Goal: Register for event/course: Sign up to attend an event or enroll in a course

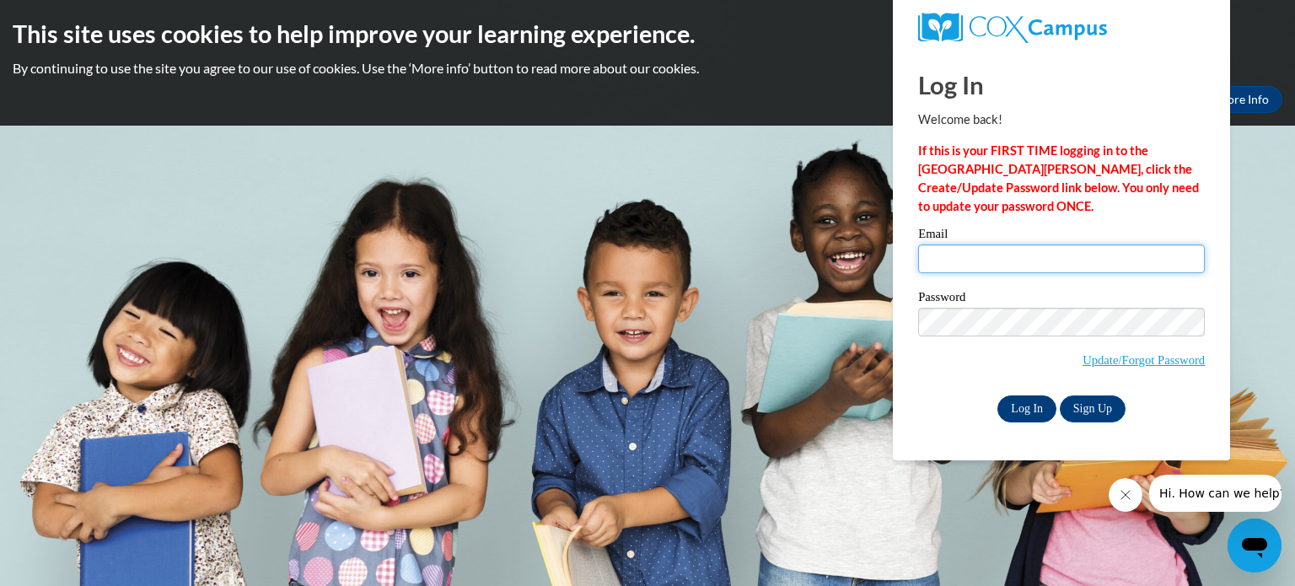
type input "sbinversie@waupun.k12.wi.us"
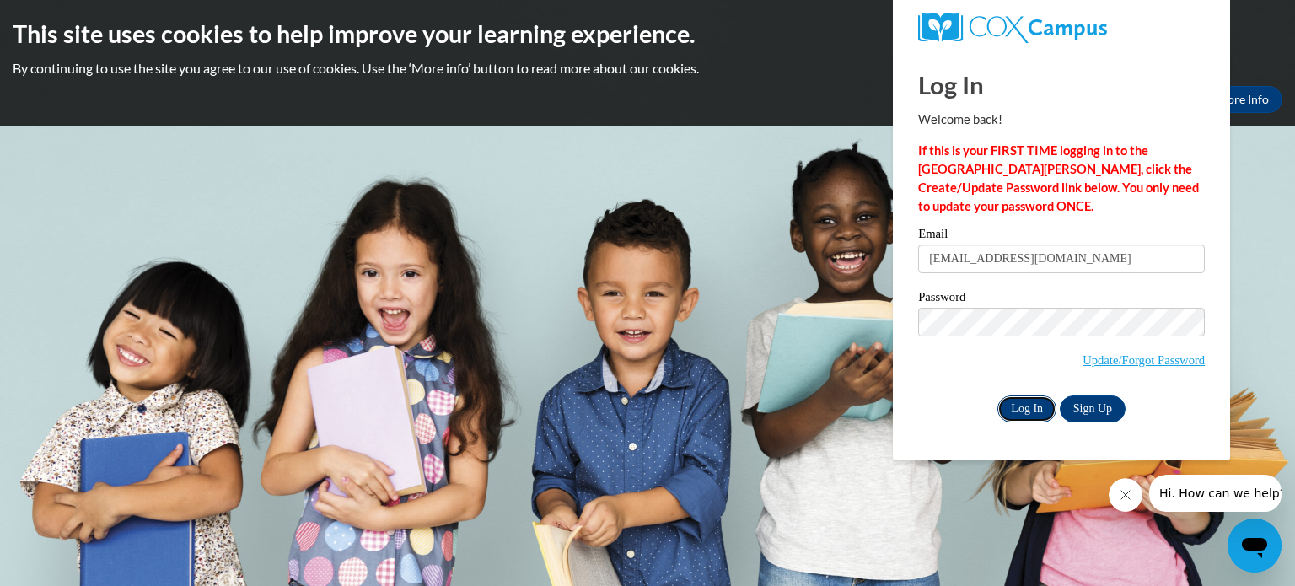
click at [1029, 411] on input "Log In" at bounding box center [1026, 408] width 59 height 27
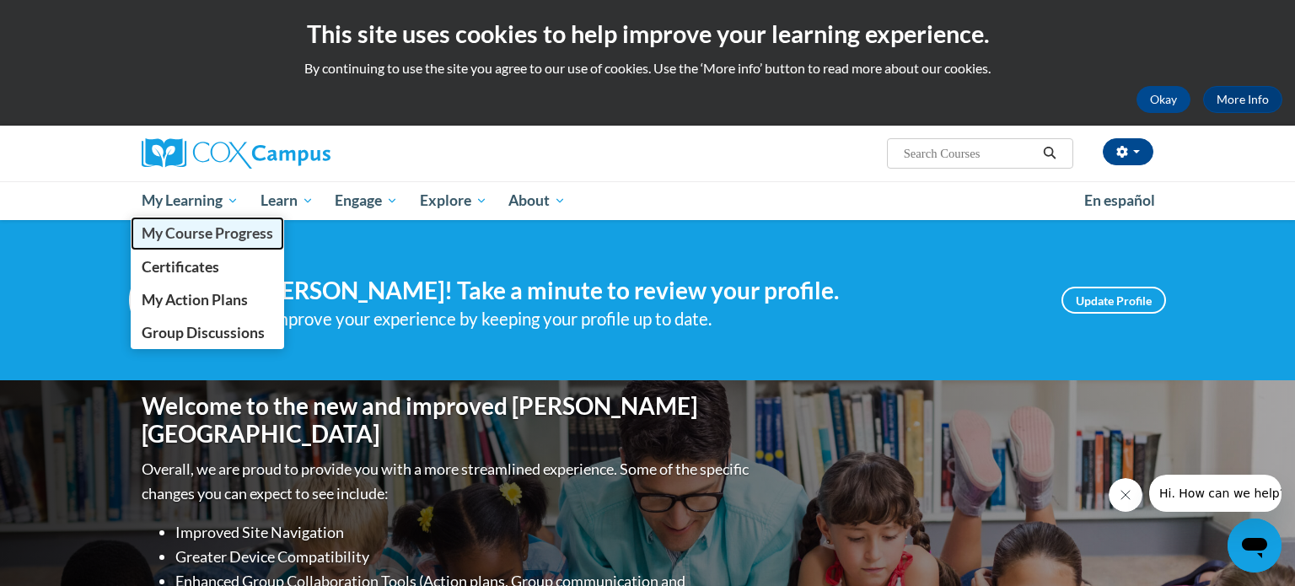
click at [202, 231] on span "My Course Progress" at bounding box center [208, 233] width 132 height 18
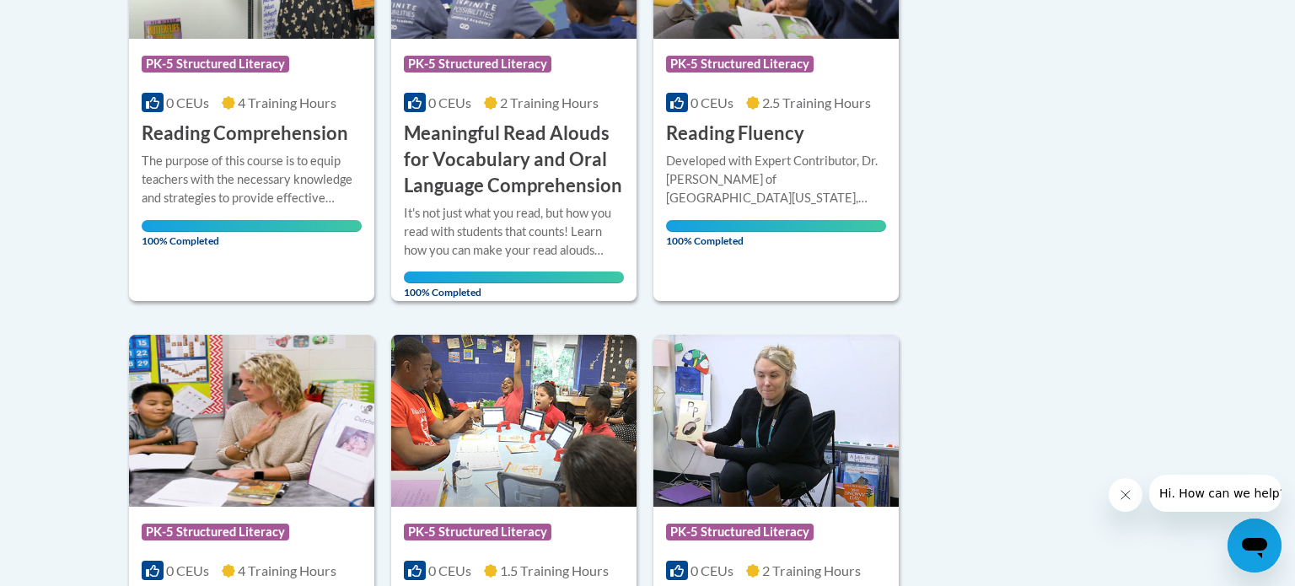
scroll to position [565, 0]
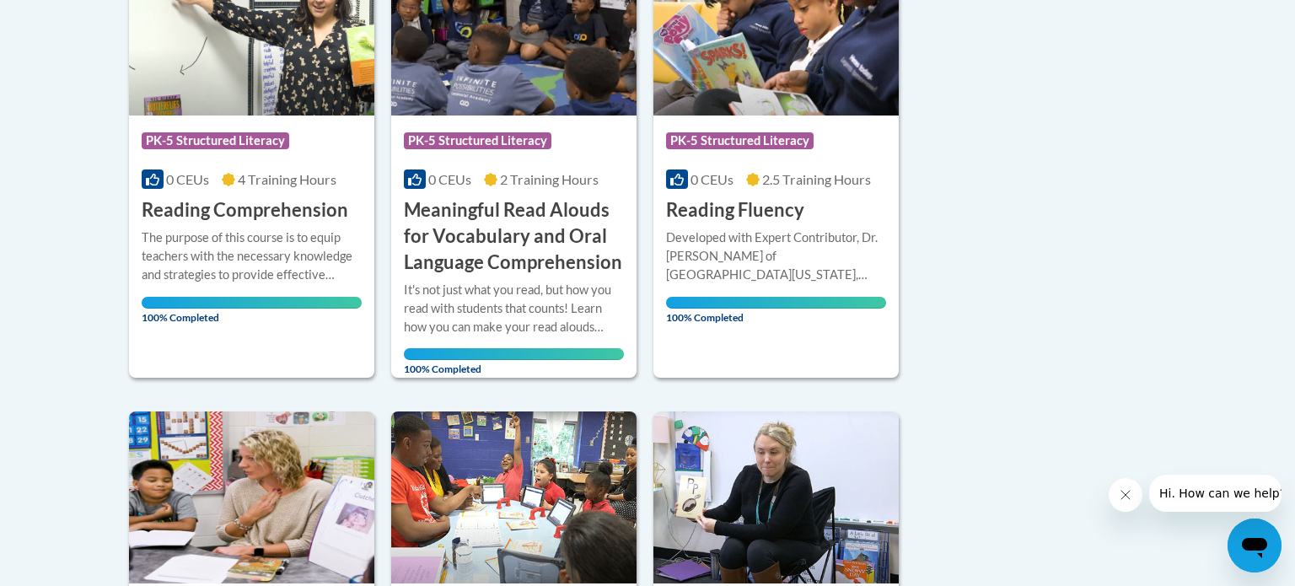
scroll to position [0, 0]
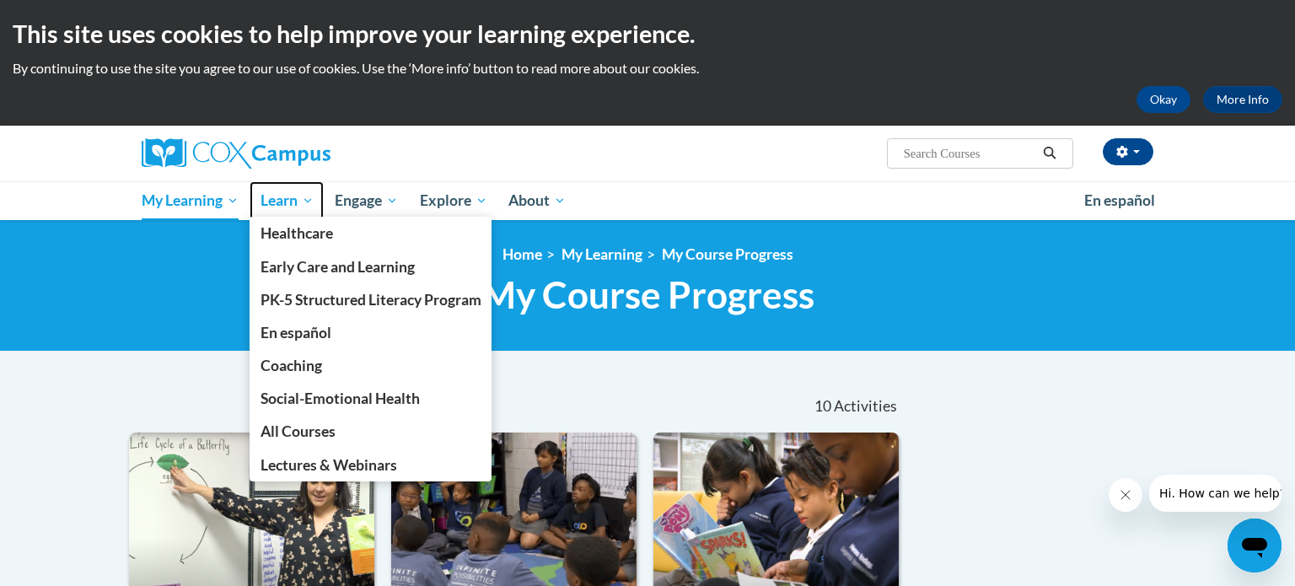
click at [299, 206] on span "Learn" at bounding box center [287, 201] width 53 height 20
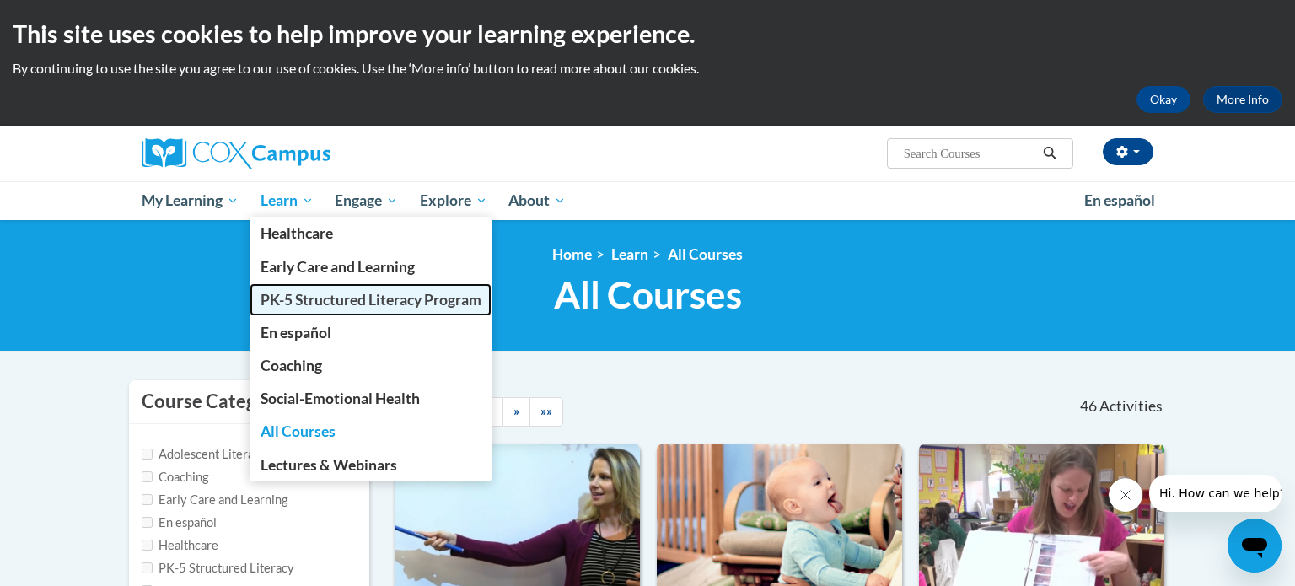
click at [343, 299] on span "PK-5 Structured Literacy Program" at bounding box center [371, 300] width 221 height 18
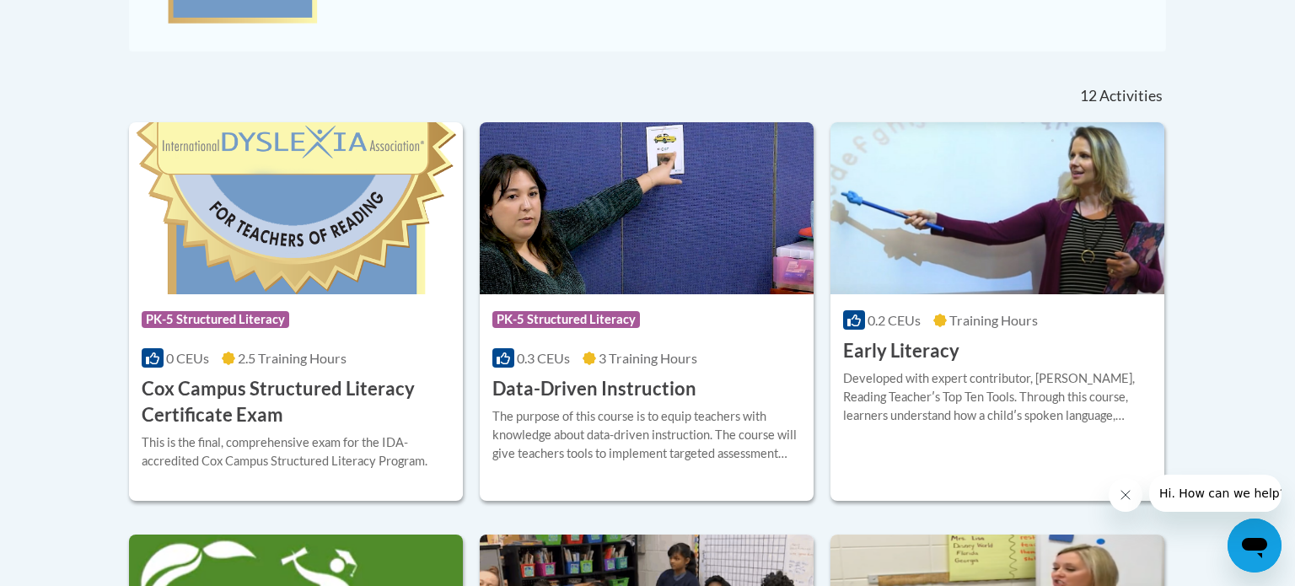
scroll to position [648, 0]
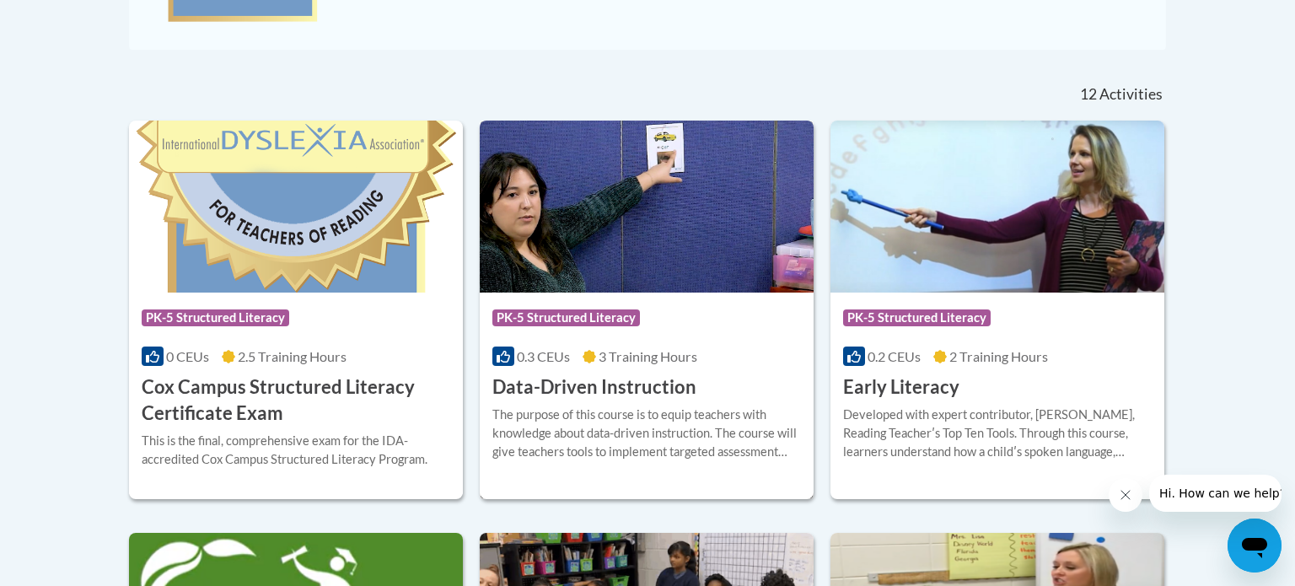
click at [676, 400] on div "More Info Enroll The purpose of this course is to equip teachers with knowledge…" at bounding box center [647, 443] width 334 height 86
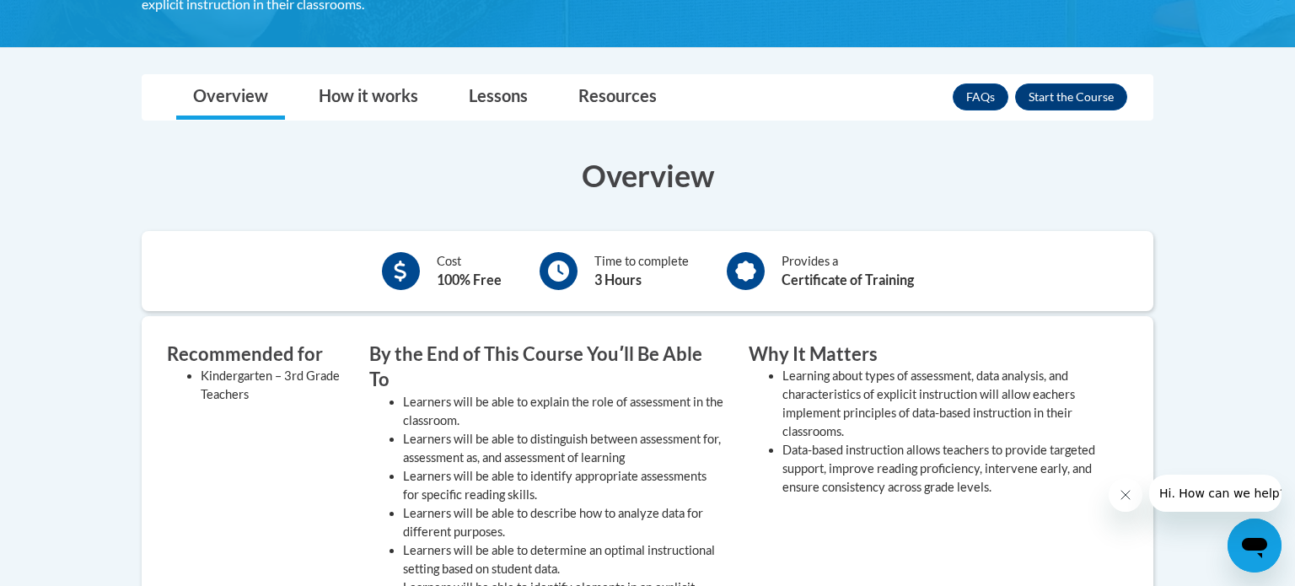
scroll to position [397, 0]
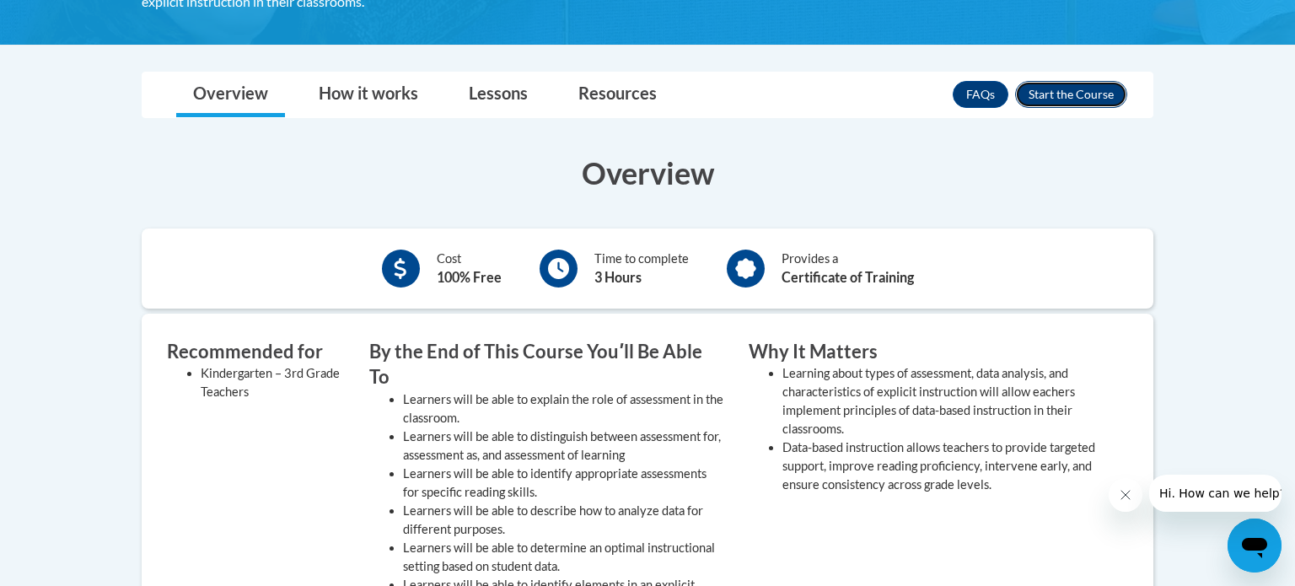
click at [1074, 92] on button "Enroll" at bounding box center [1071, 94] width 112 height 27
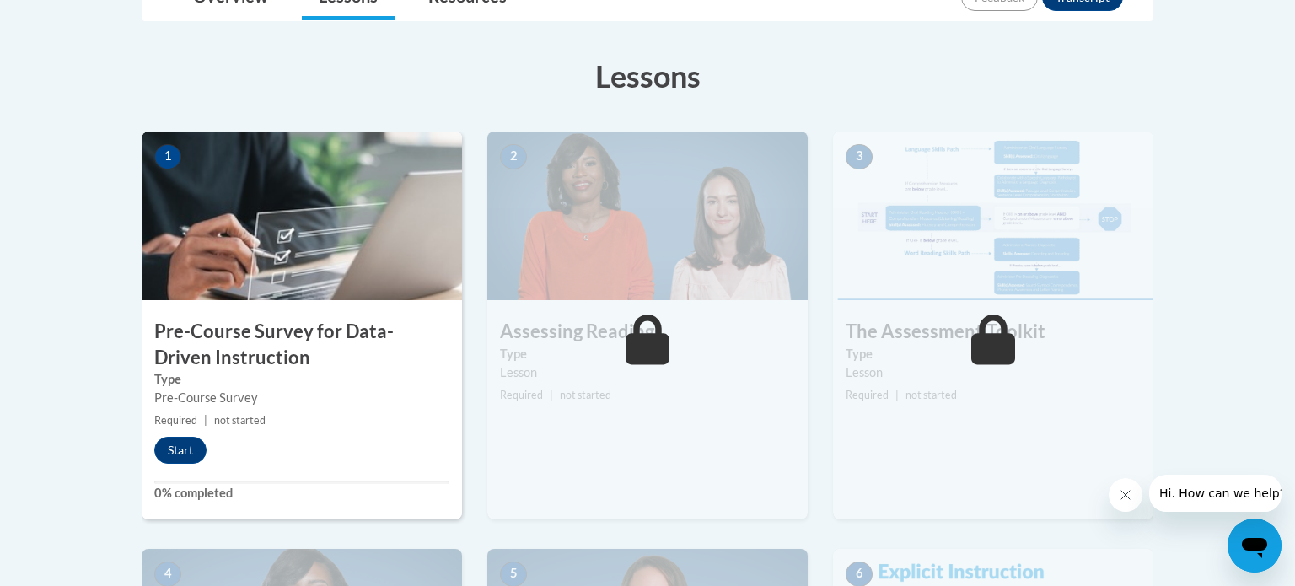
scroll to position [440, 0]
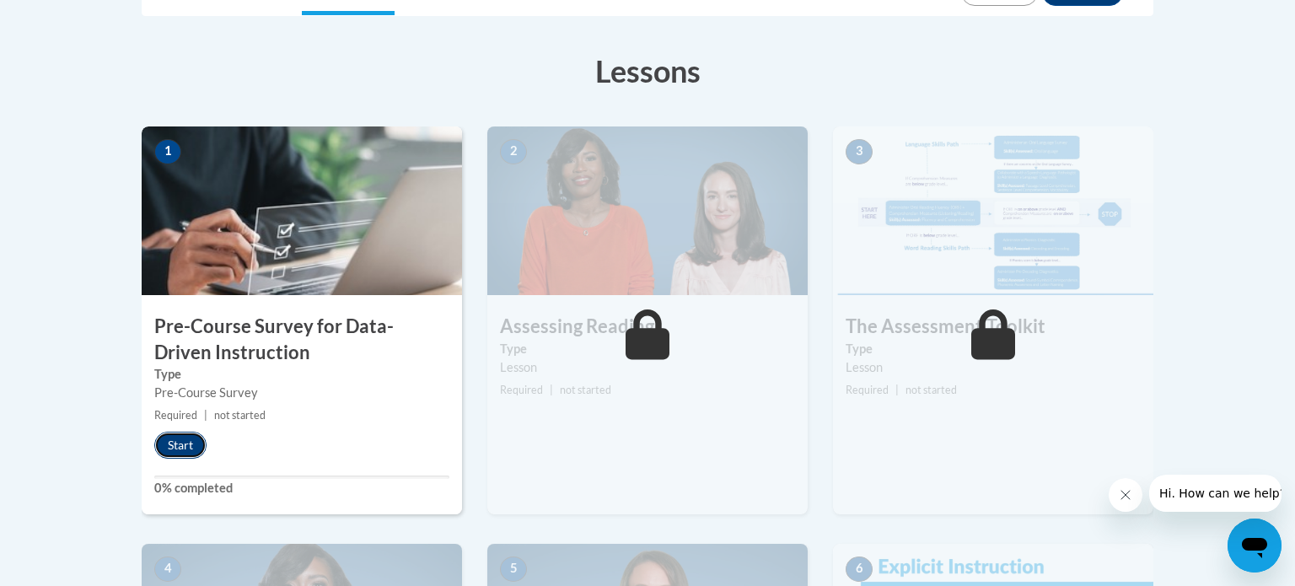
click at [176, 453] on button "Start" at bounding box center [180, 445] width 52 height 27
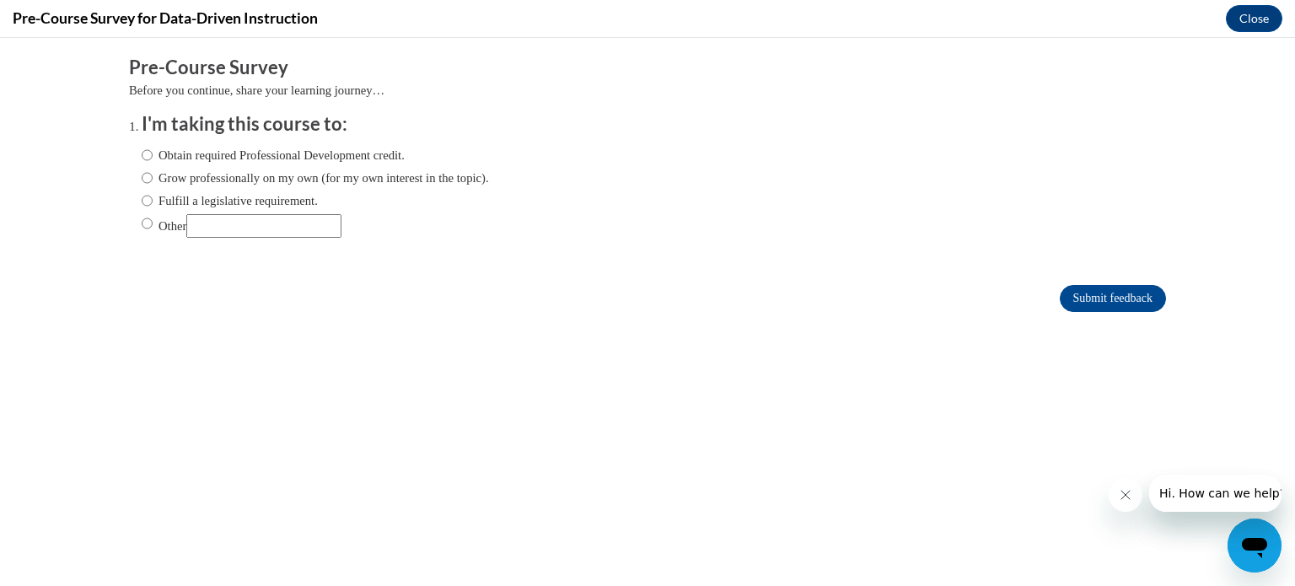
scroll to position [0, 0]
click at [147, 195] on input "Fulfill a legislative requirement." at bounding box center [147, 200] width 11 height 19
radio input "true"
click at [1127, 292] on input "Submit feedback" at bounding box center [1113, 298] width 106 height 27
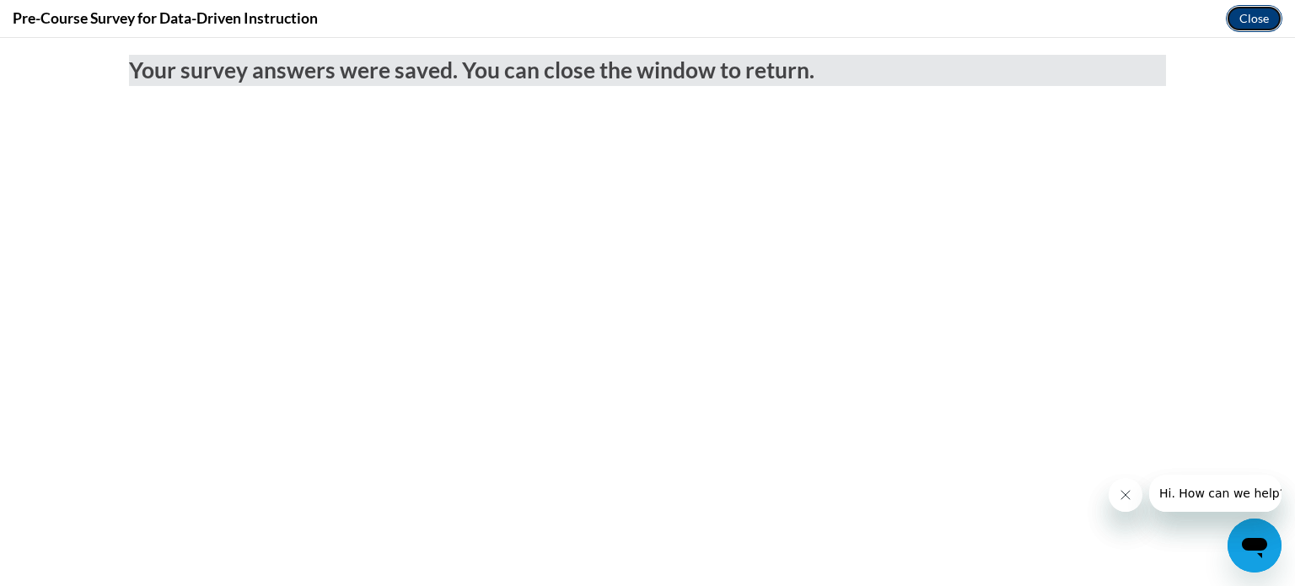
click at [1260, 21] on button "Close" at bounding box center [1254, 18] width 56 height 27
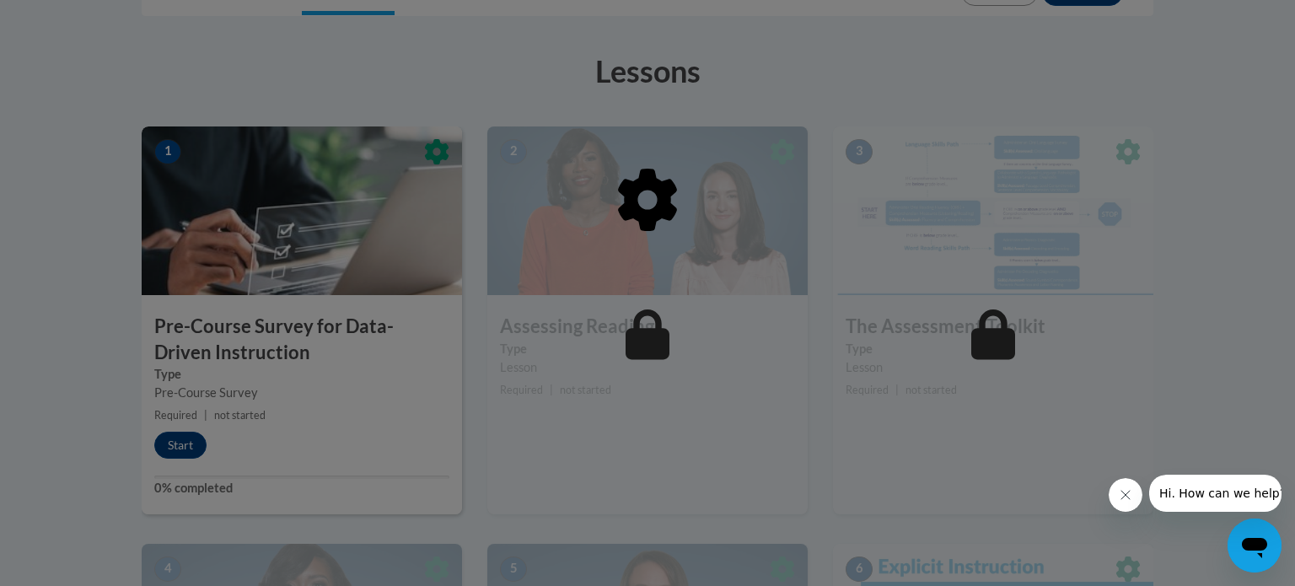
click at [1260, 21] on div at bounding box center [647, 293] width 1295 height 586
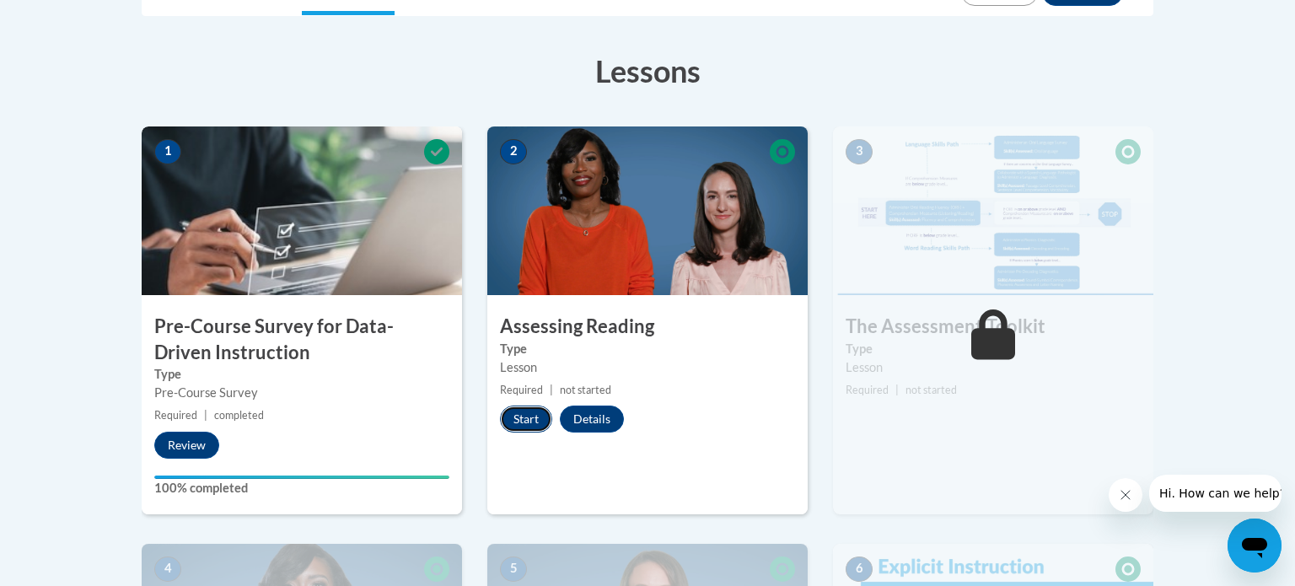
click at [534, 414] on button "Start" at bounding box center [526, 419] width 52 height 27
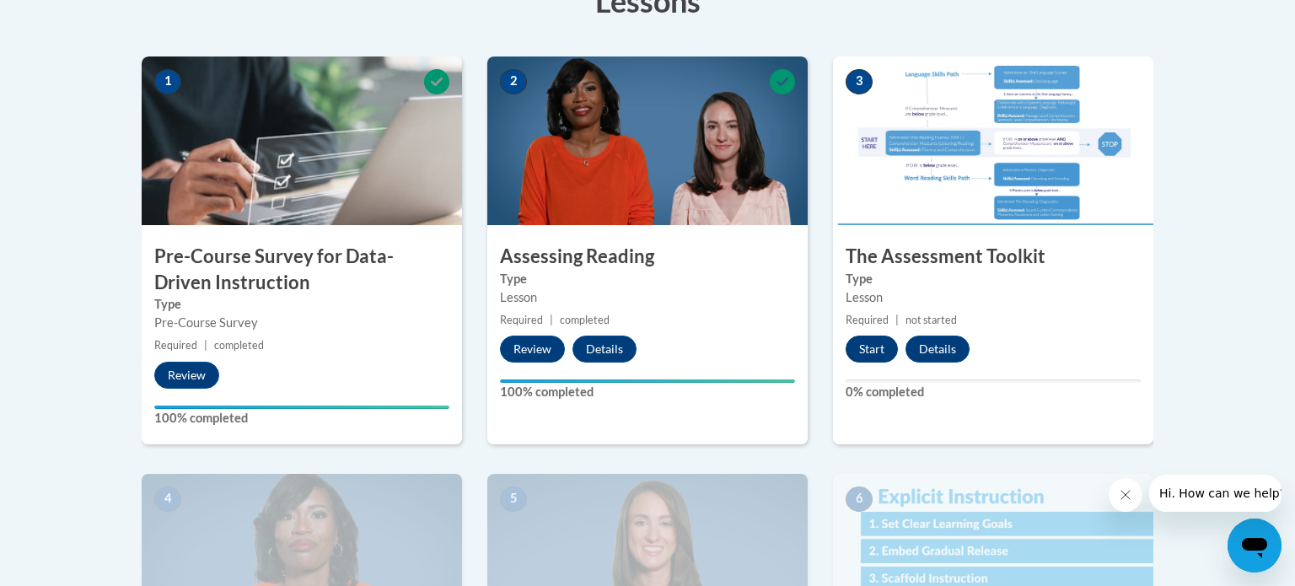
scroll to position [506, 0]
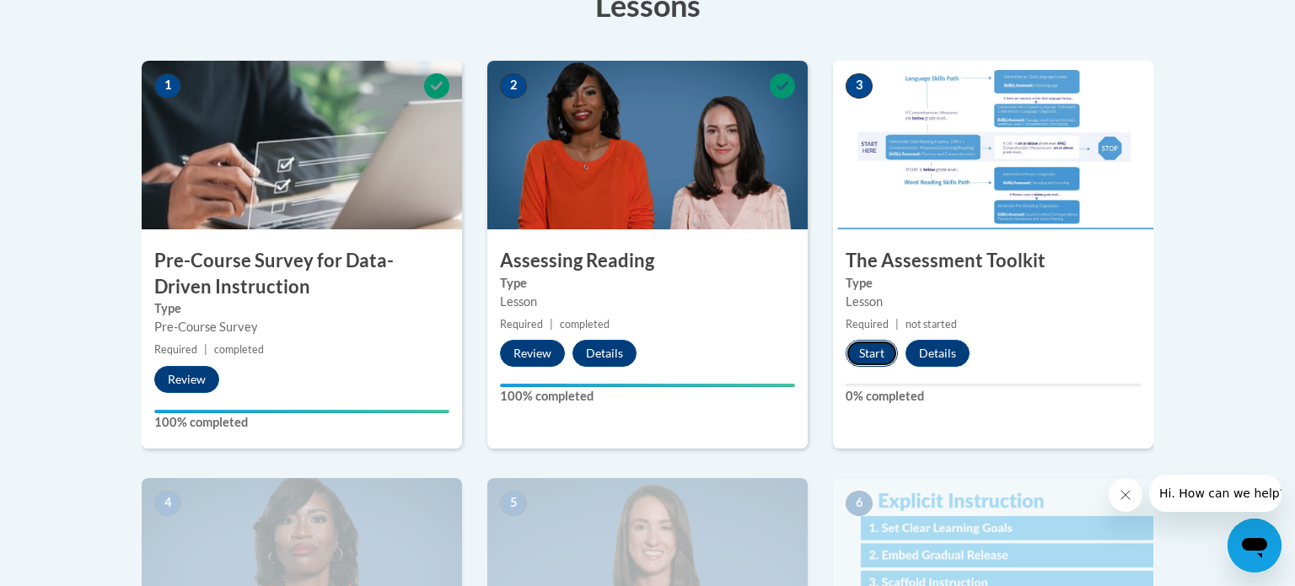
click at [873, 347] on button "Start" at bounding box center [872, 353] width 52 height 27
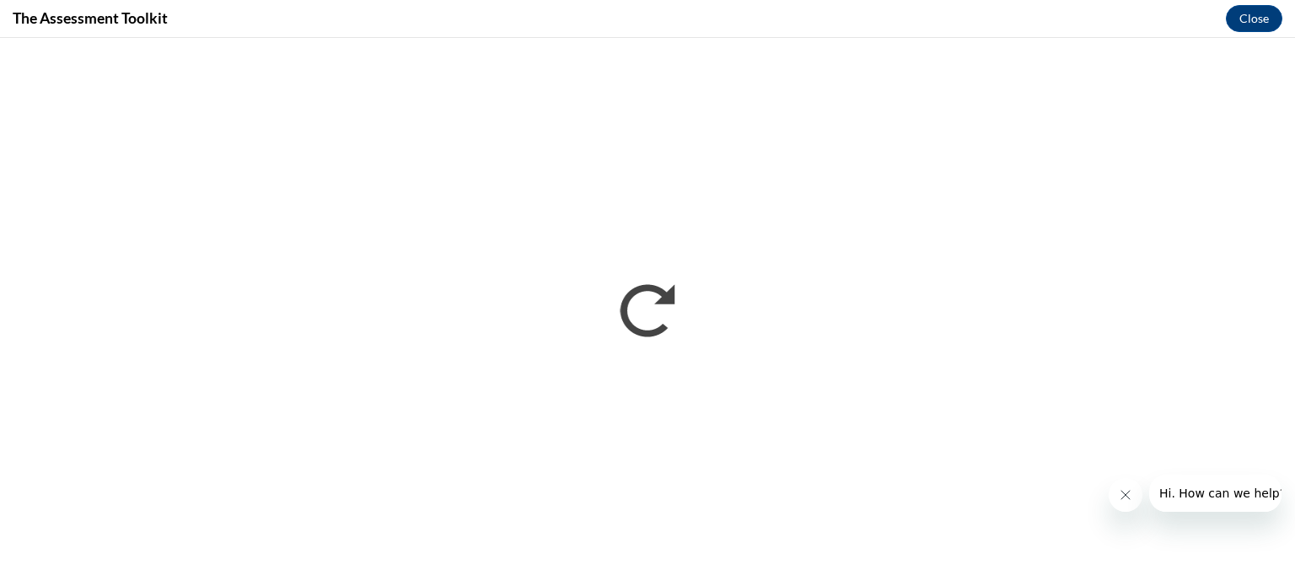
scroll to position [0, 0]
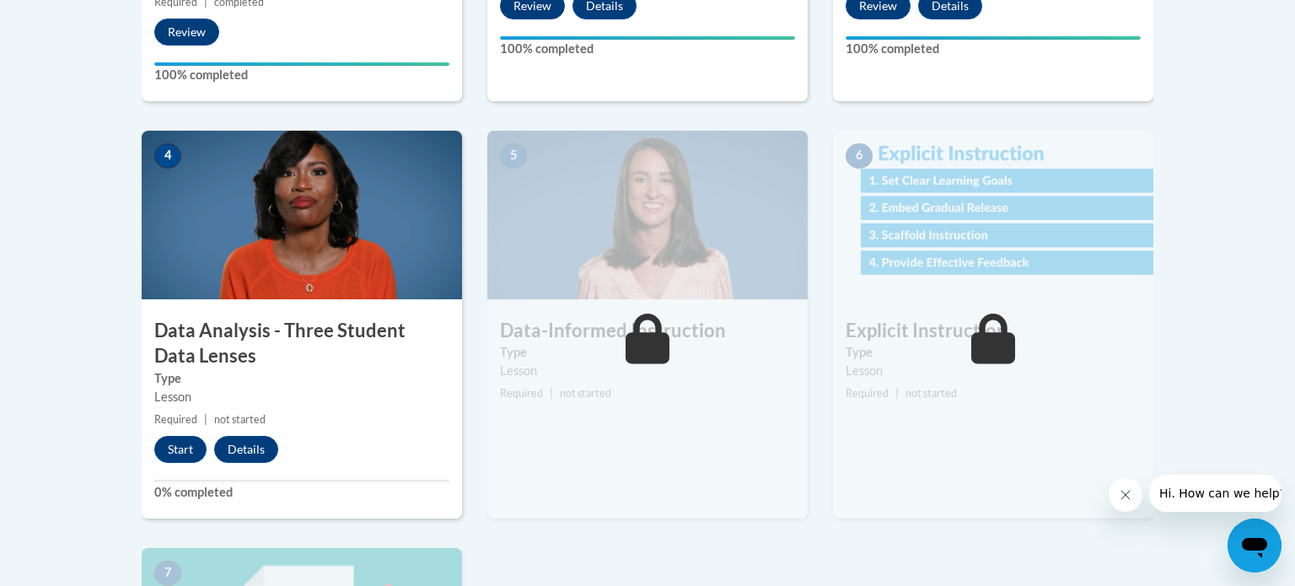
scroll to position [857, 0]
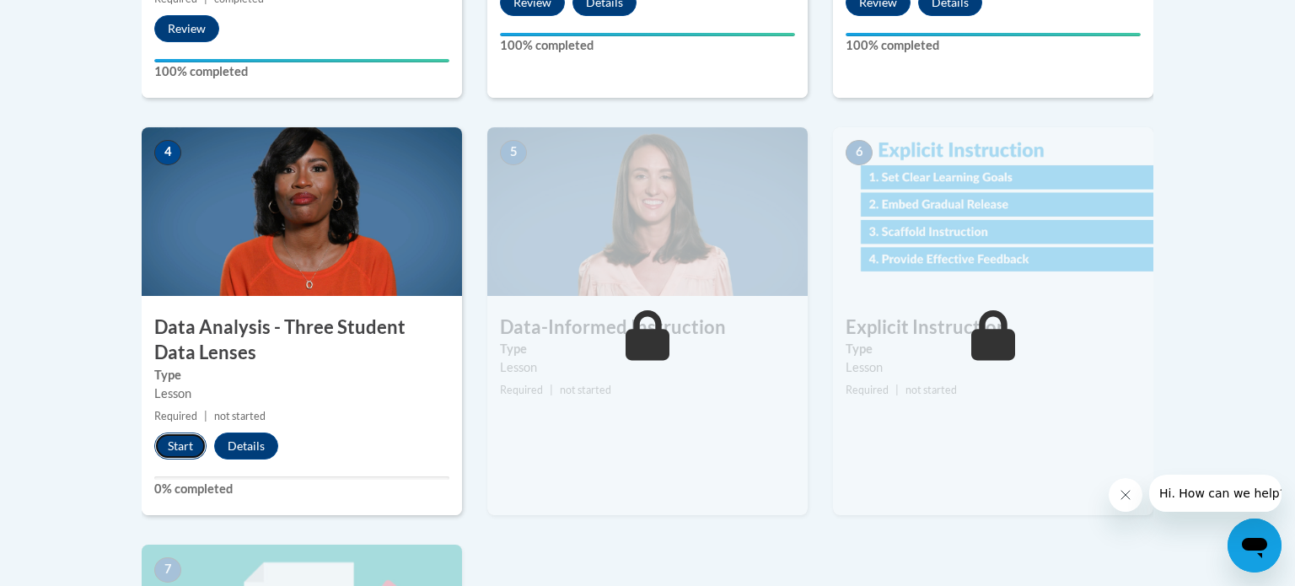
click at [180, 442] on button "Start" at bounding box center [180, 446] width 52 height 27
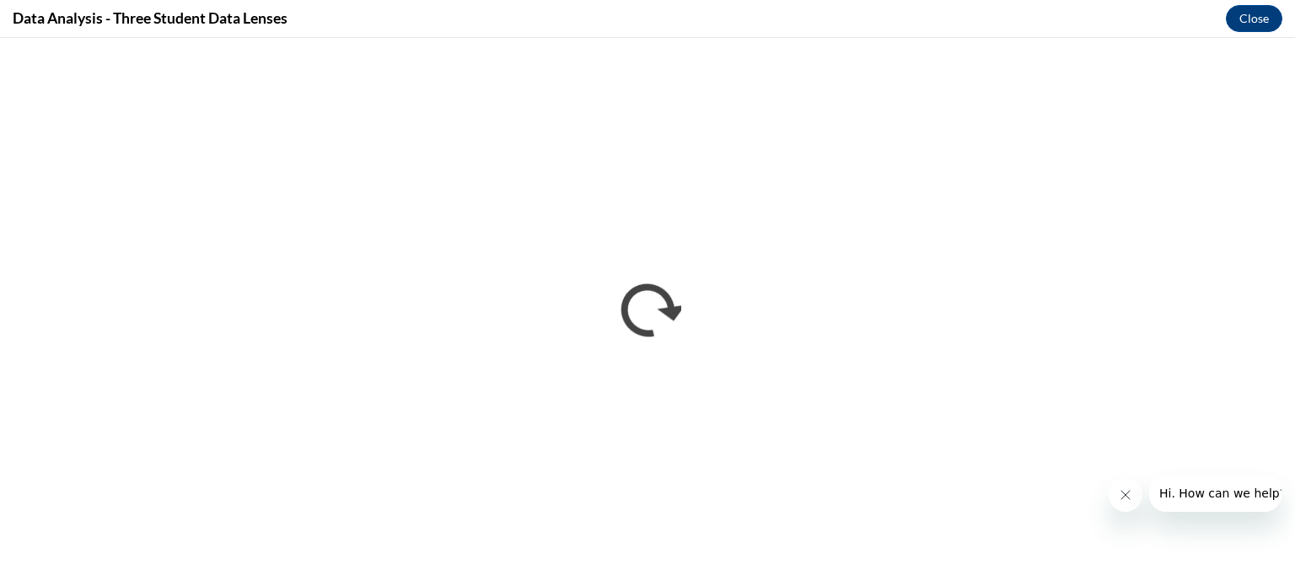
scroll to position [0, 0]
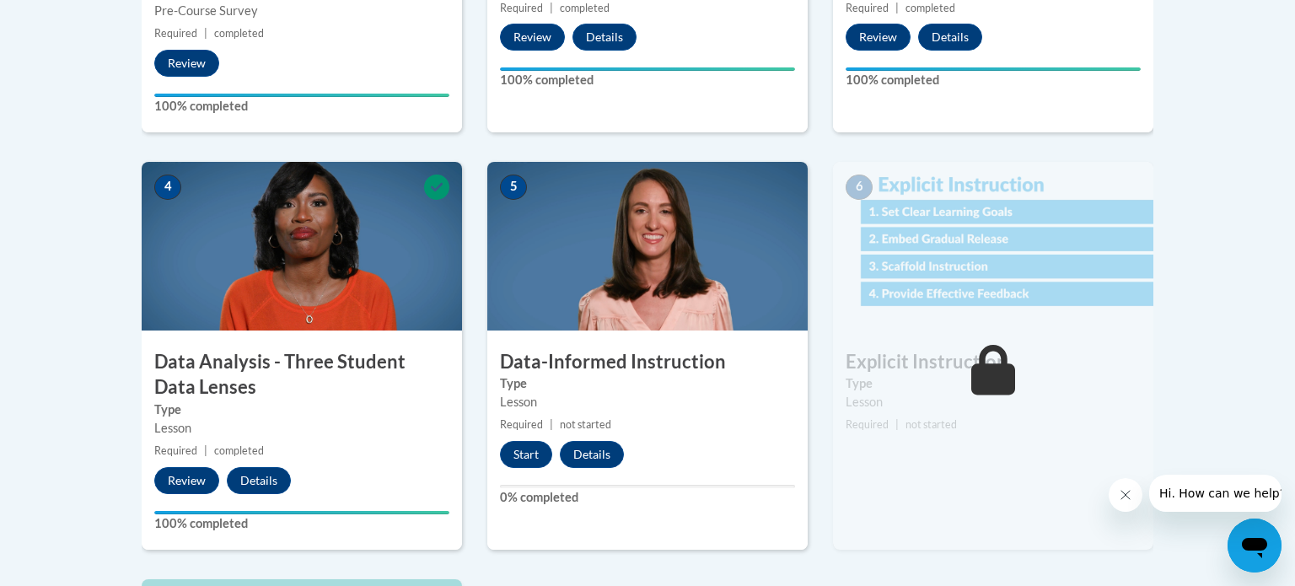
scroll to position [841, 0]
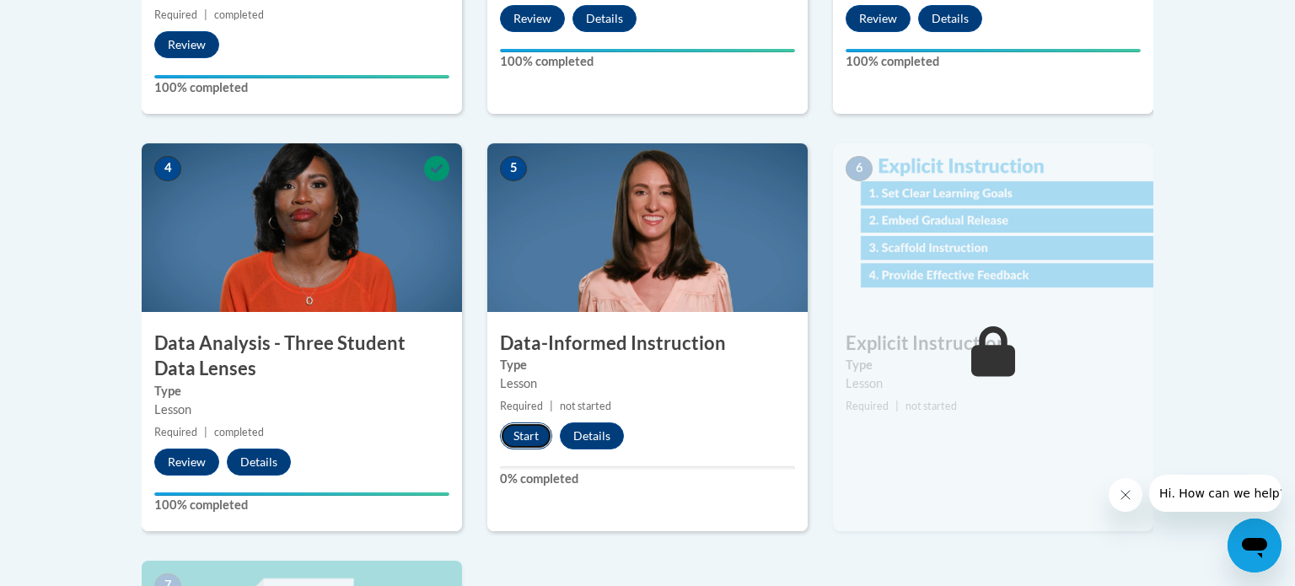
click at [531, 431] on button "Start" at bounding box center [526, 435] width 52 height 27
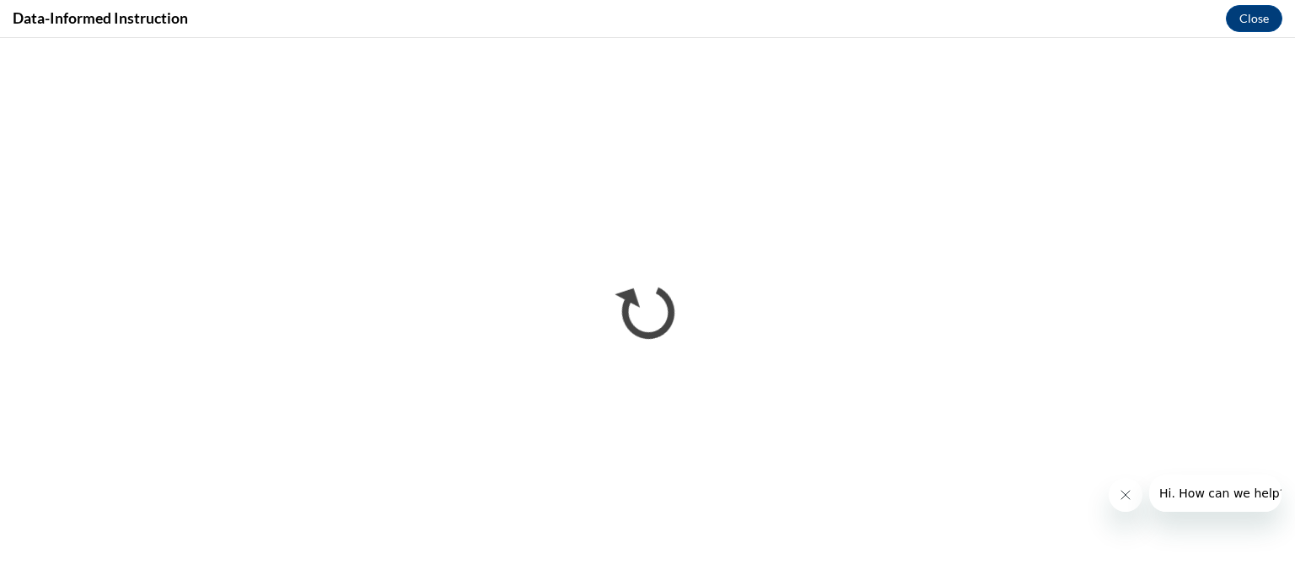
scroll to position [0, 0]
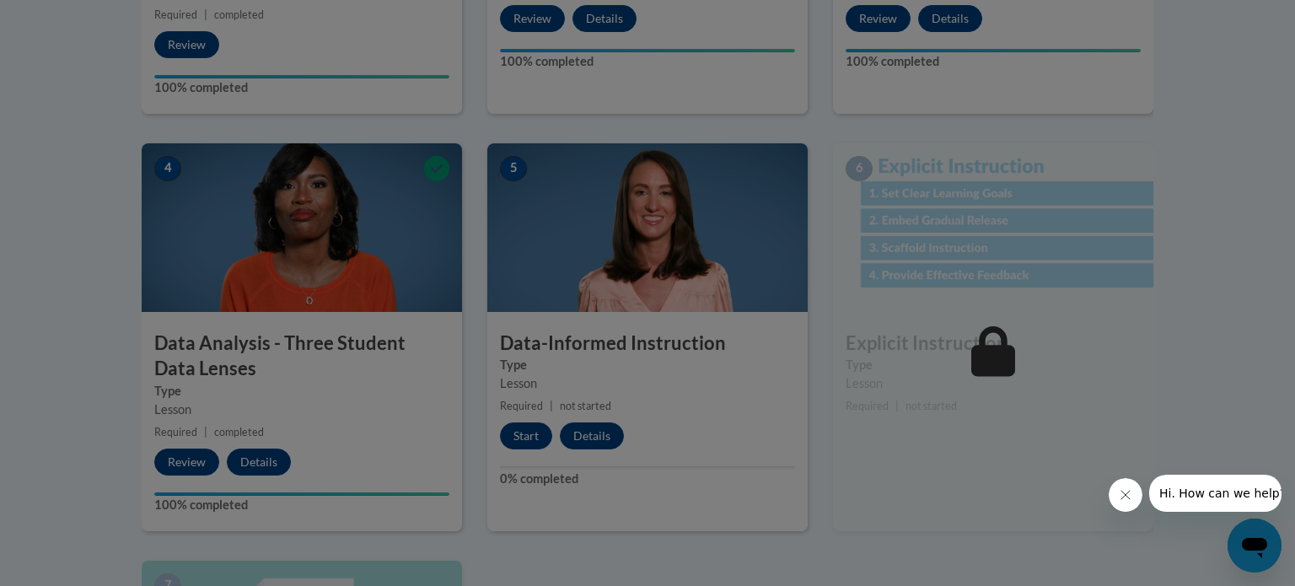
click at [1220, 53] on div at bounding box center [647, 293] width 1295 height 586
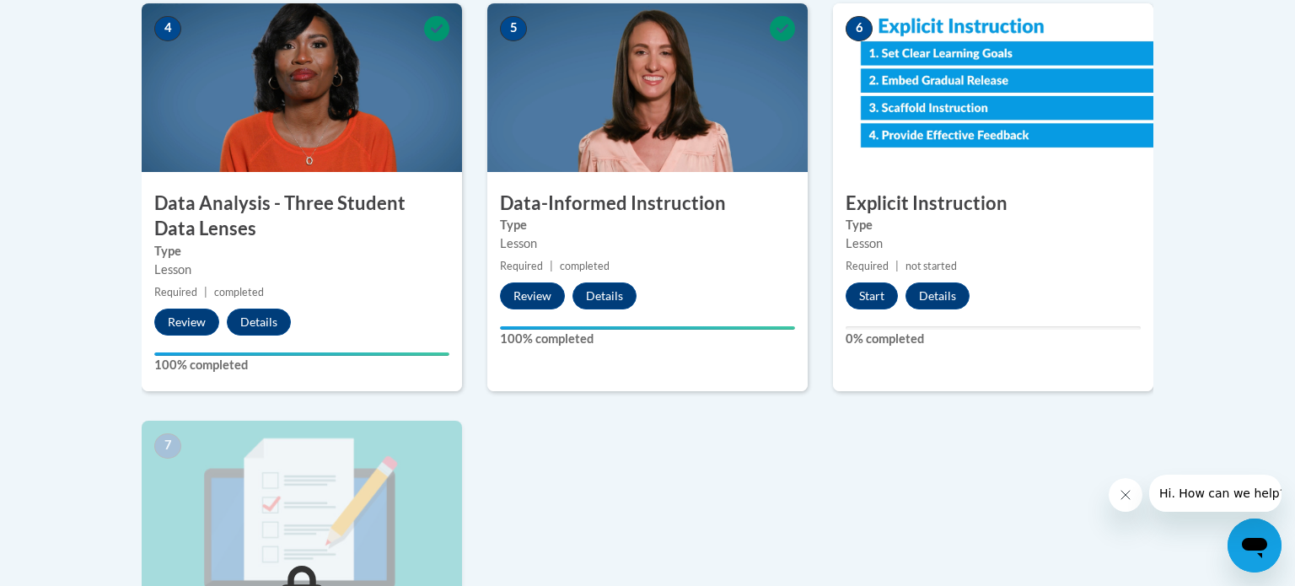
scroll to position [977, 0]
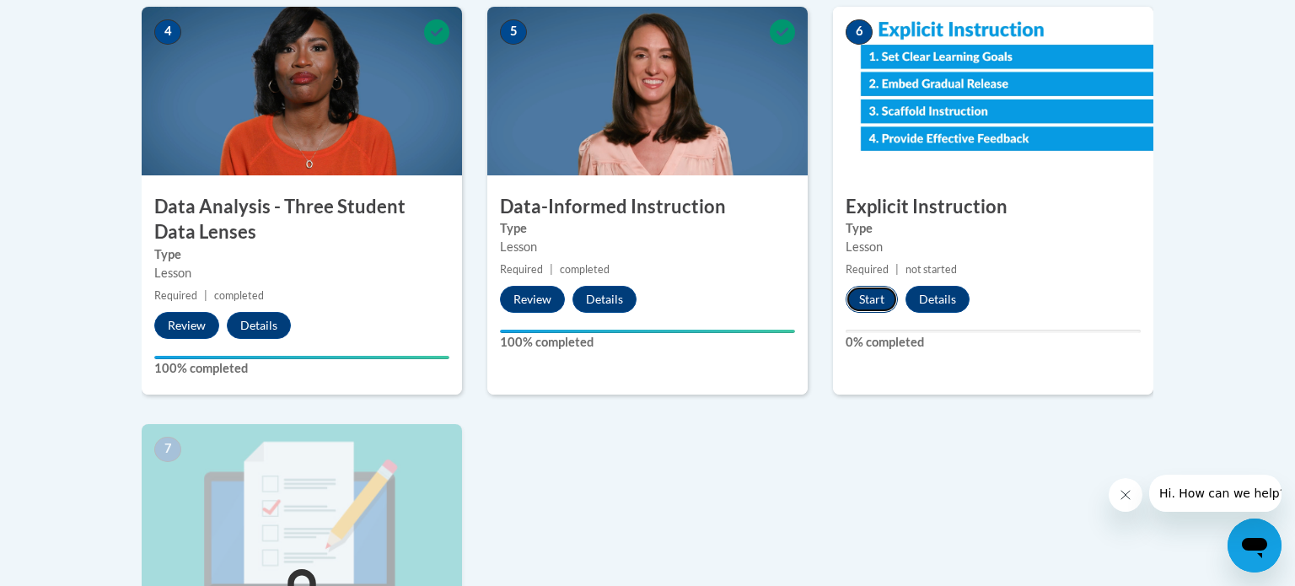
click at [868, 294] on button "Start" at bounding box center [872, 299] width 52 height 27
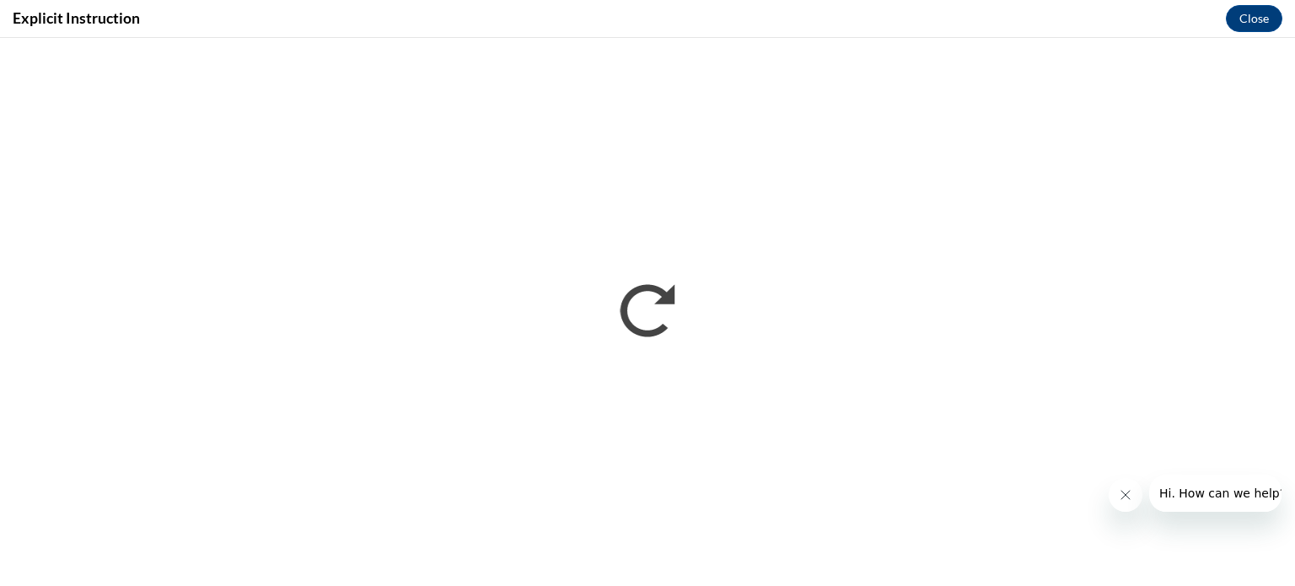
scroll to position [0, 0]
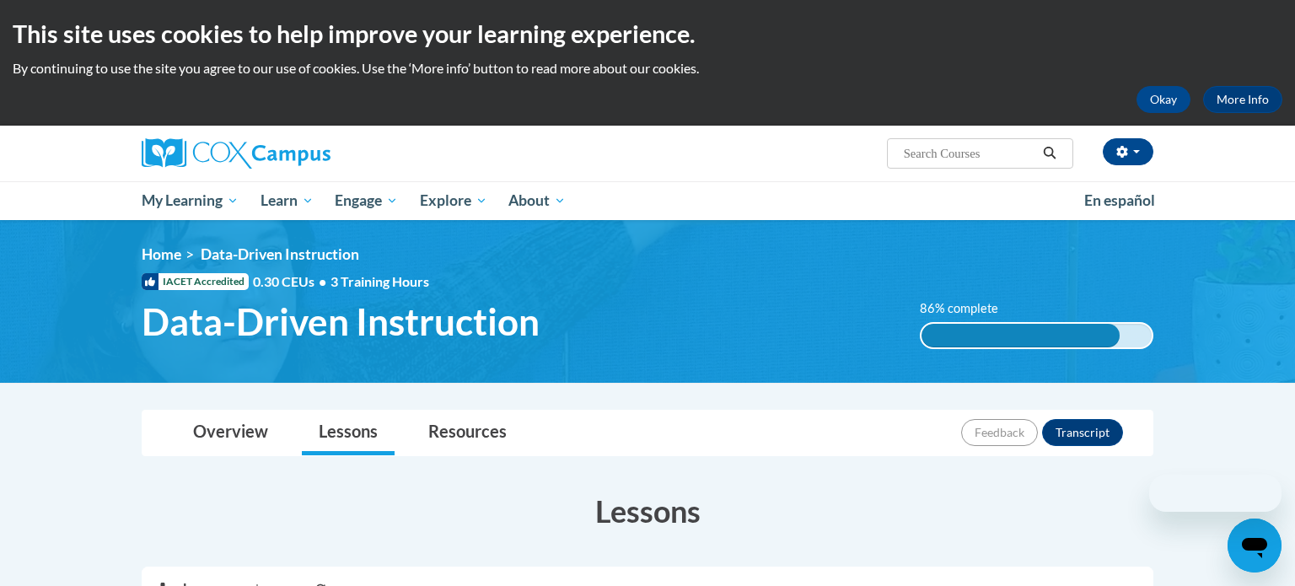
click at [830, 230] on img at bounding box center [647, 301] width 1295 height 163
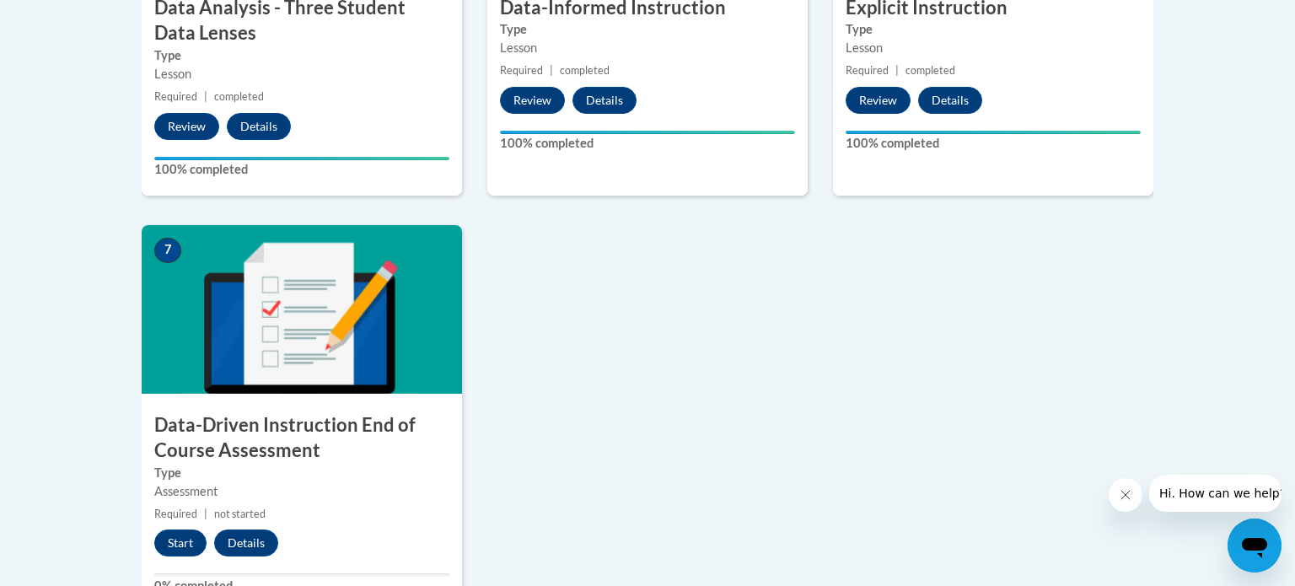
scroll to position [1175, 0]
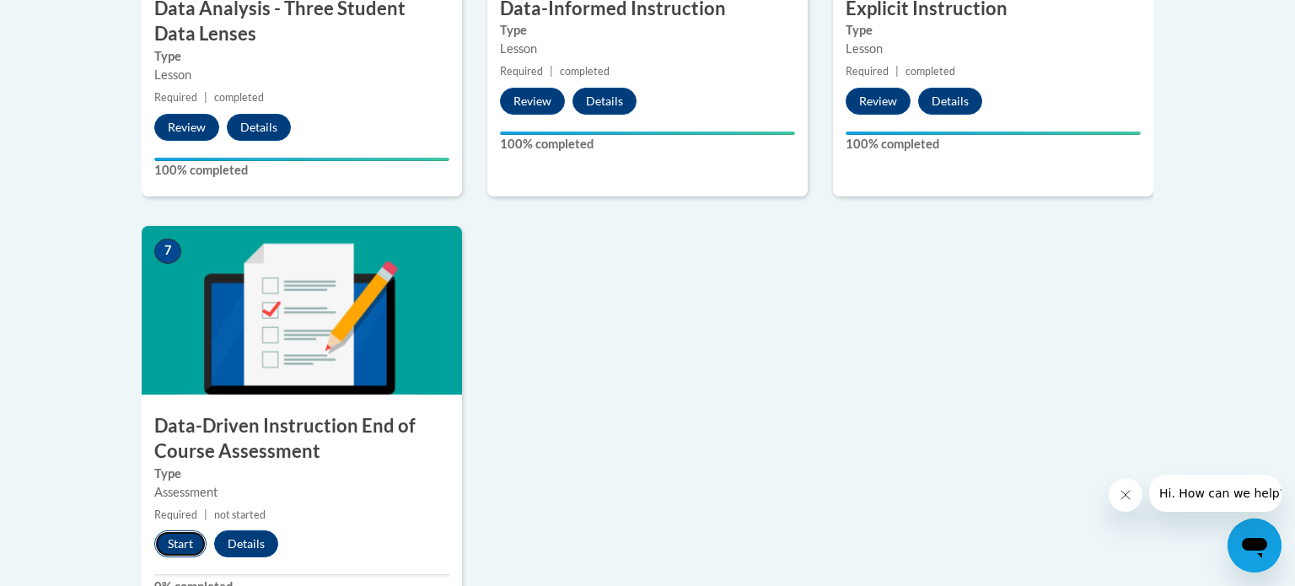
click at [179, 547] on button "Start" at bounding box center [180, 543] width 52 height 27
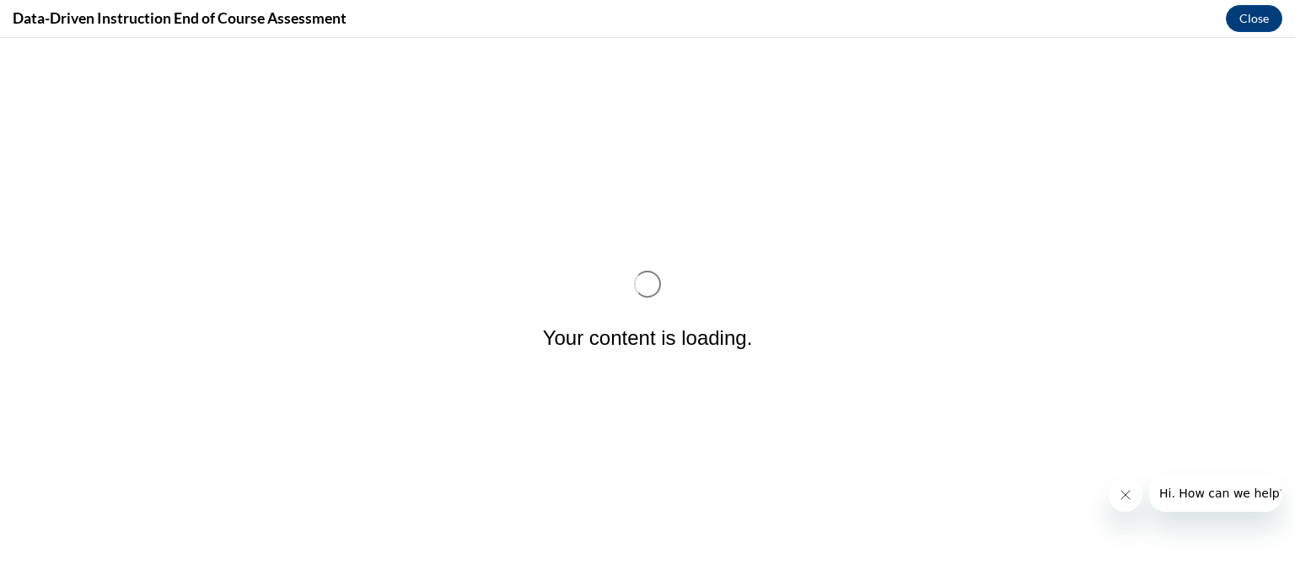
scroll to position [0, 0]
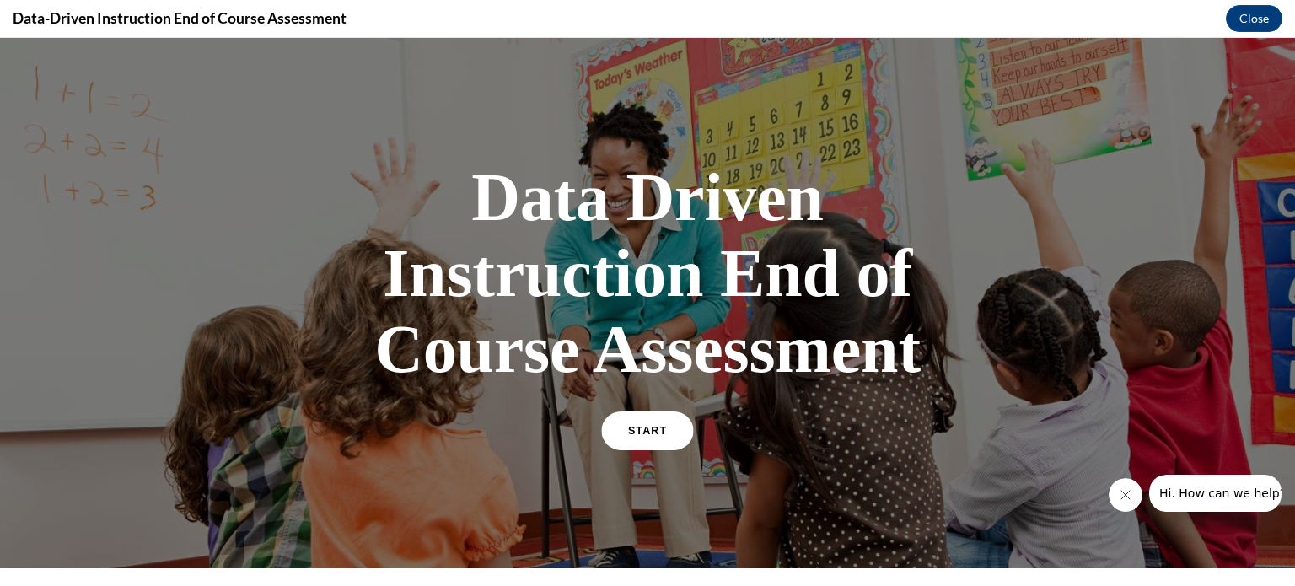
click at [653, 435] on link "START" at bounding box center [647, 430] width 92 height 39
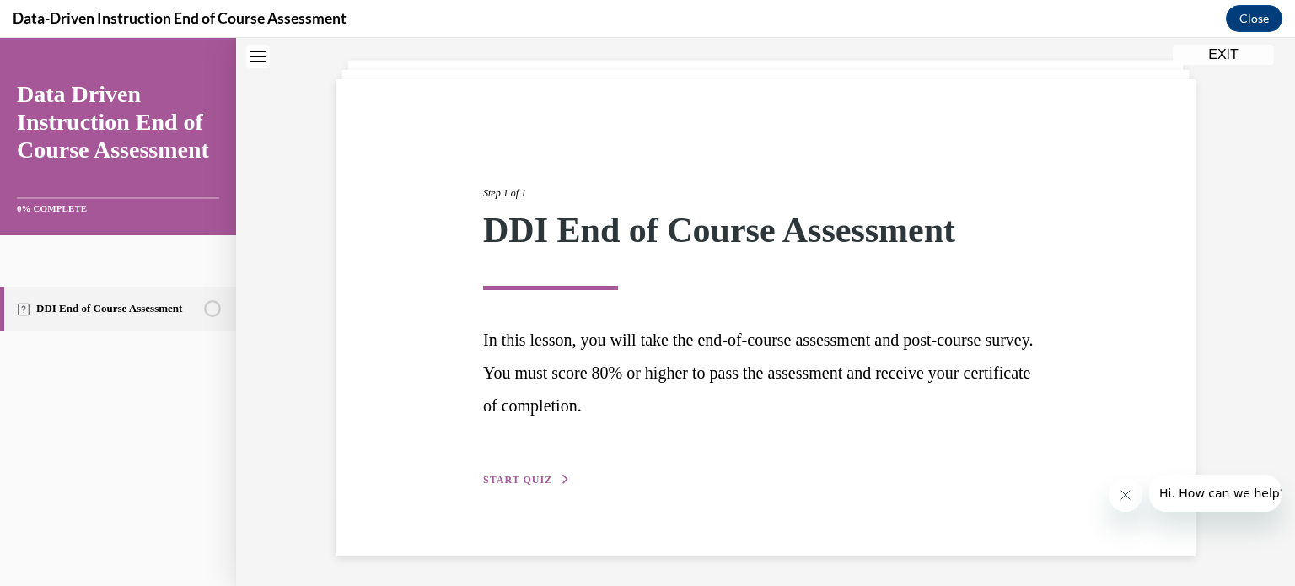
scroll to position [91, 0]
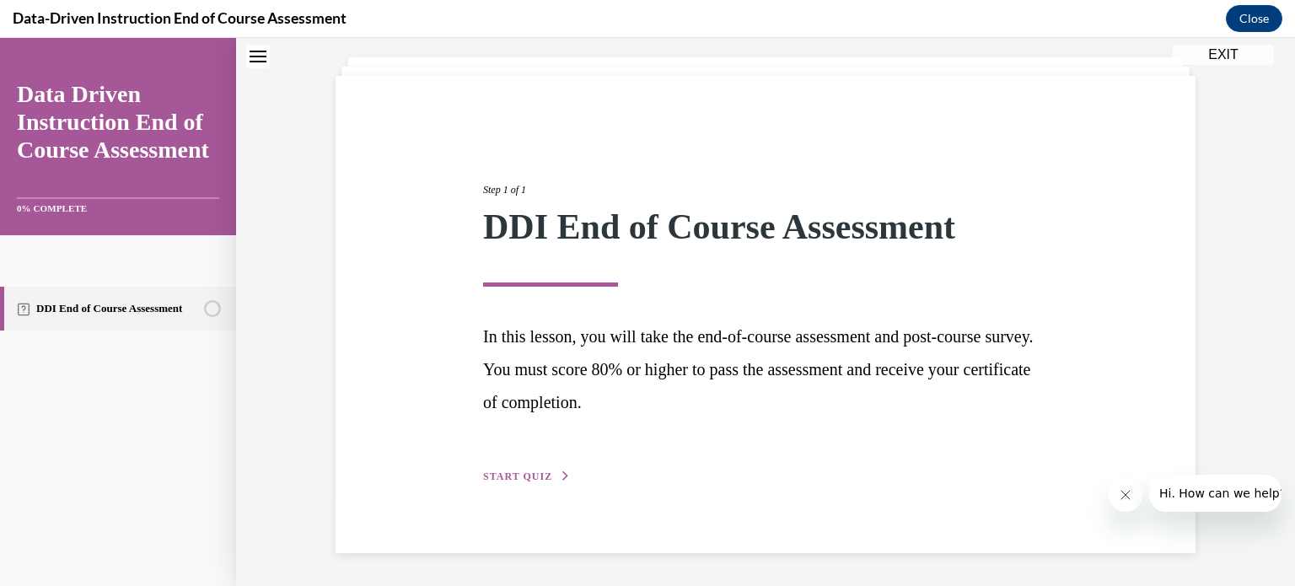
click at [528, 473] on span "START QUIZ" at bounding box center [517, 476] width 69 height 12
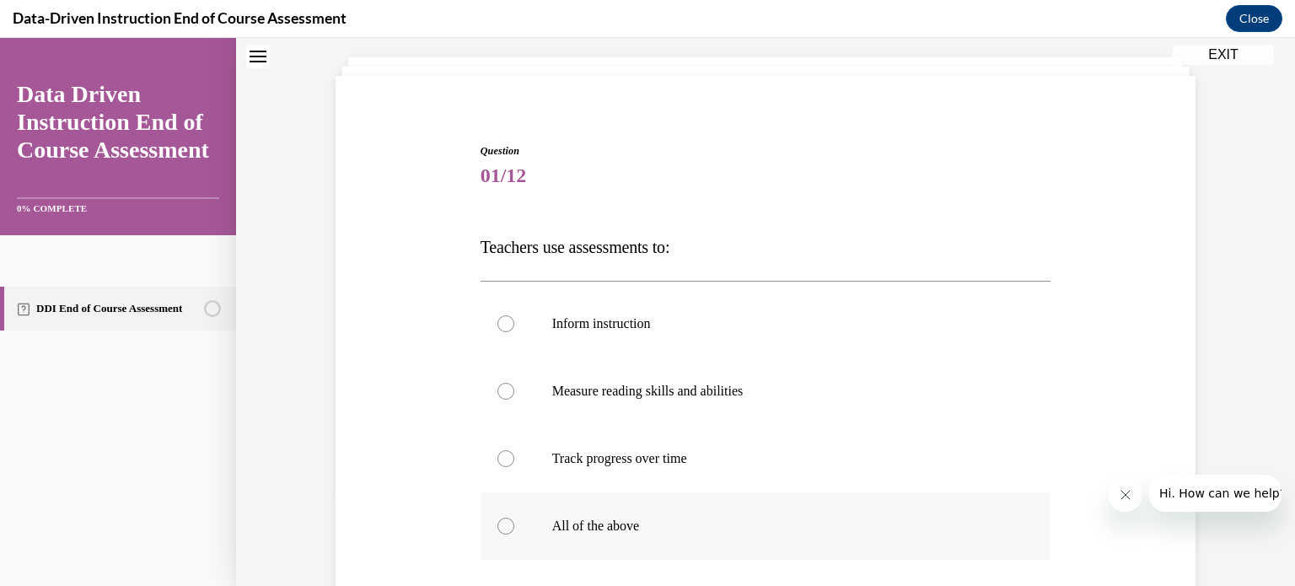
click at [507, 524] on div at bounding box center [505, 526] width 17 height 17
click at [507, 524] on input "All of the above" at bounding box center [505, 526] width 17 height 17
radio input "true"
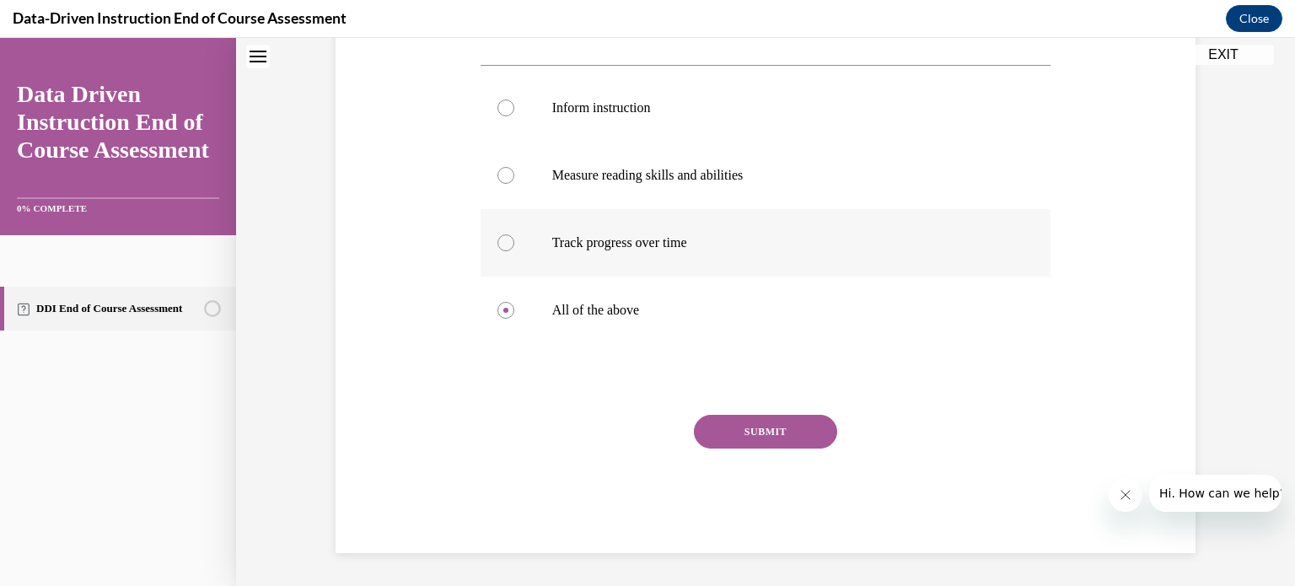
scroll to position [304, 0]
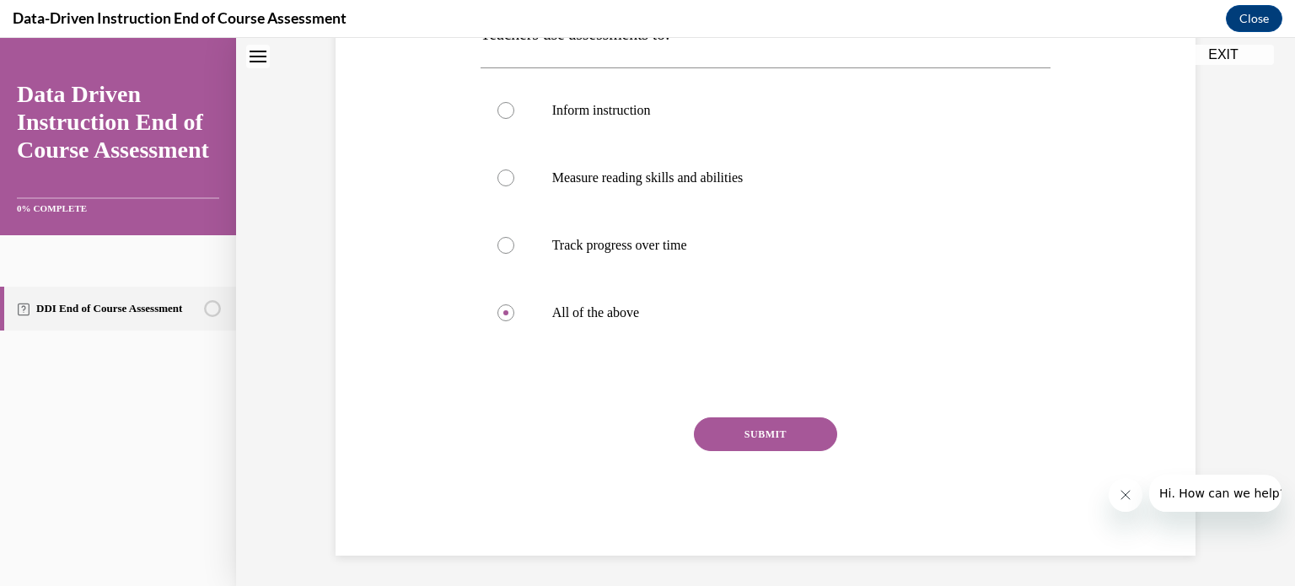
click at [785, 425] on button "SUBMIT" at bounding box center [765, 434] width 143 height 34
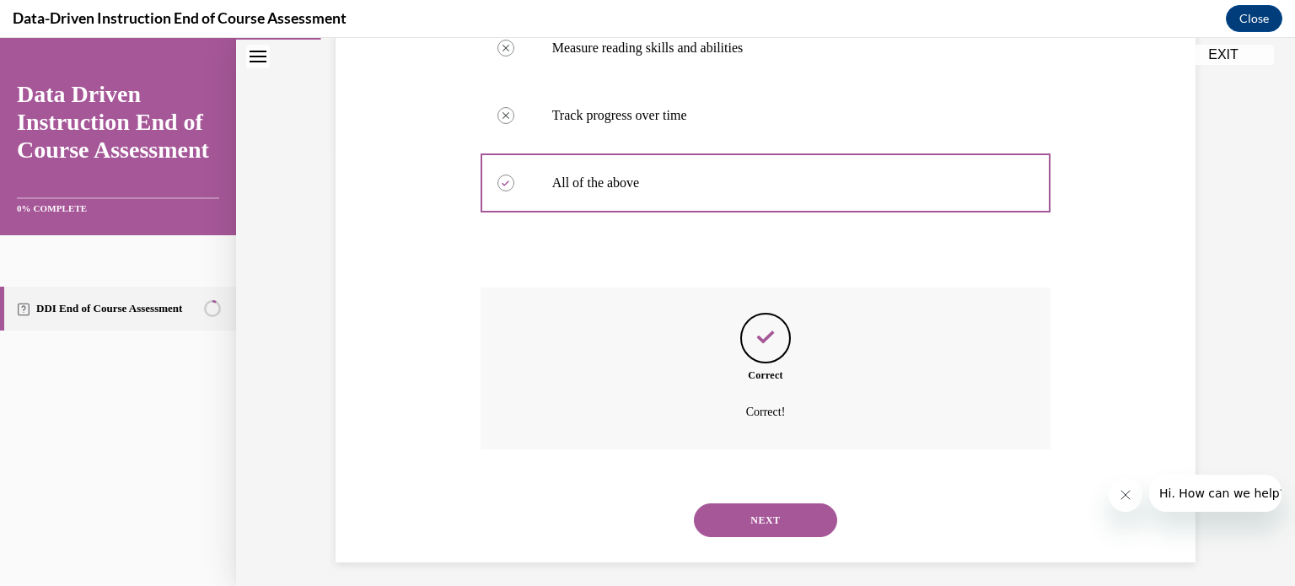
scroll to position [443, 0]
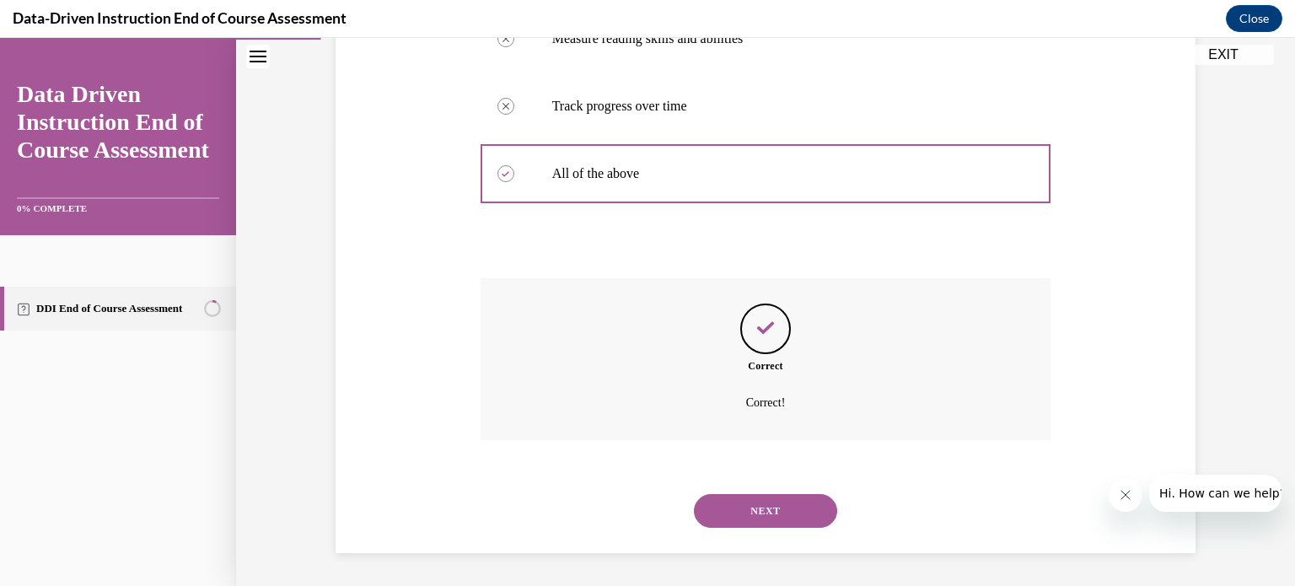
click at [772, 505] on button "NEXT" at bounding box center [765, 511] width 143 height 34
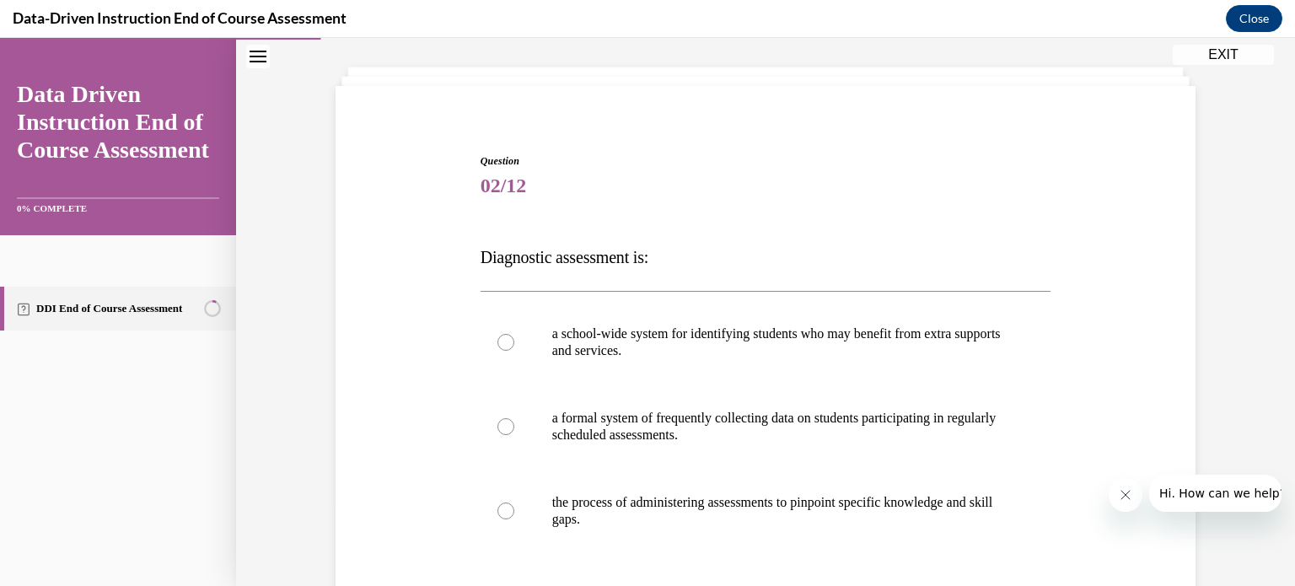
scroll to position [91, 0]
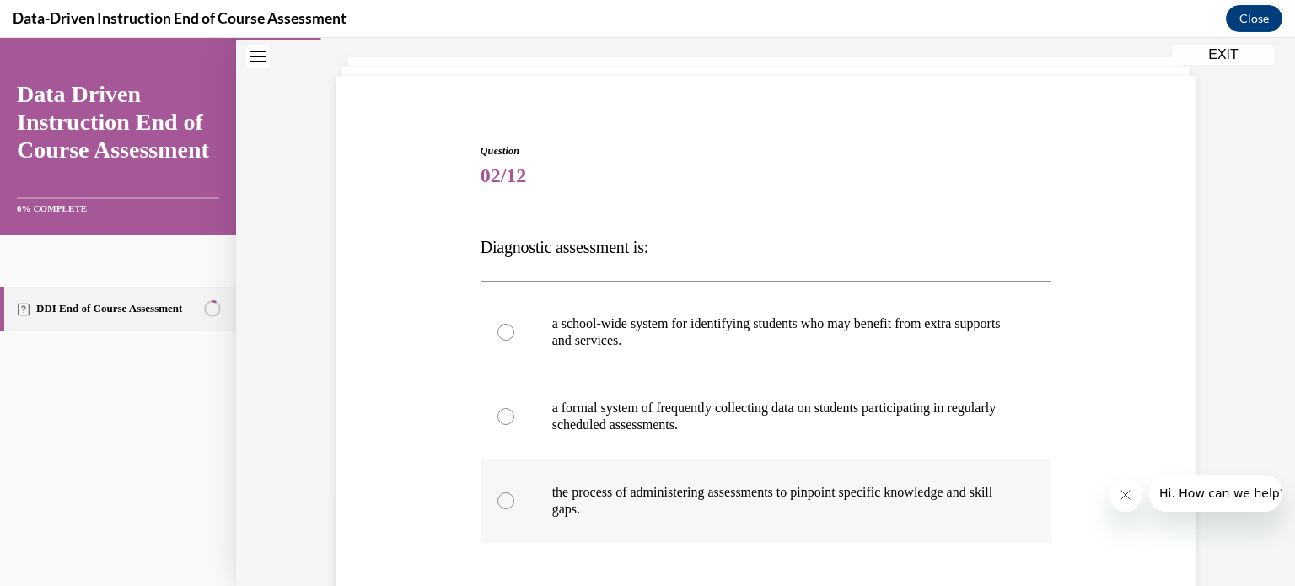
click at [504, 499] on div at bounding box center [505, 500] width 17 height 17
click at [504, 499] on input "the process of administering assessments to pinpoint specific knowledge and ski…" at bounding box center [505, 500] width 17 height 17
radio input "true"
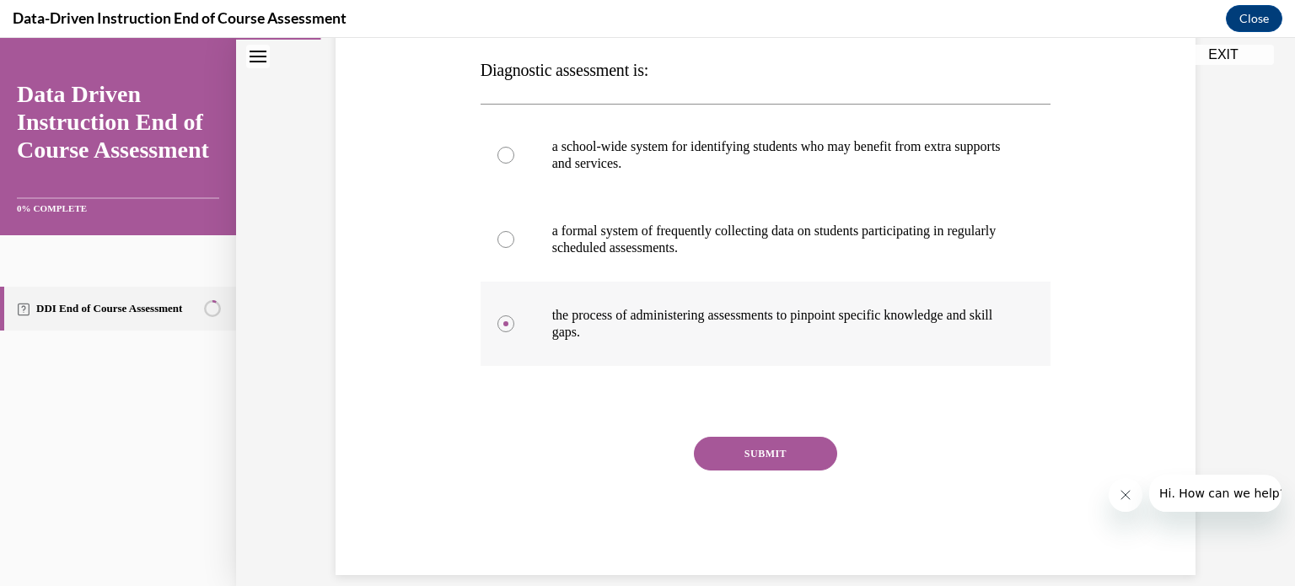
scroll to position [282, 0]
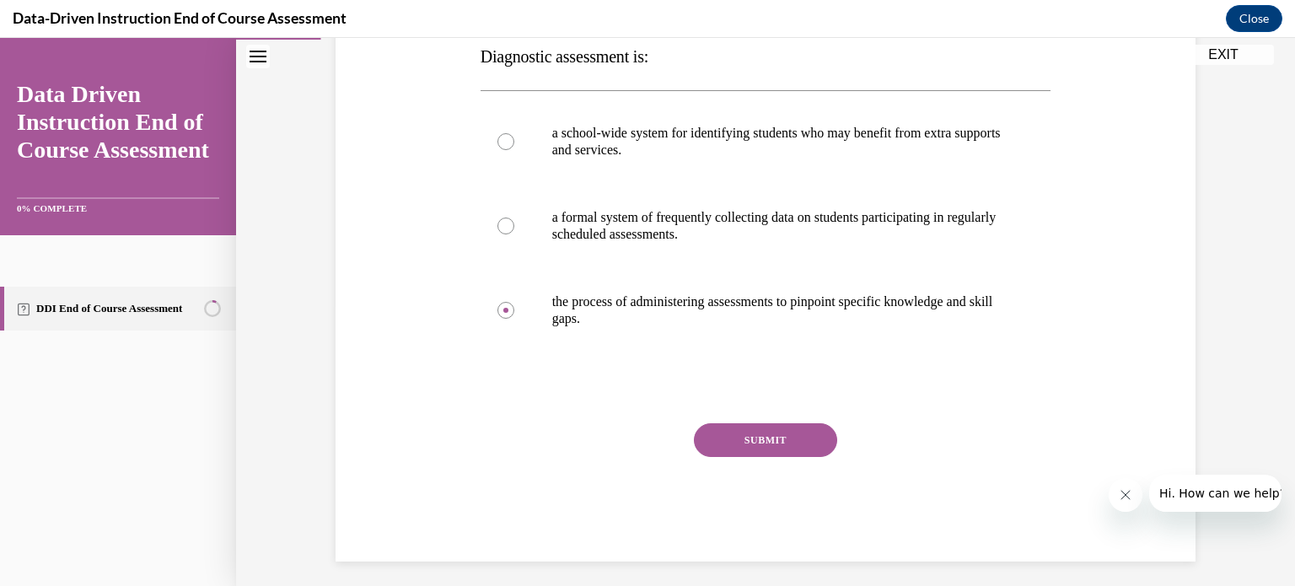
click at [771, 440] on button "SUBMIT" at bounding box center [765, 440] width 143 height 34
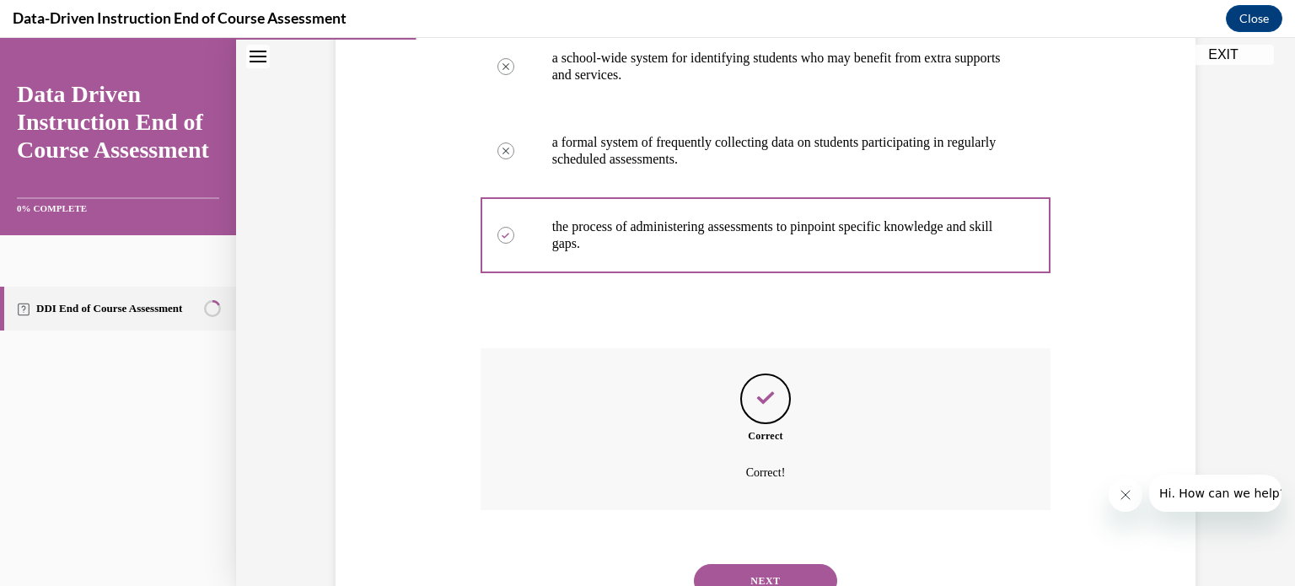
scroll to position [427, 0]
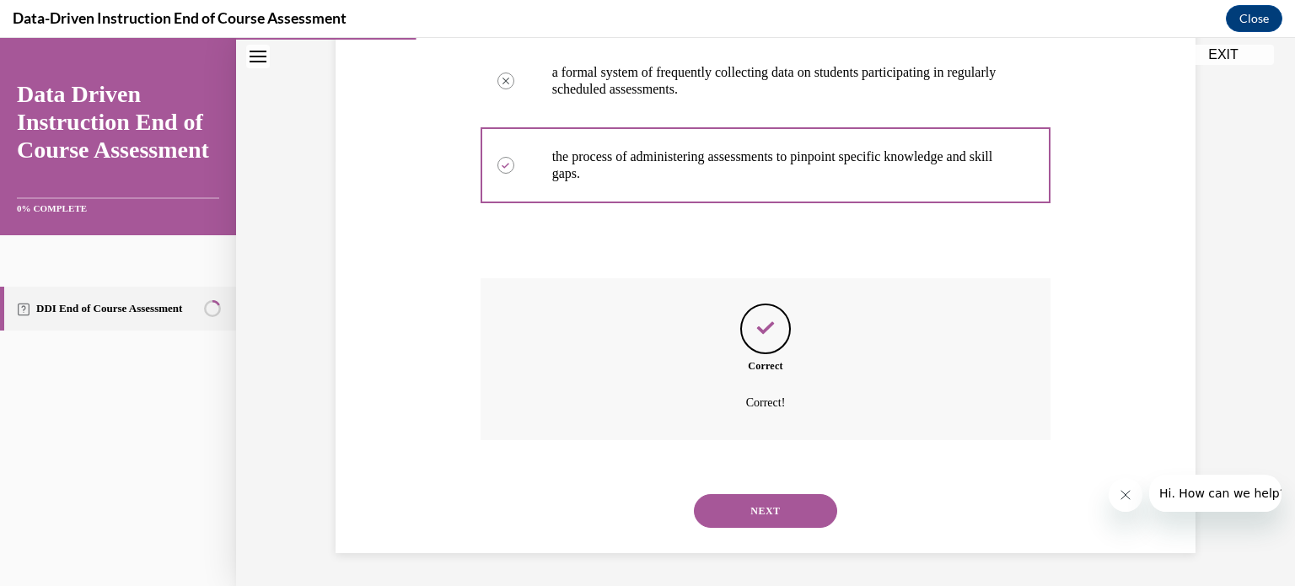
click at [772, 503] on button "NEXT" at bounding box center [765, 511] width 143 height 34
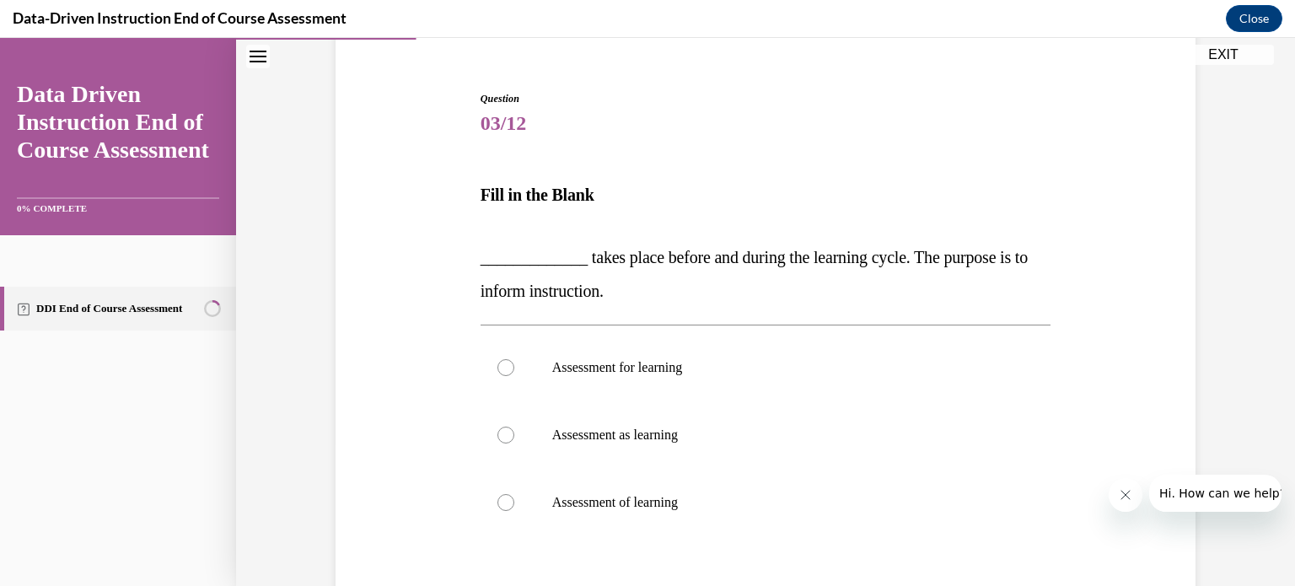
scroll to position [145, 0]
click at [503, 370] on div at bounding box center [505, 365] width 17 height 17
click at [503, 370] on input "Assessment for learning" at bounding box center [505, 365] width 17 height 17
radio input "true"
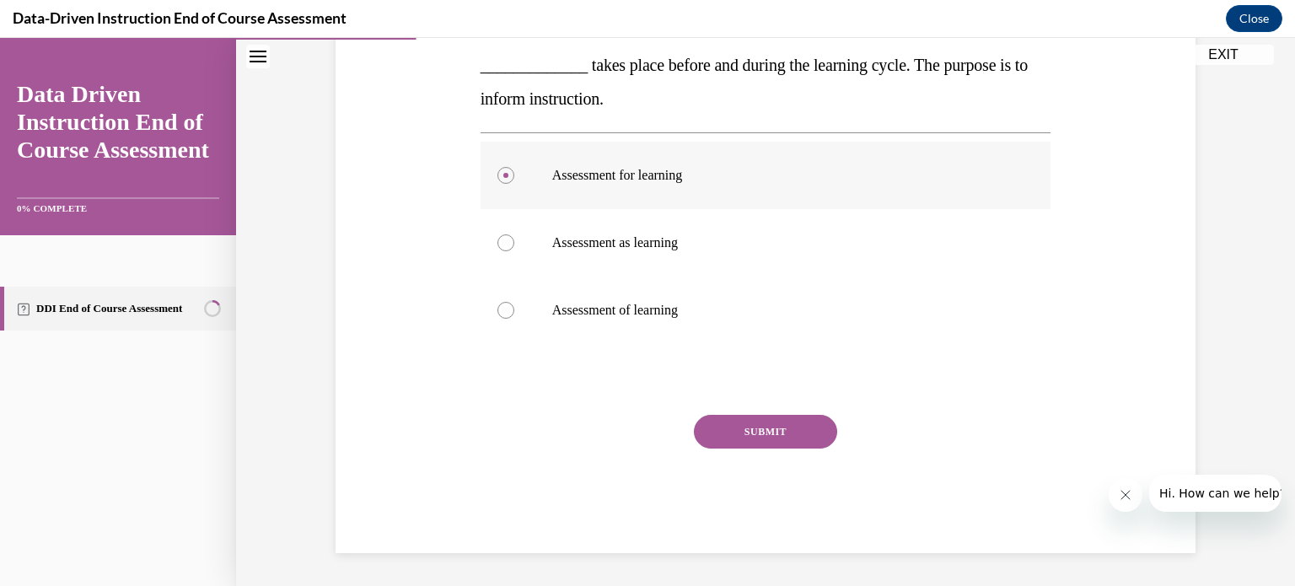
scroll to position [335, 0]
click at [763, 426] on button "SUBMIT" at bounding box center [765, 433] width 143 height 34
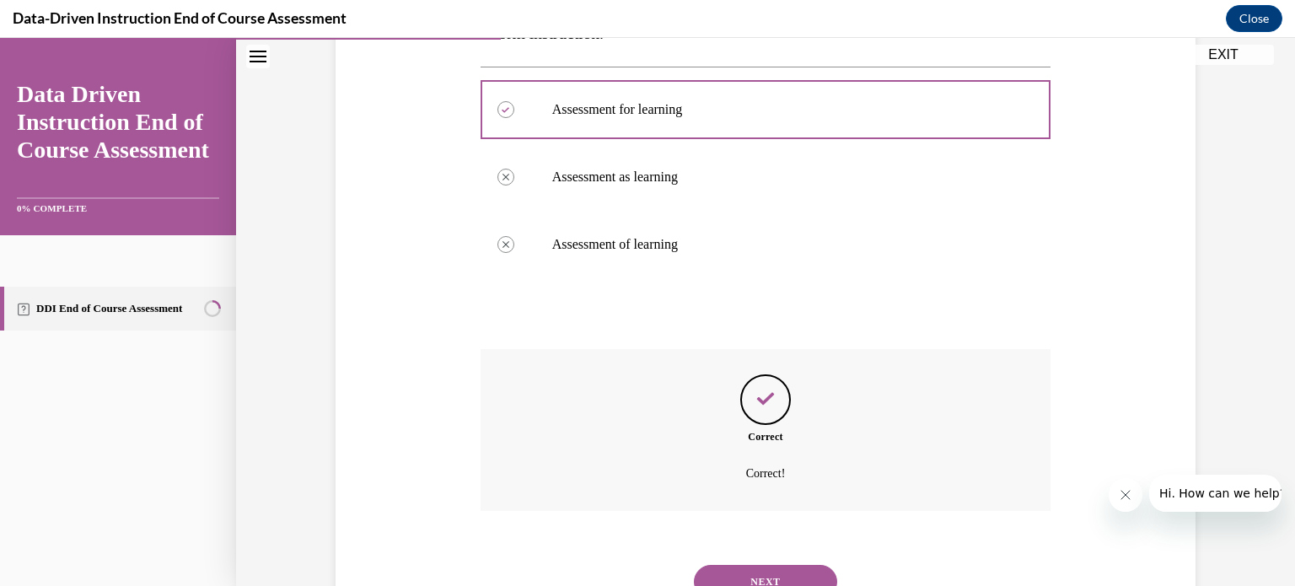
scroll to position [472, 0]
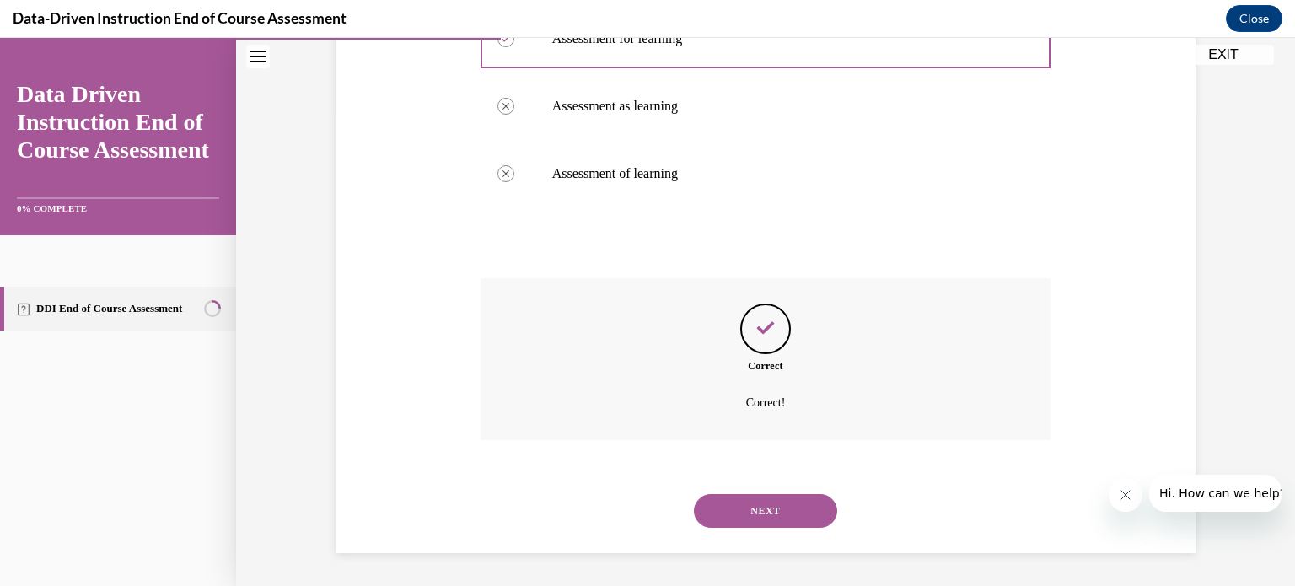
click at [766, 507] on button "NEXT" at bounding box center [765, 511] width 143 height 34
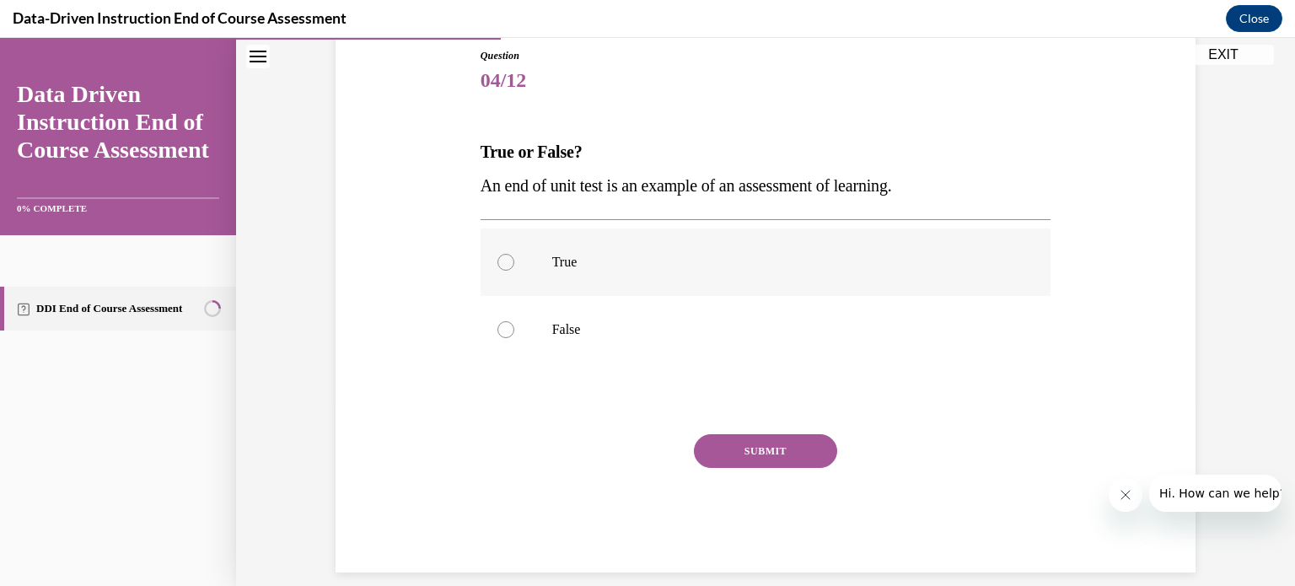
click at [503, 261] on div at bounding box center [505, 262] width 17 height 17
click at [503, 261] on input "True" at bounding box center [505, 262] width 17 height 17
radio input "true"
click at [777, 451] on button "SUBMIT" at bounding box center [765, 451] width 143 height 34
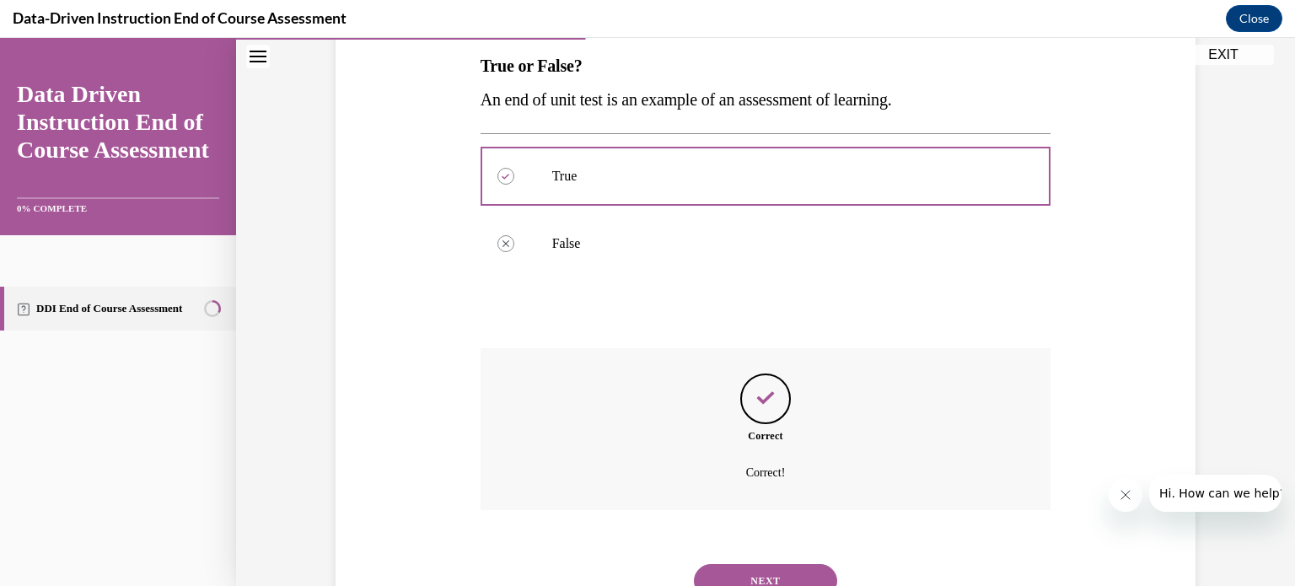
scroll to position [342, 0]
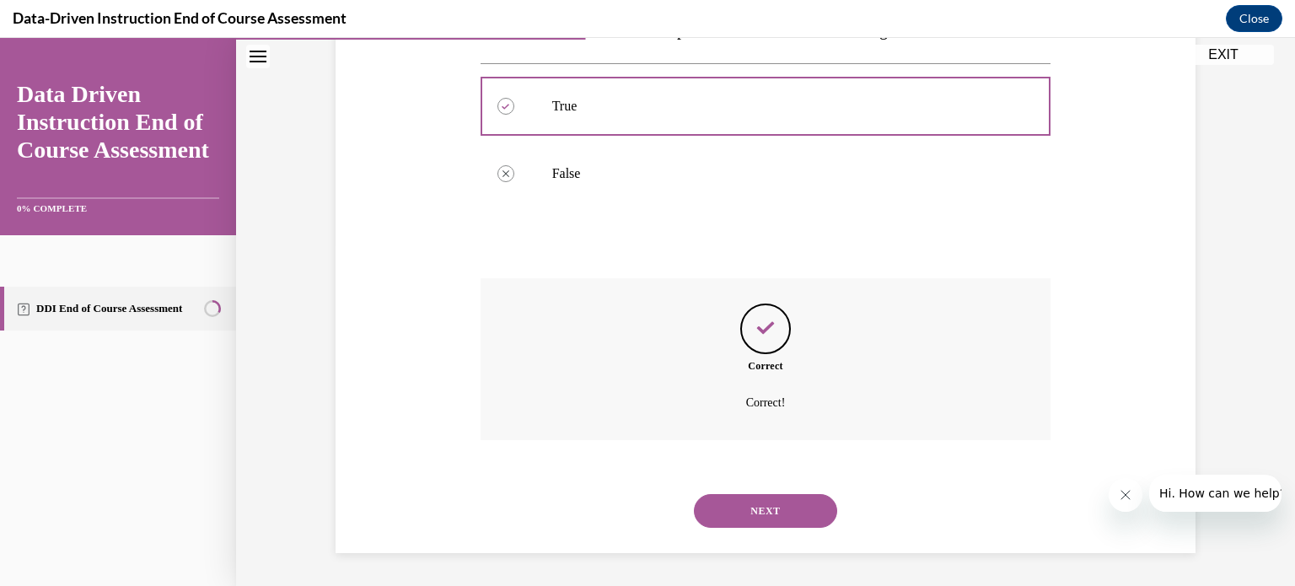
click at [770, 511] on button "NEXT" at bounding box center [765, 511] width 143 height 34
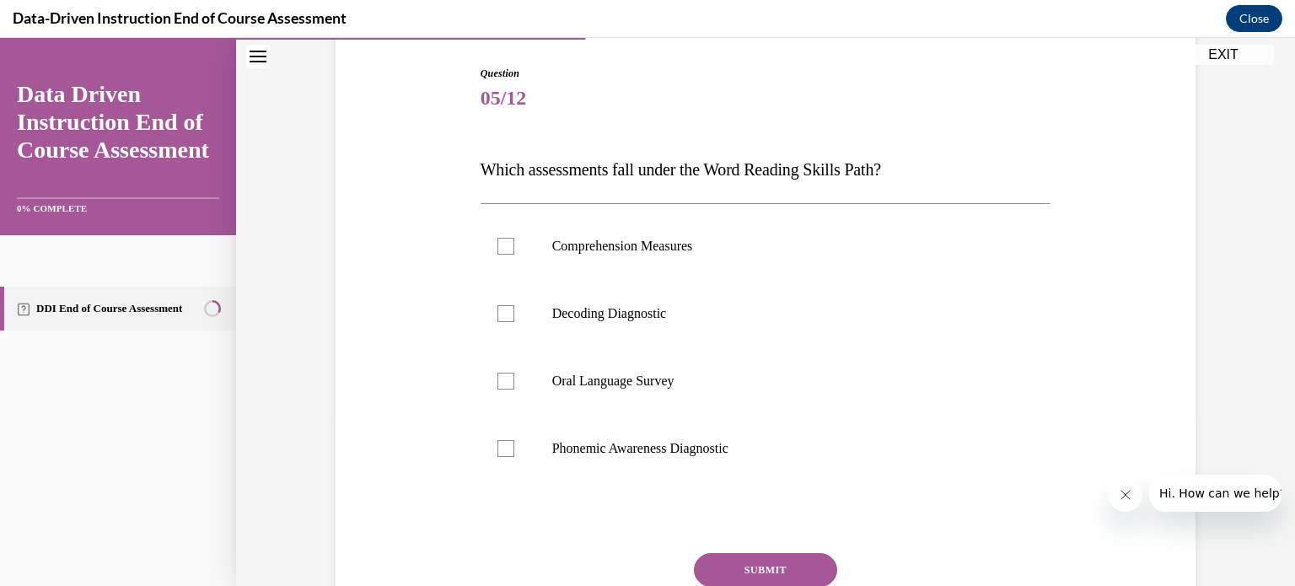
scroll to position [166, 0]
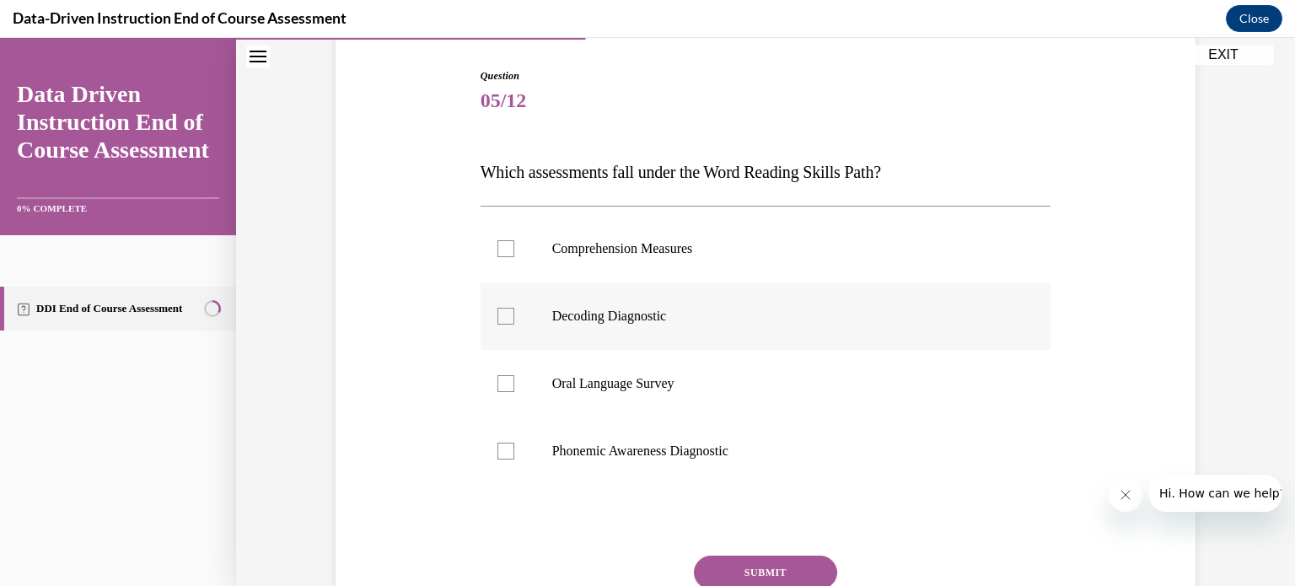
click at [505, 314] on div at bounding box center [505, 316] width 17 height 17
click at [505, 314] on input "Decoding Diagnostic" at bounding box center [505, 316] width 17 height 17
checkbox input "true"
click at [512, 449] on div at bounding box center [505, 451] width 17 height 17
click at [512, 449] on input "Phonemic Awareness Diagnostic" at bounding box center [505, 451] width 17 height 17
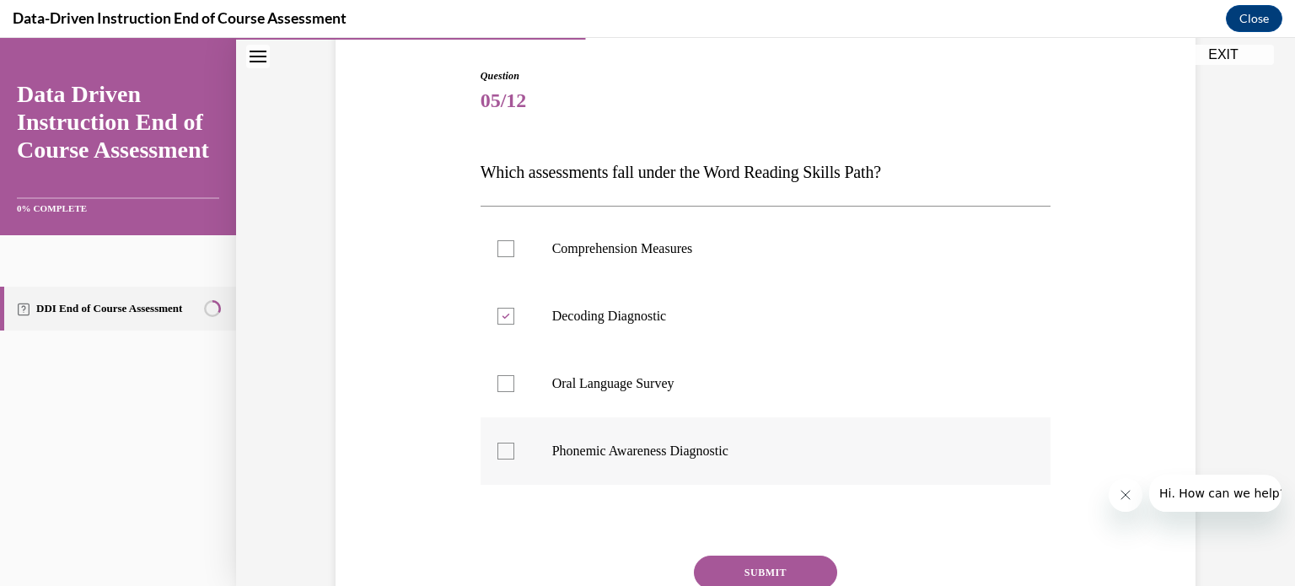
checkbox input "true"
click at [760, 567] on button "SUBMIT" at bounding box center [765, 573] width 143 height 34
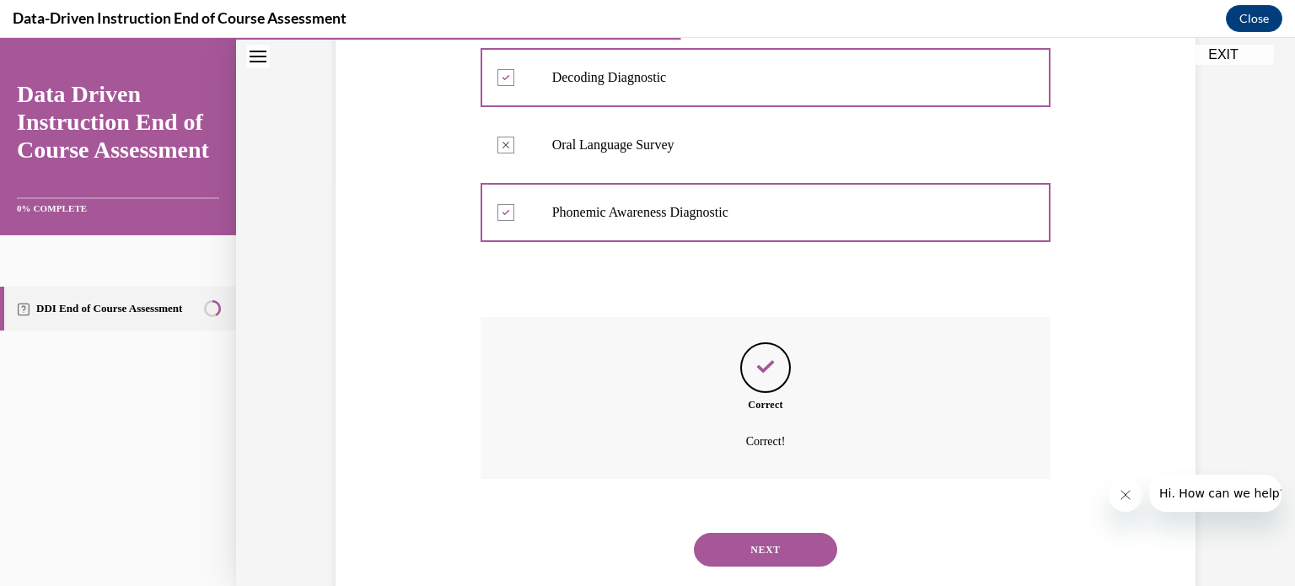
scroll to position [443, 0]
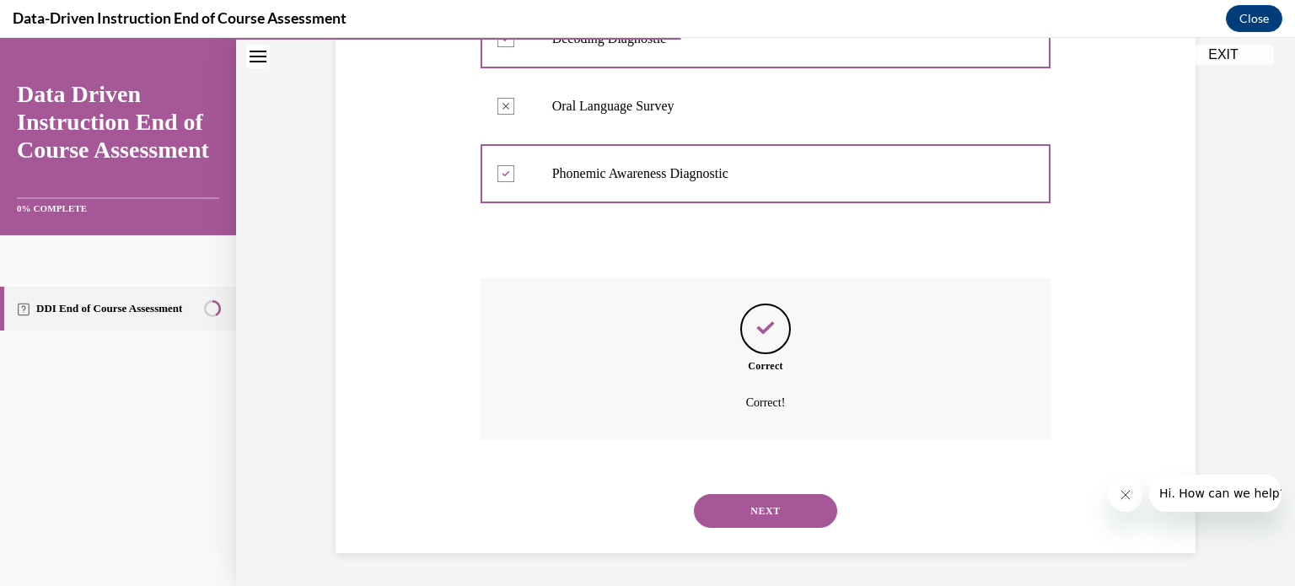
click at [771, 505] on button "NEXT" at bounding box center [765, 511] width 143 height 34
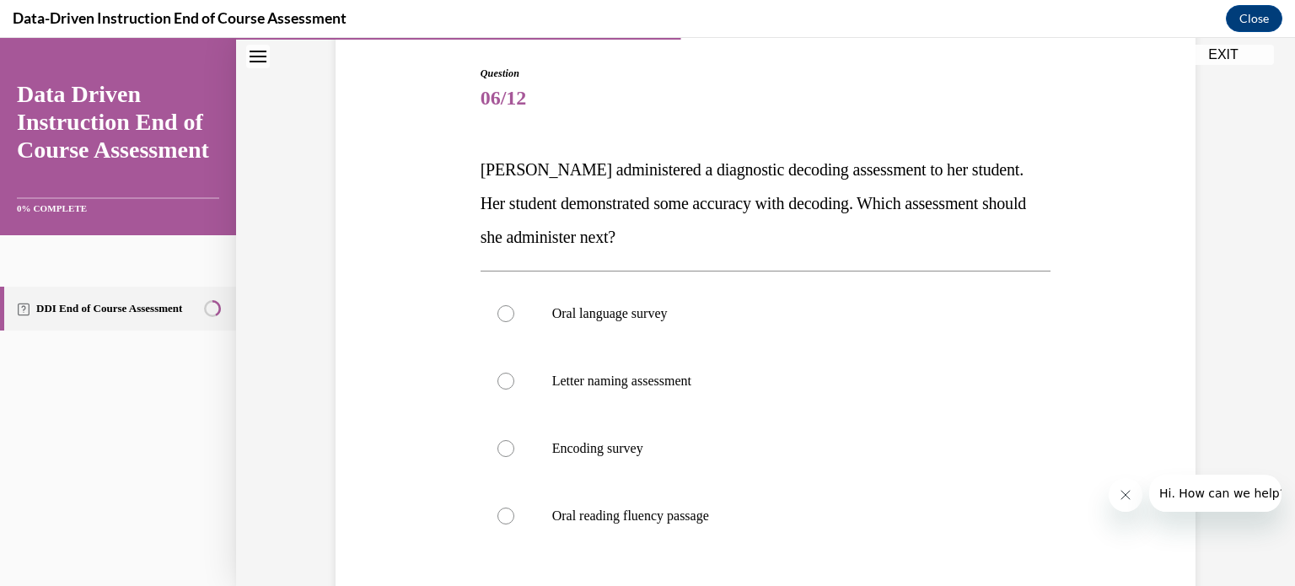
scroll to position [167, 0]
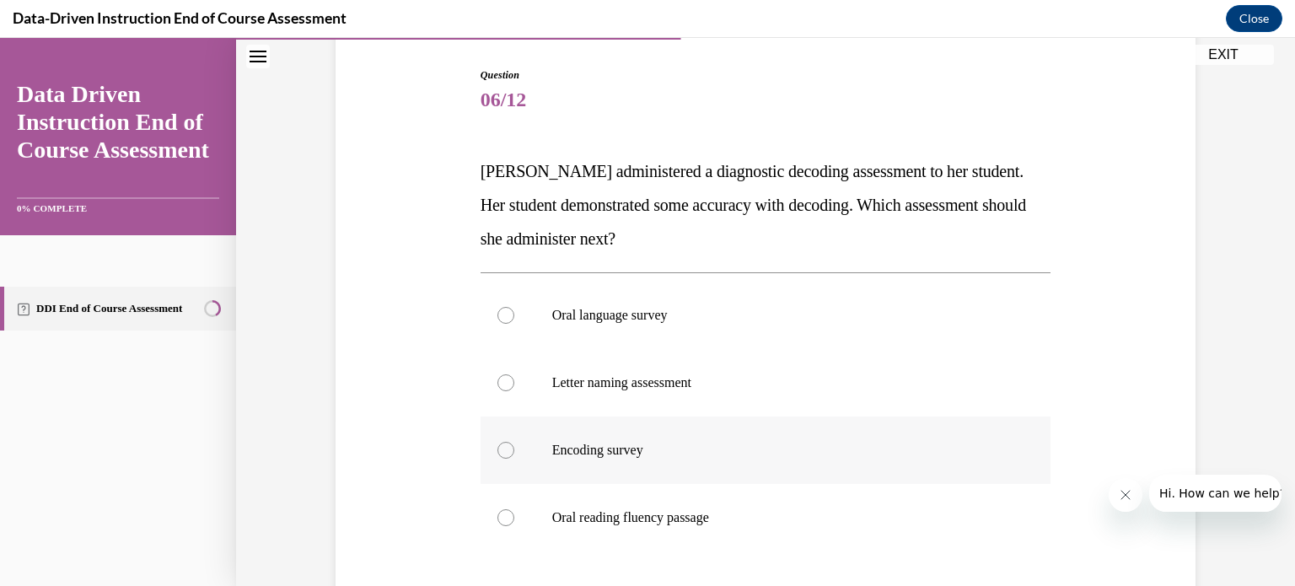
click at [766, 444] on p "Encoding survey" at bounding box center [780, 450] width 457 height 17
click at [514, 444] on input "Encoding survey" at bounding box center [505, 450] width 17 height 17
radio input "true"
click at [508, 512] on div at bounding box center [505, 517] width 17 height 17
click at [508, 512] on input "Oral reading fluency passage" at bounding box center [505, 517] width 17 height 17
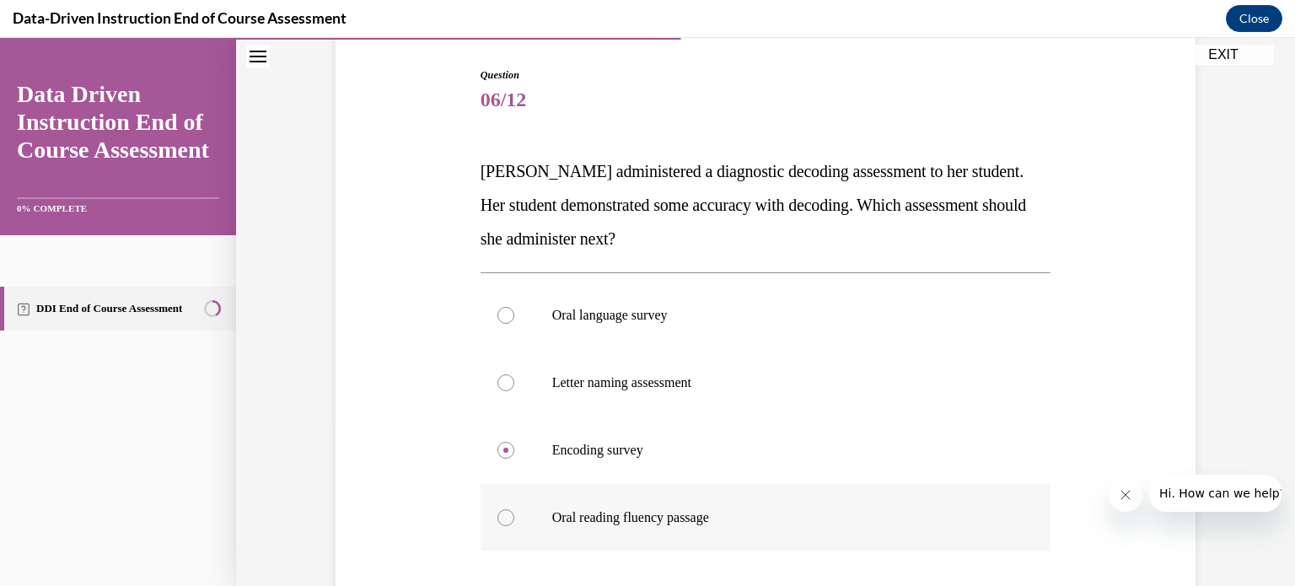
radio input "true"
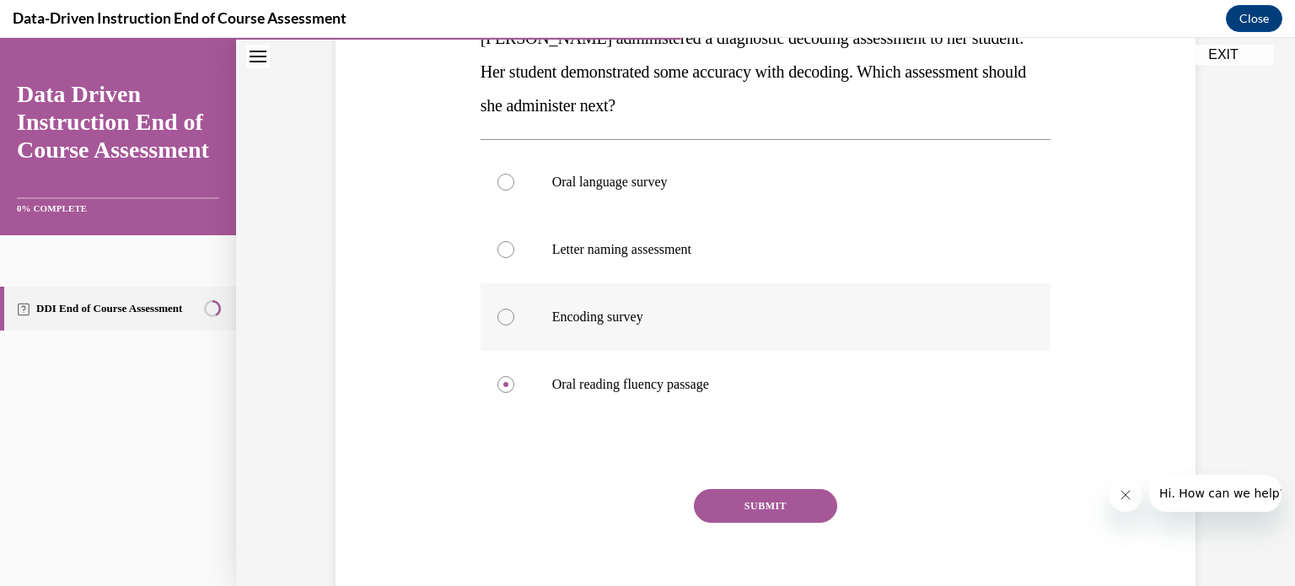
scroll to position [324, 0]
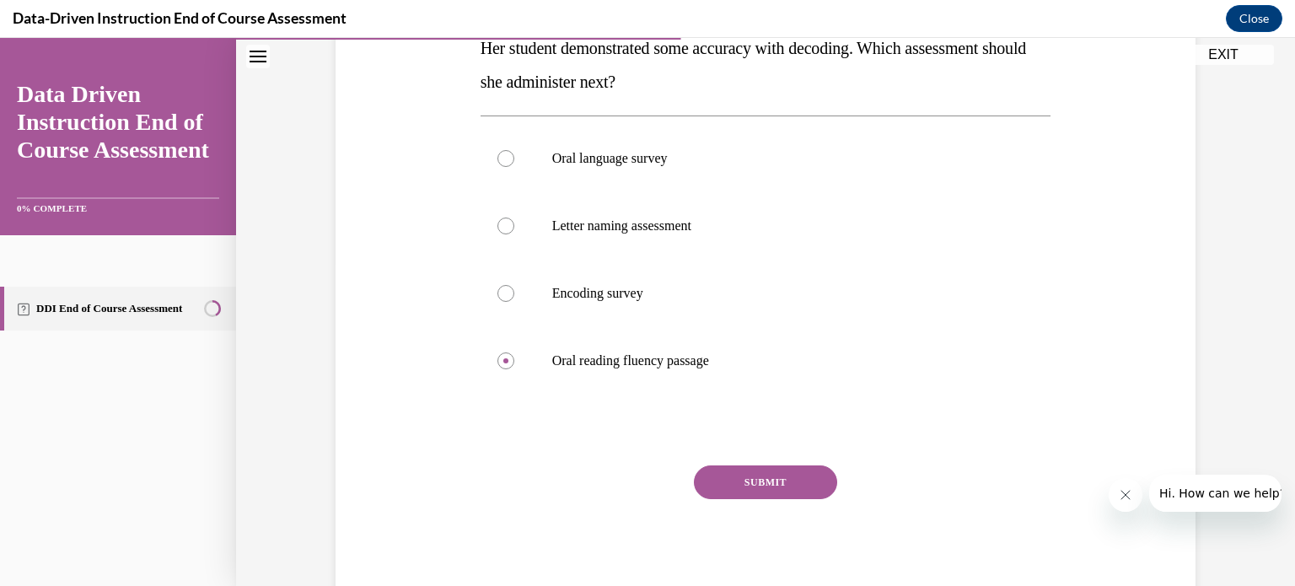
click at [770, 479] on button "SUBMIT" at bounding box center [765, 482] width 143 height 34
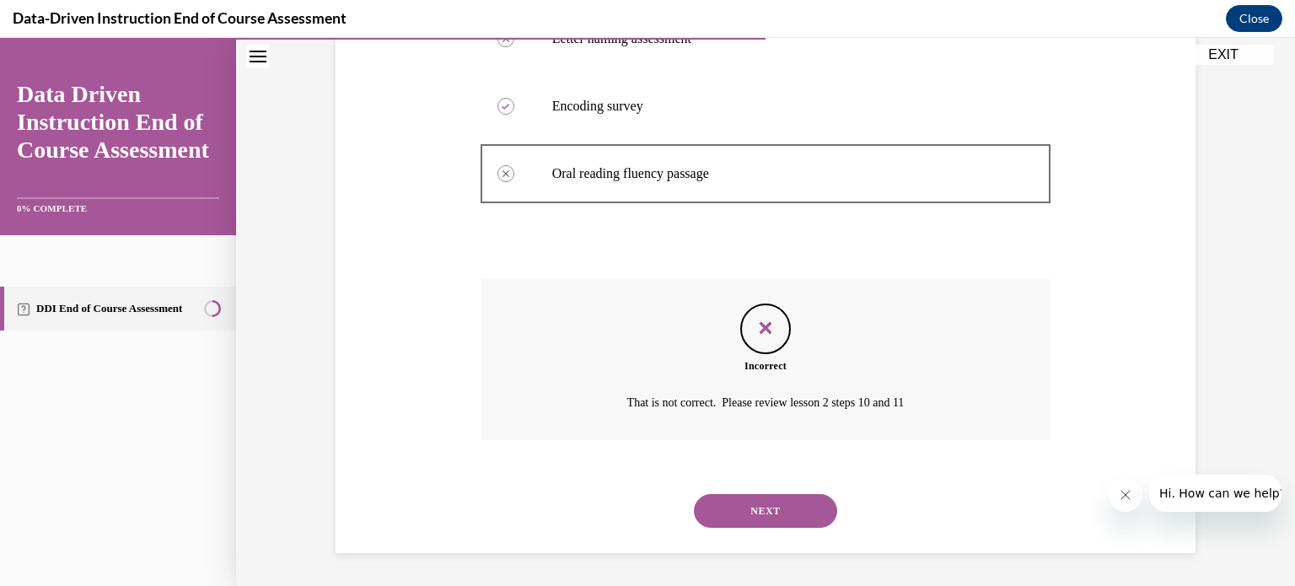
scroll to position [499, 0]
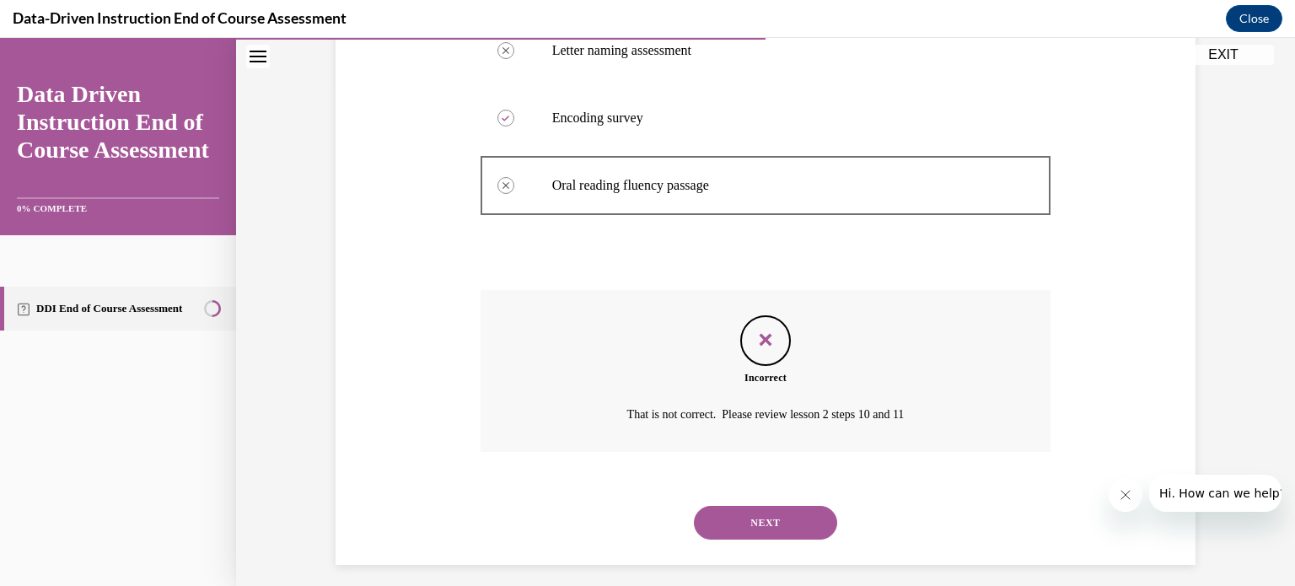
click at [768, 519] on button "NEXT" at bounding box center [765, 523] width 143 height 34
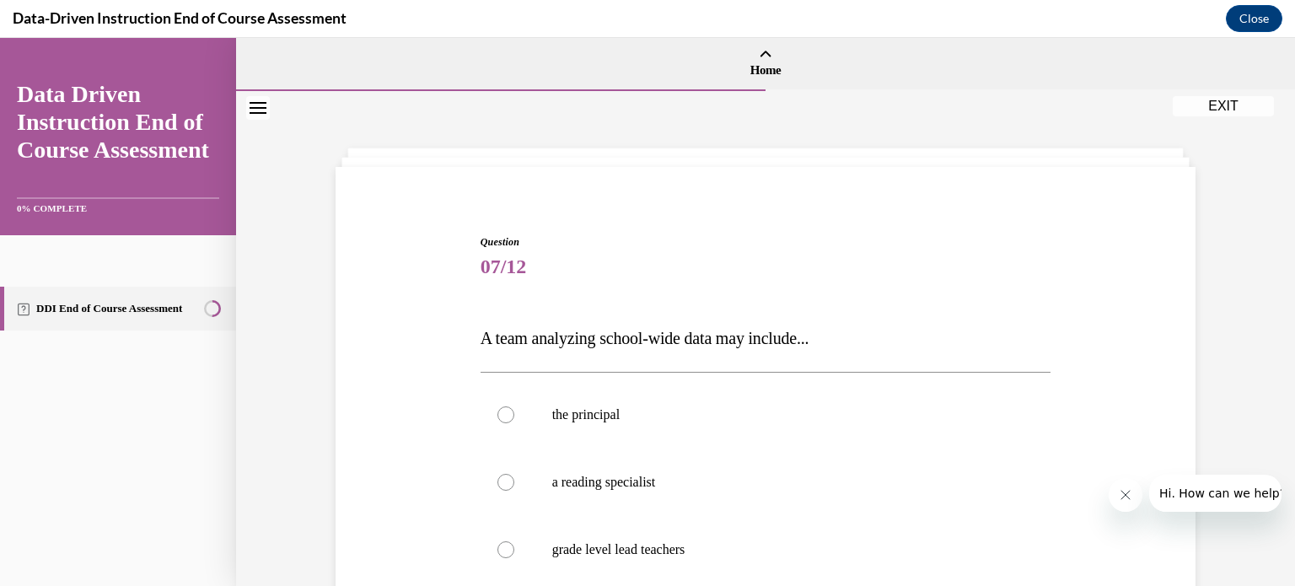
click at [918, 221] on div "Question 07/12 A team analyzing school-wide data may include... the principal a…" at bounding box center [765, 534] width 579 height 651
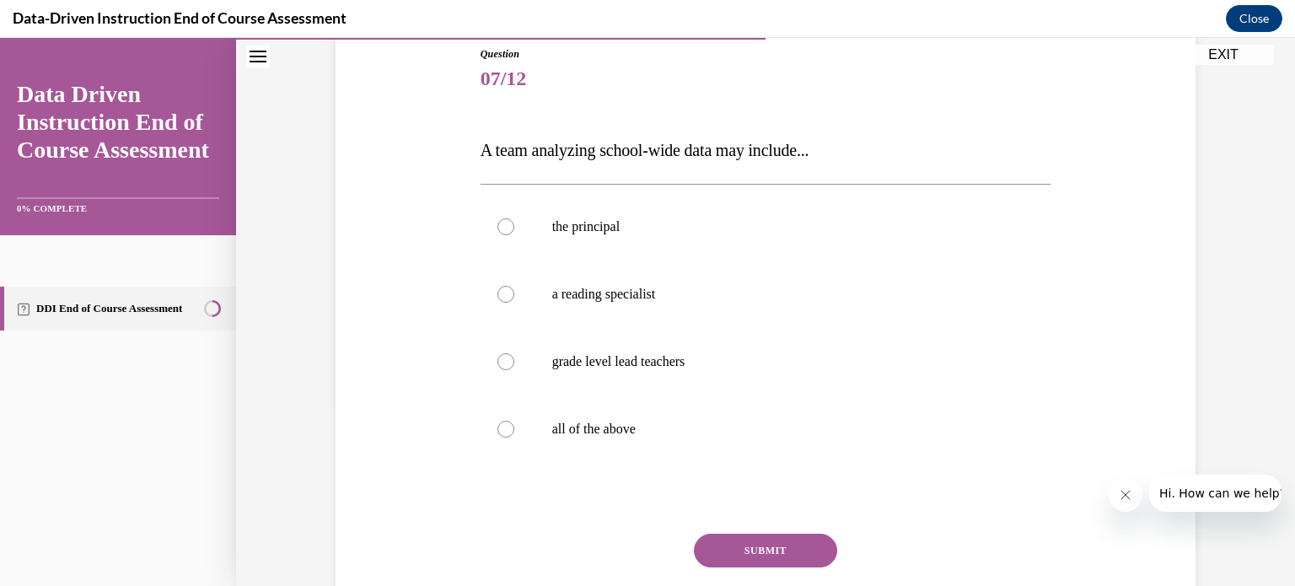
scroll to position [196, 0]
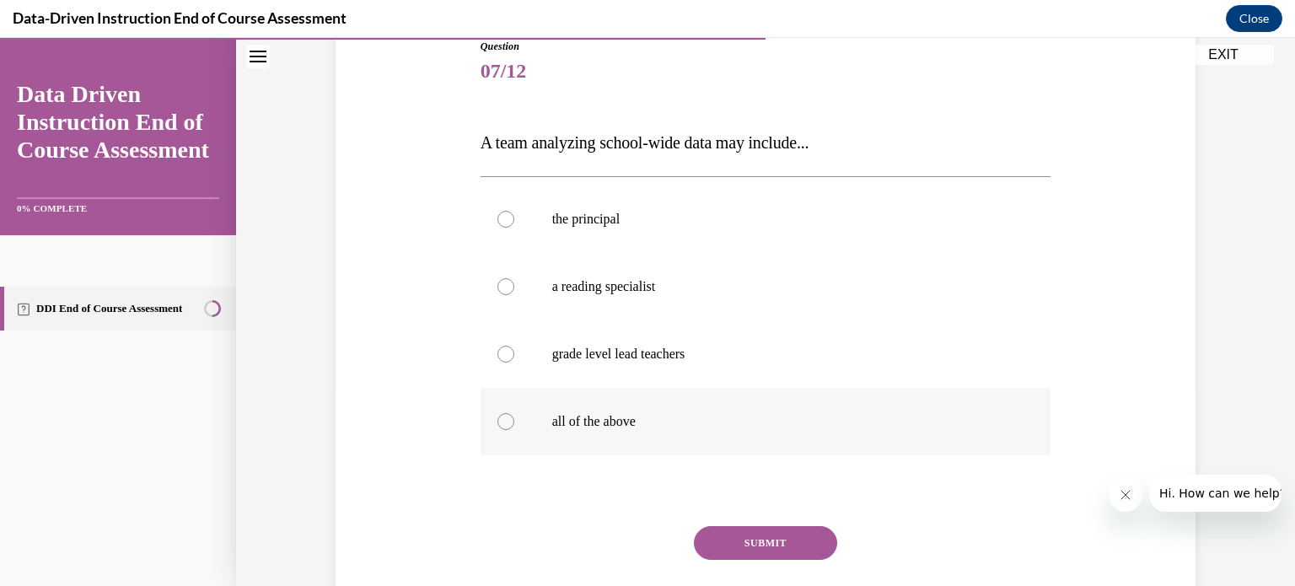
click at [508, 416] on div at bounding box center [505, 421] width 17 height 17
click at [508, 416] on input "all of the above" at bounding box center [505, 421] width 17 height 17
radio input "true"
click at [763, 532] on button "SUBMIT" at bounding box center [765, 543] width 143 height 34
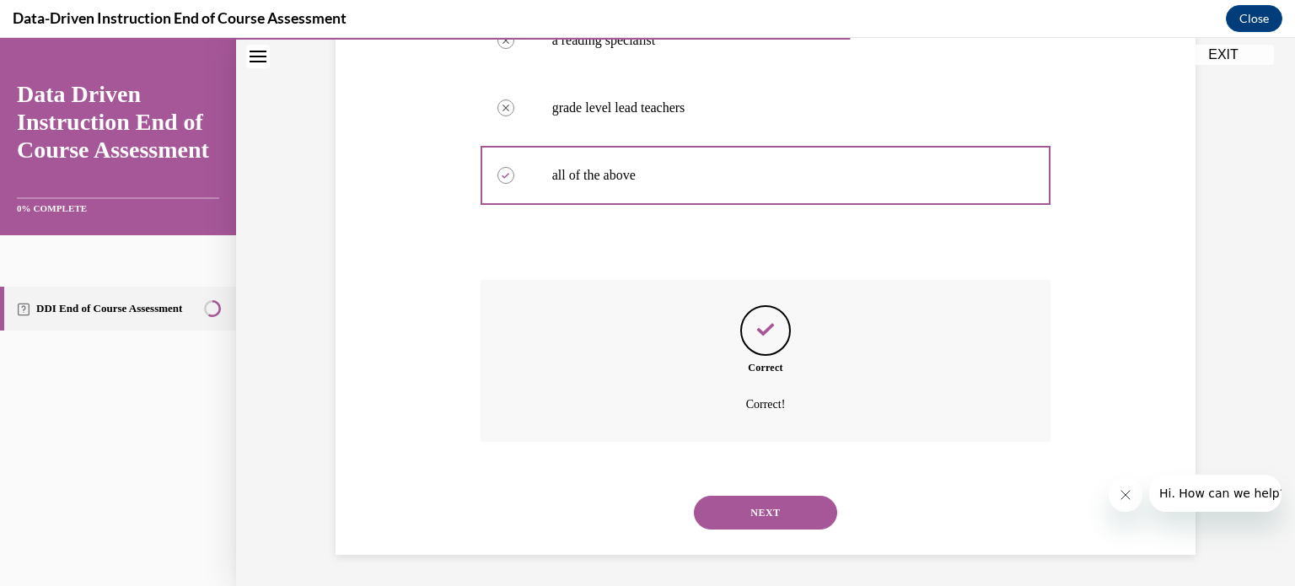
scroll to position [438, 0]
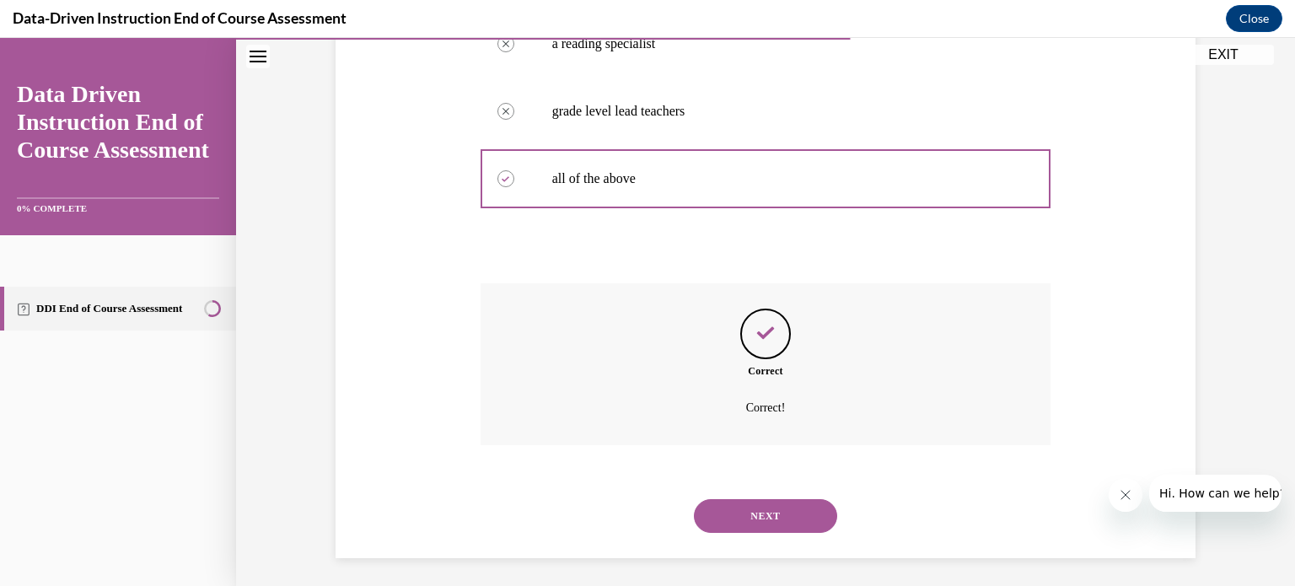
click at [767, 513] on button "NEXT" at bounding box center [765, 516] width 143 height 34
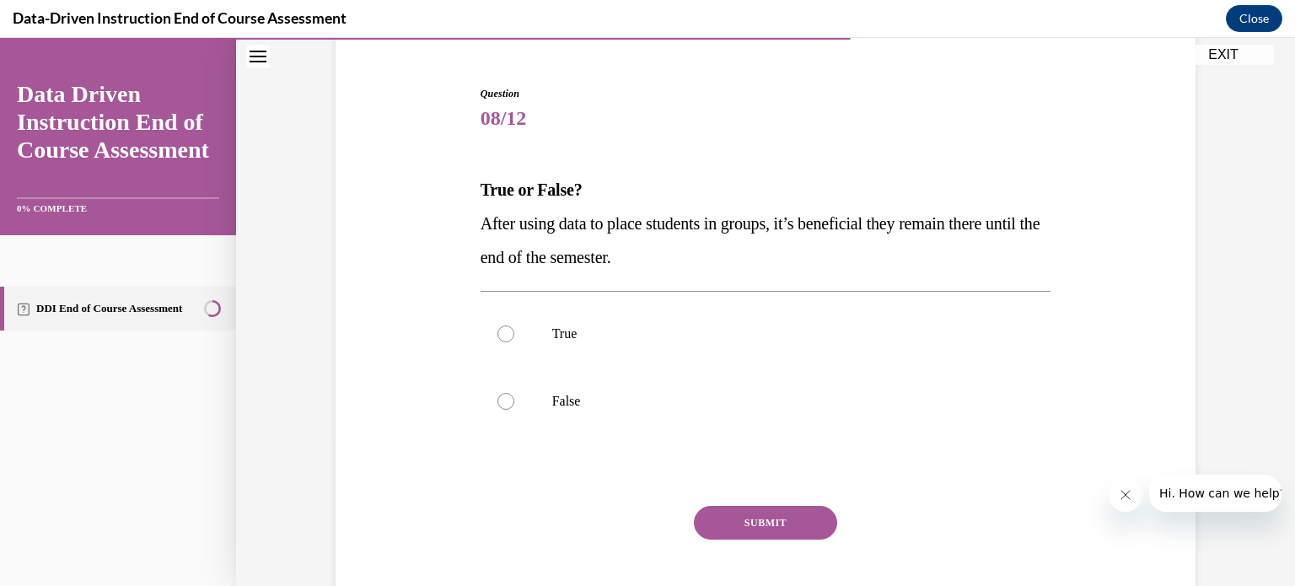
scroll to position [145, 0]
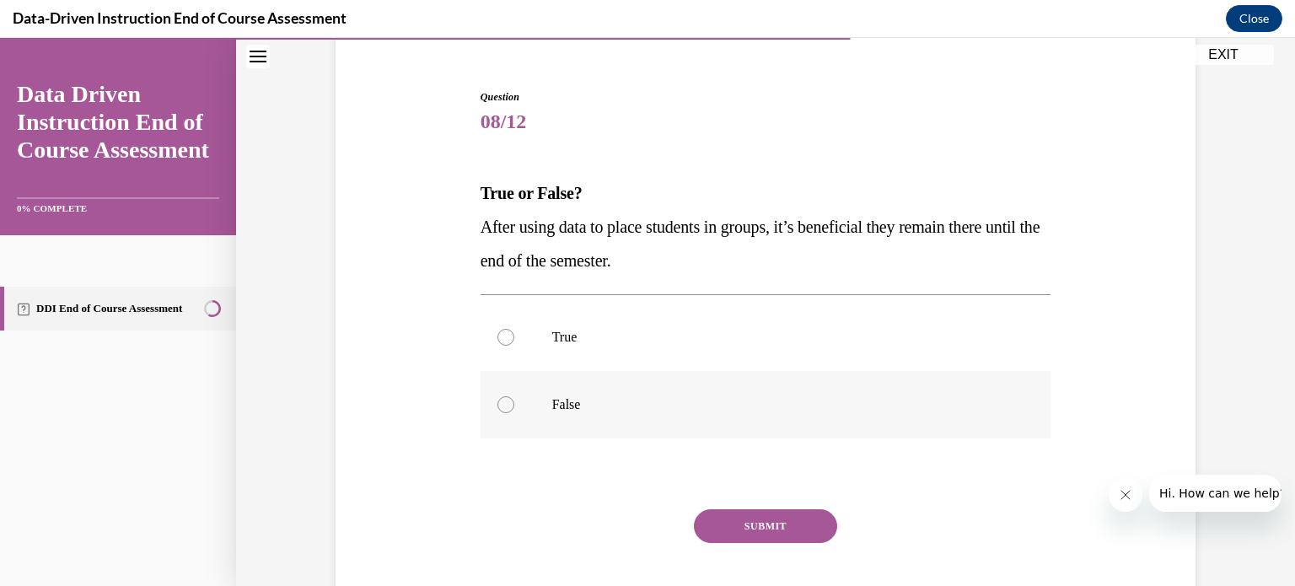
click at [506, 400] on div at bounding box center [505, 404] width 17 height 17
click at [506, 400] on input "False" at bounding box center [505, 404] width 17 height 17
radio input "true"
click at [771, 521] on button "SUBMIT" at bounding box center [765, 526] width 143 height 34
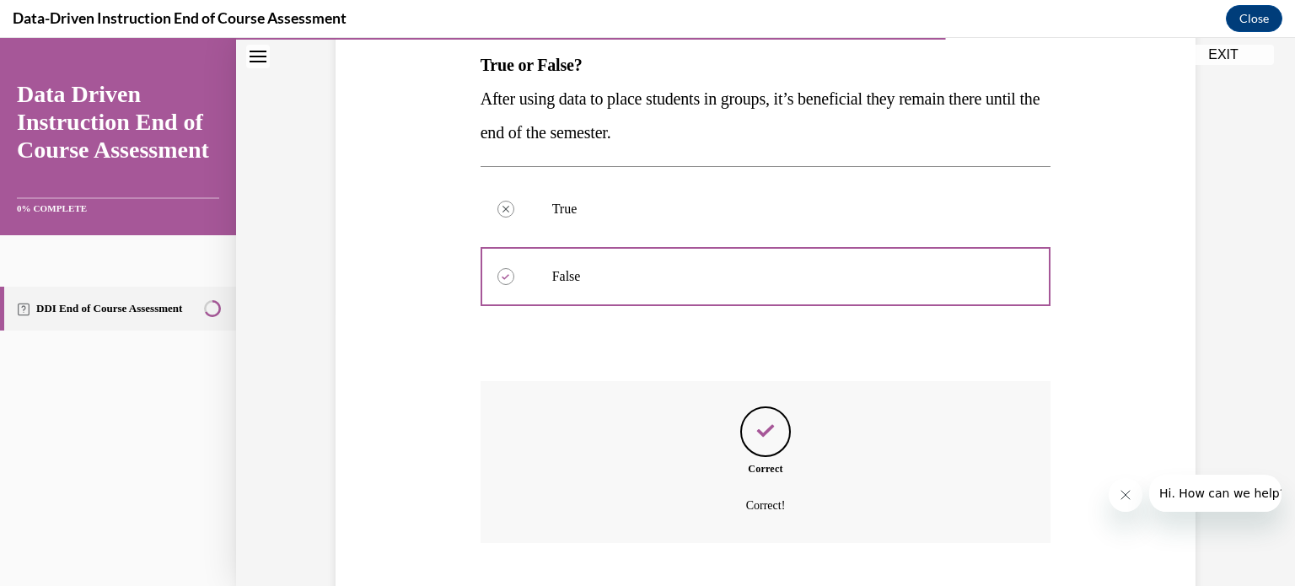
scroll to position [376, 0]
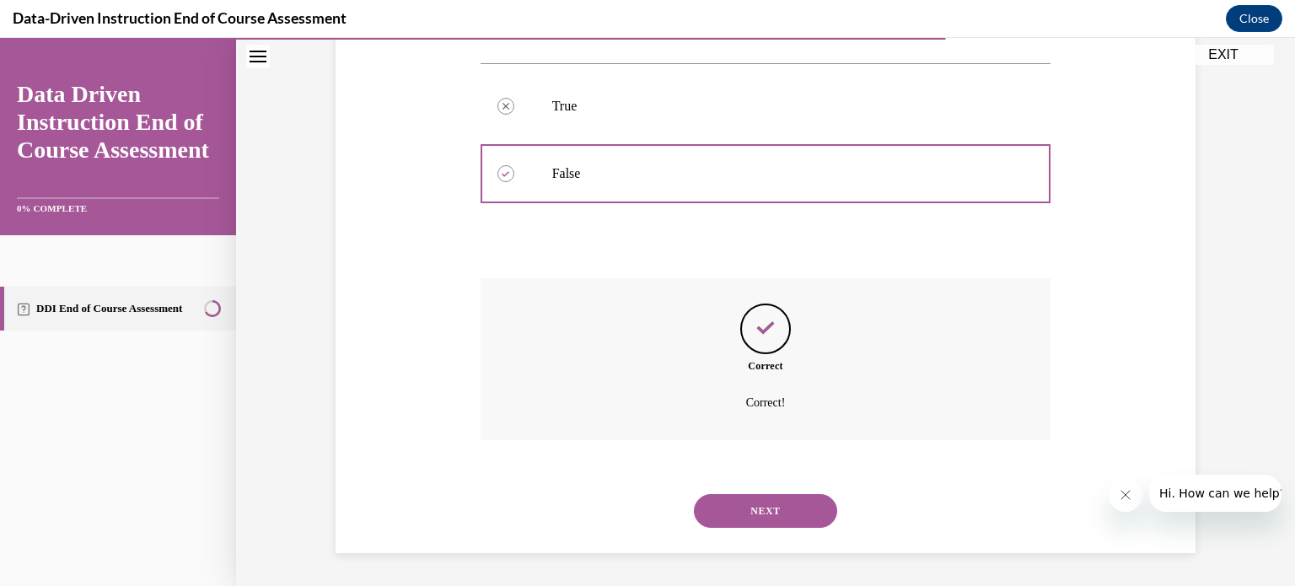
click at [767, 516] on button "NEXT" at bounding box center [765, 511] width 143 height 34
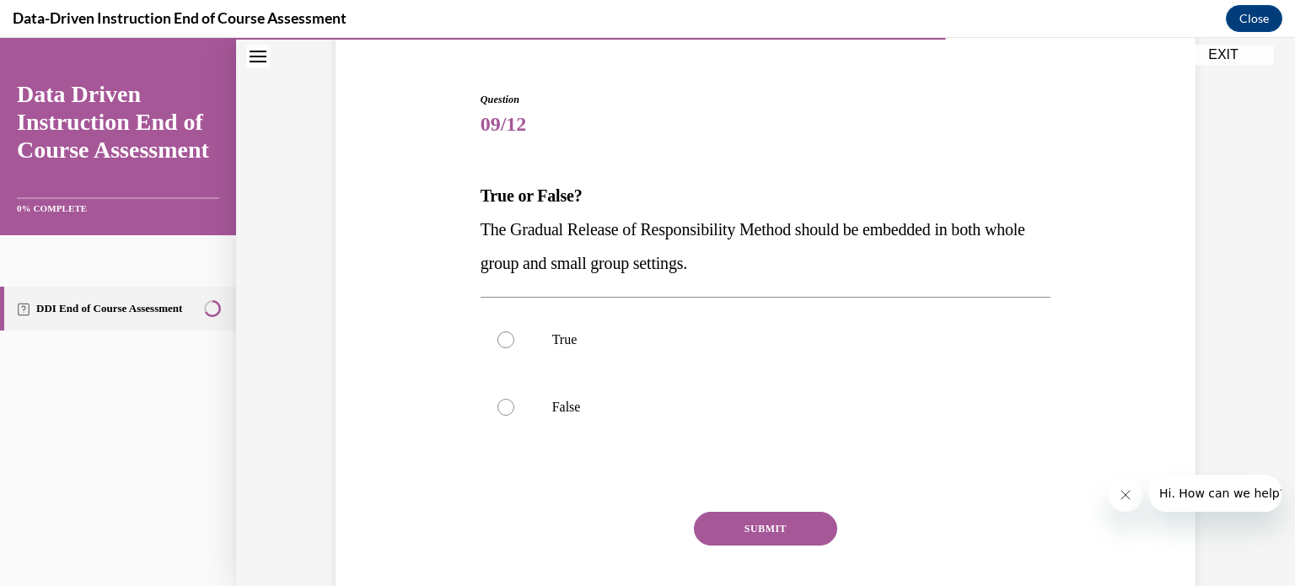
scroll to position [130, 0]
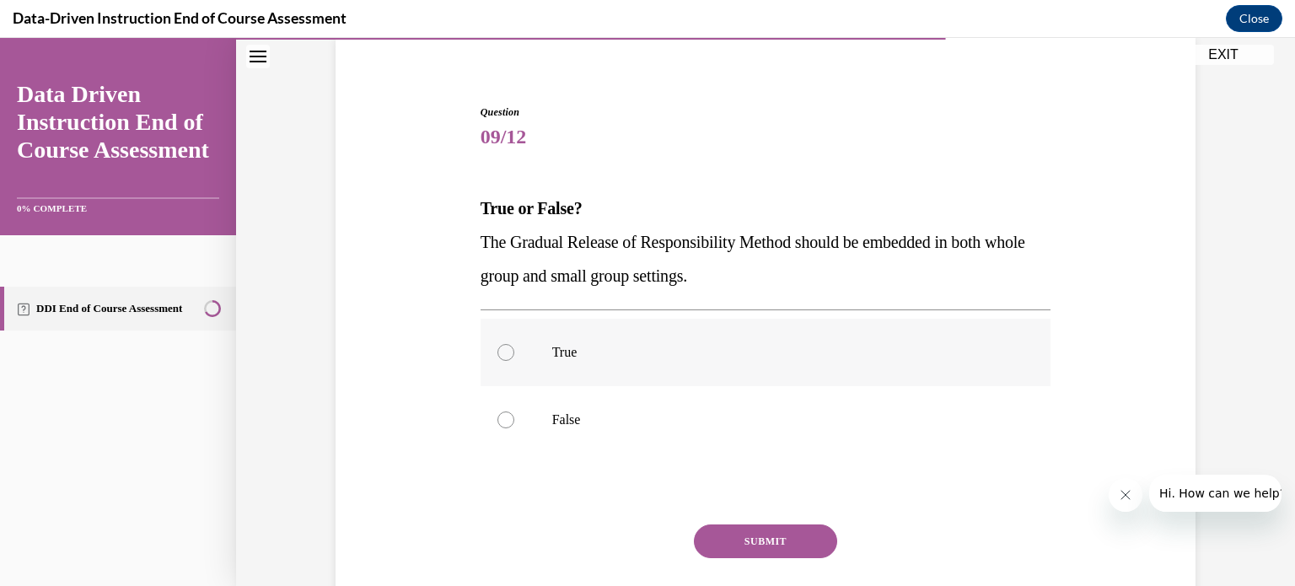
click at [508, 353] on div at bounding box center [505, 352] width 17 height 17
click at [508, 353] on input "True" at bounding box center [505, 352] width 17 height 17
radio input "true"
click at [769, 542] on button "SUBMIT" at bounding box center [765, 541] width 143 height 34
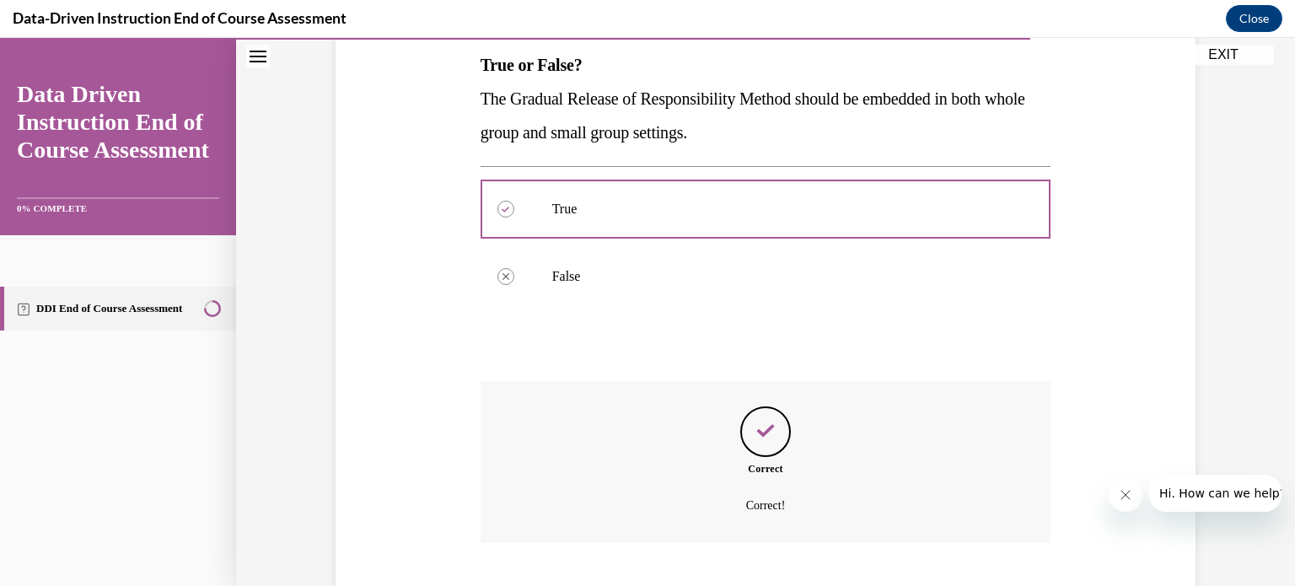
scroll to position [376, 0]
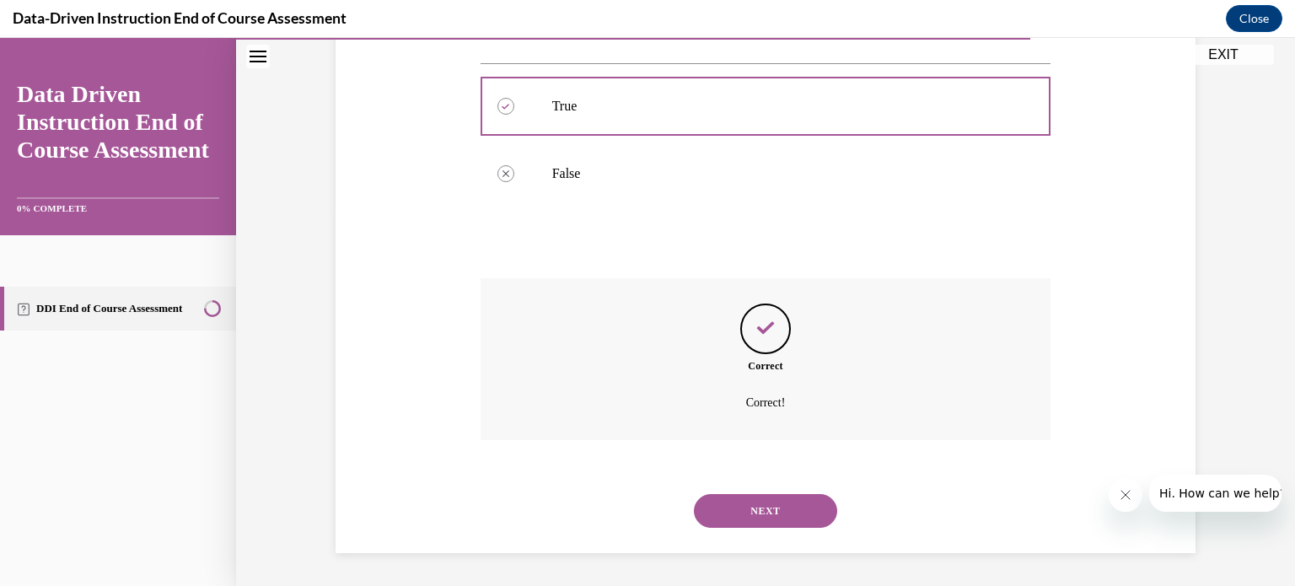
click at [764, 500] on button "NEXT" at bounding box center [765, 511] width 143 height 34
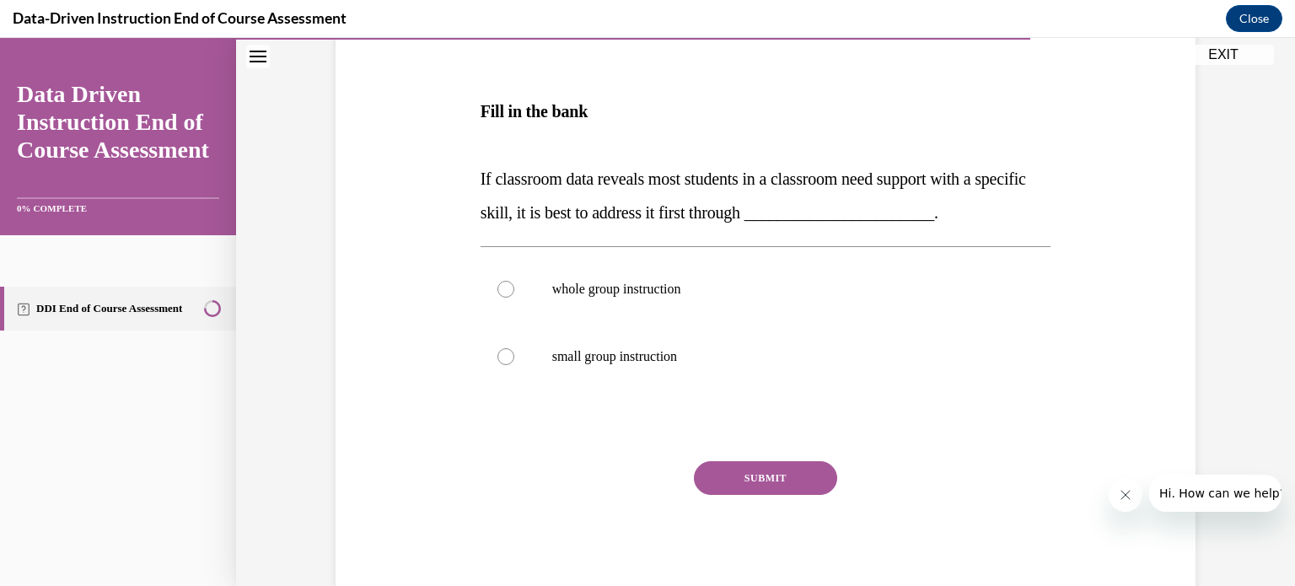
scroll to position [259, 0]
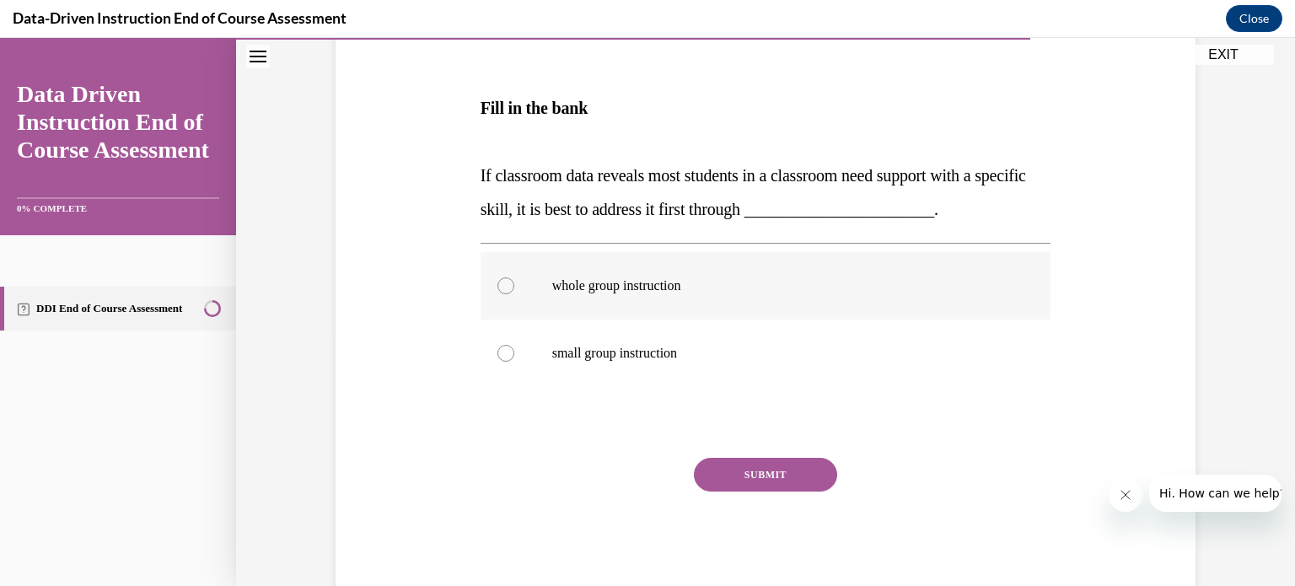
click at [502, 282] on div at bounding box center [505, 285] width 17 height 17
click at [502, 282] on input "whole group instruction" at bounding box center [505, 285] width 17 height 17
radio input "true"
click at [790, 465] on button "SUBMIT" at bounding box center [765, 475] width 143 height 34
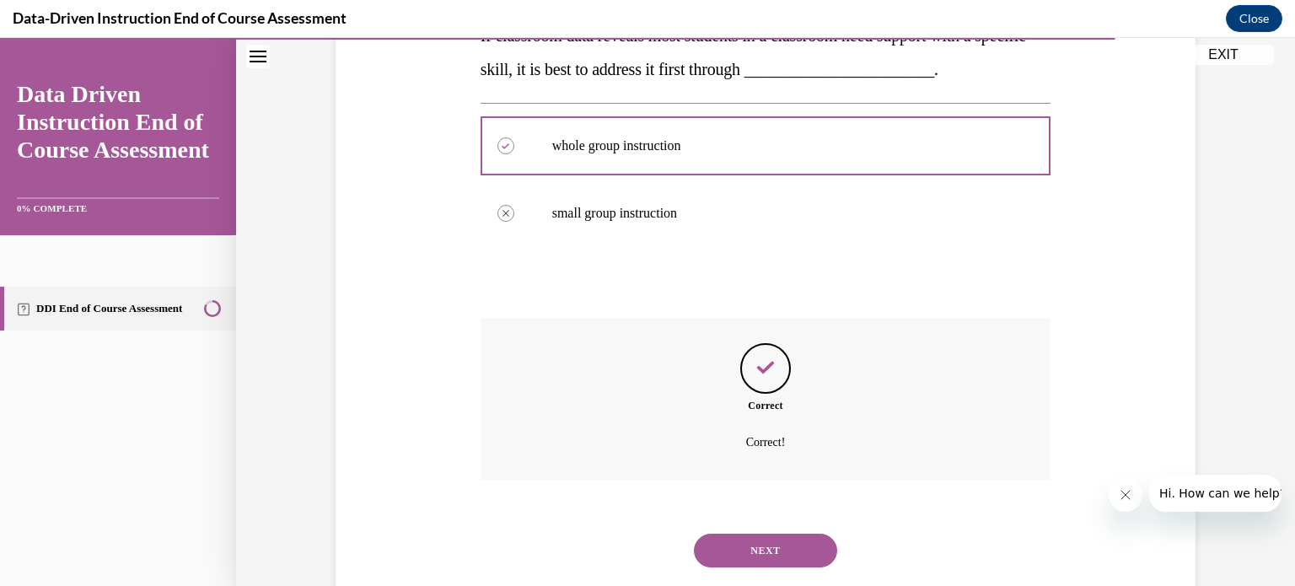
scroll to position [438, 0]
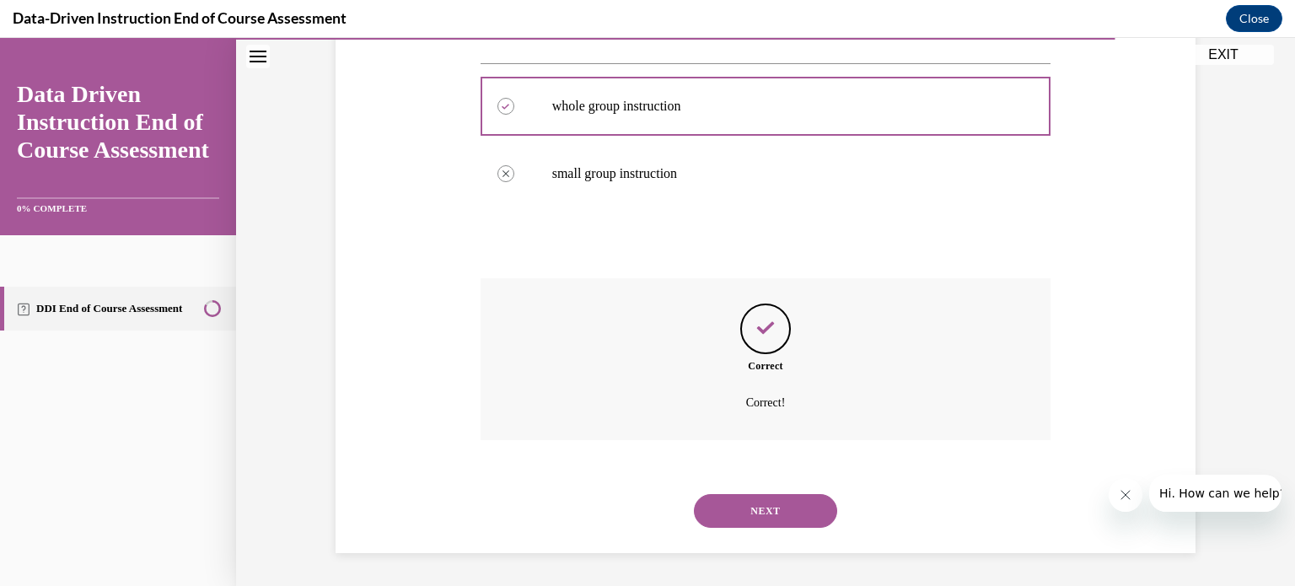
click at [773, 504] on button "NEXT" at bounding box center [765, 511] width 143 height 34
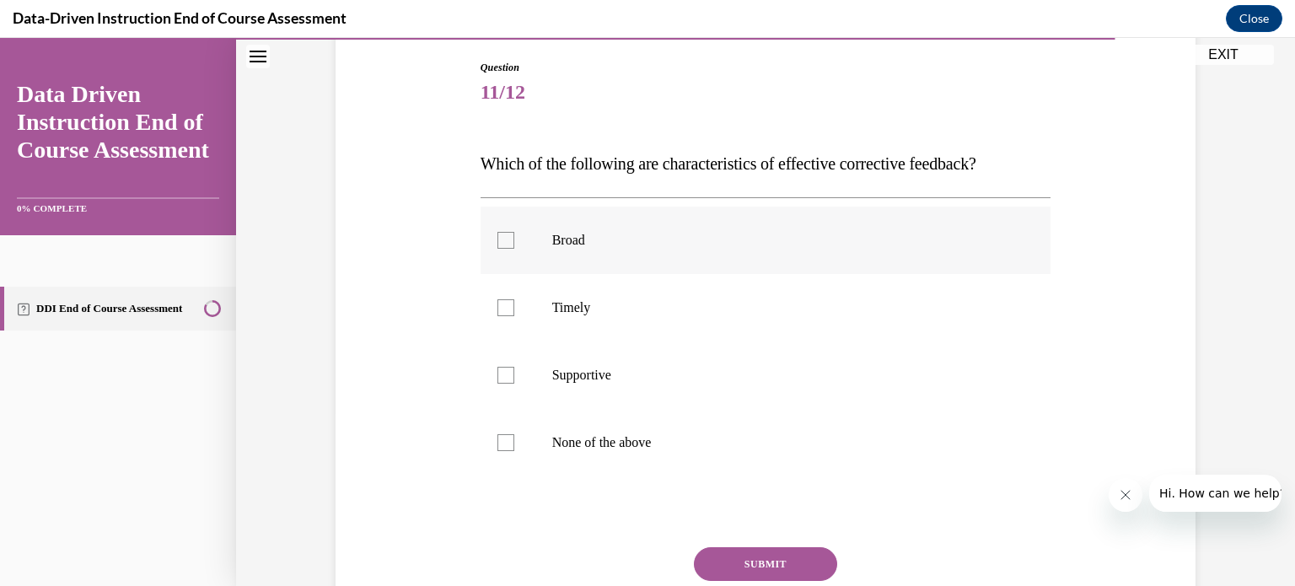
scroll to position [172, 0]
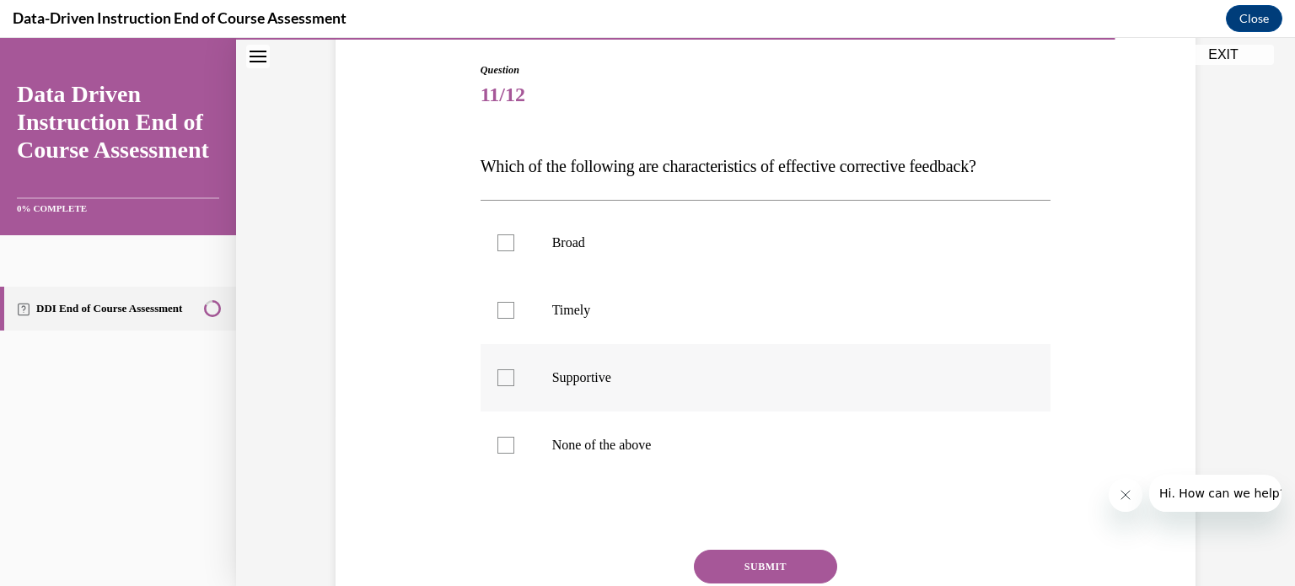
click at [503, 375] on div at bounding box center [505, 377] width 17 height 17
click at [503, 375] on input "Supportive" at bounding box center [505, 377] width 17 height 17
checkbox input "true"
click at [507, 303] on div at bounding box center [505, 310] width 17 height 17
click at [507, 303] on input "Timely" at bounding box center [505, 310] width 17 height 17
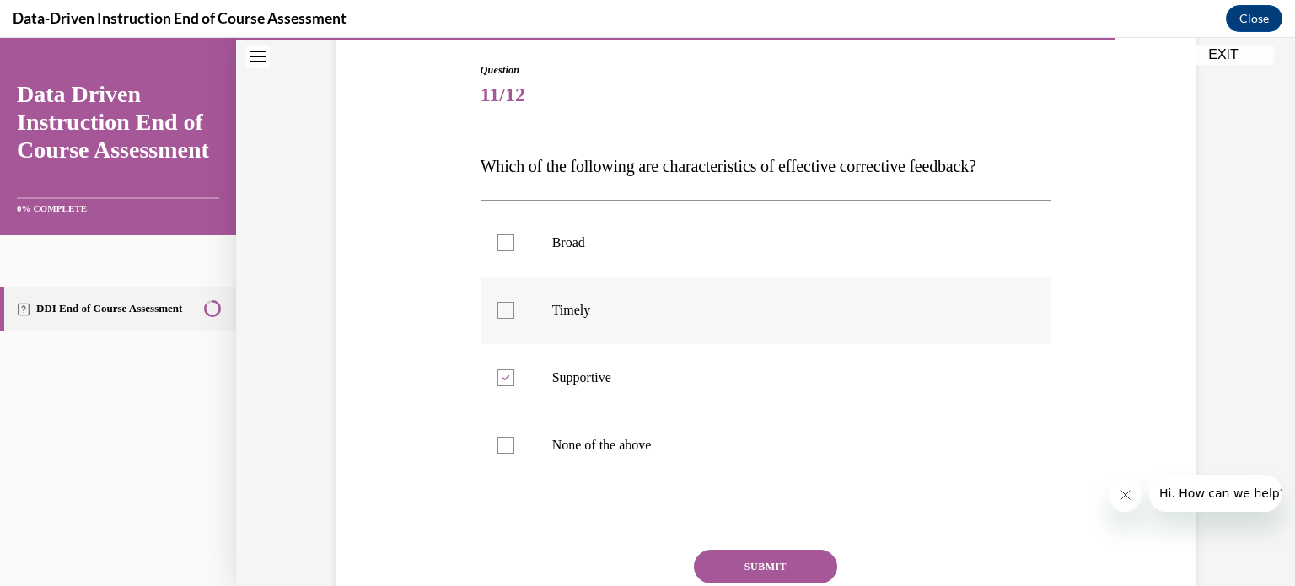
checkbox input "true"
click at [767, 559] on button "SUBMIT" at bounding box center [765, 567] width 143 height 34
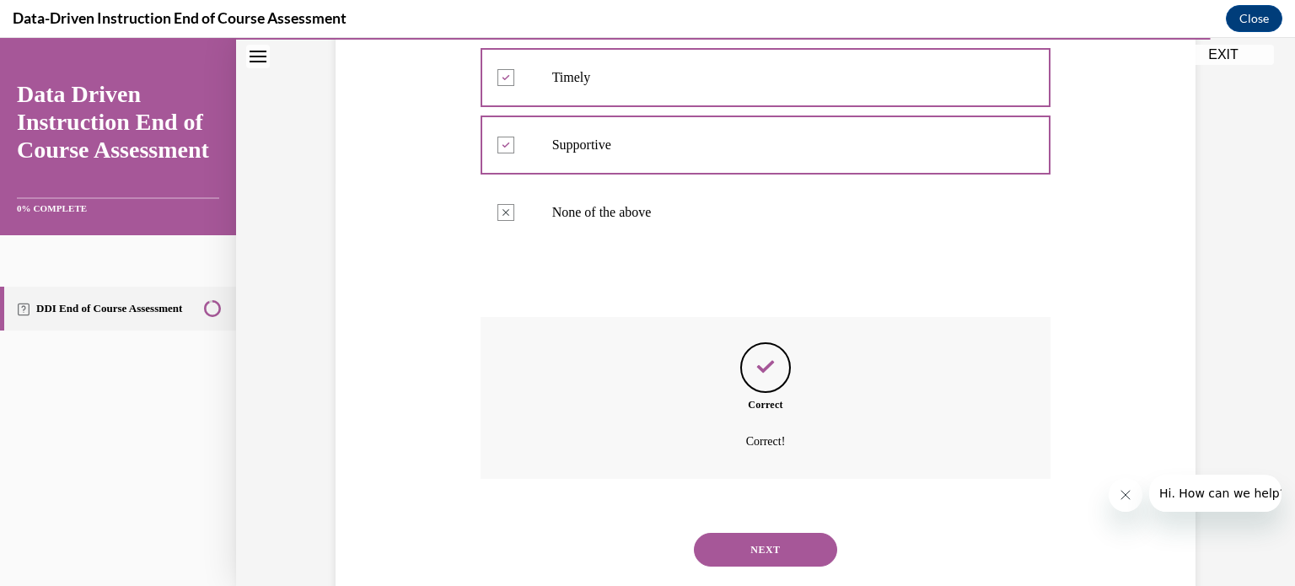
scroll to position [443, 0]
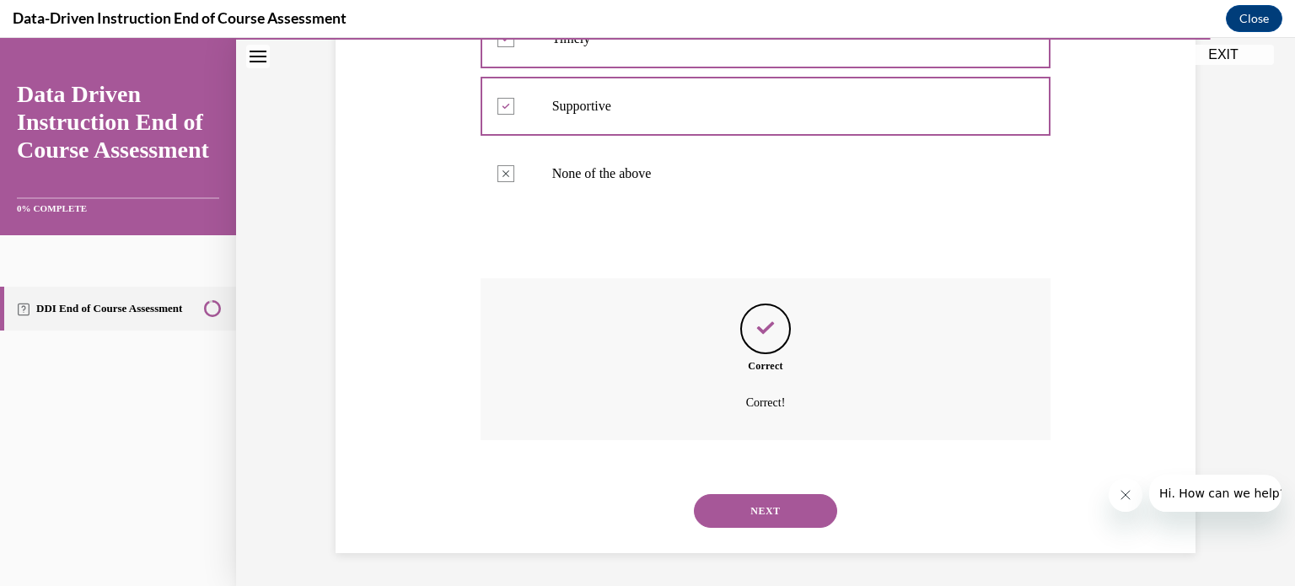
click at [772, 505] on button "NEXT" at bounding box center [765, 511] width 143 height 34
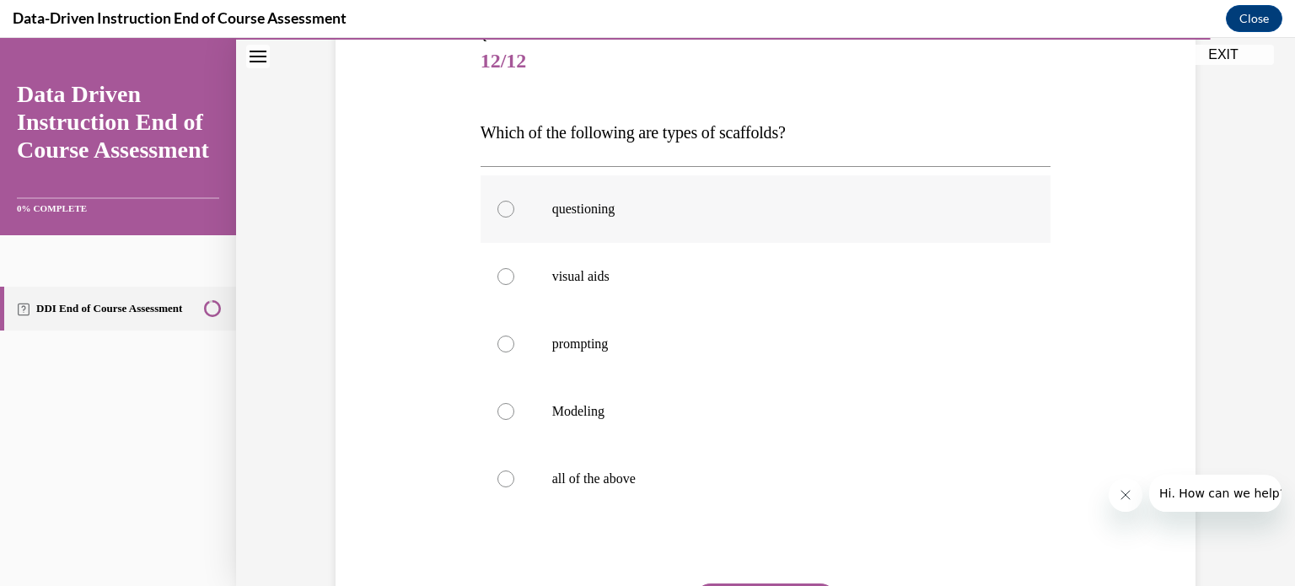
scroll to position [202, 0]
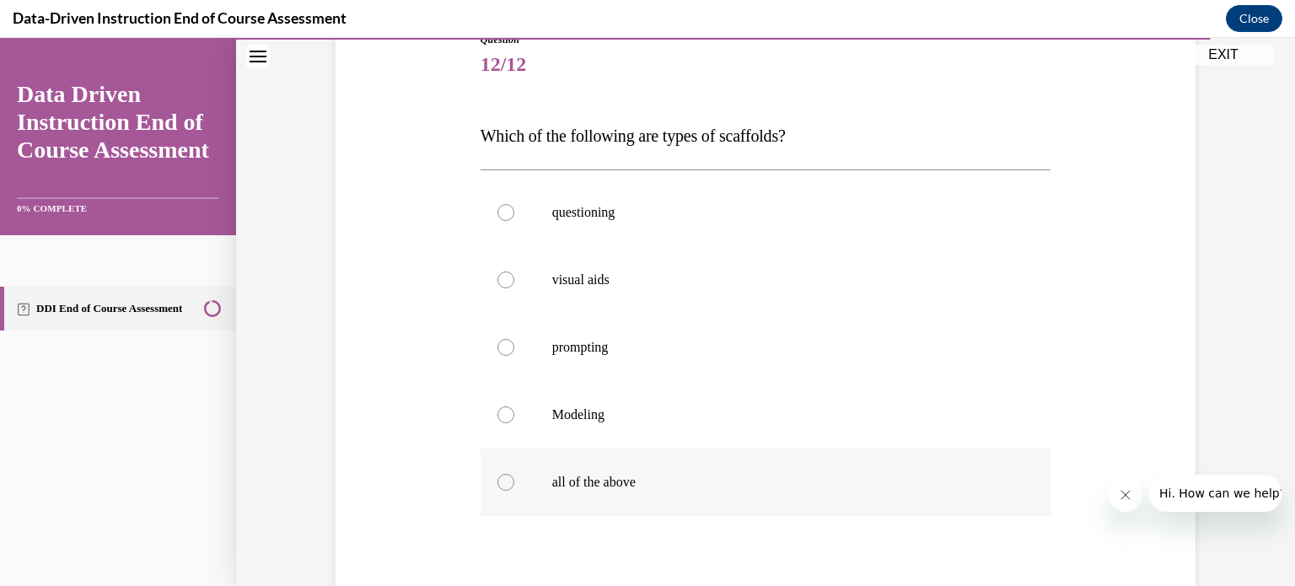
click at [506, 481] on div at bounding box center [505, 482] width 17 height 17
click at [506, 481] on input "all of the above" at bounding box center [505, 482] width 17 height 17
radio input "true"
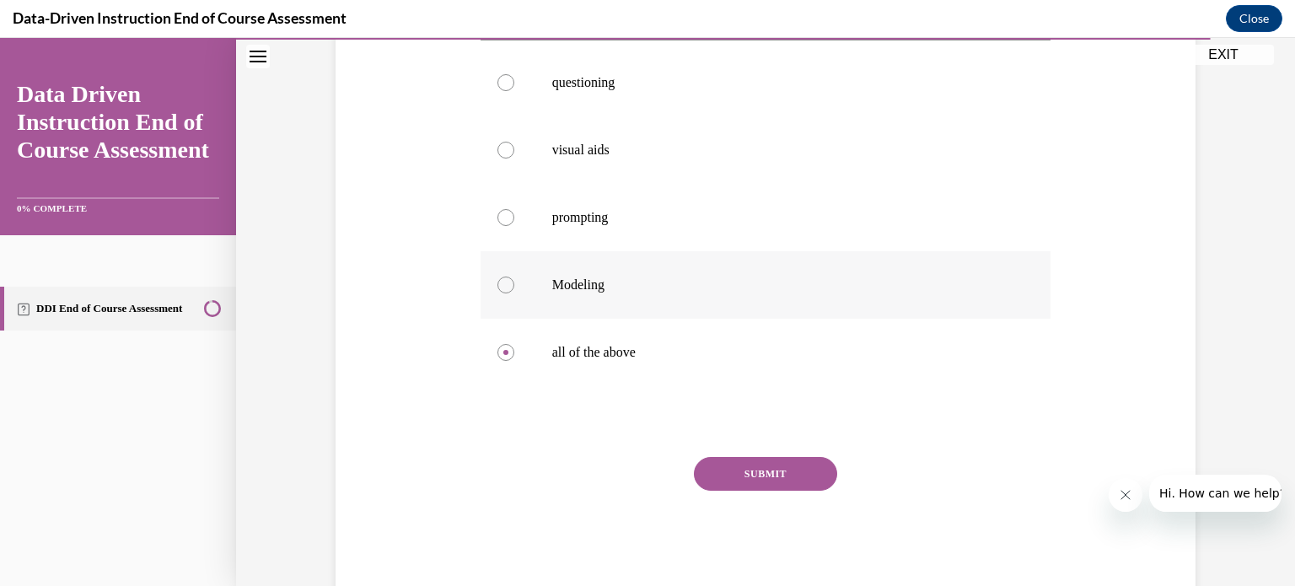
scroll to position [317, 0]
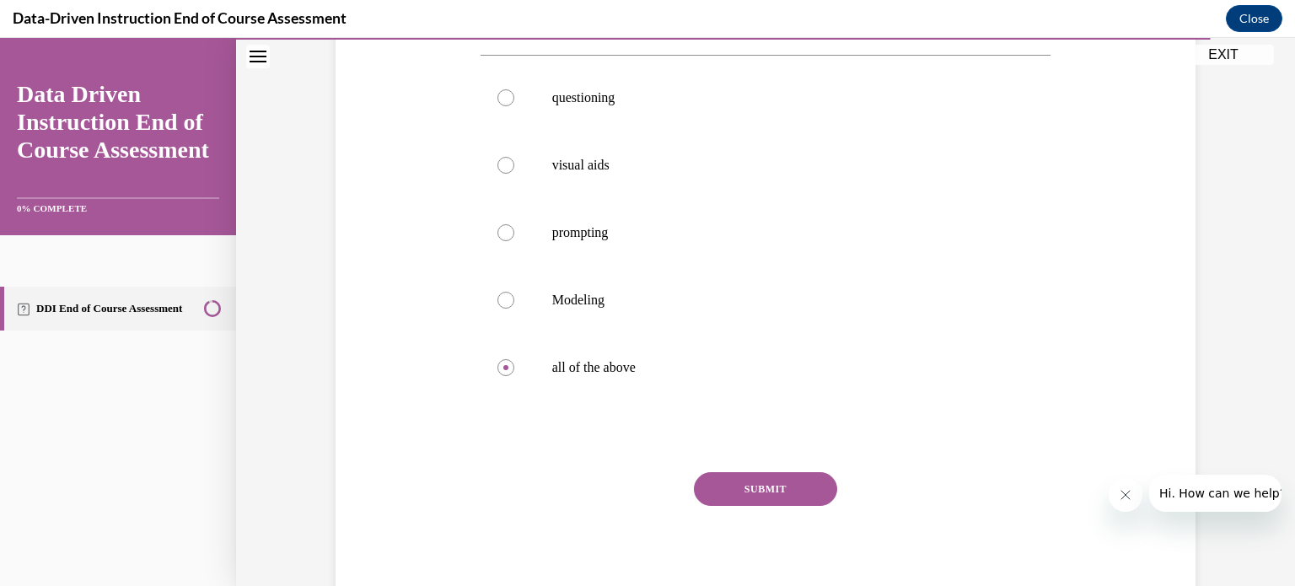
click at [780, 489] on button "SUBMIT" at bounding box center [765, 489] width 143 height 34
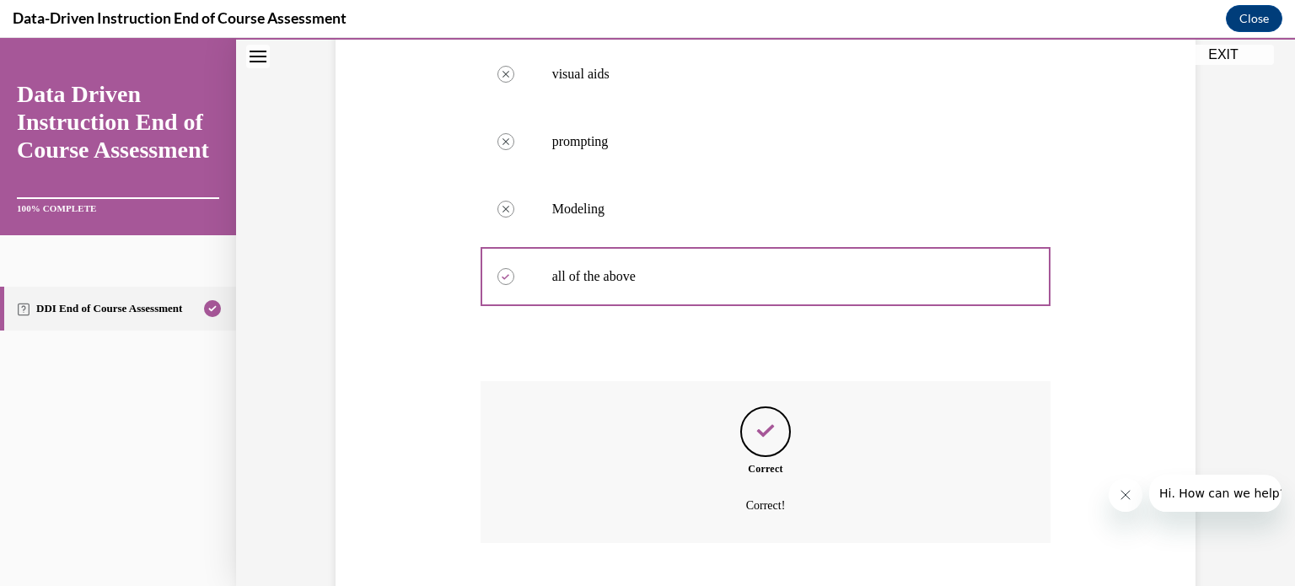
scroll to position [511, 0]
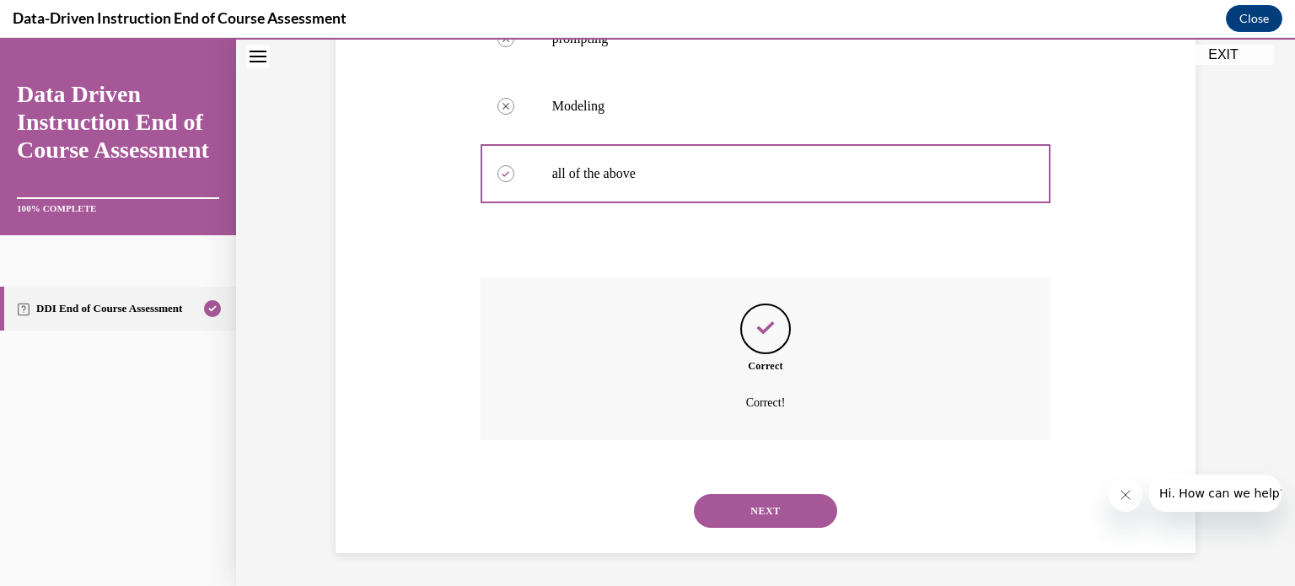
click at [779, 496] on button "NEXT" at bounding box center [765, 511] width 143 height 34
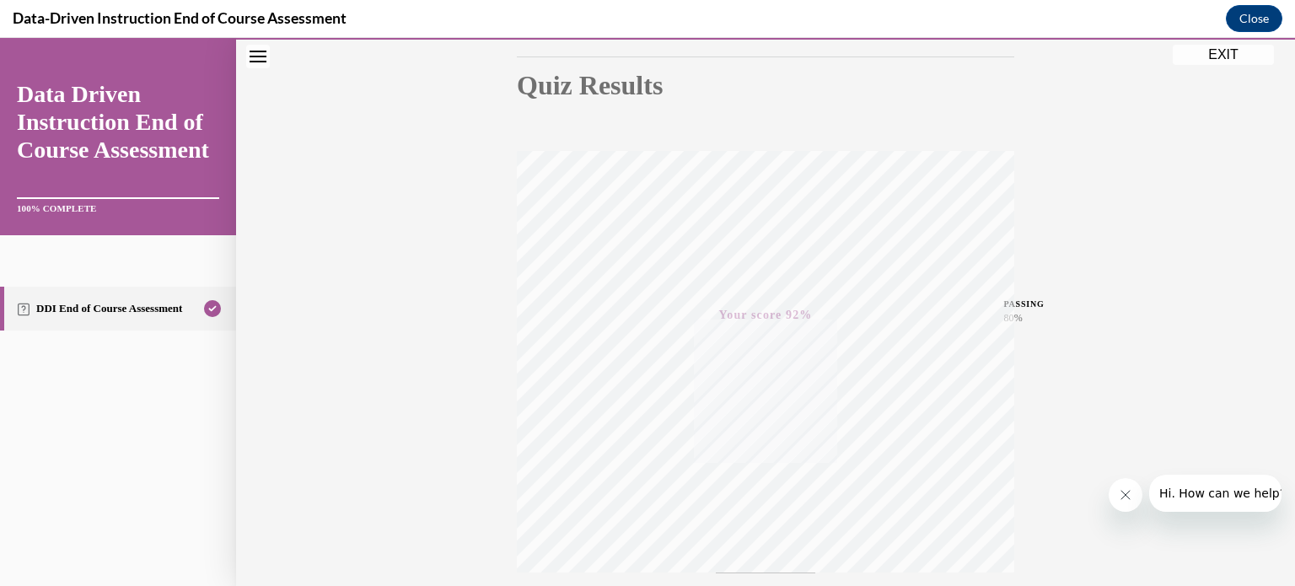
scroll to position [176, 0]
click at [1235, 51] on button "EXIT" at bounding box center [1223, 55] width 101 height 20
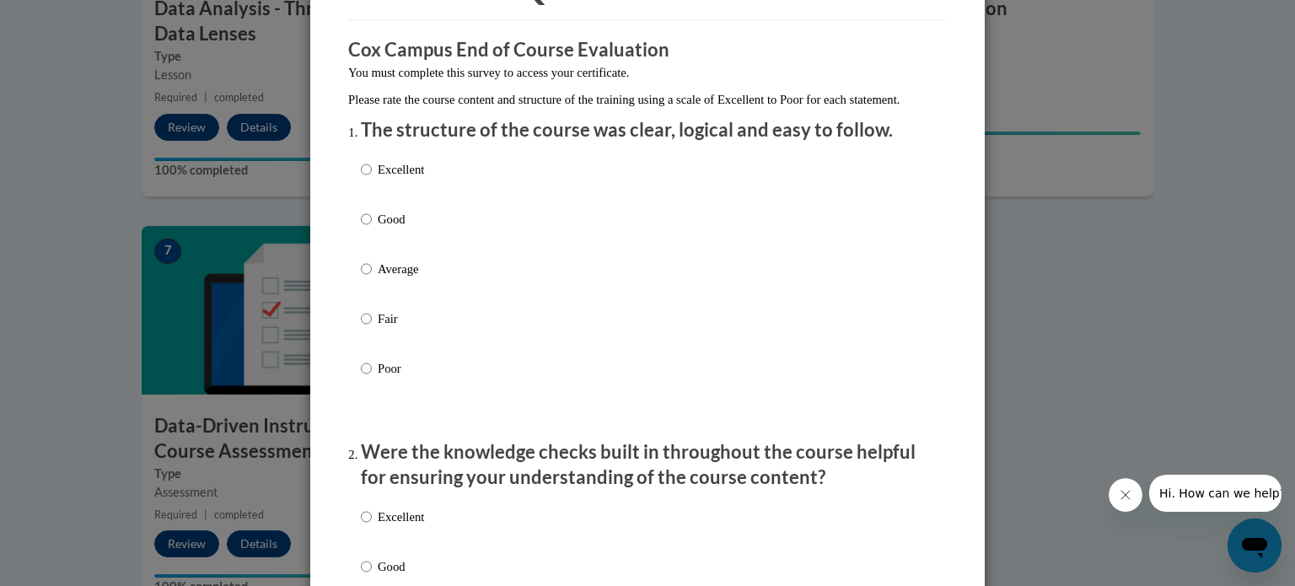
scroll to position [110, 0]
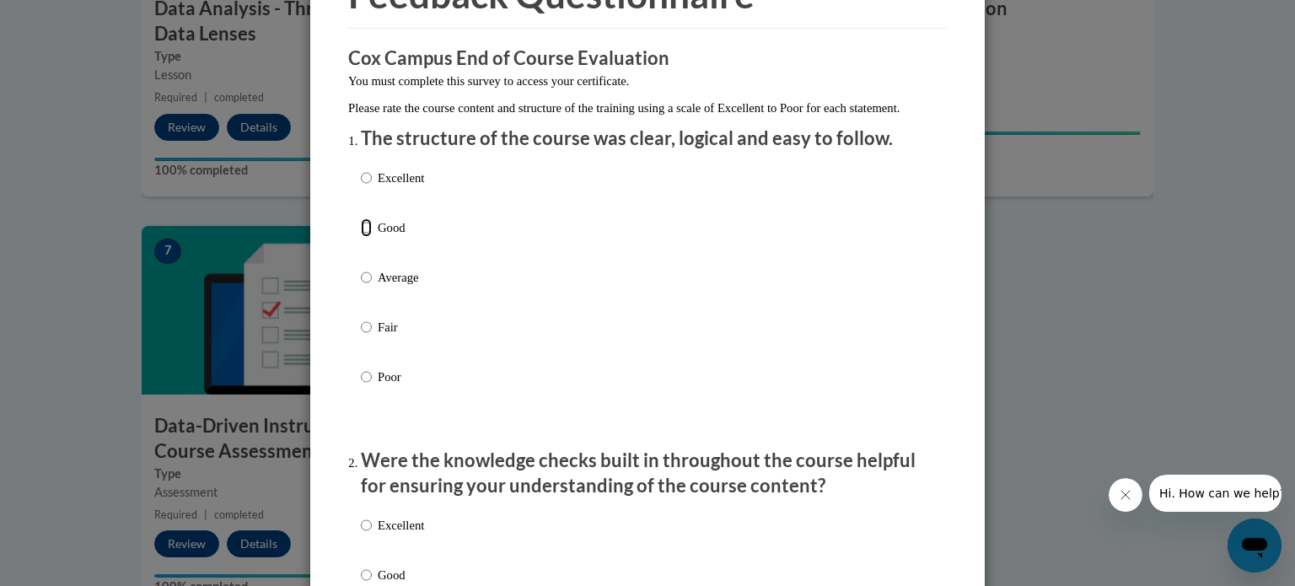
click at [365, 237] on input "Good" at bounding box center [366, 227] width 11 height 19
radio input "true"
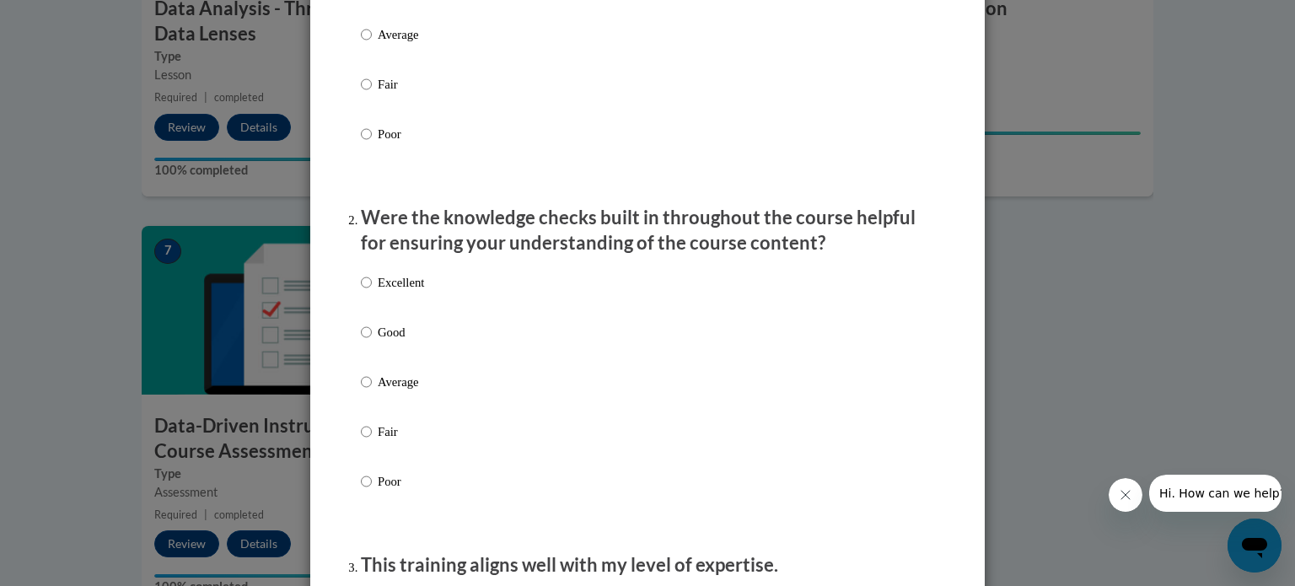
scroll to position [349, 0]
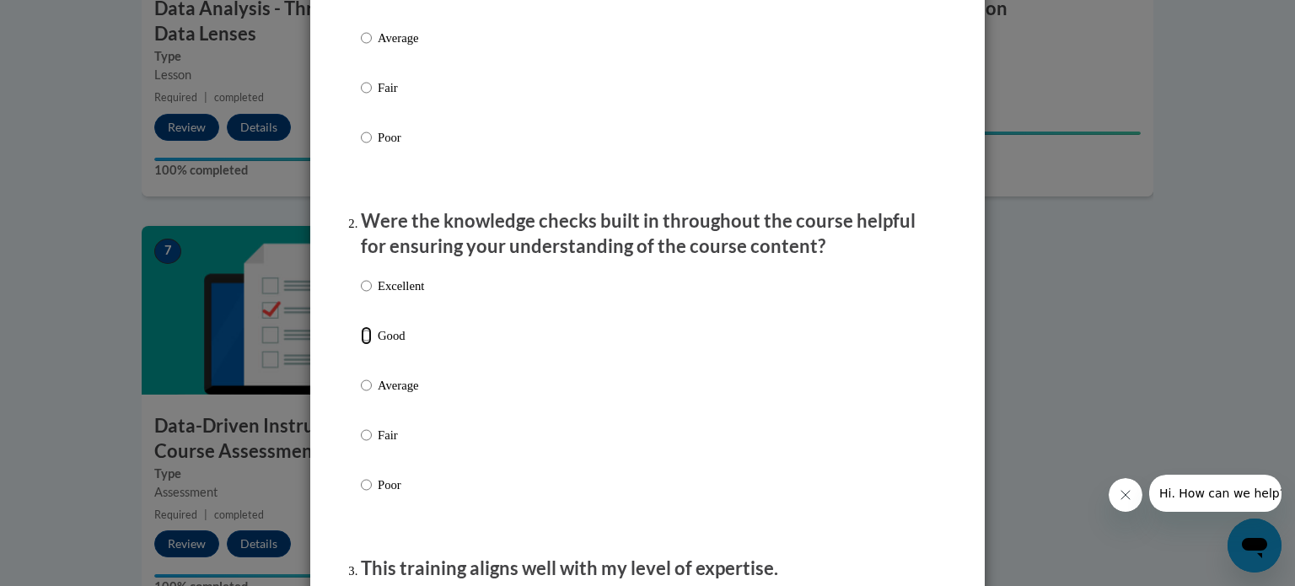
click at [367, 345] on input "Good" at bounding box center [366, 335] width 11 height 19
radio input "true"
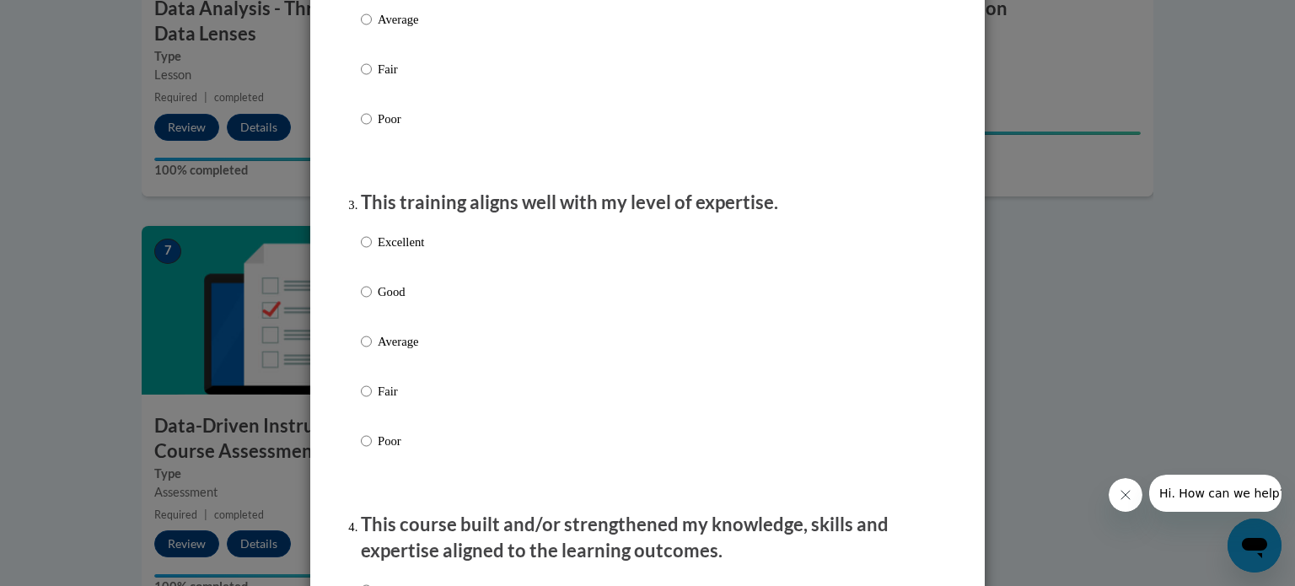
scroll to position [714, 0]
click at [366, 302] on input "Good" at bounding box center [366, 292] width 11 height 19
radio input "true"
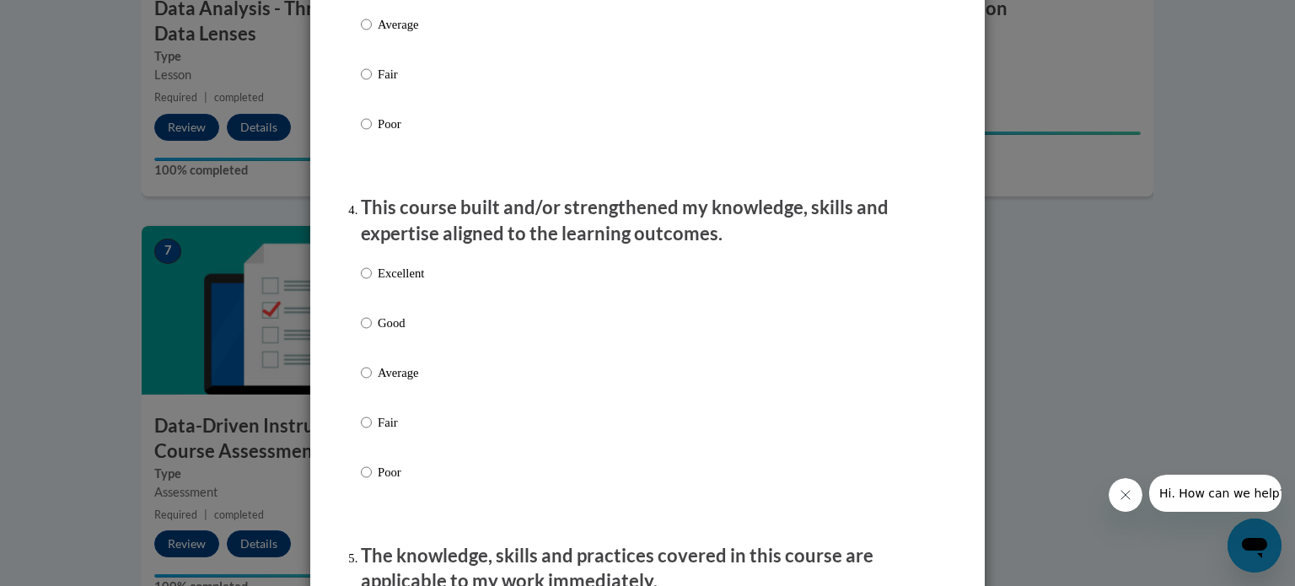
scroll to position [1033, 0]
click at [367, 331] on input "Good" at bounding box center [366, 322] width 11 height 19
radio input "true"
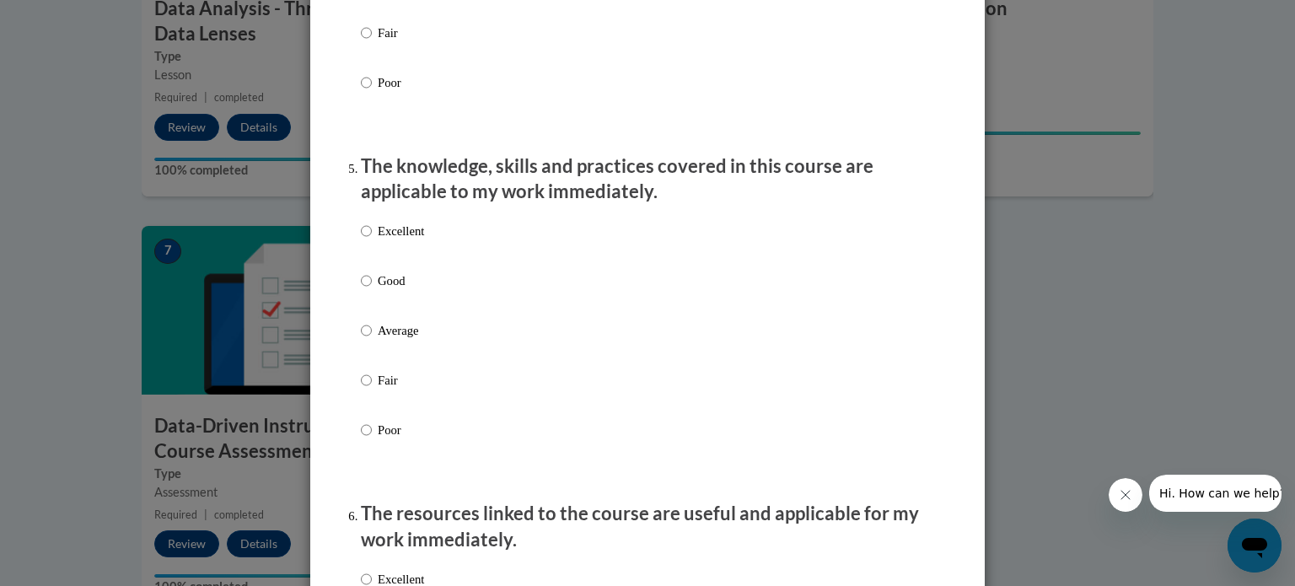
scroll to position [1416, 0]
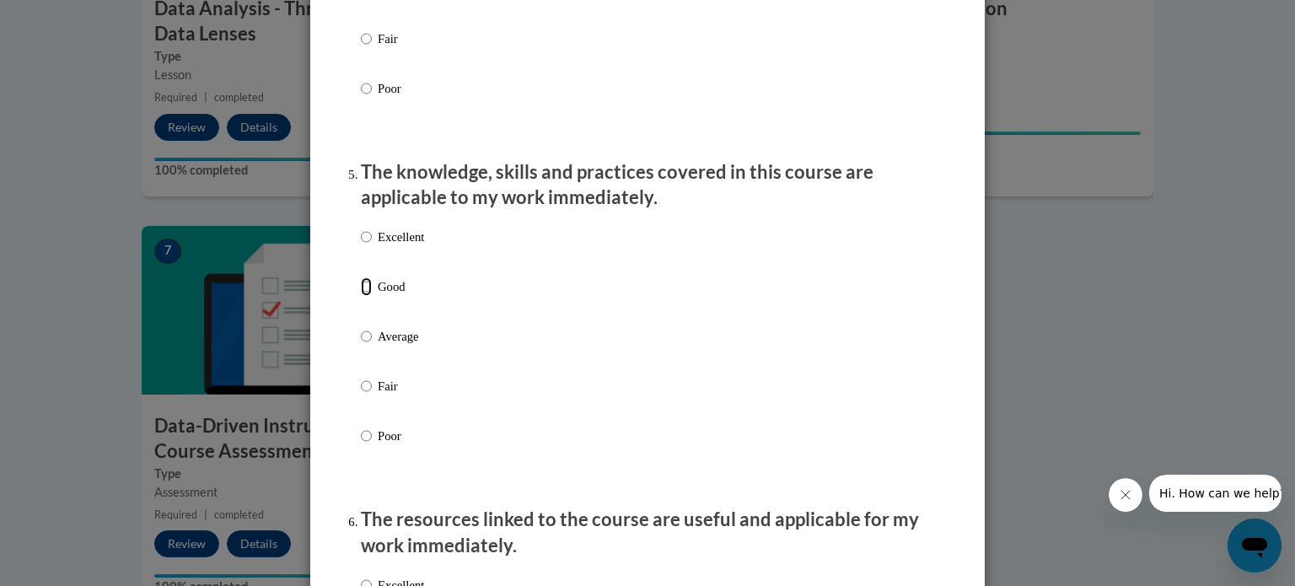
click at [365, 296] on input "Good" at bounding box center [366, 286] width 11 height 19
radio input "true"
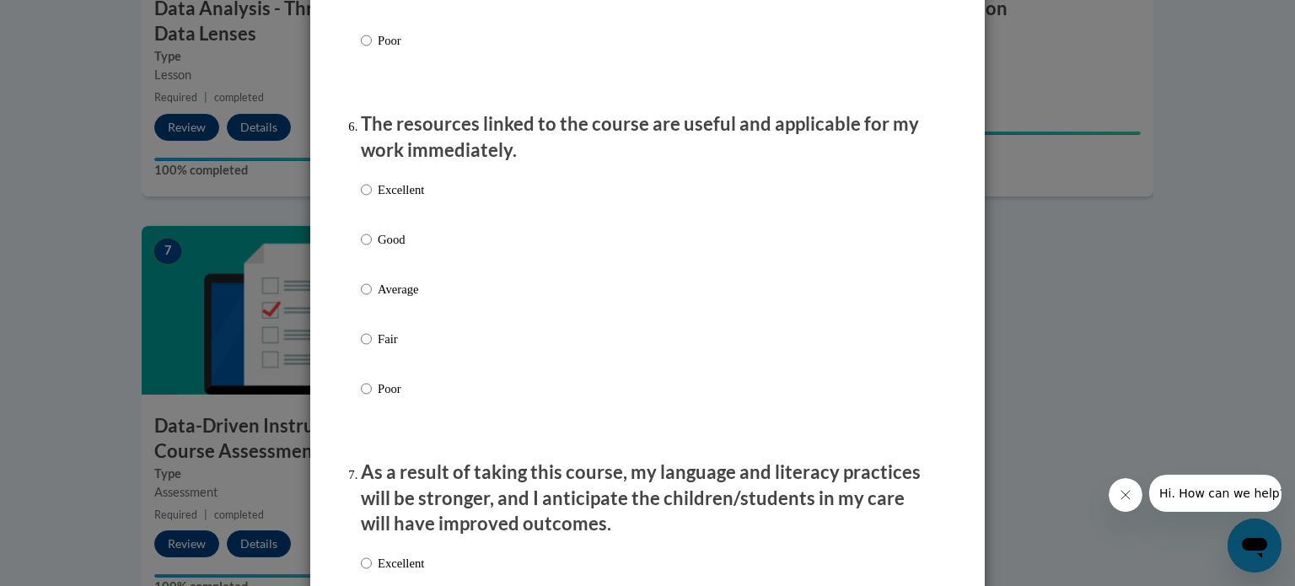
scroll to position [1811, 0]
click at [367, 249] on input "Good" at bounding box center [366, 239] width 11 height 19
radio input "true"
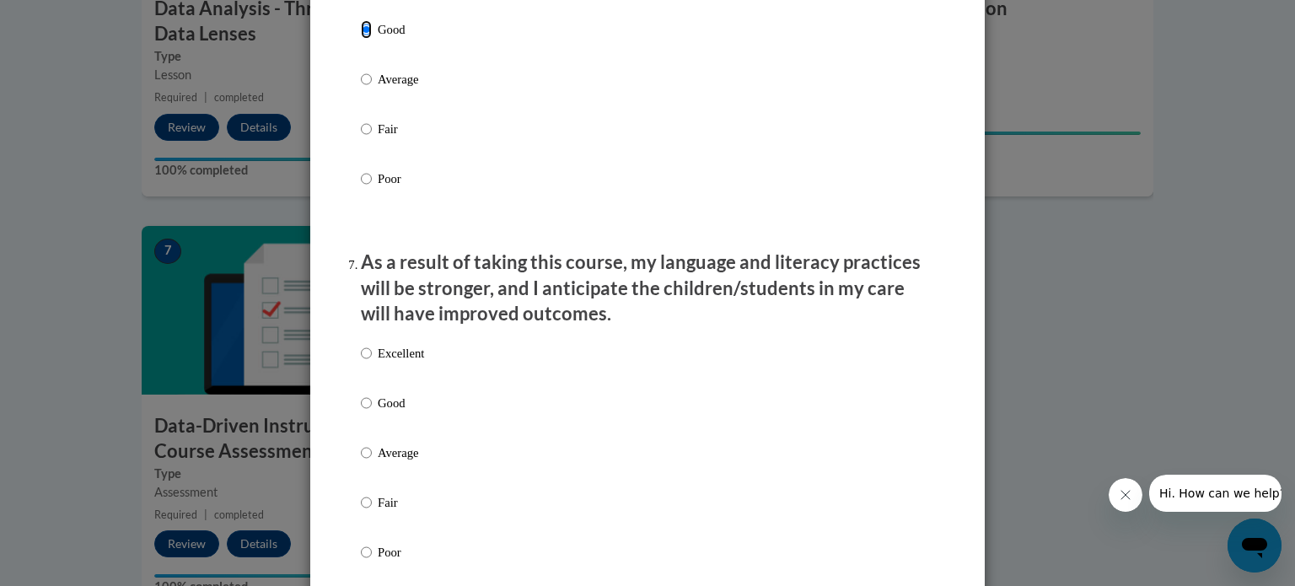
scroll to position [2005, 0]
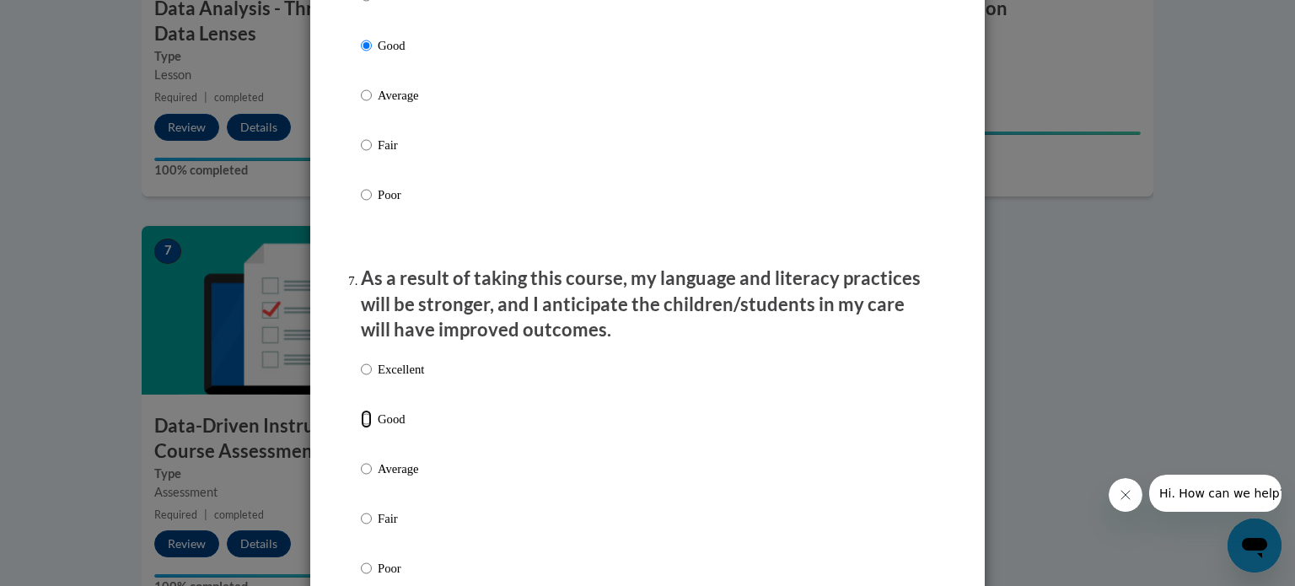
click at [363, 428] on input "Good" at bounding box center [366, 419] width 11 height 19
radio input "true"
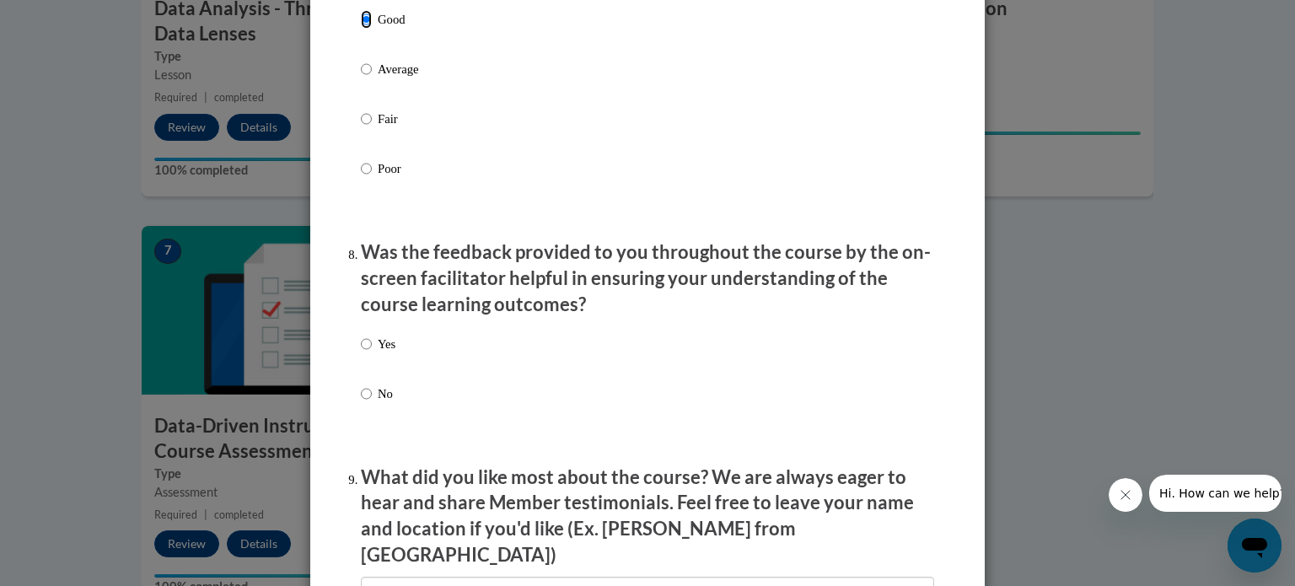
scroll to position [2424, 0]
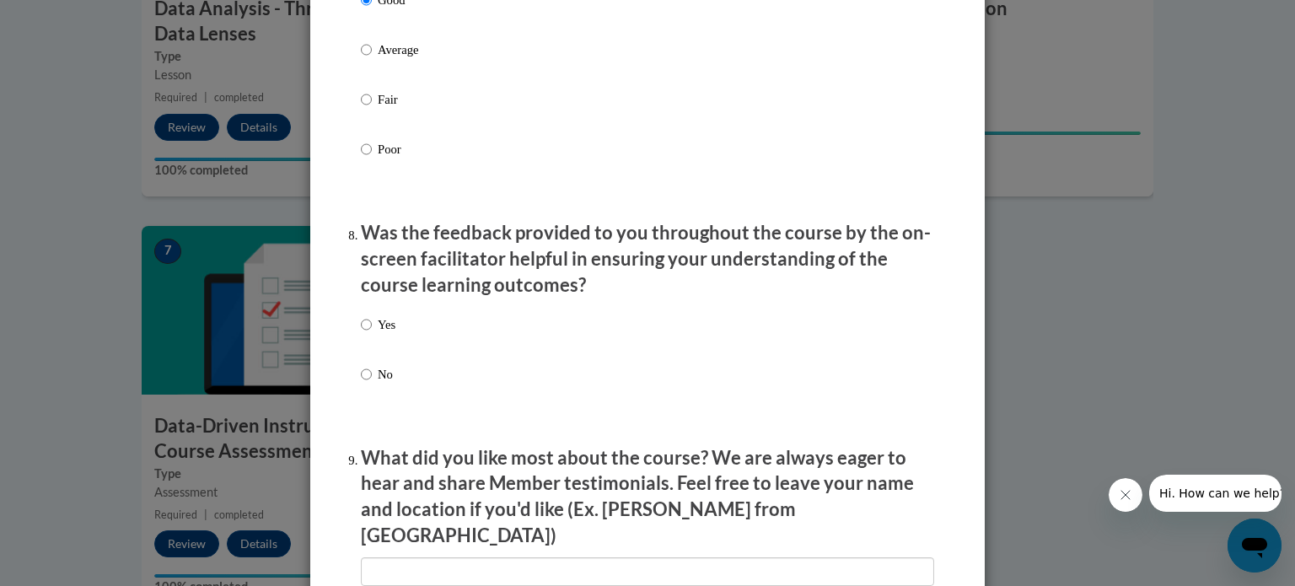
click at [379, 282] on p "Was the feedback provided to you throughout the course by the on-screen facilit…" at bounding box center [647, 259] width 573 height 78
click at [363, 334] on input "Yes" at bounding box center [366, 324] width 11 height 19
radio input "true"
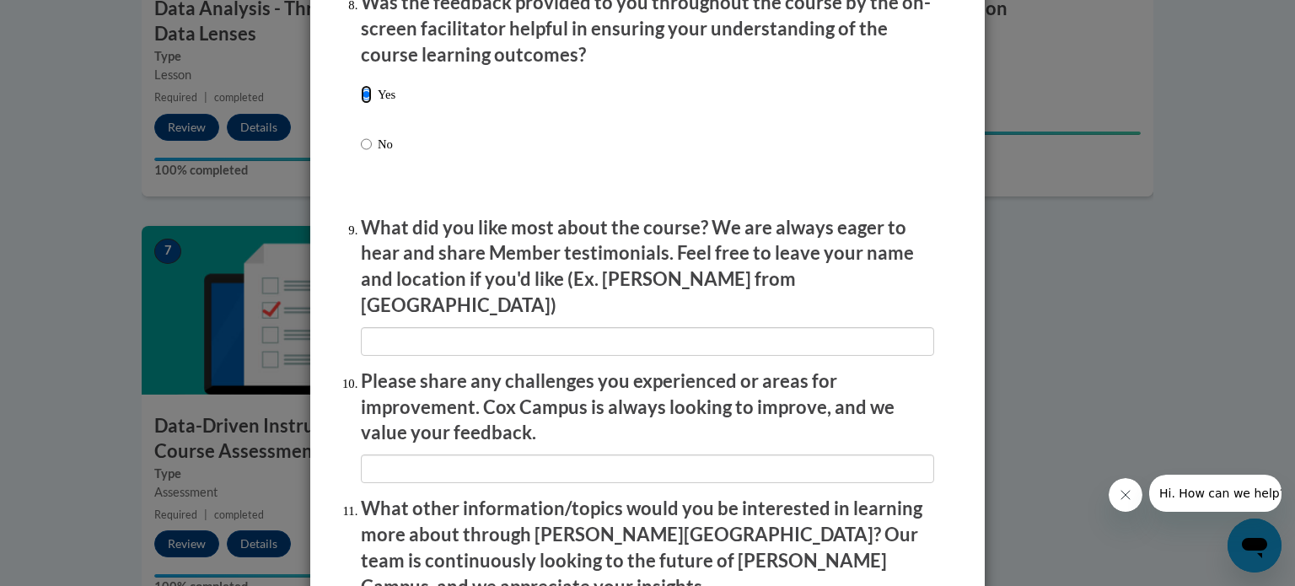
scroll to position [2658, 0]
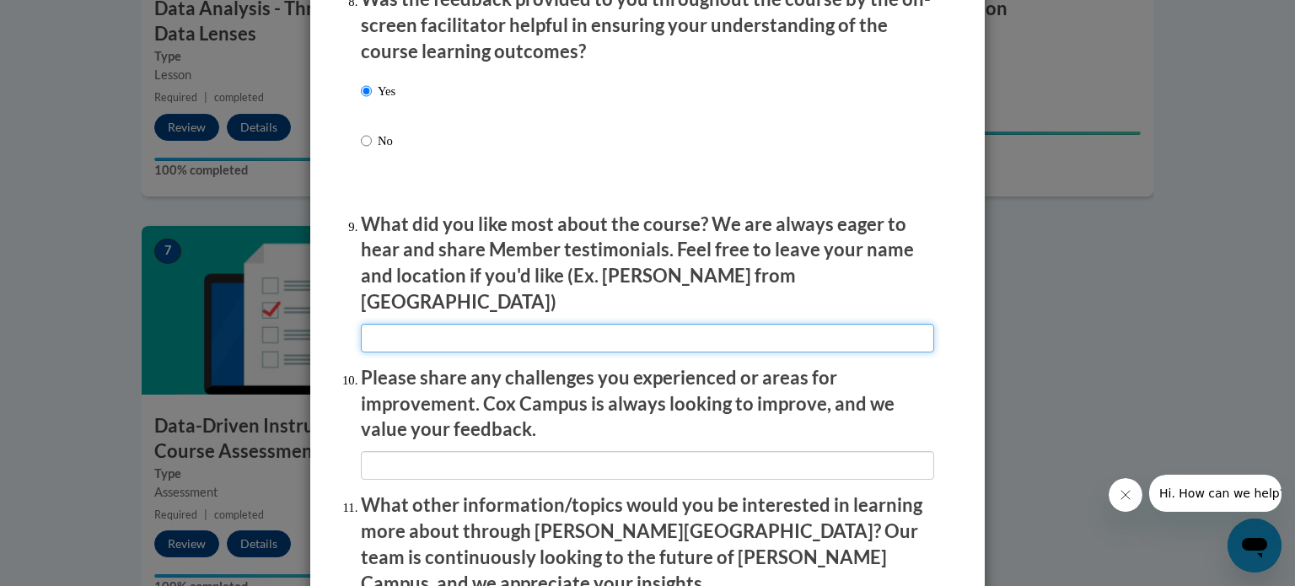
click at [383, 328] on input "textbox" at bounding box center [647, 338] width 573 height 29
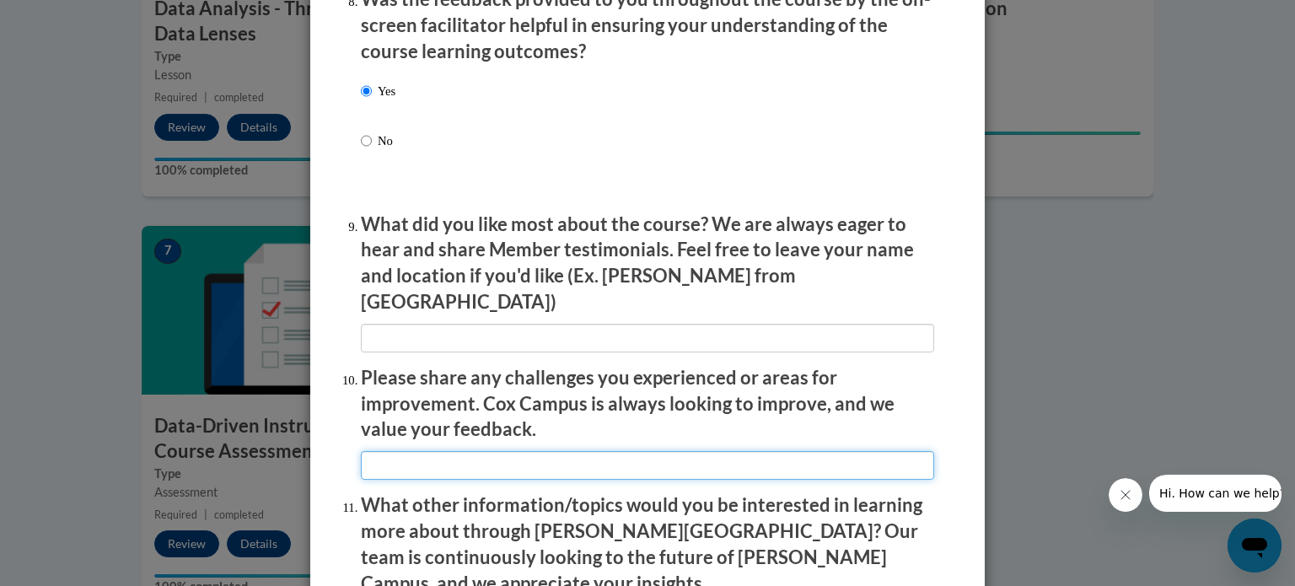
click at [384, 458] on input "textbox" at bounding box center [647, 465] width 573 height 29
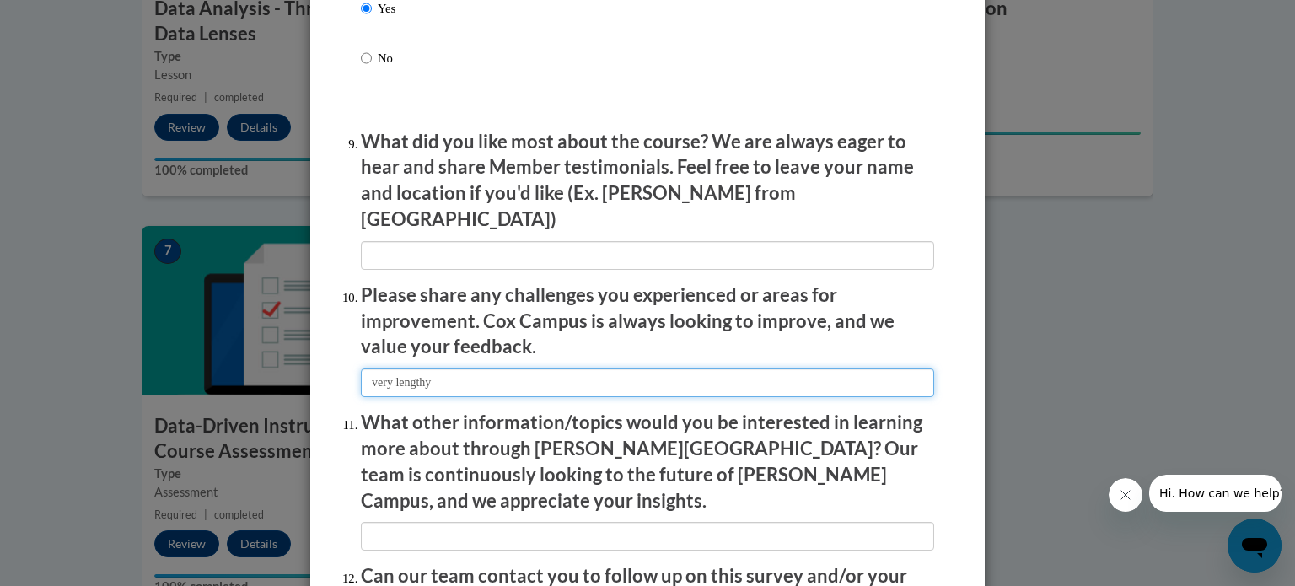
scroll to position [2807, 0]
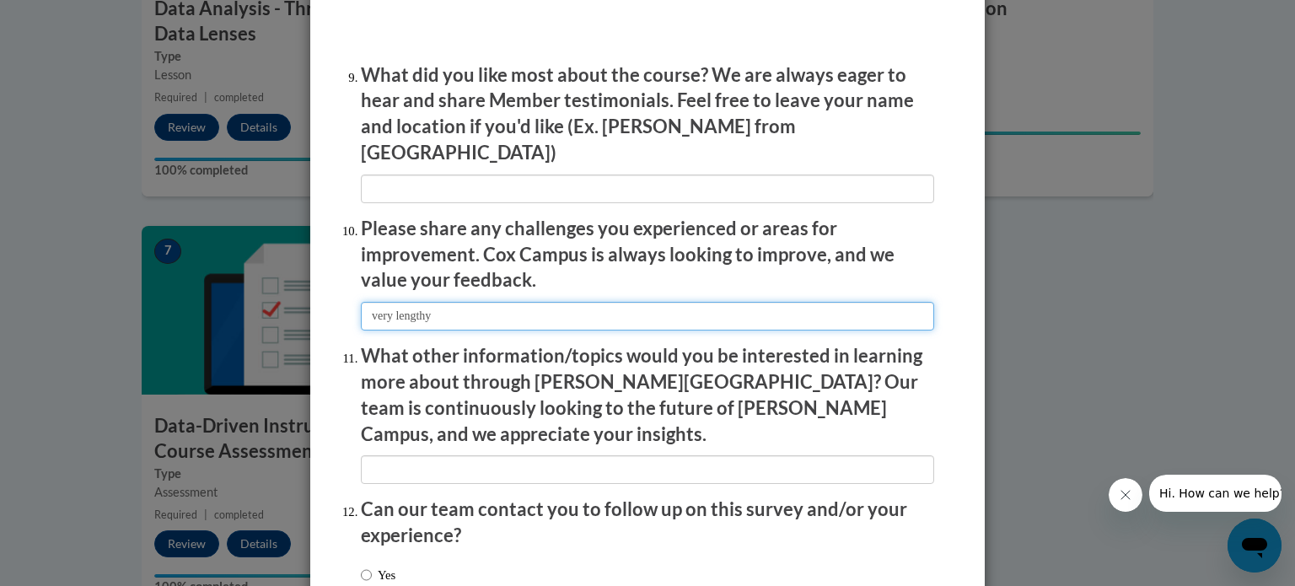
type input "very lengthy"
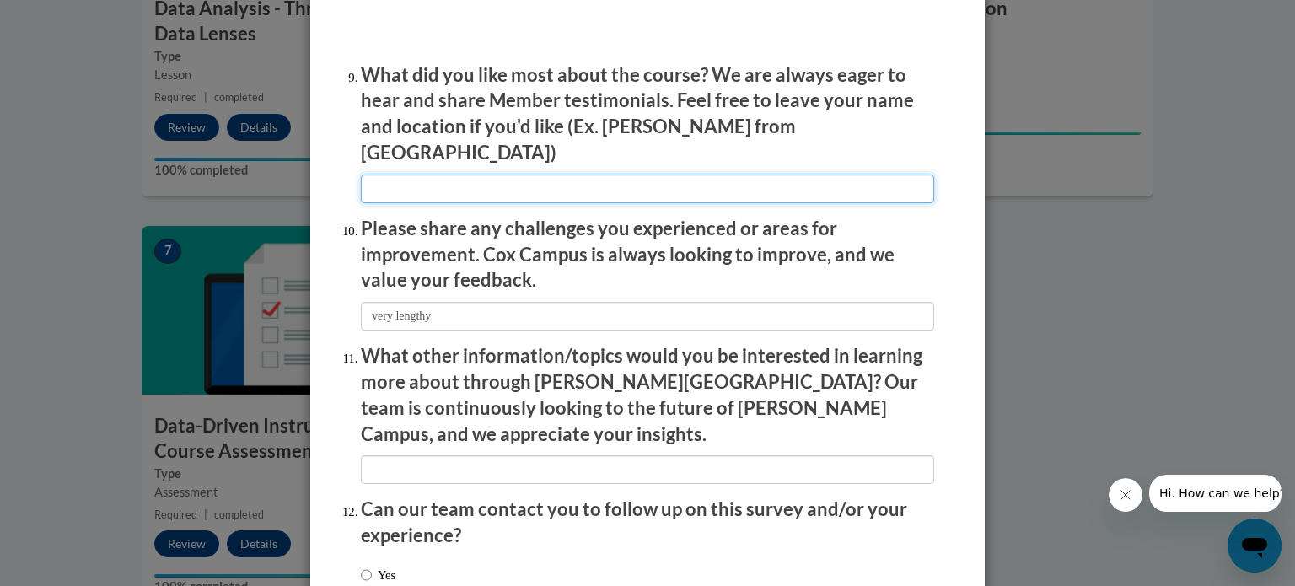
click at [386, 185] on input "textbox" at bounding box center [647, 189] width 573 height 29
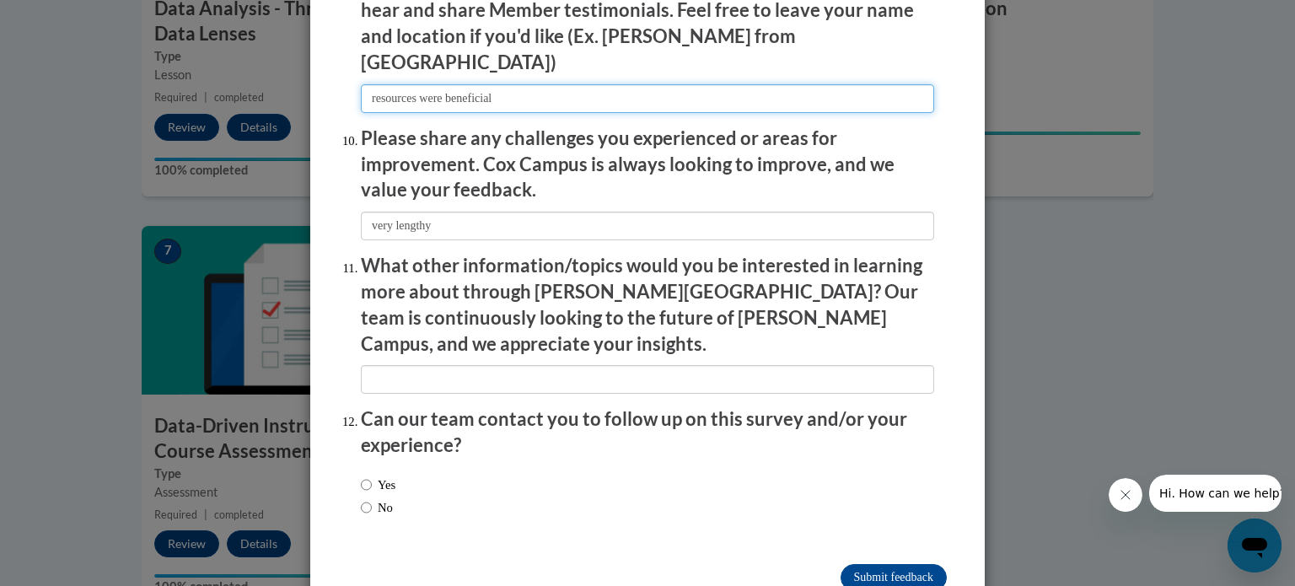
scroll to position [2925, 0]
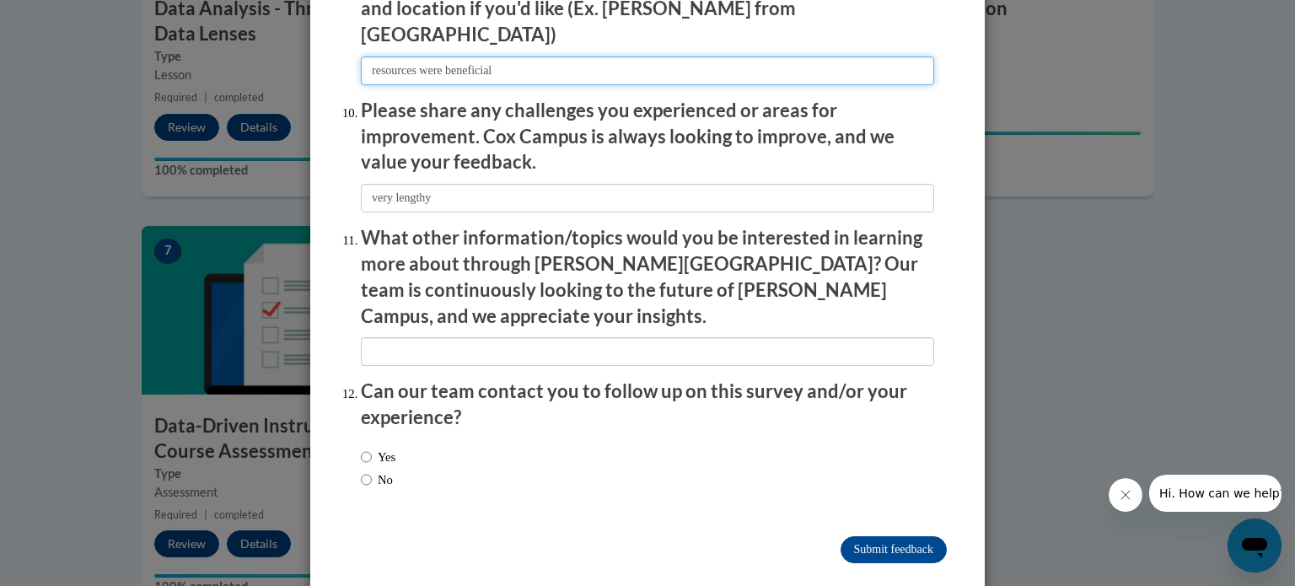
type input "resources were beneficial"
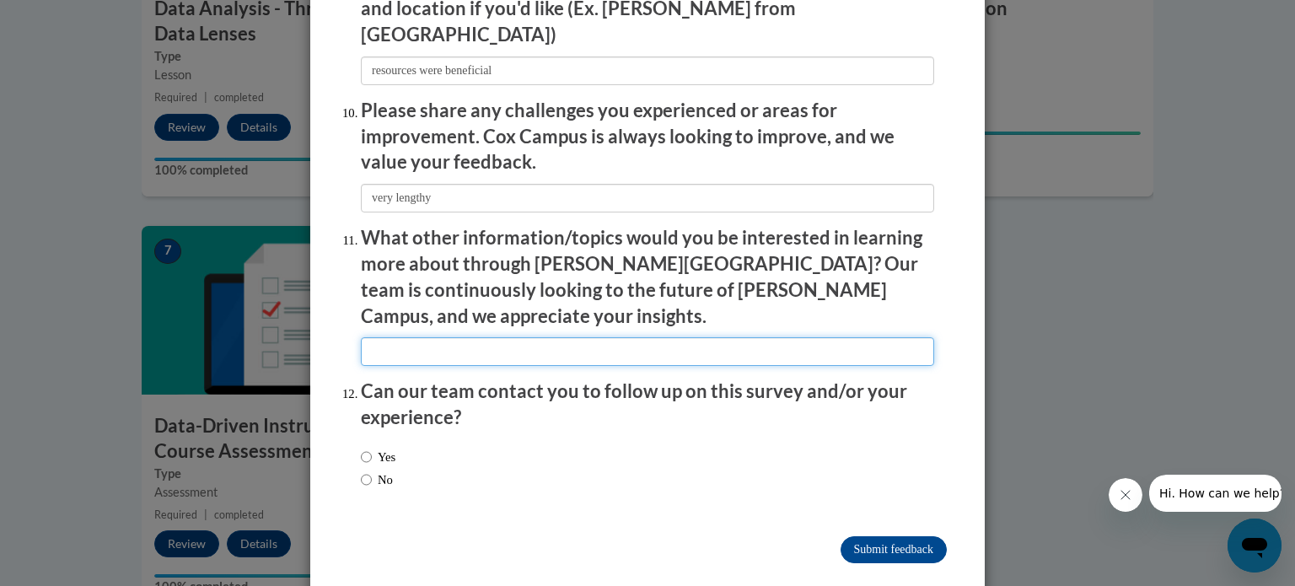
click at [374, 337] on input "textbox" at bounding box center [647, 351] width 573 height 29
type input "whole group"
click at [364, 470] on input "No" at bounding box center [366, 479] width 11 height 19
radio input "true"
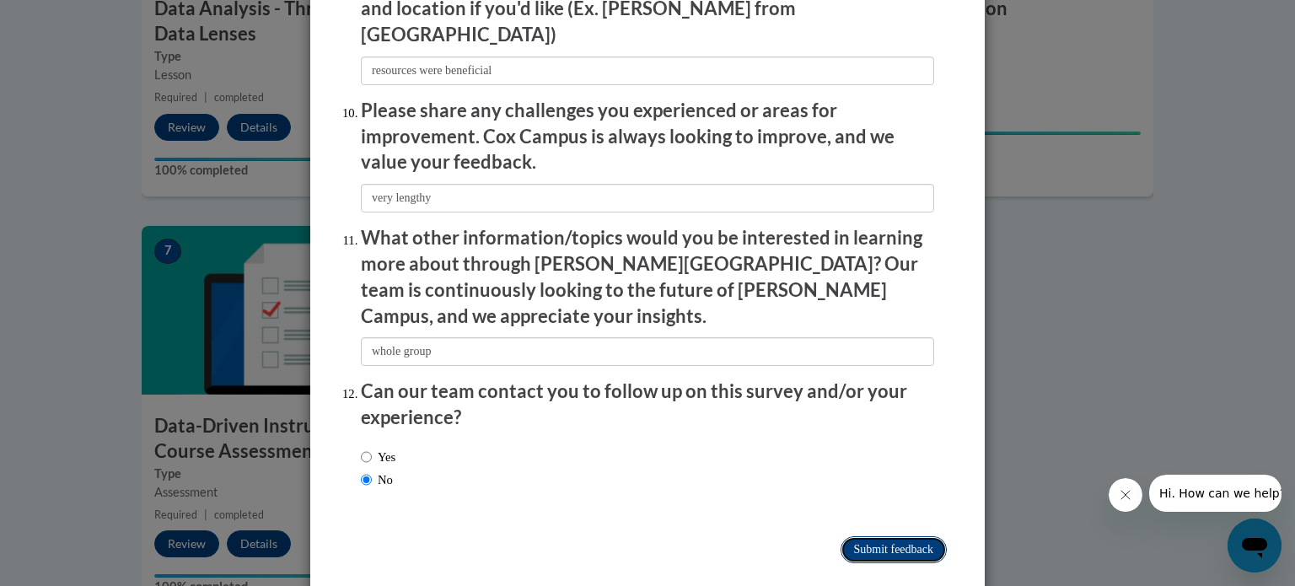
click at [884, 536] on input "Submit feedback" at bounding box center [894, 549] width 106 height 27
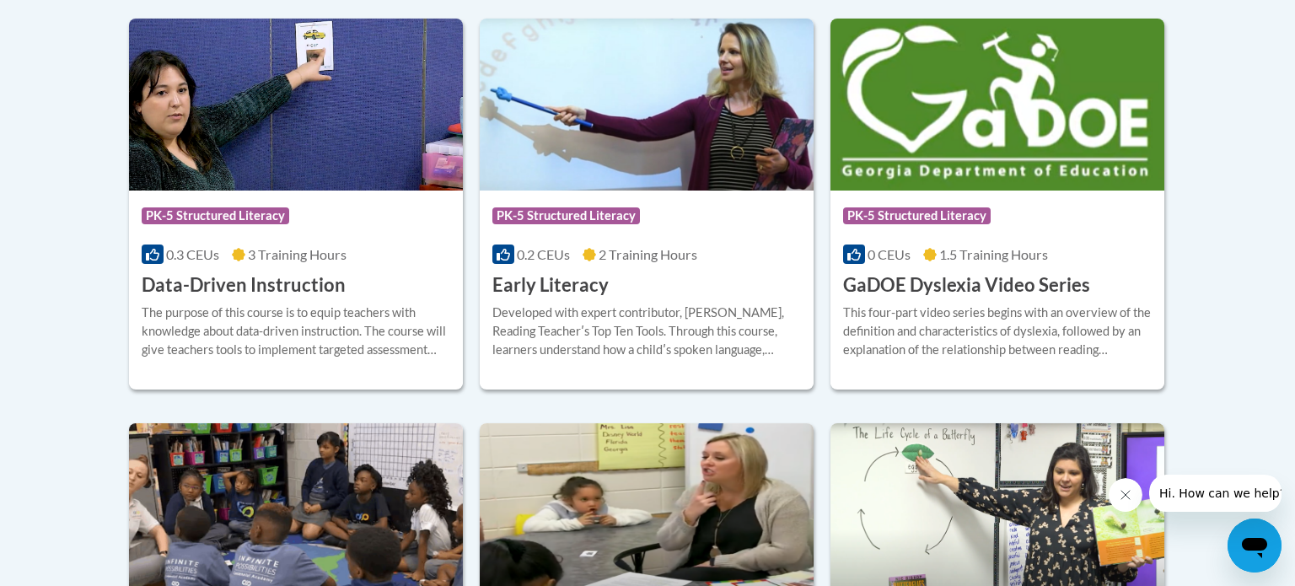
scroll to position [501, 0]
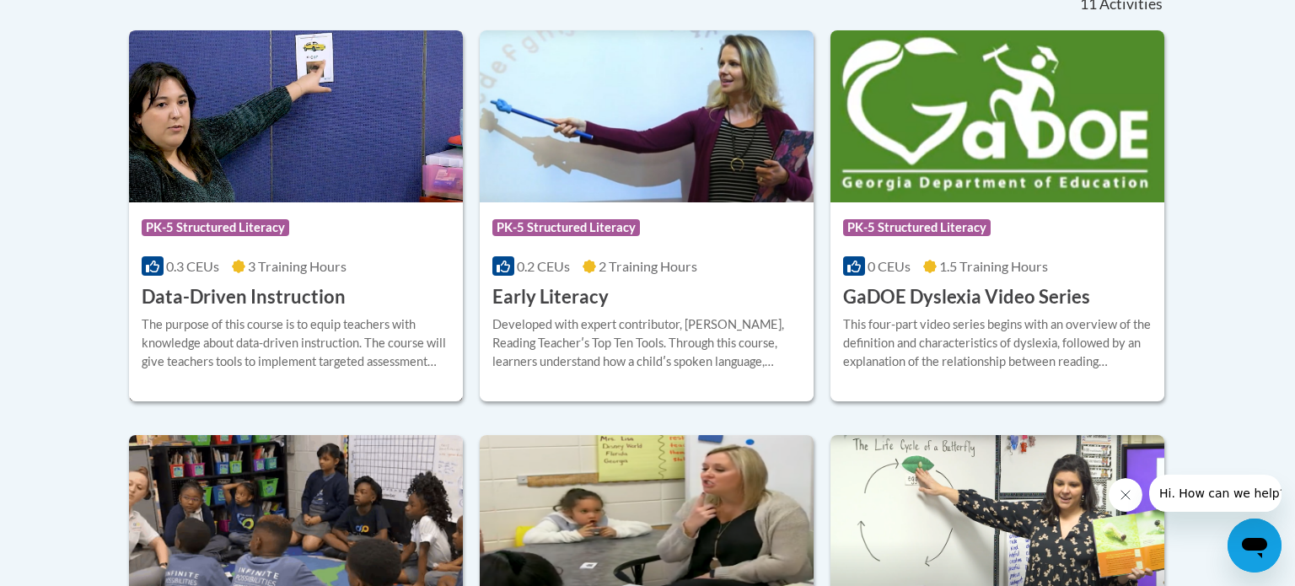
click at [295, 288] on h3 "Data-Driven Instruction" at bounding box center [244, 297] width 204 height 26
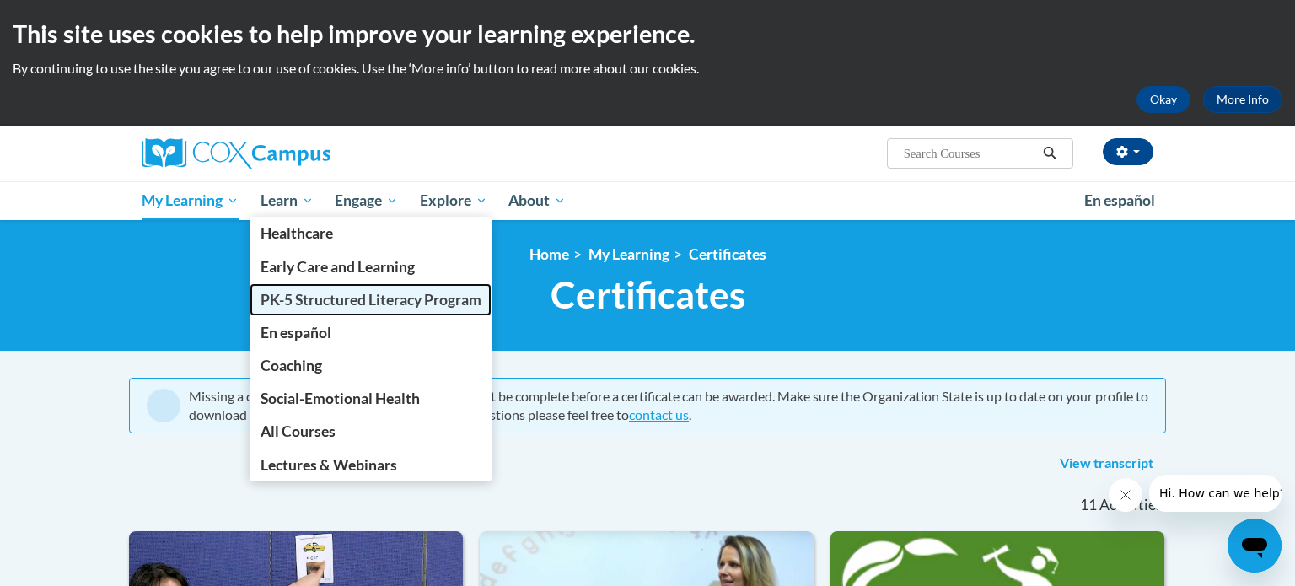
click at [336, 293] on span "PK-5 Structured Literacy Program" at bounding box center [371, 300] width 221 height 18
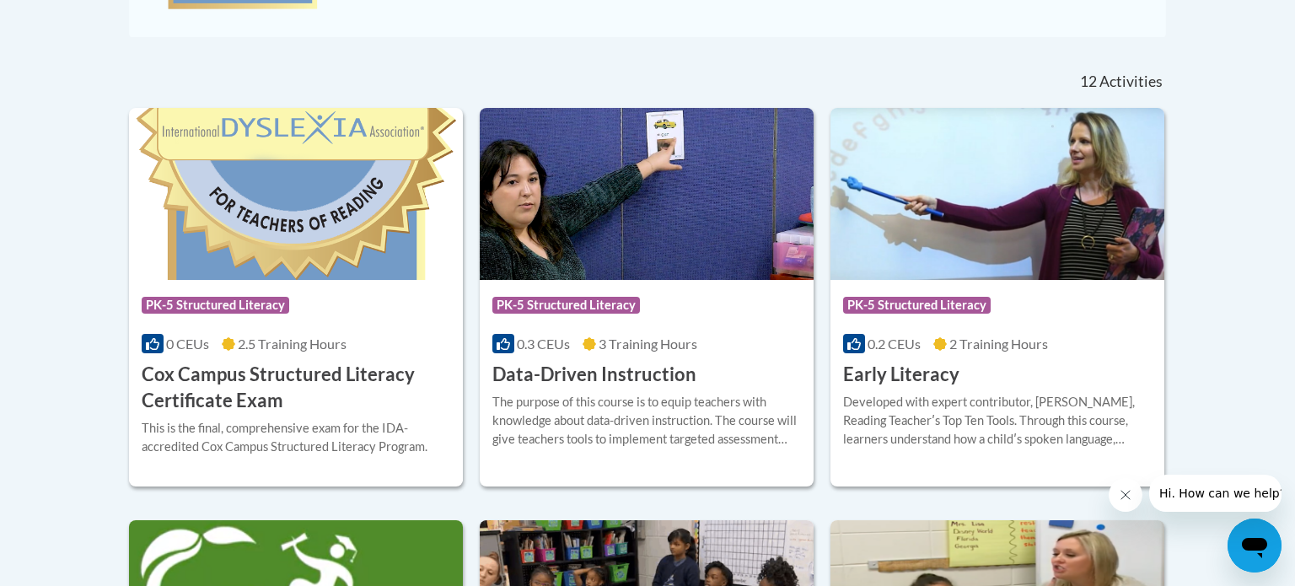
scroll to position [651, 0]
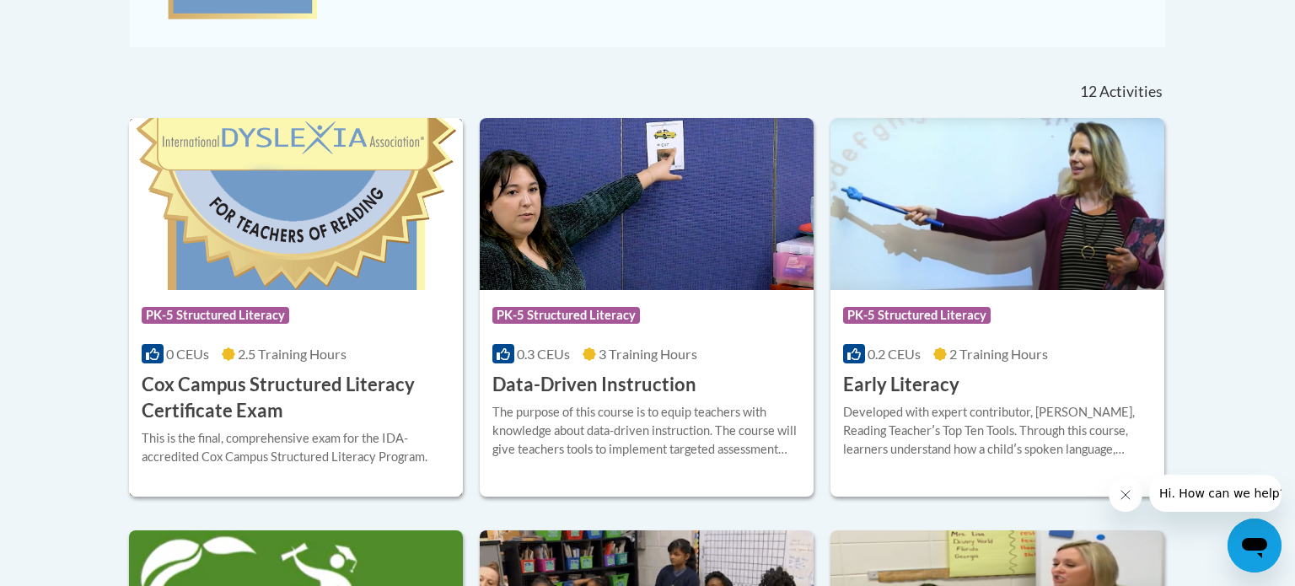
click at [249, 393] on h3 "Cox Campus Structured Literacy Certificate Exam" at bounding box center [296, 398] width 309 height 52
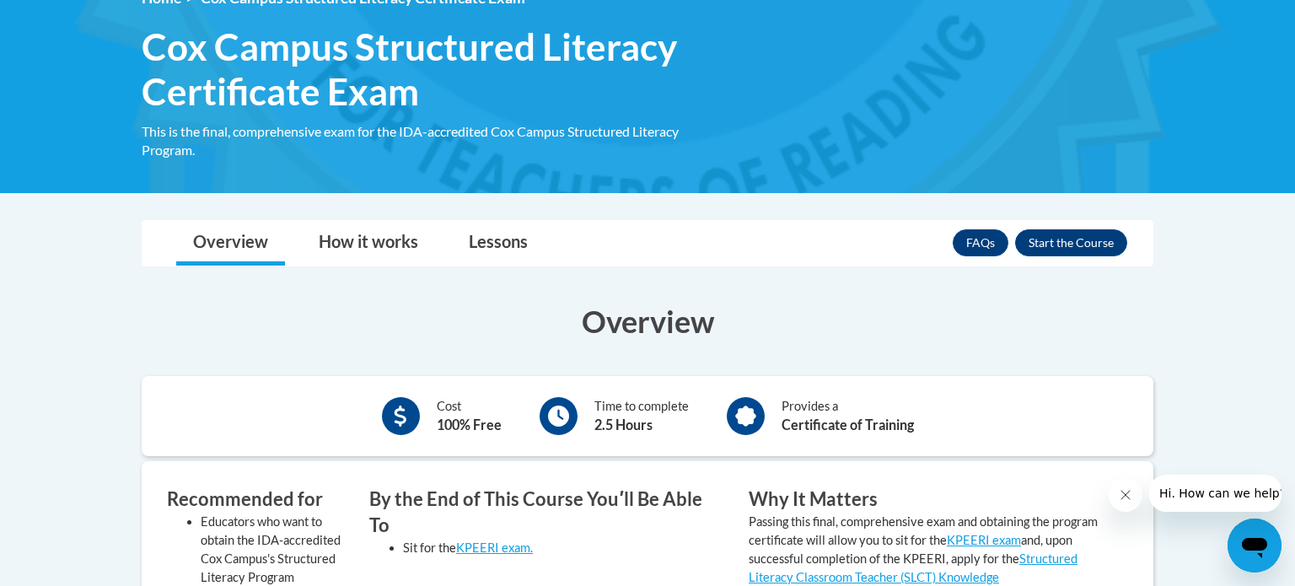
scroll to position [222, 0]
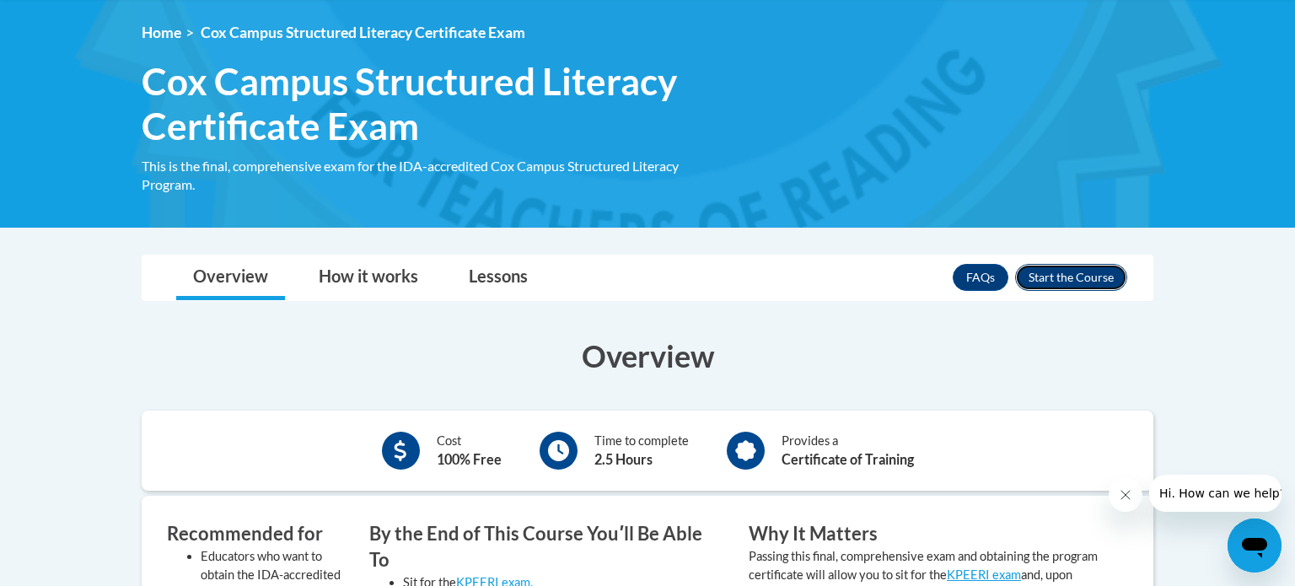
click at [1080, 271] on button "Enroll" at bounding box center [1071, 277] width 112 height 27
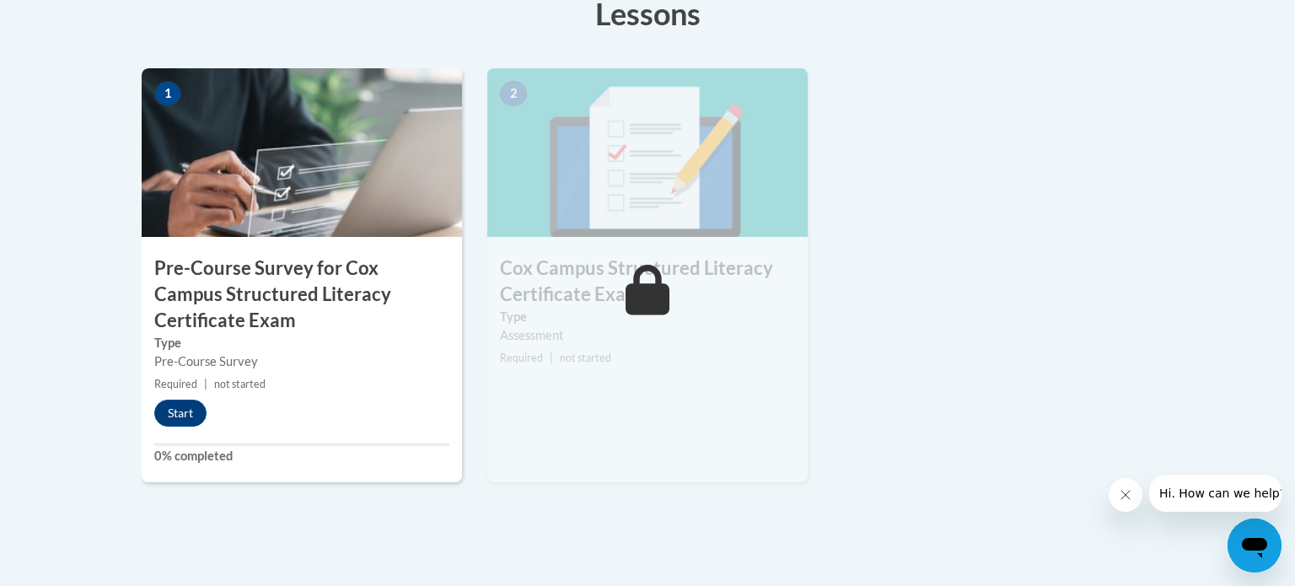
scroll to position [558, 0]
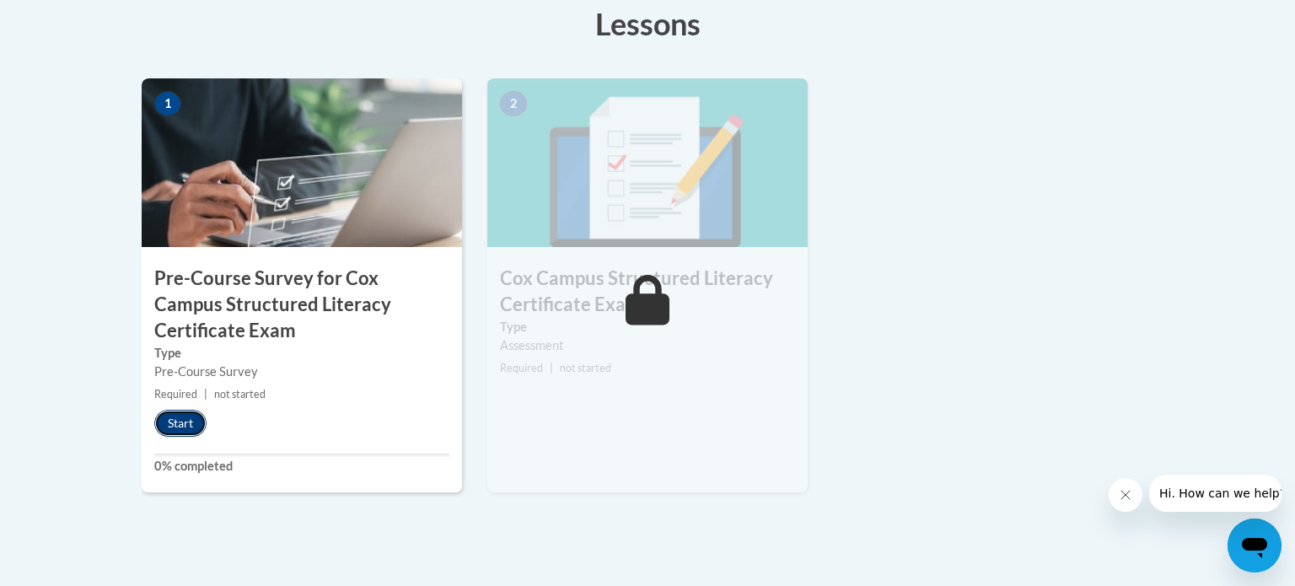
click at [181, 422] on button "Start" at bounding box center [180, 423] width 52 height 27
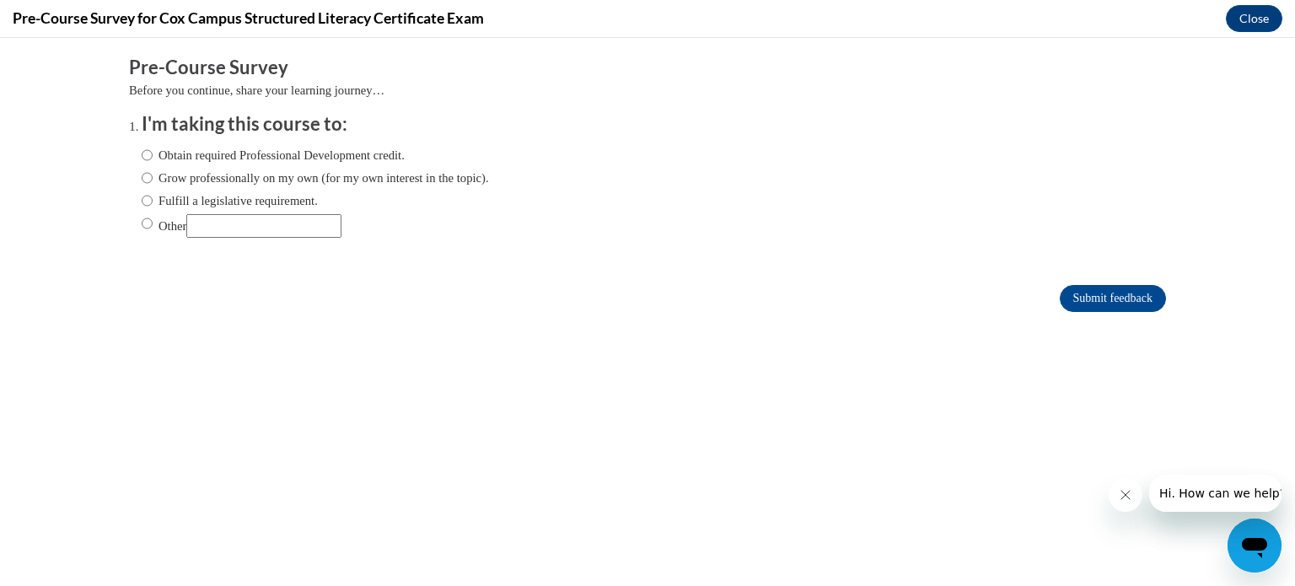
scroll to position [0, 0]
click at [149, 200] on input "Fulfill a legislative requirement." at bounding box center [147, 200] width 11 height 19
radio input "true"
click at [1116, 293] on input "Submit feedback" at bounding box center [1113, 298] width 106 height 27
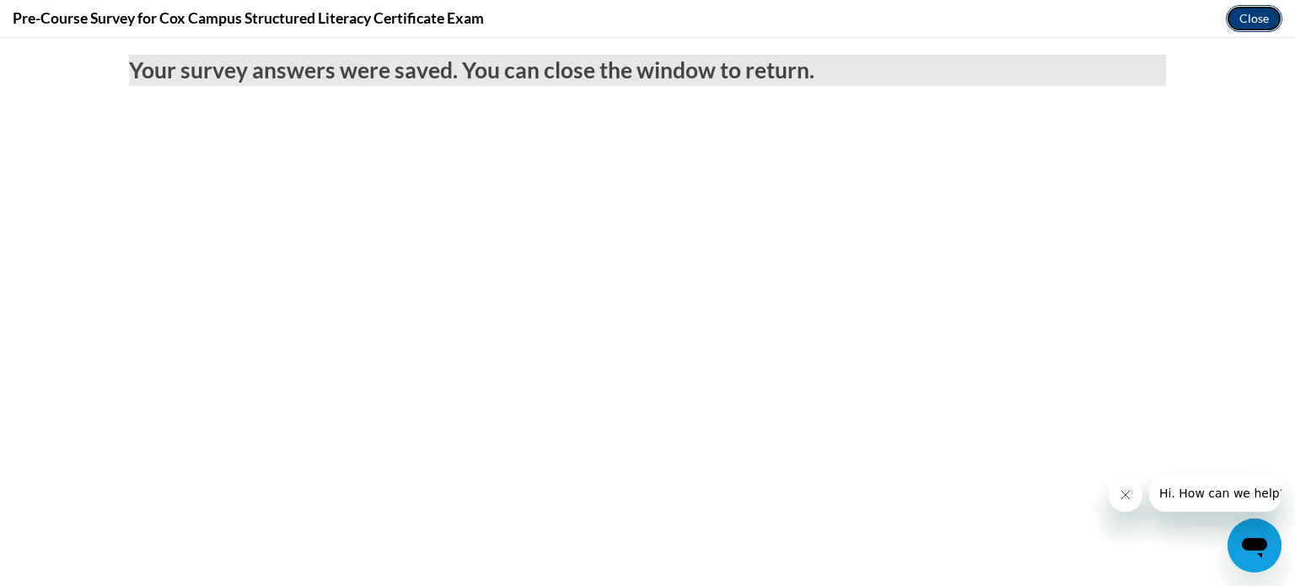
click at [1253, 15] on button "Close" at bounding box center [1254, 18] width 56 height 27
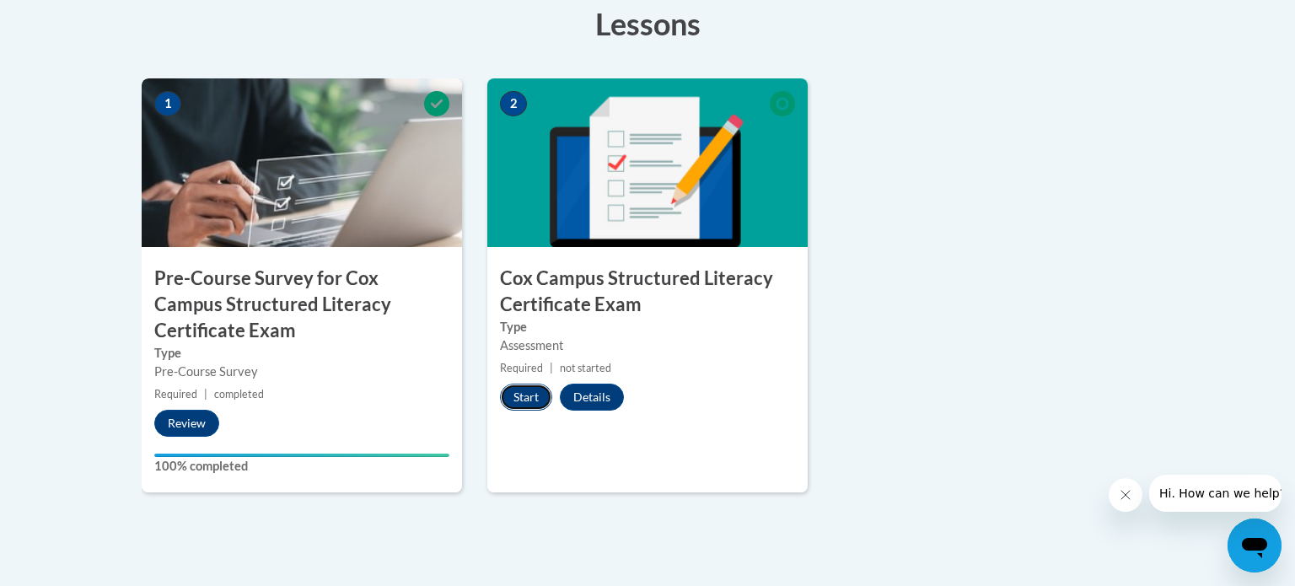
click at [529, 389] on button "Start" at bounding box center [526, 397] width 52 height 27
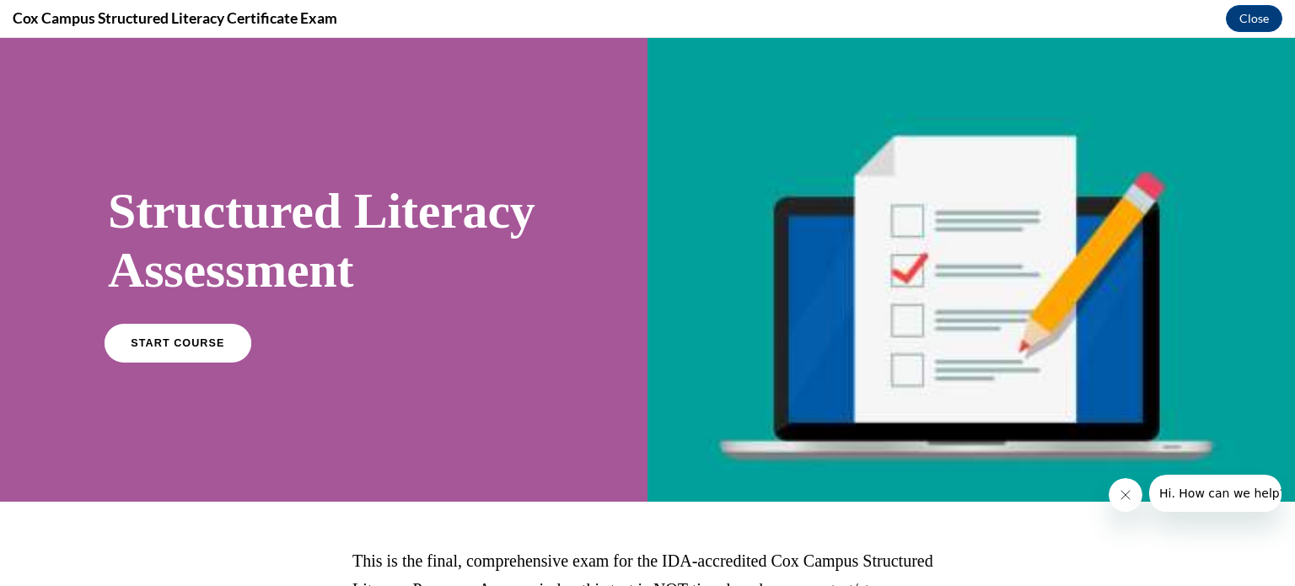
click at [195, 349] on span "START COURSE" at bounding box center [178, 342] width 94 height 13
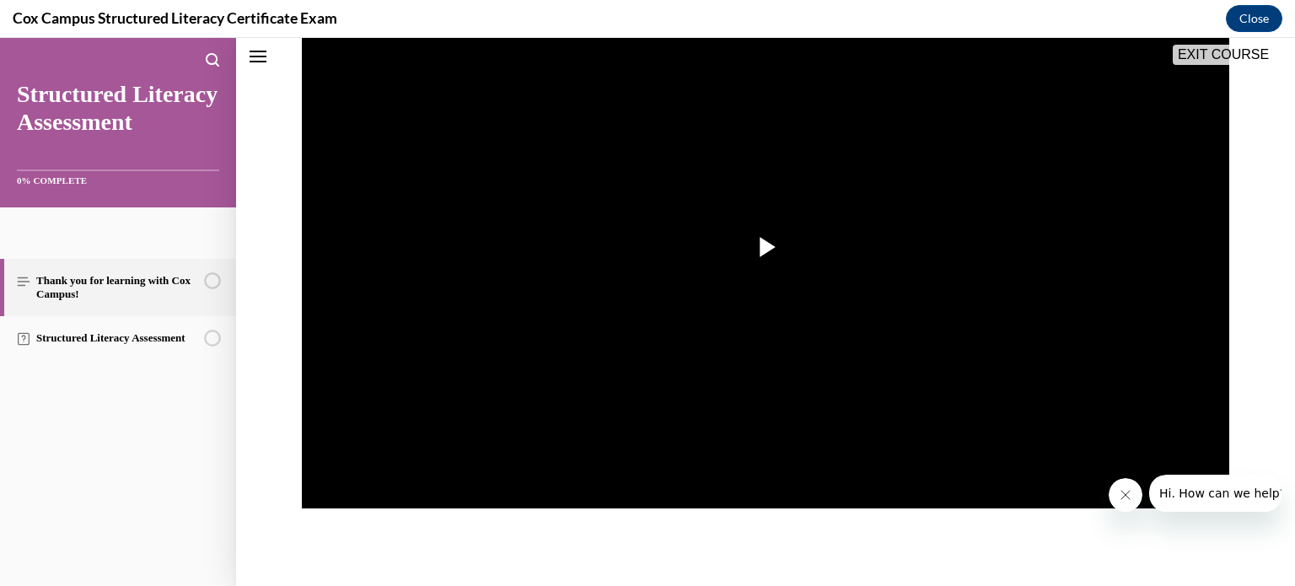
scroll to position [350, 0]
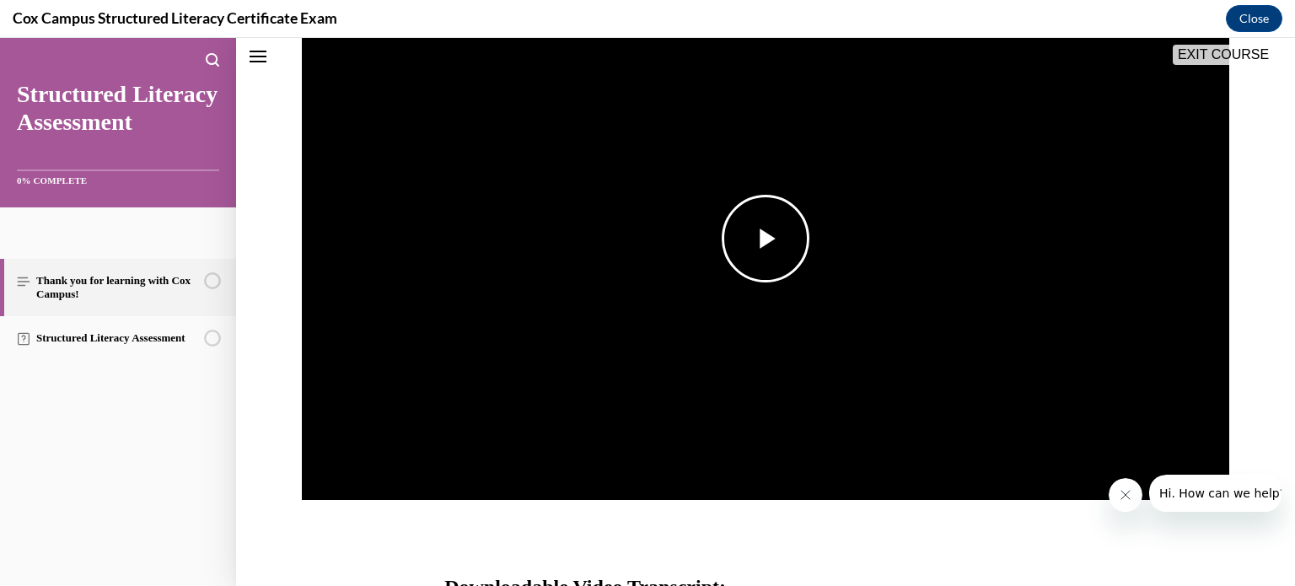
click at [766, 239] on span "Video player" at bounding box center [766, 239] width 0 height 0
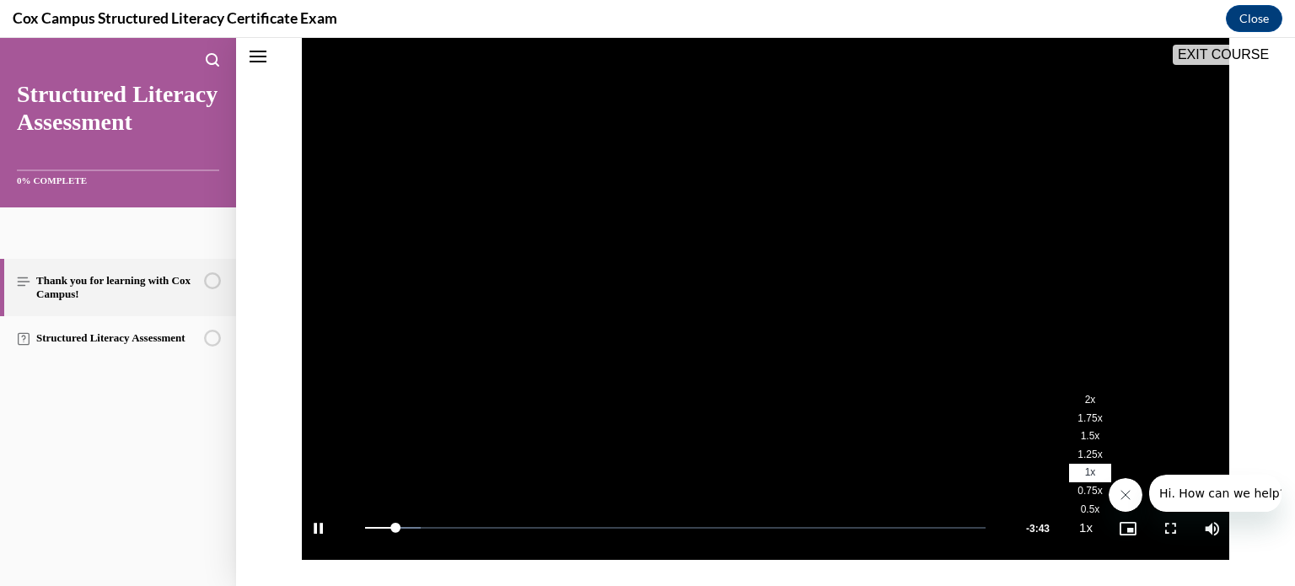
click at [1091, 399] on span "2x" at bounding box center [1090, 400] width 11 height 12
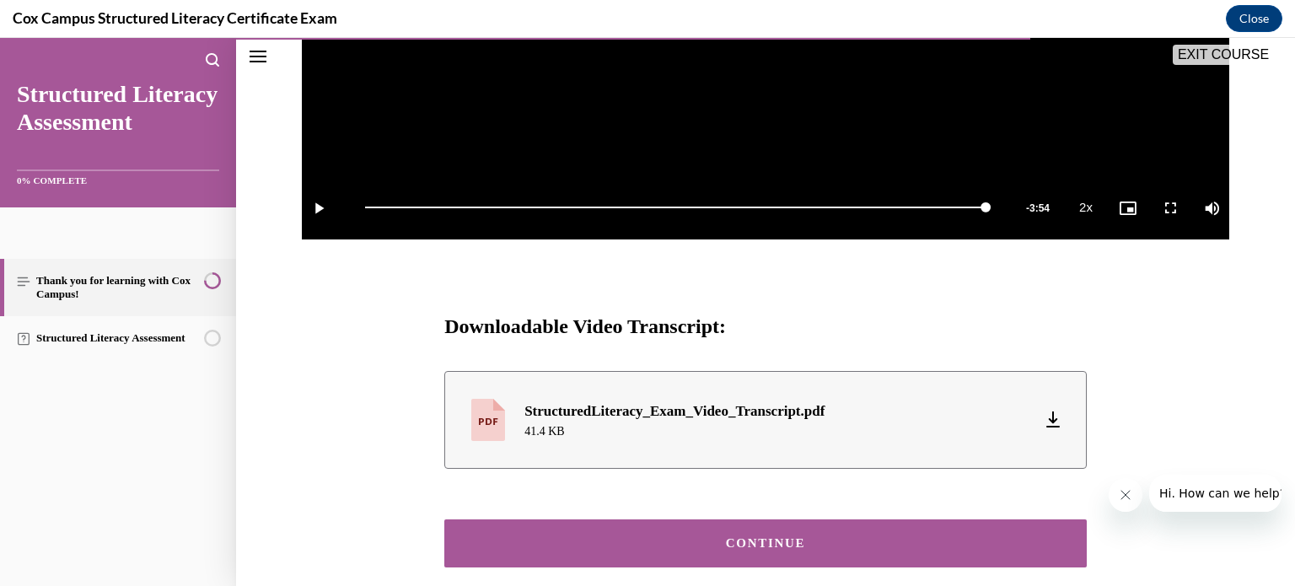
scroll to position [696, 0]
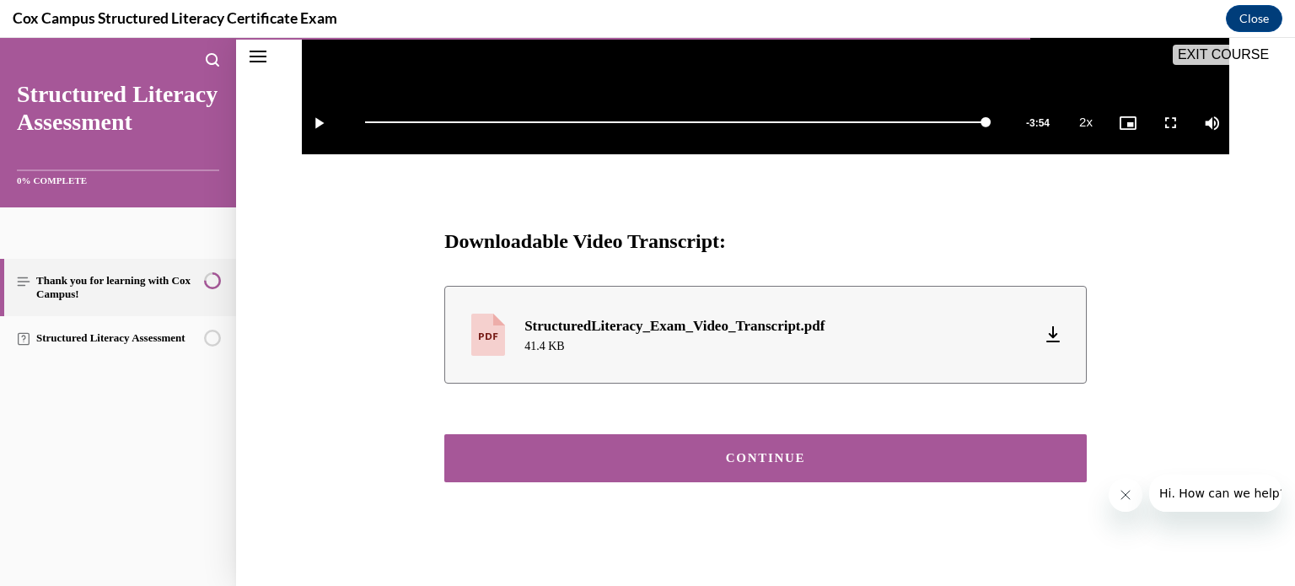
click at [1052, 336] on icon at bounding box center [1053, 331] width 2 height 10
click at [1255, 15] on button "Close" at bounding box center [1254, 18] width 56 height 27
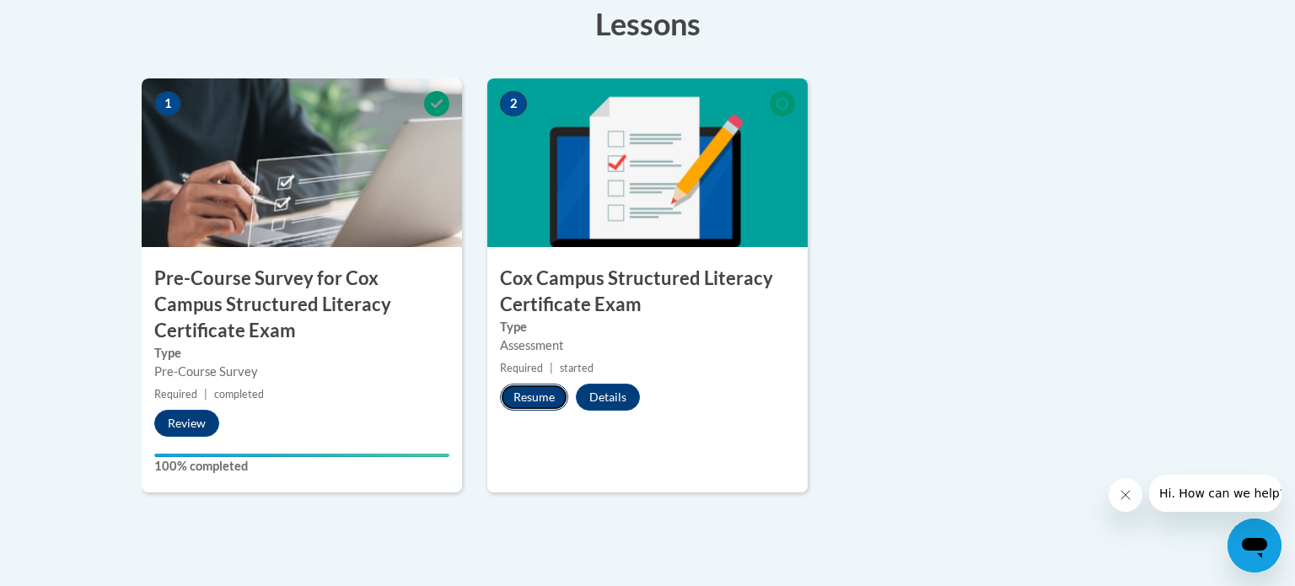
click at [528, 391] on button "Resume" at bounding box center [534, 397] width 68 height 27
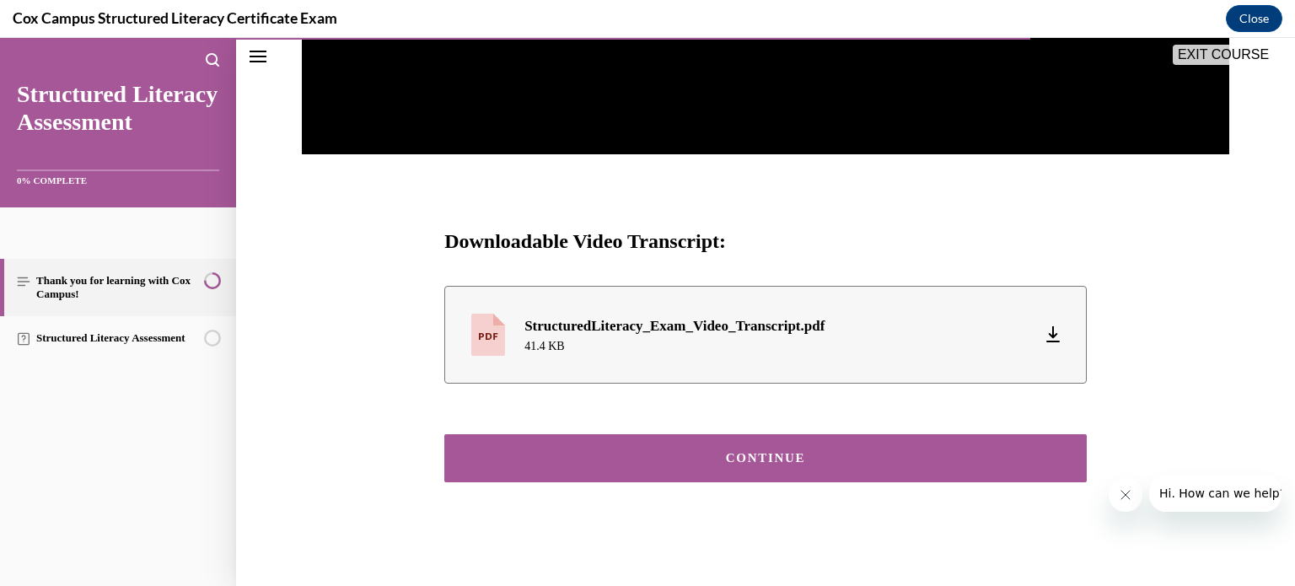
click at [719, 449] on button "CONTINUE" at bounding box center [765, 458] width 642 height 48
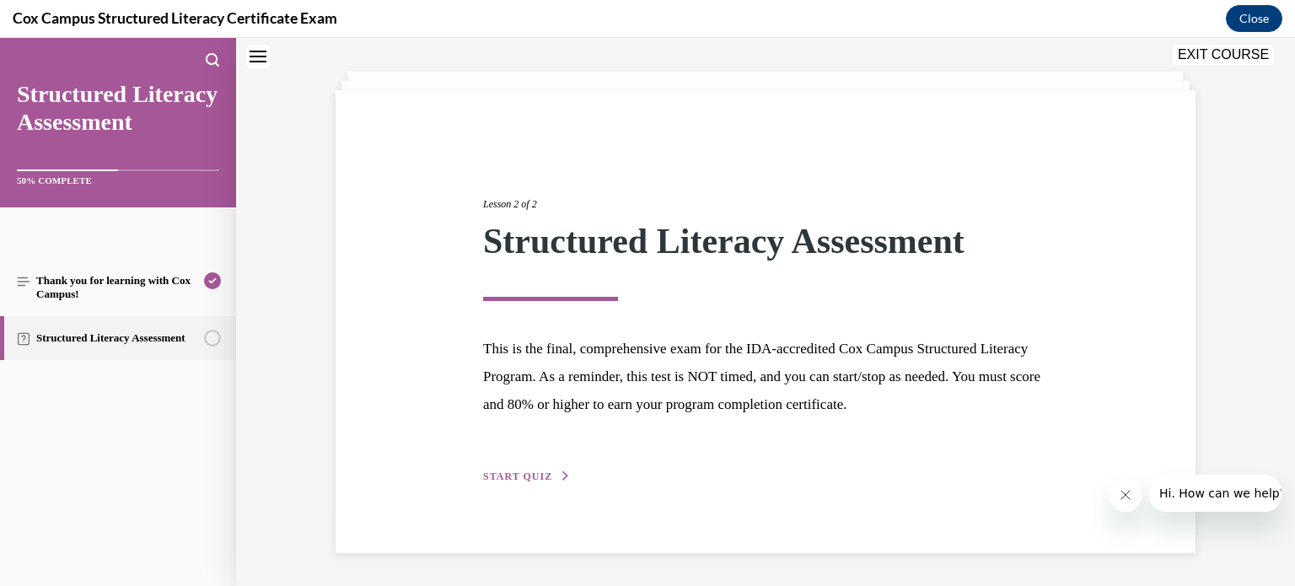
scroll to position [72, 0]
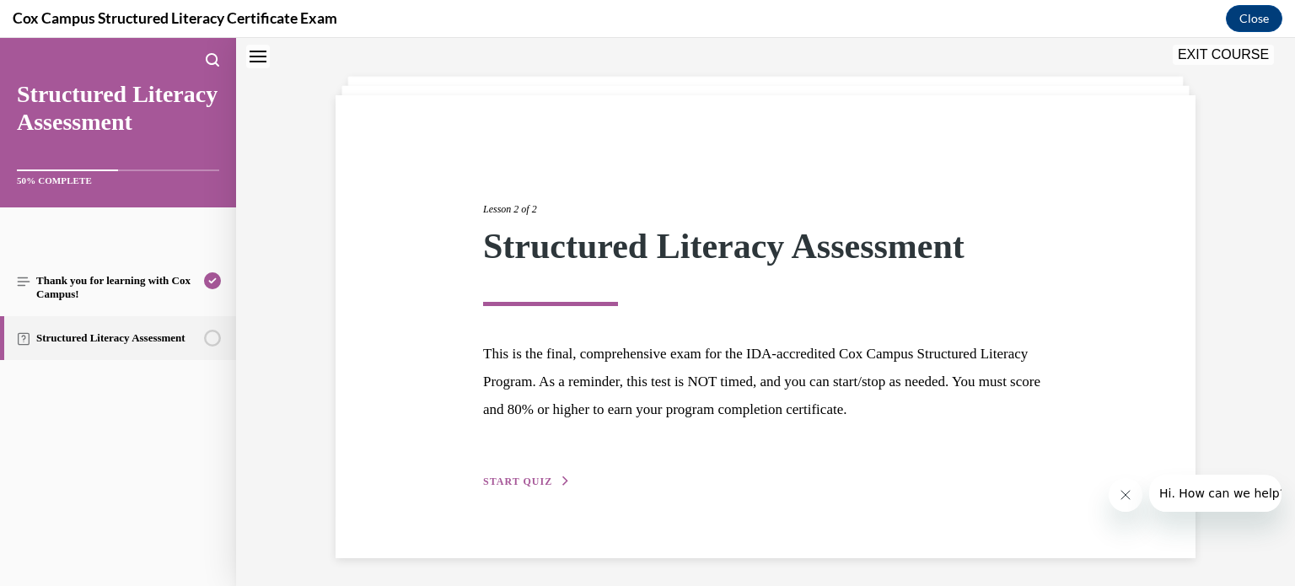
click at [524, 477] on span "START QUIZ" at bounding box center [517, 482] width 69 height 12
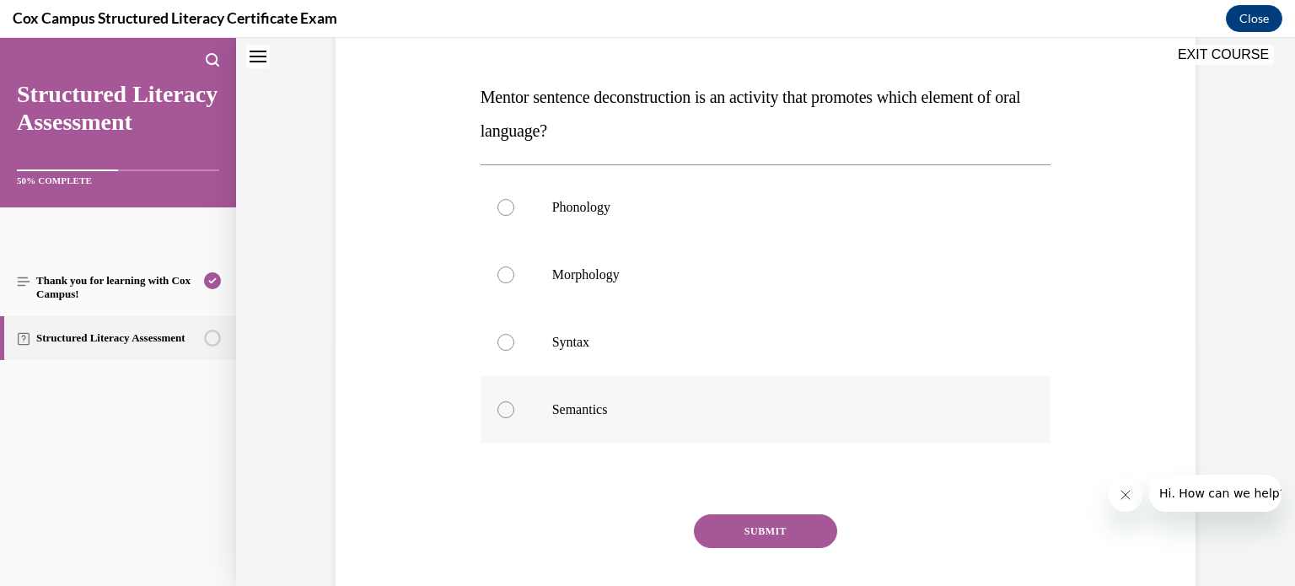
scroll to position [245, 0]
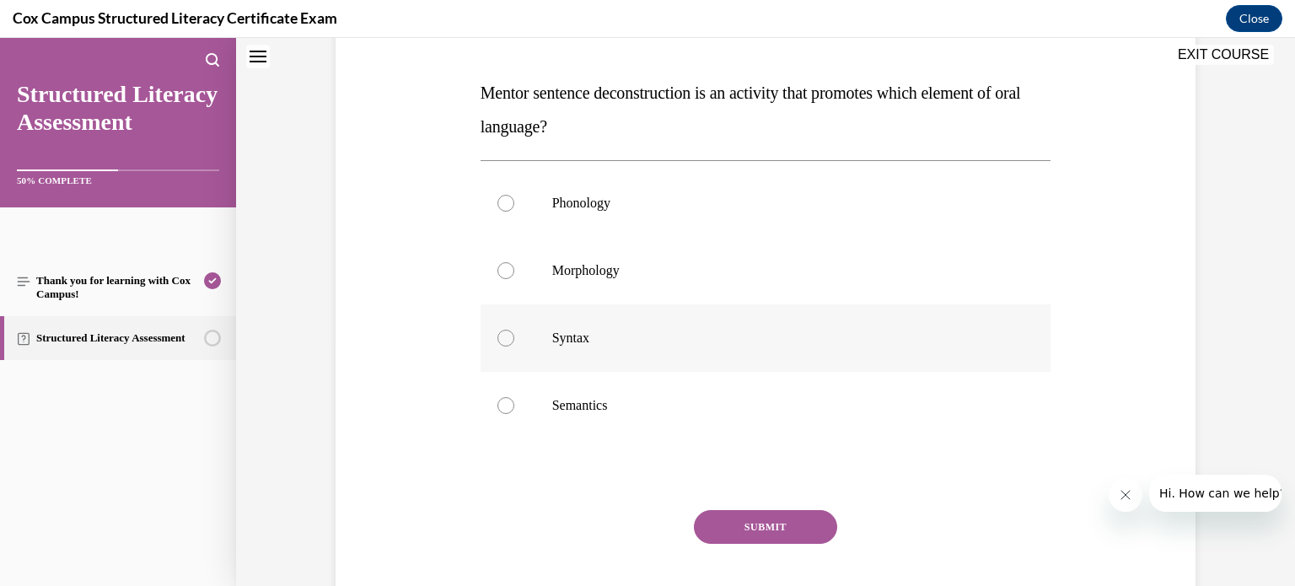
click at [505, 338] on div at bounding box center [505, 338] width 17 height 17
click at [505, 338] on input "Syntax" at bounding box center [505, 338] width 17 height 17
radio input "true"
click at [771, 521] on button "SUBMIT" at bounding box center [765, 527] width 143 height 34
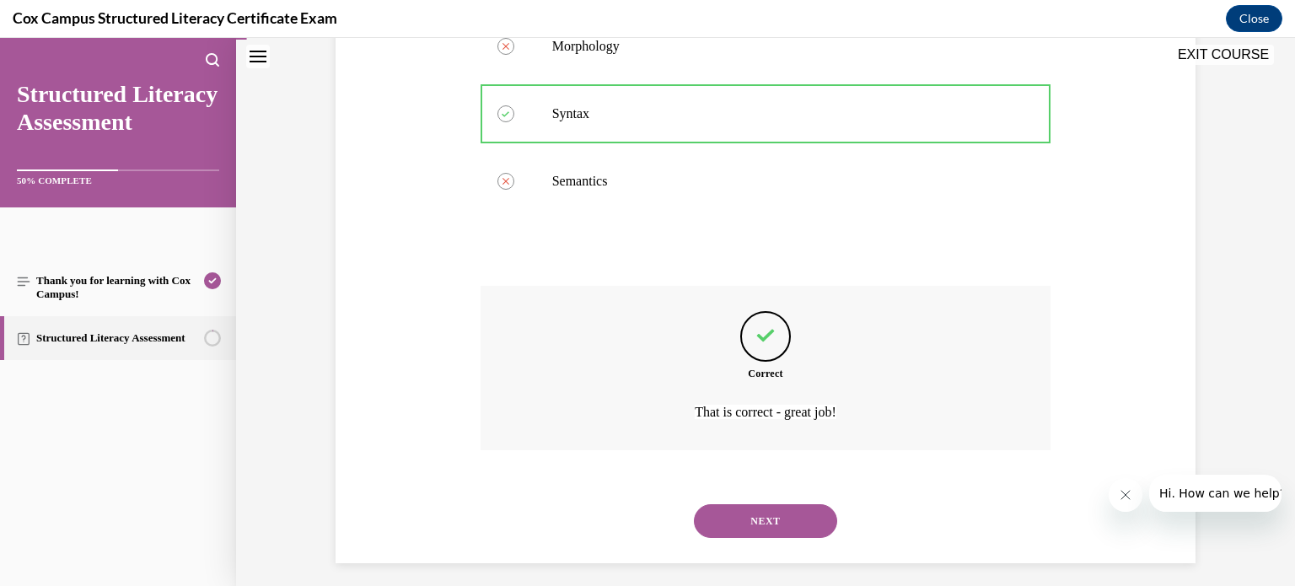
scroll to position [480, 0]
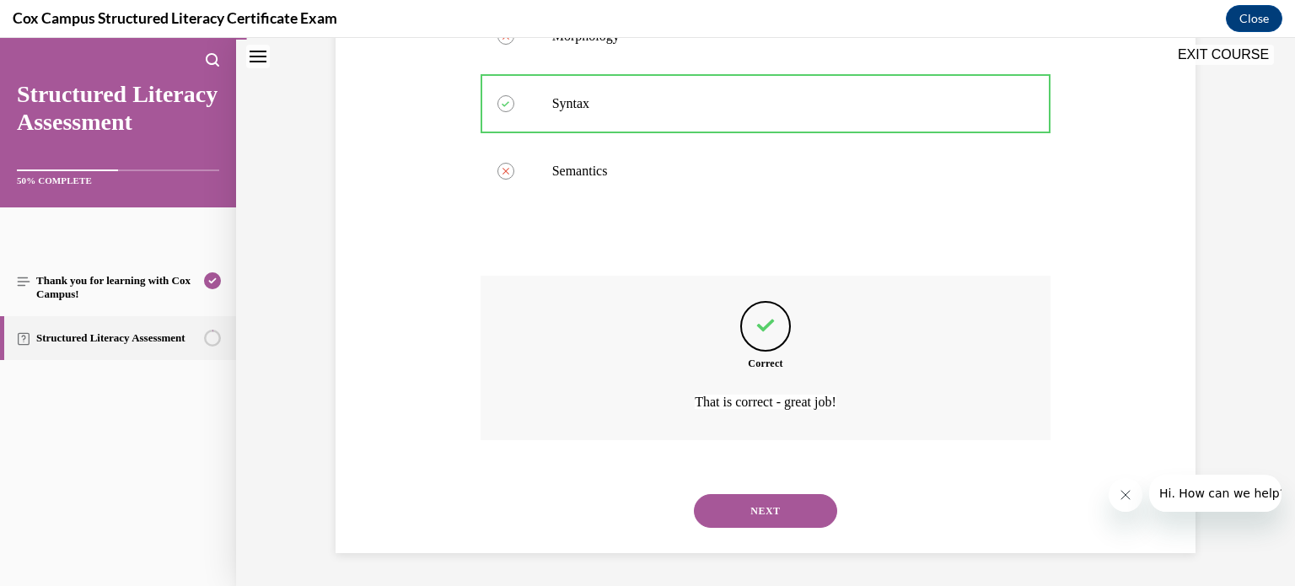
click at [769, 508] on button "NEXT" at bounding box center [765, 511] width 143 height 34
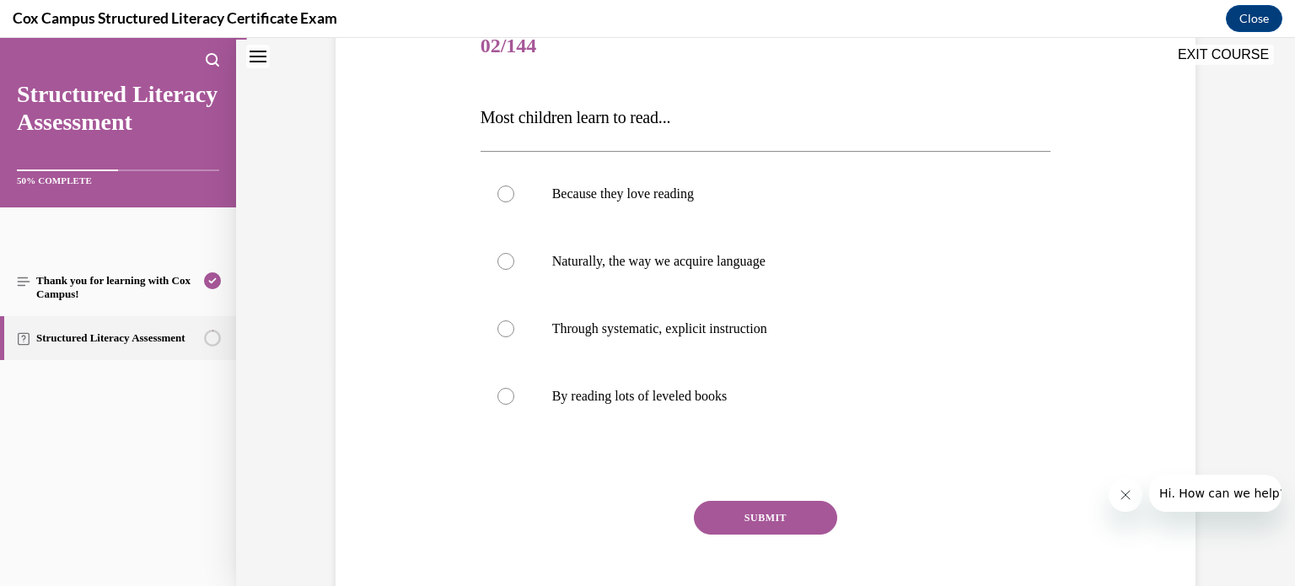
scroll to position [220, 0]
click at [505, 325] on div at bounding box center [505, 329] width 17 height 17
click at [505, 325] on input "Through systematic, explicit instruction" at bounding box center [505, 329] width 17 height 17
radio input "true"
click at [764, 512] on button "SUBMIT" at bounding box center [765, 519] width 143 height 34
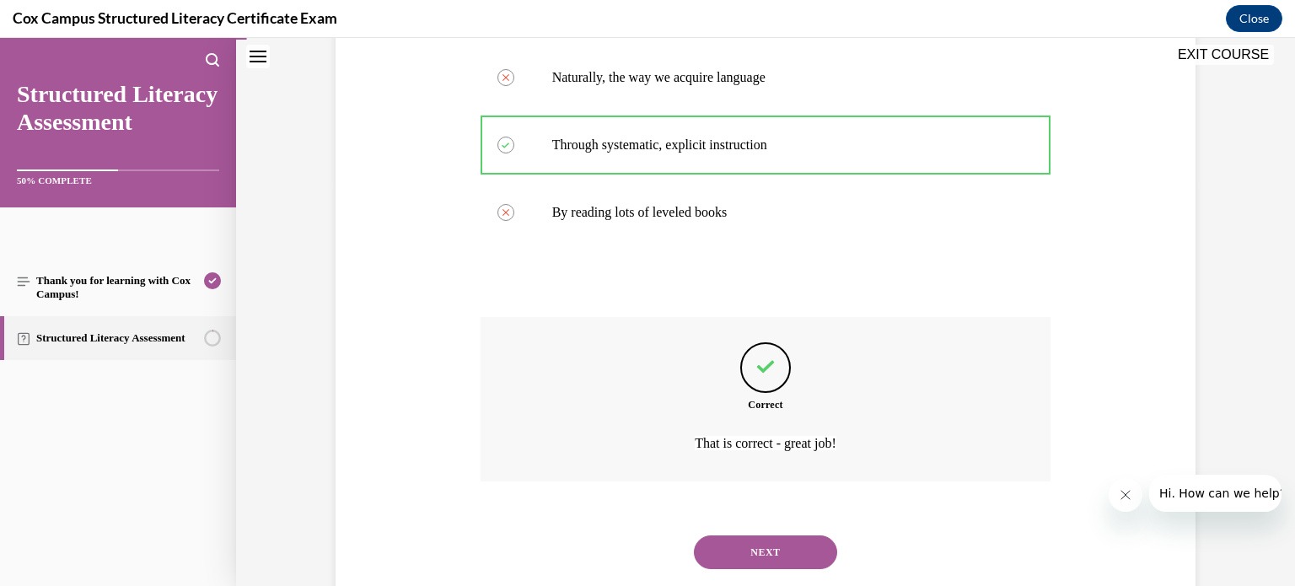
scroll to position [446, 0]
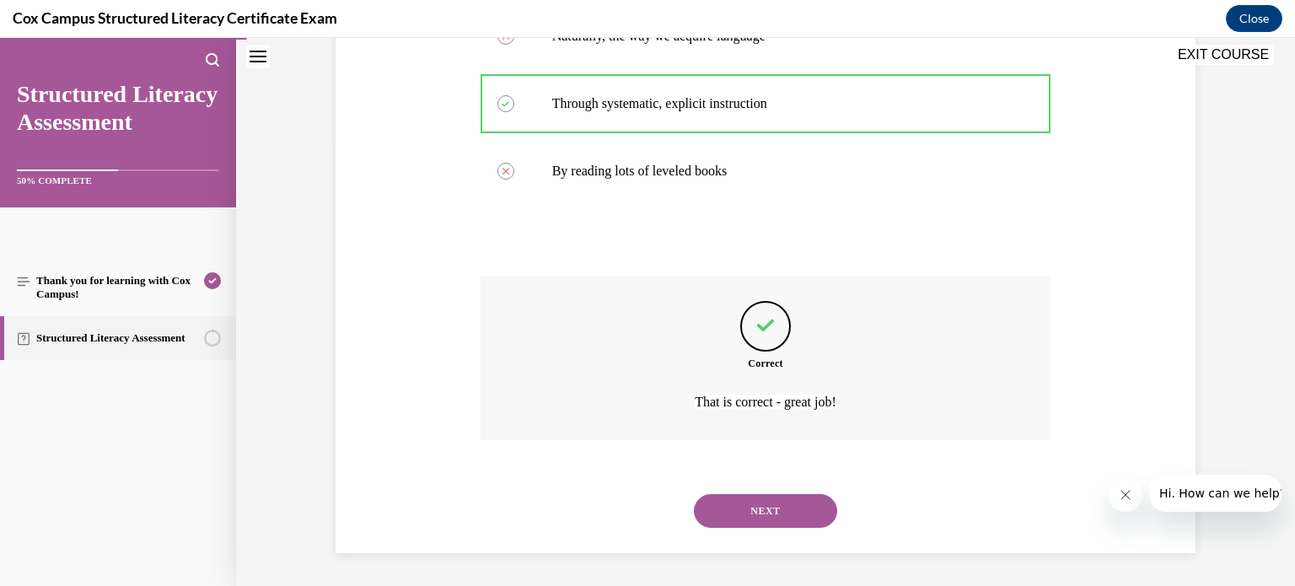
click at [767, 509] on button "NEXT" at bounding box center [765, 511] width 143 height 34
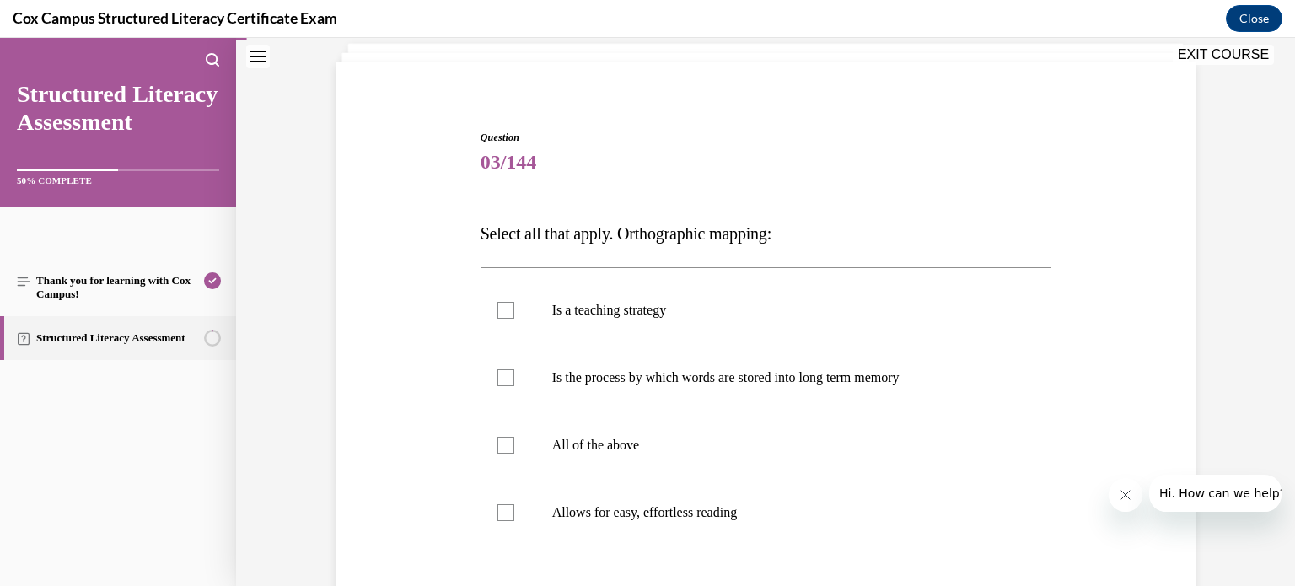
scroll to position [105, 0]
click at [502, 511] on div at bounding box center [505, 511] width 17 height 17
click at [502, 511] on input "Allows for easy, effortless reading" at bounding box center [505, 511] width 17 height 17
checkbox input "true"
click at [504, 373] on div at bounding box center [505, 376] width 17 height 17
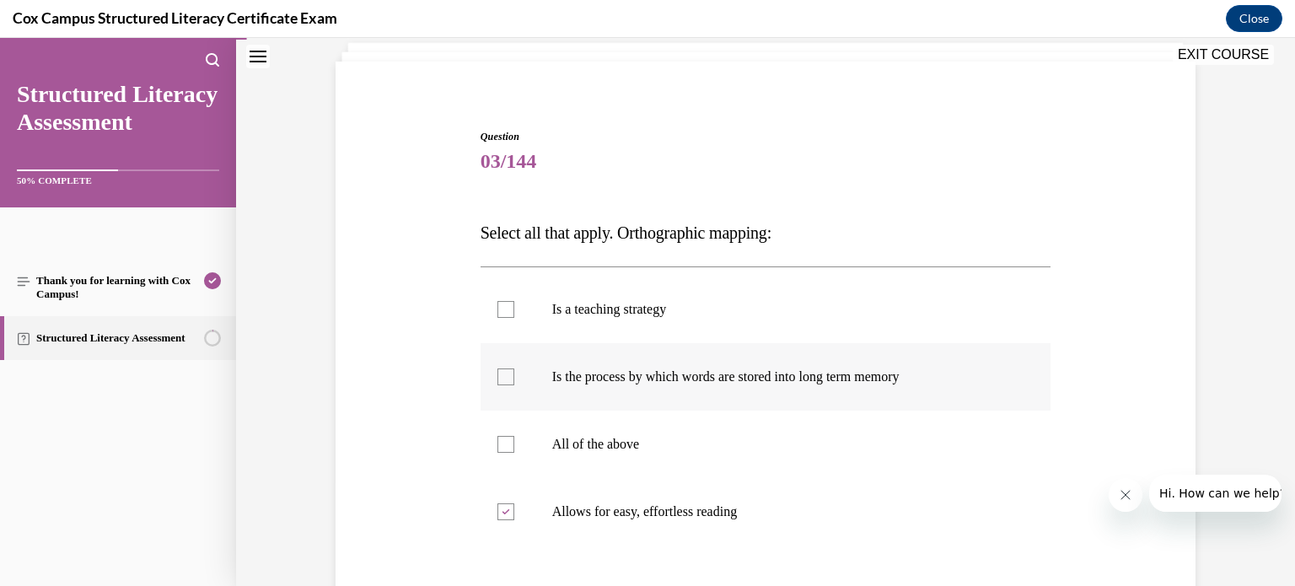
click at [504, 373] on input "Is the process by which words are stored into long term memory" at bounding box center [505, 376] width 17 height 17
checkbox input "true"
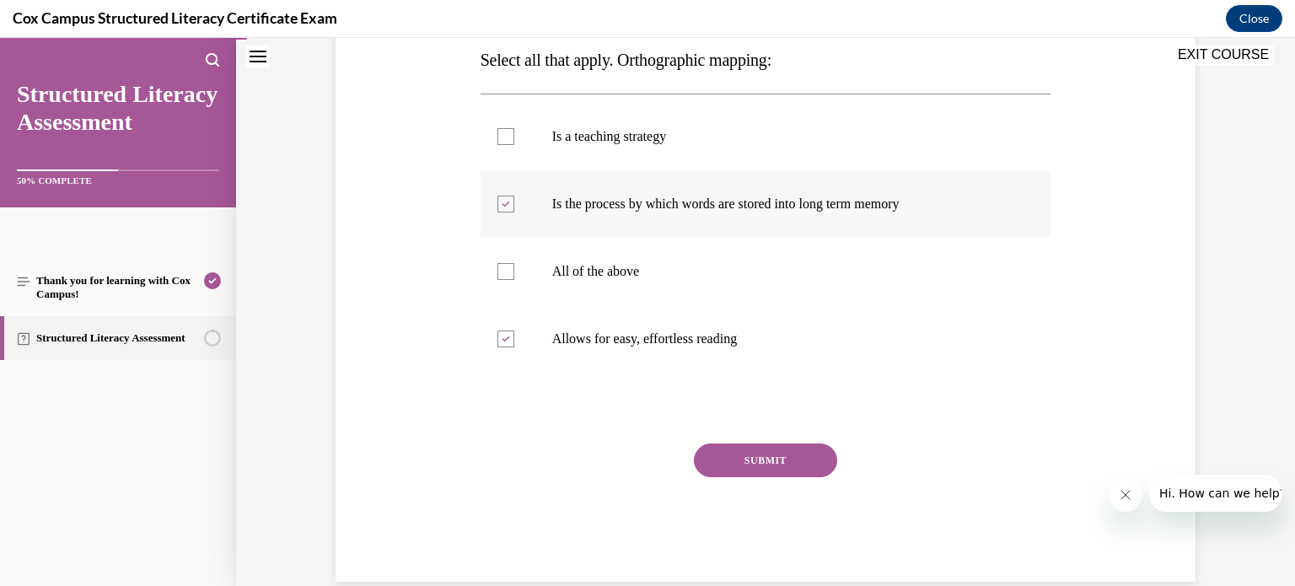
scroll to position [307, 0]
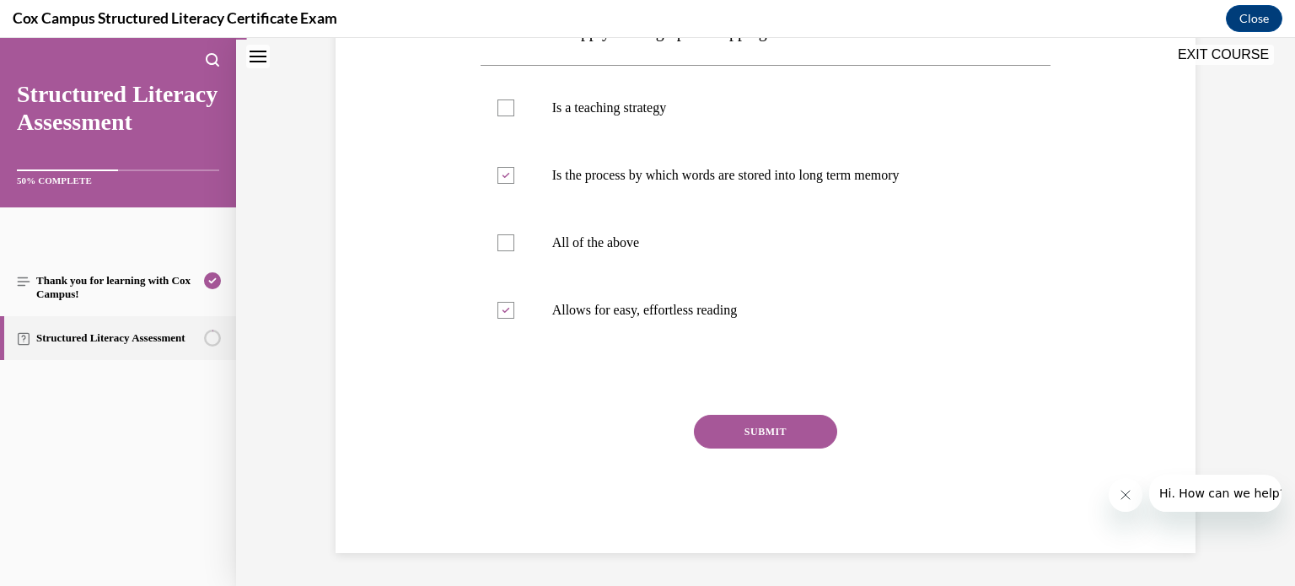
click at [764, 430] on button "SUBMIT" at bounding box center [765, 432] width 143 height 34
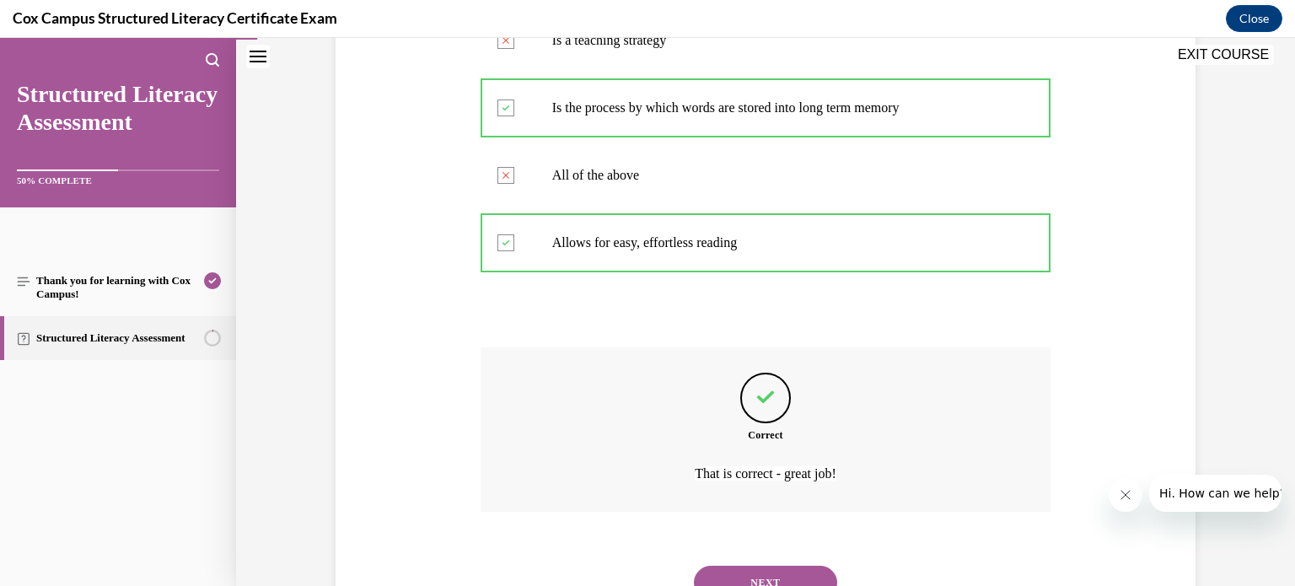
scroll to position [446, 0]
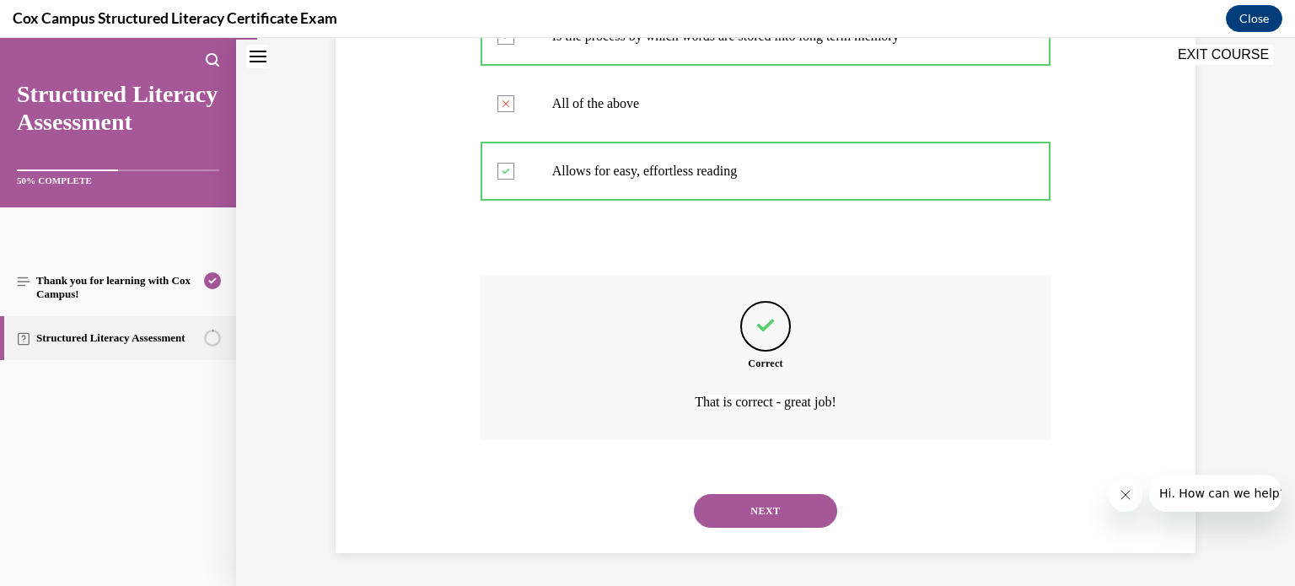
click at [761, 510] on button "NEXT" at bounding box center [765, 511] width 143 height 34
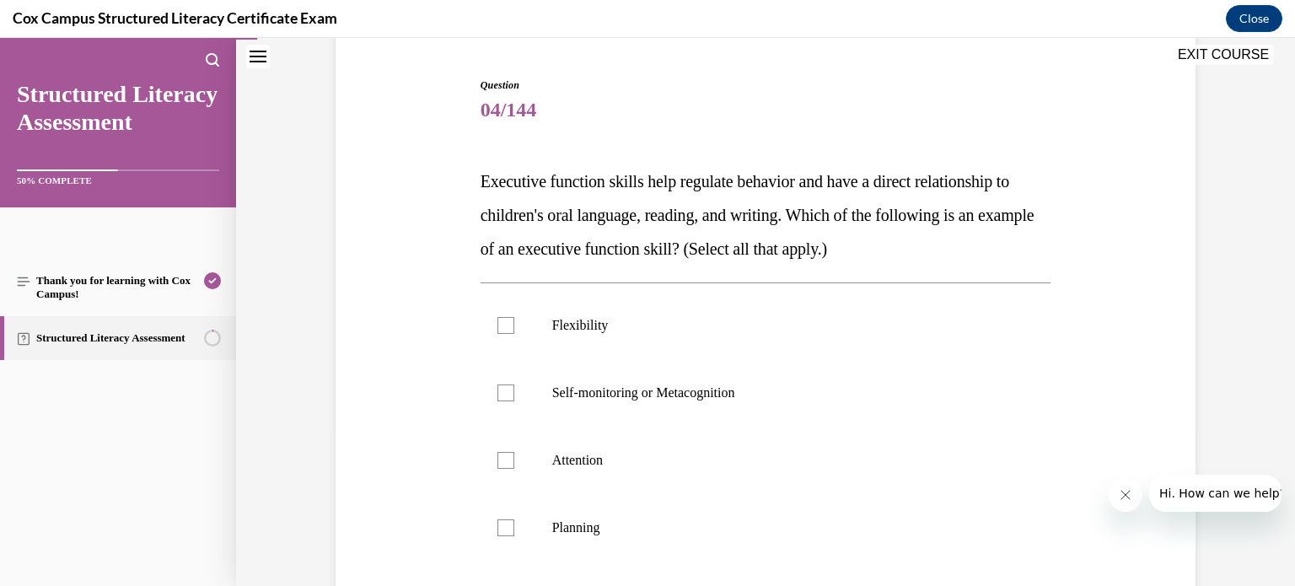
scroll to position [158, 0]
click at [504, 386] on div at bounding box center [505, 392] width 17 height 17
click at [504, 386] on input "Self-monitoring or Metacognition" at bounding box center [505, 392] width 17 height 17
checkbox input "true"
click at [506, 454] on div at bounding box center [505, 459] width 17 height 17
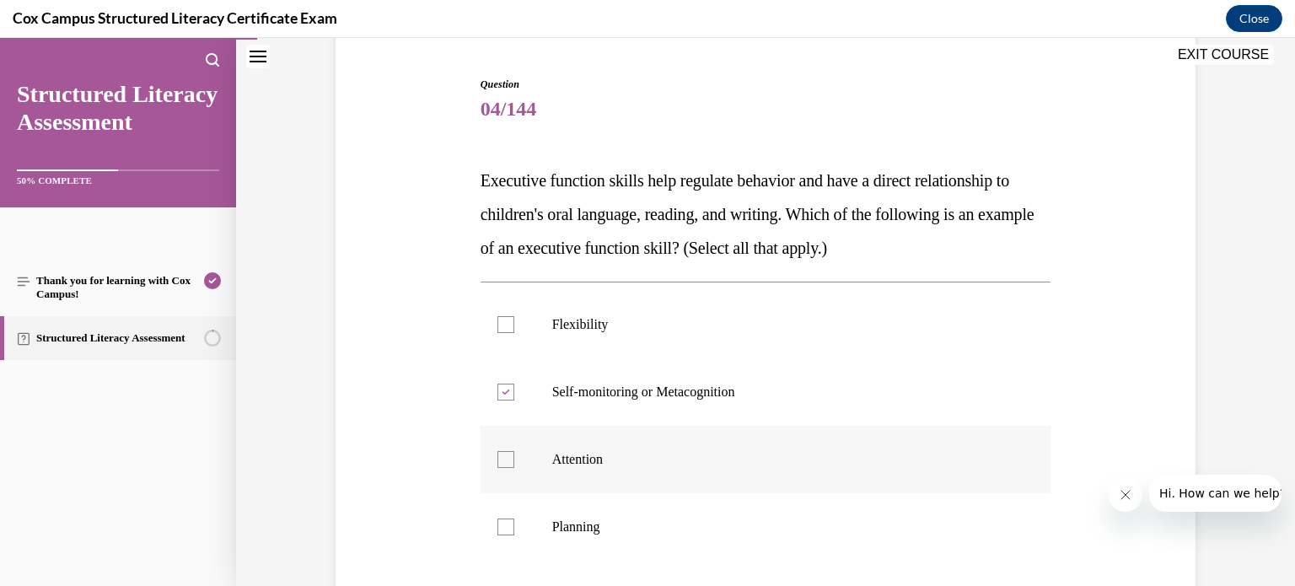
click at [506, 454] on input "Attention" at bounding box center [505, 459] width 17 height 17
checkbox input "true"
click at [508, 328] on div at bounding box center [505, 324] width 17 height 17
click at [508, 328] on input "Flexibility" at bounding box center [505, 324] width 17 height 17
checkbox input "true"
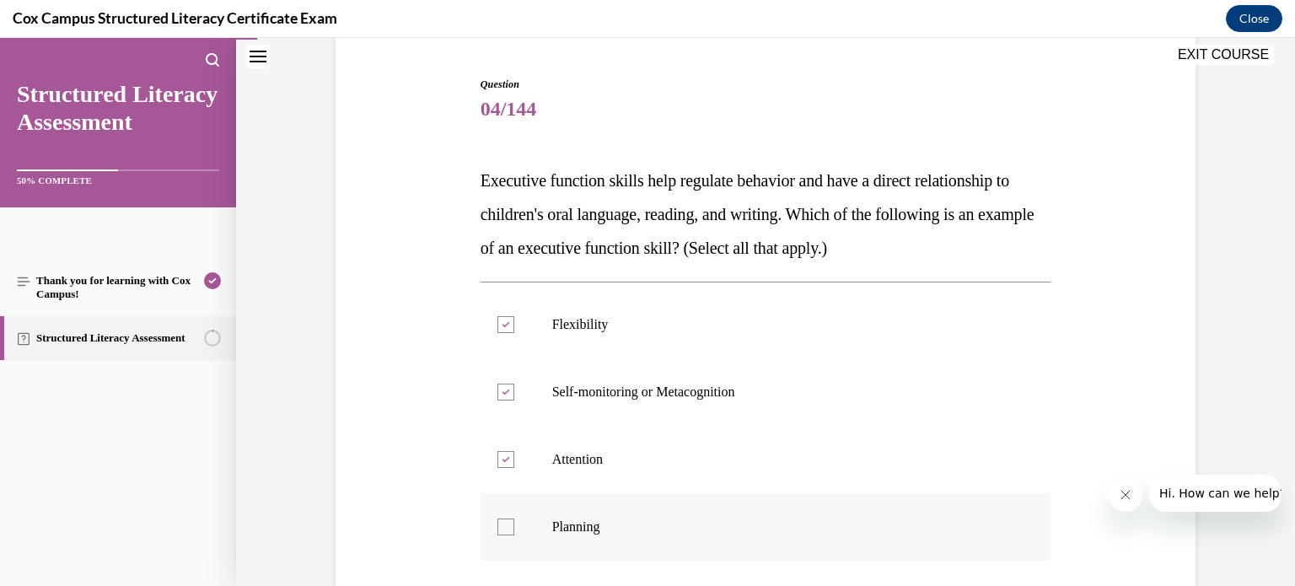
click at [509, 504] on label "Planning" at bounding box center [766, 526] width 571 height 67
click at [509, 519] on input "Planning" at bounding box center [505, 527] width 17 height 17
checkbox input "true"
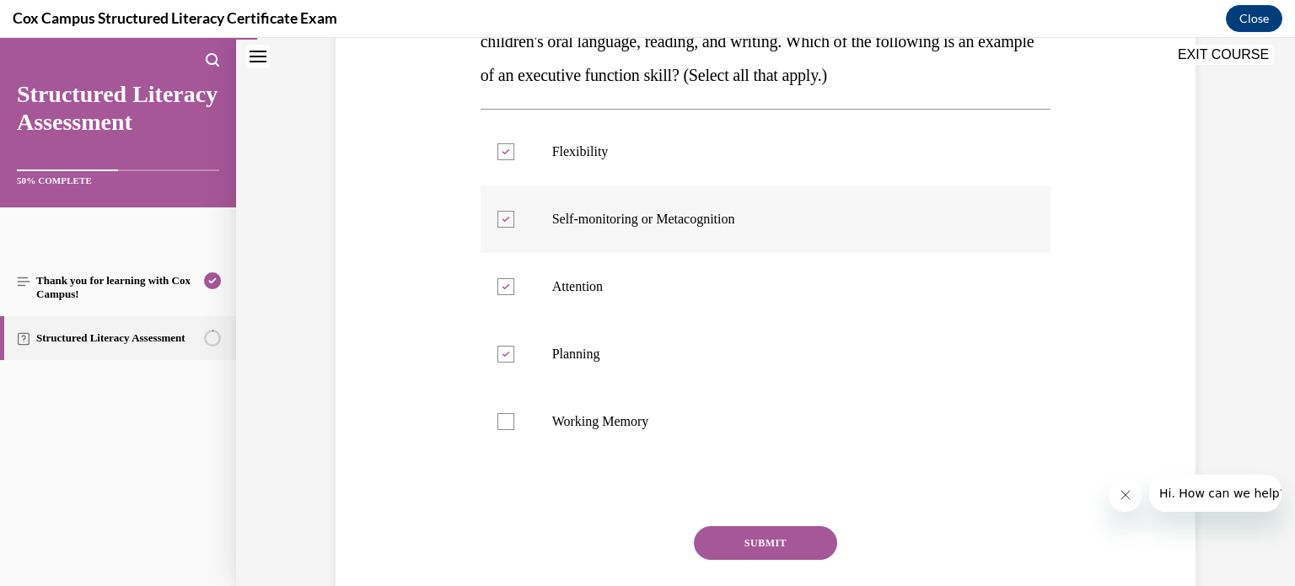
scroll to position [327, 0]
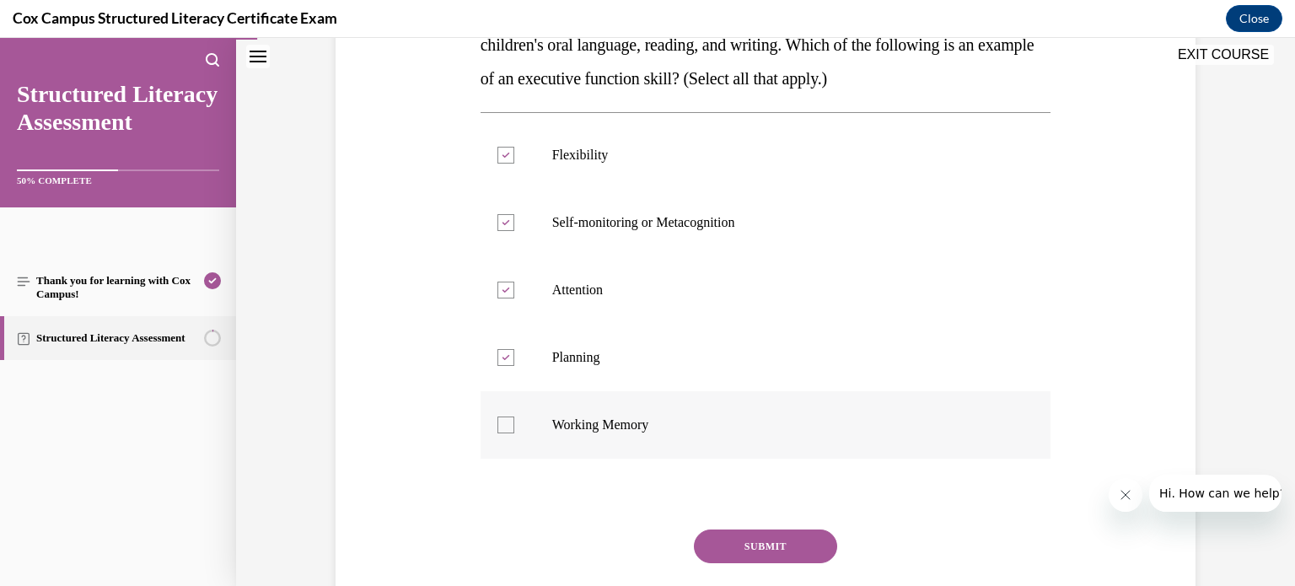
click at [509, 427] on div at bounding box center [505, 425] width 17 height 17
click at [509, 427] on input "Working Memory" at bounding box center [505, 425] width 17 height 17
checkbox input "true"
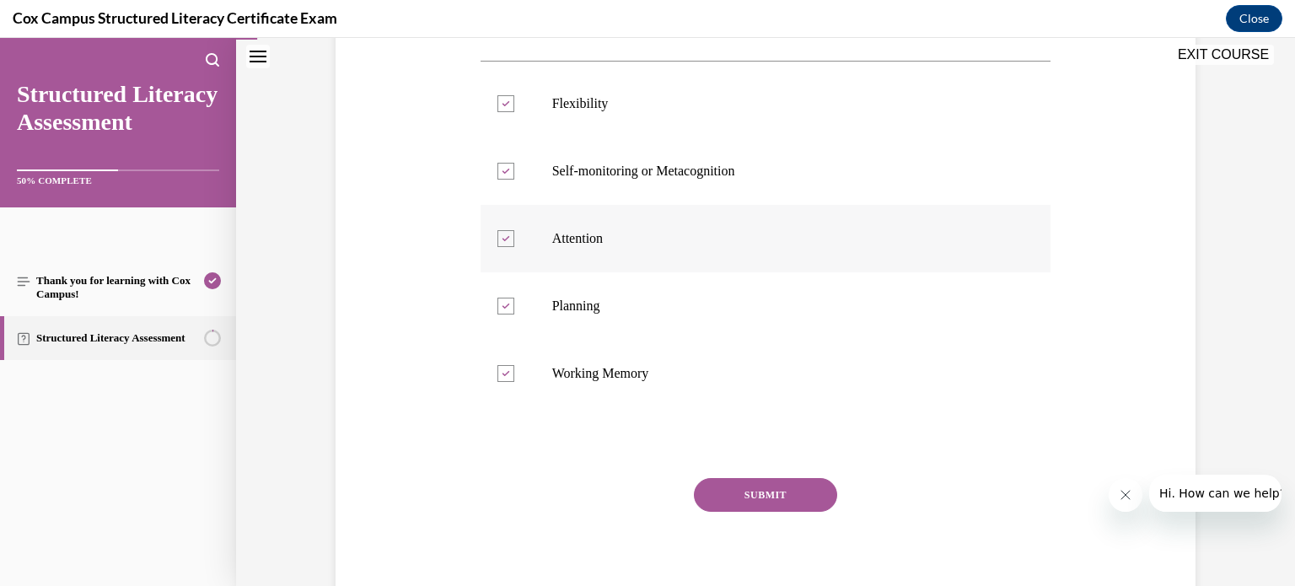
scroll to position [376, 0]
click at [762, 493] on button "SUBMIT" at bounding box center [765, 498] width 143 height 34
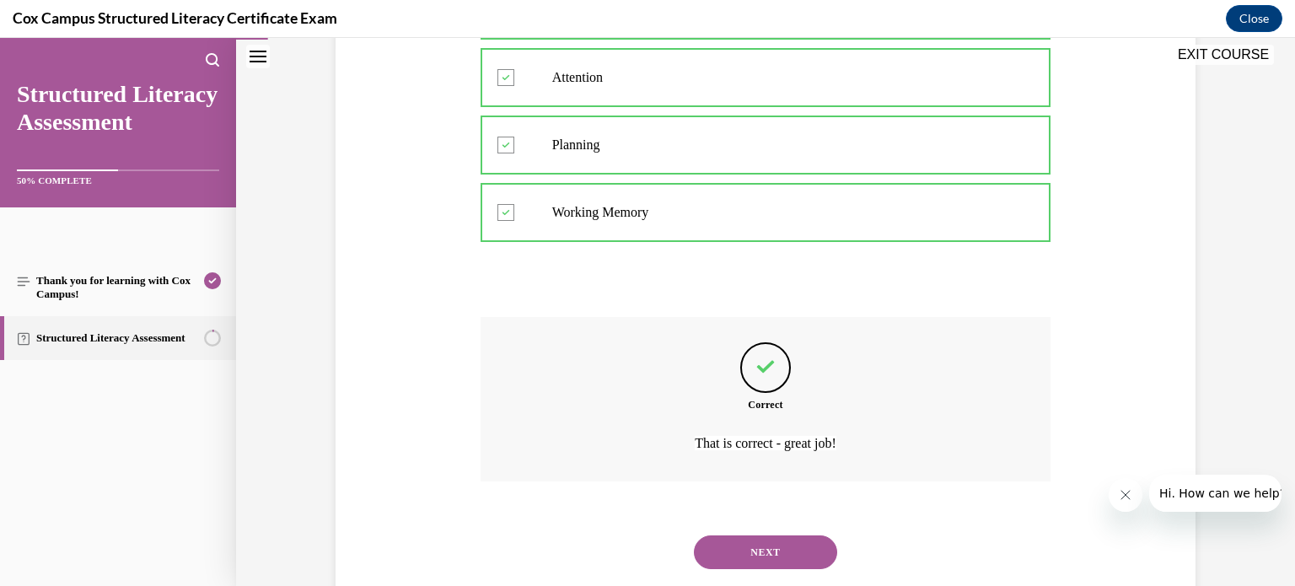
scroll to position [581, 0]
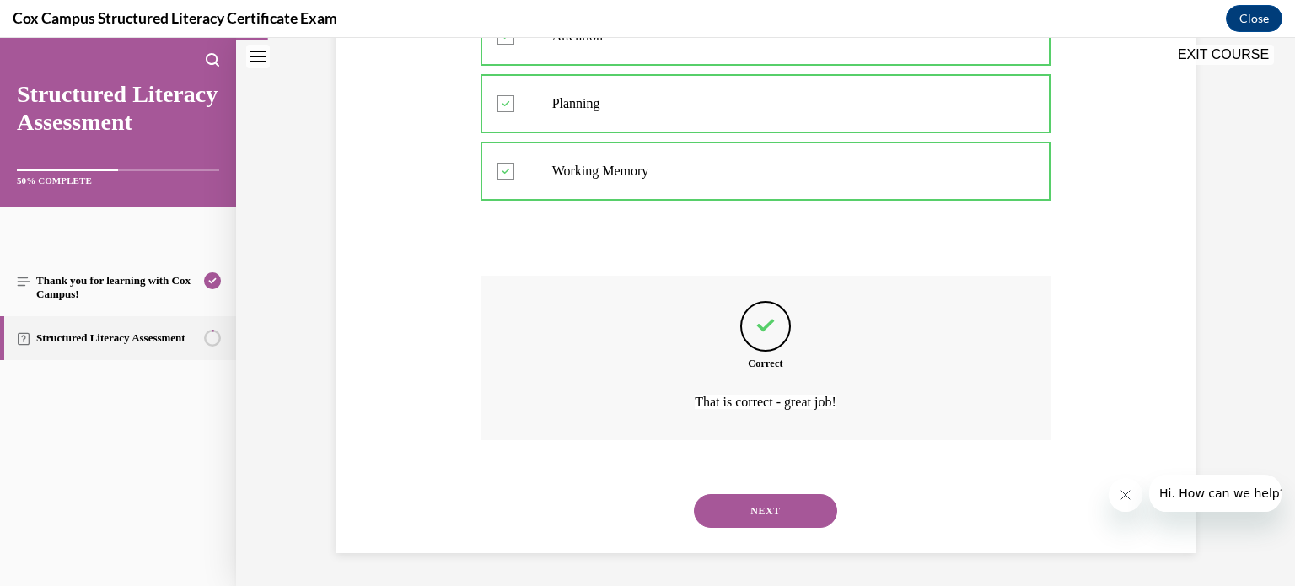
click at [767, 509] on button "NEXT" at bounding box center [765, 511] width 143 height 34
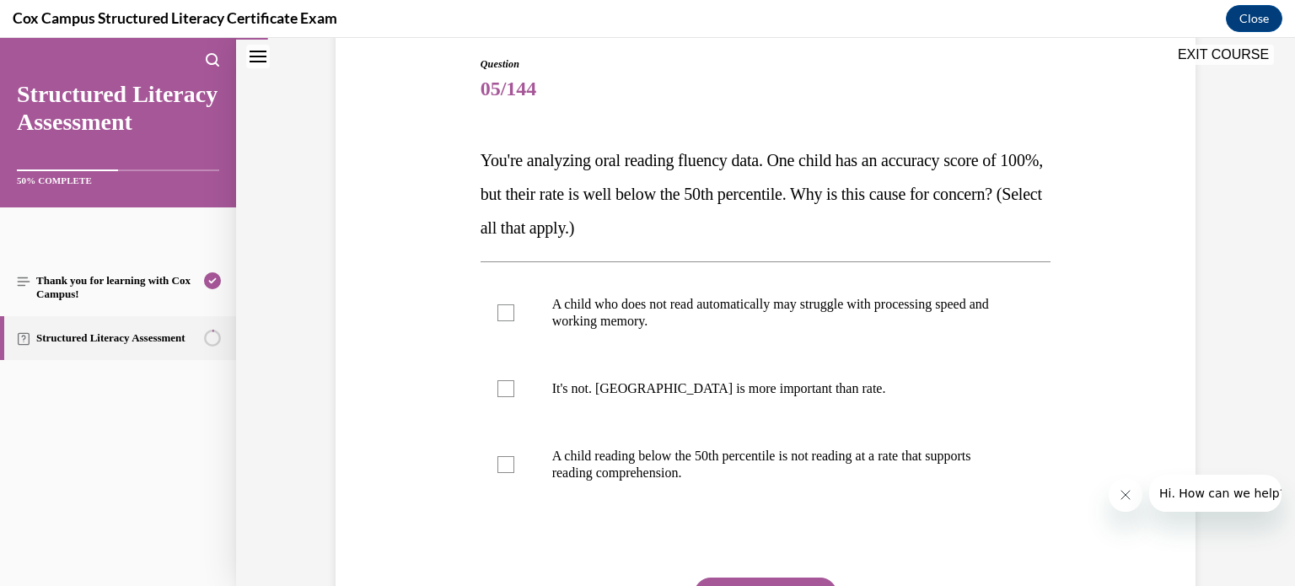
scroll to position [177, 0]
click at [508, 320] on div at bounding box center [505, 313] width 17 height 17
click at [508, 320] on input "A child who does not read automatically may struggle with processing speed and …" at bounding box center [505, 313] width 17 height 17
checkbox input "true"
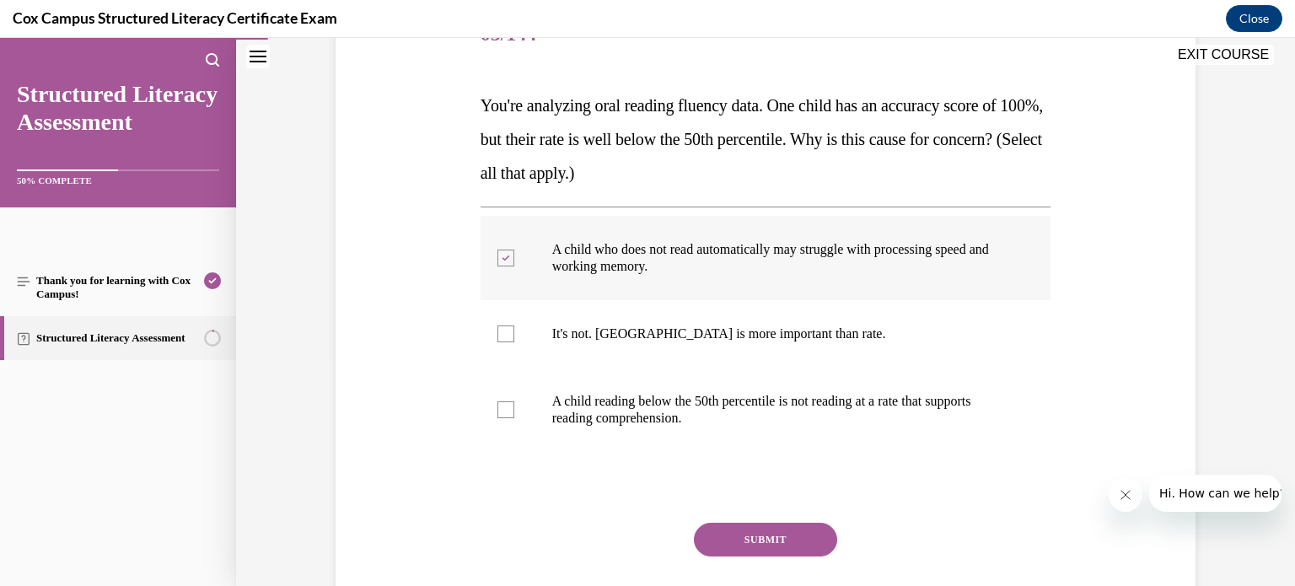
scroll to position [240, 0]
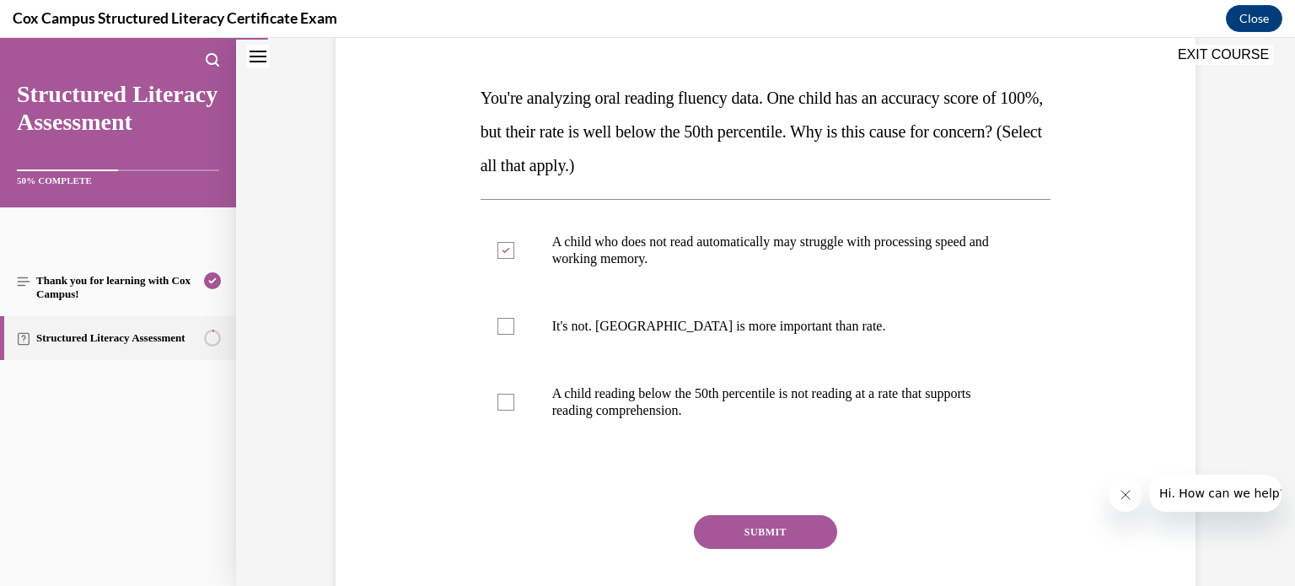
click at [769, 527] on button "SUBMIT" at bounding box center [765, 532] width 143 height 34
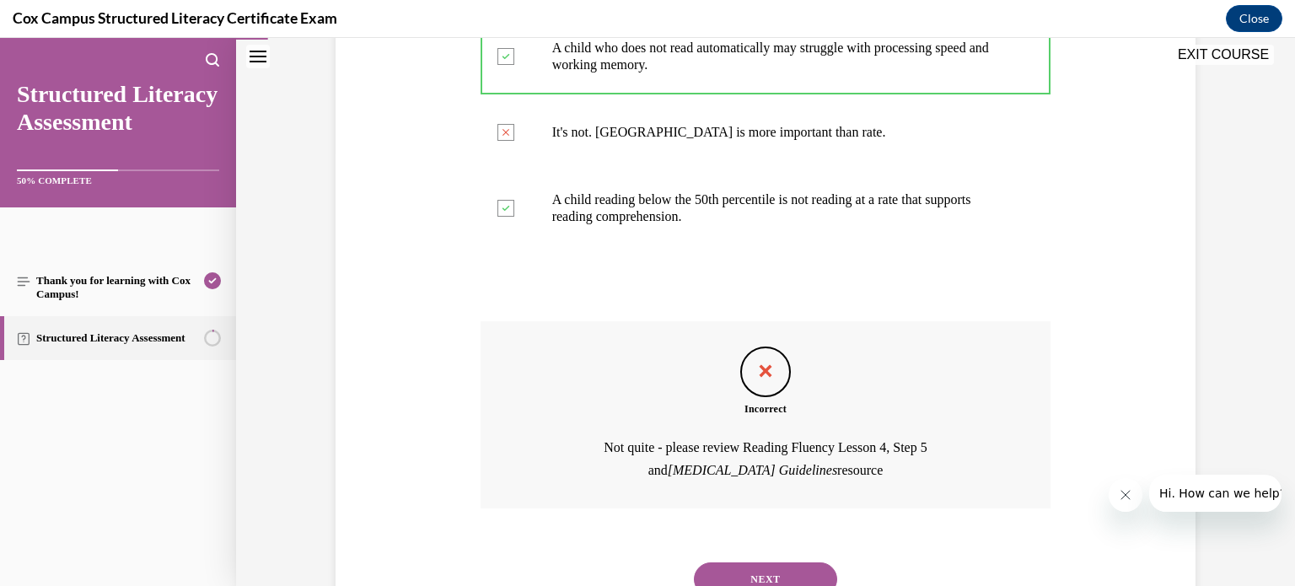
scroll to position [503, 0]
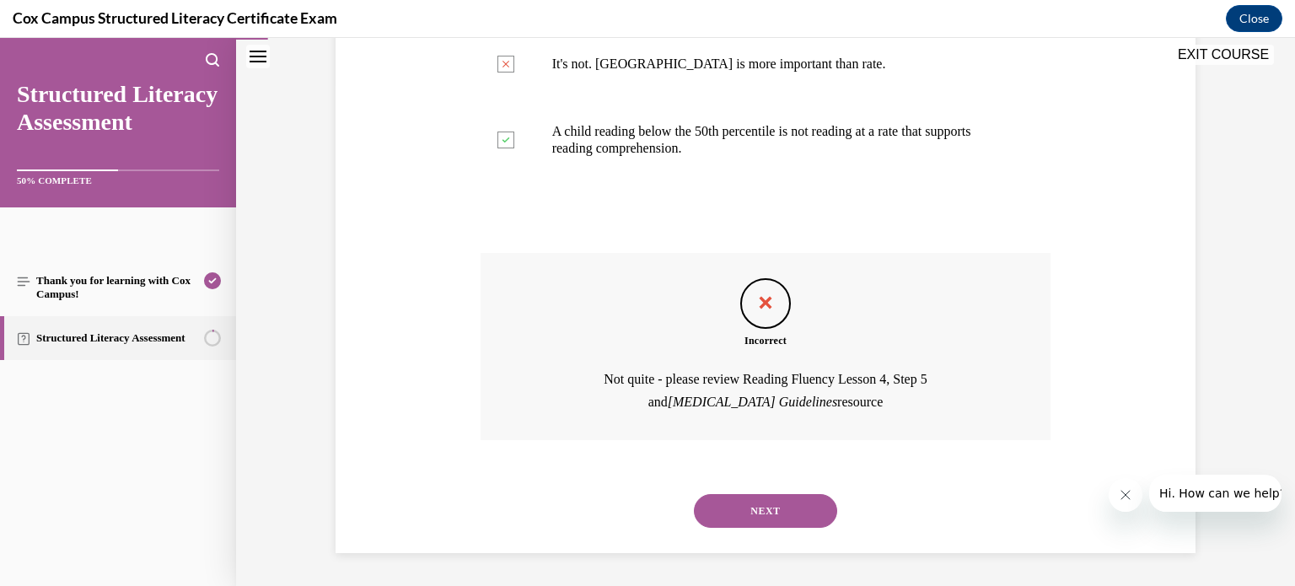
click at [774, 509] on button "NEXT" at bounding box center [765, 511] width 143 height 34
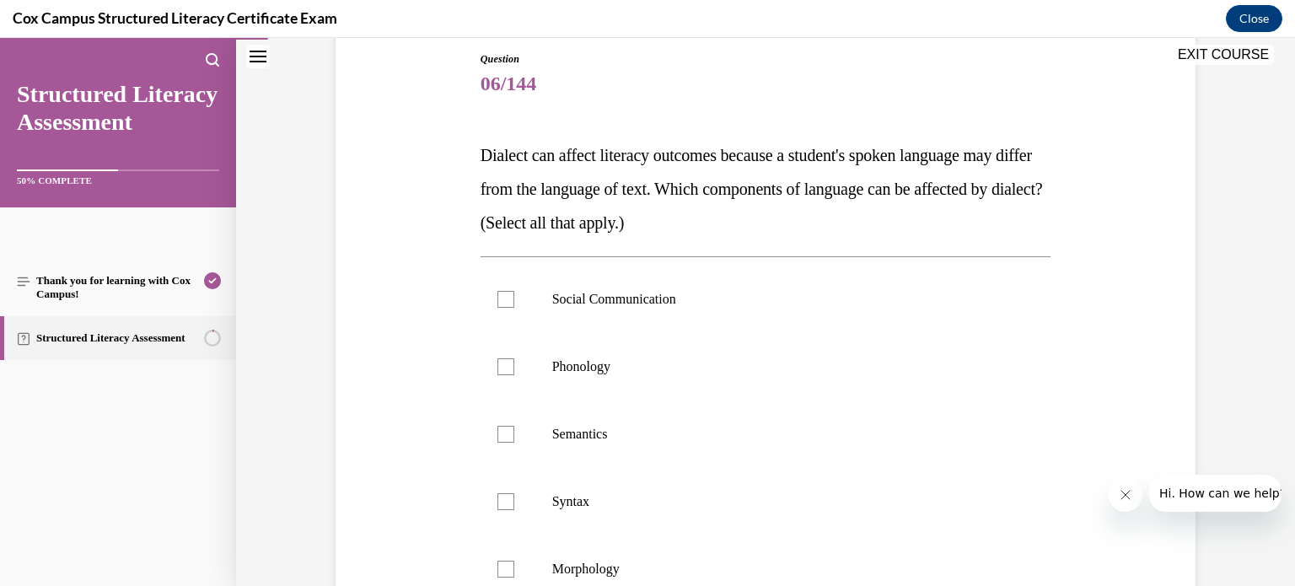
scroll to position [189, 0]
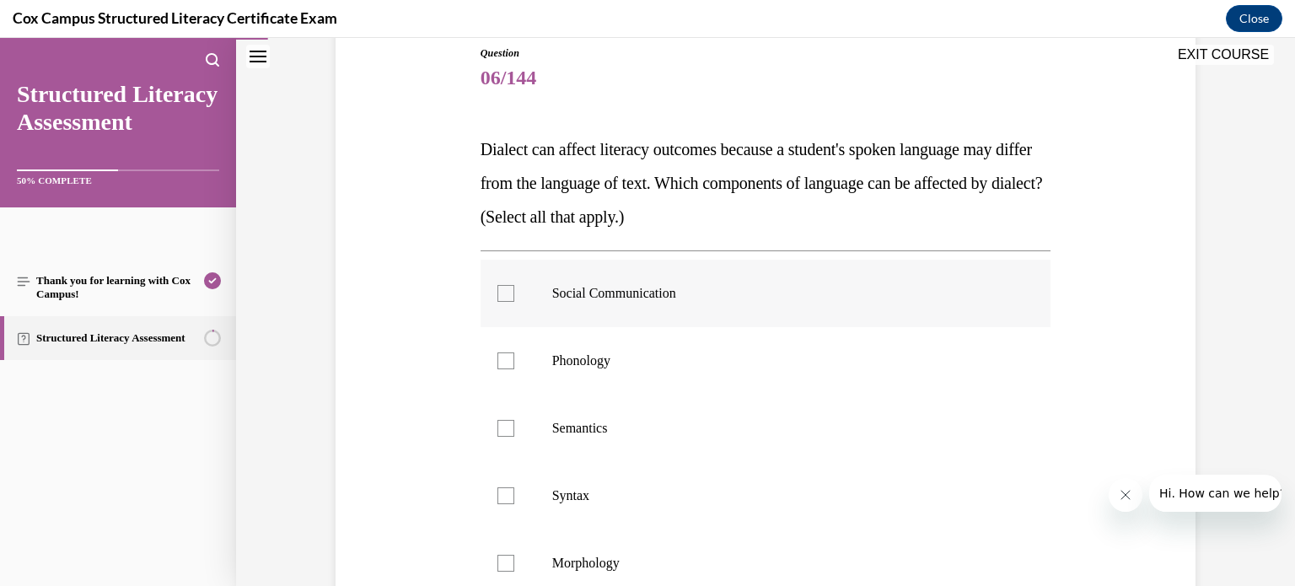
click at [508, 293] on div at bounding box center [505, 293] width 17 height 17
click at [508, 293] on input "Social Communication" at bounding box center [505, 293] width 17 height 17
checkbox input "true"
click at [509, 363] on div at bounding box center [505, 360] width 17 height 17
click at [509, 363] on input "Phonology" at bounding box center [505, 360] width 17 height 17
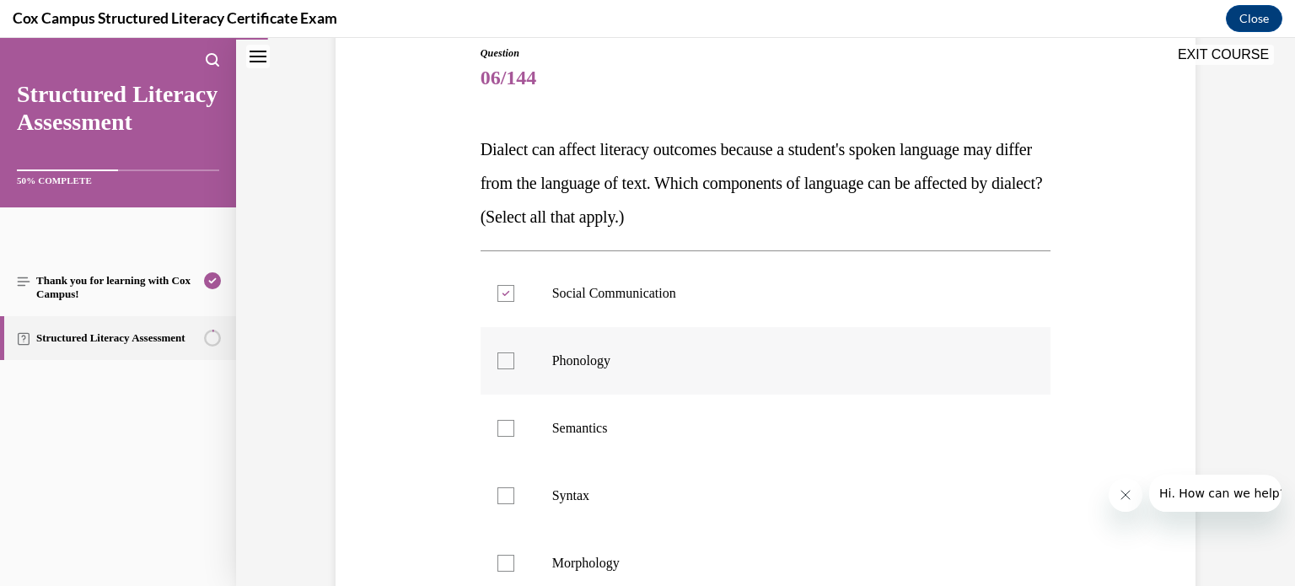
checkbox input "true"
click at [506, 422] on div at bounding box center [505, 428] width 17 height 17
click at [506, 422] on input "Semantics" at bounding box center [505, 428] width 17 height 17
checkbox input "true"
click at [508, 498] on div at bounding box center [505, 495] width 17 height 17
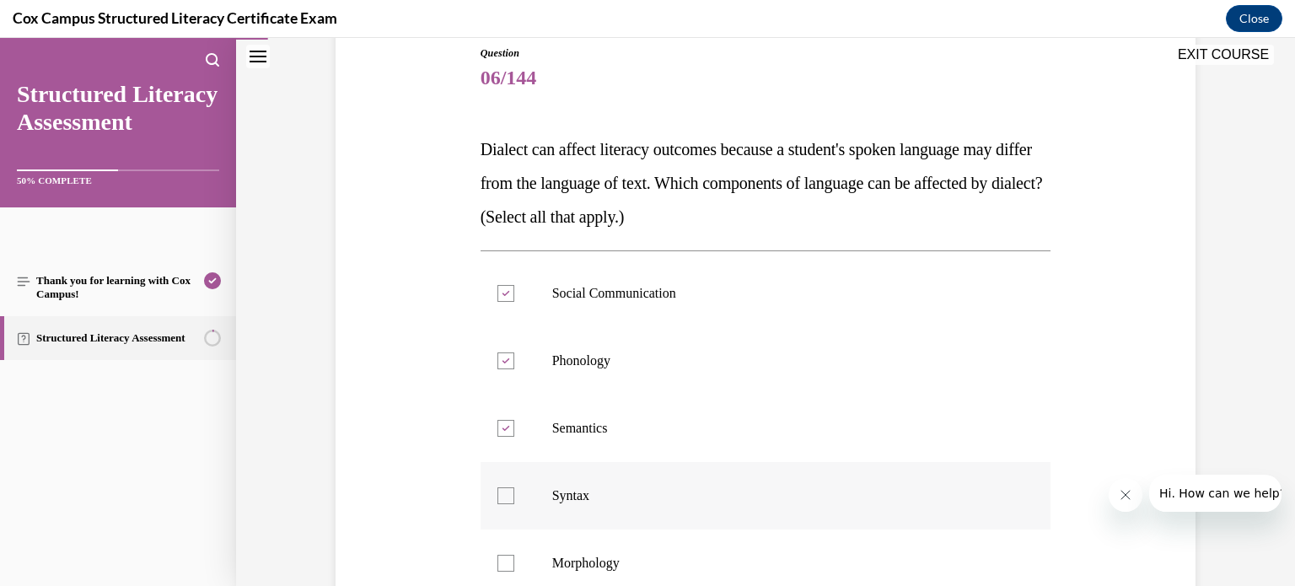
click at [508, 498] on input "Syntax" at bounding box center [505, 495] width 17 height 17
checkbox input "true"
click at [507, 562] on div at bounding box center [505, 563] width 17 height 17
click at [507, 562] on input "Morphology" at bounding box center [505, 563] width 17 height 17
checkbox input "true"
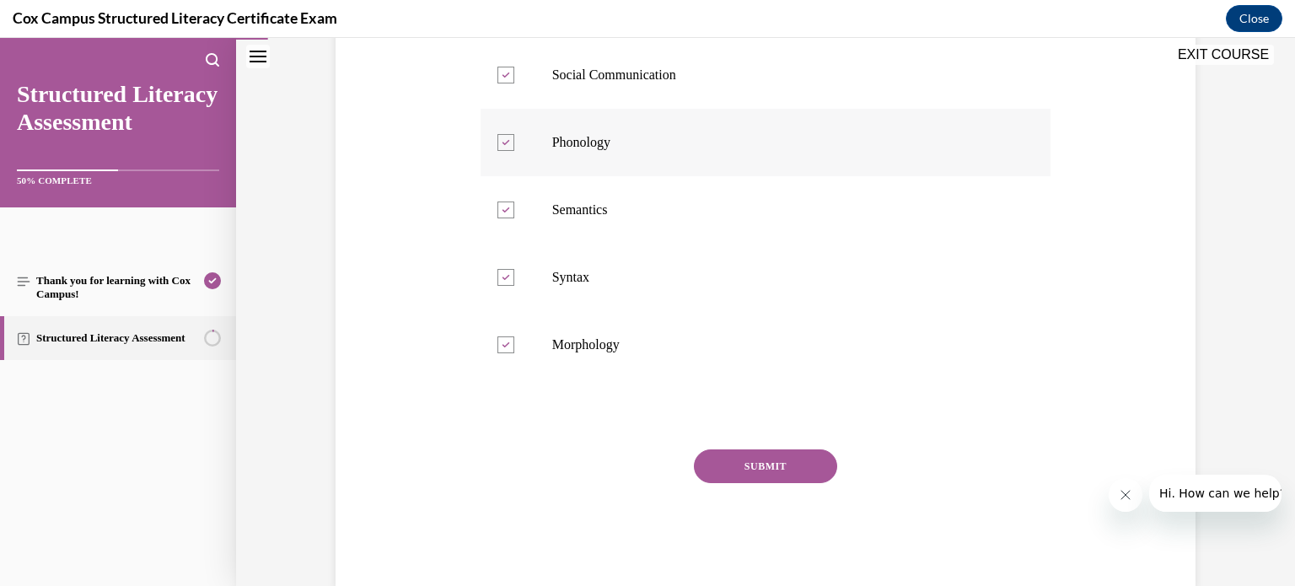
scroll to position [442, 0]
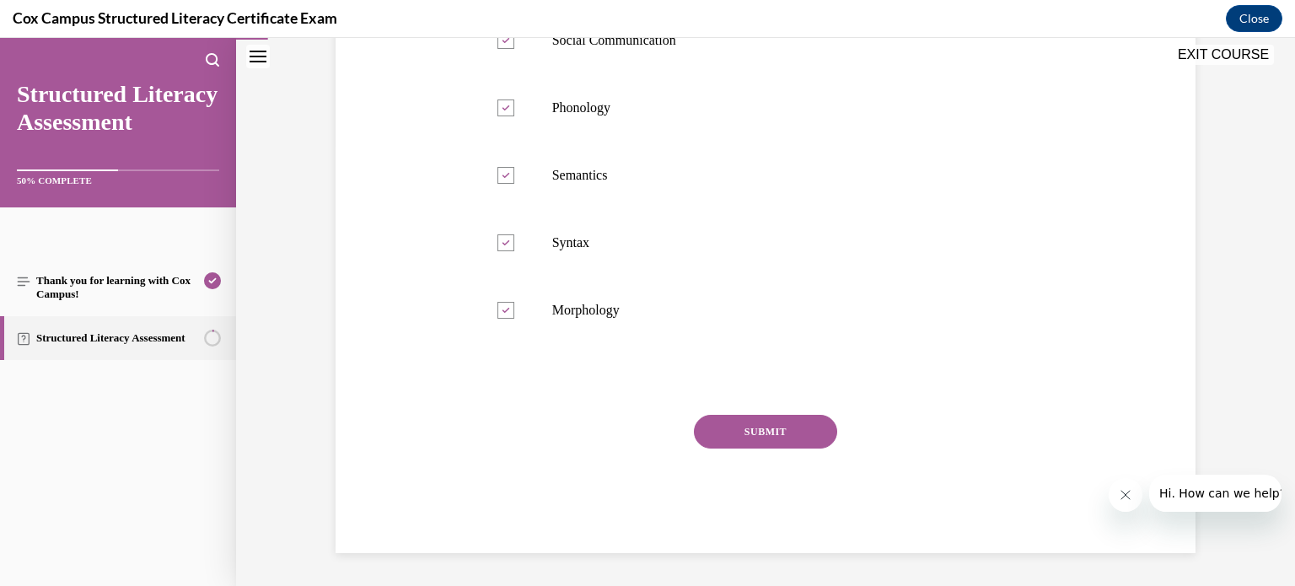
click at [775, 431] on button "SUBMIT" at bounding box center [765, 432] width 143 height 34
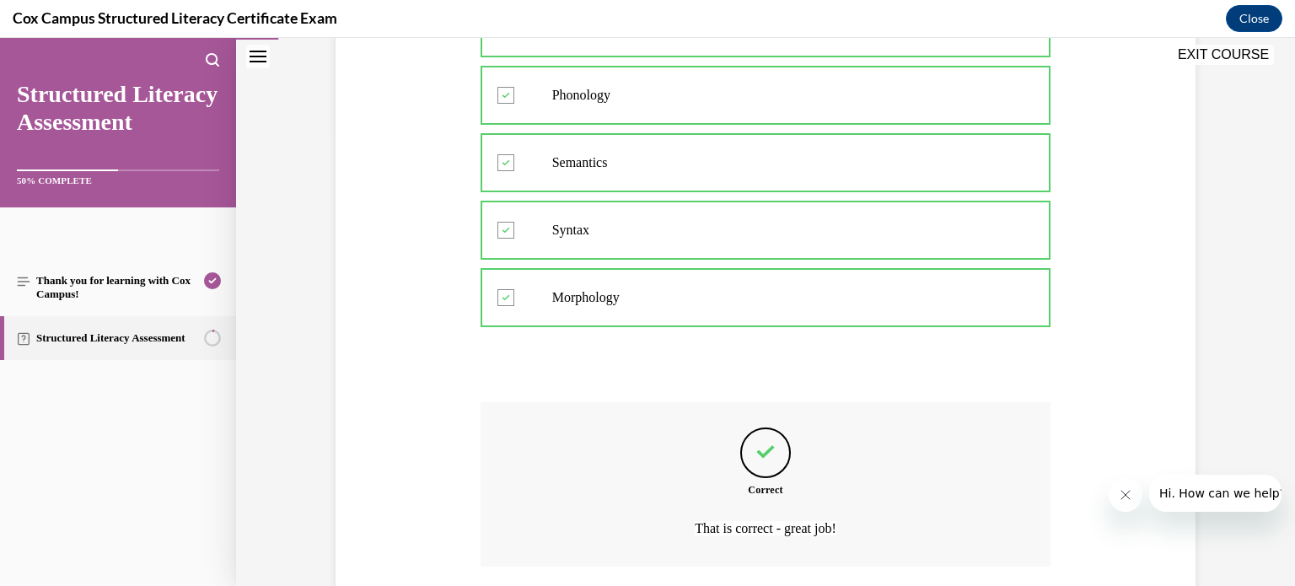
scroll to position [581, 0]
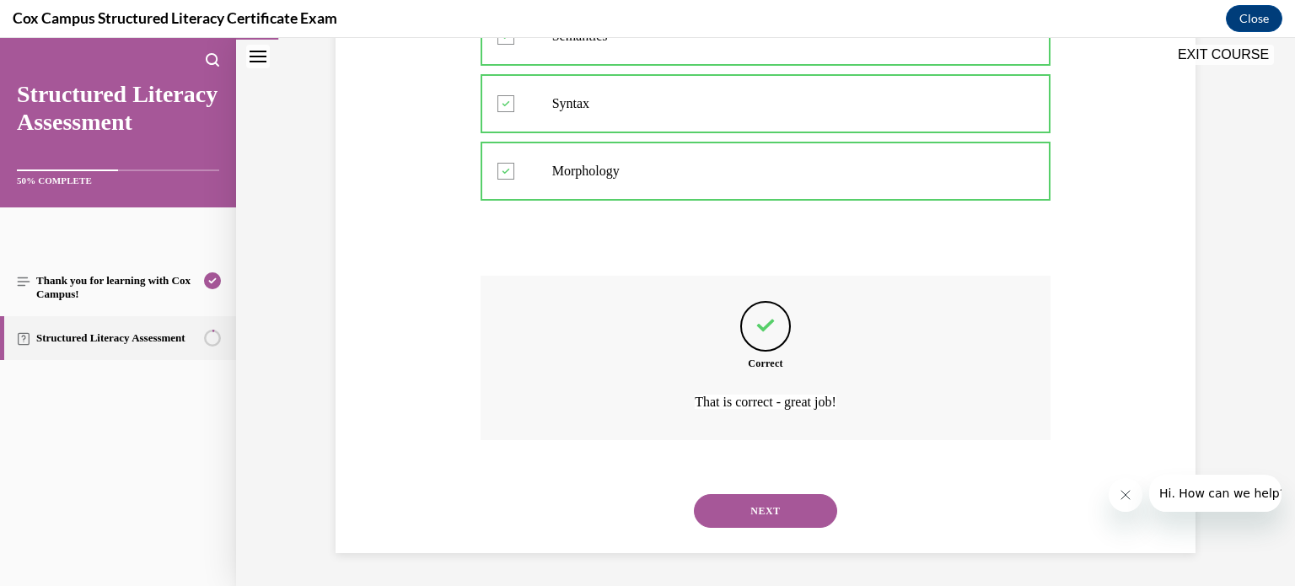
click at [770, 521] on button "NEXT" at bounding box center [765, 511] width 143 height 34
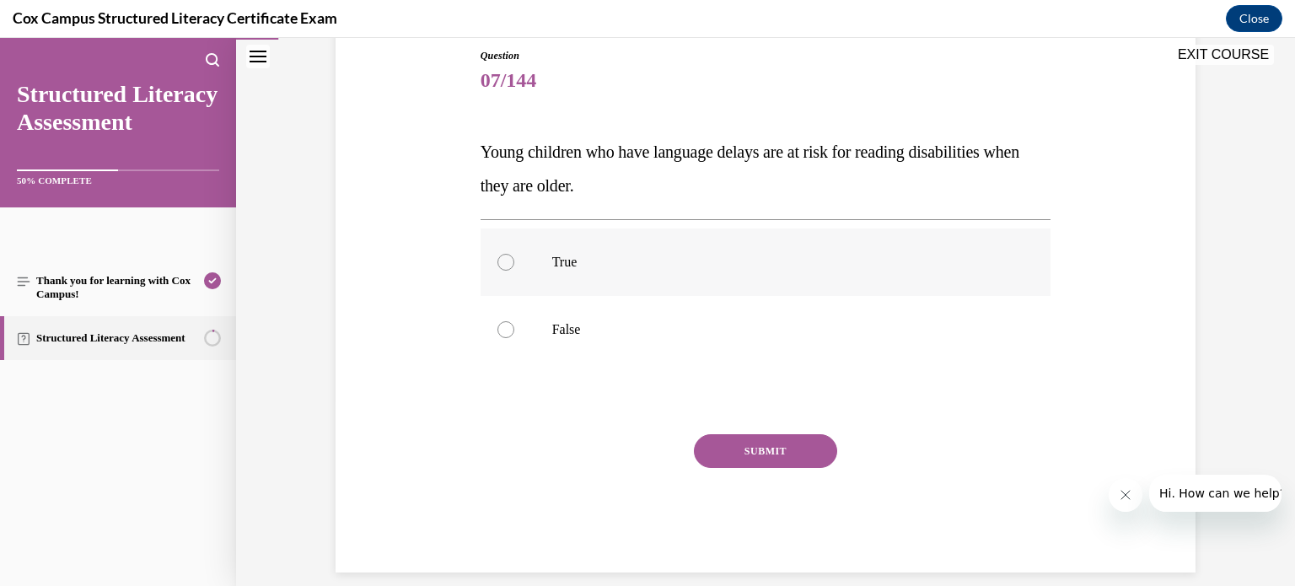
click at [504, 265] on div at bounding box center [505, 262] width 17 height 17
click at [504, 265] on input "True" at bounding box center [505, 262] width 17 height 17
radio input "true"
click at [776, 452] on button "SUBMIT" at bounding box center [765, 451] width 143 height 34
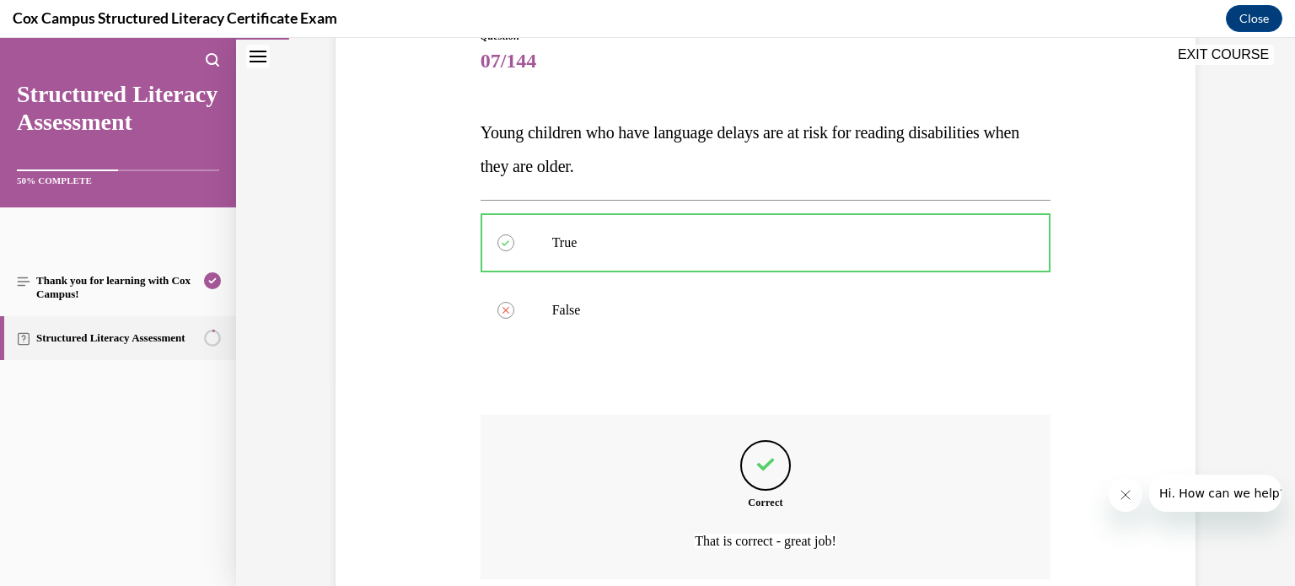
scroll to position [345, 0]
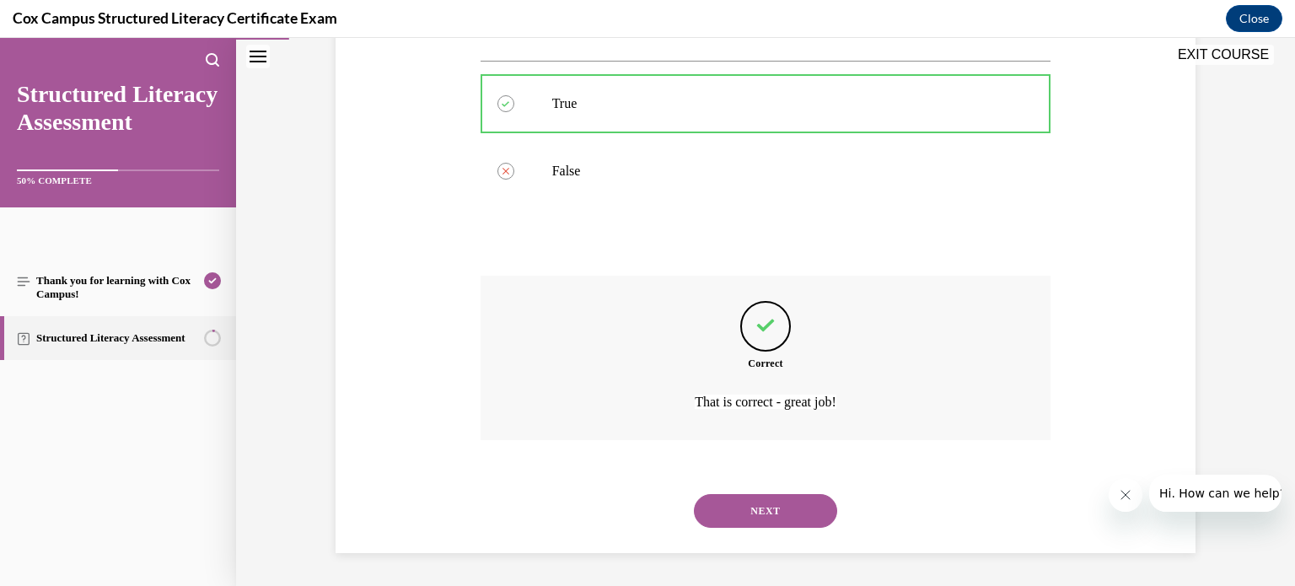
click at [766, 508] on button "NEXT" at bounding box center [765, 511] width 143 height 34
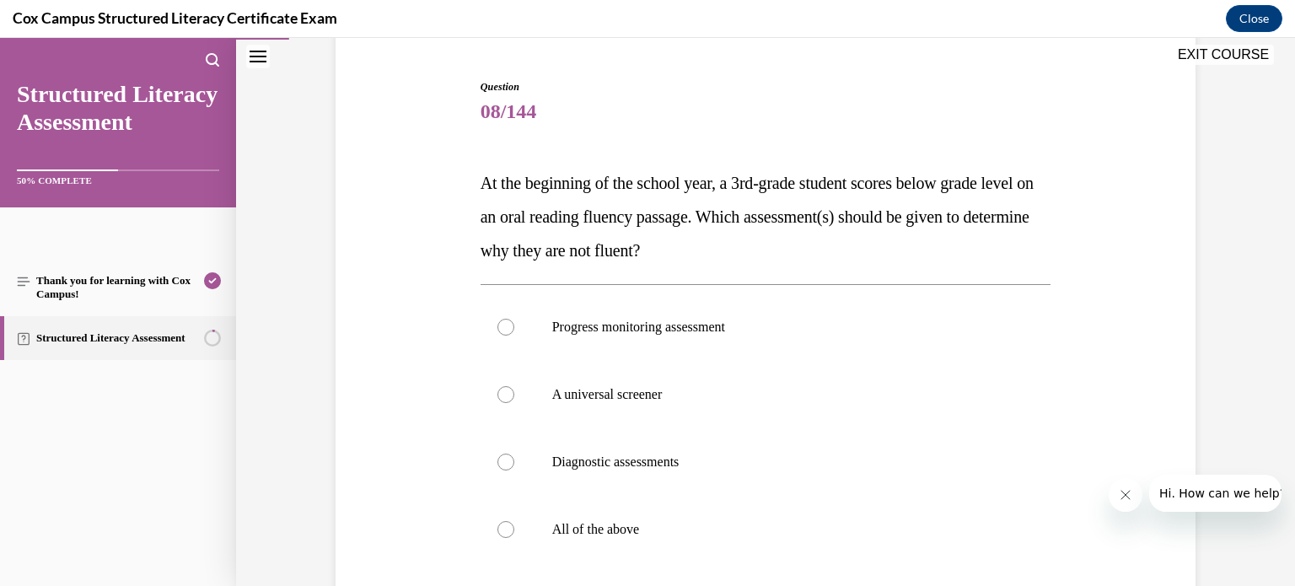
scroll to position [154, 0]
click at [504, 530] on div at bounding box center [505, 530] width 17 height 17
click at [504, 530] on input "All of the above" at bounding box center [505, 530] width 17 height 17
radio input "true"
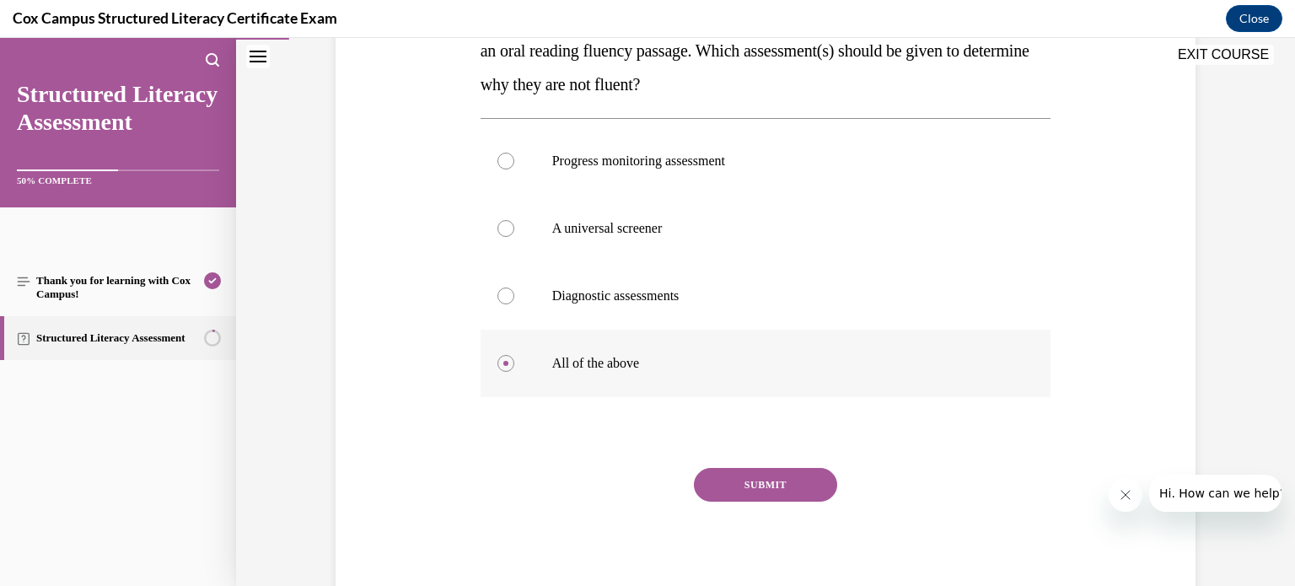
scroll to position [320, 0]
click at [761, 481] on button "SUBMIT" at bounding box center [765, 486] width 143 height 34
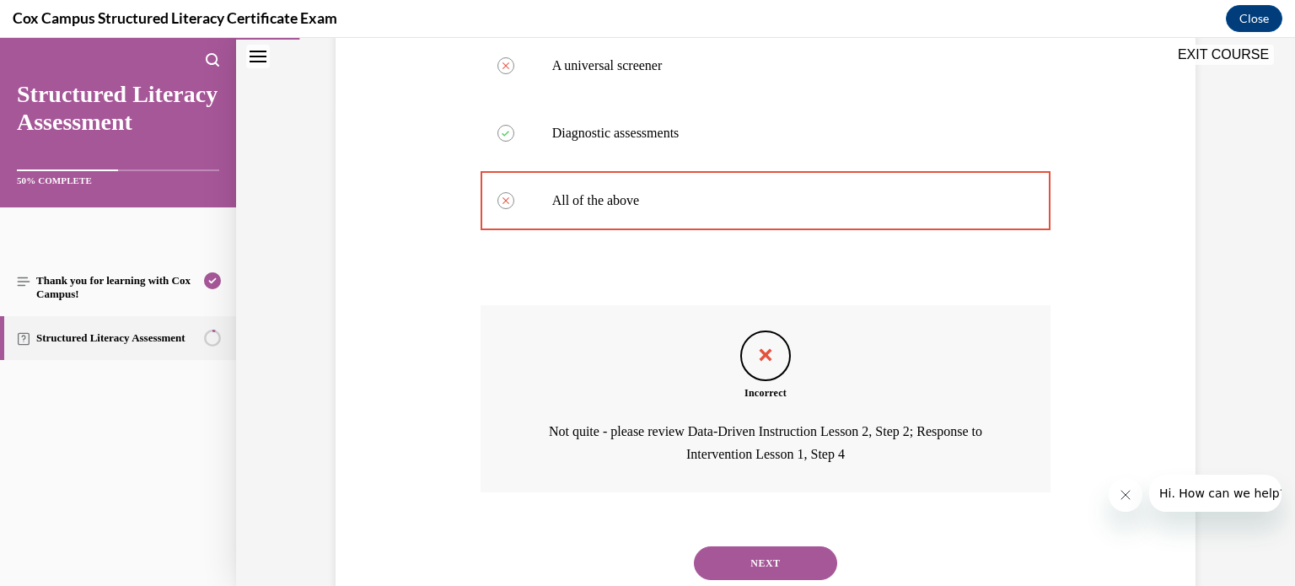
scroll to position [536, 0]
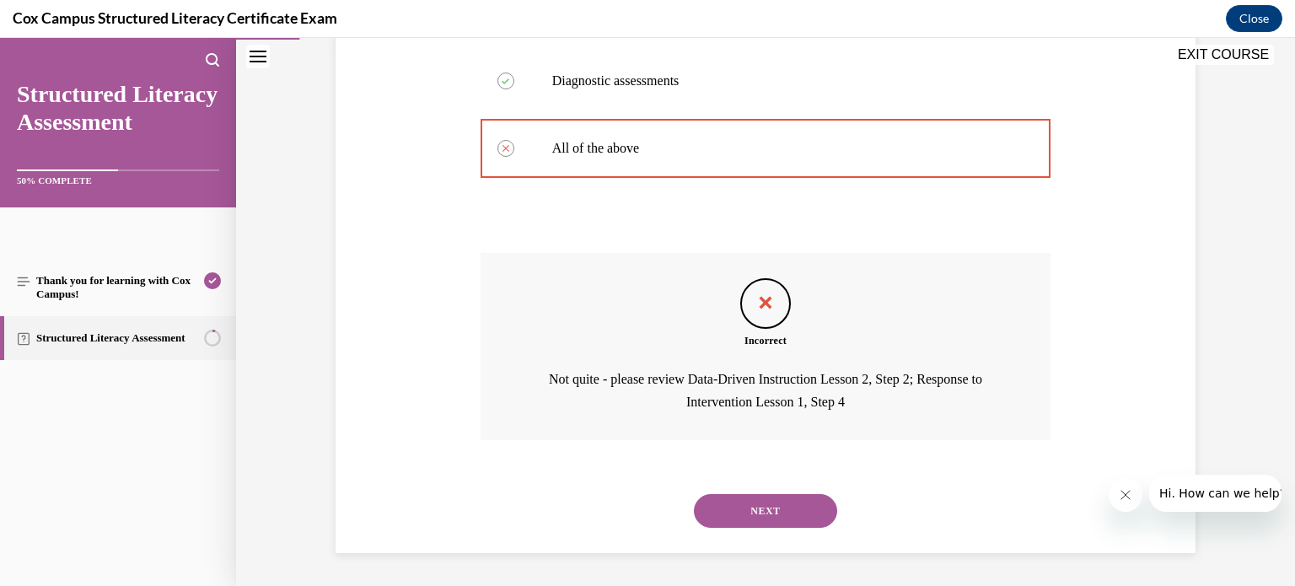
click at [762, 508] on button "NEXT" at bounding box center [765, 511] width 143 height 34
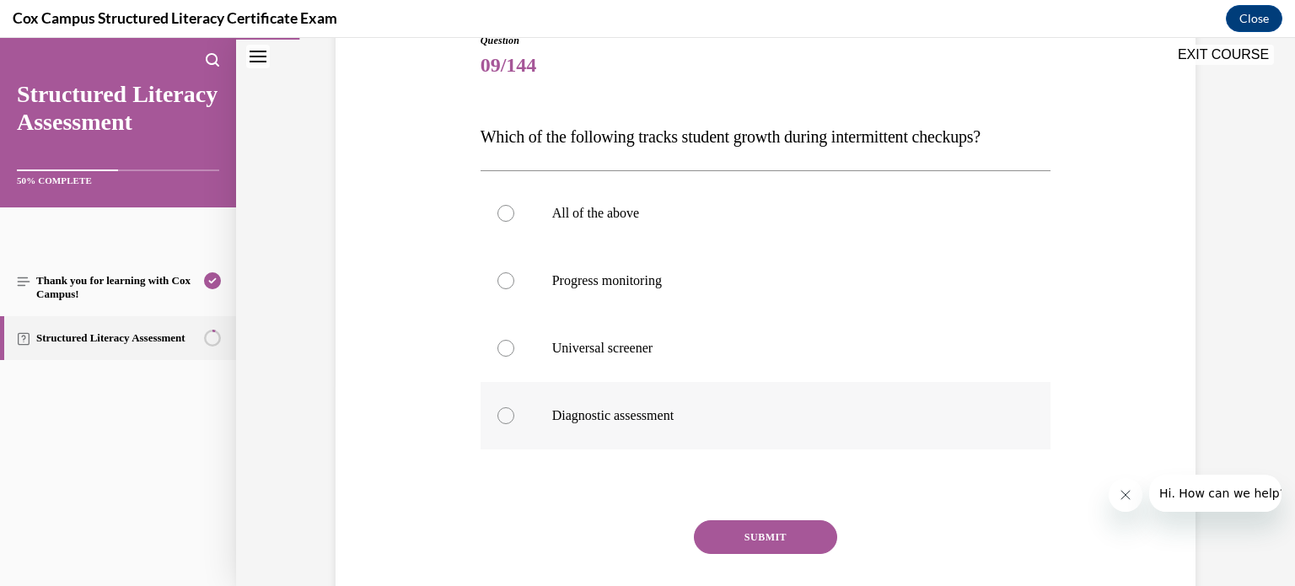
scroll to position [207, 0]
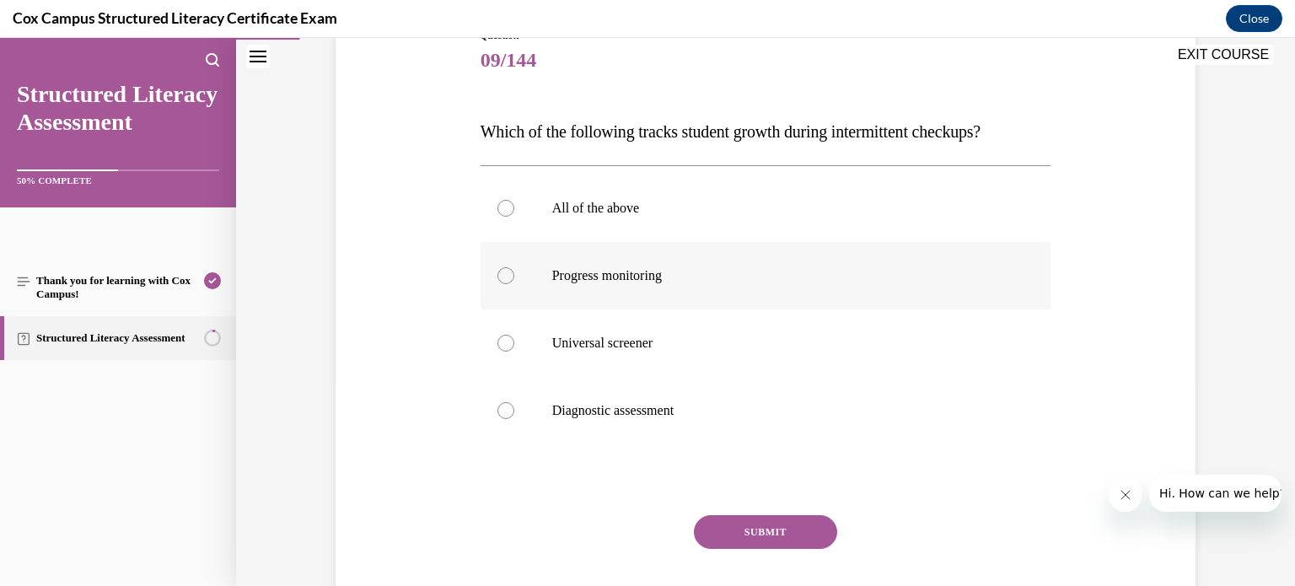
click at [503, 276] on div at bounding box center [505, 275] width 17 height 17
click at [503, 276] on input "Progress monitoring" at bounding box center [505, 275] width 17 height 17
radio input "true"
click at [779, 529] on button "SUBMIT" at bounding box center [765, 532] width 143 height 34
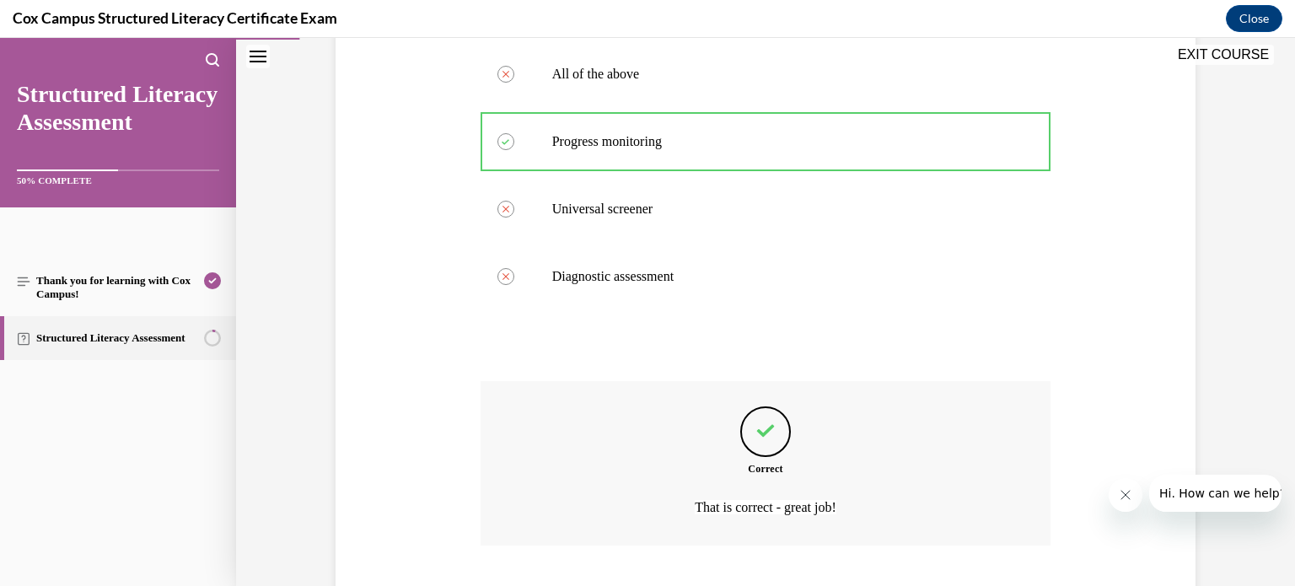
scroll to position [446, 0]
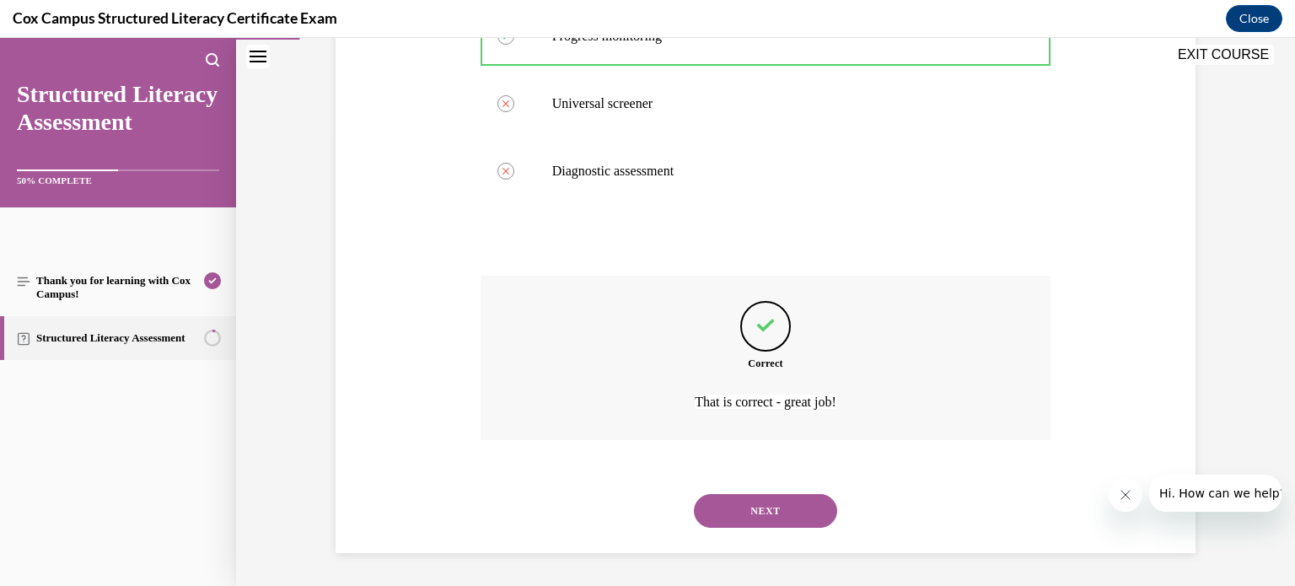
click at [775, 507] on button "NEXT" at bounding box center [765, 511] width 143 height 34
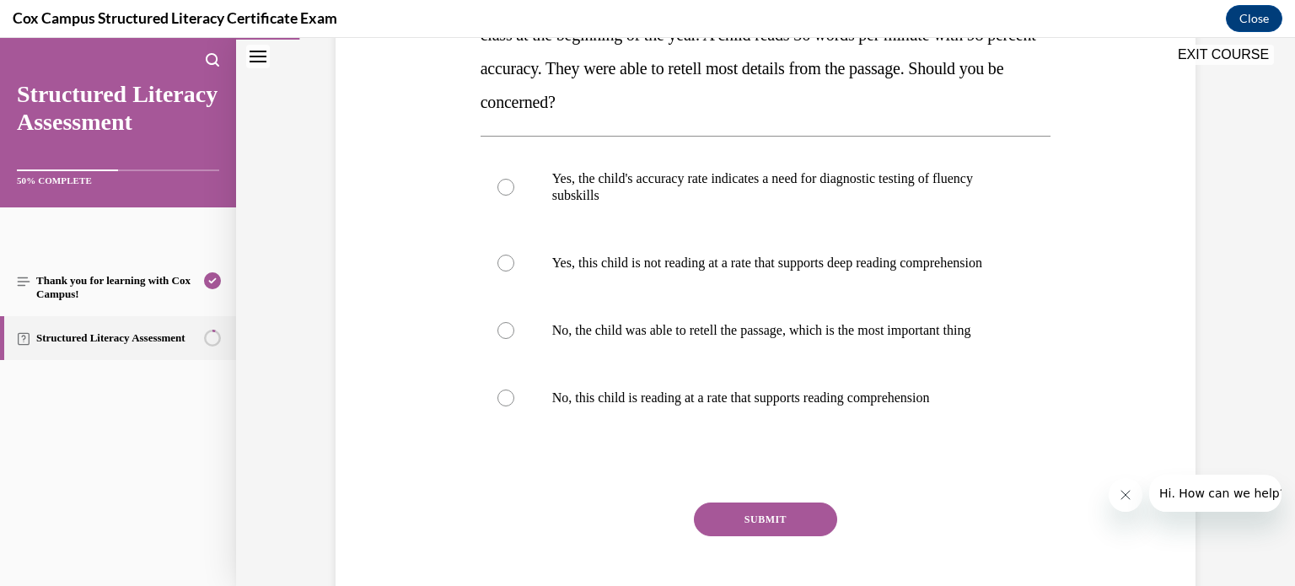
scroll to position [340, 0]
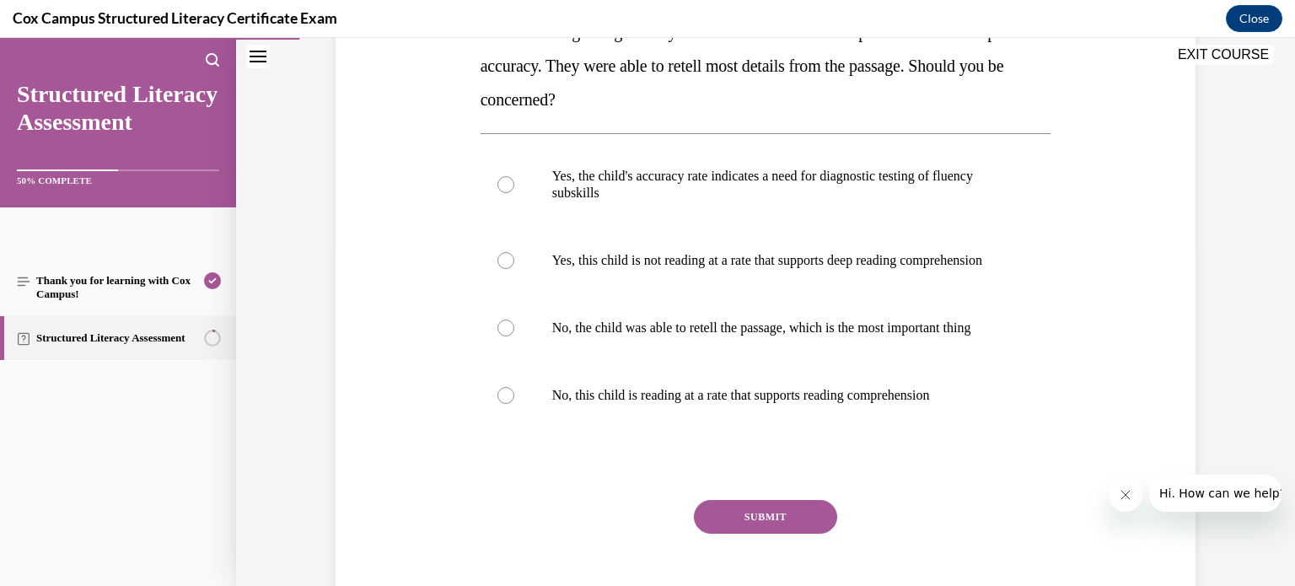
click at [826, 335] on span "No, the child was able to retell the passage, which is the most important thing" at bounding box center [761, 327] width 419 height 14
click at [514, 336] on input "No, the child was able to retell the passage, which is the most important thing" at bounding box center [505, 328] width 17 height 17
radio input "true"
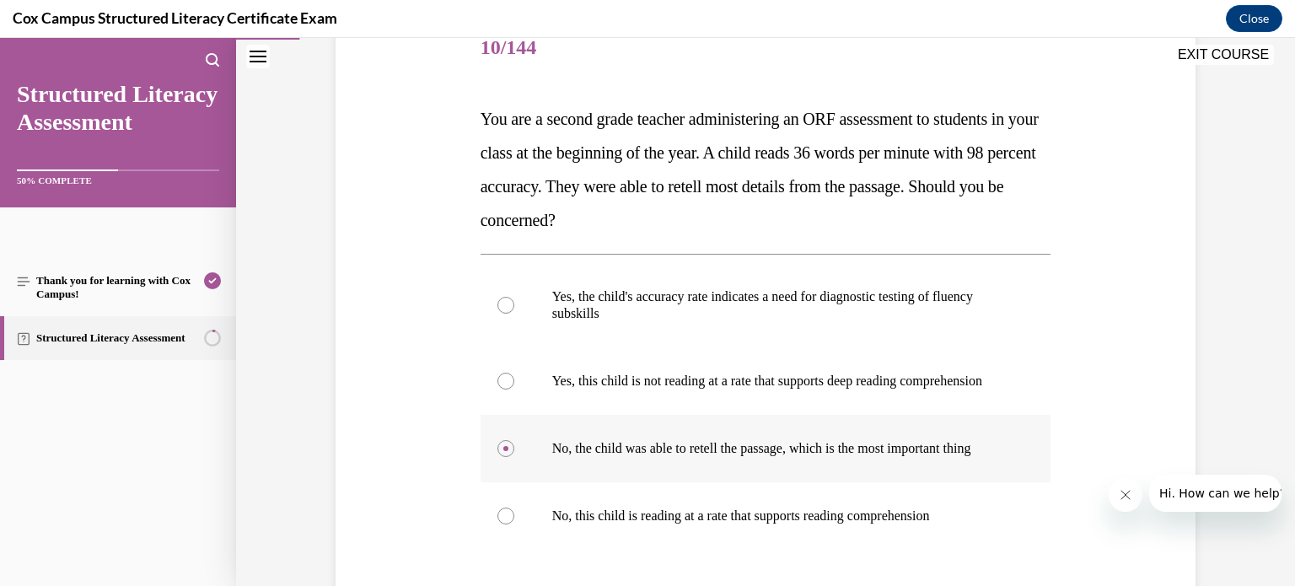
scroll to position [218, 0]
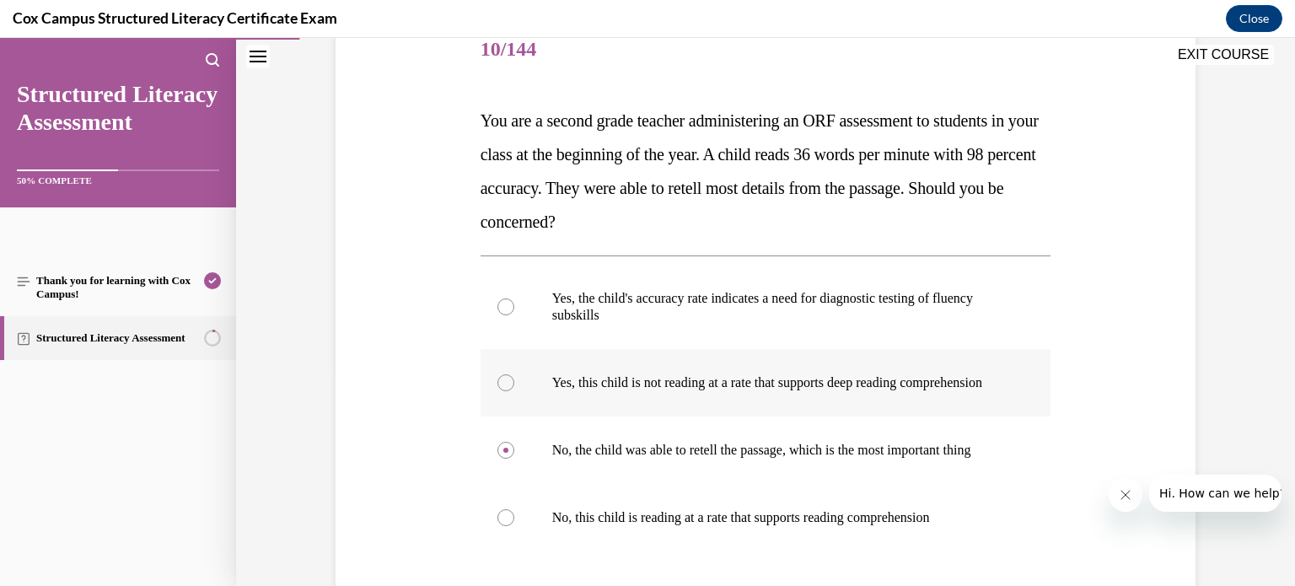
click at [508, 394] on label "Yes, this child is not reading at a rate that supports deep reading comprehensi…" at bounding box center [766, 382] width 571 height 67
click at [507, 390] on div at bounding box center [505, 382] width 17 height 17
click at [507, 390] on input "Yes, this child is not reading at a rate that supports deep reading comprehensi…" at bounding box center [505, 382] width 17 height 17
radio input "true"
click at [585, 391] on p "Yes, this child is not reading at a rate that supports deep reading comprehensi…" at bounding box center [780, 382] width 457 height 17
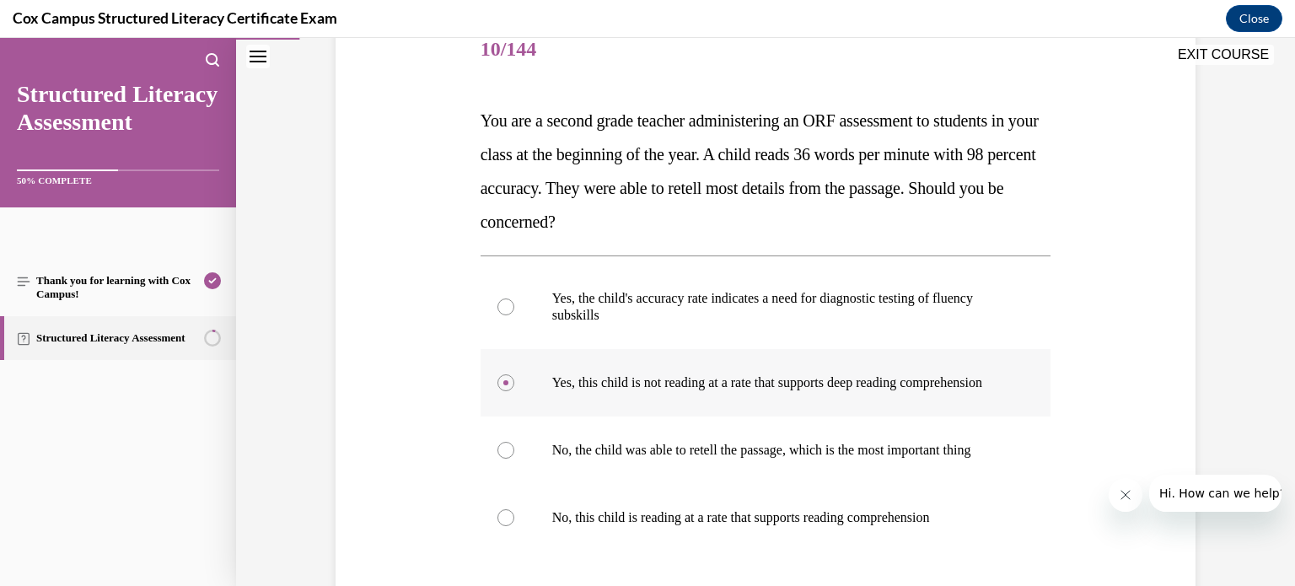
click at [514, 391] on input "Yes, this child is not reading at a rate that supports deep reading comprehensi…" at bounding box center [505, 382] width 17 height 17
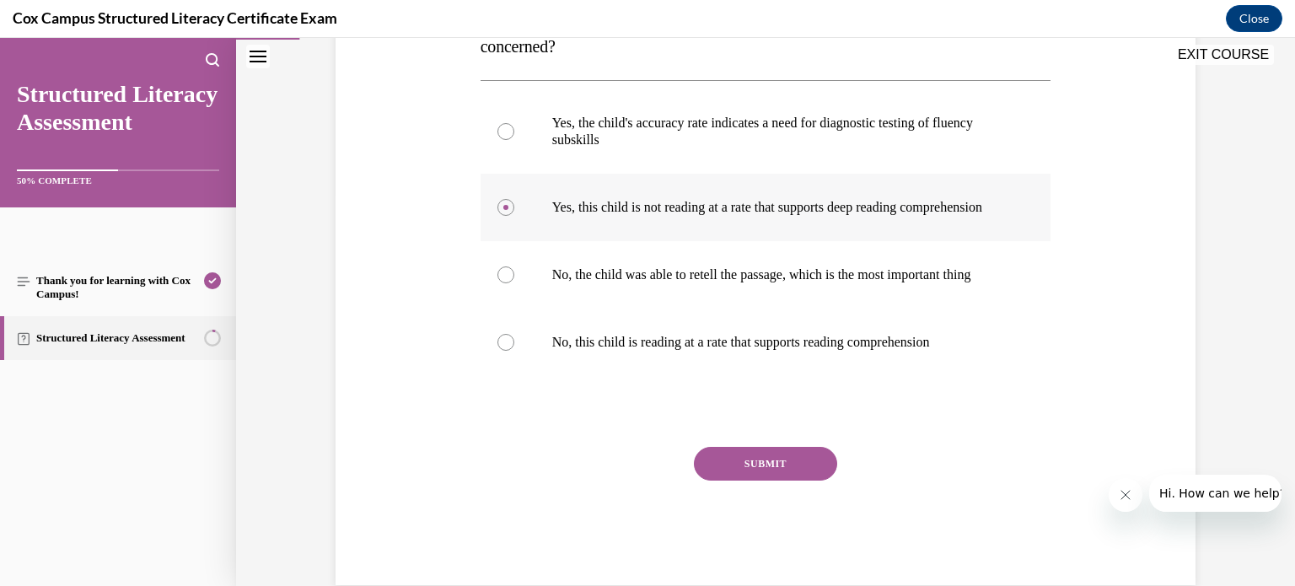
scroll to position [388, 0]
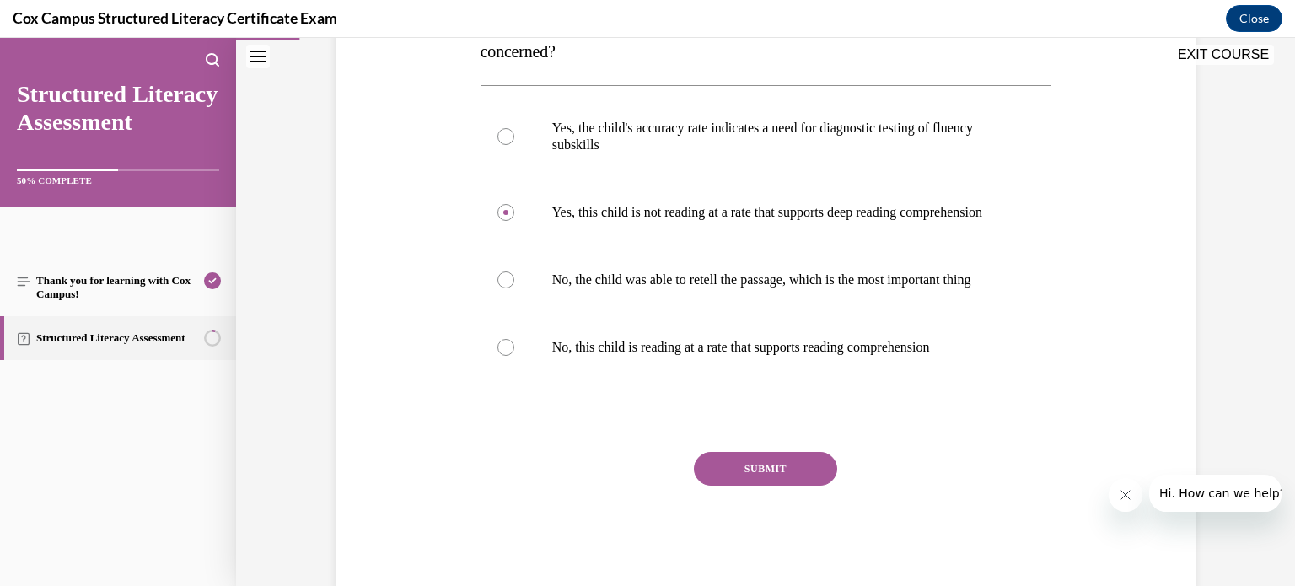
click at [767, 486] on button "SUBMIT" at bounding box center [765, 469] width 143 height 34
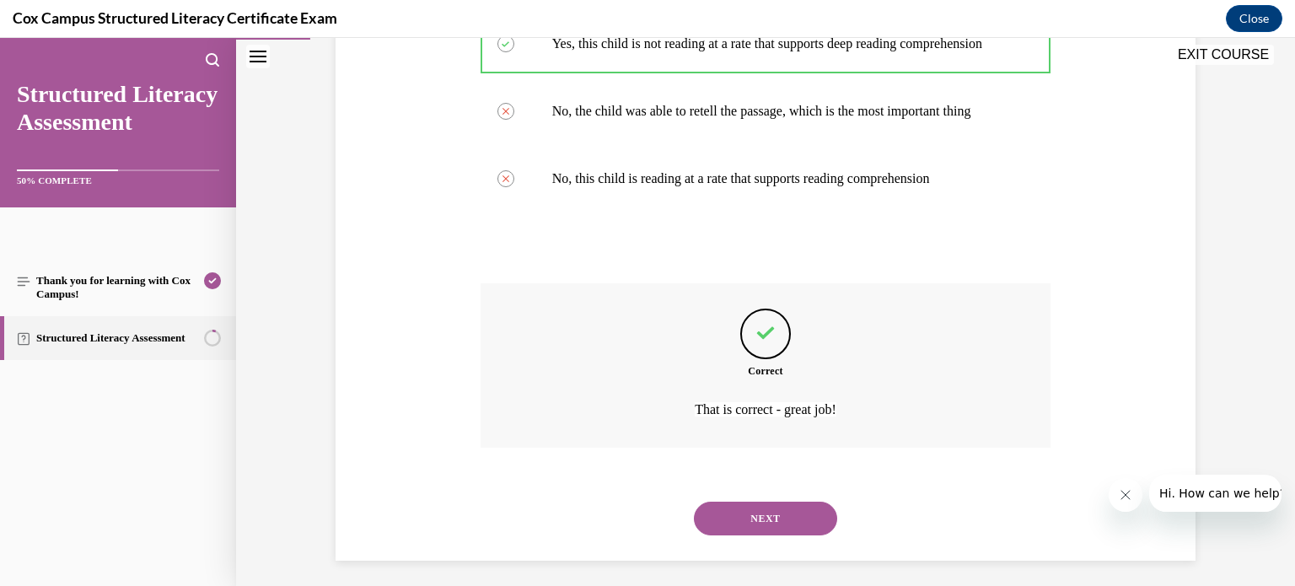
scroll to position [598, 0]
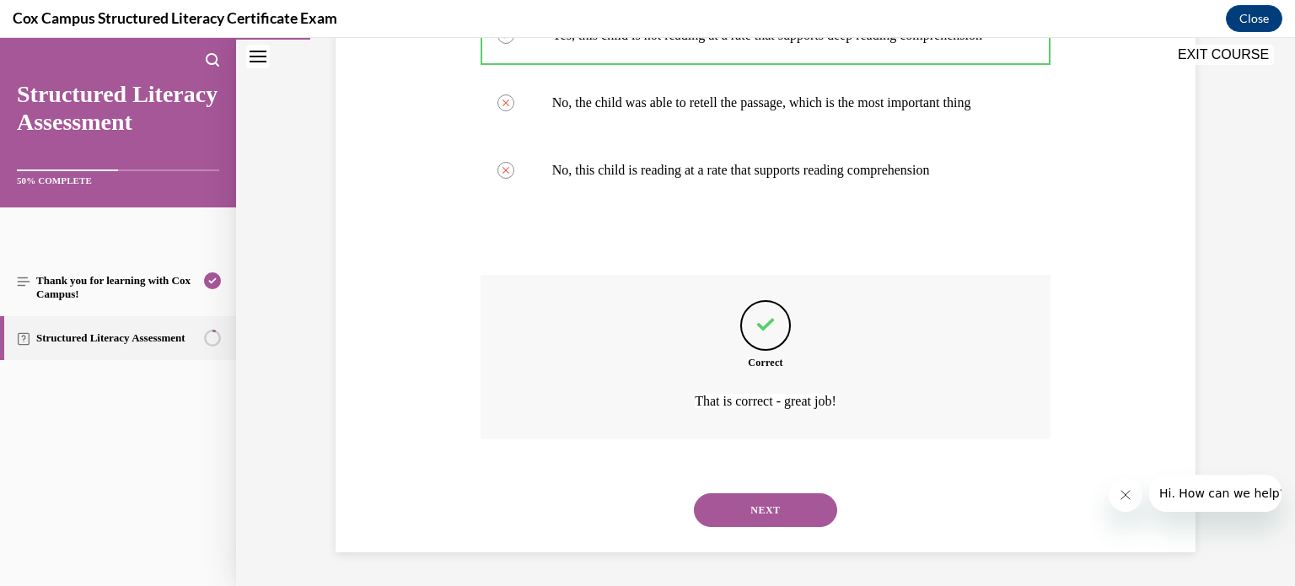
click at [770, 508] on button "NEXT" at bounding box center [765, 510] width 143 height 34
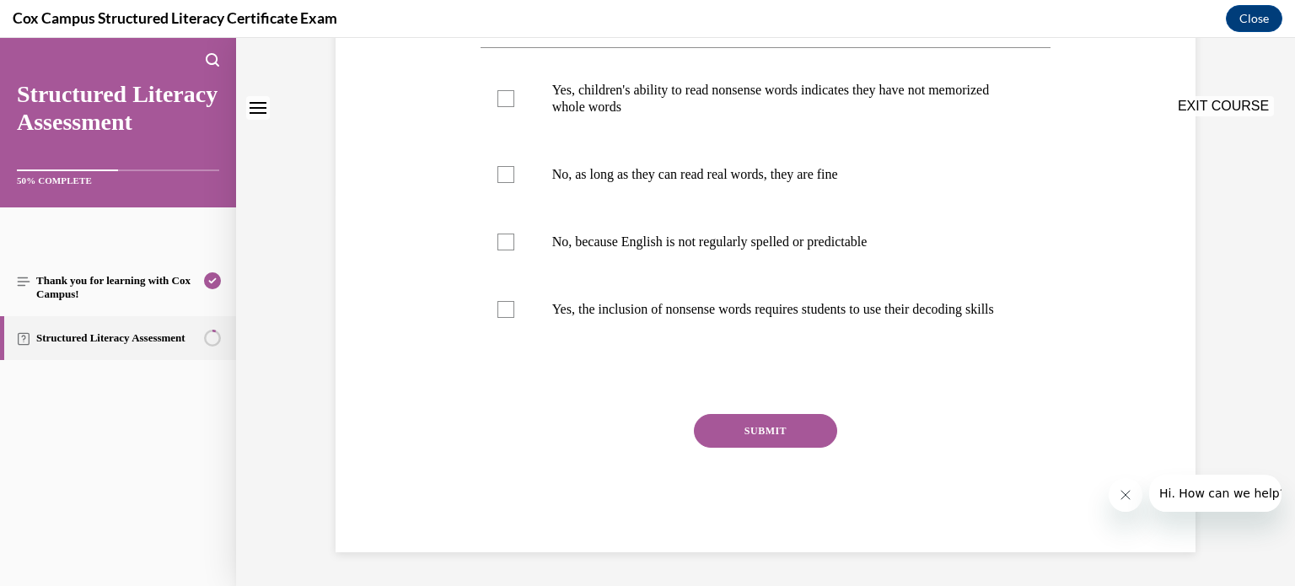
scroll to position [0, 0]
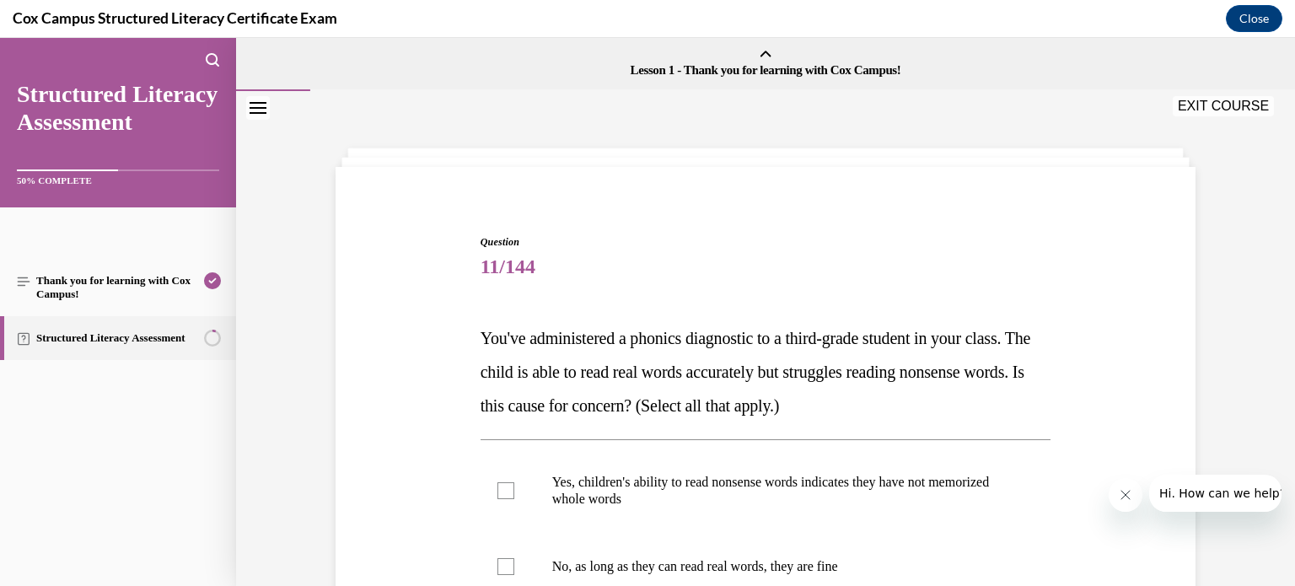
click at [770, 508] on label "Yes, children's ability to read nonsense words indicates they have not memorize…" at bounding box center [766, 491] width 571 height 84
click at [514, 499] on input "Yes, children's ability to read nonsense words indicates they have not memorize…" at bounding box center [505, 490] width 17 height 17
checkbox input "true"
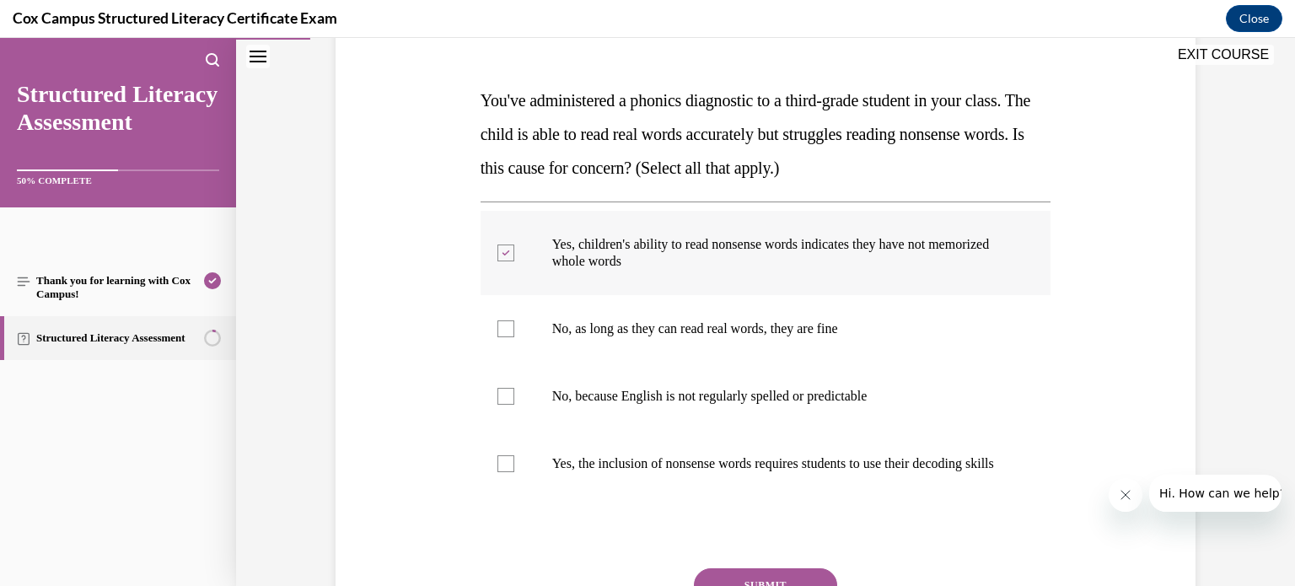
scroll to position [239, 0]
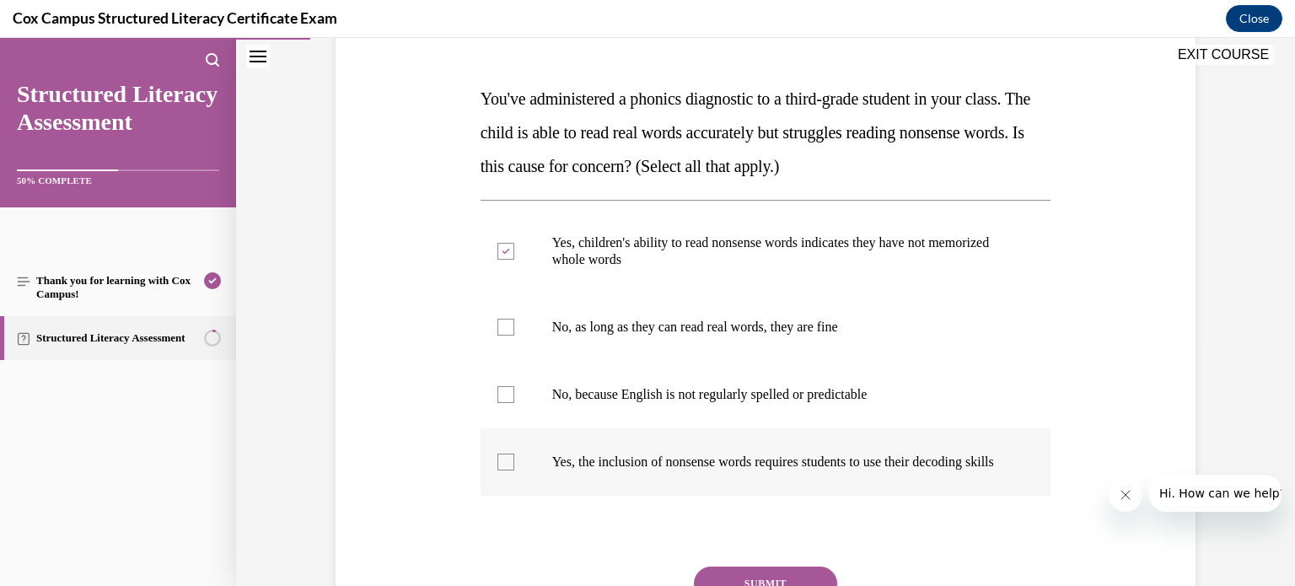
click at [503, 470] on div at bounding box center [505, 462] width 17 height 17
click at [503, 470] on input "Yes, the inclusion of nonsense words requires students to use their decoding sk…" at bounding box center [505, 462] width 17 height 17
checkbox input "true"
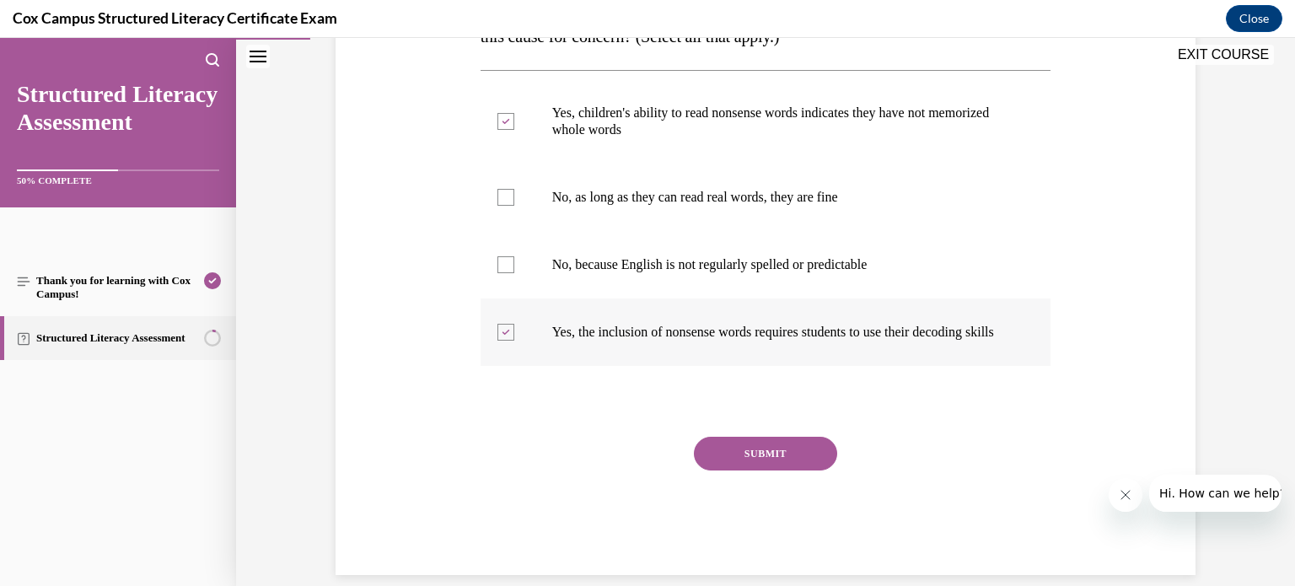
scroll to position [367, 0]
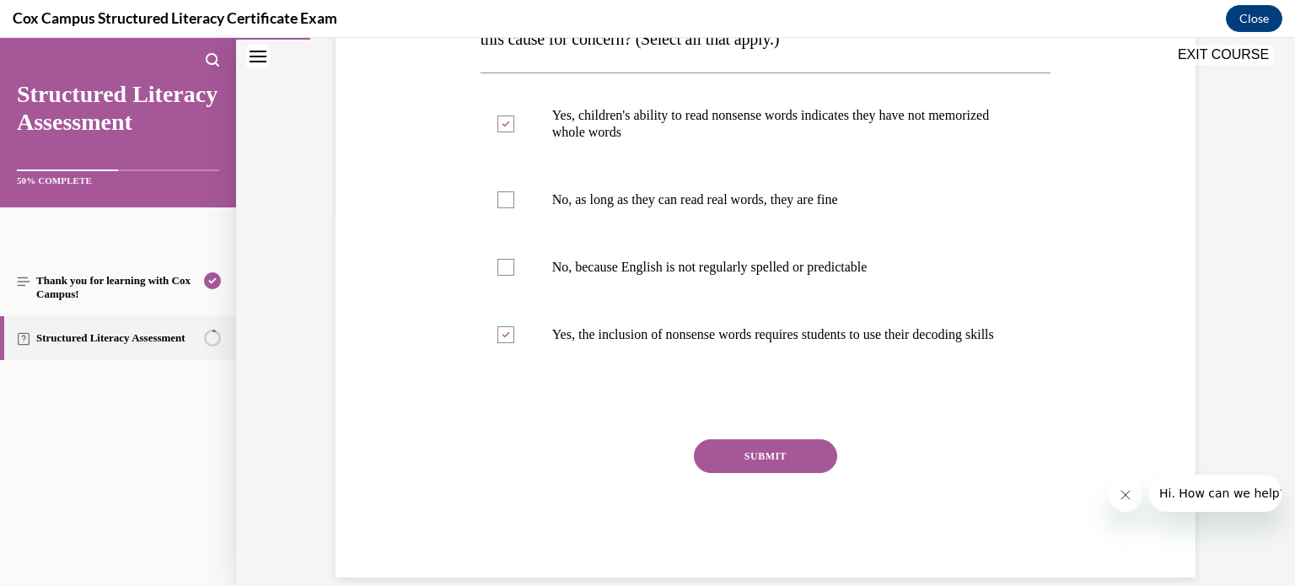
click at [769, 466] on button "SUBMIT" at bounding box center [765, 456] width 143 height 34
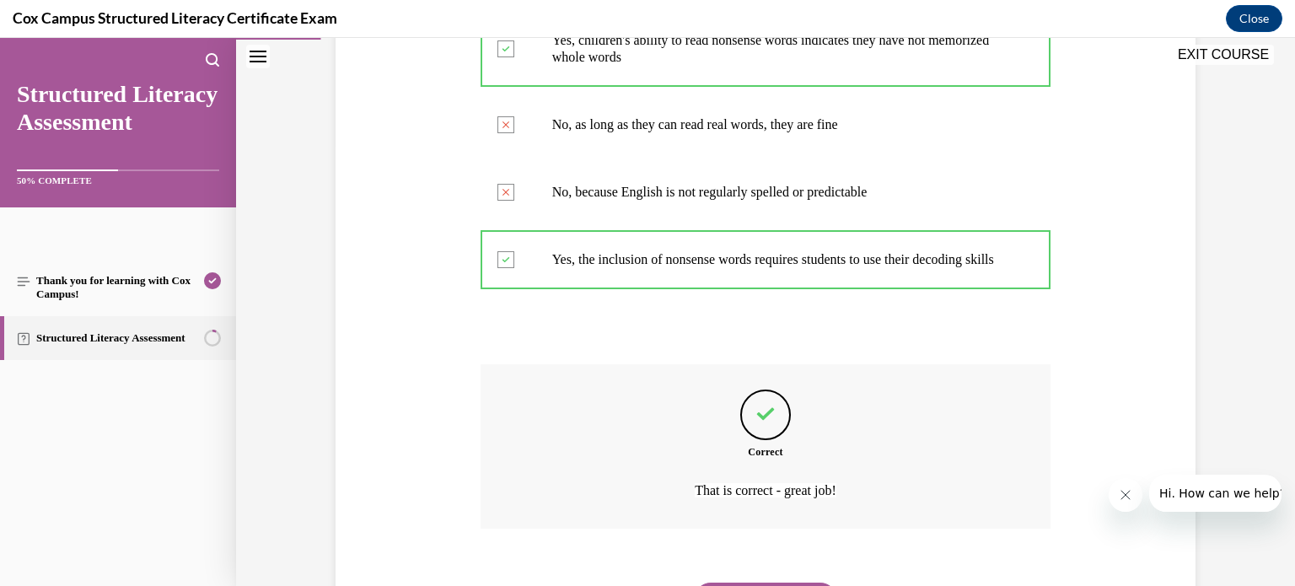
scroll to position [547, 0]
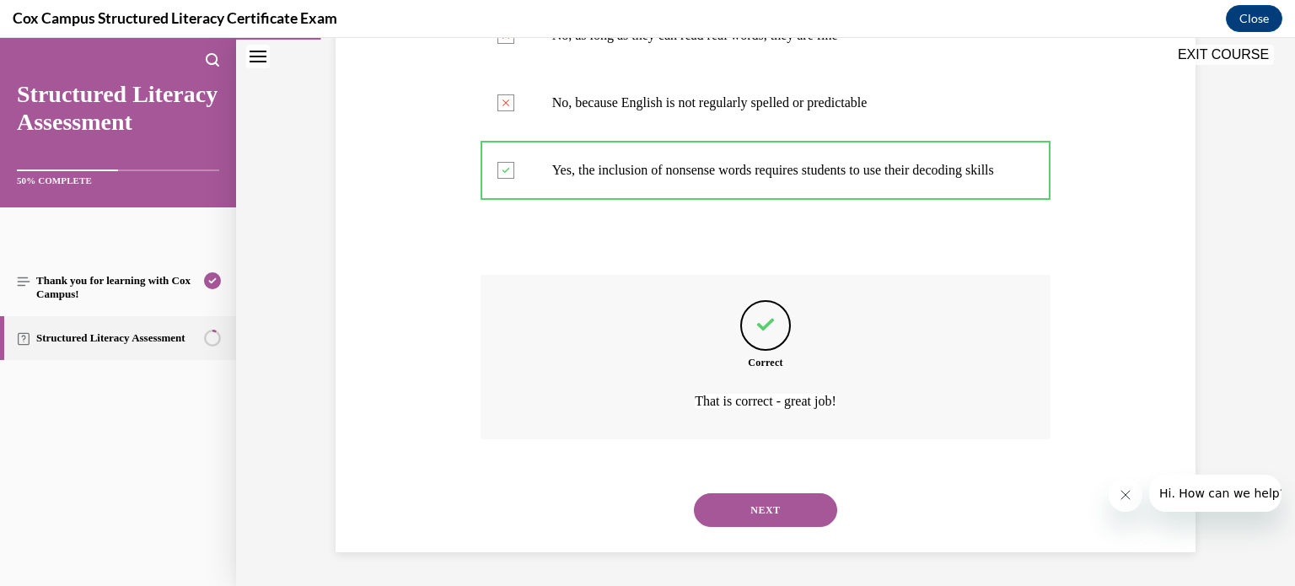
click at [762, 513] on button "NEXT" at bounding box center [765, 510] width 143 height 34
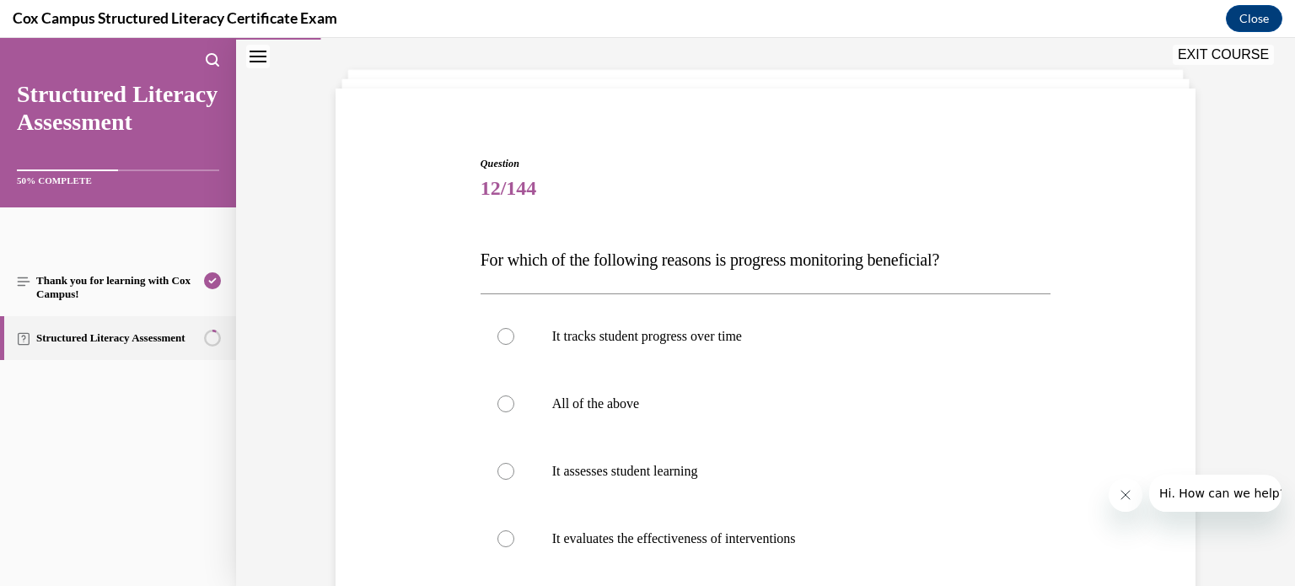
scroll to position [76, 0]
click at [506, 404] on div at bounding box center [505, 406] width 17 height 17
click at [506, 404] on input "All of the above" at bounding box center [505, 406] width 17 height 17
radio input "true"
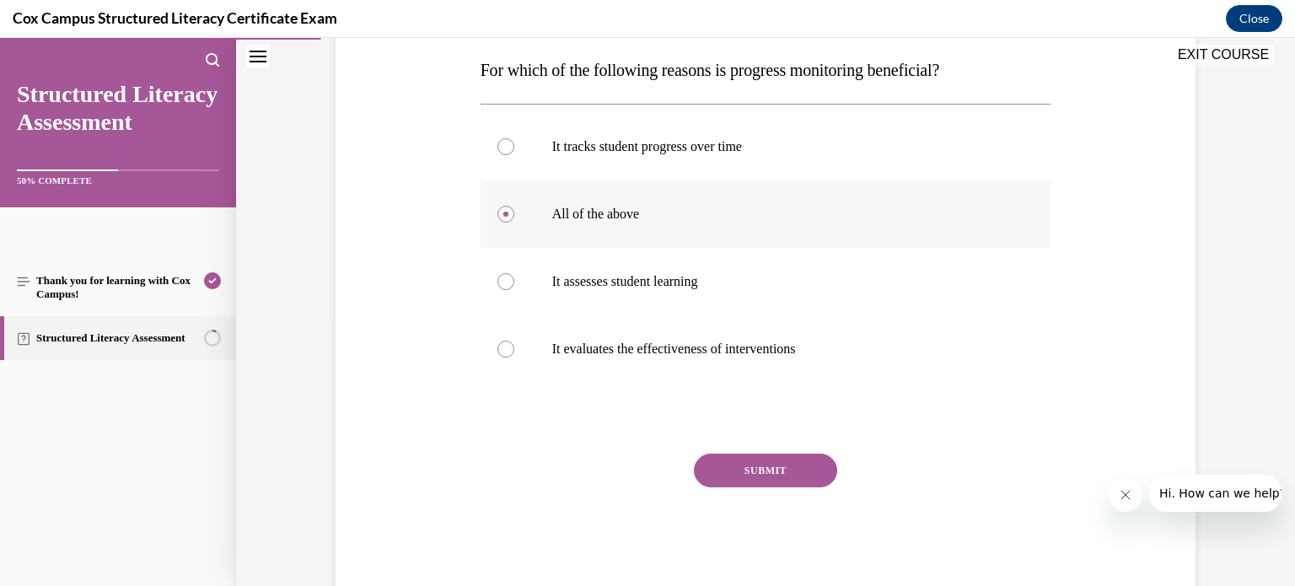
scroll to position [263, 0]
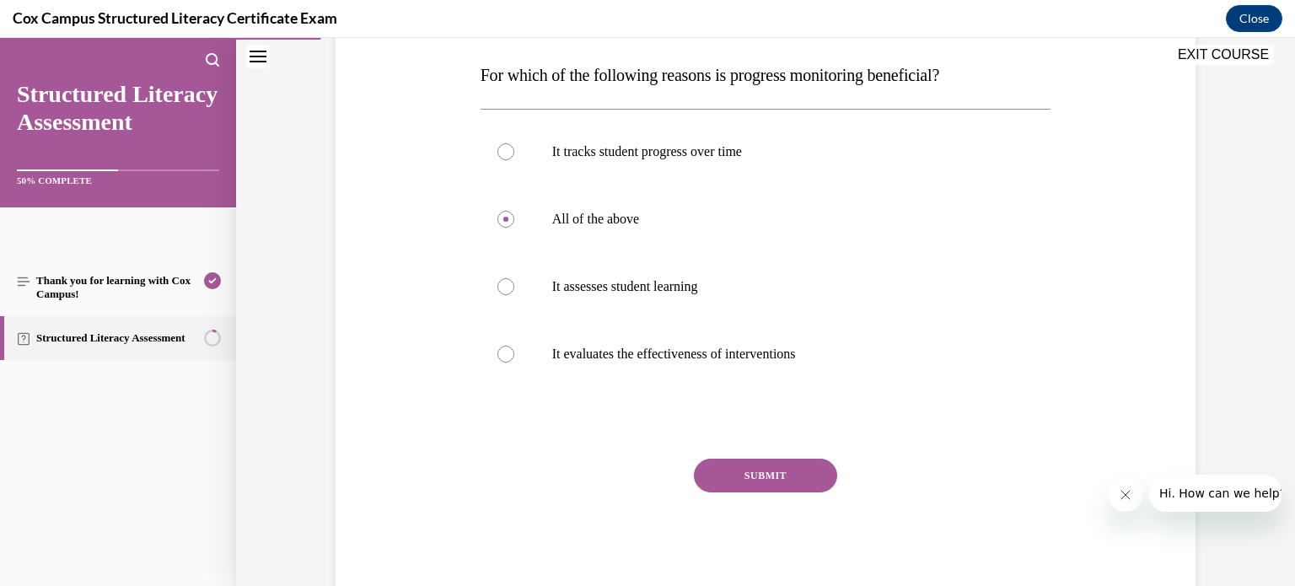
click at [767, 470] on button "SUBMIT" at bounding box center [765, 476] width 143 height 34
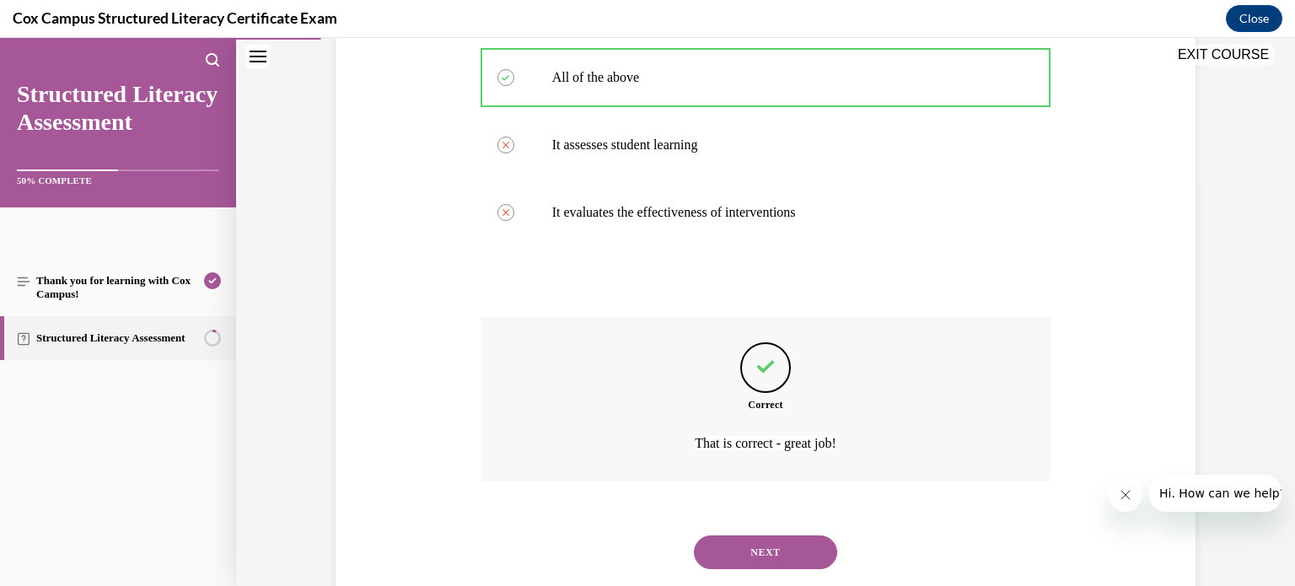
scroll to position [446, 0]
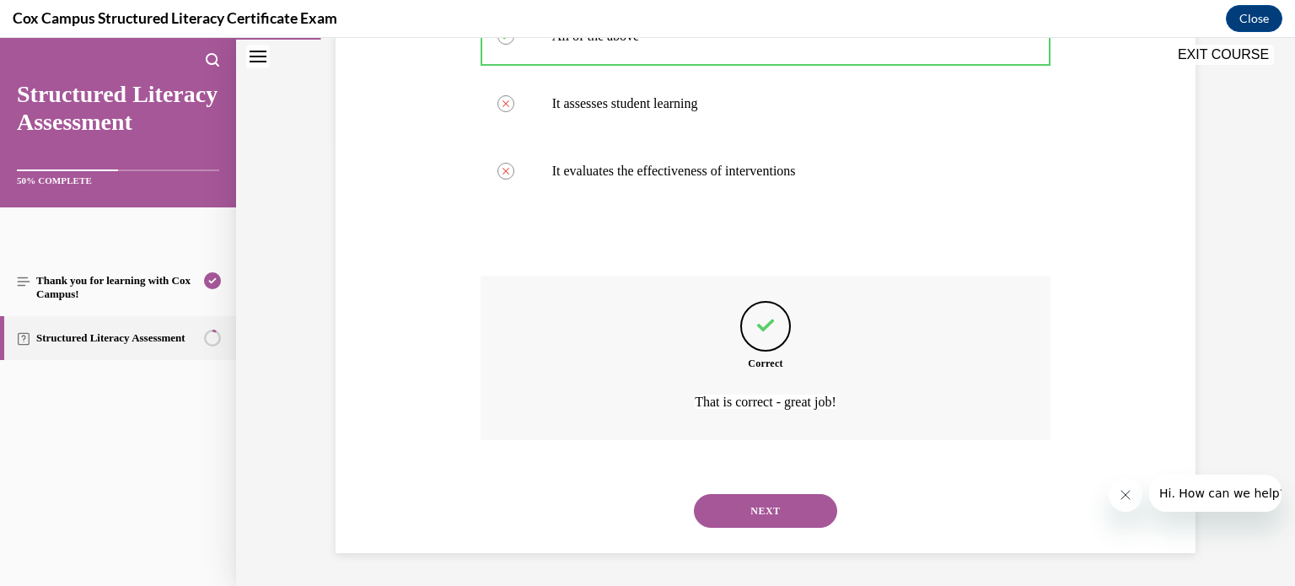
click at [769, 508] on button "NEXT" at bounding box center [765, 511] width 143 height 34
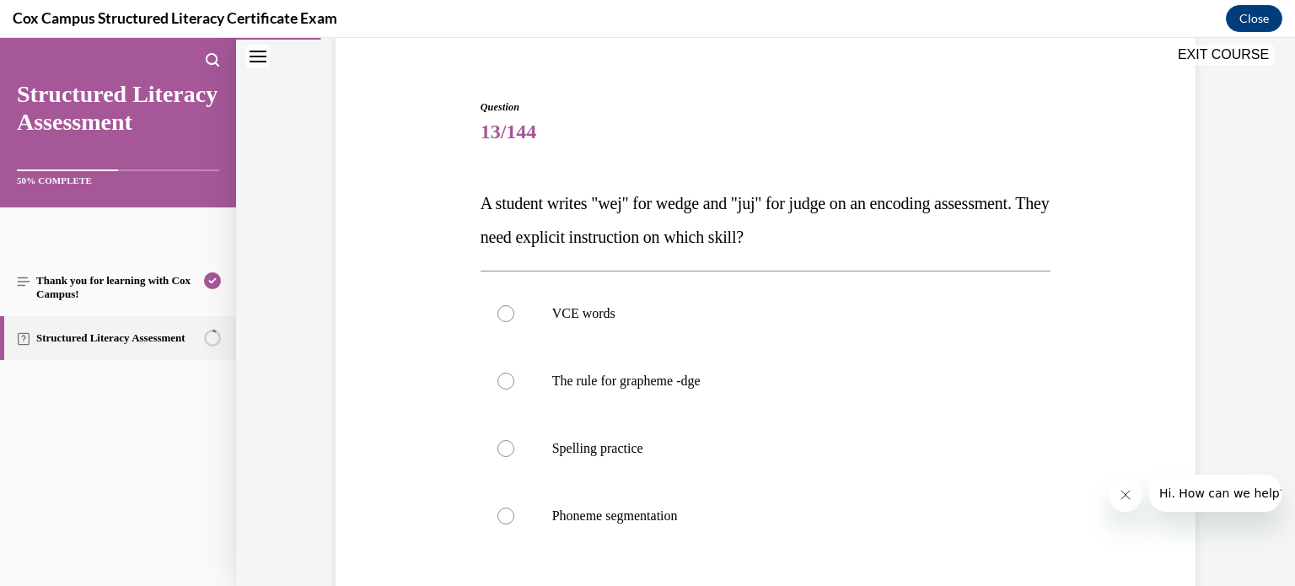
scroll to position [129, 0]
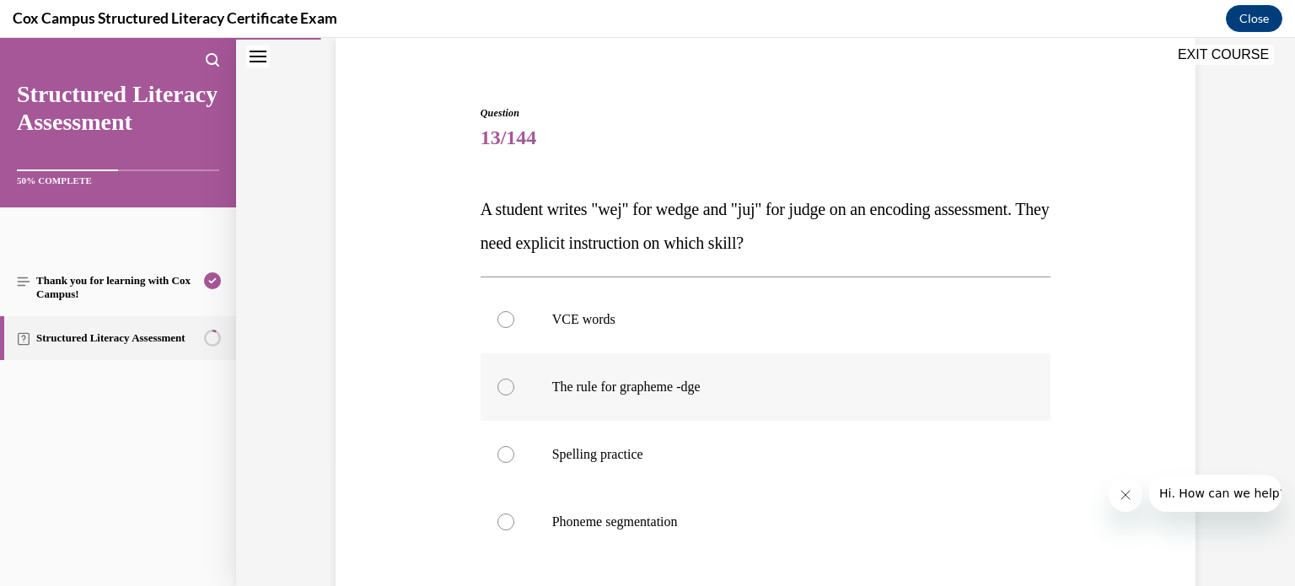
click at [506, 390] on div at bounding box center [505, 387] width 17 height 17
click at [506, 390] on input "The rule for grapheme -dge" at bounding box center [505, 387] width 17 height 17
radio input "true"
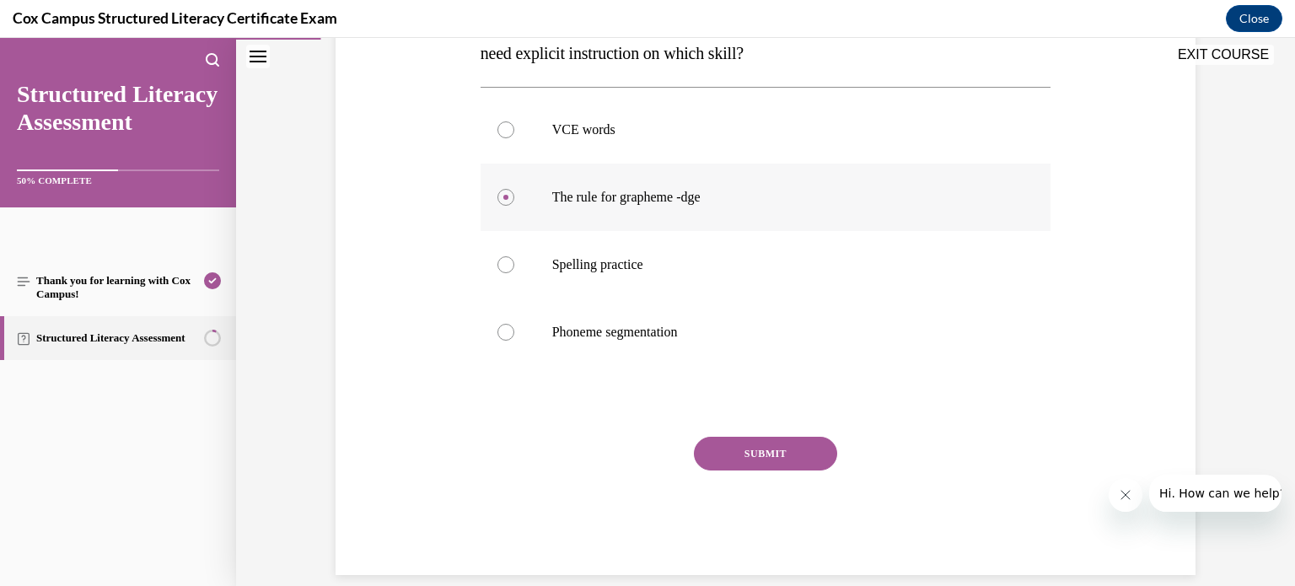
scroll to position [320, 0]
click at [756, 458] on button "SUBMIT" at bounding box center [765, 453] width 143 height 34
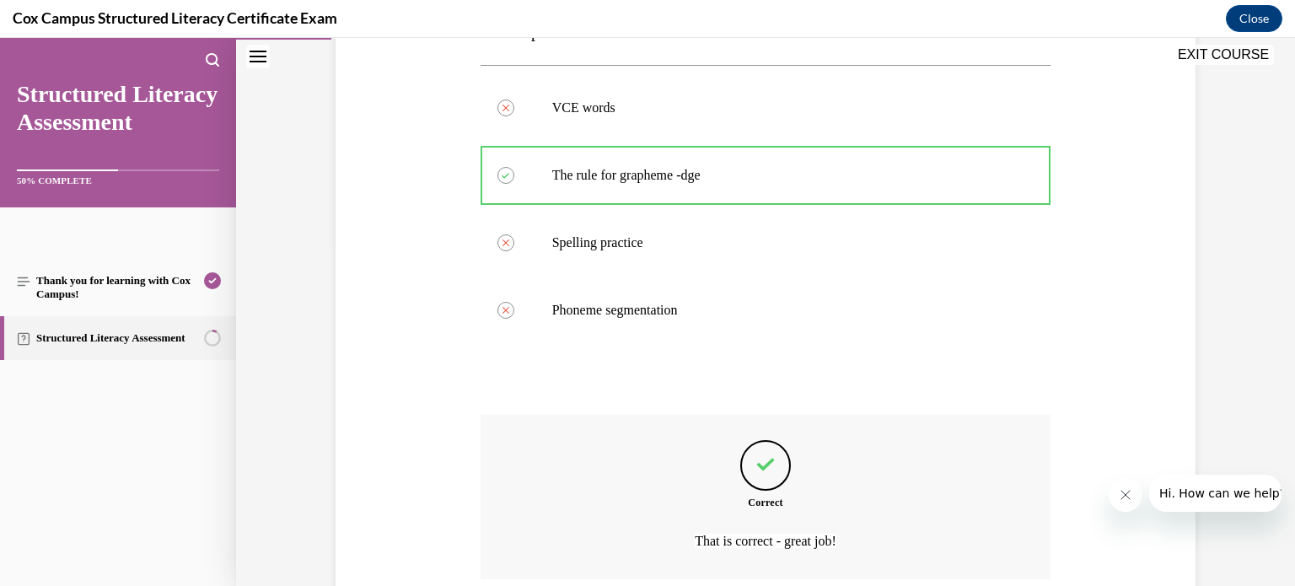
scroll to position [480, 0]
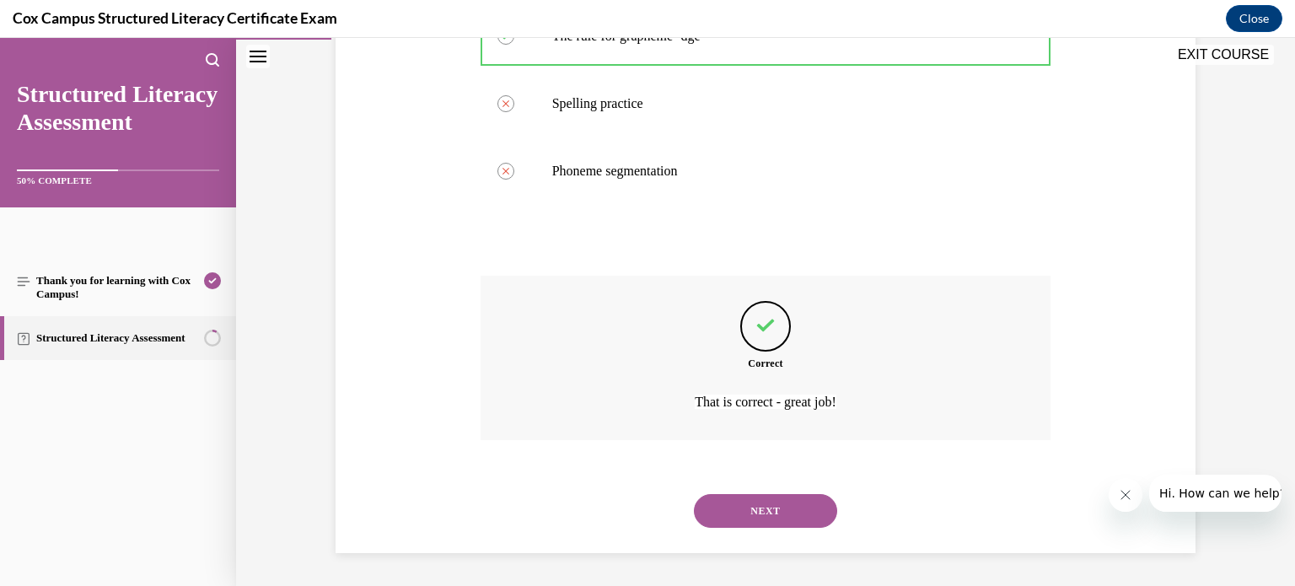
click at [766, 506] on button "NEXT" at bounding box center [765, 511] width 143 height 34
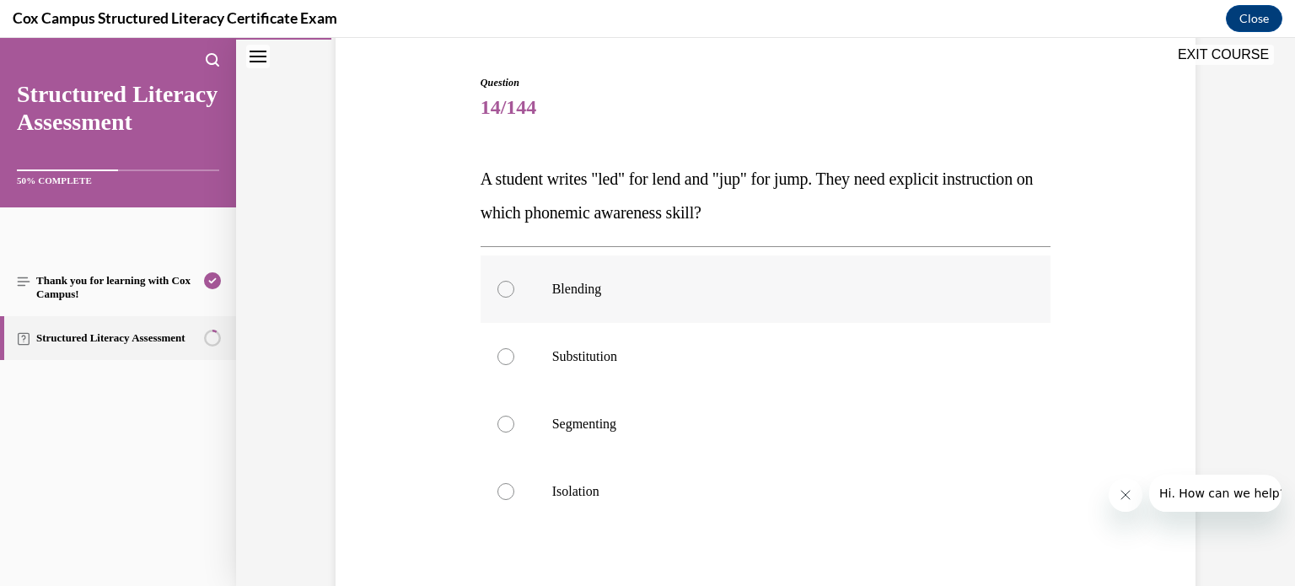
scroll to position [163, 0]
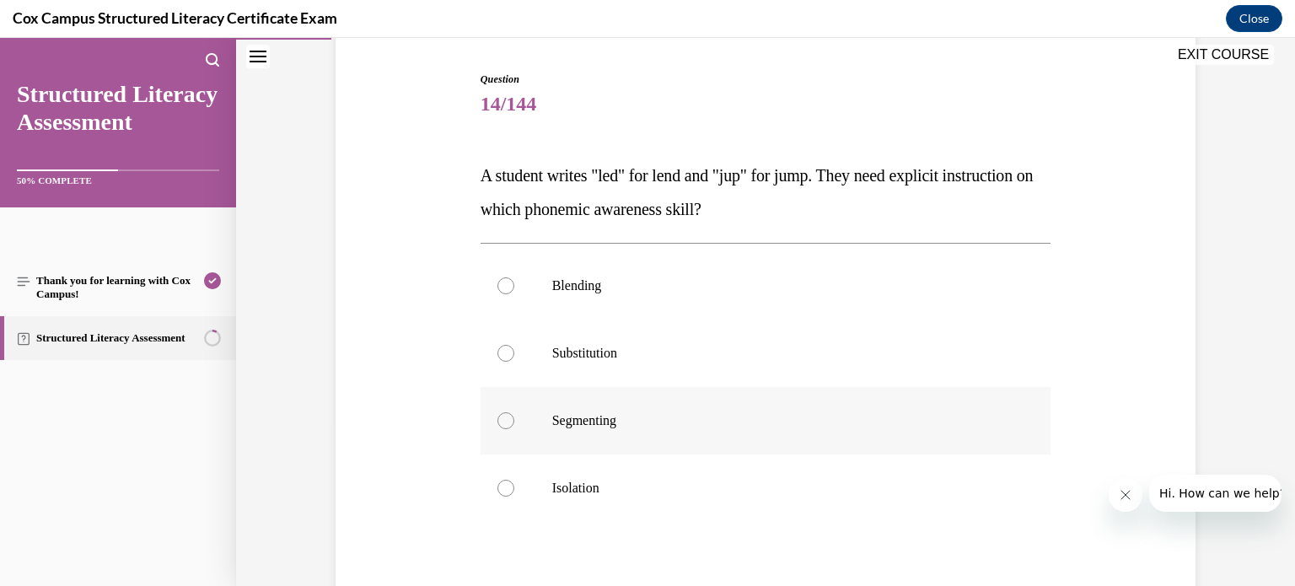
click at [502, 420] on div at bounding box center [505, 420] width 17 height 17
click at [502, 420] on input "Segmenting" at bounding box center [505, 420] width 17 height 17
radio input "true"
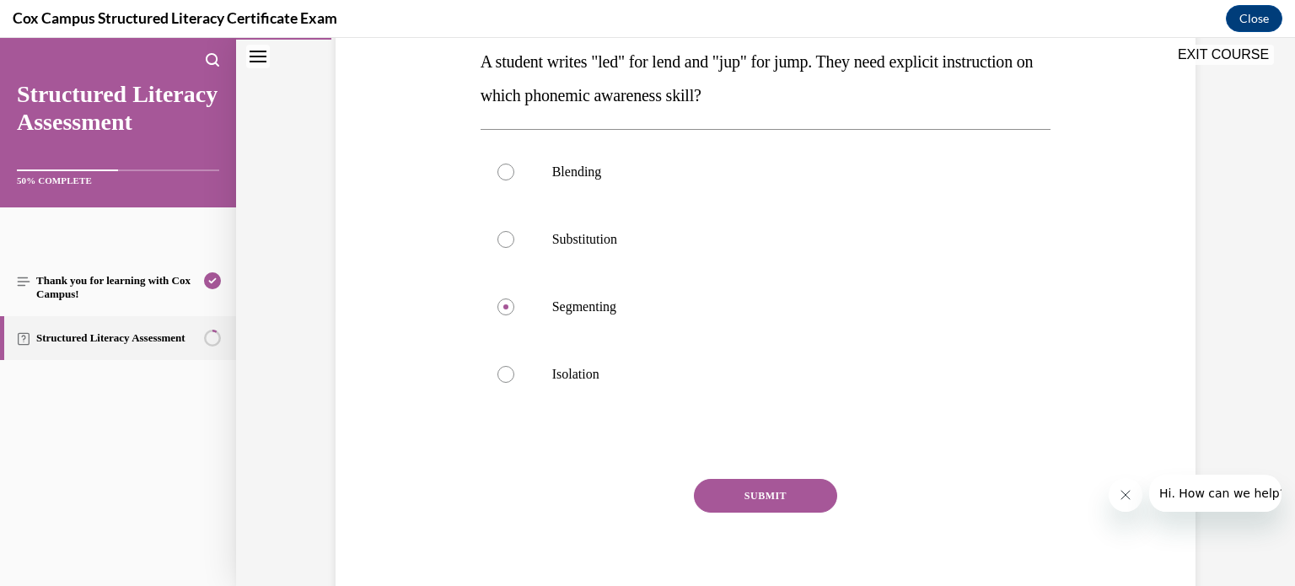
click at [758, 494] on button "SUBMIT" at bounding box center [765, 496] width 143 height 34
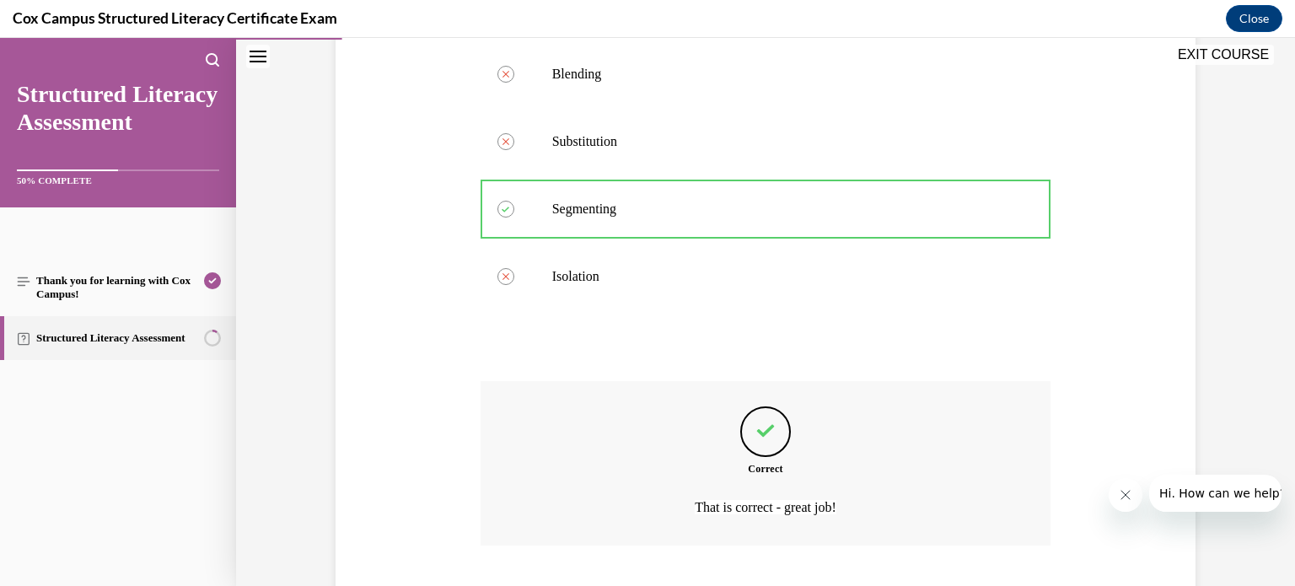
scroll to position [480, 0]
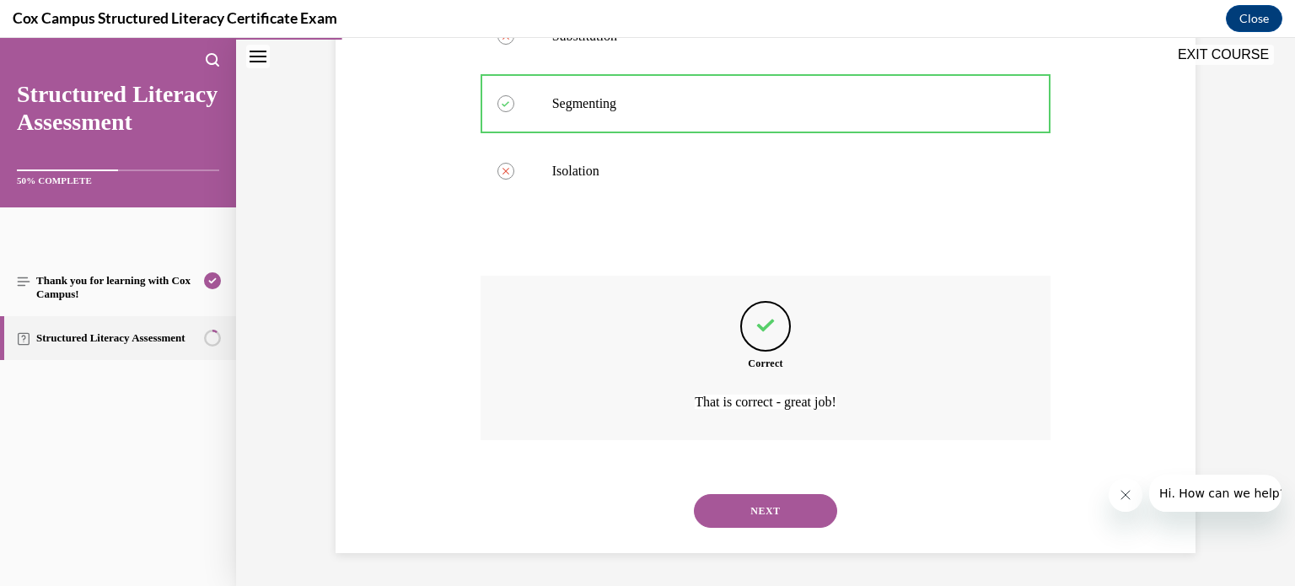
click at [766, 511] on button "NEXT" at bounding box center [765, 511] width 143 height 34
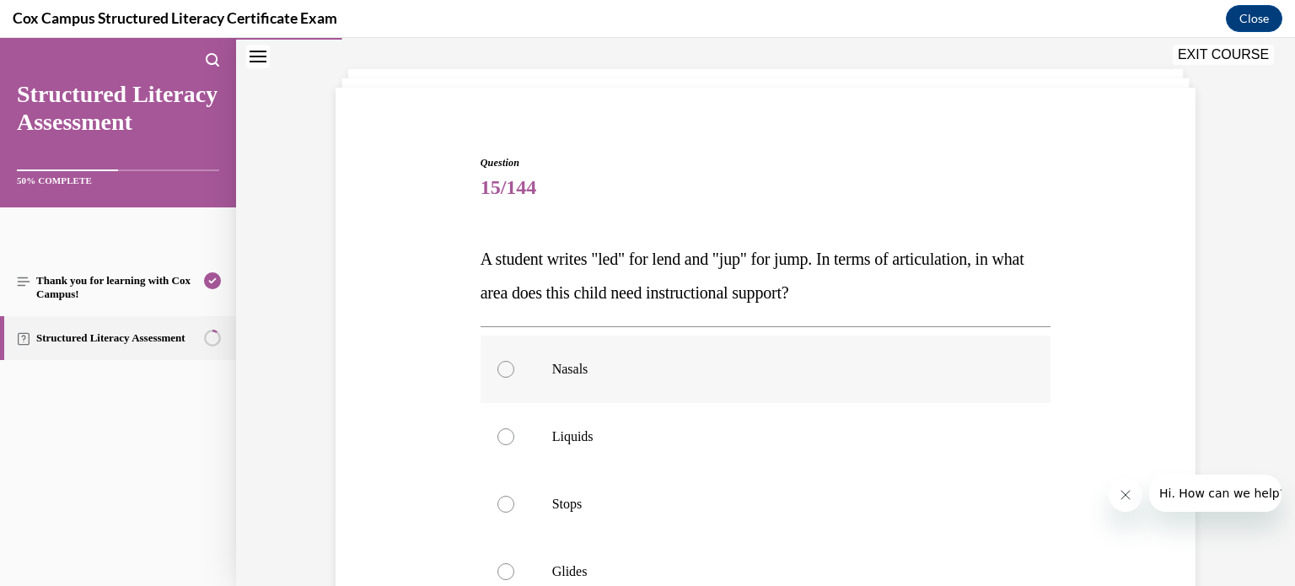
scroll to position [76, 0]
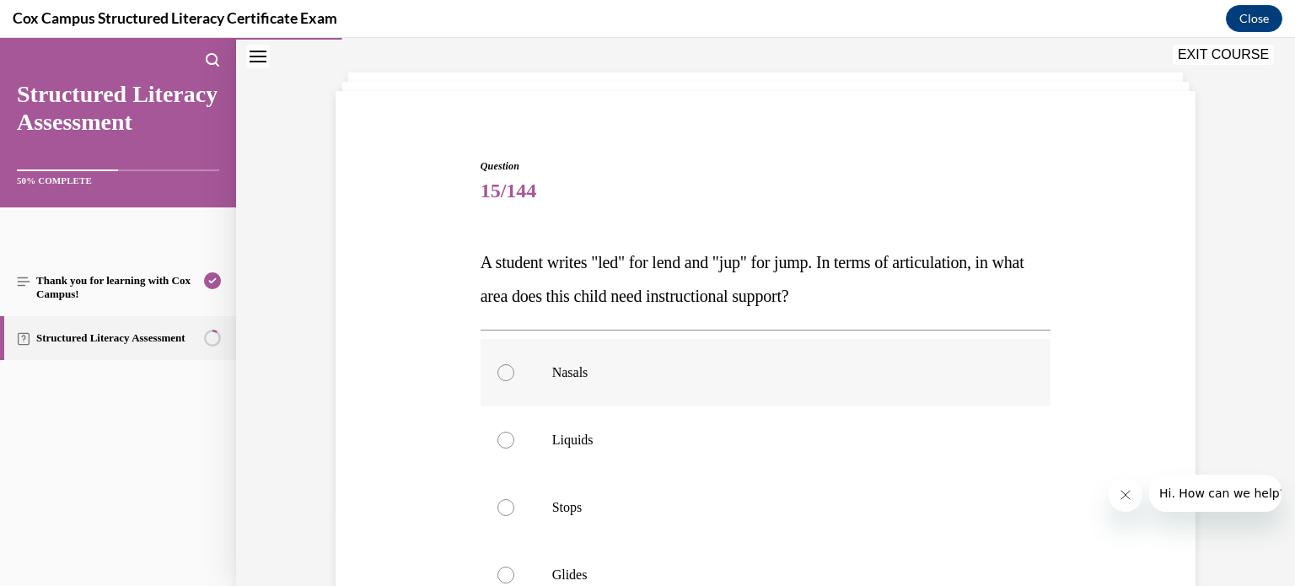
click at [501, 371] on div at bounding box center [505, 372] width 17 height 17
click at [501, 371] on input "Nasals" at bounding box center [505, 372] width 17 height 17
radio input "true"
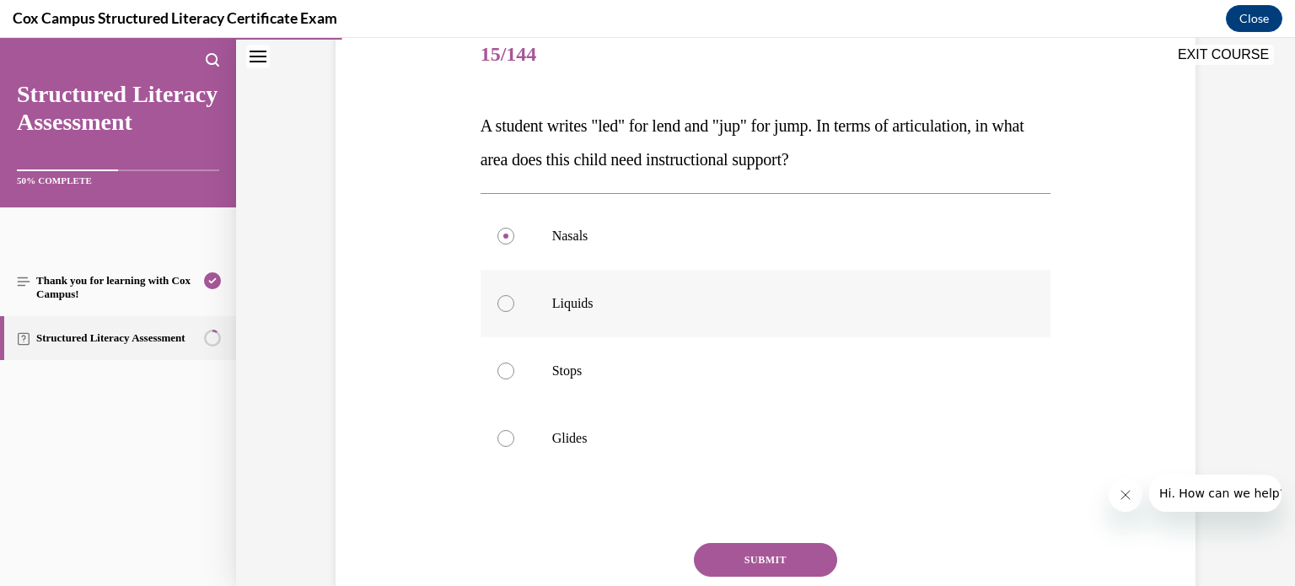
scroll to position [229, 0]
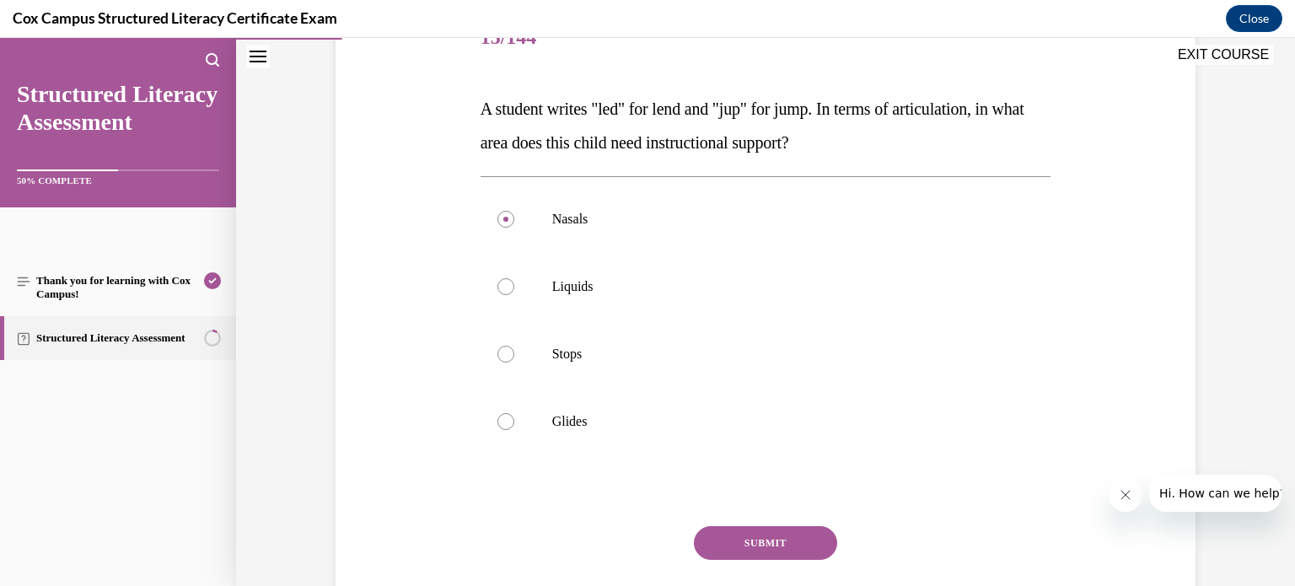
click at [766, 546] on button "SUBMIT" at bounding box center [765, 543] width 143 height 34
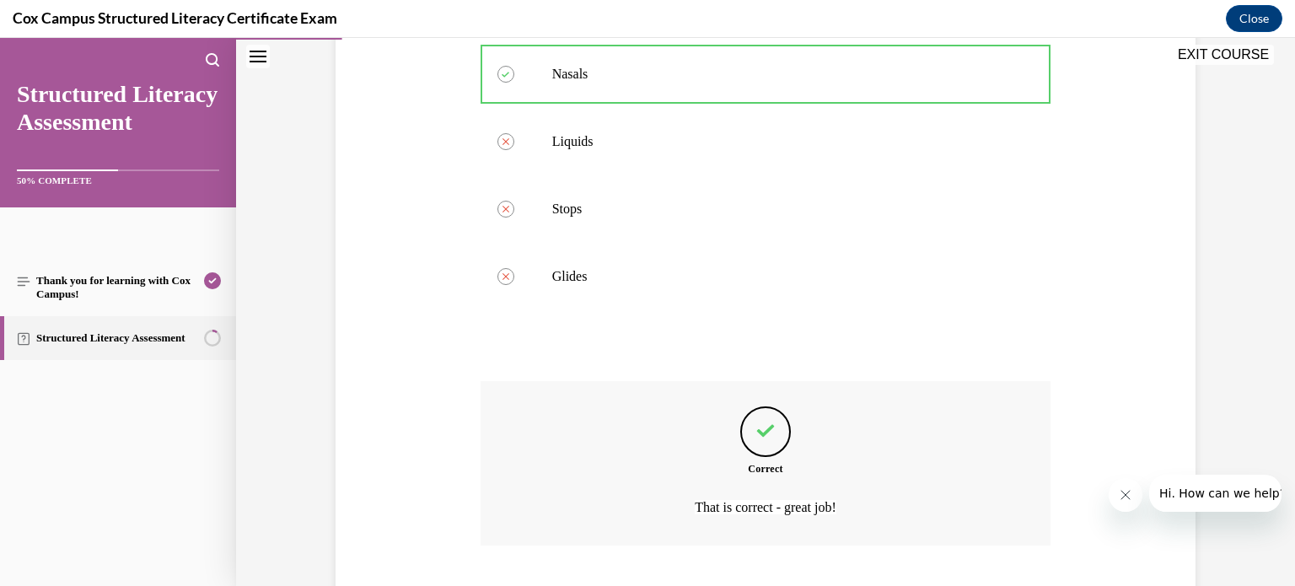
scroll to position [480, 0]
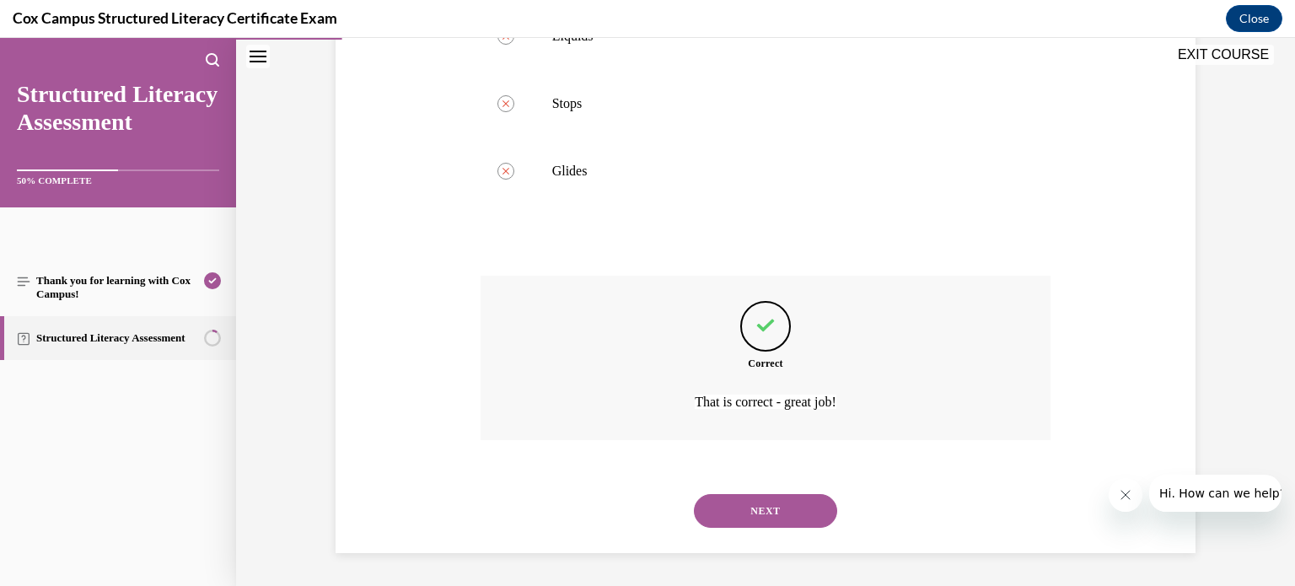
click at [768, 507] on button "NEXT" at bounding box center [765, 511] width 143 height 34
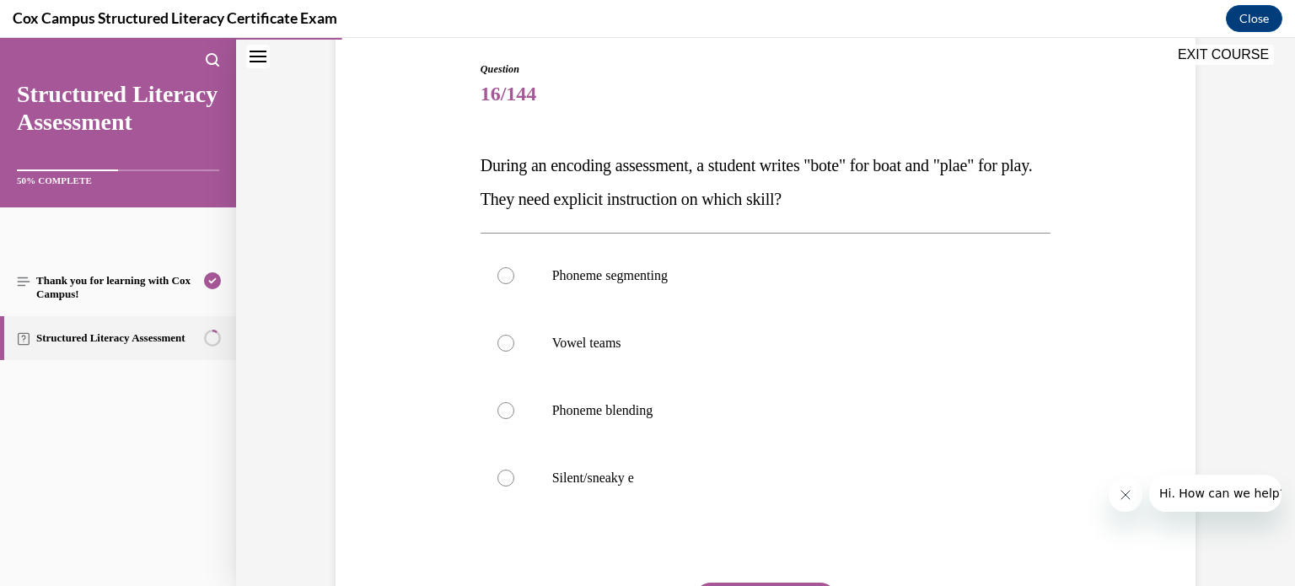
scroll to position [175, 0]
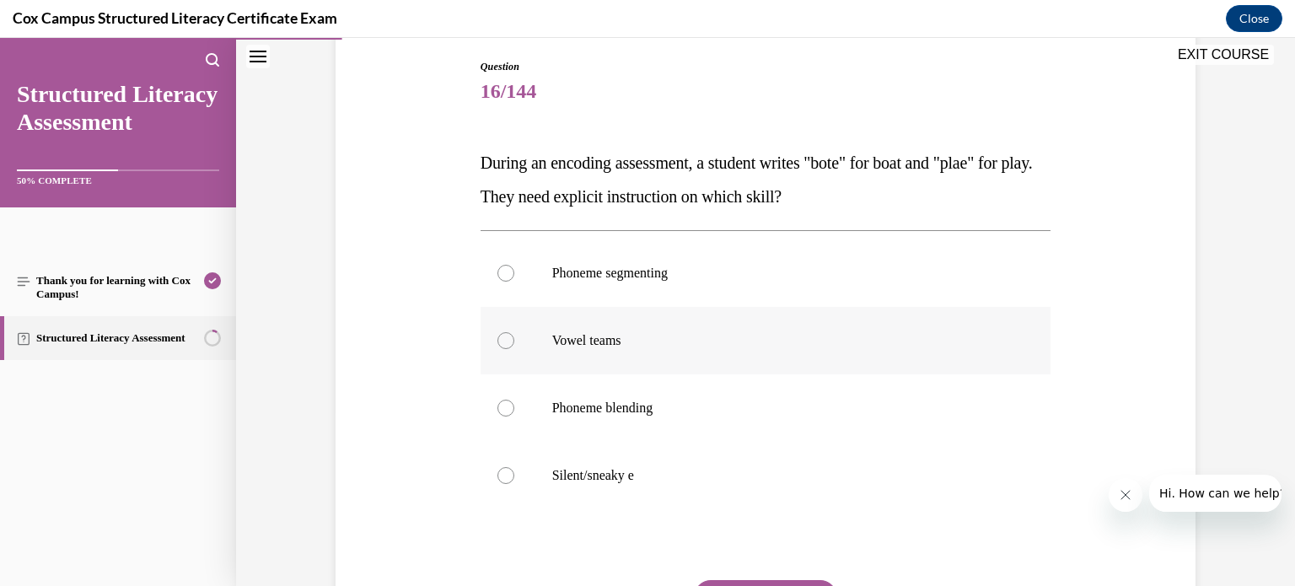
click at [503, 339] on div at bounding box center [505, 340] width 17 height 17
click at [503, 339] on input "Vowel teams" at bounding box center [505, 340] width 17 height 17
radio input "true"
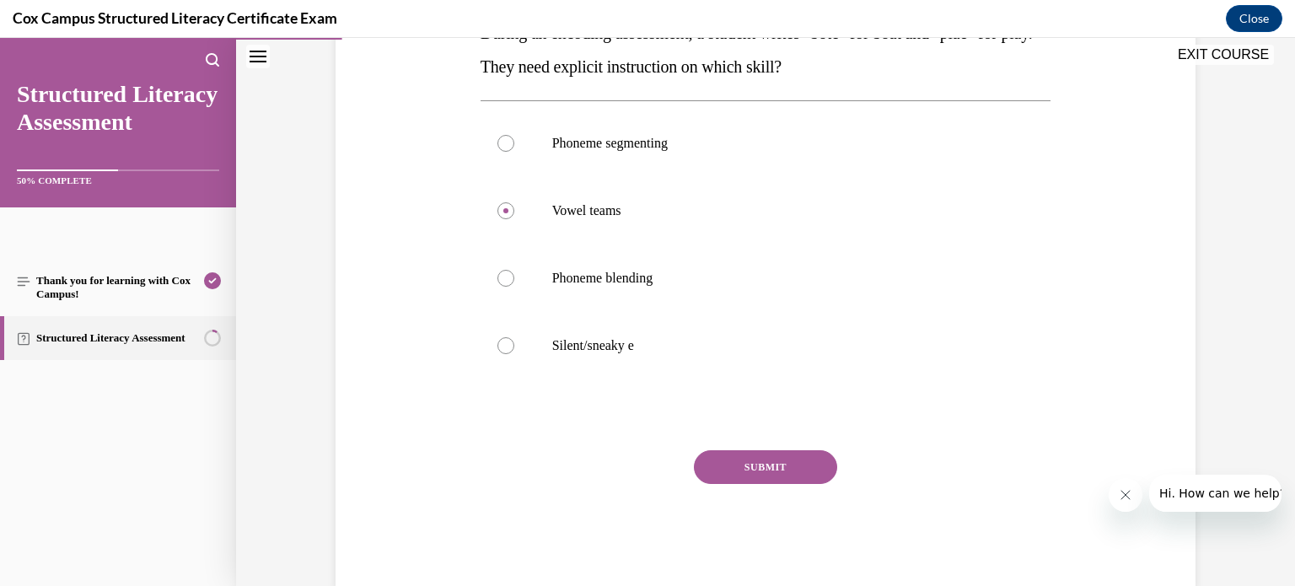
scroll to position [307, 0]
click at [776, 463] on button "SUBMIT" at bounding box center [765, 466] width 143 height 34
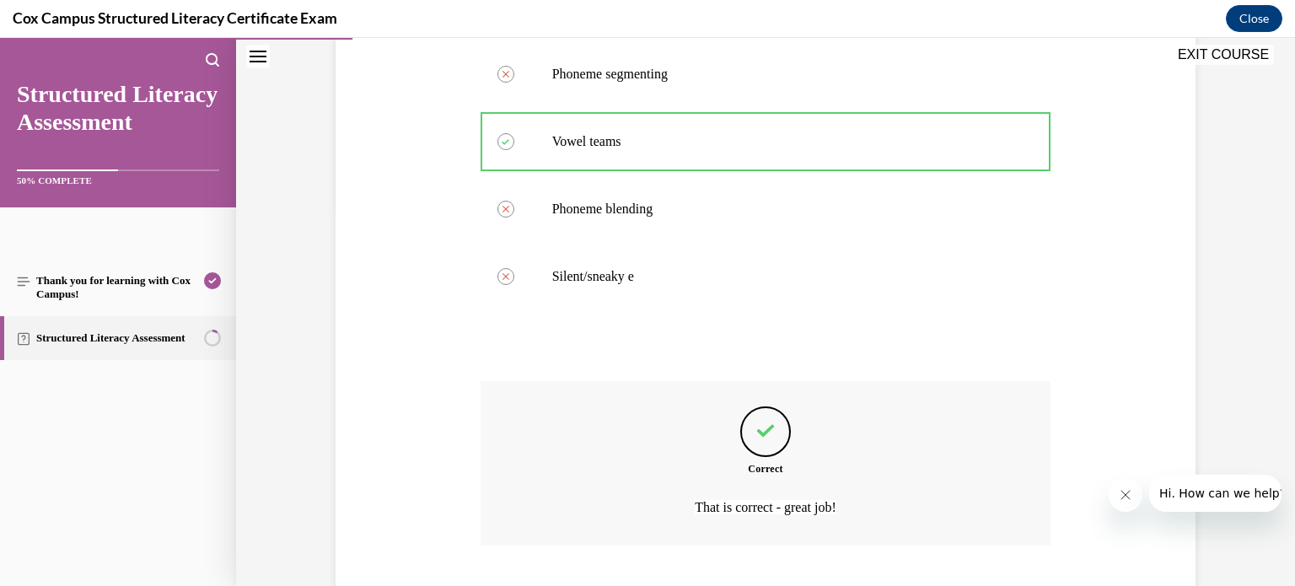
scroll to position [480, 0]
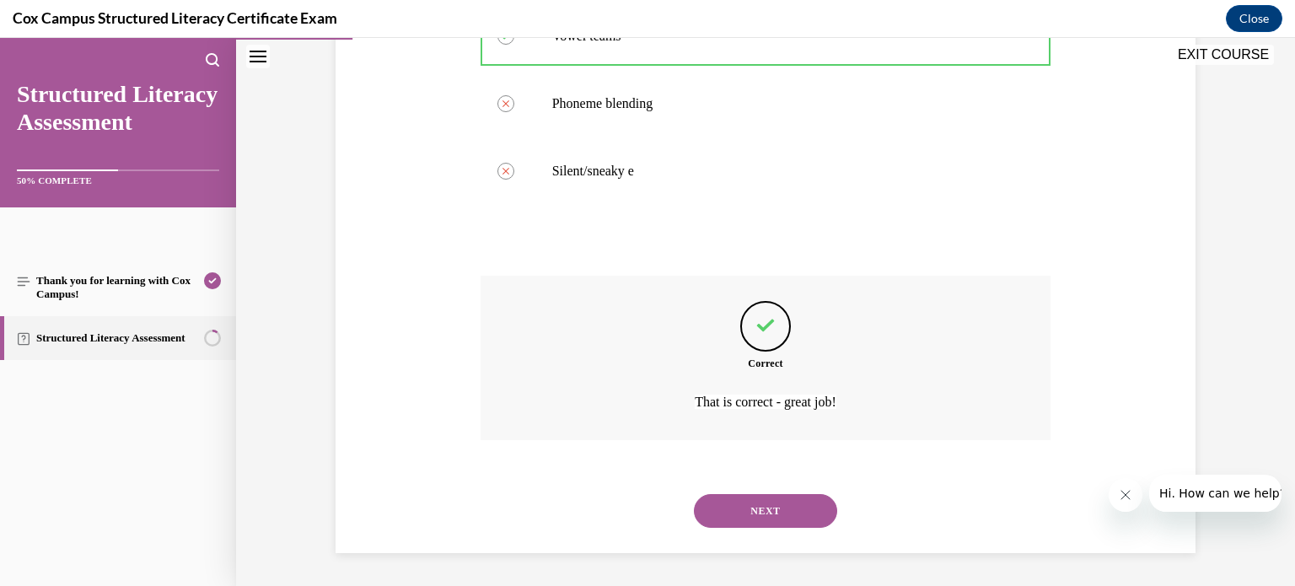
click at [773, 503] on button "NEXT" at bounding box center [765, 511] width 143 height 34
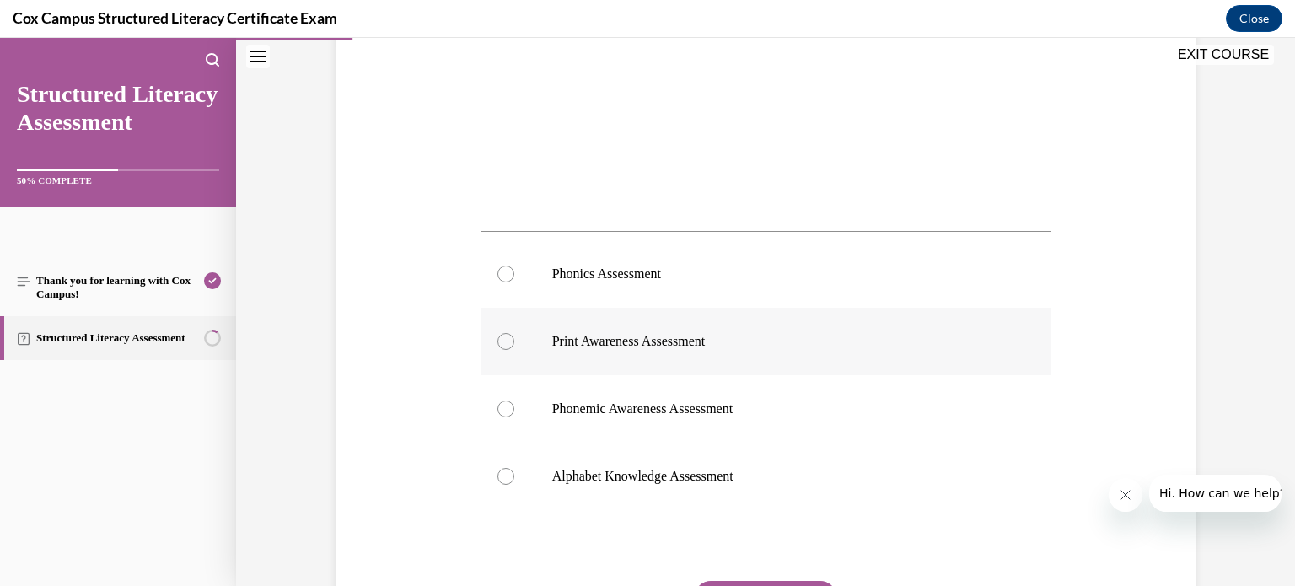
scroll to position [543, 0]
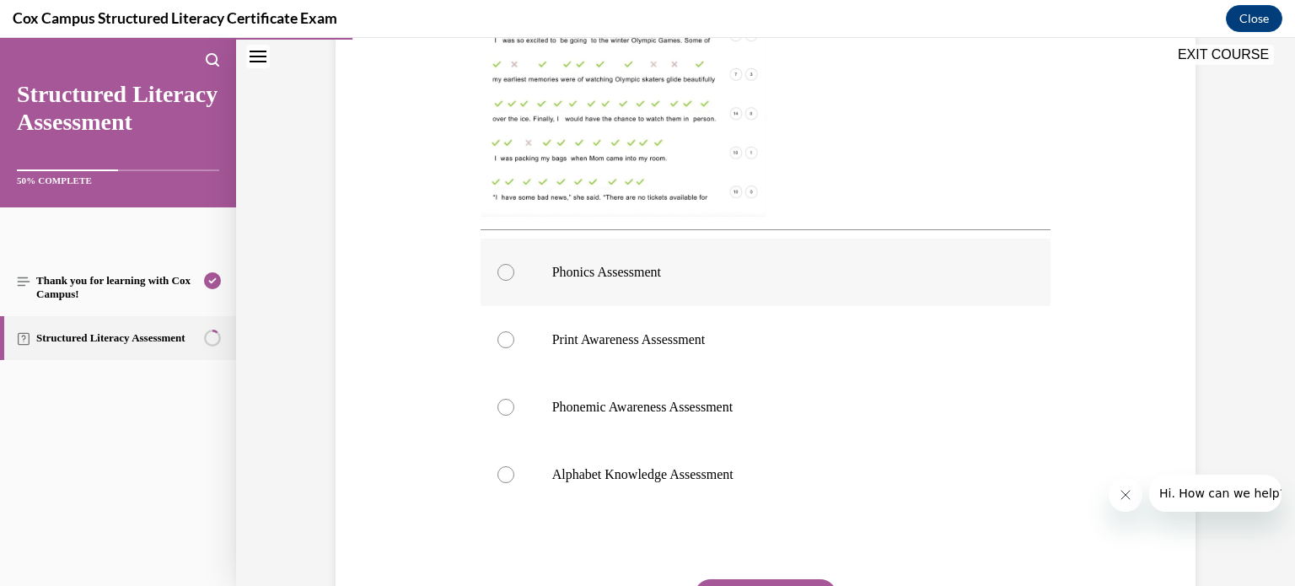
click at [509, 275] on div at bounding box center [505, 272] width 17 height 17
click at [509, 275] on input "Phonics Assessment" at bounding box center [505, 272] width 17 height 17
radio input "true"
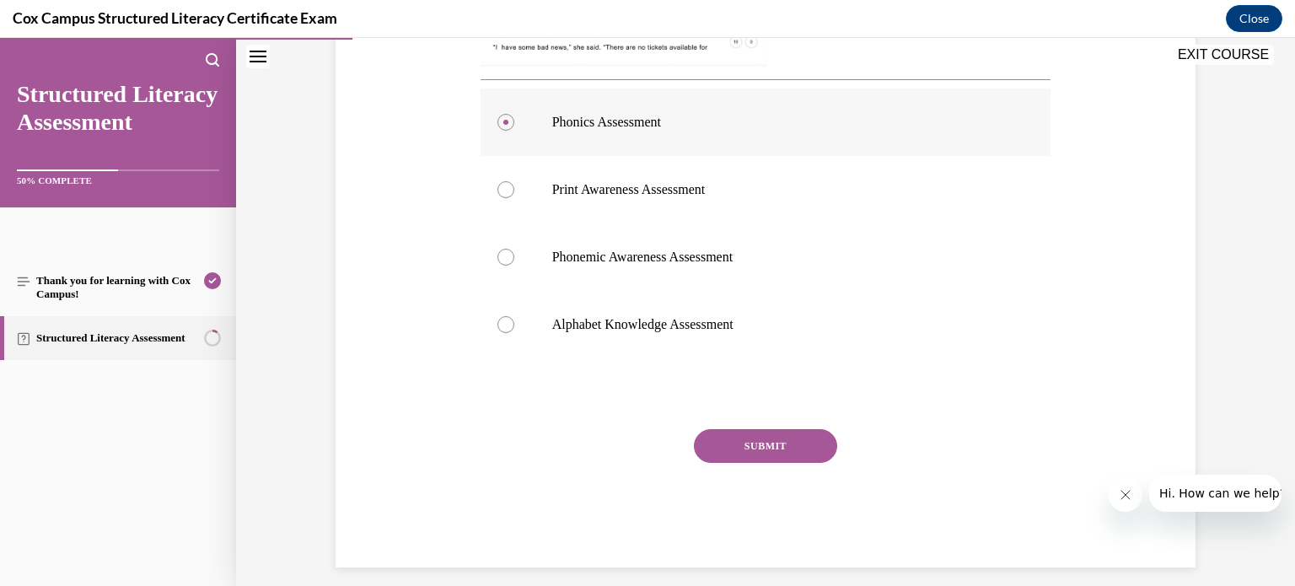
scroll to position [699, 0]
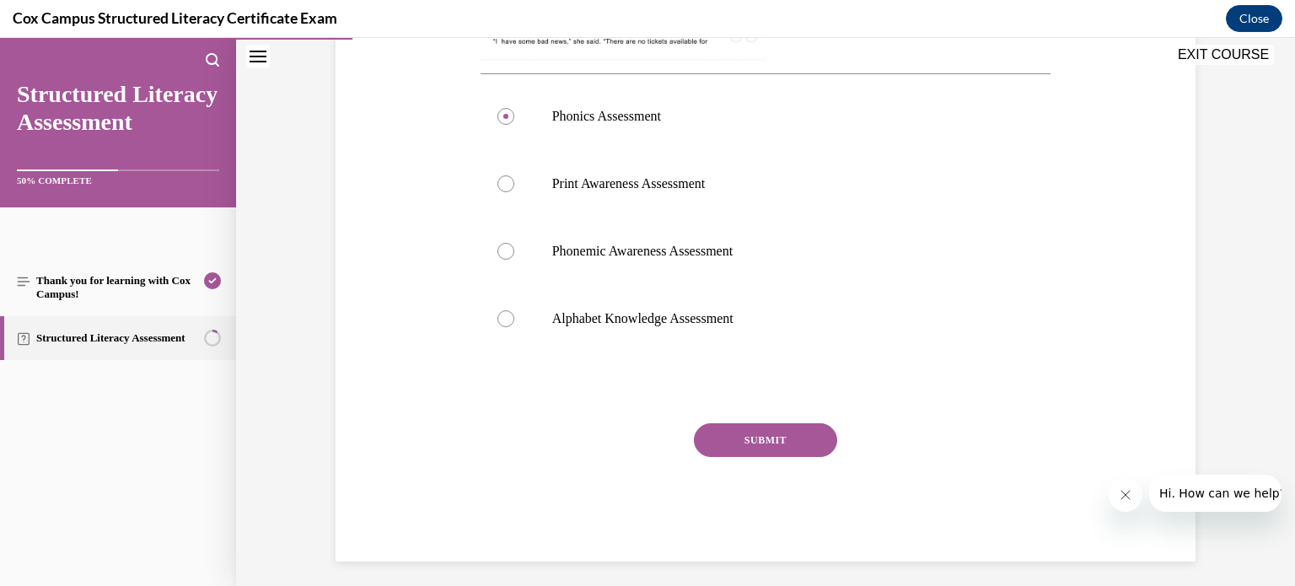
click at [770, 437] on button "SUBMIT" at bounding box center [765, 440] width 143 height 34
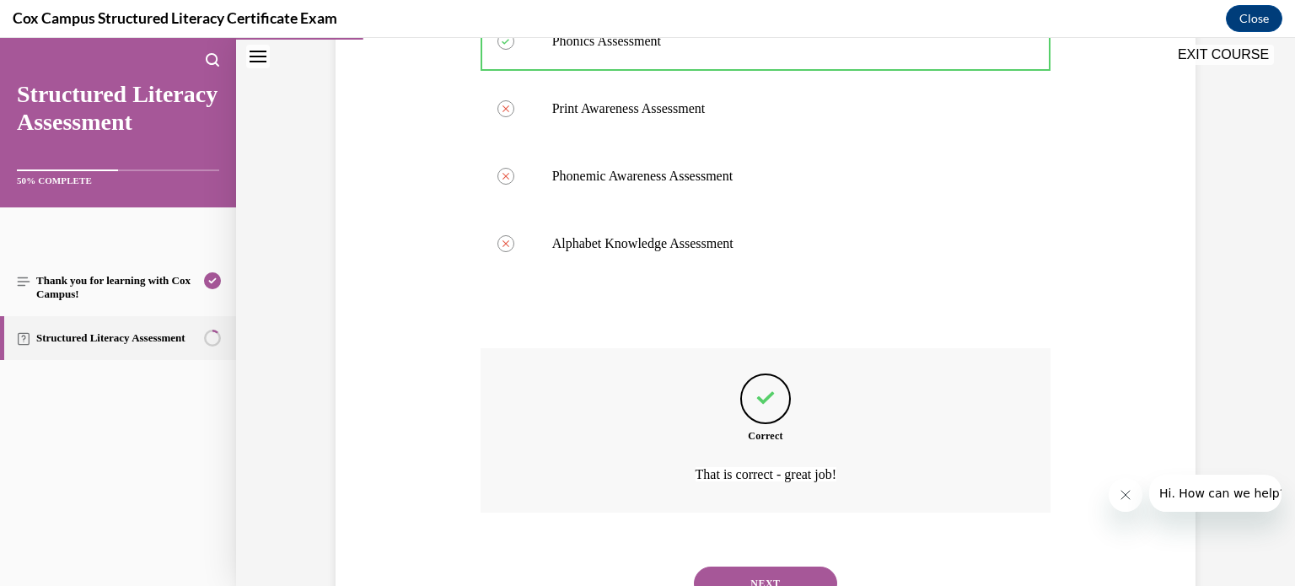
scroll to position [847, 0]
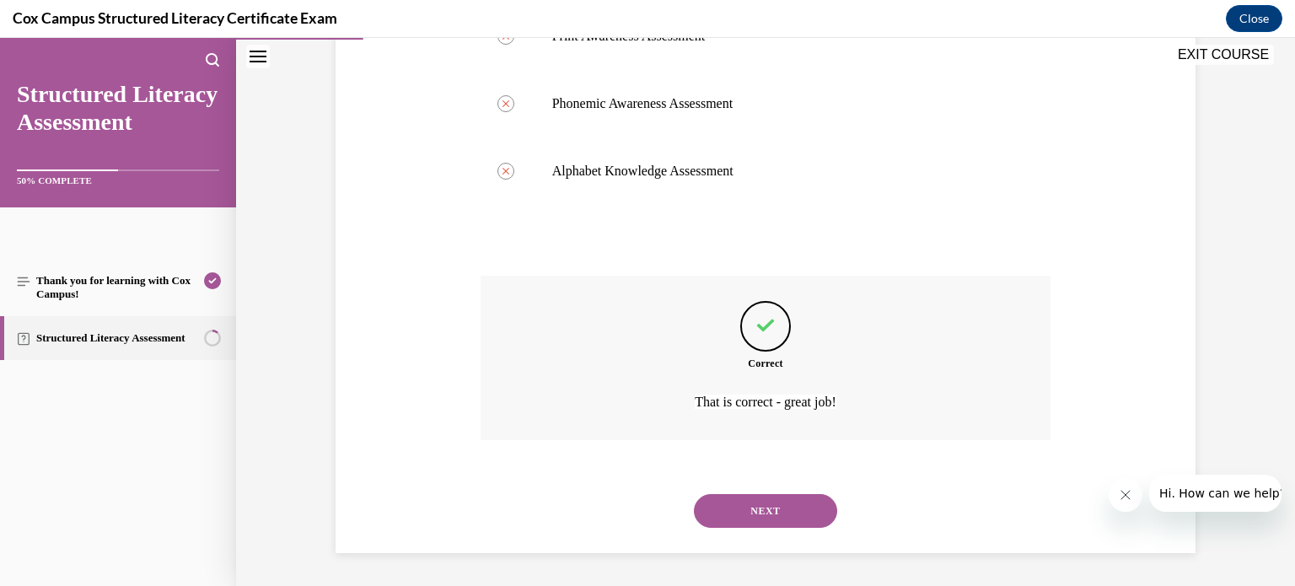
click at [763, 503] on button "NEXT" at bounding box center [765, 511] width 143 height 34
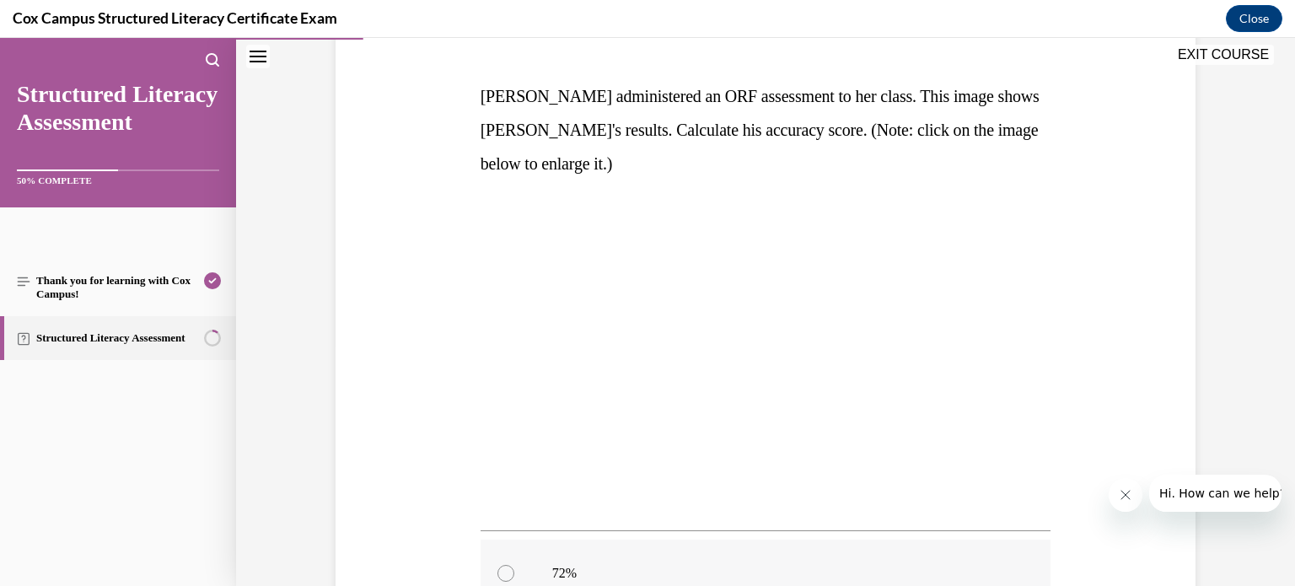
scroll to position [239, 0]
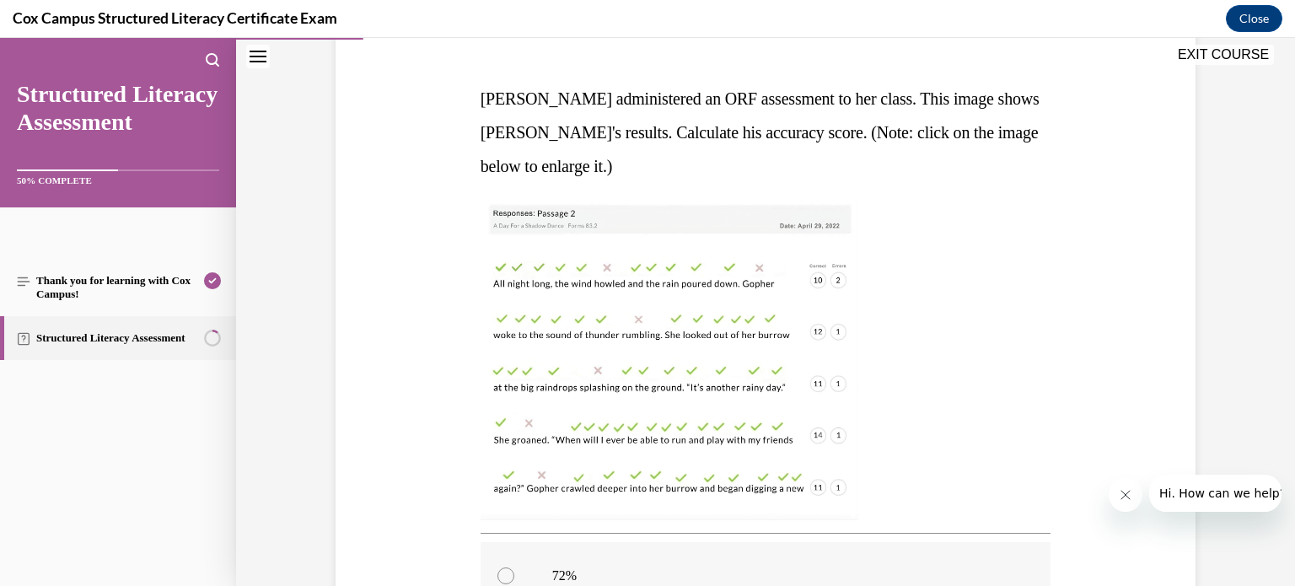
click at [913, 267] on div at bounding box center [766, 360] width 571 height 320
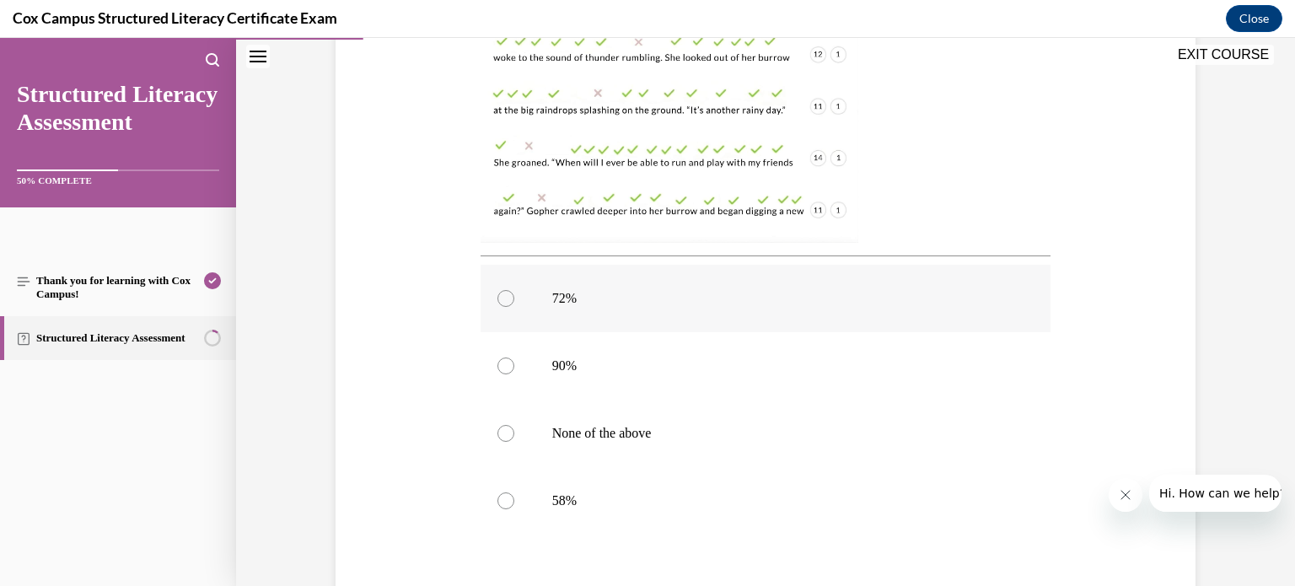
scroll to position [514, 0]
click at [503, 366] on div at bounding box center [505, 368] width 17 height 17
click at [503, 366] on input "90%" at bounding box center [505, 368] width 17 height 17
radio input "true"
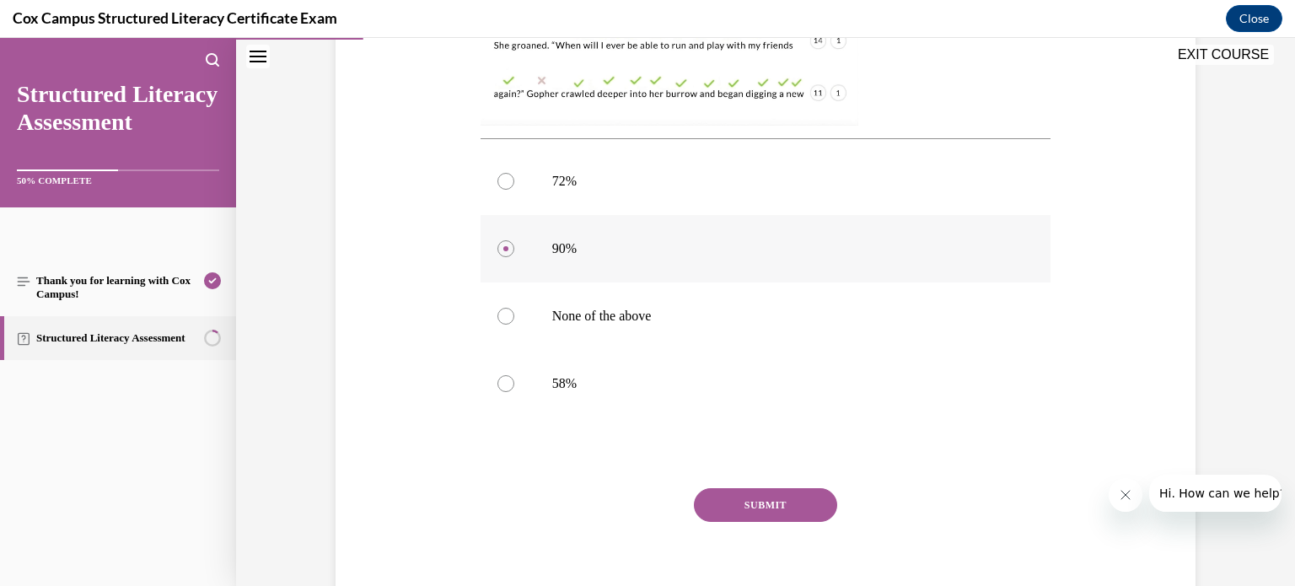
scroll to position [615, 0]
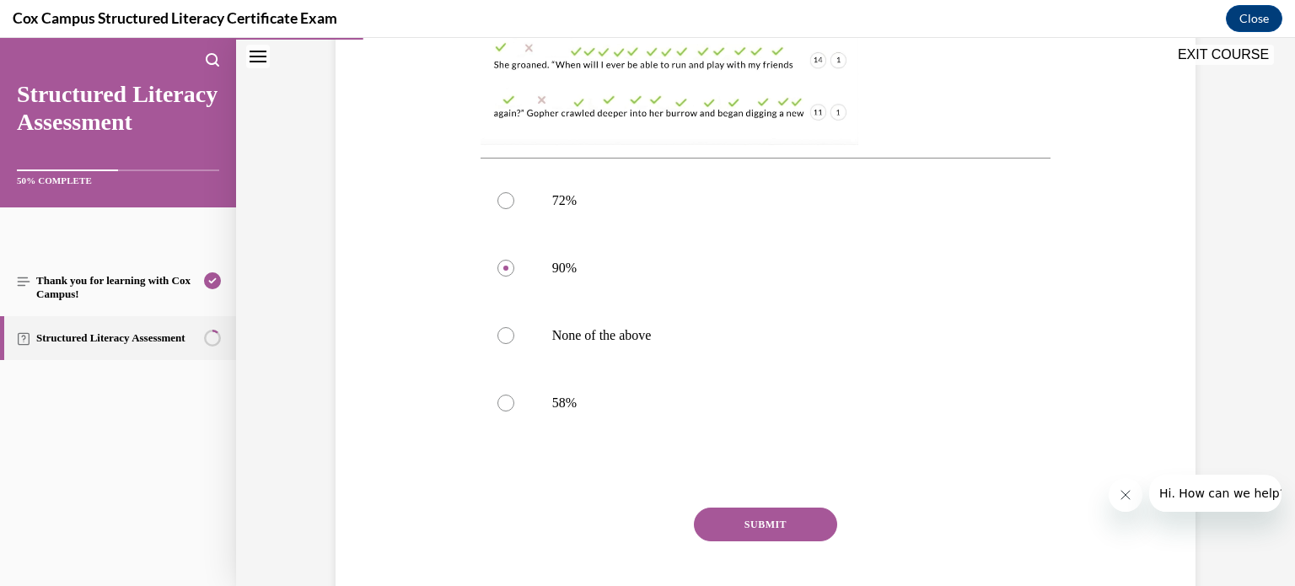
click at [773, 524] on button "SUBMIT" at bounding box center [765, 525] width 143 height 34
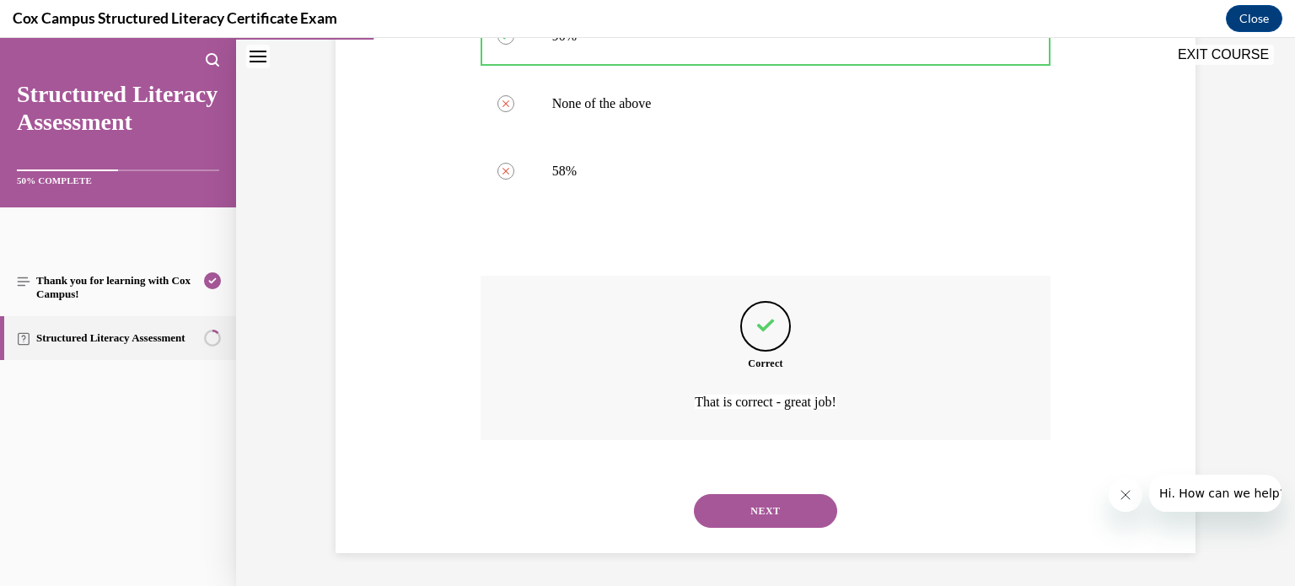
scroll to position [847, 0]
click at [768, 506] on button "NEXT" at bounding box center [765, 511] width 143 height 34
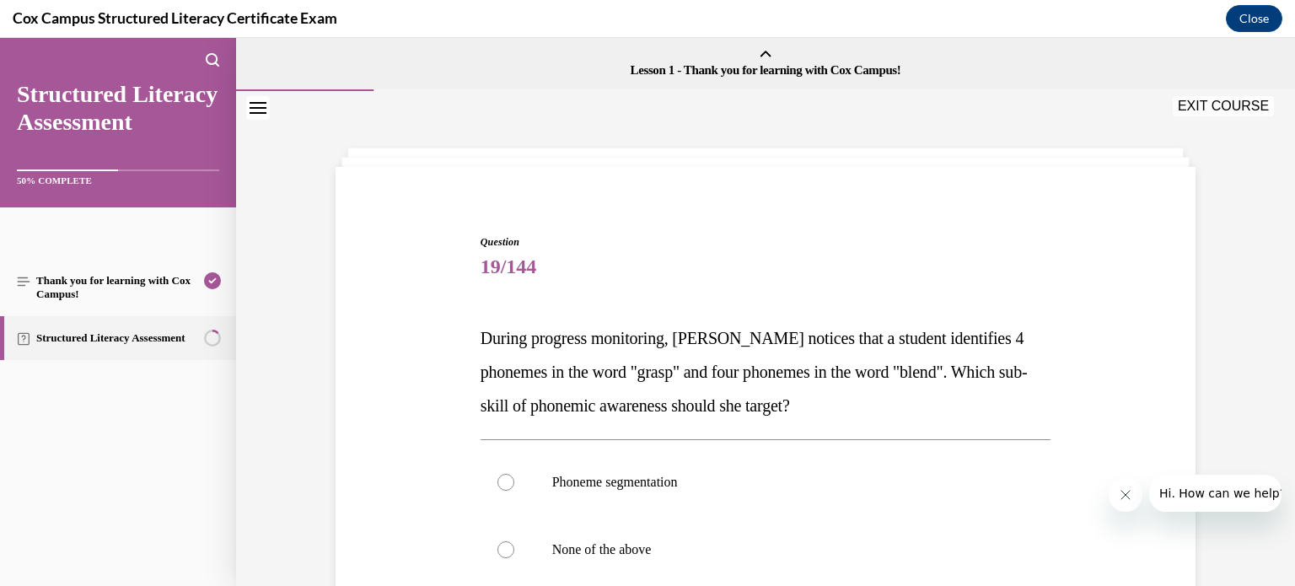
click at [768, 506] on label "Phoneme segmentation" at bounding box center [766, 482] width 571 height 67
click at [514, 491] on input "Phoneme segmentation" at bounding box center [505, 482] width 17 height 17
radio input "true"
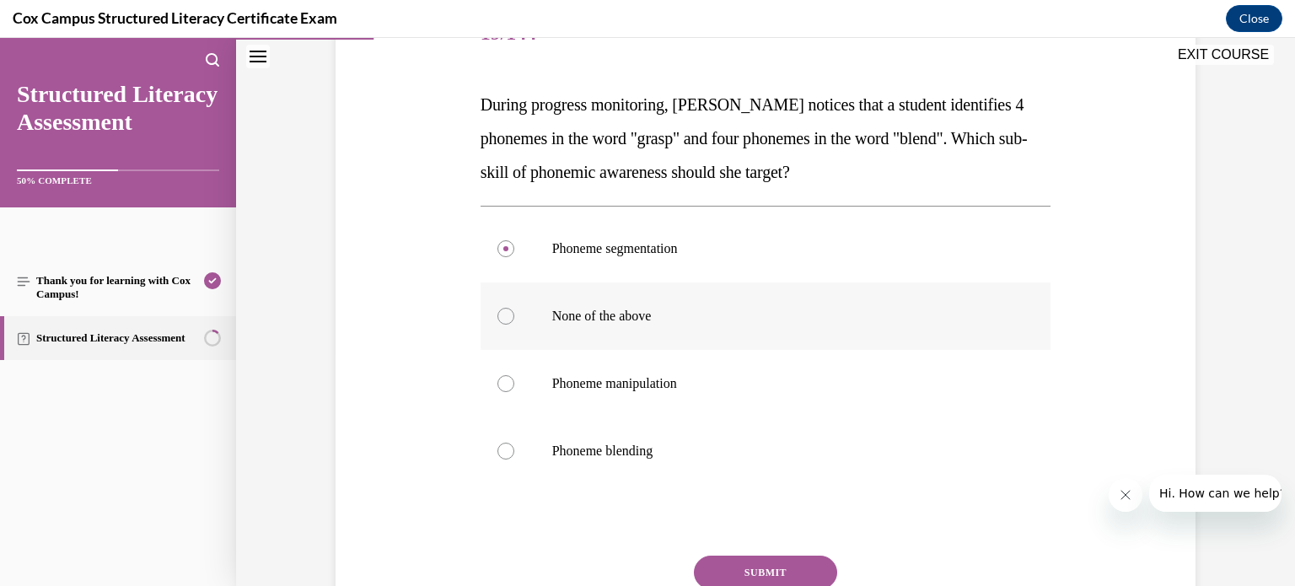
scroll to position [234, 0]
click at [772, 567] on button "SUBMIT" at bounding box center [765, 572] width 143 height 34
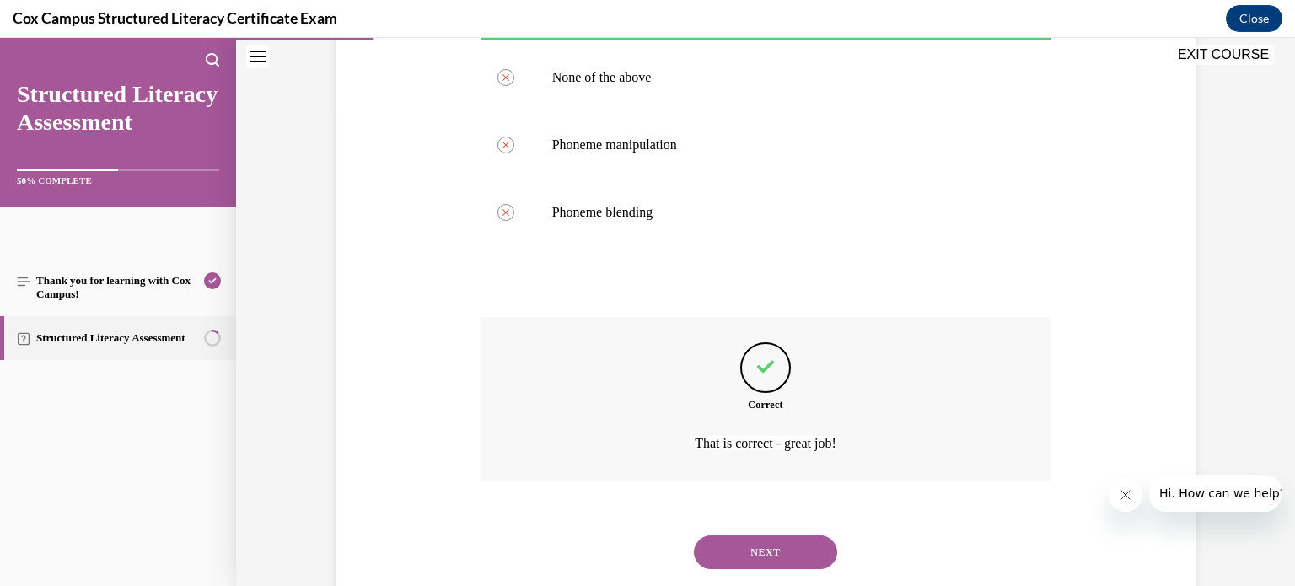
scroll to position [513, 0]
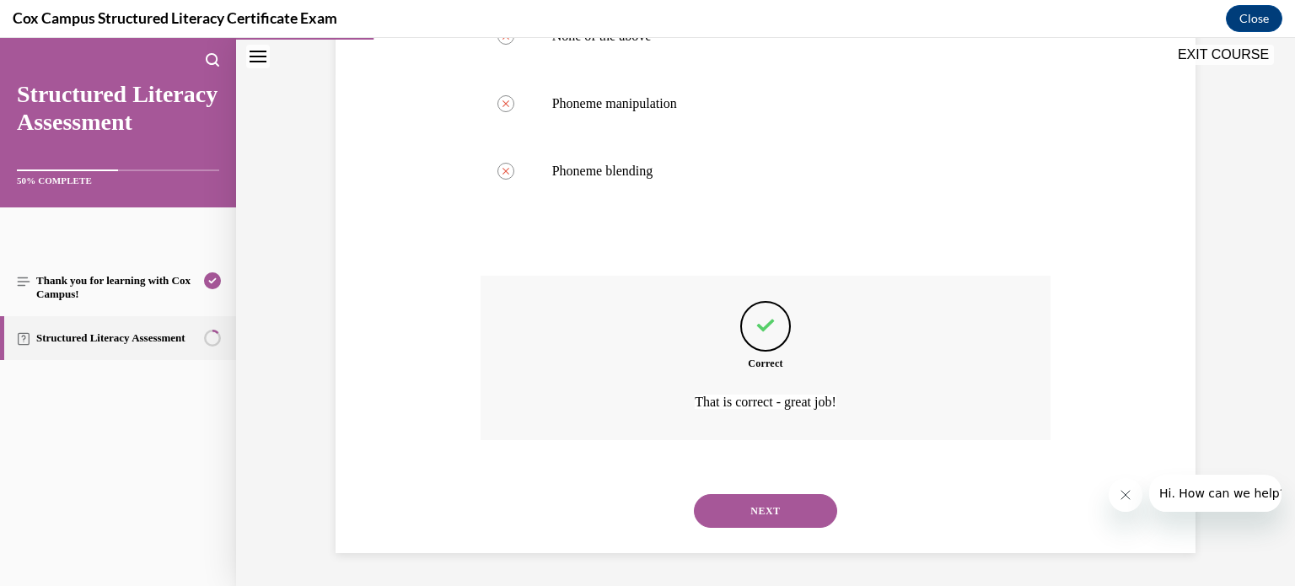
click at [771, 512] on button "NEXT" at bounding box center [765, 511] width 143 height 34
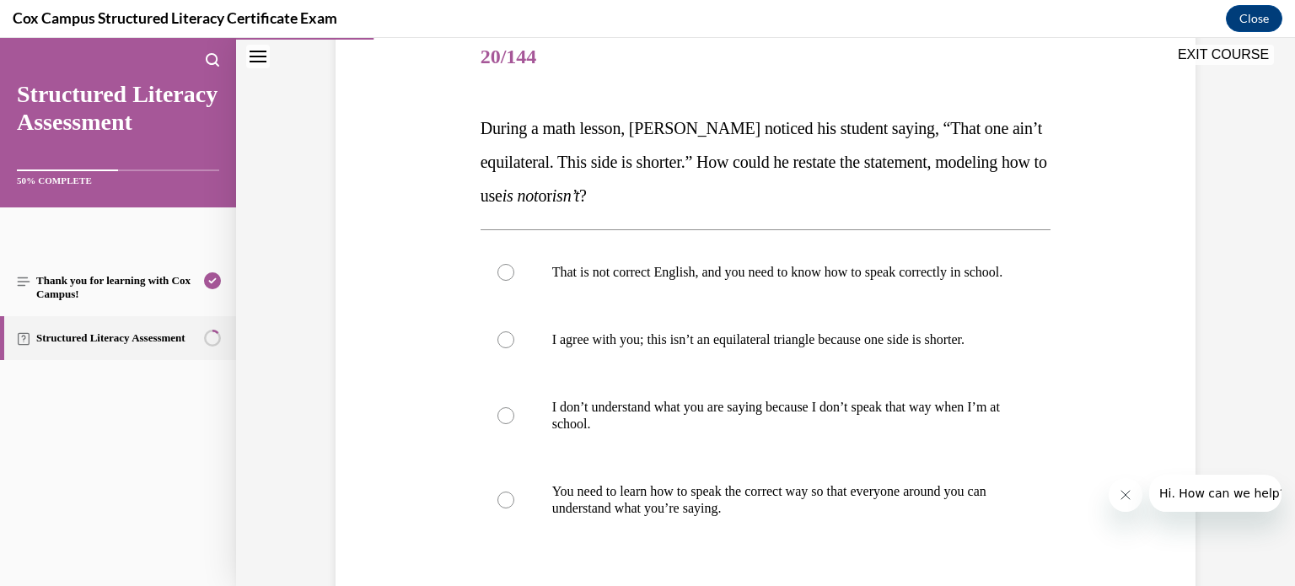
scroll to position [209, 0]
click at [507, 349] on div at bounding box center [505, 340] width 17 height 17
click at [507, 349] on input "I agree with you; this isn’t an equilateral triangle because one side is shorte…" at bounding box center [505, 340] width 17 height 17
radio input "true"
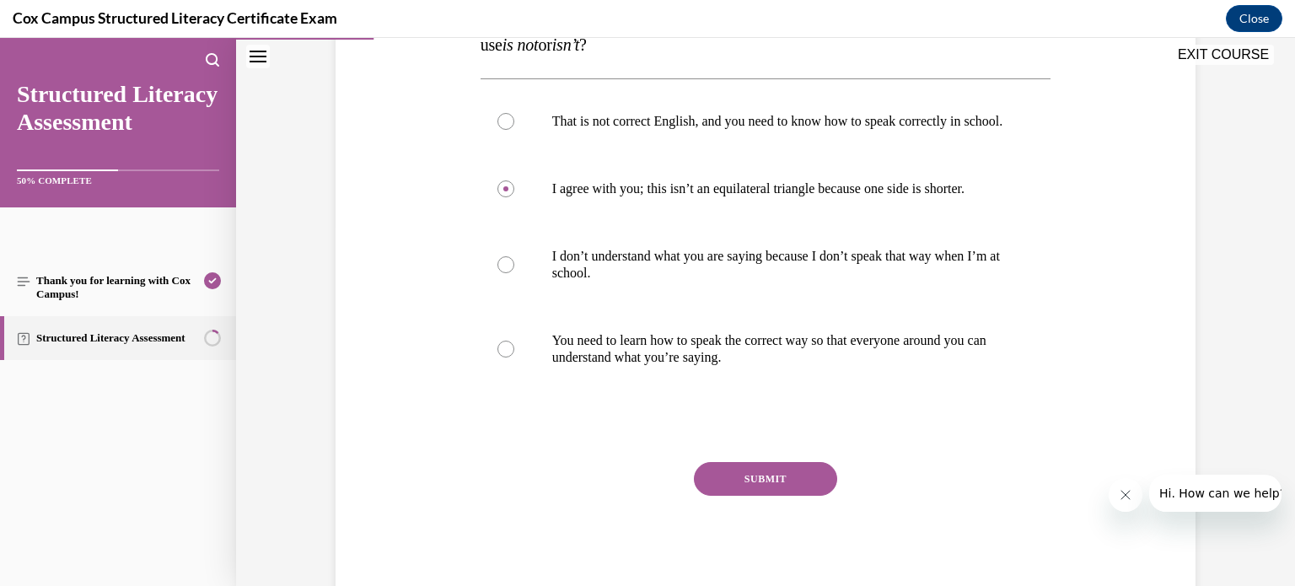
scroll to position [363, 0]
click at [766, 486] on button "SUBMIT" at bounding box center [765, 477] width 143 height 34
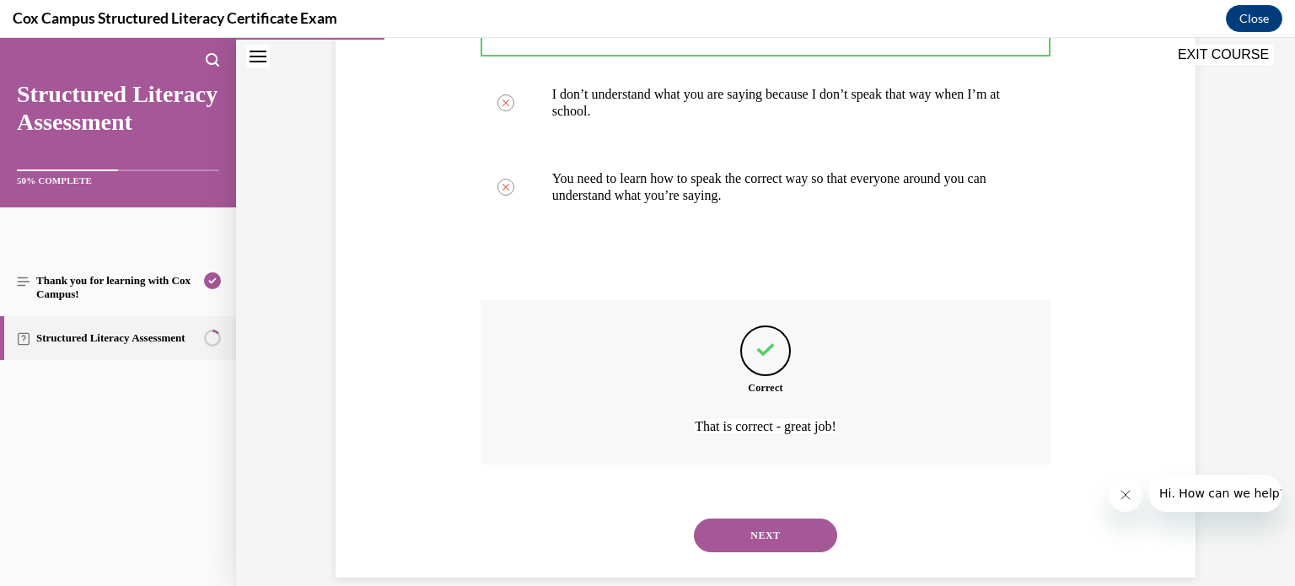
scroll to position [564, 0]
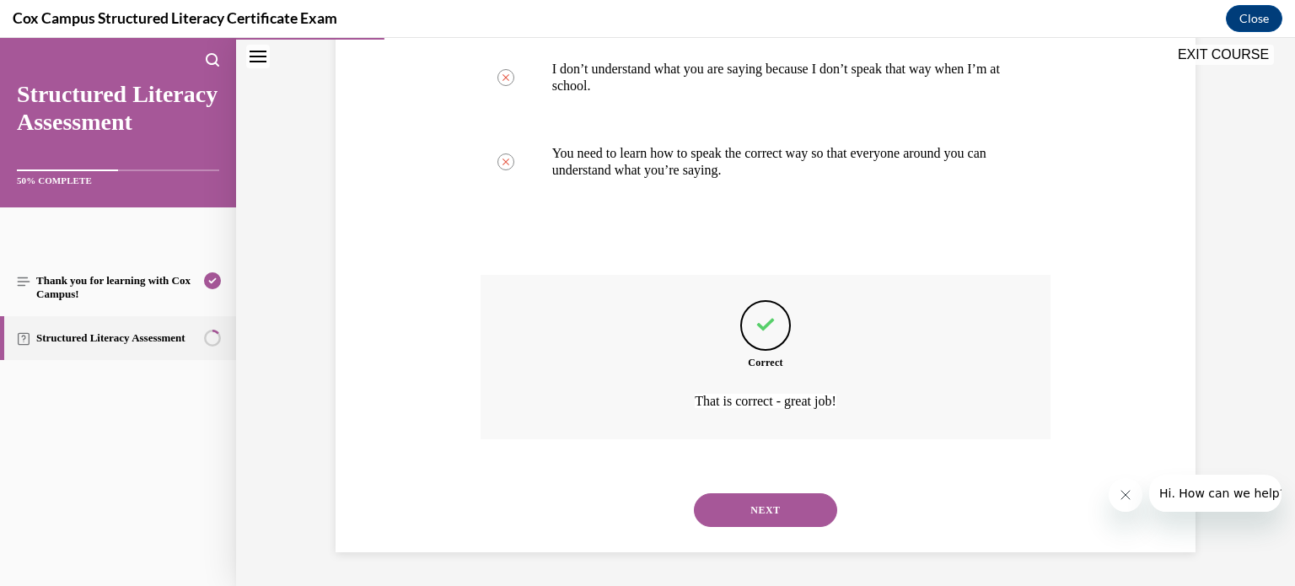
click at [767, 509] on button "NEXT" at bounding box center [765, 510] width 143 height 34
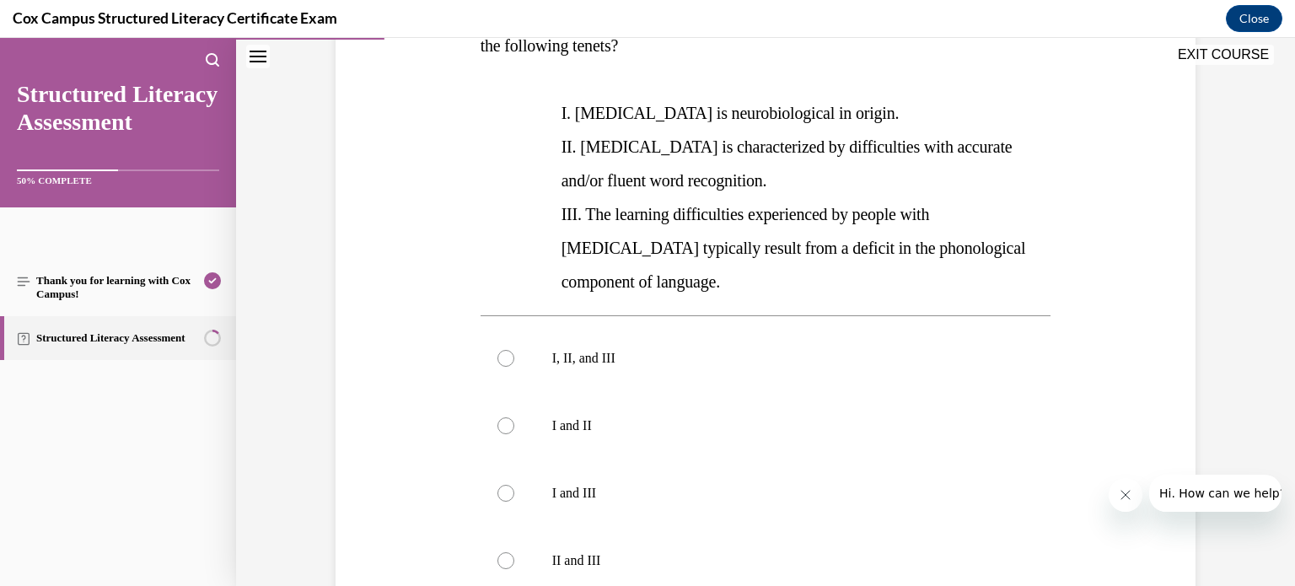
scroll to position [330, 0]
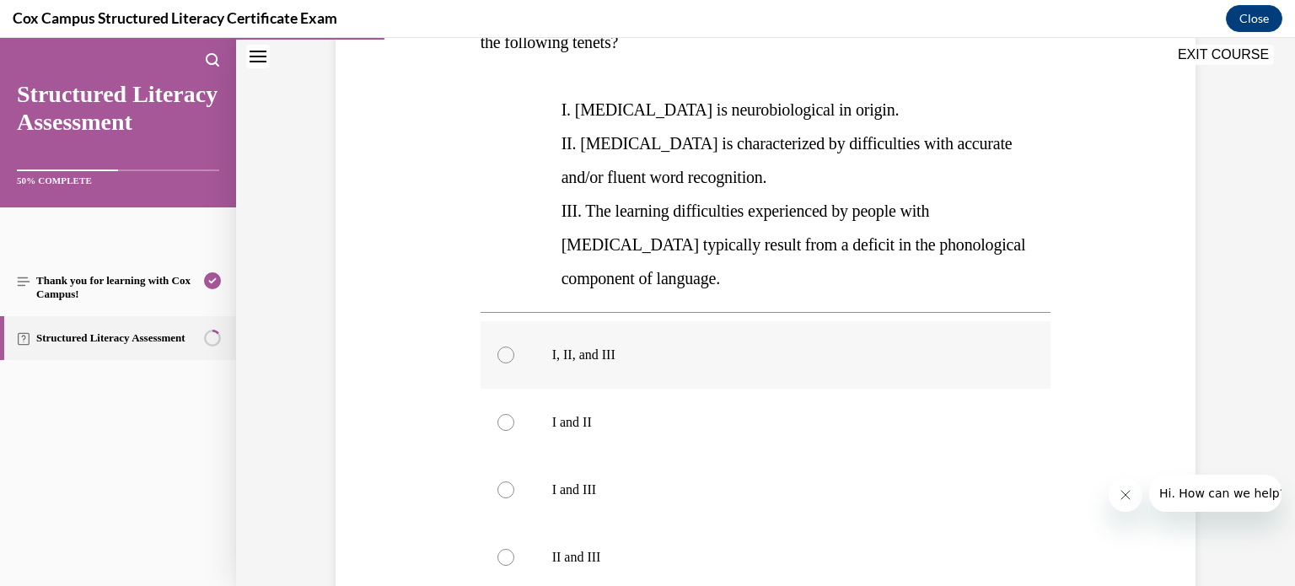
click at [503, 347] on div at bounding box center [505, 355] width 17 height 17
click at [503, 347] on input "I, II, and III" at bounding box center [505, 355] width 17 height 17
radio input "true"
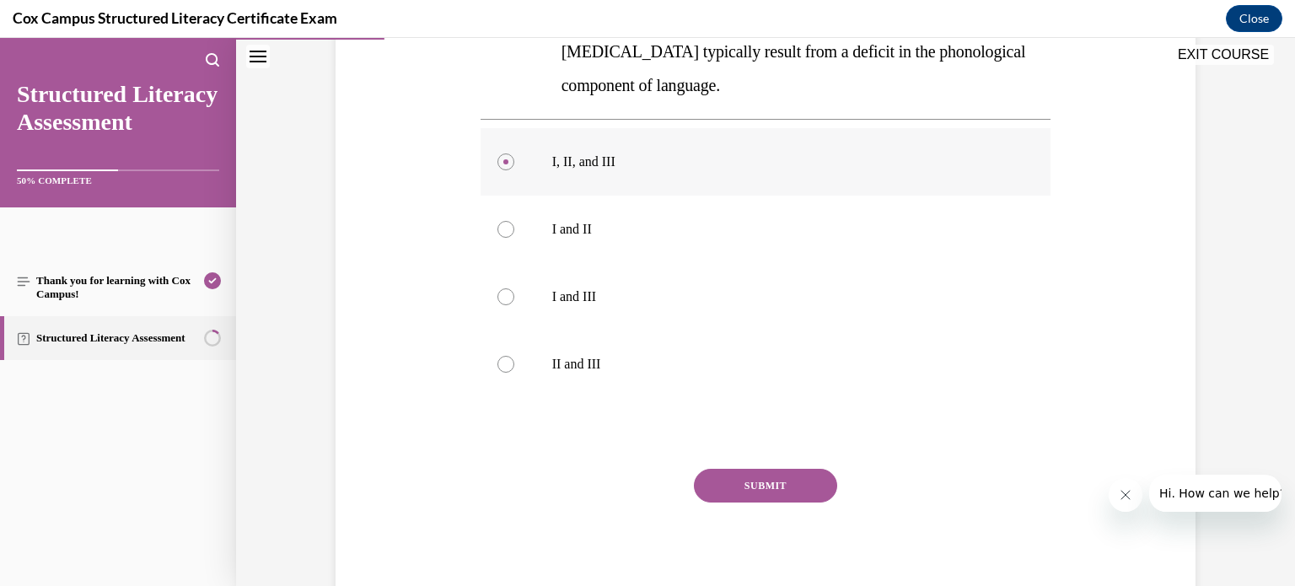
scroll to position [524, 0]
click at [761, 468] on button "SUBMIT" at bounding box center [765, 485] width 143 height 34
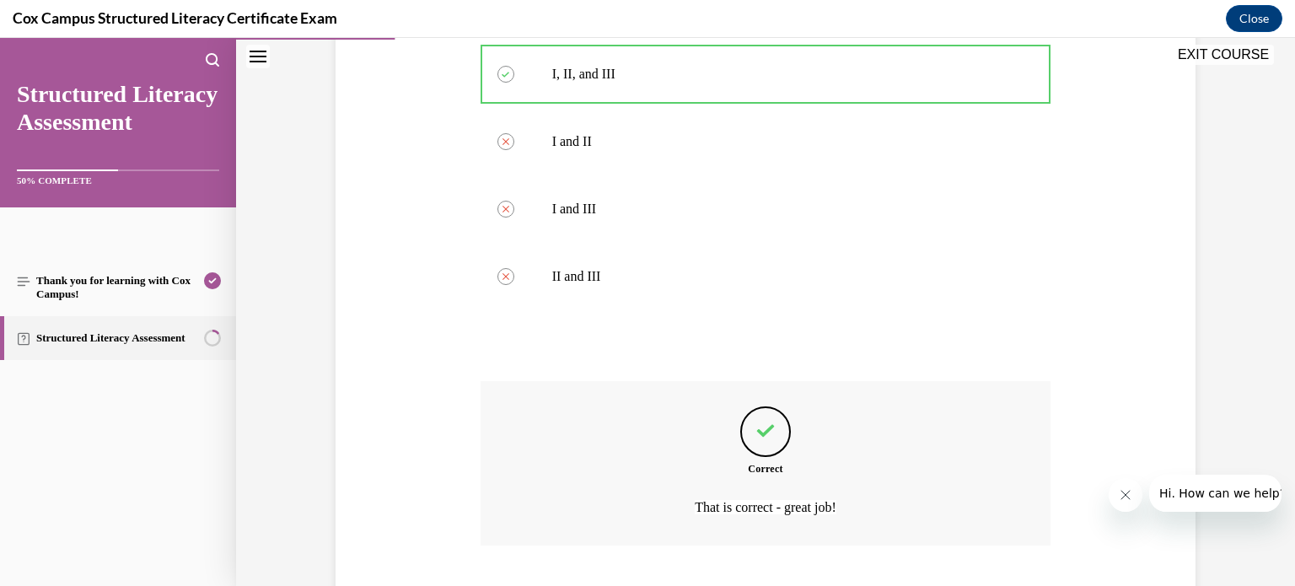
scroll to position [682, 0]
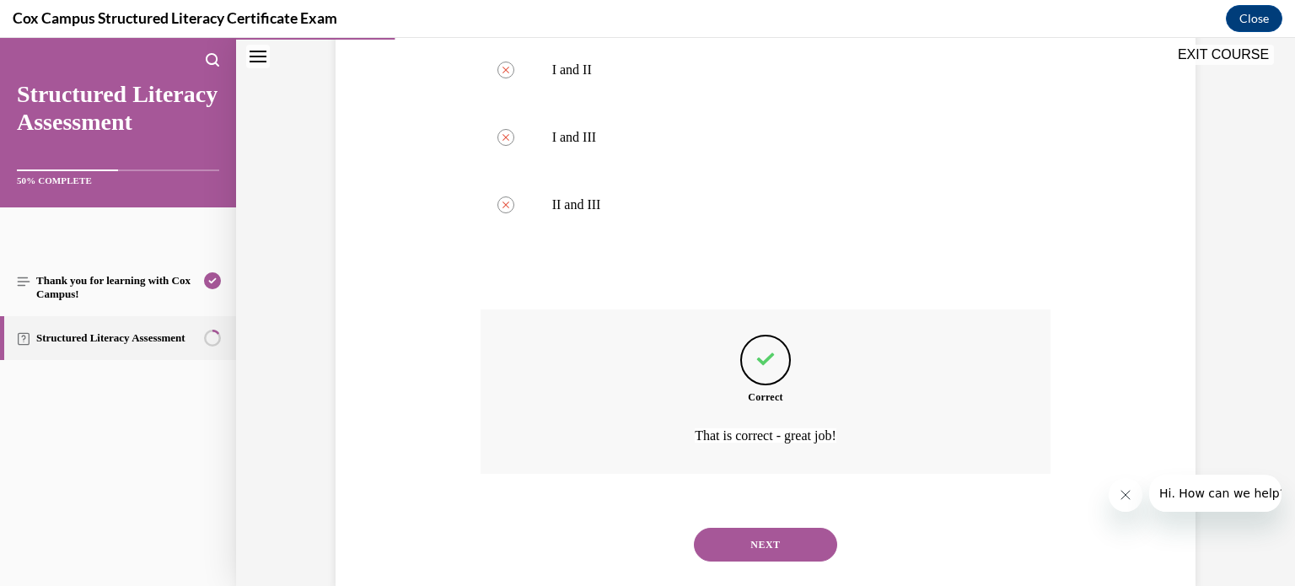
click at [764, 528] on button "NEXT" at bounding box center [765, 545] width 143 height 34
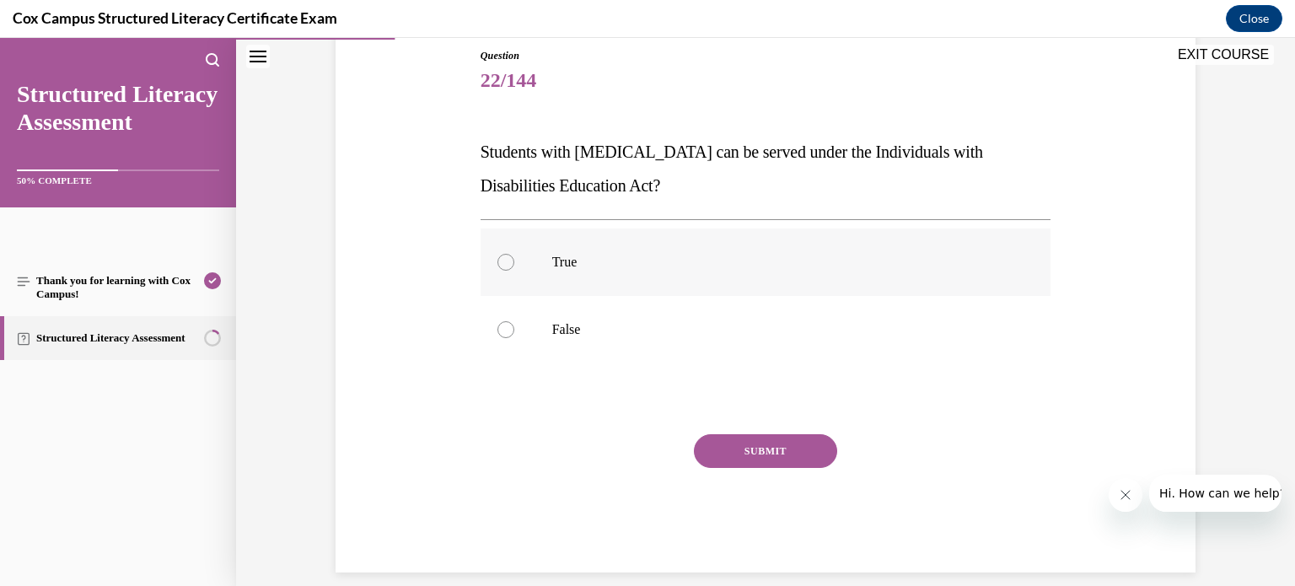
click at [502, 263] on div at bounding box center [505, 262] width 17 height 17
click at [502, 263] on input "True" at bounding box center [505, 262] width 17 height 17
radio input "true"
click at [775, 448] on button "SUBMIT" at bounding box center [765, 451] width 143 height 34
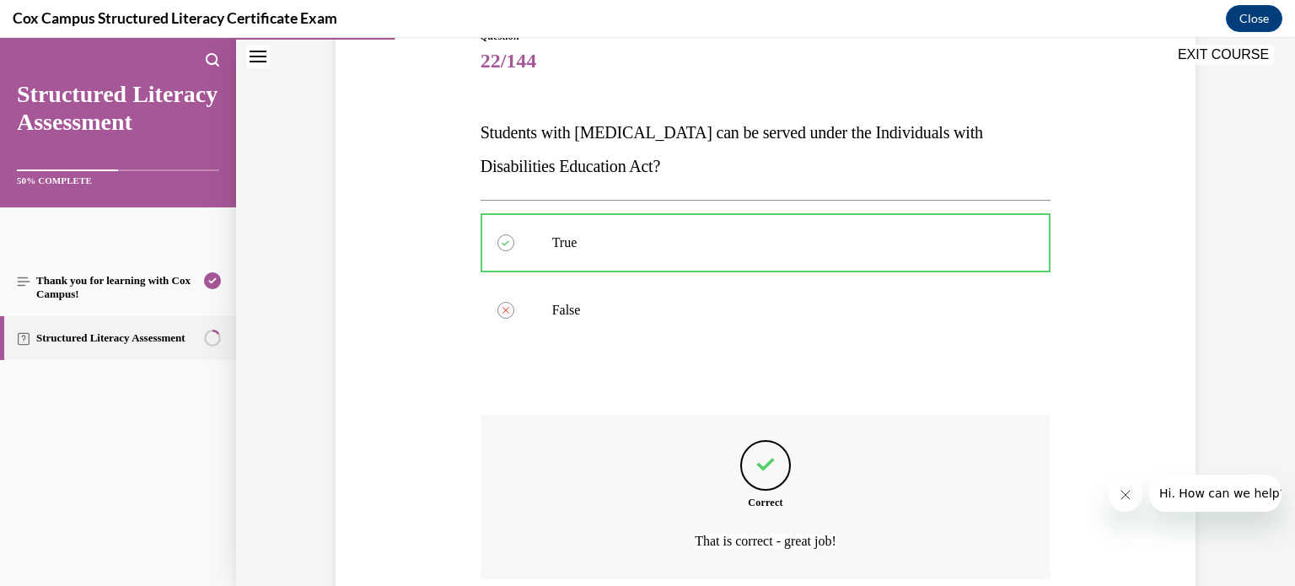
scroll to position [345, 0]
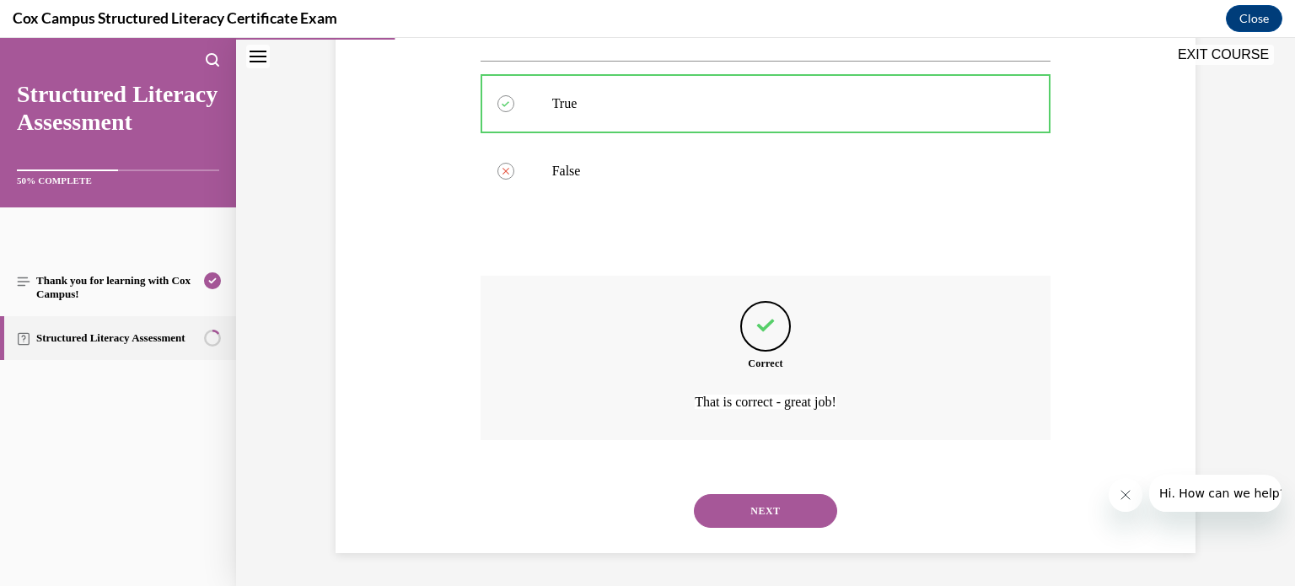
click at [761, 507] on button "NEXT" at bounding box center [765, 511] width 143 height 34
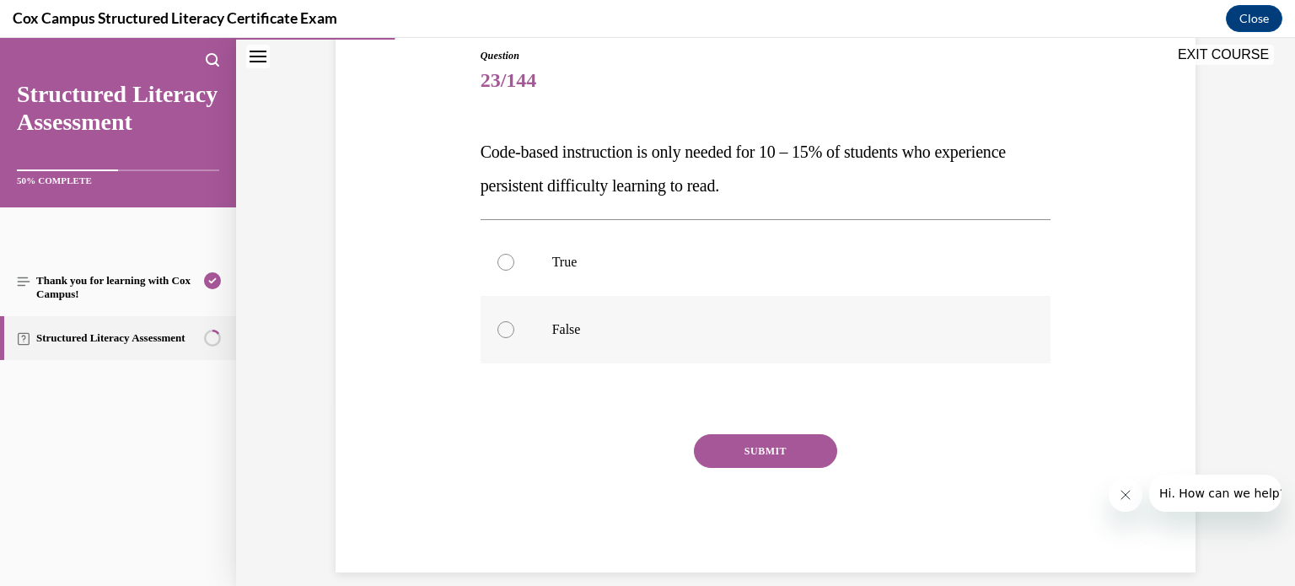
click at [508, 331] on label "False" at bounding box center [766, 329] width 571 height 67
click at [508, 331] on input "False" at bounding box center [505, 329] width 17 height 17
radio input "true"
click at [771, 448] on button "SUBMIT" at bounding box center [765, 451] width 143 height 34
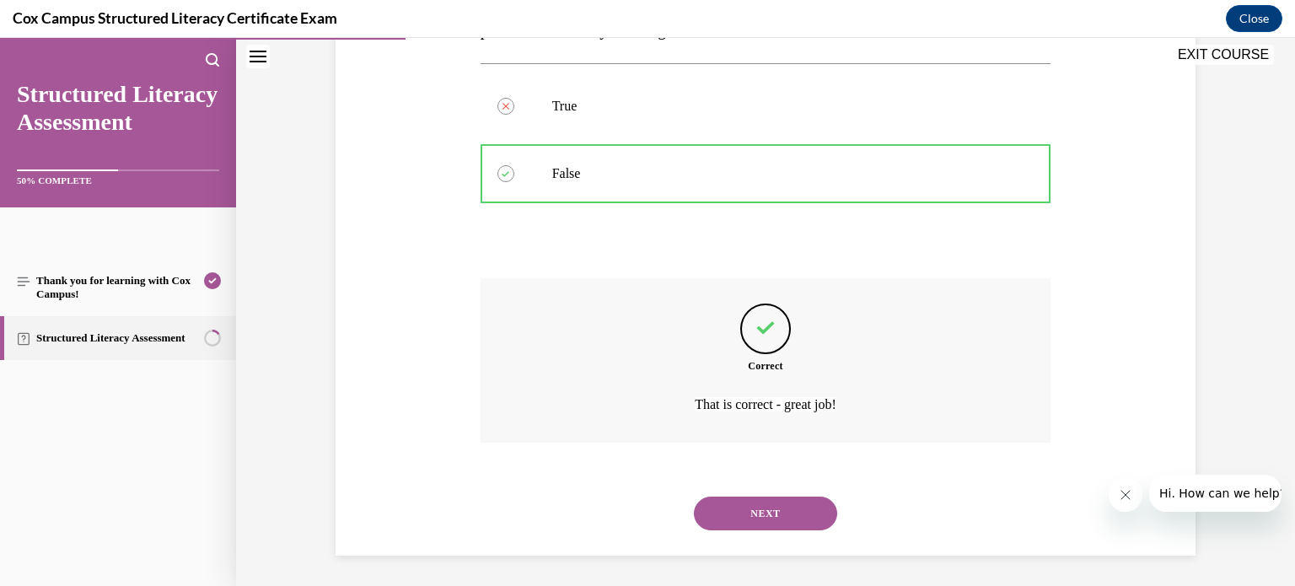
scroll to position [345, 0]
click at [768, 512] on button "NEXT" at bounding box center [765, 511] width 143 height 34
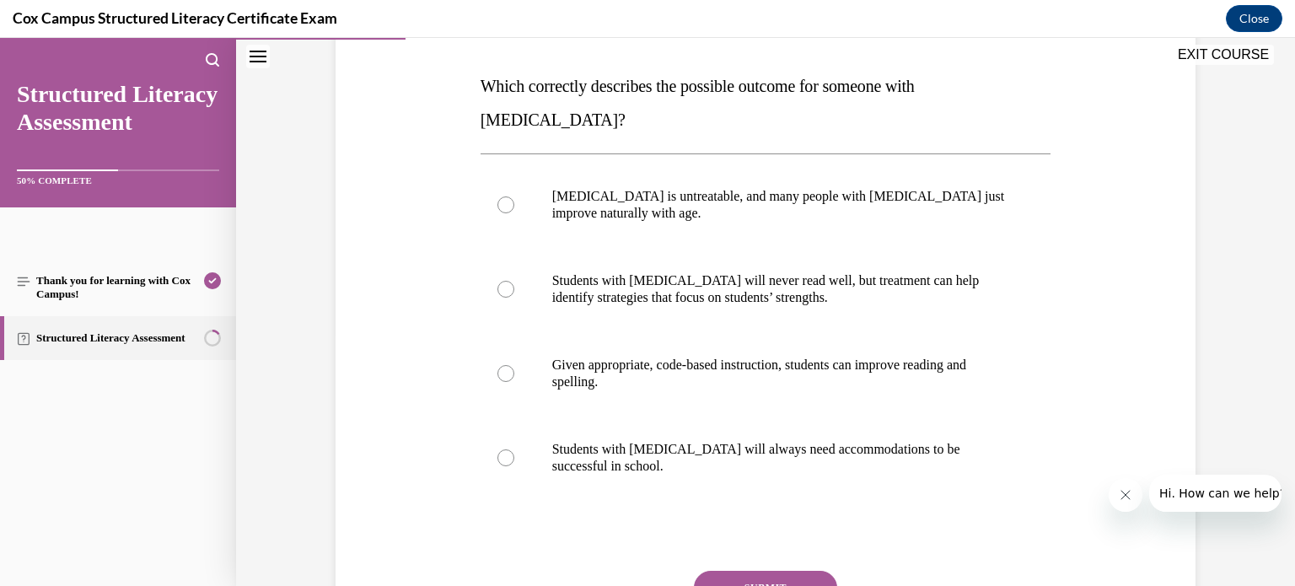
scroll to position [249, 0]
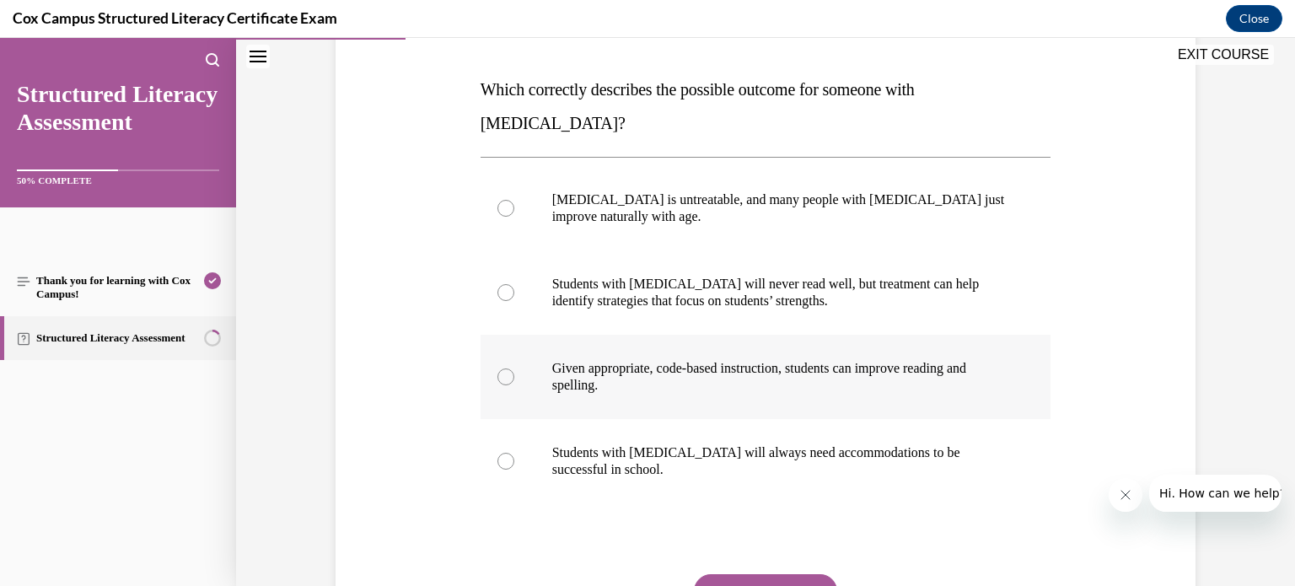
click at [509, 368] on div at bounding box center [505, 376] width 17 height 17
click at [509, 368] on input "Given appropriate, code-based instruction, students can improve reading and spe…" at bounding box center [505, 376] width 17 height 17
radio input "true"
click at [778, 574] on button "SUBMIT" at bounding box center [765, 591] width 143 height 34
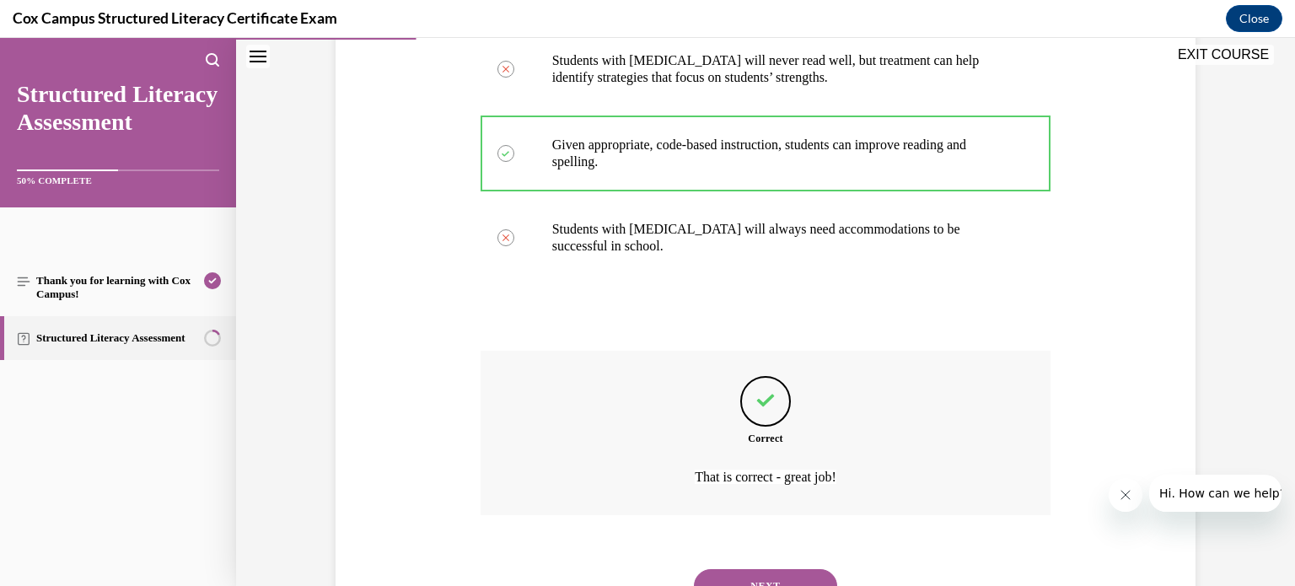
scroll to position [513, 0]
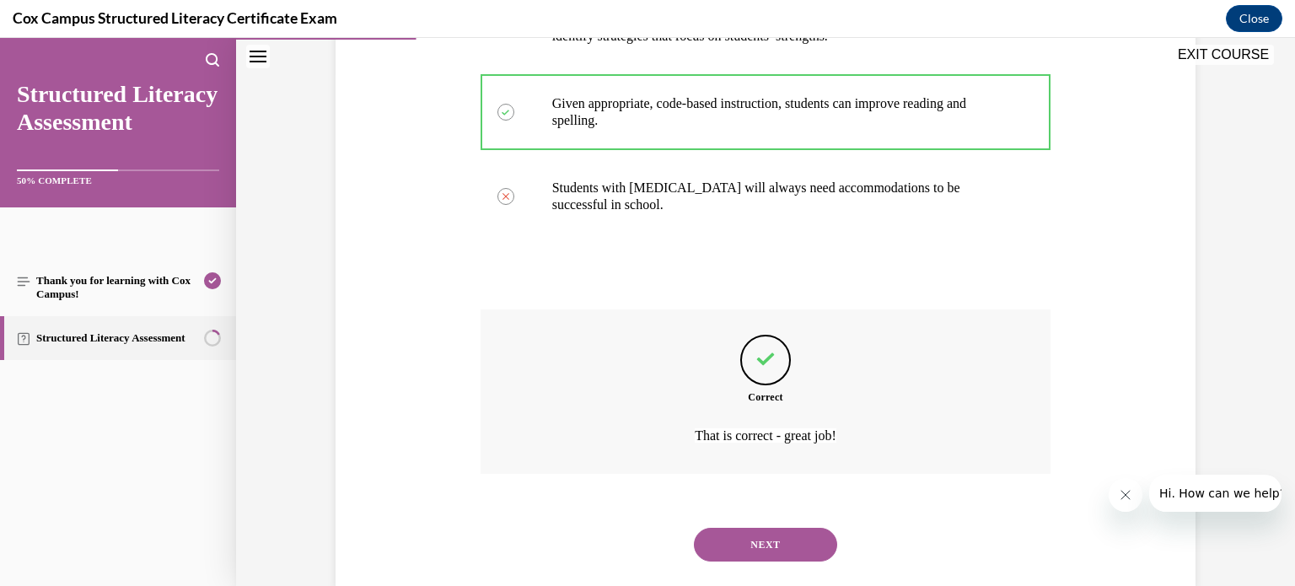
click at [771, 528] on button "NEXT" at bounding box center [765, 545] width 143 height 34
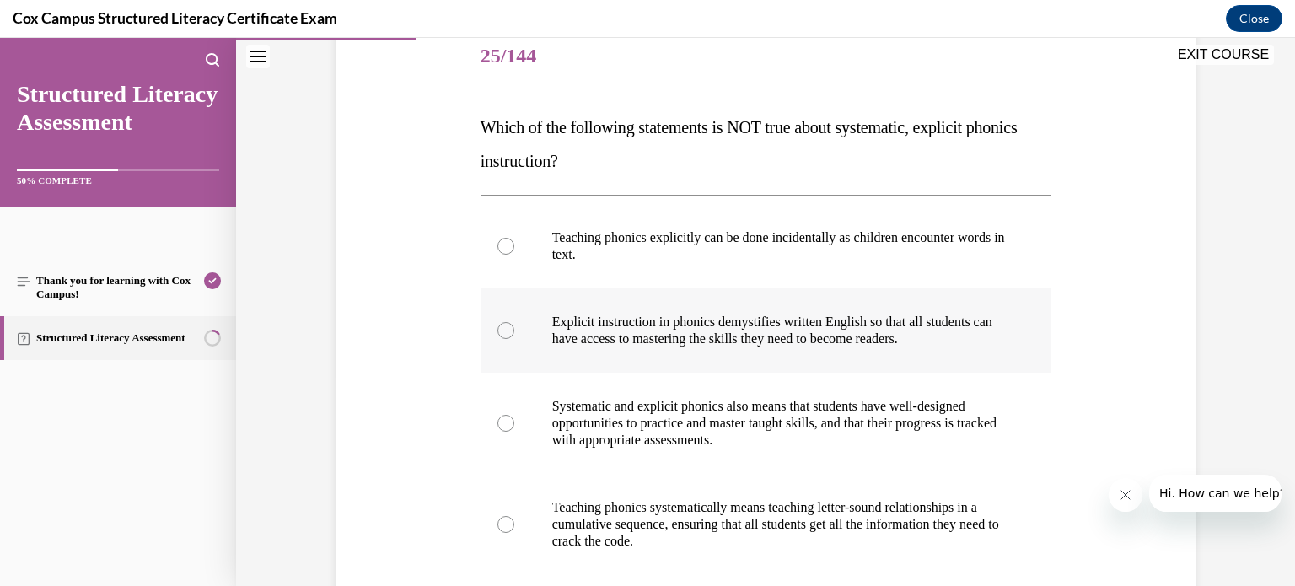
scroll to position [210, 0]
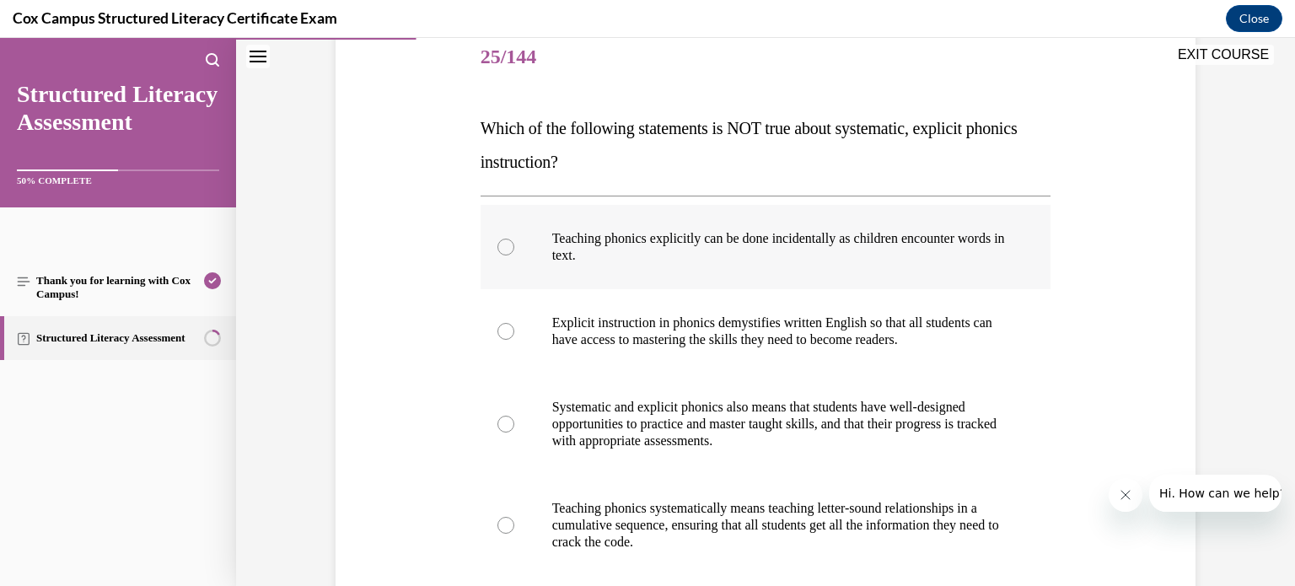
click at [503, 250] on div at bounding box center [505, 247] width 17 height 17
click at [503, 250] on input "Teaching phonics explicitly can be done incidentally as children encounter word…" at bounding box center [505, 247] width 17 height 17
radio input "true"
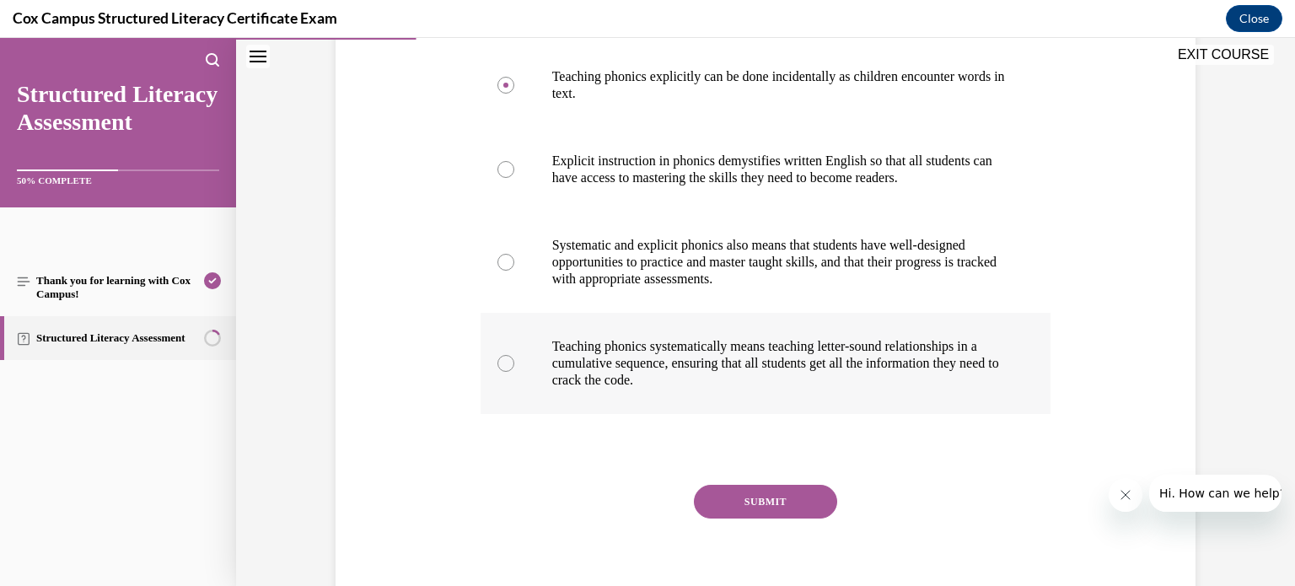
scroll to position [362, 0]
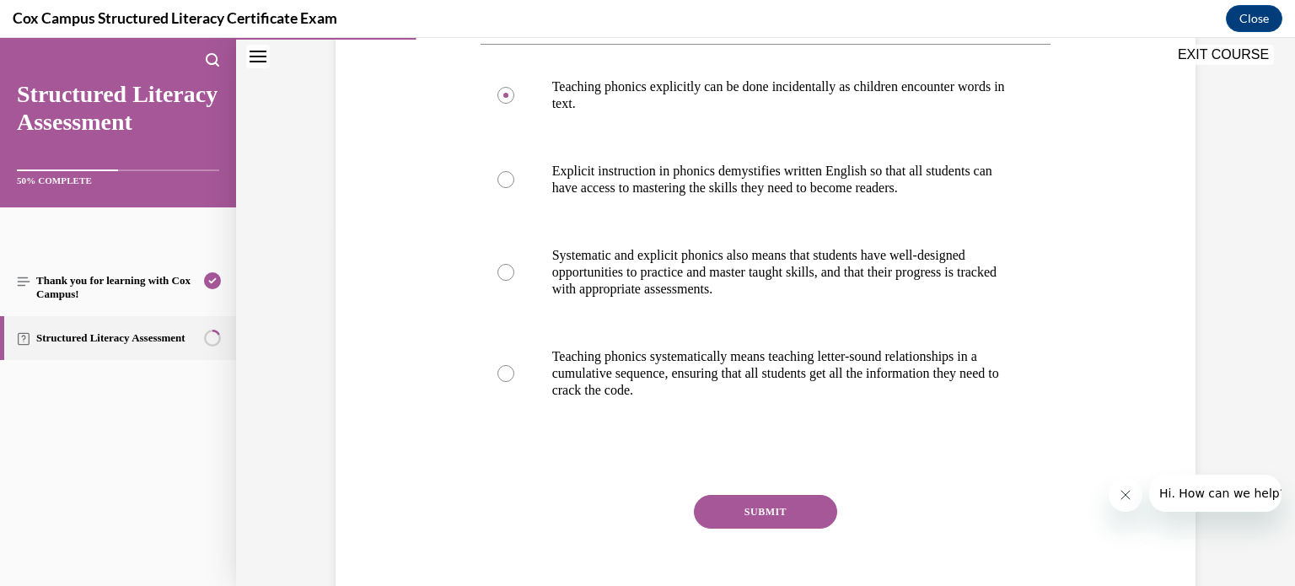
click at [771, 504] on button "SUBMIT" at bounding box center [765, 512] width 143 height 34
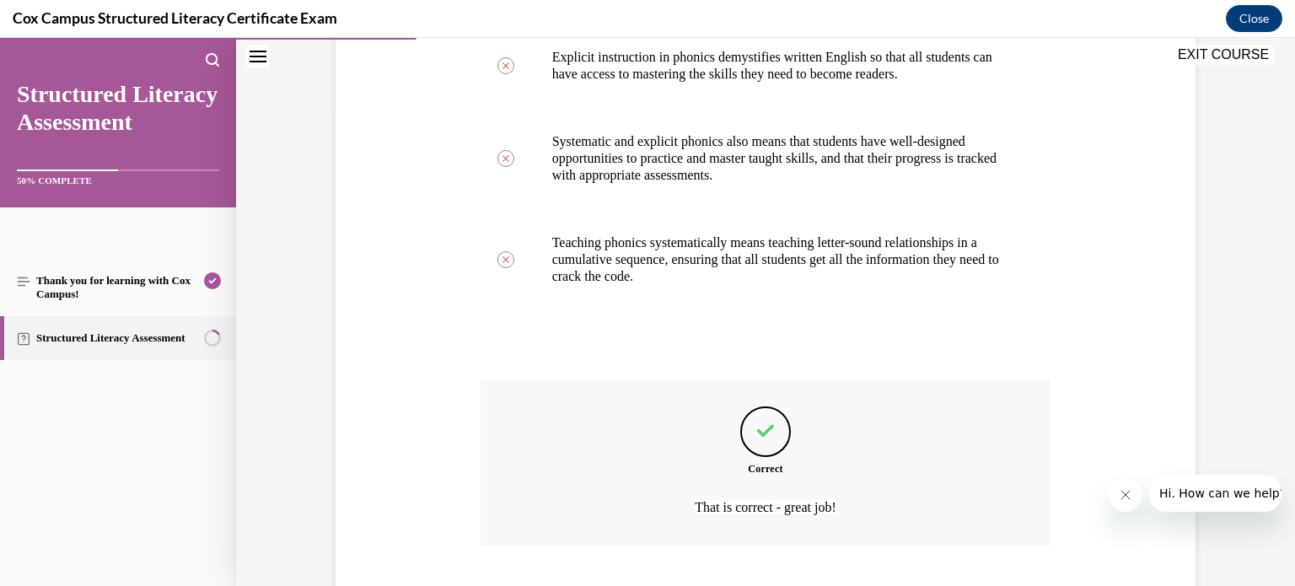
scroll to position [581, 0]
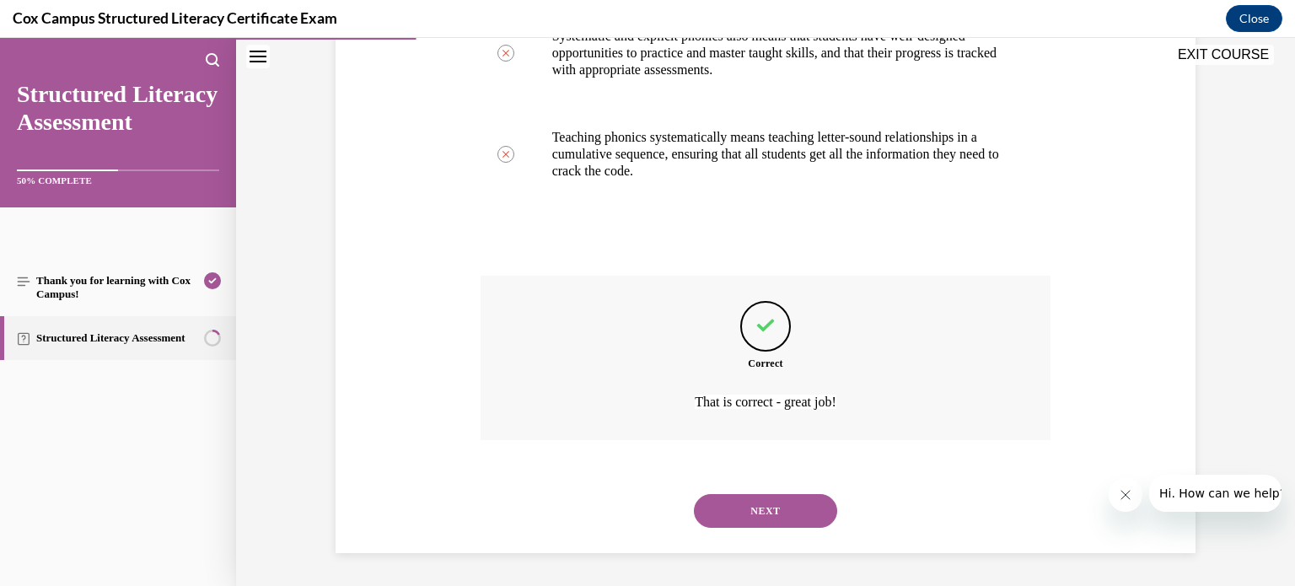
click at [770, 510] on button "NEXT" at bounding box center [765, 511] width 143 height 34
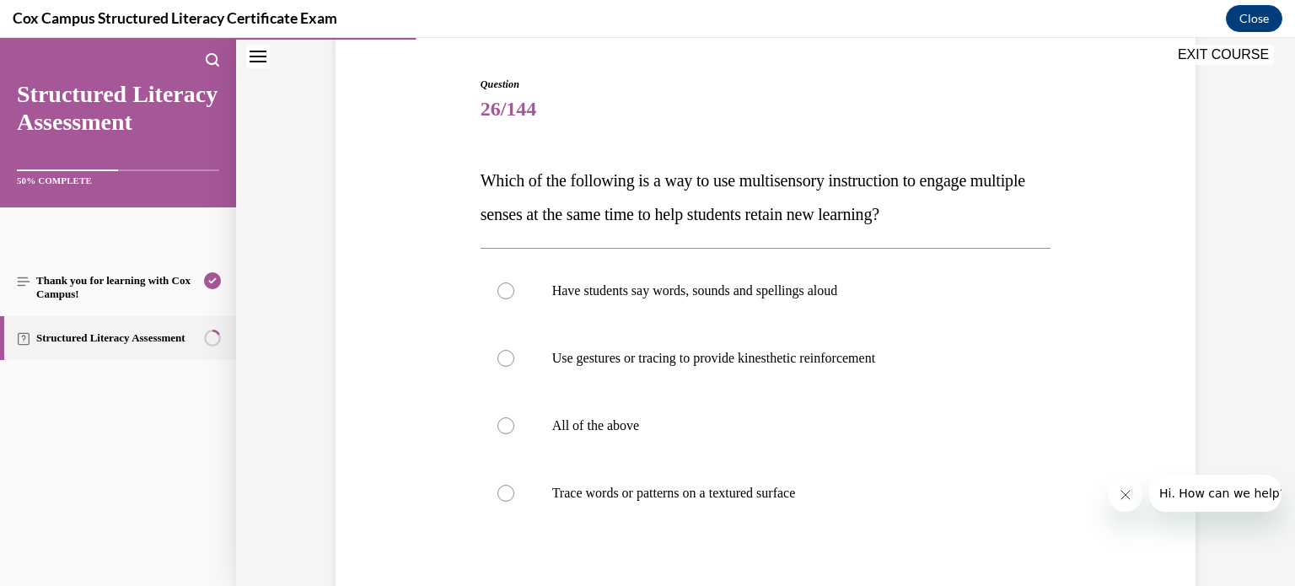
scroll to position [162, 0]
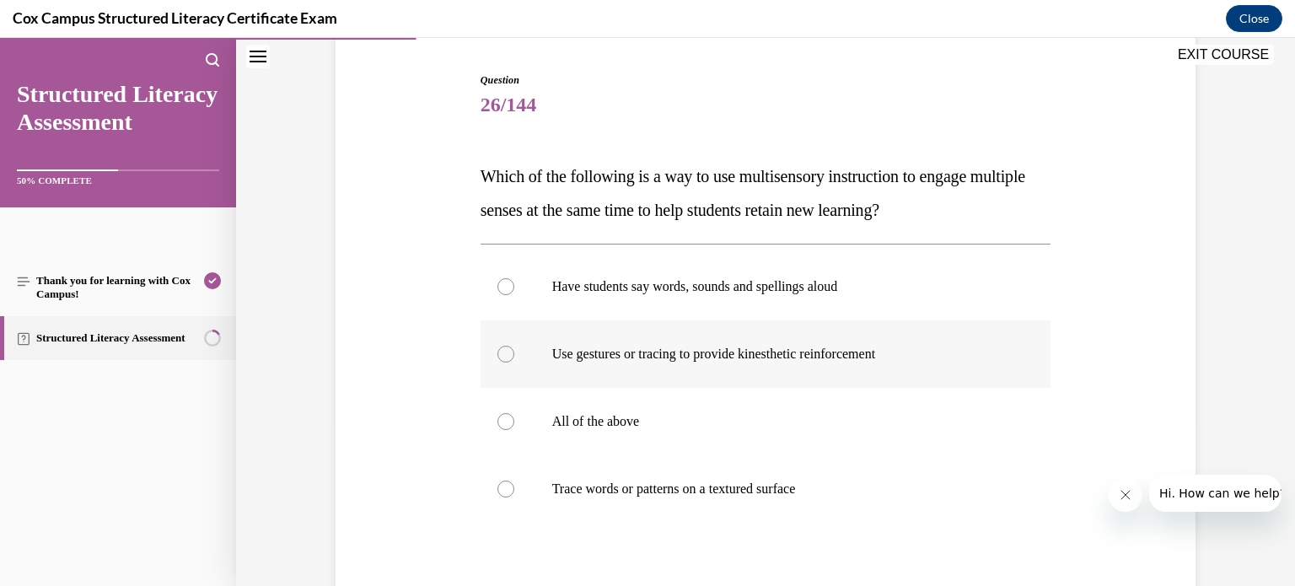
click at [508, 355] on div at bounding box center [505, 354] width 17 height 17
click at [508, 355] on input "Use gestures or tracing to provide kinesthetic reinforcement" at bounding box center [505, 354] width 17 height 17
radio input "true"
click at [504, 484] on div at bounding box center [505, 489] width 17 height 17
click at [504, 484] on input "Trace words or patterns on a textured surface" at bounding box center [505, 489] width 17 height 17
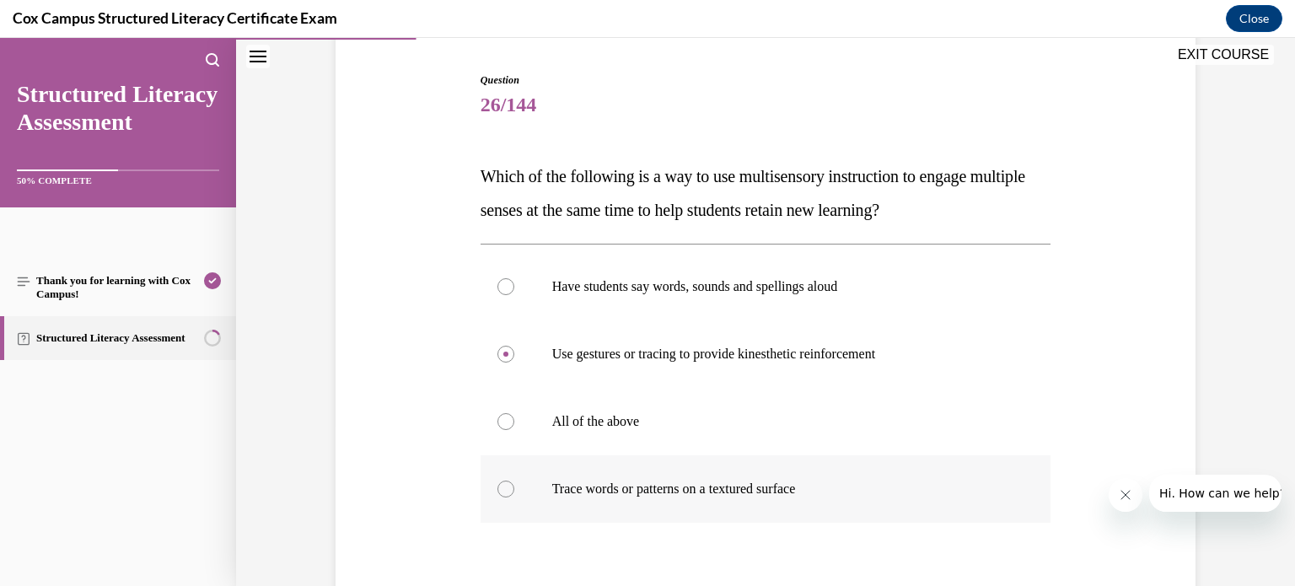
radio input "true"
click at [508, 349] on div at bounding box center [505, 354] width 17 height 17
click at [508, 349] on input "Use gestures or tracing to provide kinesthetic reinforcement" at bounding box center [505, 354] width 17 height 17
radio input "true"
click at [503, 487] on div at bounding box center [505, 489] width 17 height 17
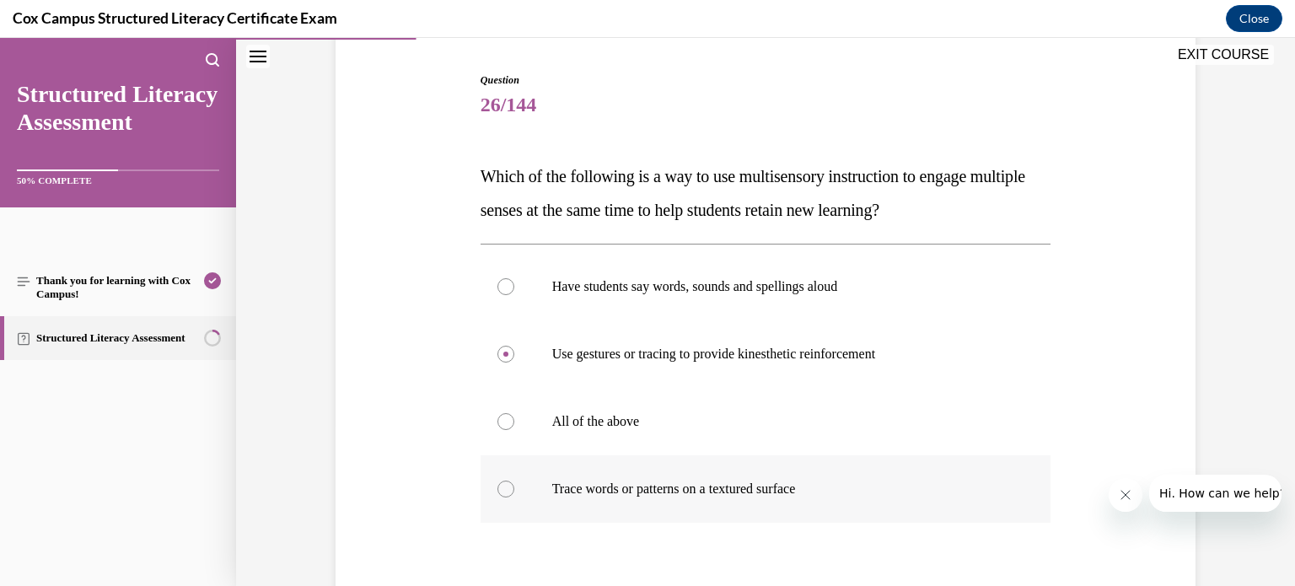
click at [503, 487] on input "Trace words or patterns on a textured surface" at bounding box center [505, 489] width 17 height 17
radio input "true"
click at [501, 419] on div at bounding box center [505, 421] width 17 height 17
click at [501, 419] on input "All of the above" at bounding box center [505, 421] width 17 height 17
radio input "true"
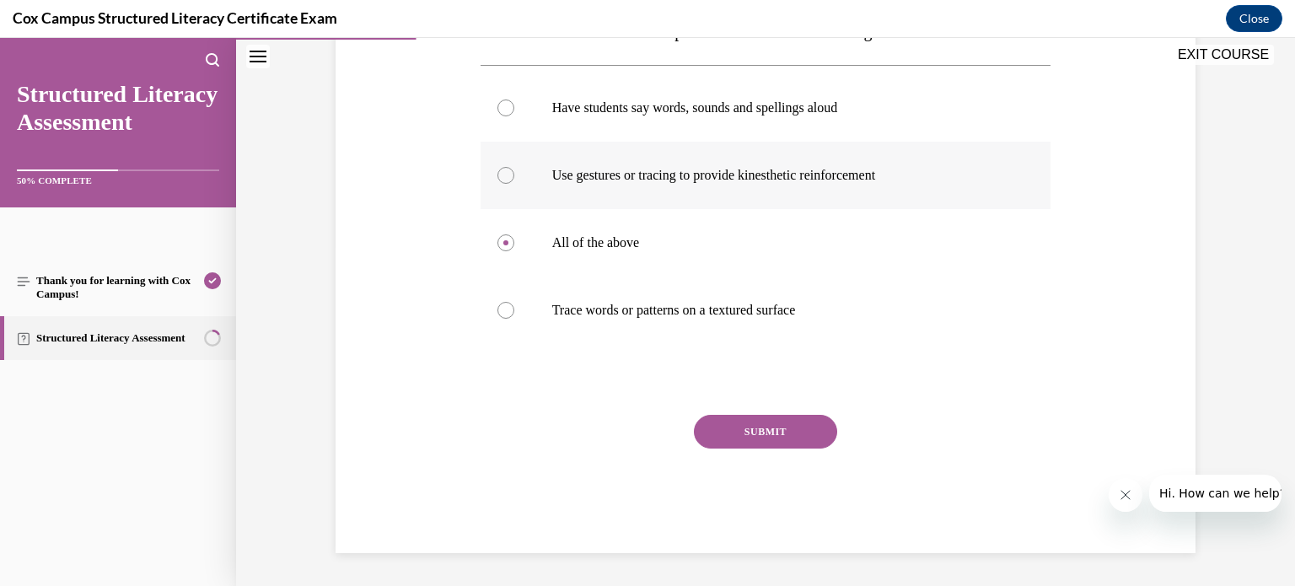
scroll to position [338, 0]
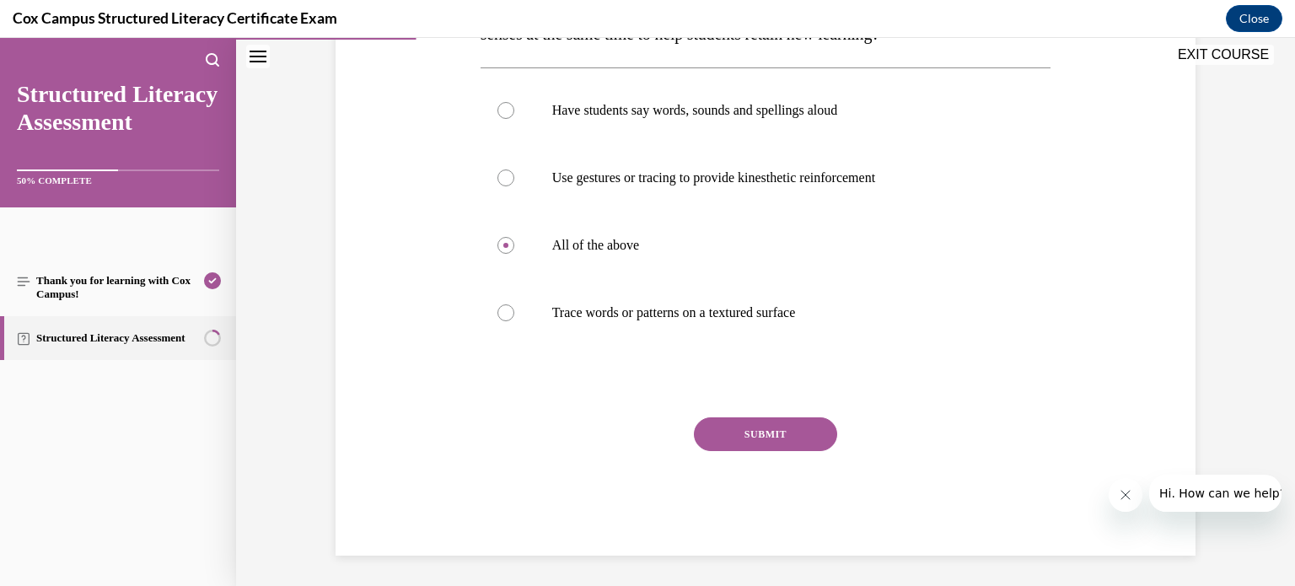
click at [763, 433] on button "SUBMIT" at bounding box center [765, 434] width 143 height 34
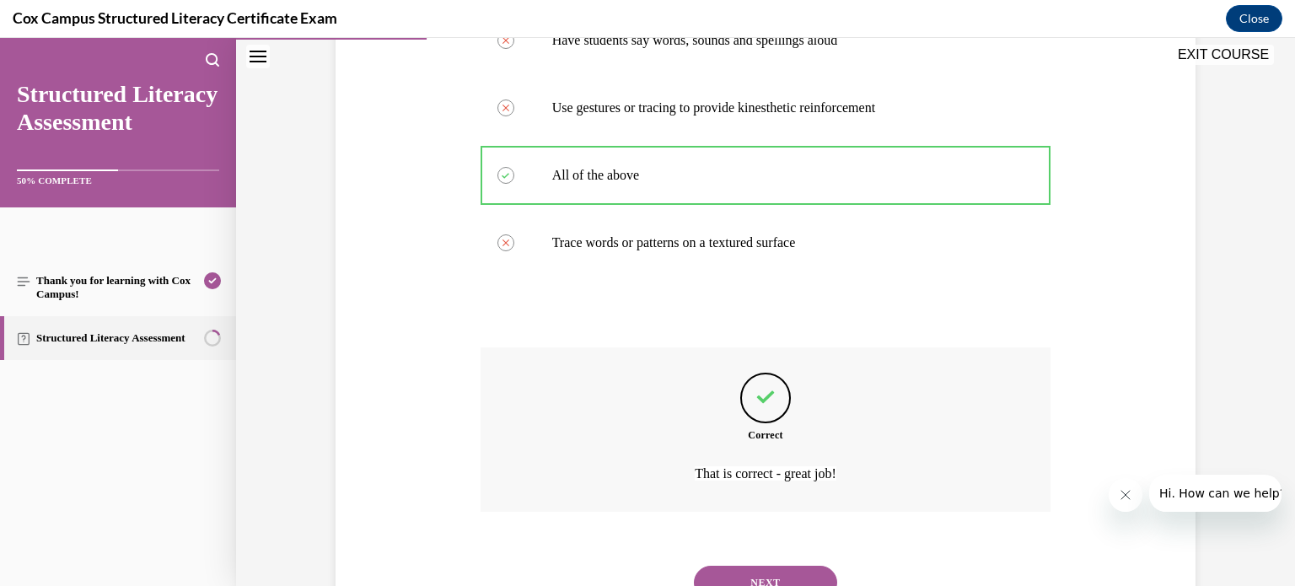
scroll to position [480, 0]
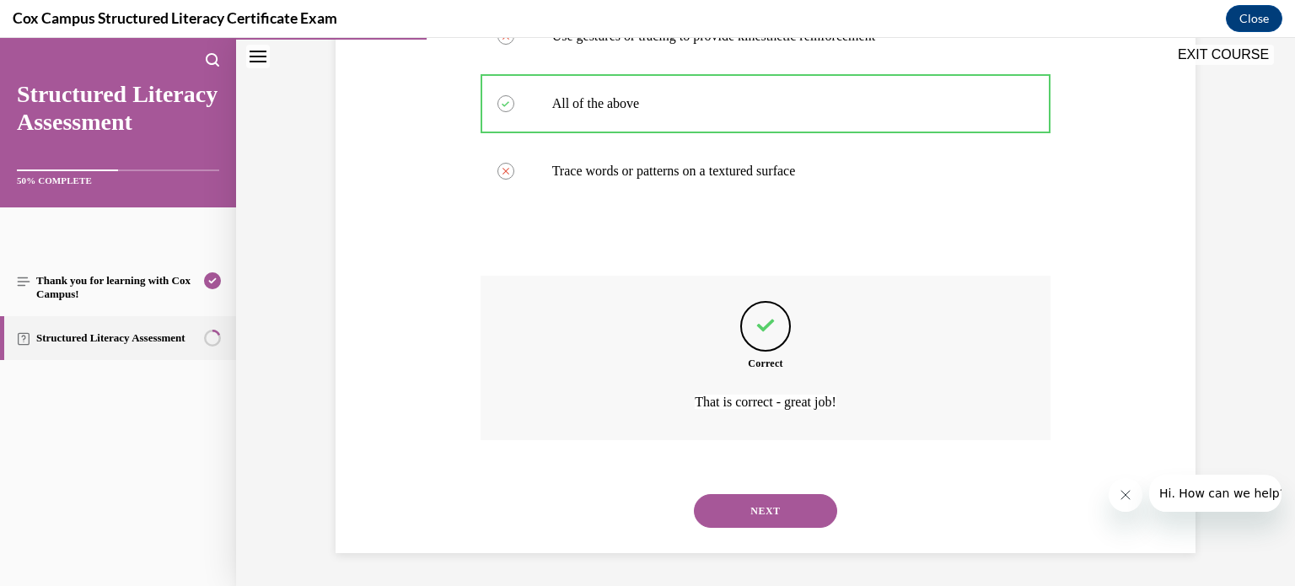
click at [761, 508] on button "NEXT" at bounding box center [765, 511] width 143 height 34
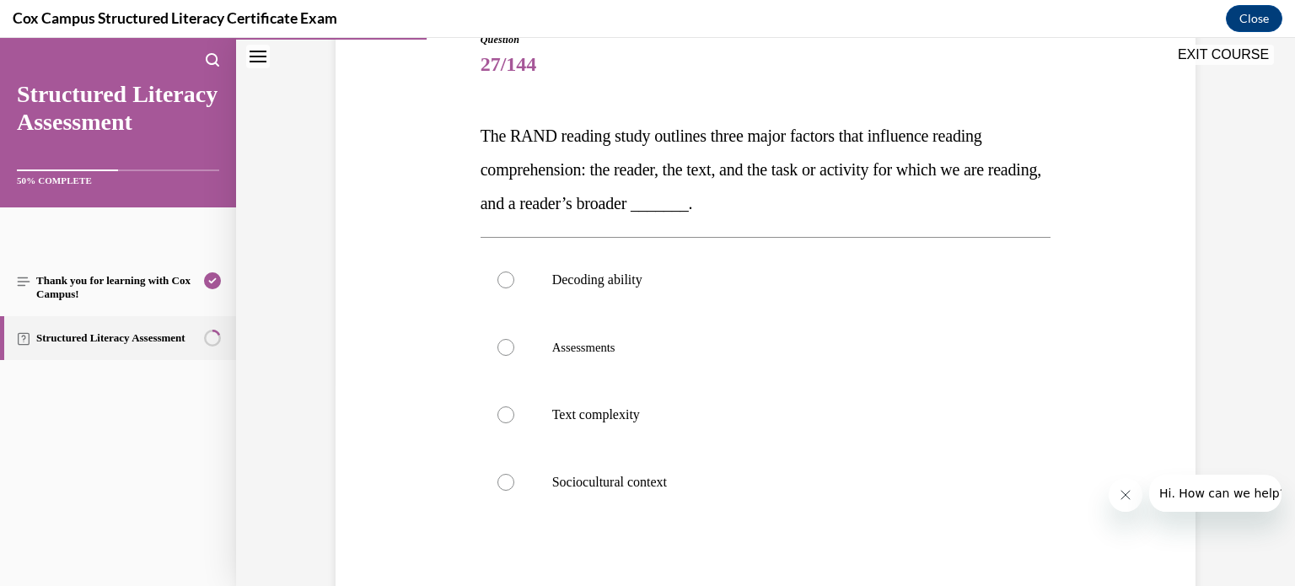
scroll to position [195, 0]
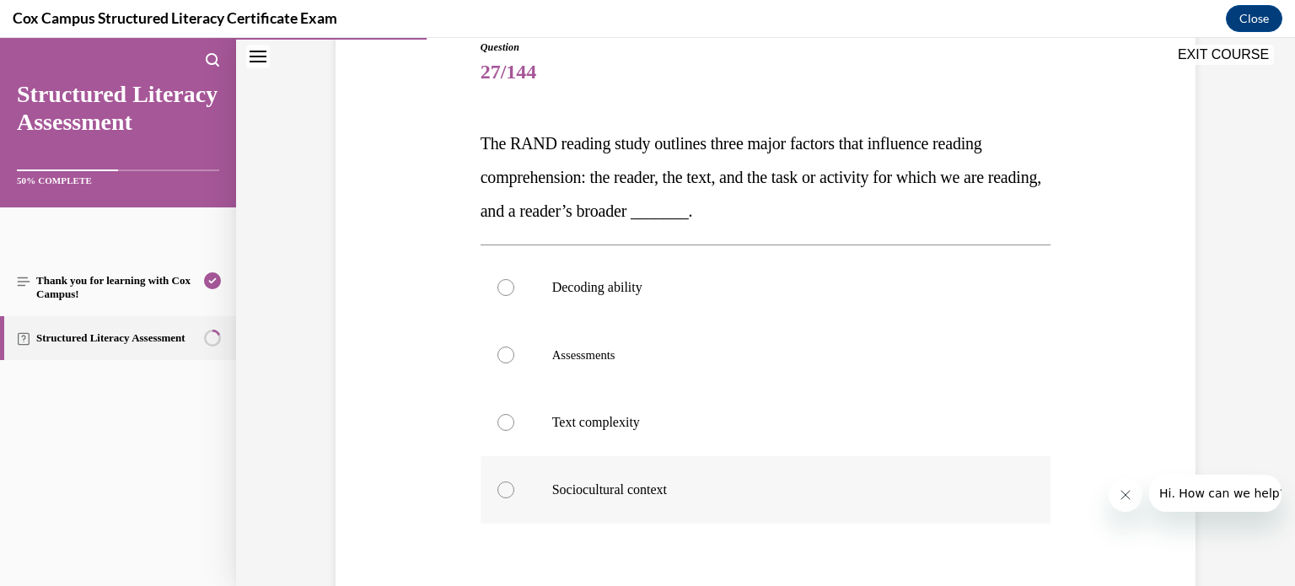
click at [512, 492] on div at bounding box center [505, 489] width 17 height 17
click at [512, 492] on input "Sociocultural context" at bounding box center [505, 489] width 17 height 17
radio input "true"
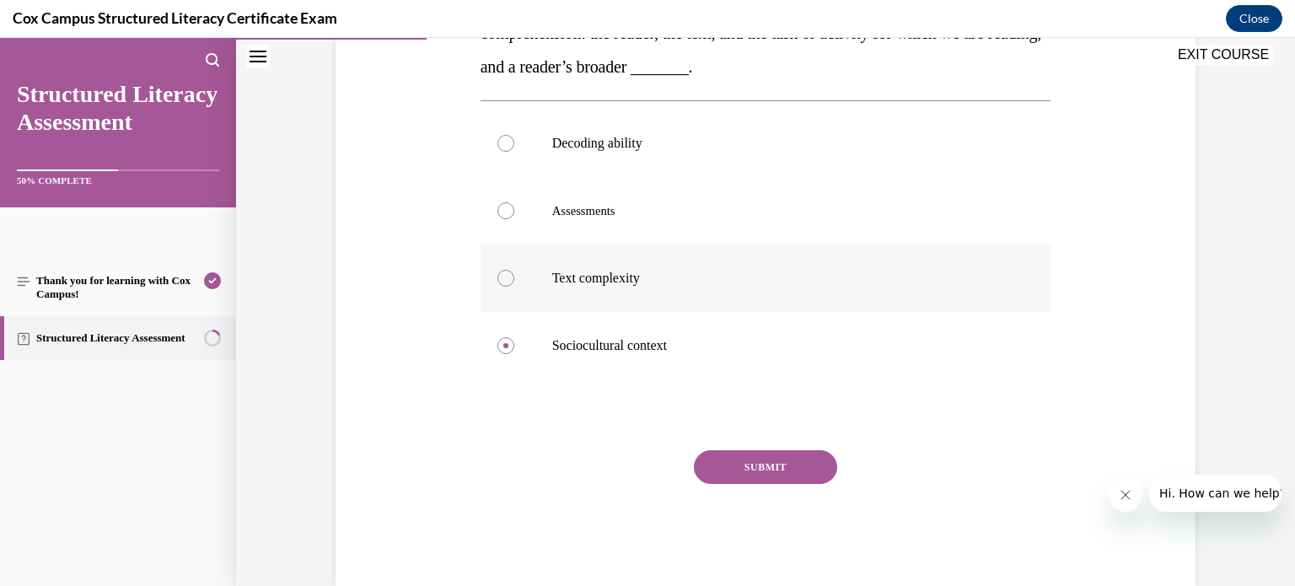
scroll to position [342, 0]
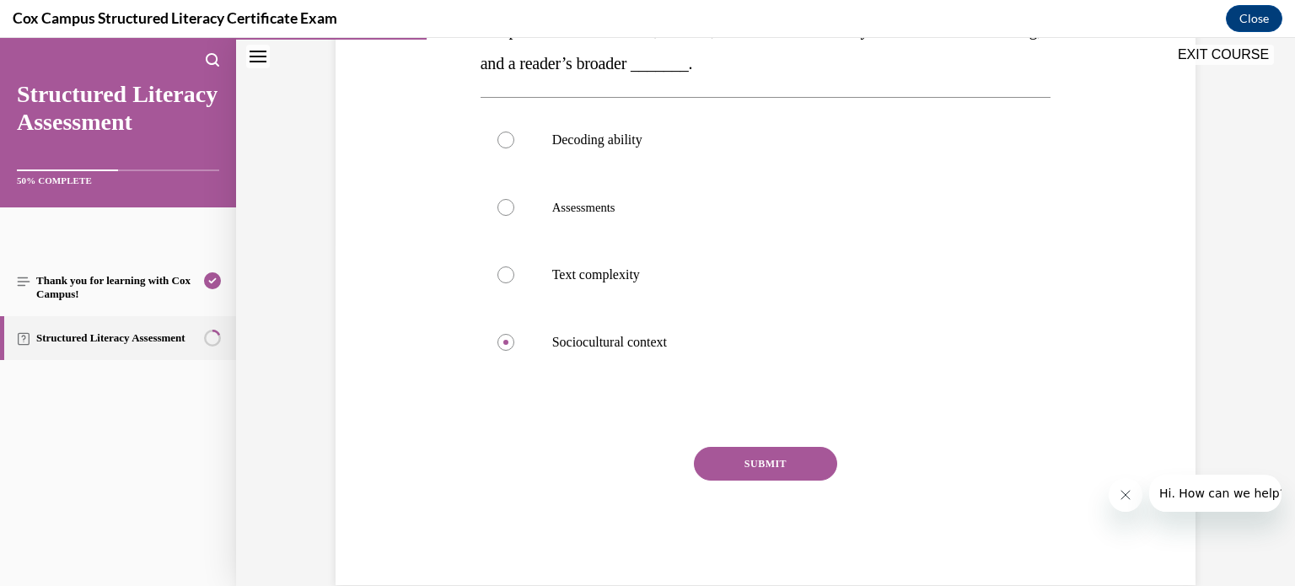
click at [764, 458] on button "SUBMIT" at bounding box center [765, 464] width 143 height 34
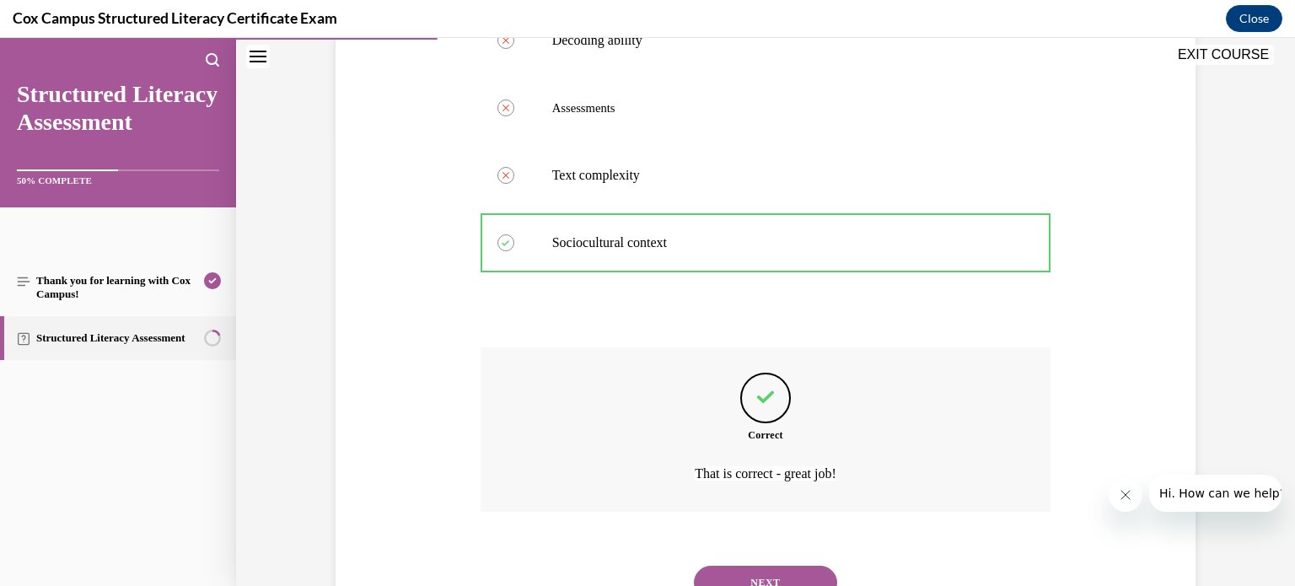
scroll to position [513, 0]
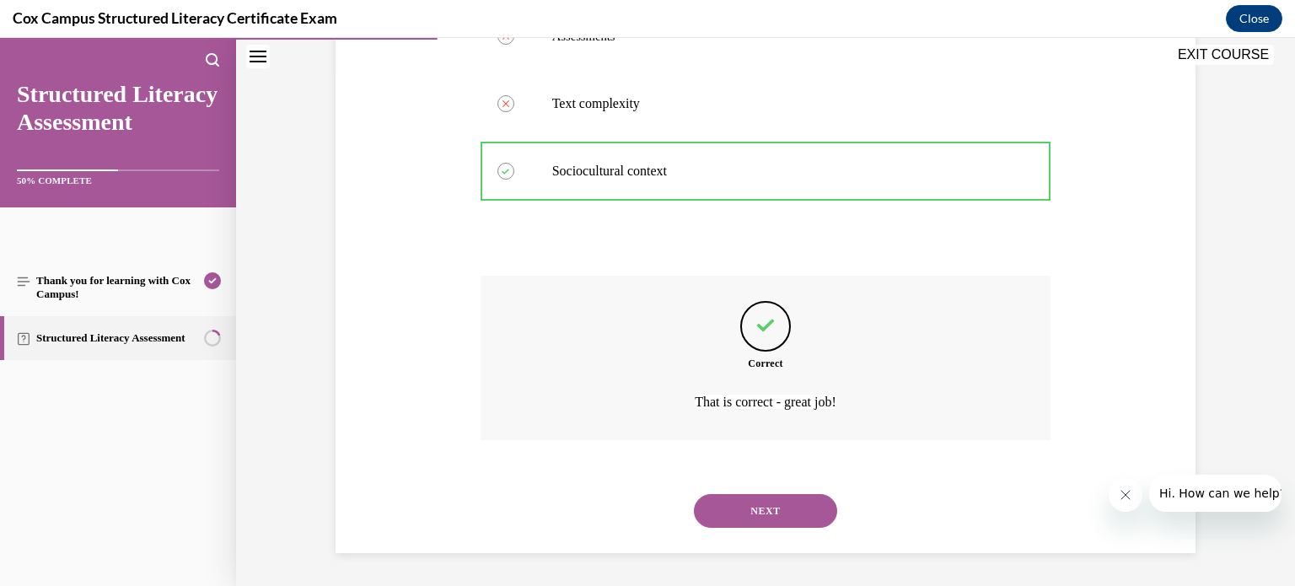
click at [767, 502] on button "NEXT" at bounding box center [765, 511] width 143 height 34
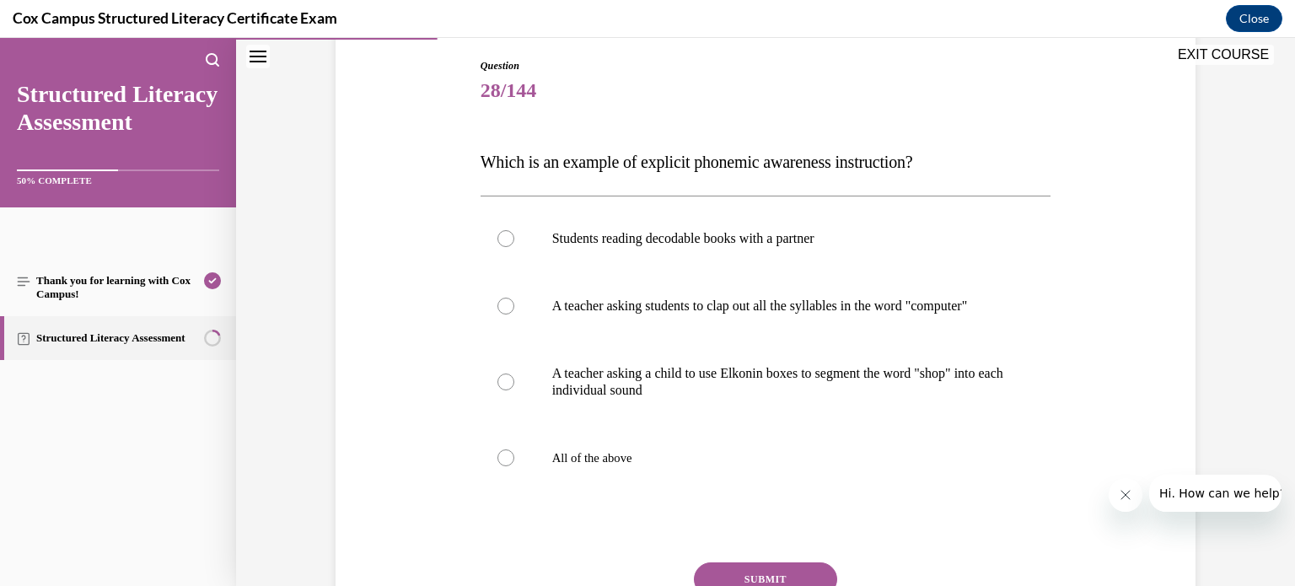
scroll to position [177, 0]
click at [507, 390] on div at bounding box center [505, 381] width 17 height 17
click at [507, 390] on input "A teacher asking a child to use Elkonin boxes to segment the word "shop" into e…" at bounding box center [505, 381] width 17 height 17
radio input "true"
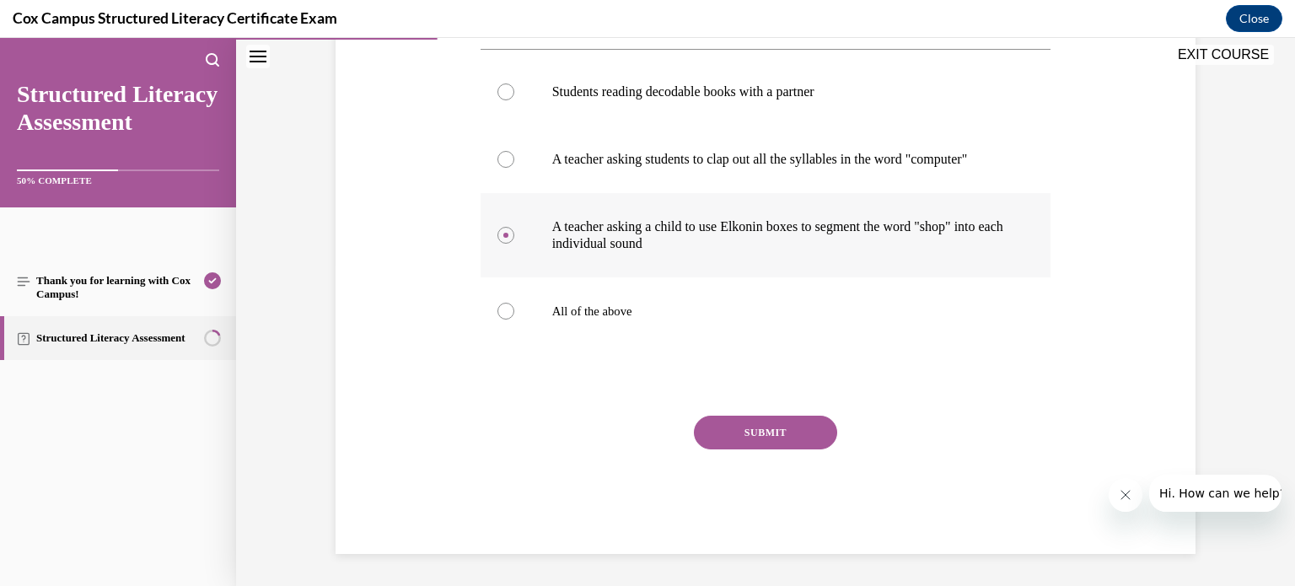
scroll to position [330, 0]
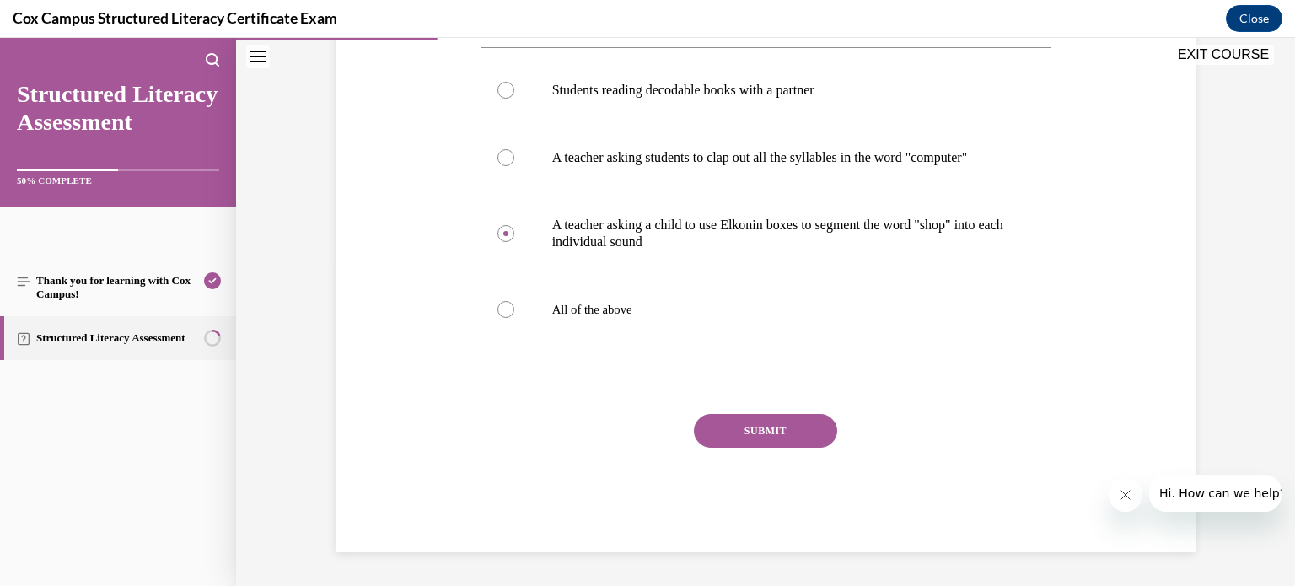
click at [767, 445] on button "SUBMIT" at bounding box center [765, 431] width 143 height 34
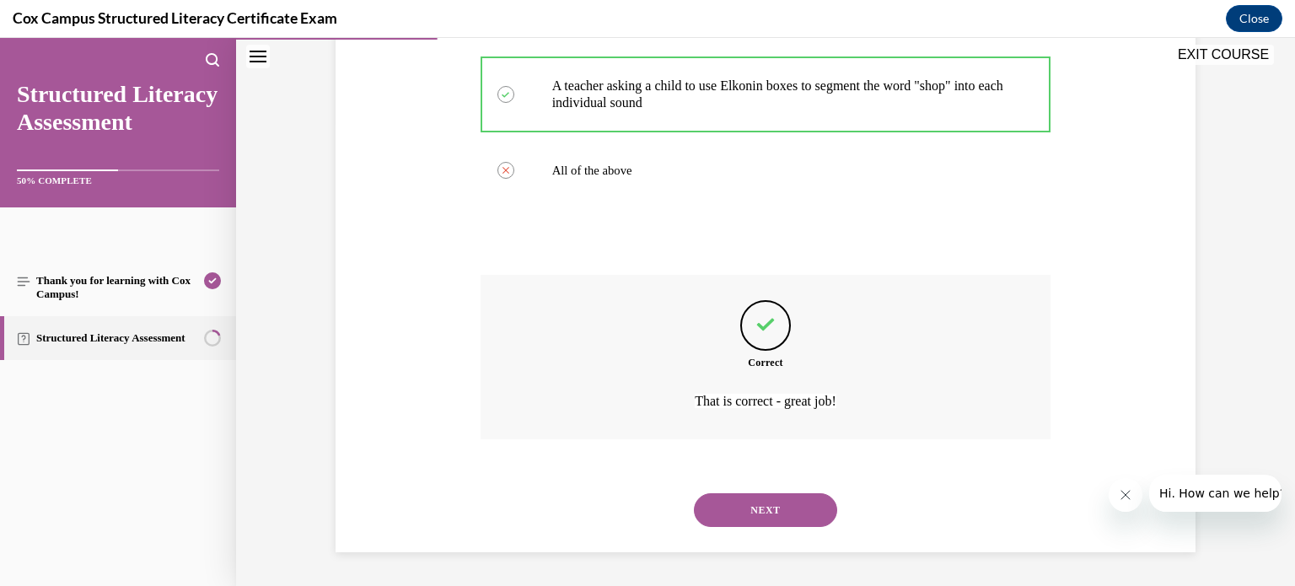
scroll to position [480, 0]
click at [770, 511] on button "NEXT" at bounding box center [765, 510] width 143 height 34
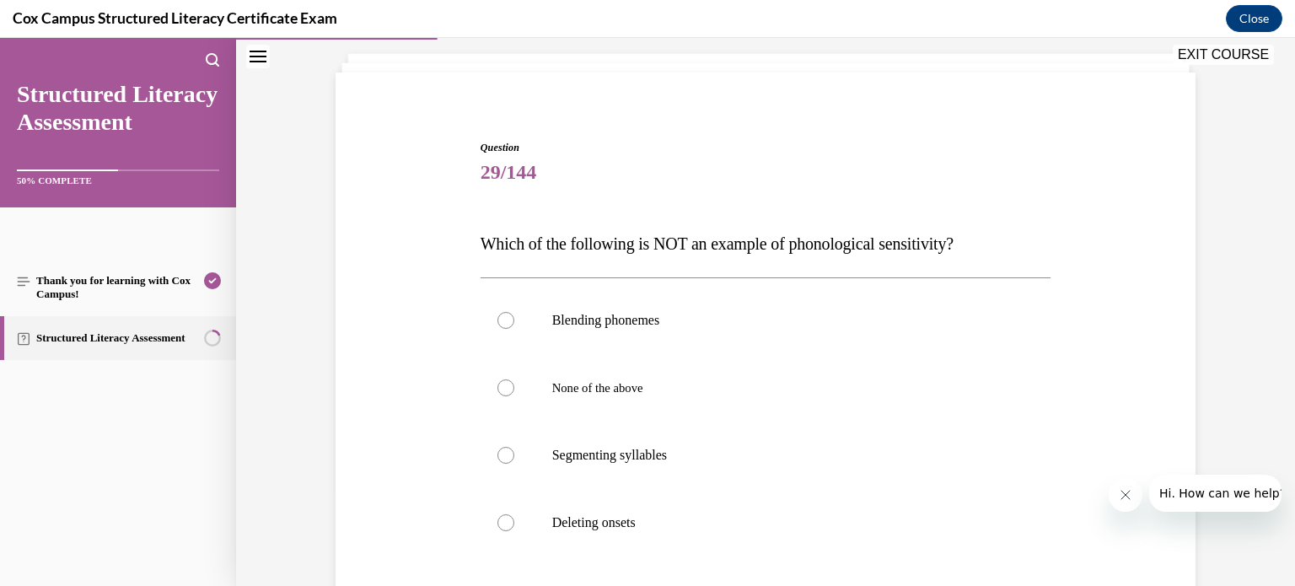
scroll to position [100, 0]
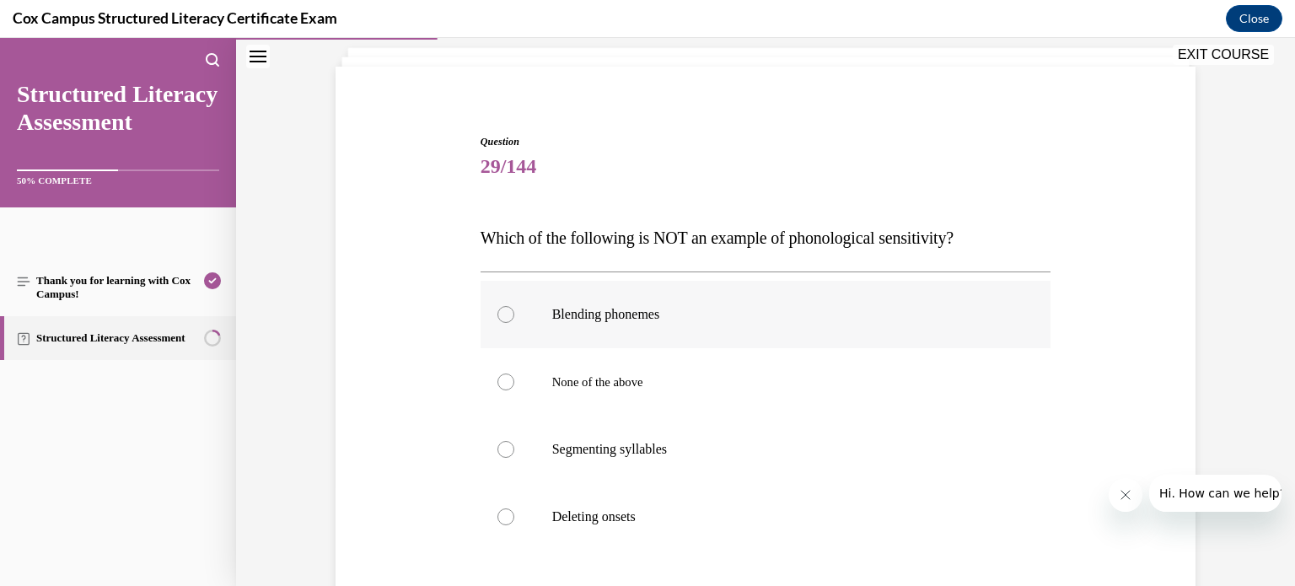
click at [505, 317] on div at bounding box center [505, 314] width 17 height 17
click at [505, 317] on input "Blending phonemes" at bounding box center [505, 314] width 17 height 17
radio input "true"
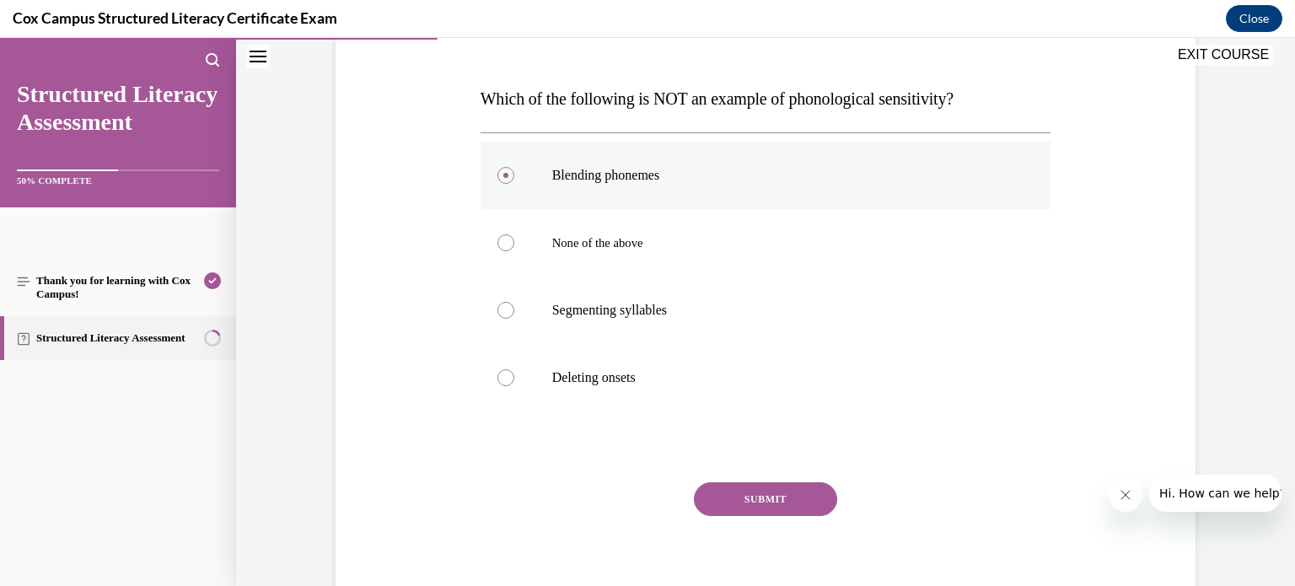
scroll to position [307, 0]
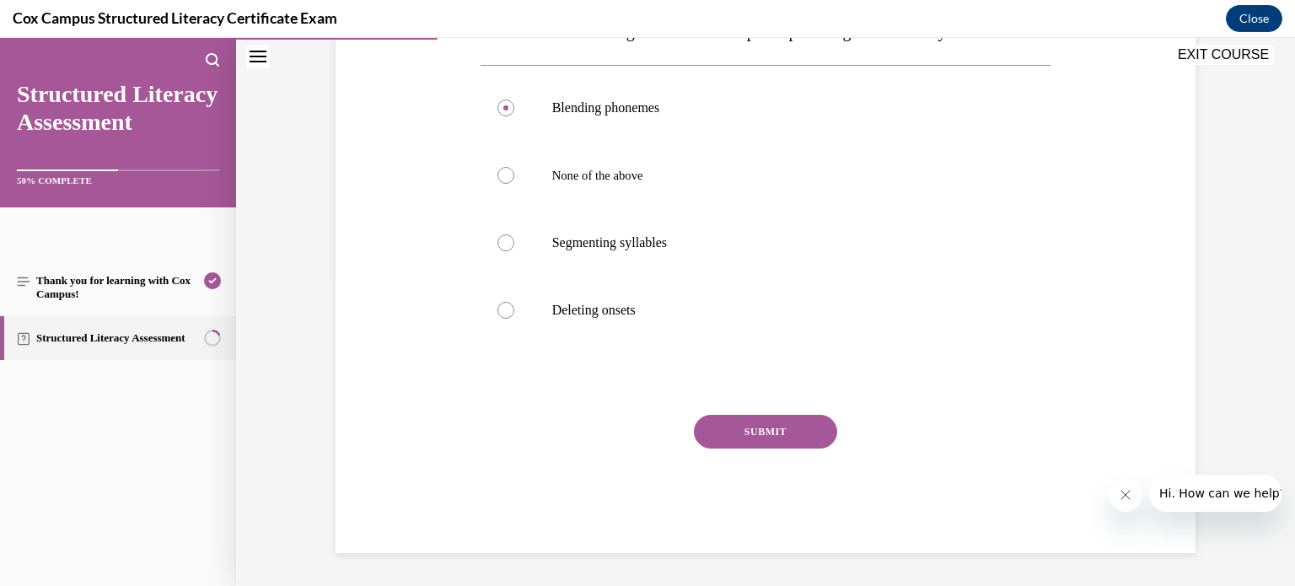
click at [766, 426] on button "SUBMIT" at bounding box center [765, 432] width 143 height 34
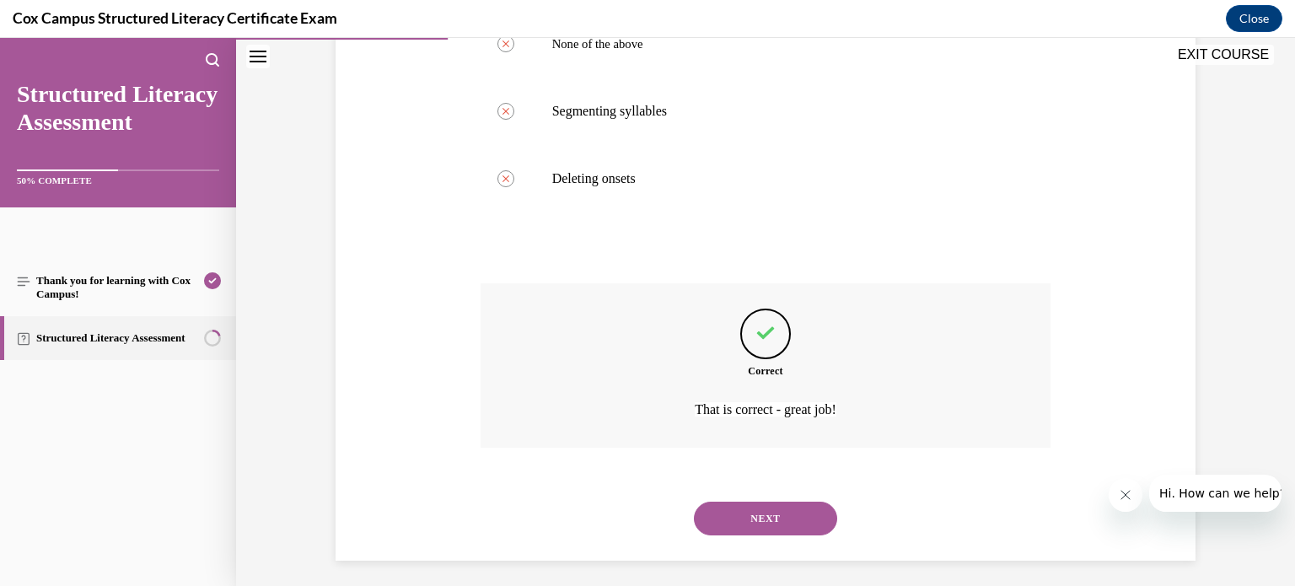
scroll to position [446, 0]
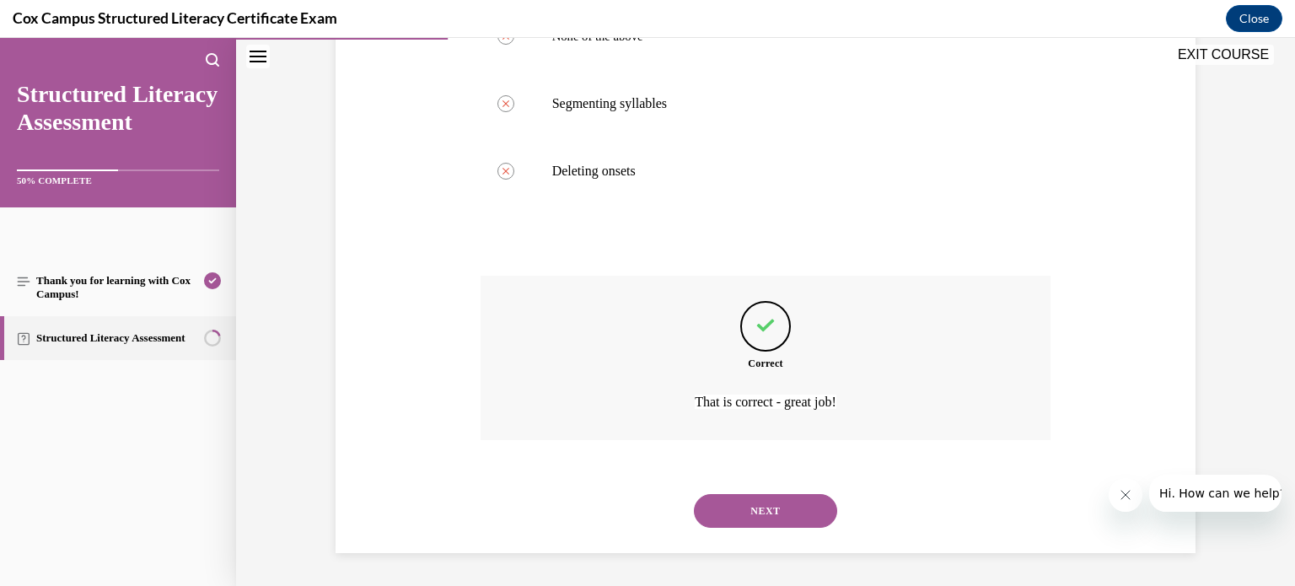
click at [768, 509] on button "NEXT" at bounding box center [765, 511] width 143 height 34
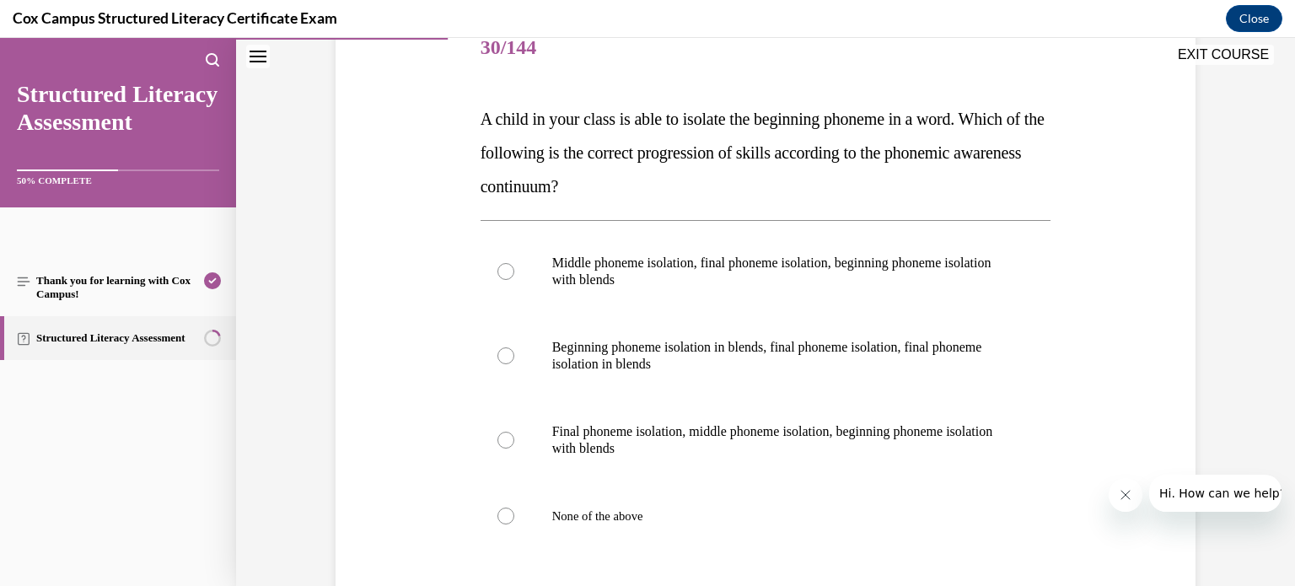
scroll to position [224, 0]
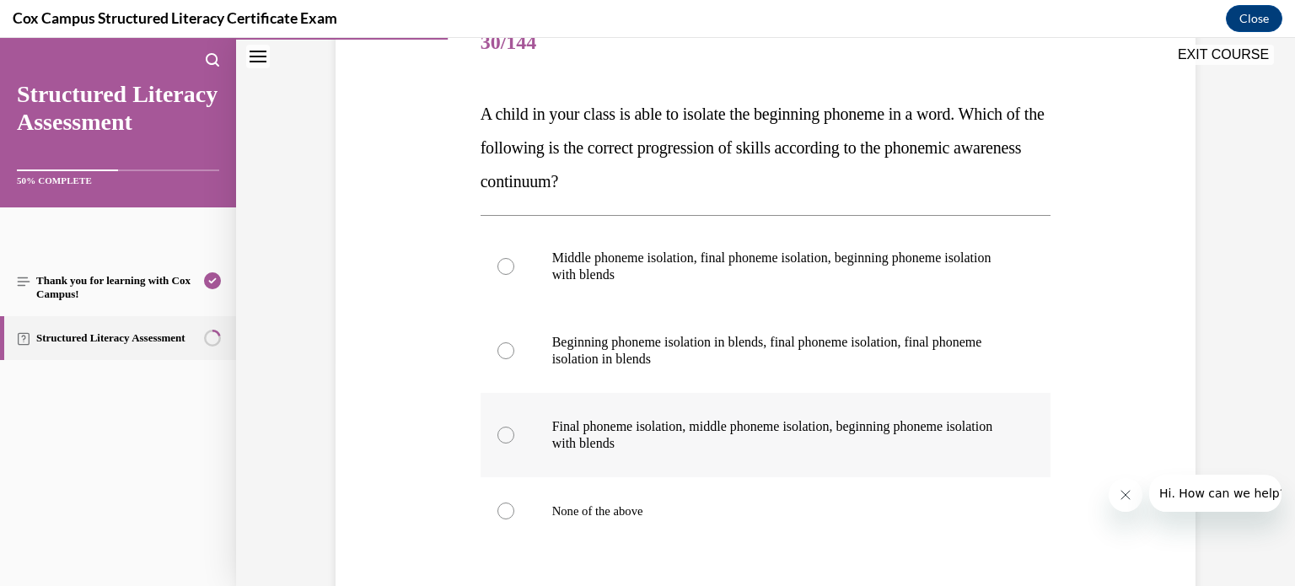
click at [653, 444] on p "Final phoneme isolation, middle phoneme isolation, beginning phoneme isolation …" at bounding box center [780, 435] width 457 height 34
click at [514, 443] on input "Final phoneme isolation, middle phoneme isolation, beginning phoneme isolation …" at bounding box center [505, 435] width 17 height 17
radio input "true"
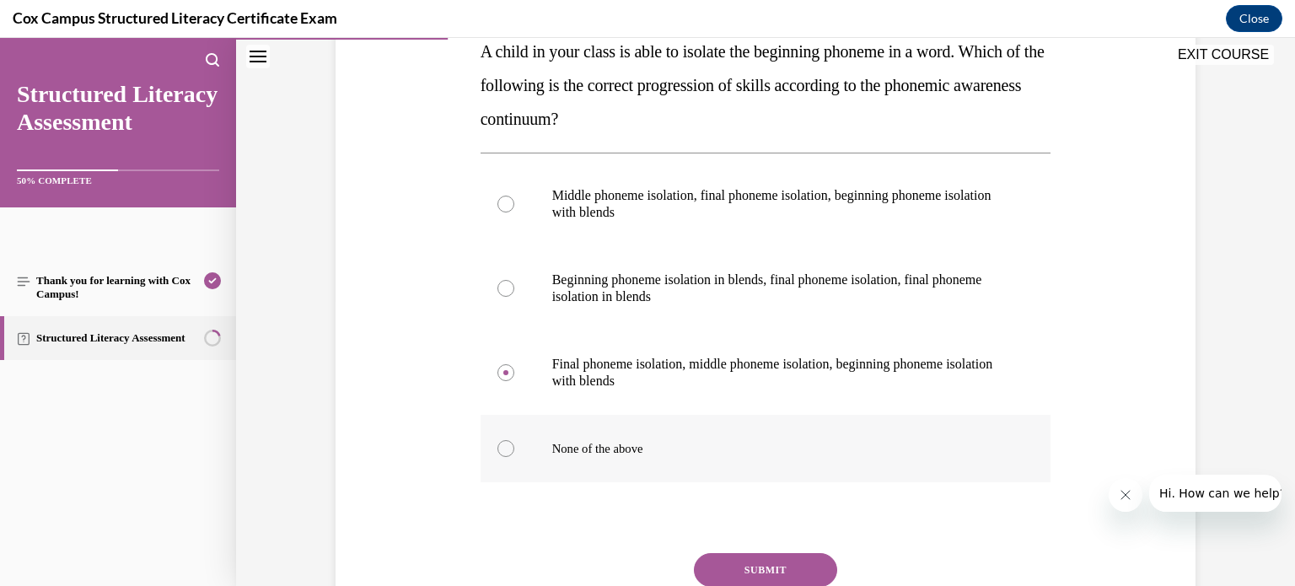
scroll to position [296, 0]
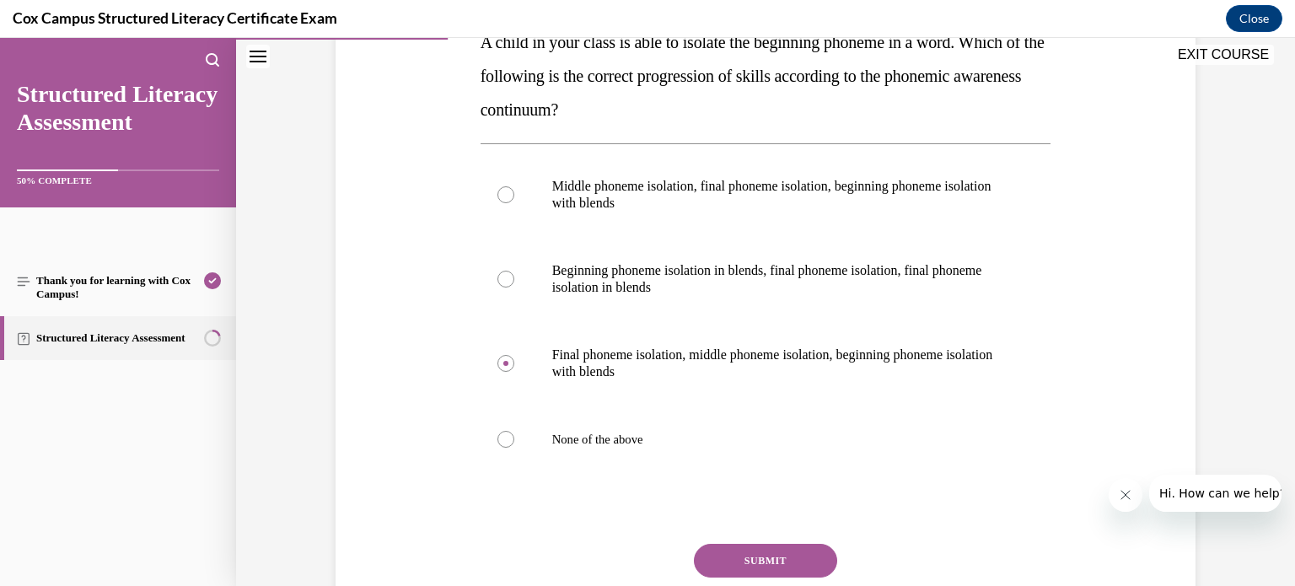
click at [763, 560] on button "SUBMIT" at bounding box center [765, 561] width 143 height 34
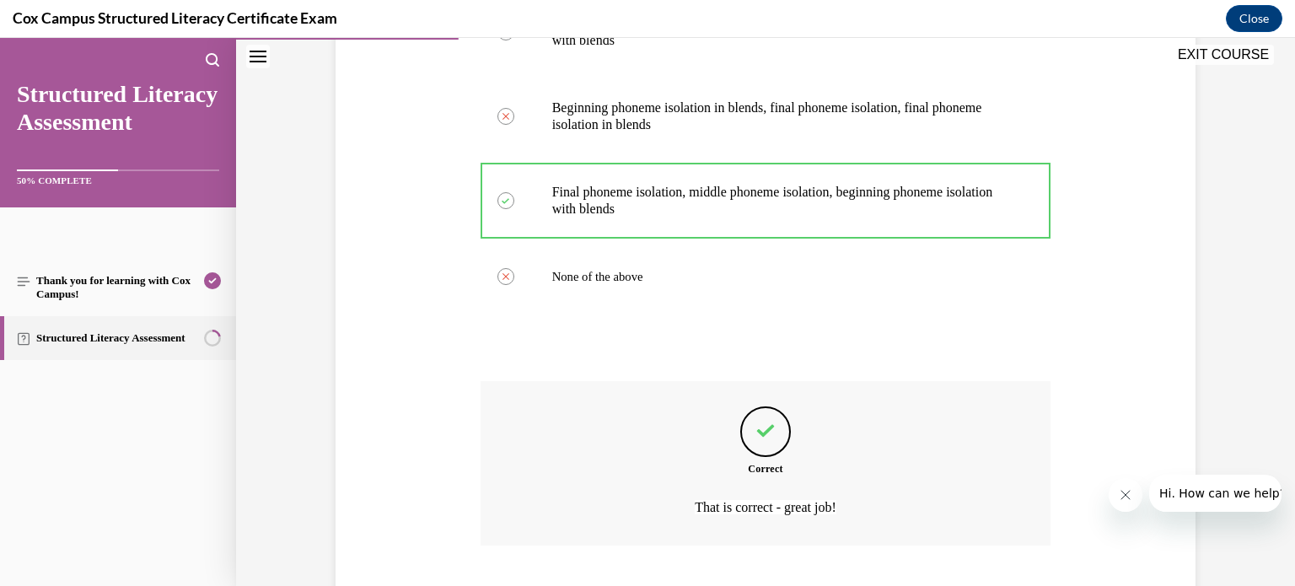
scroll to position [564, 0]
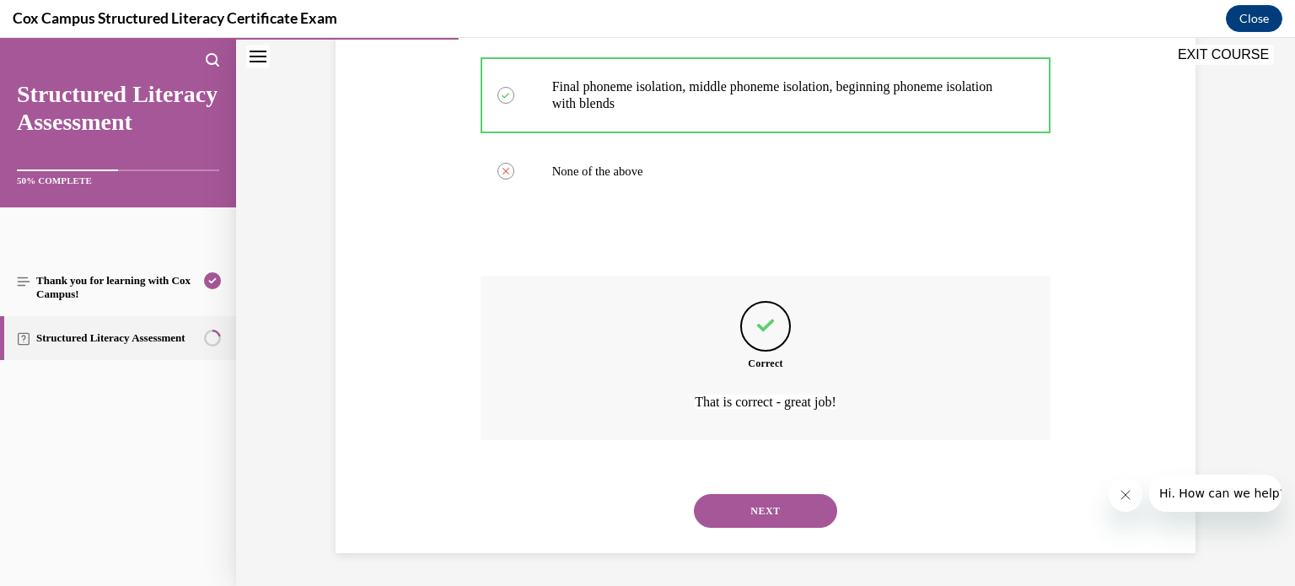
click at [771, 507] on button "NEXT" at bounding box center [765, 511] width 143 height 34
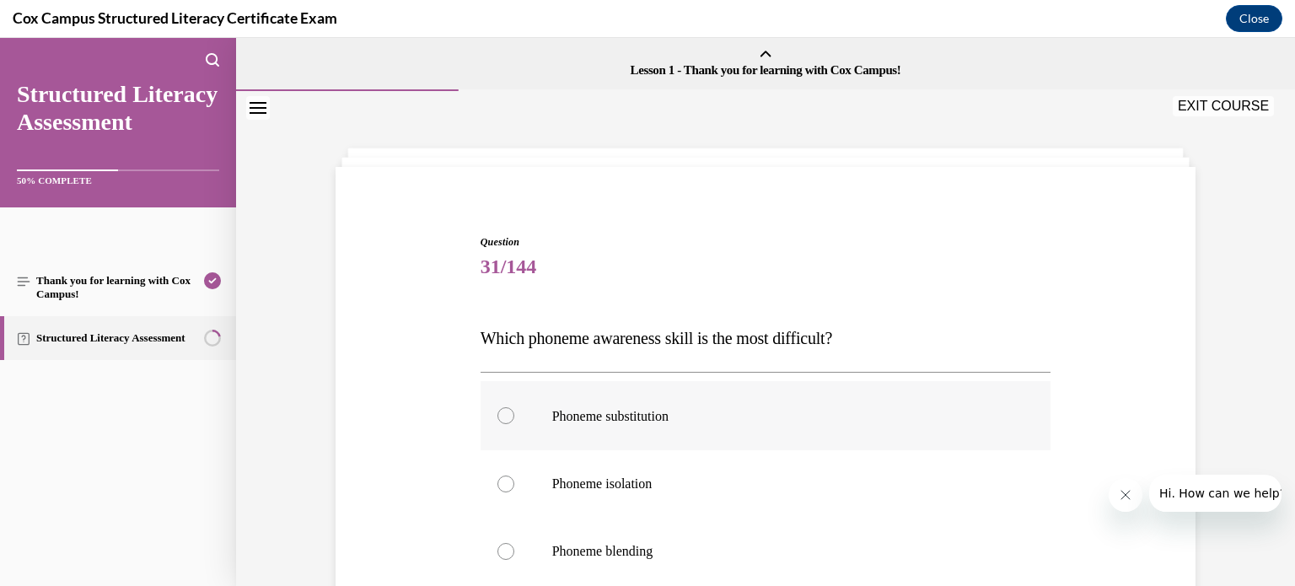
click at [508, 414] on div at bounding box center [505, 415] width 17 height 17
click at [508, 414] on input "Phoneme substitution" at bounding box center [505, 415] width 17 height 17
radio input "true"
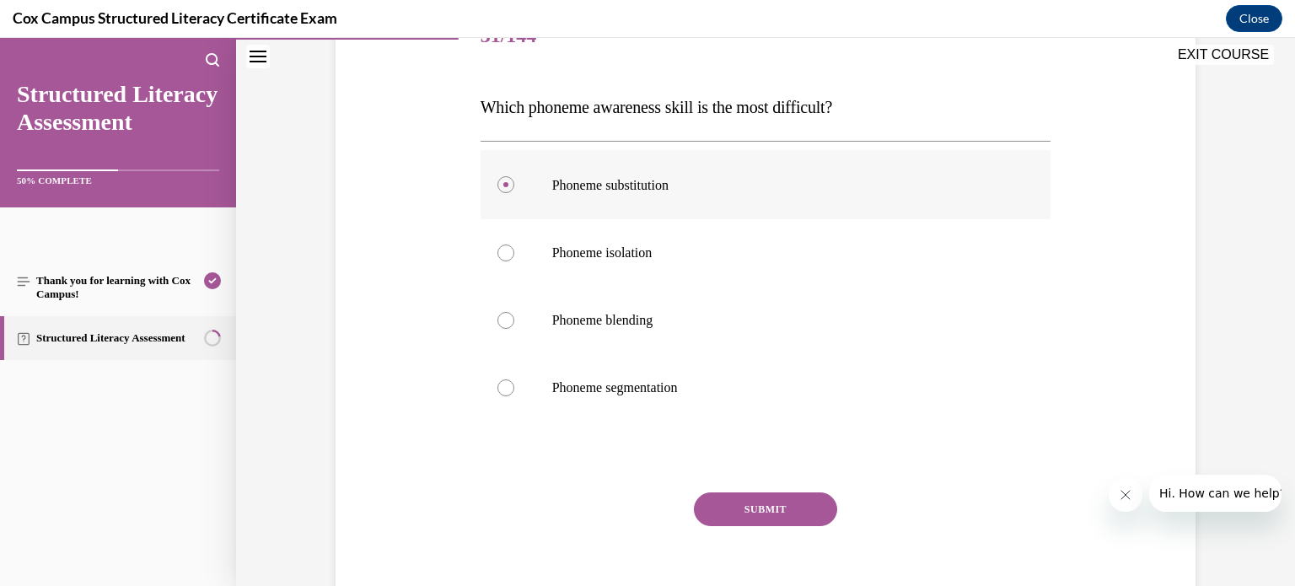
scroll to position [232, 0]
click at [770, 508] on button "SUBMIT" at bounding box center [765, 509] width 143 height 34
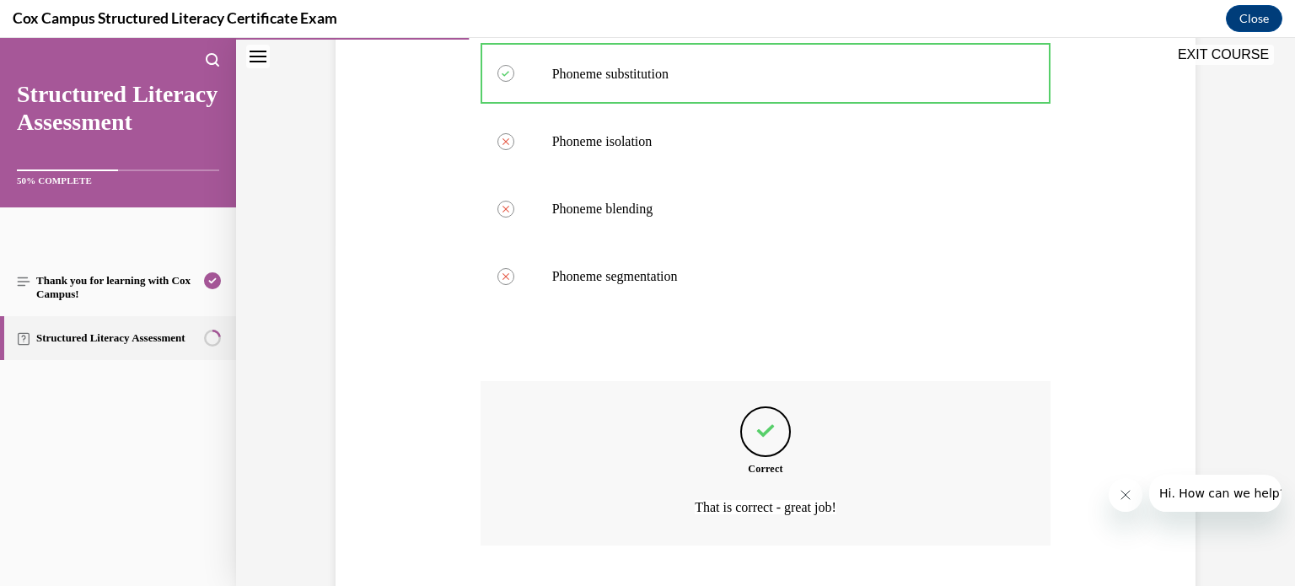
scroll to position [448, 0]
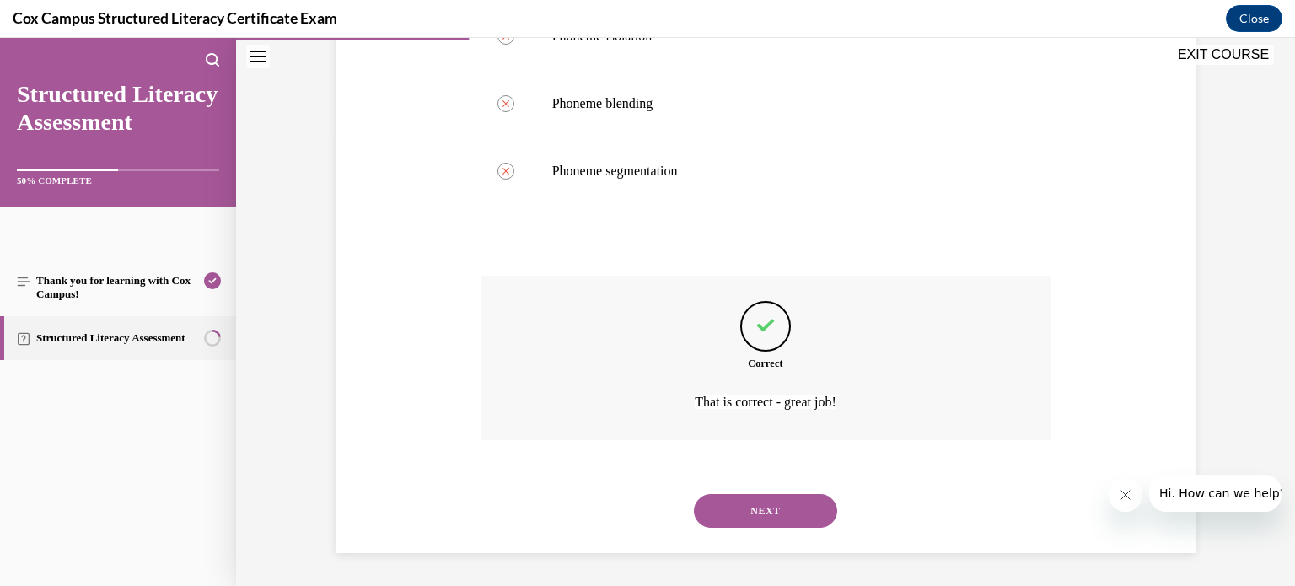
click at [768, 514] on button "NEXT" at bounding box center [765, 511] width 143 height 34
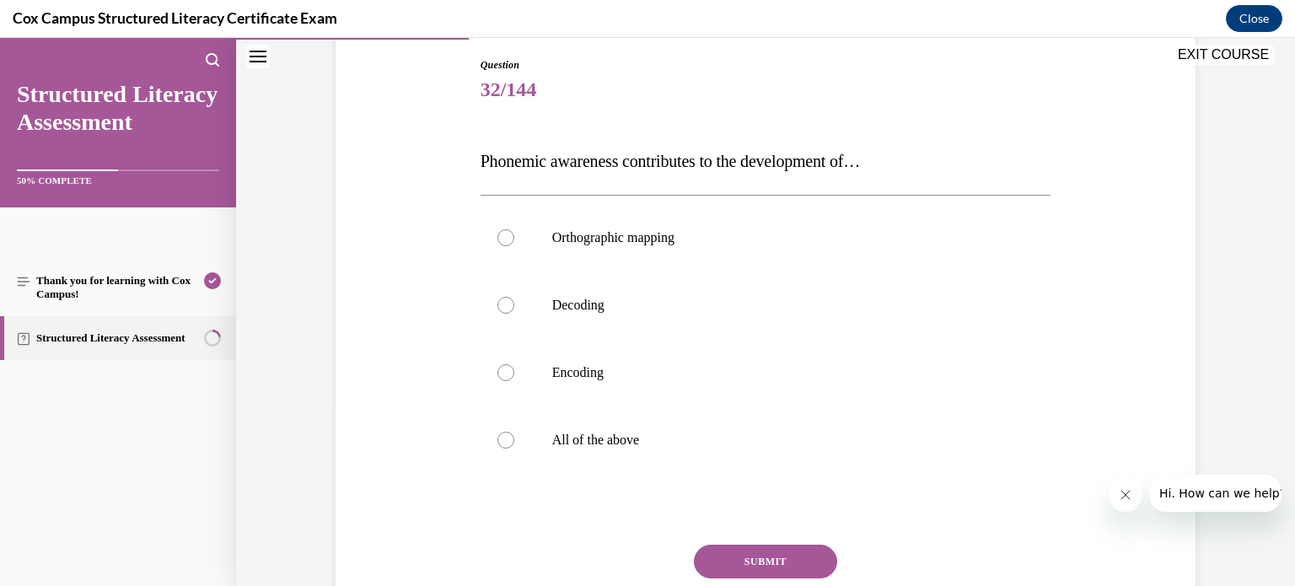
scroll to position [178, 0]
click at [506, 433] on div at bounding box center [505, 439] width 17 height 17
click at [506, 433] on input "All of the above" at bounding box center [505, 439] width 17 height 17
radio input "true"
click at [760, 556] on button "SUBMIT" at bounding box center [765, 561] width 143 height 34
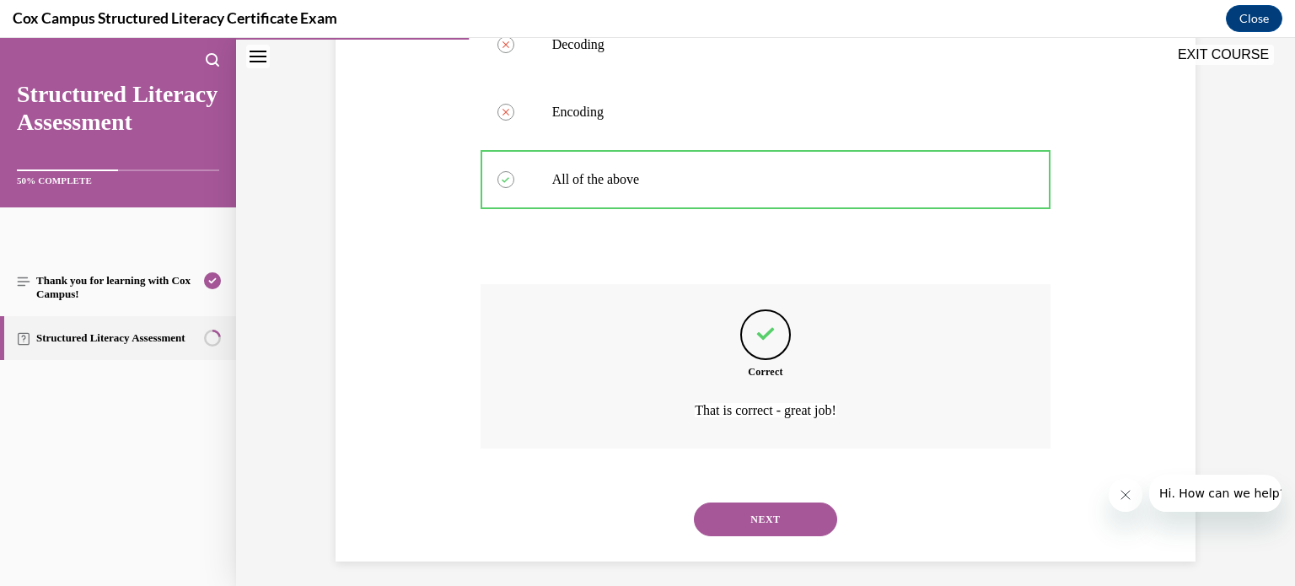
scroll to position [446, 0]
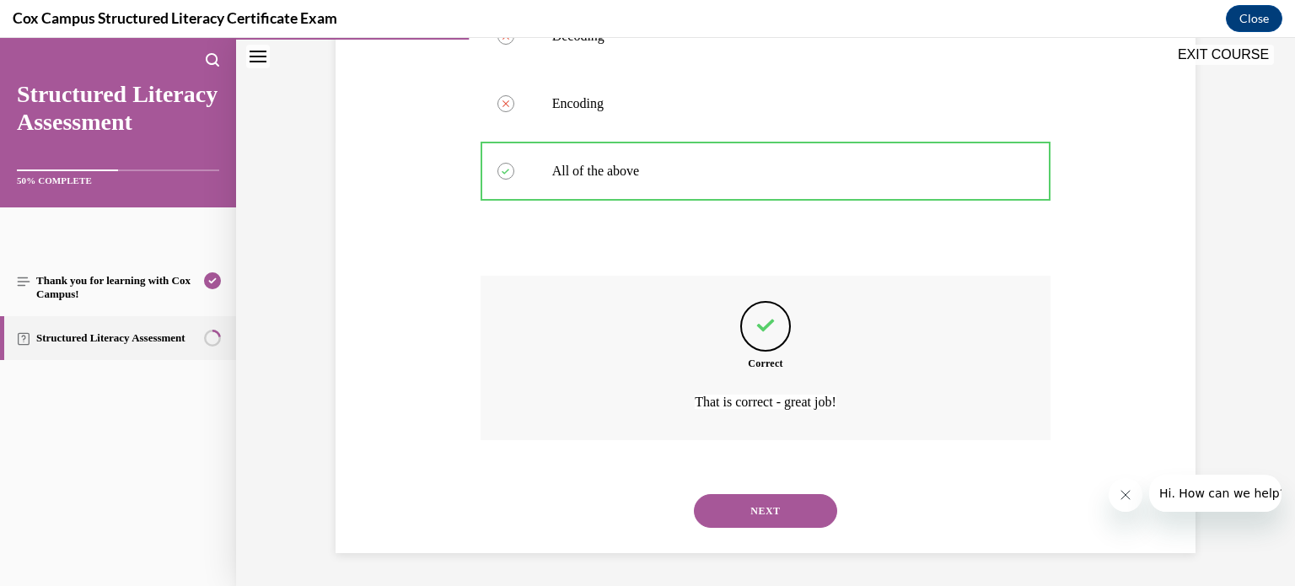
click at [776, 510] on button "NEXT" at bounding box center [765, 511] width 143 height 34
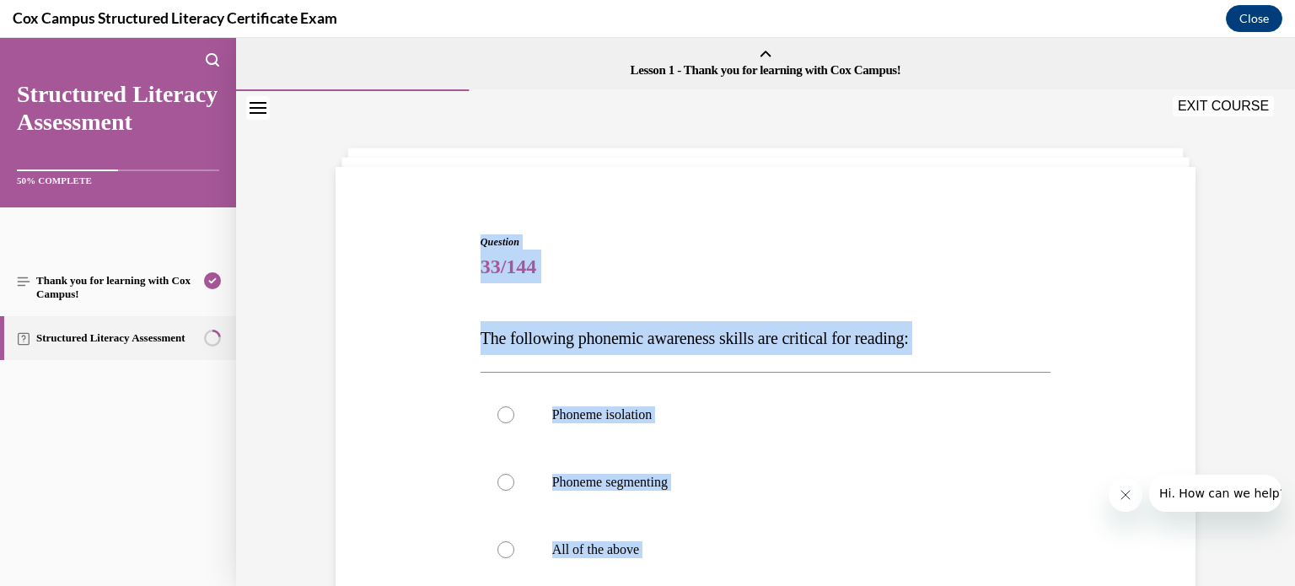
click at [1085, 279] on div "Question 33/144 The following phonemic awareness skills are critical for readin…" at bounding box center [765, 522] width 868 height 676
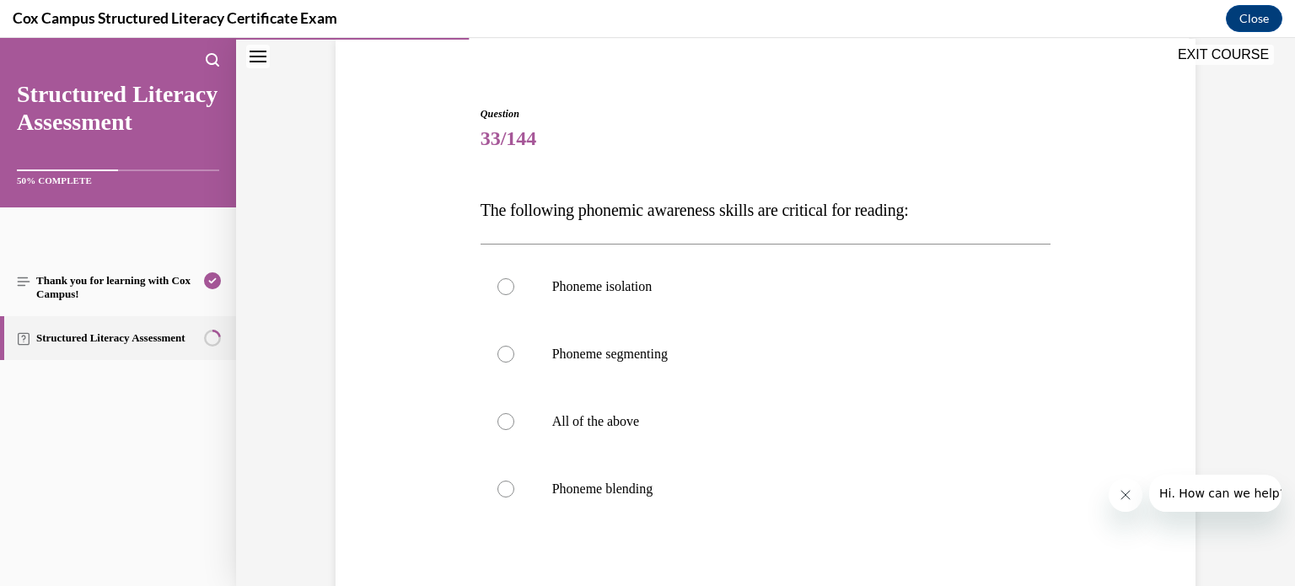
scroll to position [118, 0]
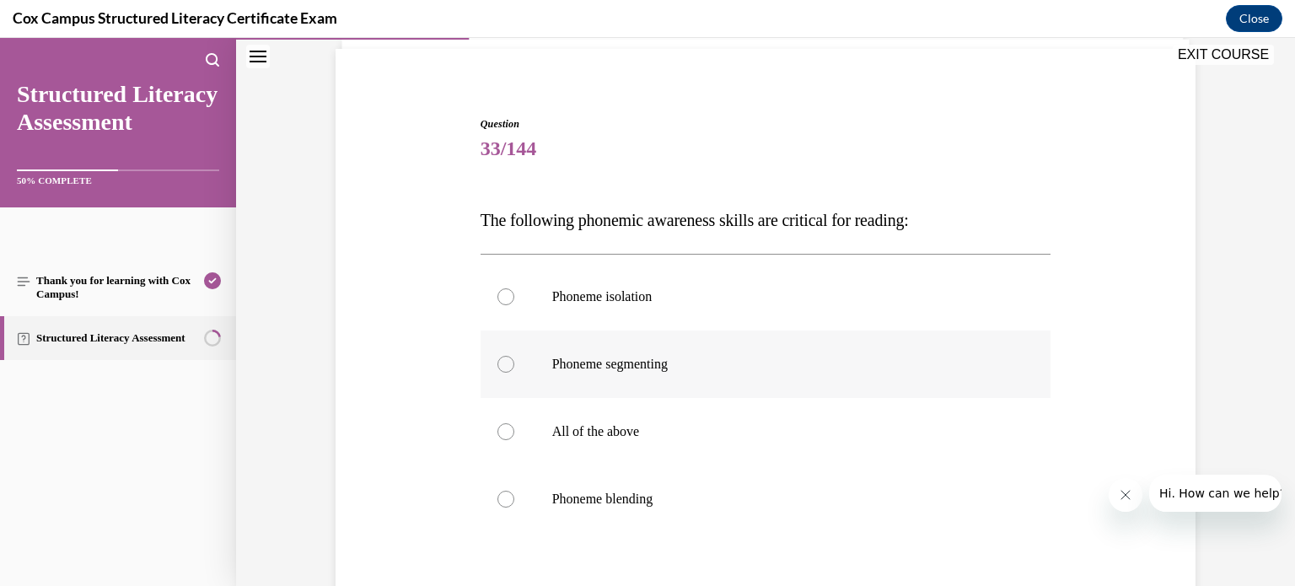
click at [505, 360] on div at bounding box center [505, 364] width 17 height 17
click at [505, 360] on input "Phoneme segmenting" at bounding box center [505, 364] width 17 height 17
radio input "true"
click at [503, 497] on div at bounding box center [505, 499] width 17 height 17
click at [503, 497] on input "Phoneme blending" at bounding box center [505, 499] width 17 height 17
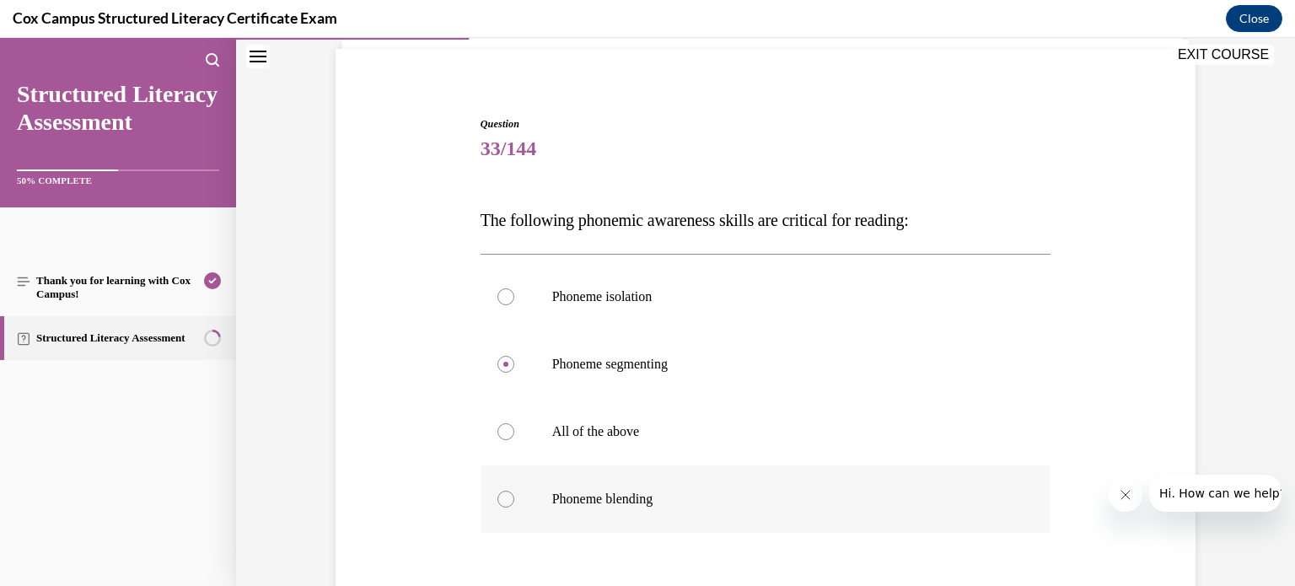
radio input "true"
click at [505, 432] on div at bounding box center [505, 431] width 17 height 17
click at [505, 432] on input "All of the above" at bounding box center [505, 431] width 17 height 17
radio input "true"
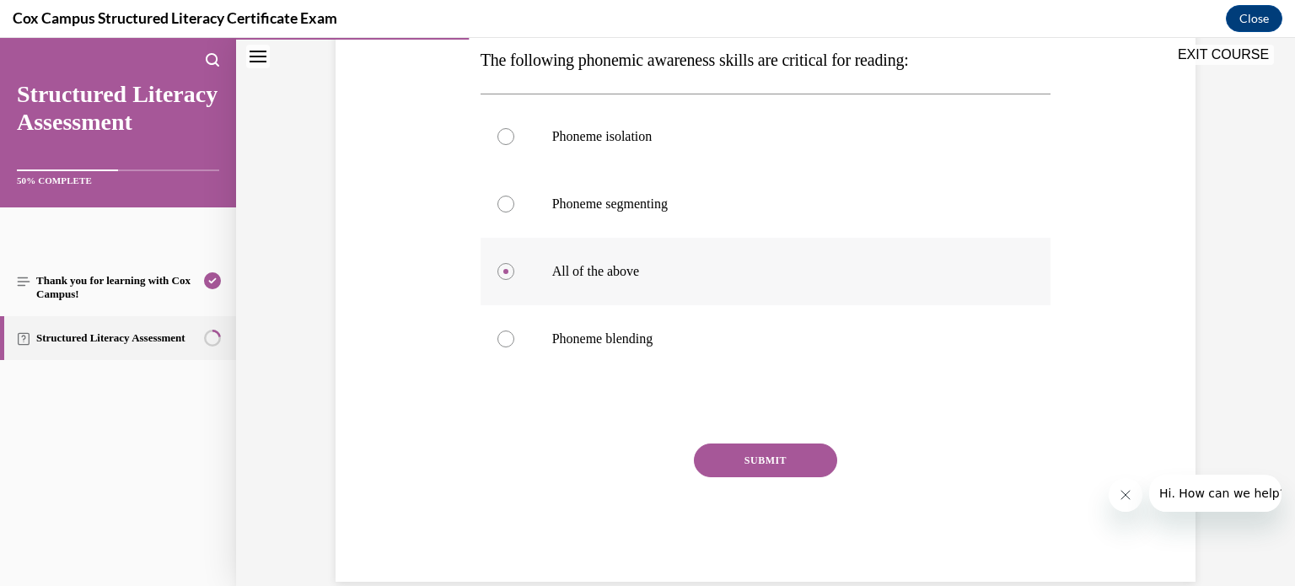
scroll to position [270, 0]
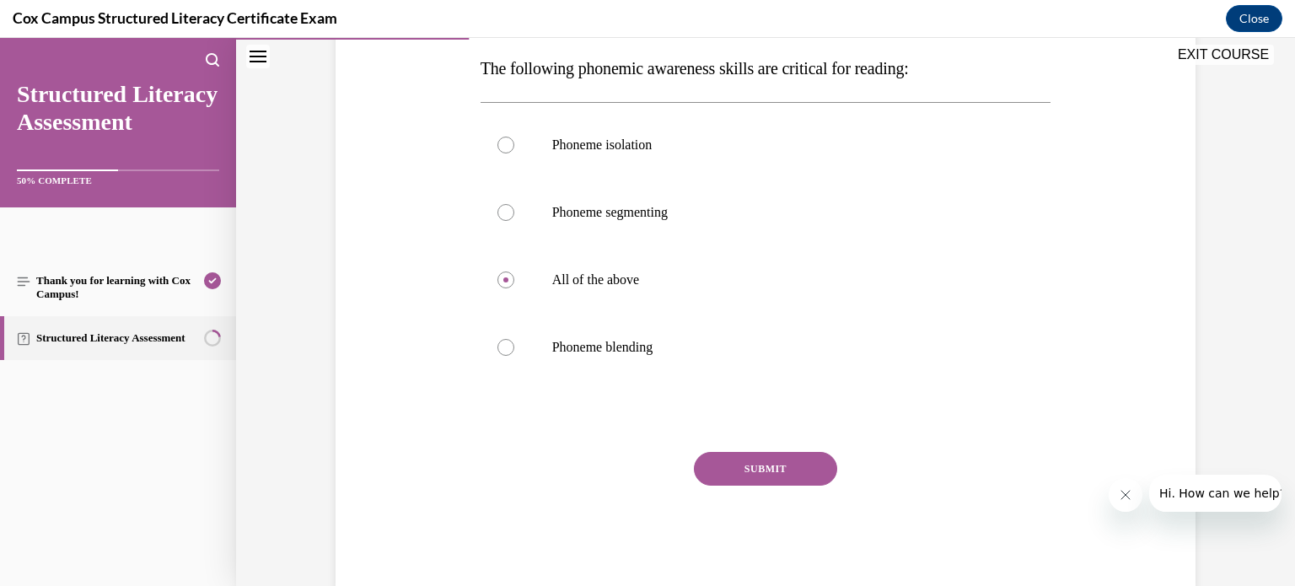
click at [761, 470] on button "SUBMIT" at bounding box center [765, 469] width 143 height 34
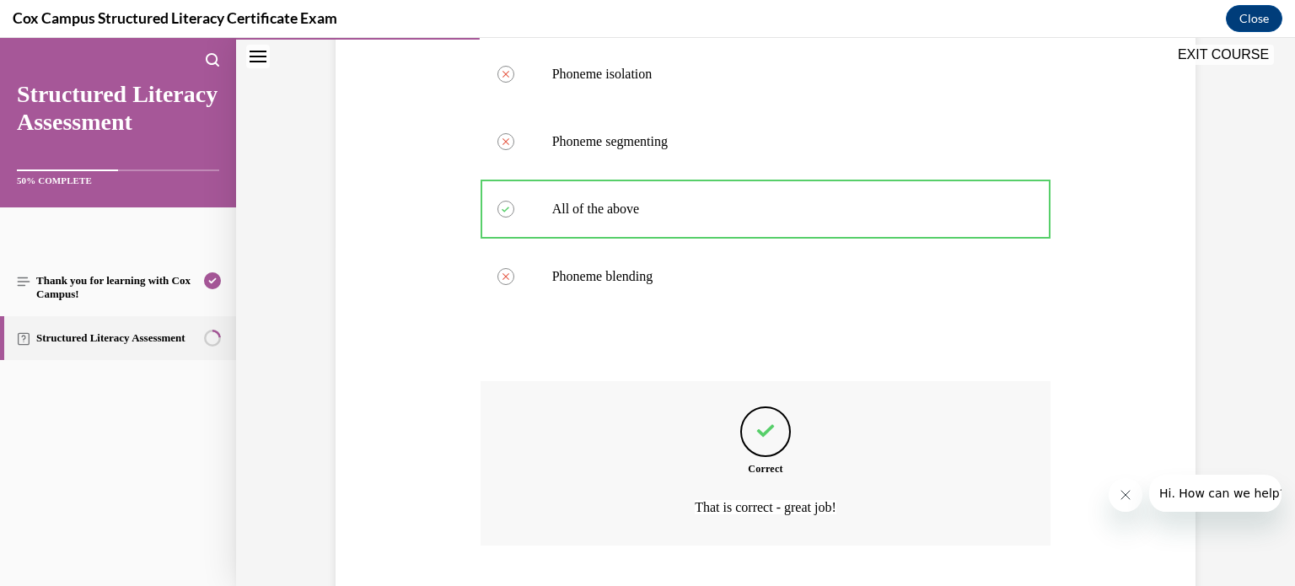
scroll to position [446, 0]
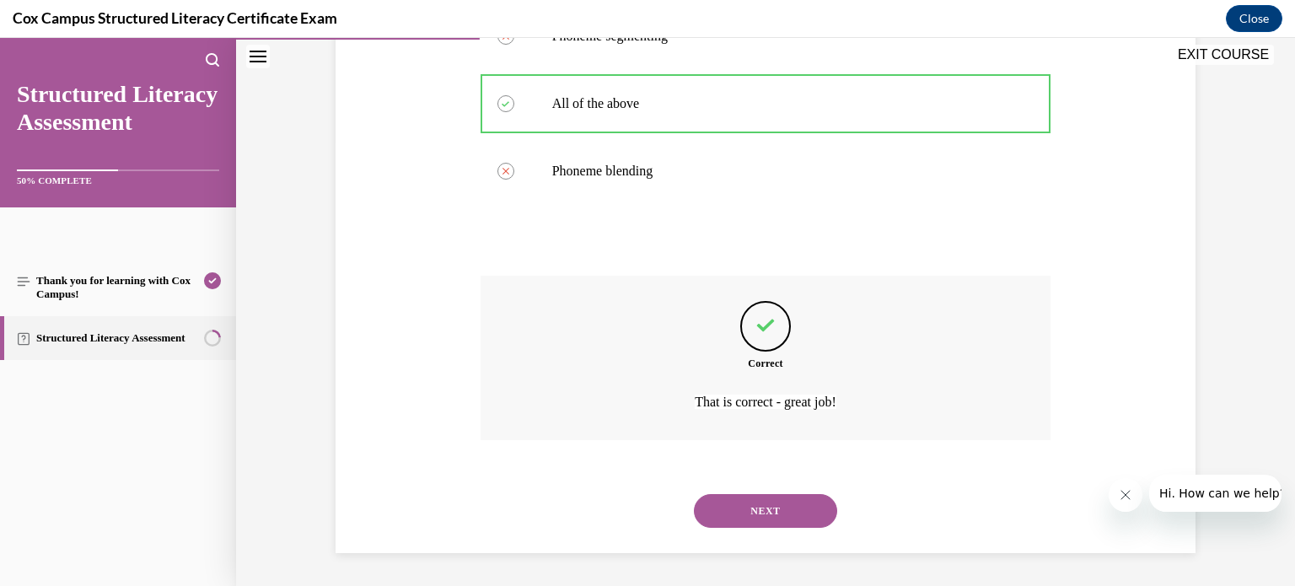
click at [766, 509] on button "NEXT" at bounding box center [765, 511] width 143 height 34
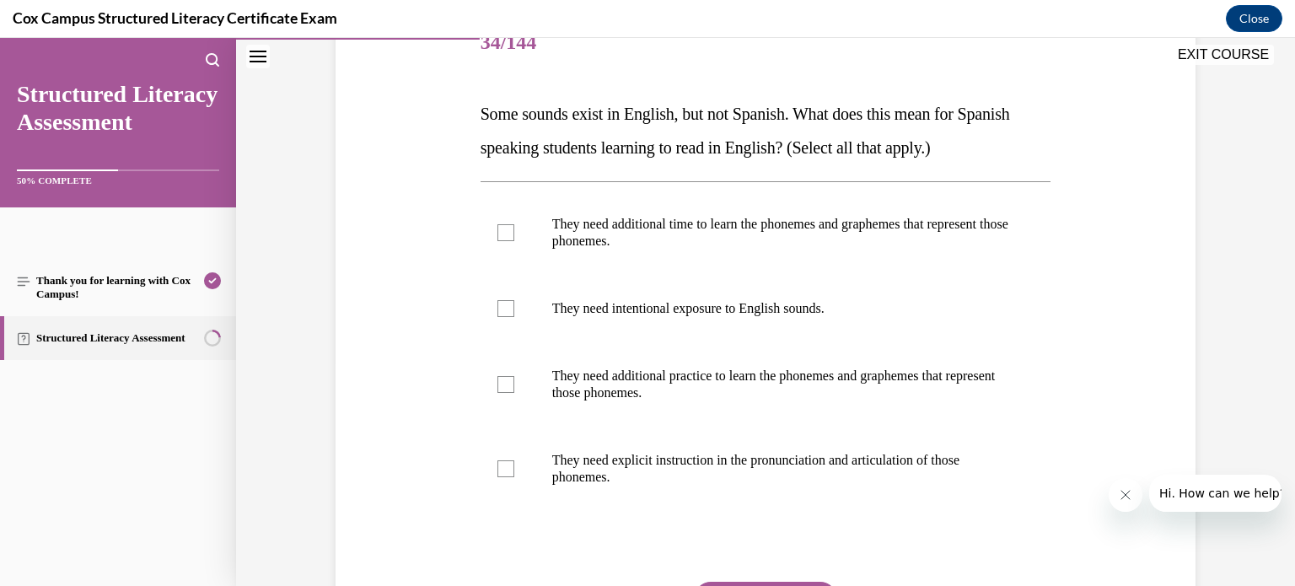
scroll to position [223, 0]
click at [504, 230] on div at bounding box center [505, 234] width 17 height 17
click at [504, 230] on input "They need additional time to learn the phonemes and graphemes that represent th…" at bounding box center [505, 234] width 17 height 17
checkbox input "true"
click at [506, 311] on div at bounding box center [505, 310] width 17 height 17
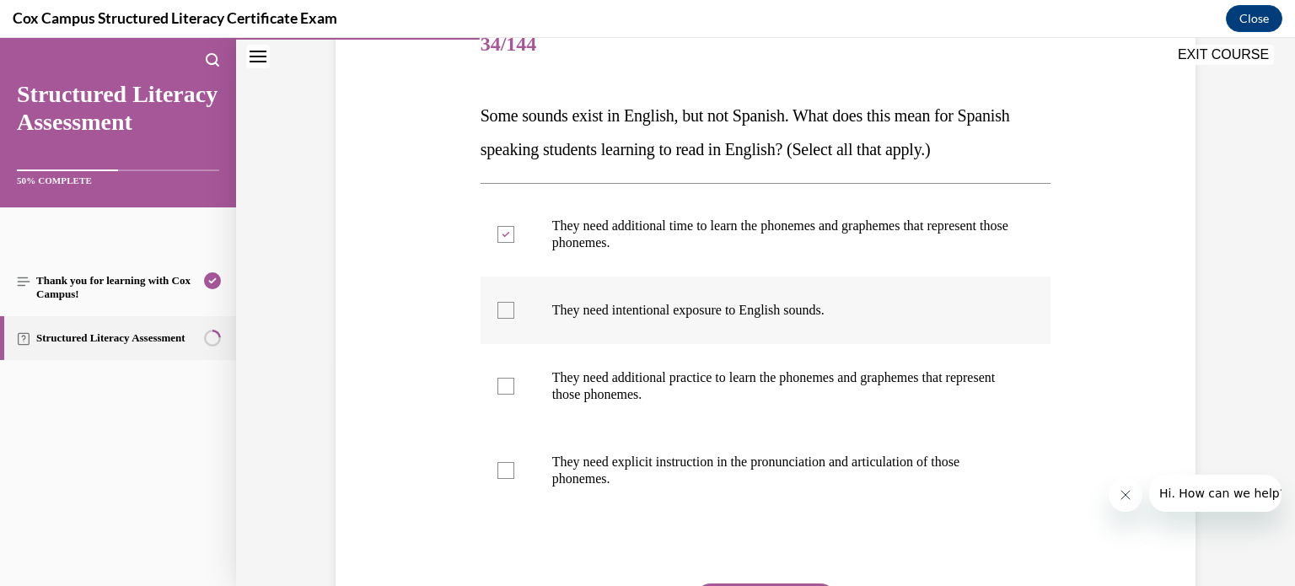
click at [506, 311] on input "They need intentional exposure to English sounds." at bounding box center [505, 310] width 17 height 17
checkbox input "true"
click at [503, 390] on div at bounding box center [505, 386] width 17 height 17
click at [503, 390] on input "They need additional practice to learn the phonemes and graphemes that represen…" at bounding box center [505, 386] width 17 height 17
checkbox input "true"
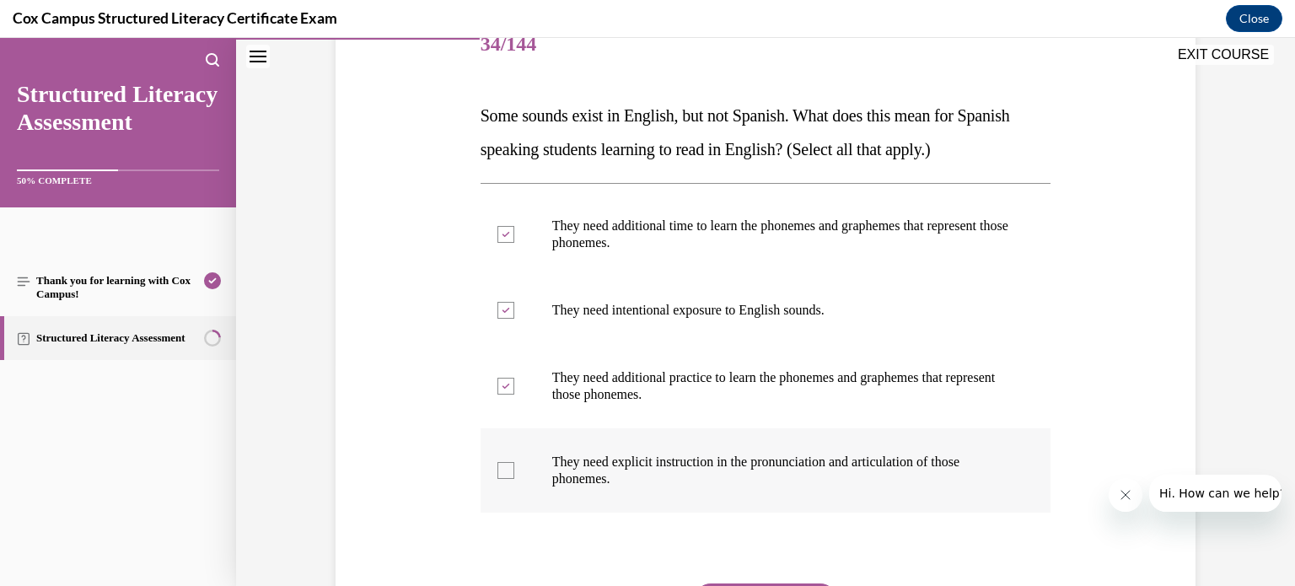
click at [507, 466] on div at bounding box center [505, 470] width 17 height 17
click at [507, 466] on input "They need explicit instruction in the pronunciation and articulation of those p…" at bounding box center [505, 470] width 17 height 17
checkbox input "true"
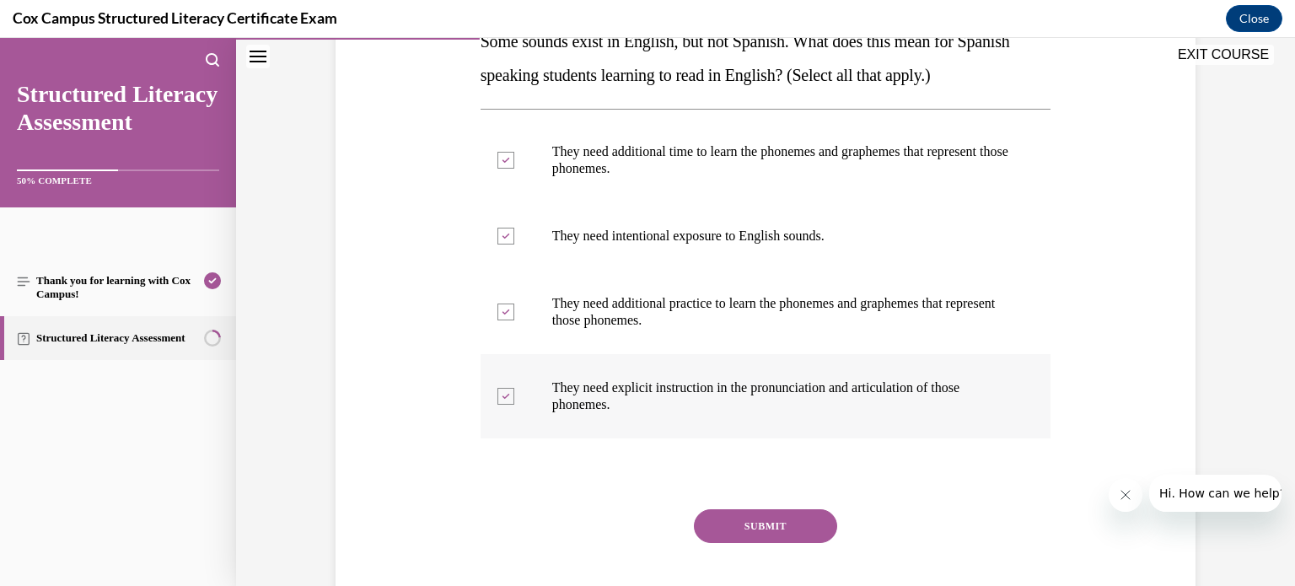
scroll to position [344, 0]
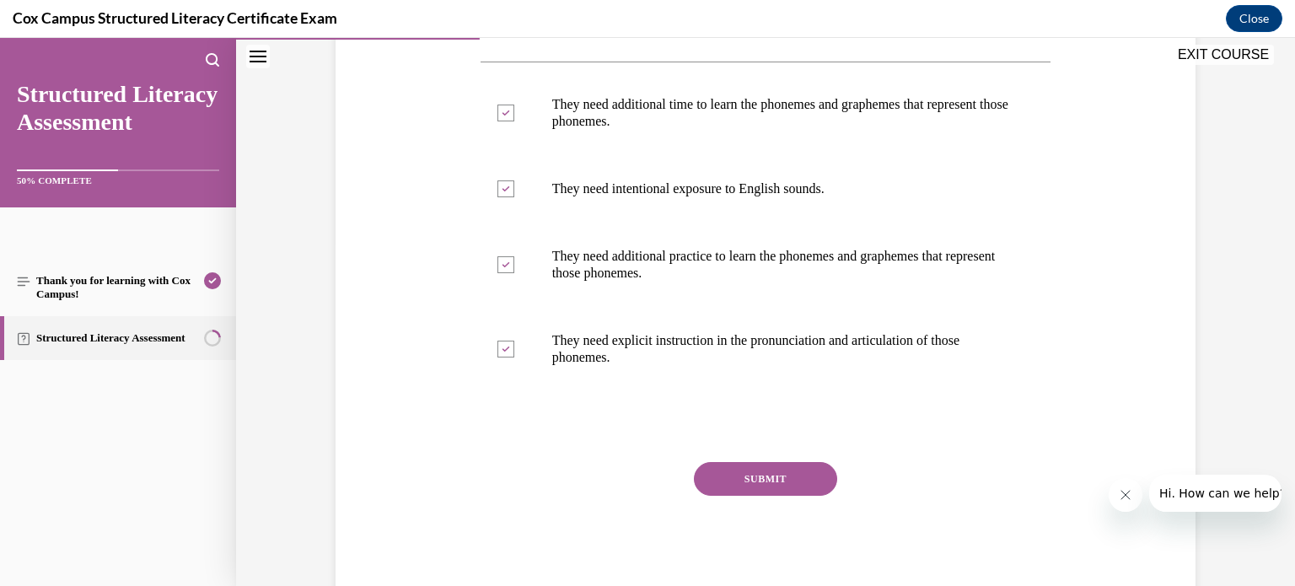
click at [770, 481] on button "SUBMIT" at bounding box center [765, 479] width 143 height 34
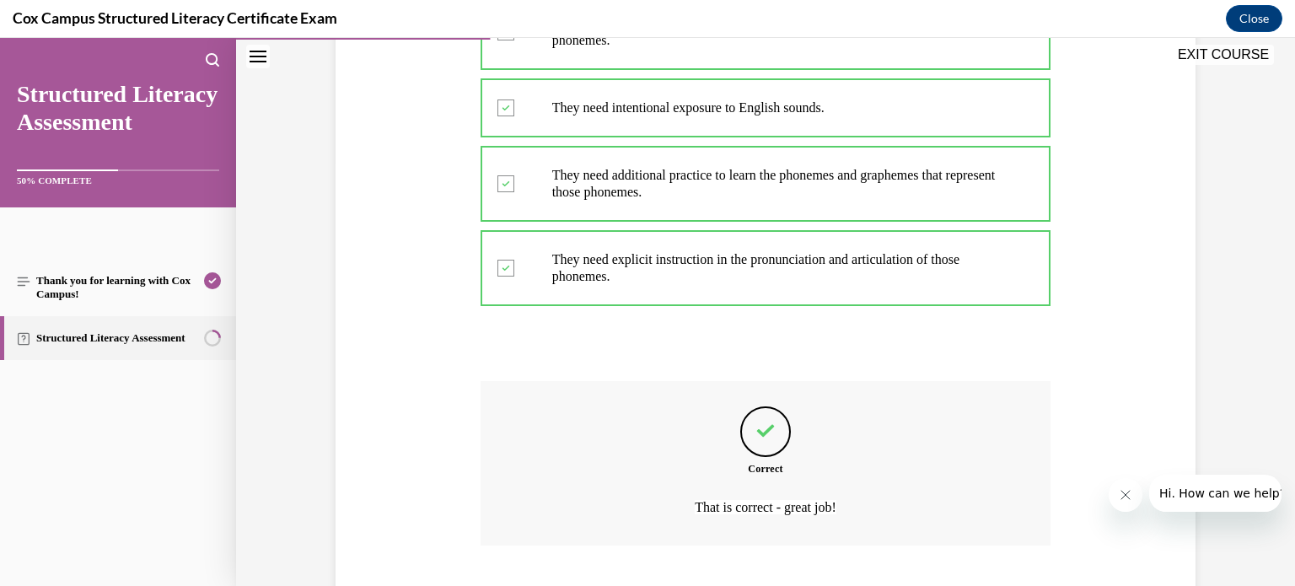
scroll to position [530, 0]
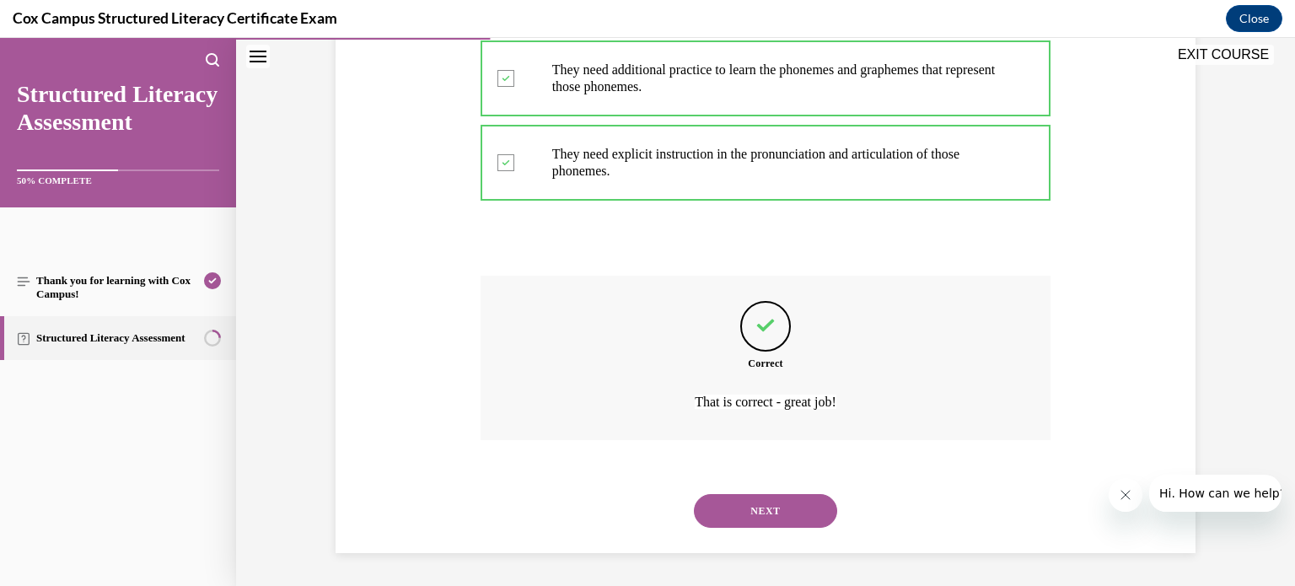
click at [773, 505] on button "NEXT" at bounding box center [765, 511] width 143 height 34
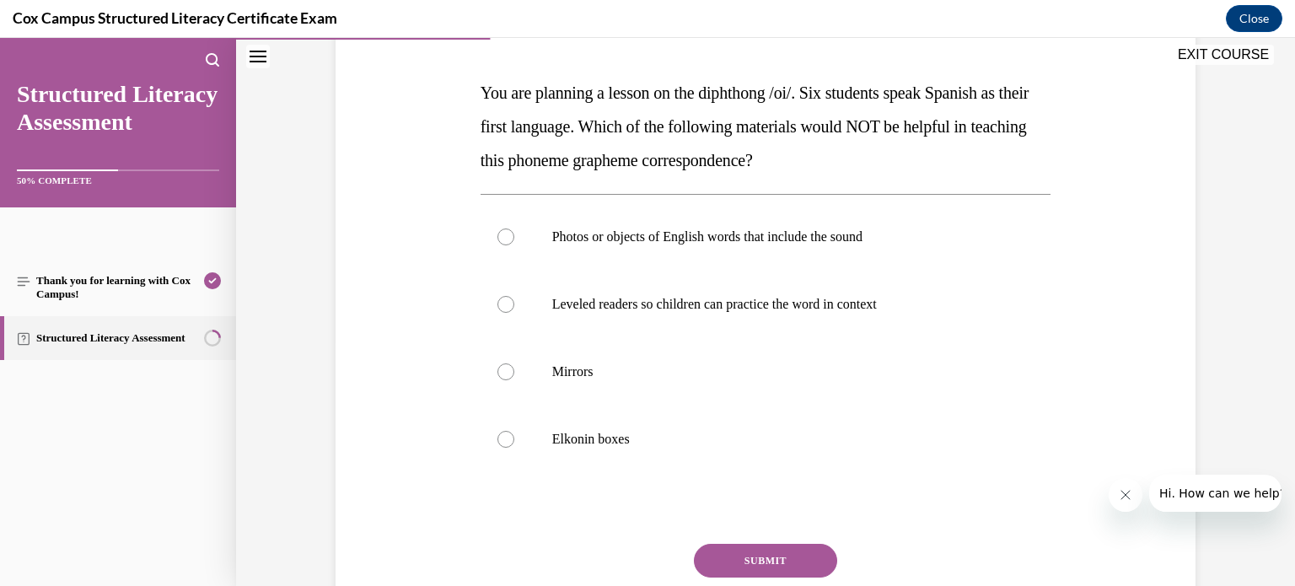
scroll to position [250, 0]
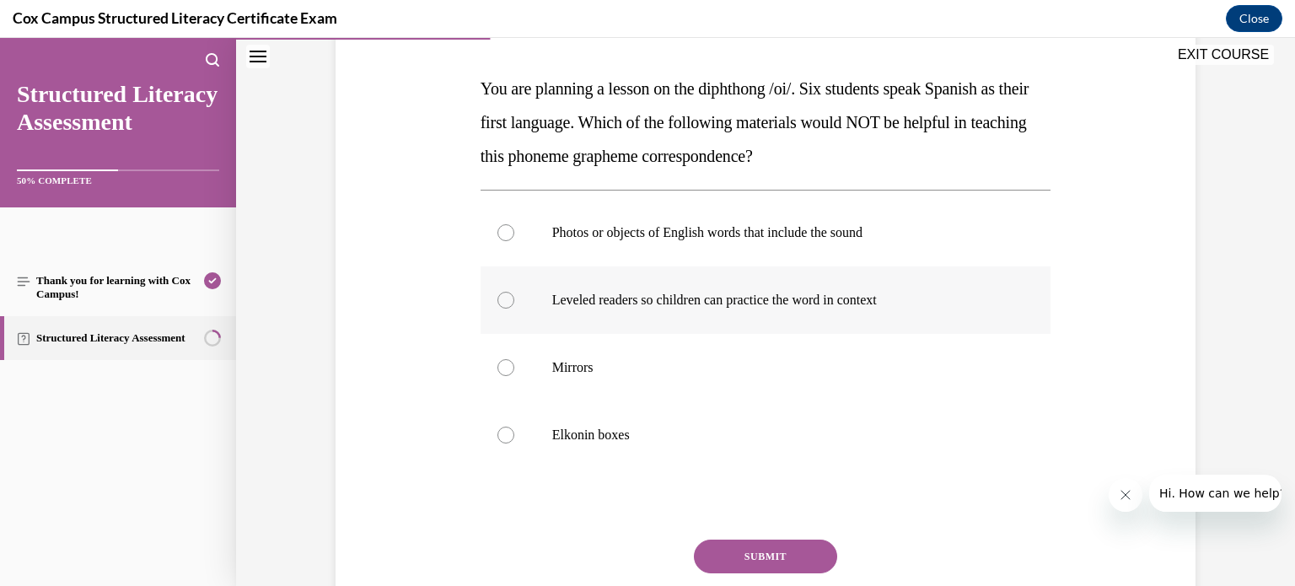
click at [504, 298] on div at bounding box center [505, 300] width 17 height 17
click at [504, 298] on input "Leveled readers so children can practice the word in context" at bounding box center [505, 300] width 17 height 17
radio input "true"
click at [772, 556] on button "SUBMIT" at bounding box center [765, 557] width 143 height 34
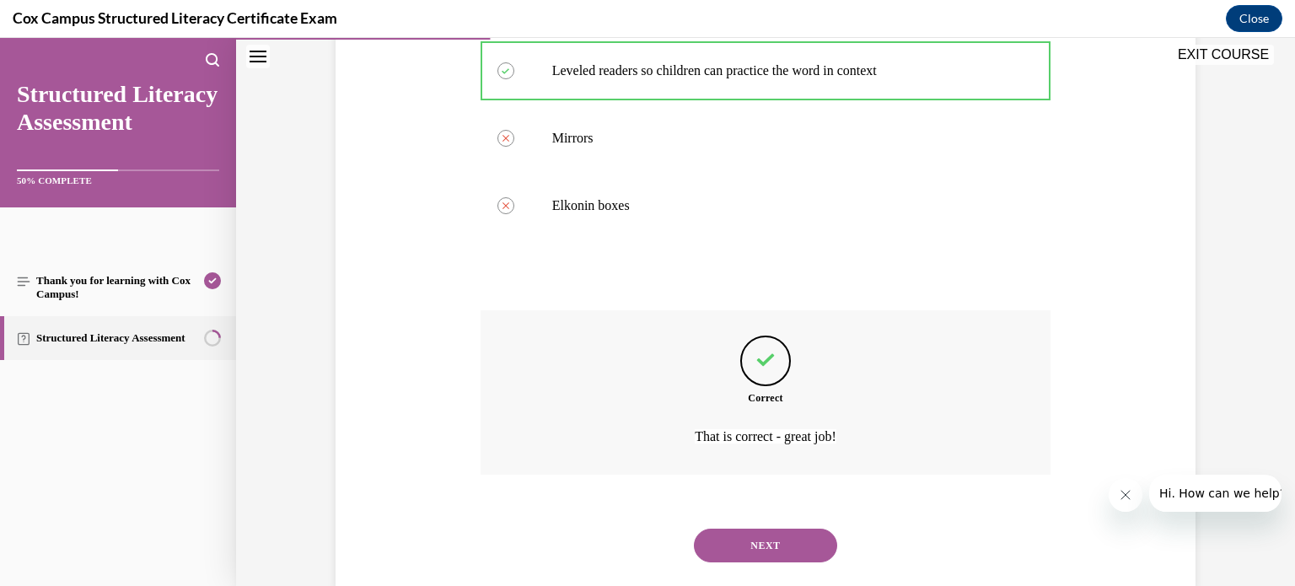
scroll to position [513, 0]
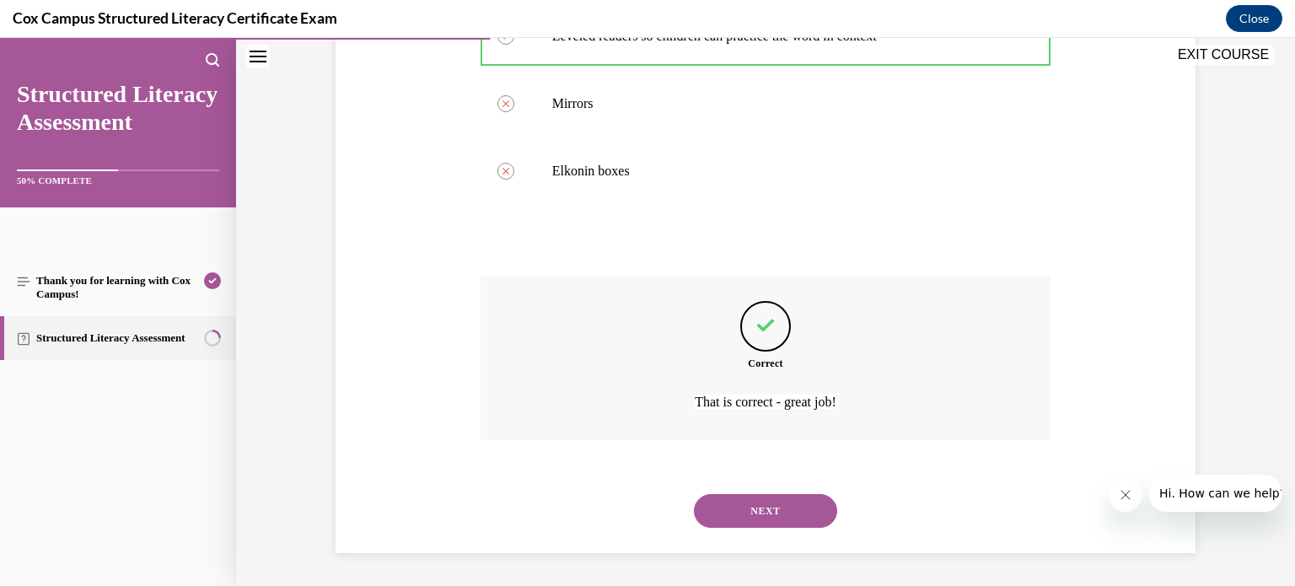
click at [772, 504] on button "NEXT" at bounding box center [765, 511] width 143 height 34
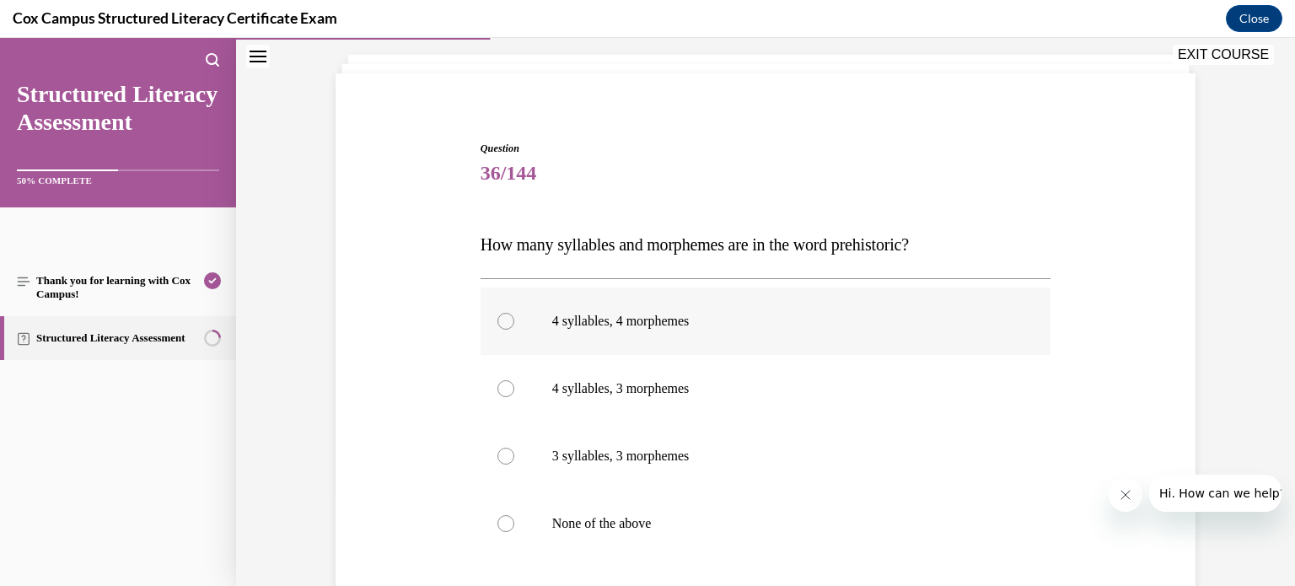
scroll to position [91, 0]
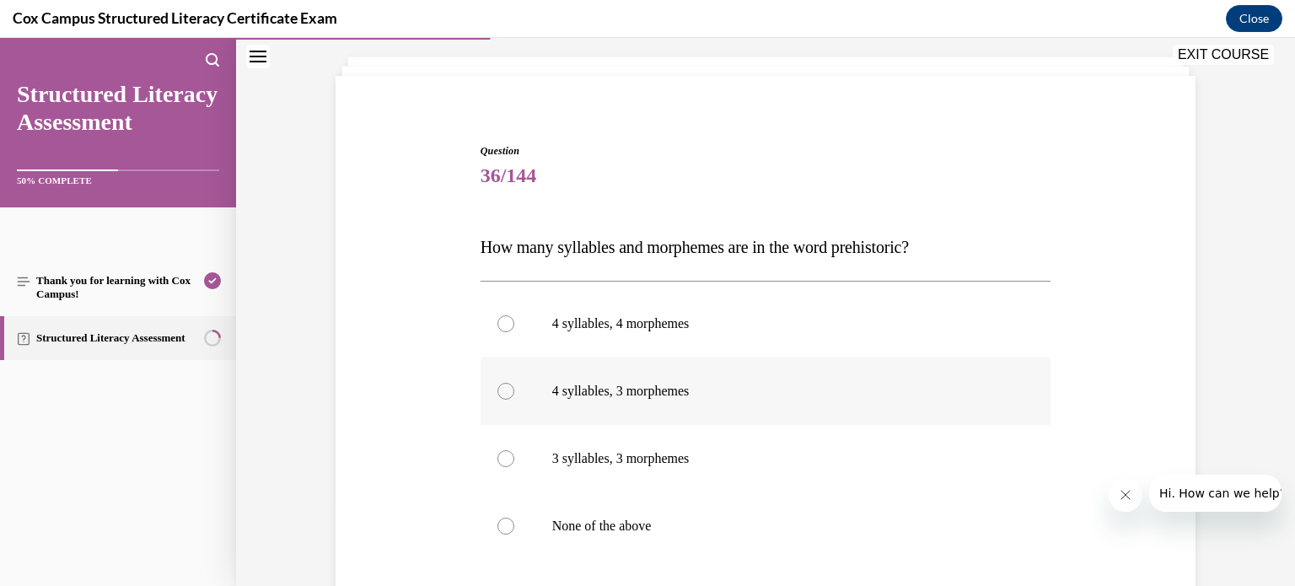
click at [506, 390] on div at bounding box center [505, 391] width 17 height 17
click at [506, 390] on input "4 syllables, 3 morphemes" at bounding box center [505, 391] width 17 height 17
radio input "true"
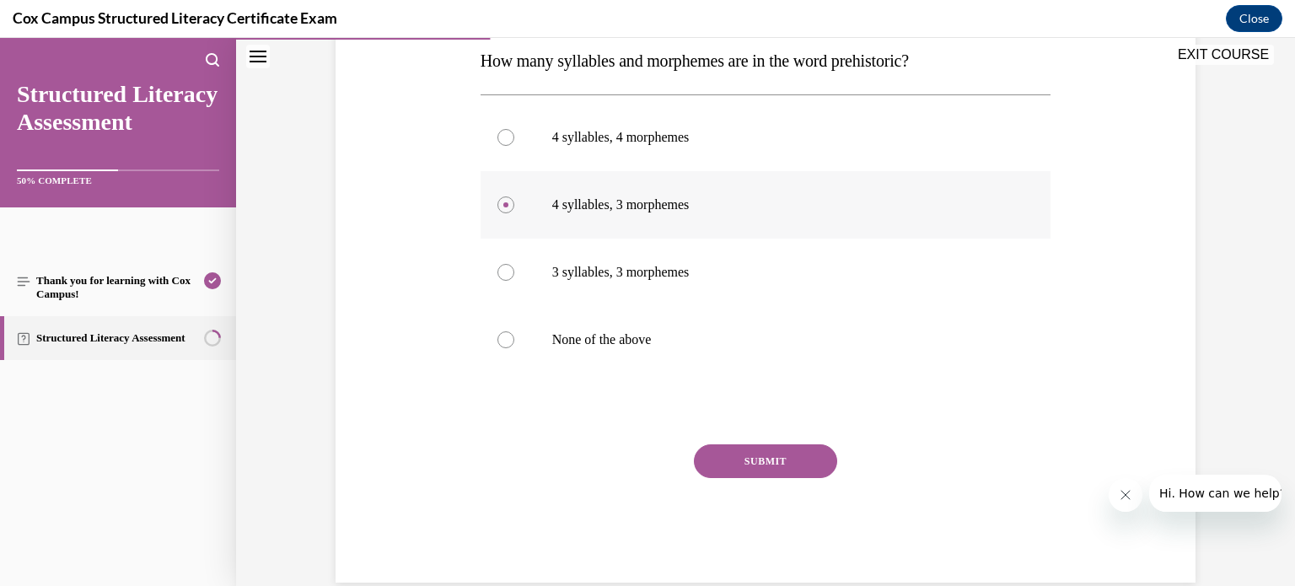
scroll to position [307, 0]
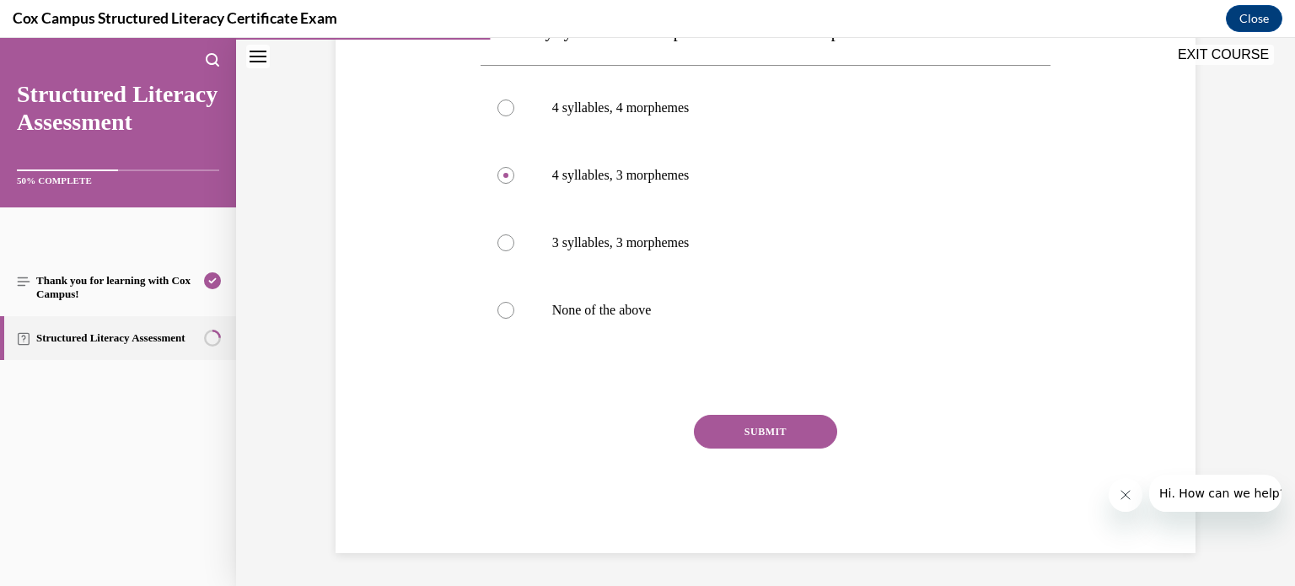
click at [767, 427] on button "SUBMIT" at bounding box center [765, 432] width 143 height 34
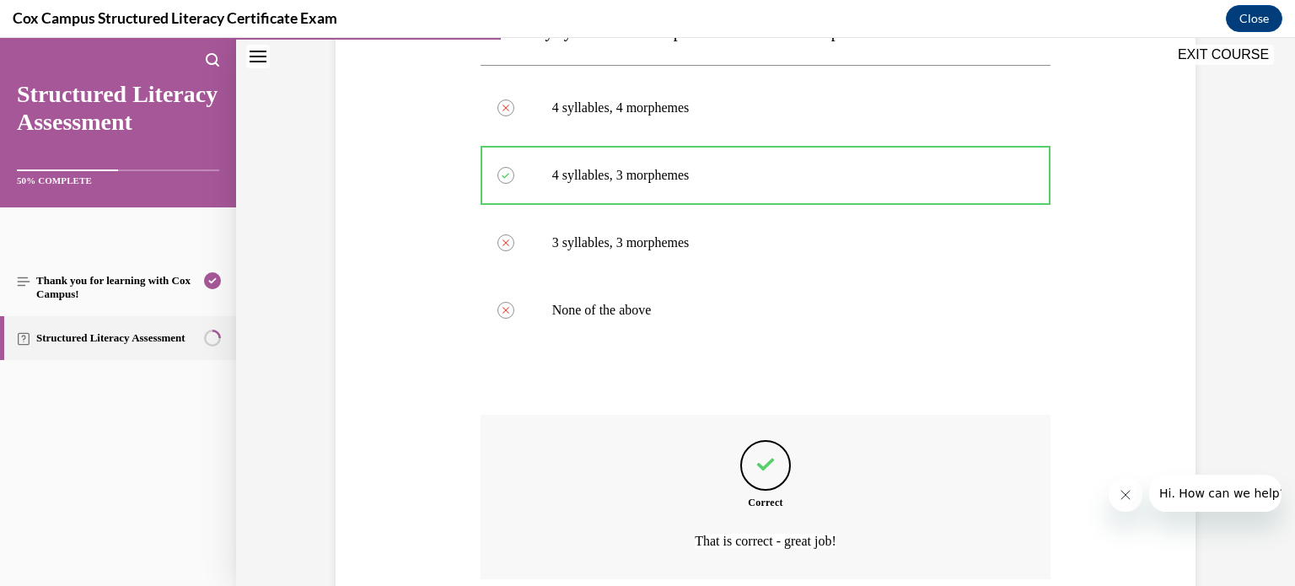
scroll to position [446, 0]
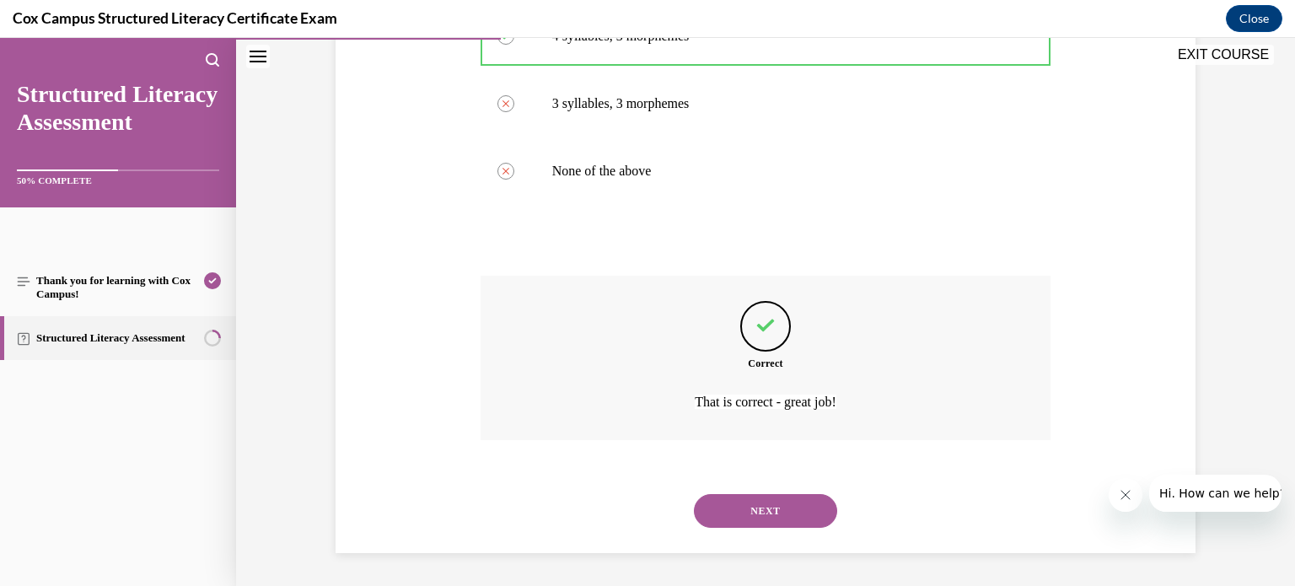
click at [769, 503] on button "NEXT" at bounding box center [765, 511] width 143 height 34
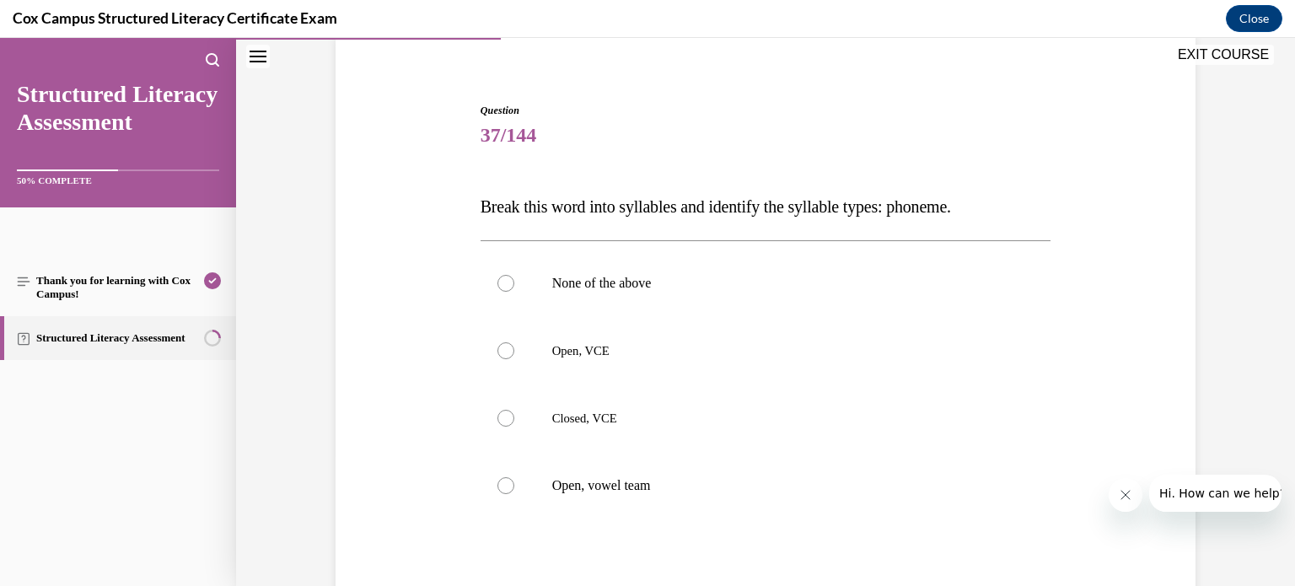
scroll to position [126, 0]
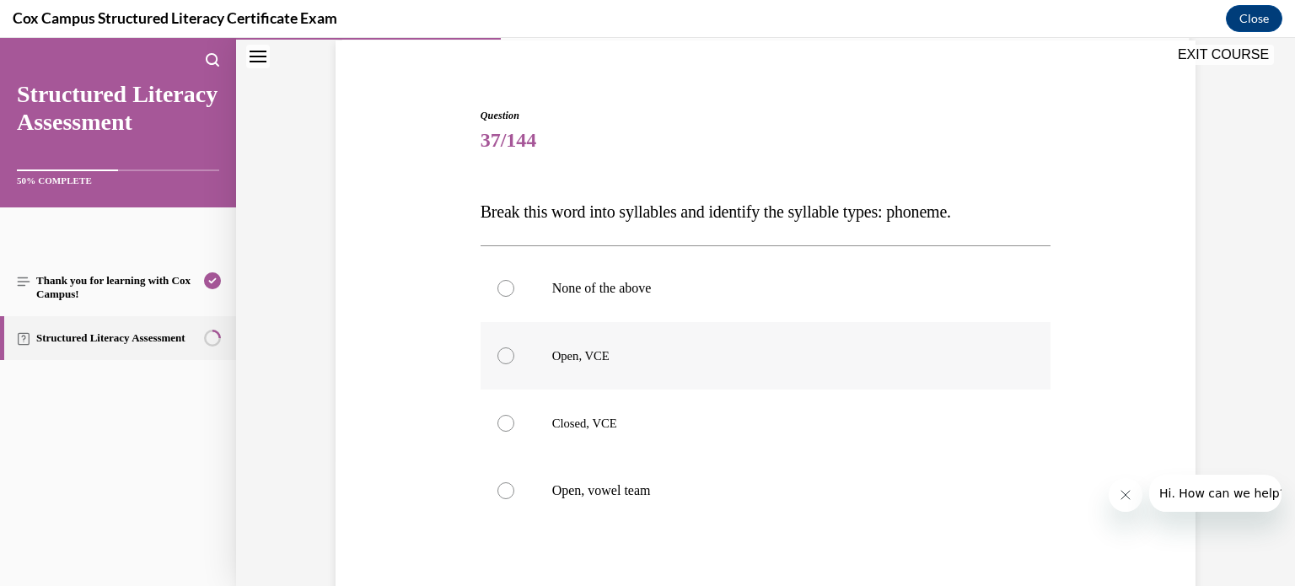
click at [506, 354] on div at bounding box center [505, 355] width 17 height 17
click at [506, 354] on input "Open, VCE" at bounding box center [505, 355] width 17 height 17
radio input "true"
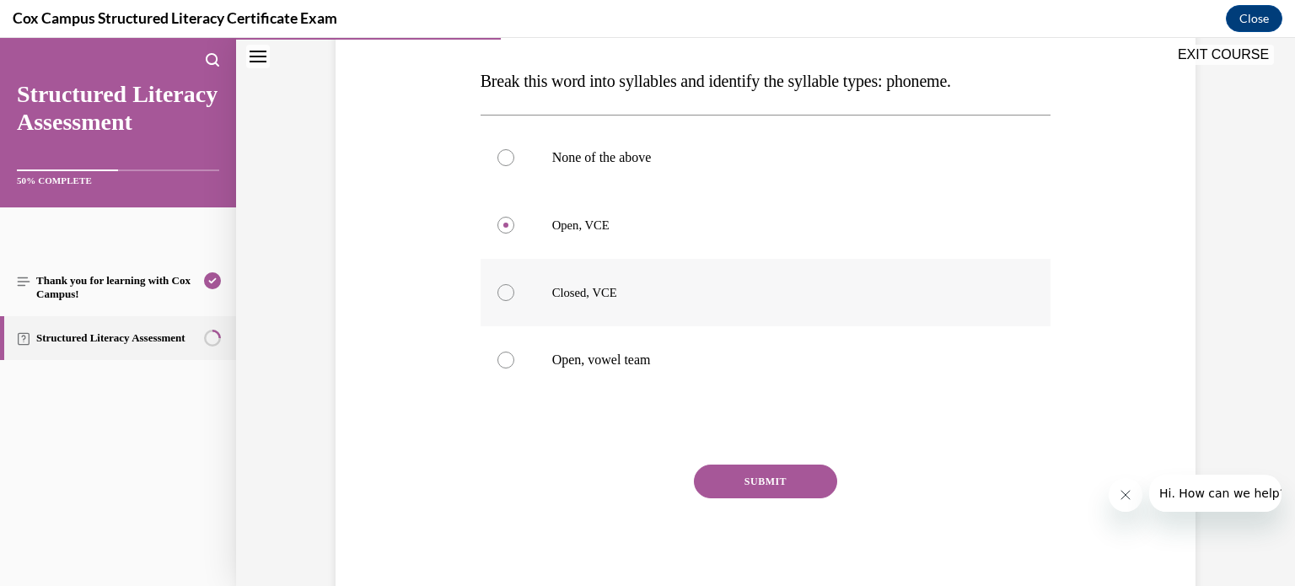
scroll to position [257, 0]
click at [773, 480] on button "SUBMIT" at bounding box center [765, 482] width 143 height 34
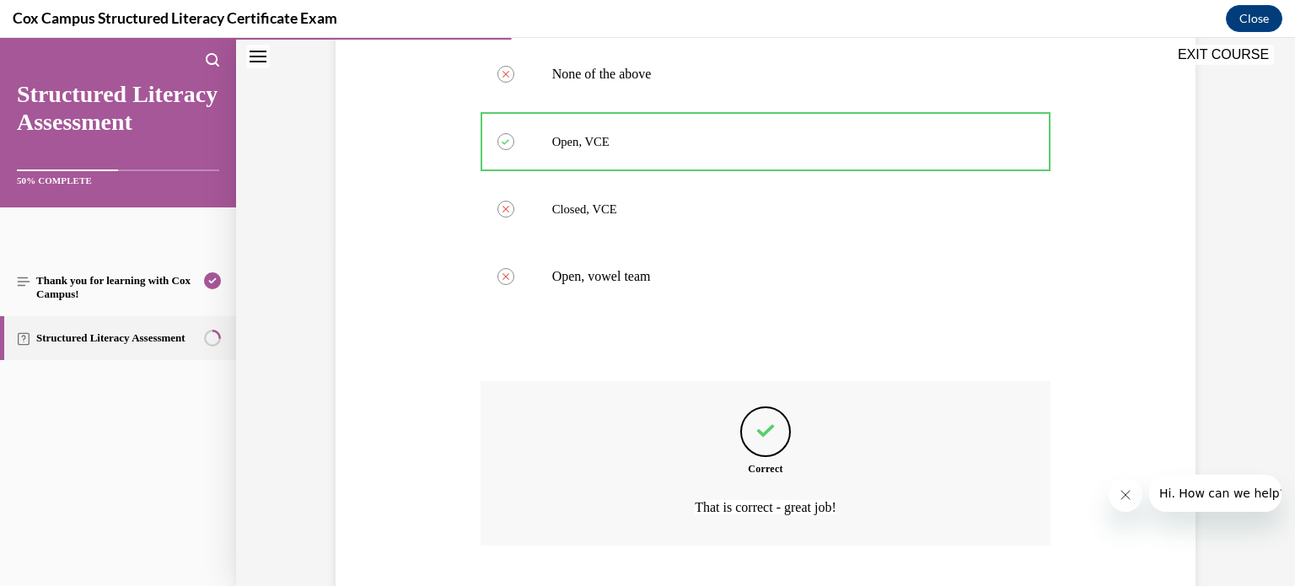
scroll to position [446, 0]
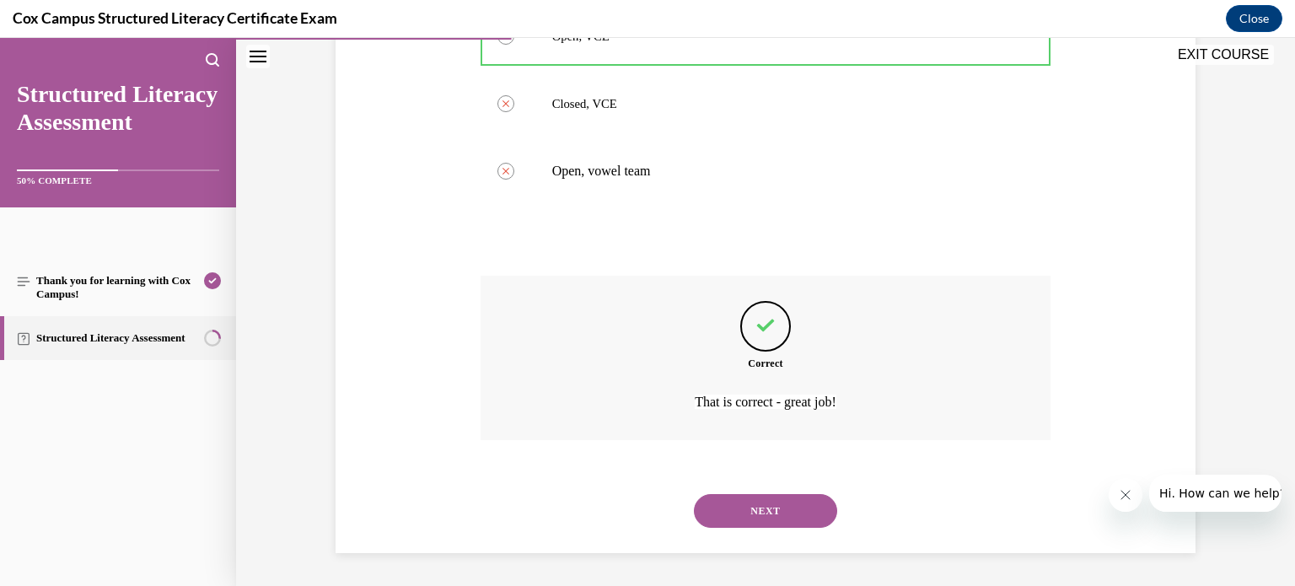
click at [774, 505] on button "NEXT" at bounding box center [765, 511] width 143 height 34
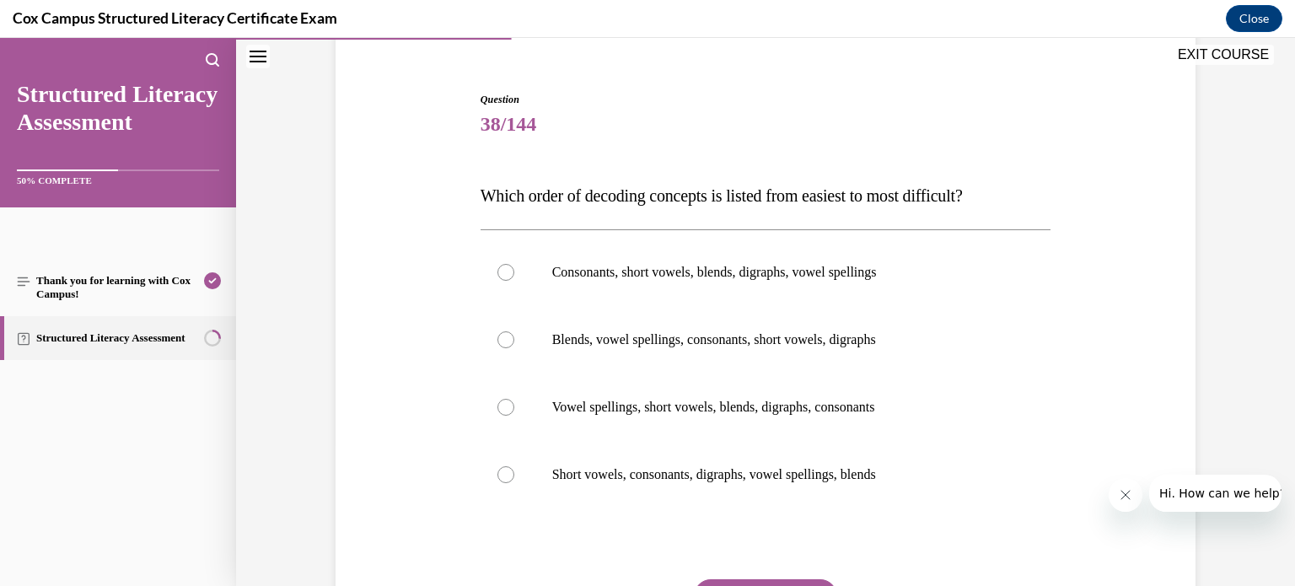
scroll to position [143, 0]
click at [507, 272] on div at bounding box center [505, 271] width 17 height 17
click at [507, 272] on input "Consonants, short vowels, blends, digraphs, vowel spellings" at bounding box center [505, 271] width 17 height 17
radio input "true"
click at [507, 272] on icon at bounding box center [505, 271] width 5 height 5
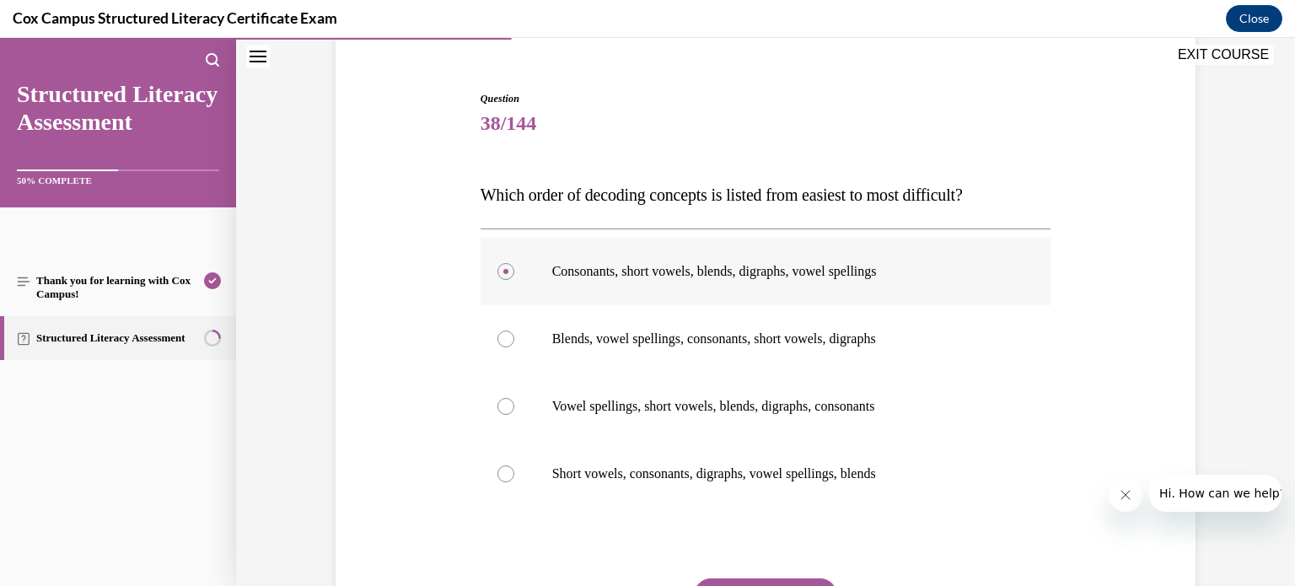
click at [507, 272] on input "Consonants, short vowels, blends, digraphs, vowel spellings" at bounding box center [505, 271] width 17 height 17
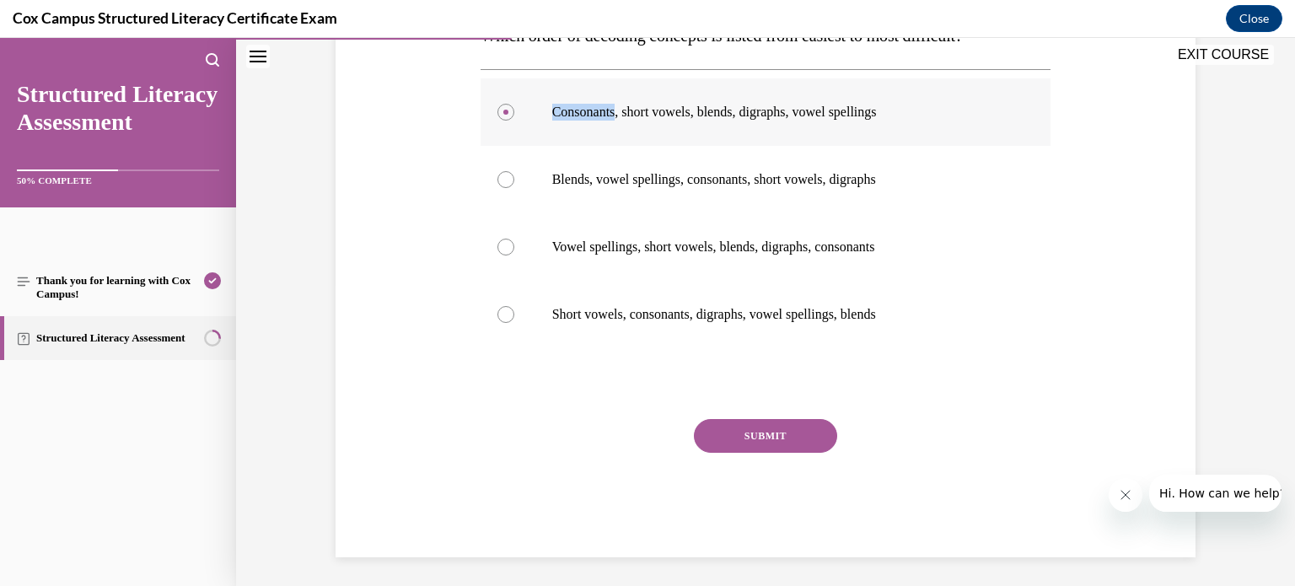
scroll to position [297, 0]
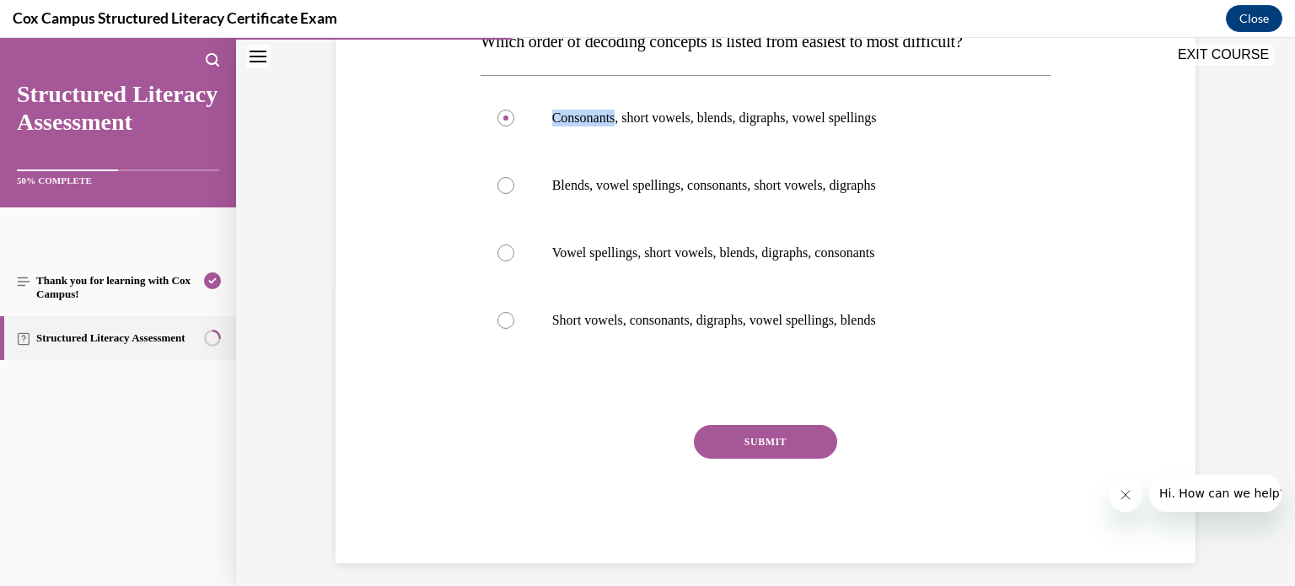
click at [776, 437] on button "SUBMIT" at bounding box center [765, 442] width 143 height 34
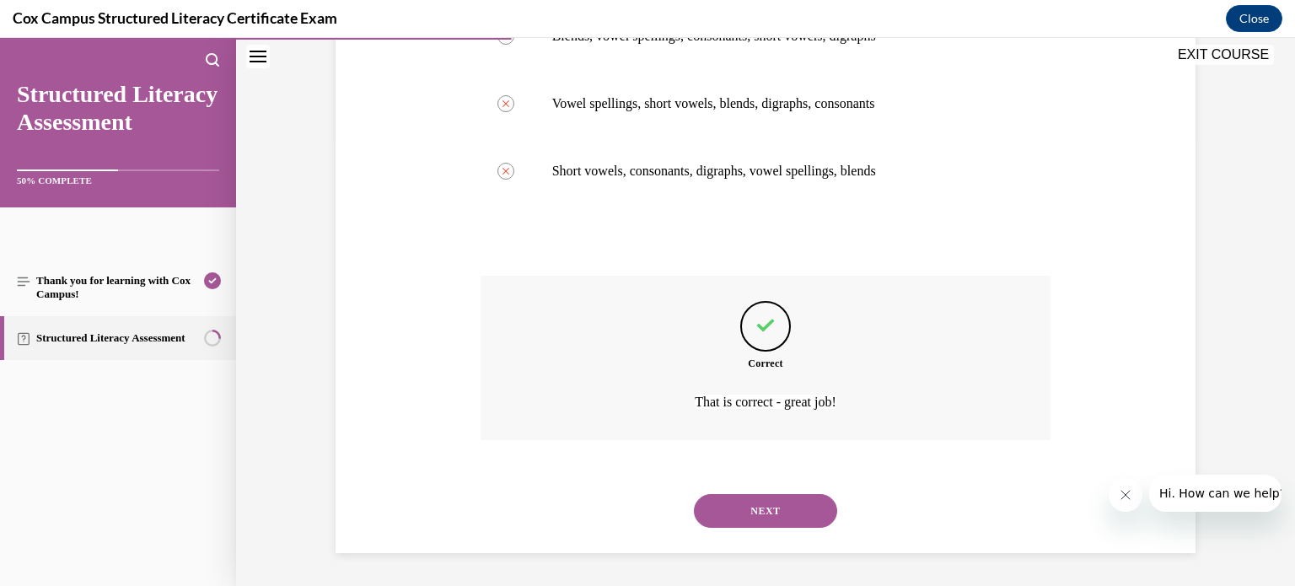
scroll to position [438, 0]
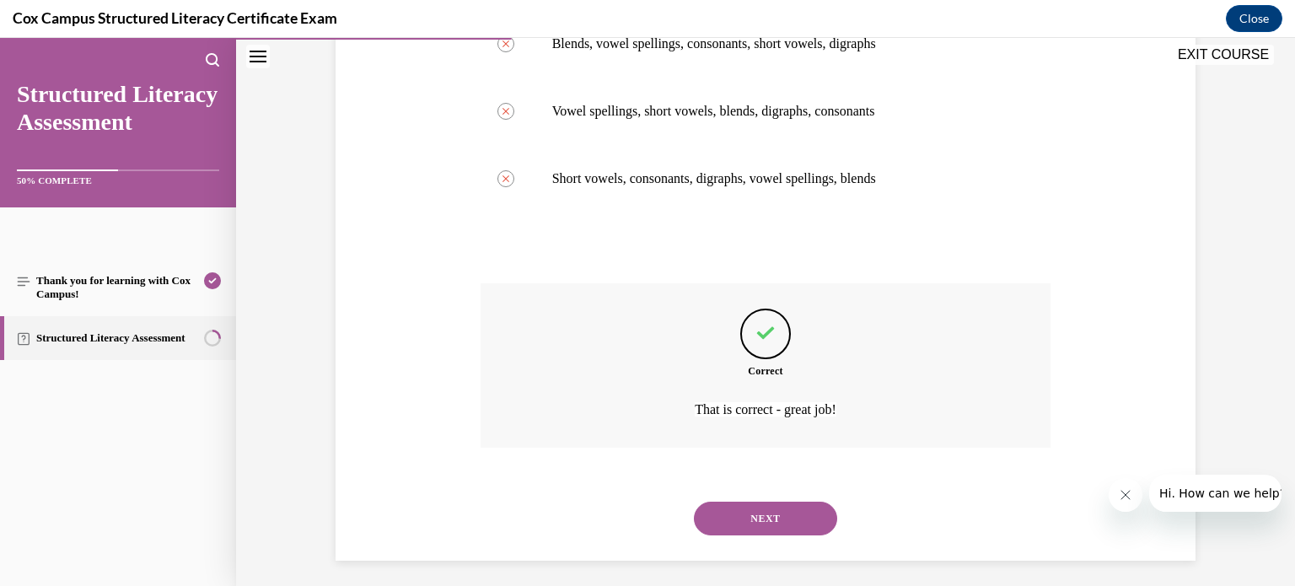
click at [770, 521] on button "NEXT" at bounding box center [765, 519] width 143 height 34
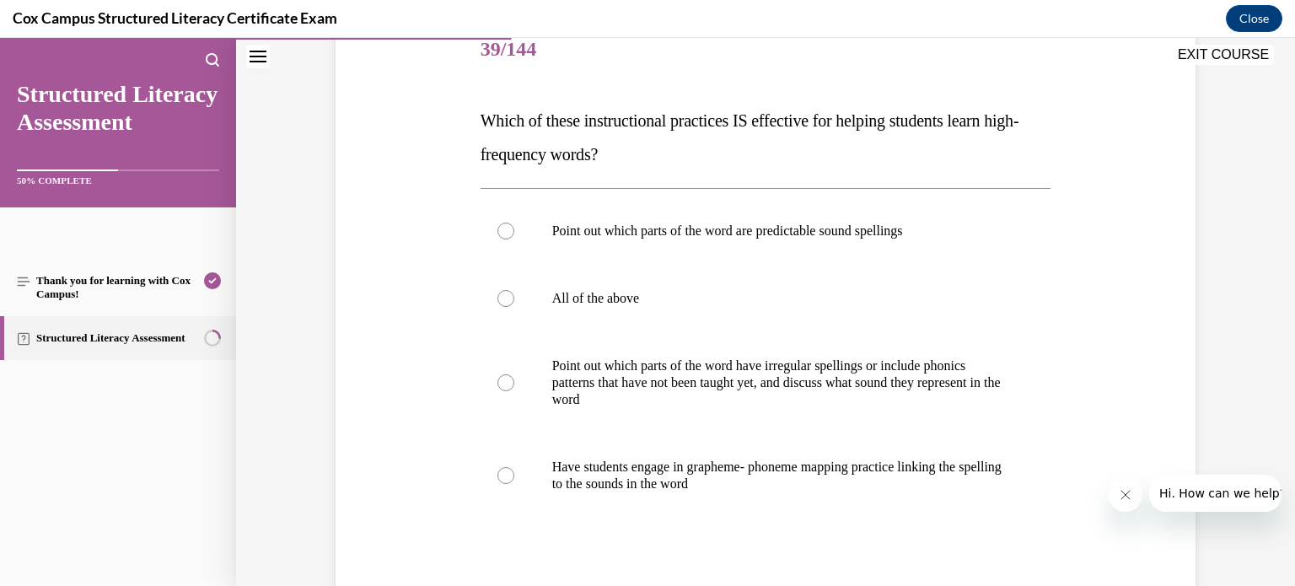
scroll to position [217, 0]
click at [989, 309] on div "Point out which parts of the word are predictable sound spellings All of the ab…" at bounding box center [766, 358] width 571 height 320
click at [508, 234] on div at bounding box center [505, 231] width 17 height 17
click at [508, 234] on input "Point out which parts of the word are predictable sound spellings" at bounding box center [505, 231] width 17 height 17
radio input "true"
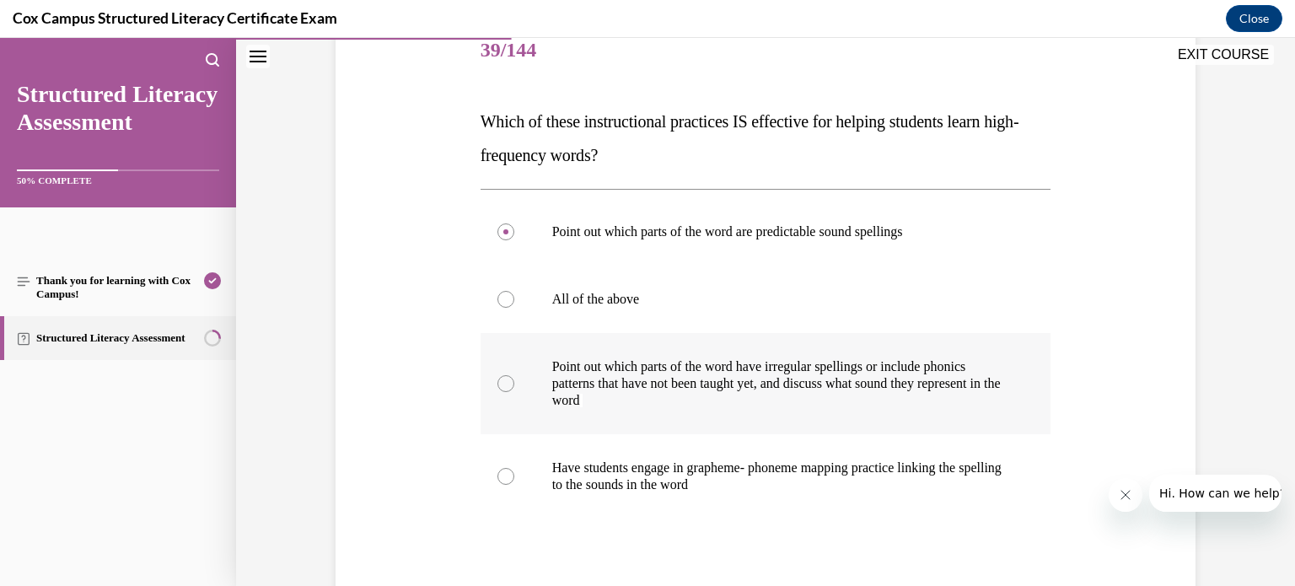
click at [503, 383] on div at bounding box center [505, 383] width 17 height 17
click at [503, 383] on input "Point out which parts of the word have irregular spellings or include phonics p…" at bounding box center [505, 383] width 17 height 17
radio input "true"
click at [506, 233] on div at bounding box center [505, 231] width 17 height 17
click at [506, 233] on input "Point out which parts of the word are predictable sound spellings" at bounding box center [505, 231] width 17 height 17
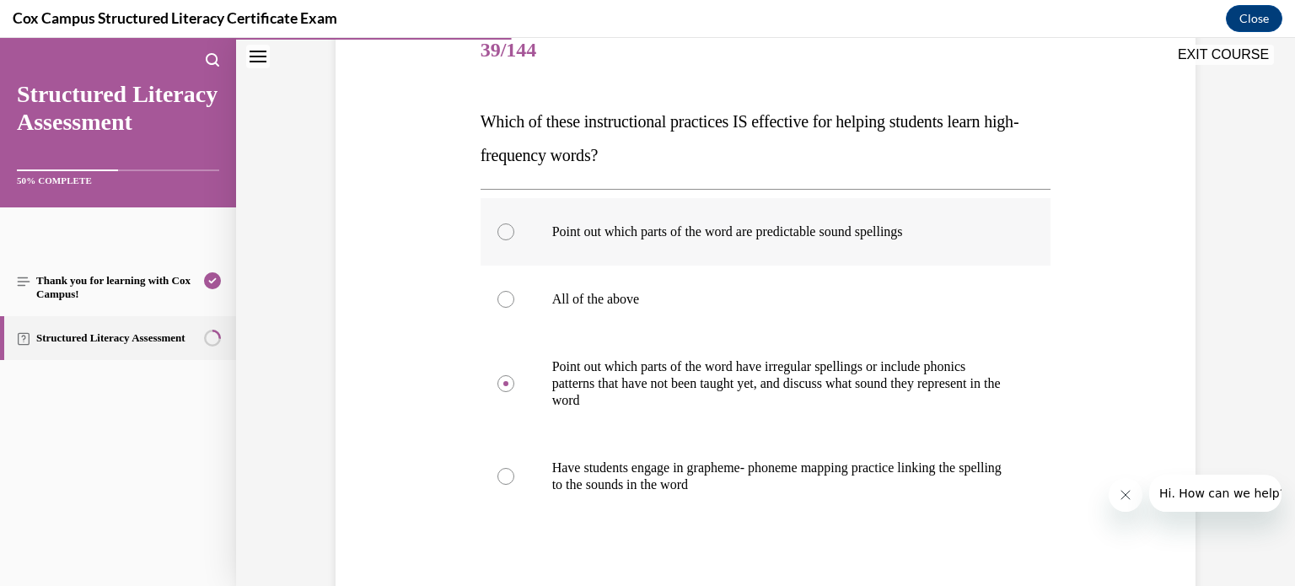
radio input "true"
click at [504, 299] on div at bounding box center [505, 299] width 17 height 17
click at [504, 299] on input "All of the above" at bounding box center [505, 299] width 17 height 17
radio input "true"
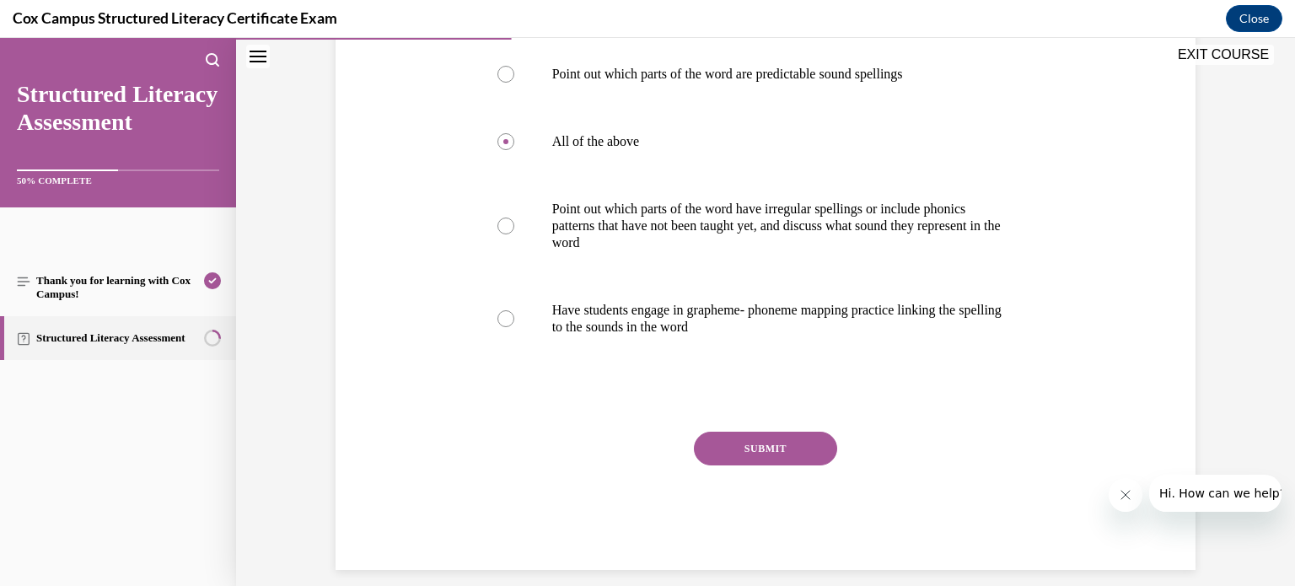
click at [769, 446] on button "SUBMIT" at bounding box center [765, 449] width 143 height 34
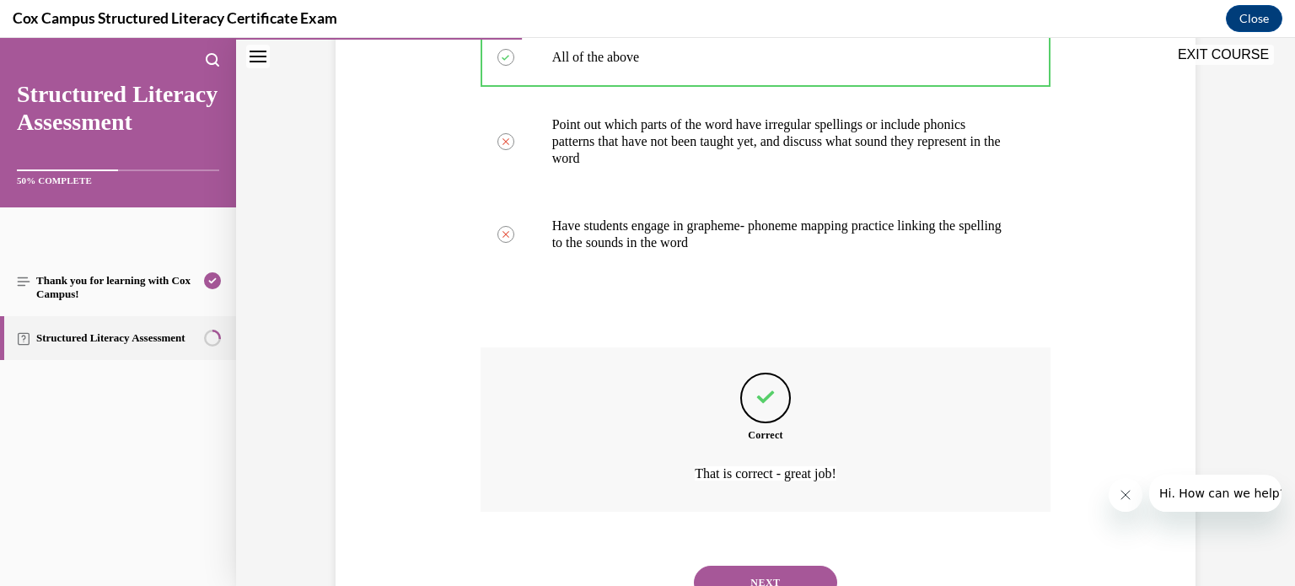
scroll to position [530, 0]
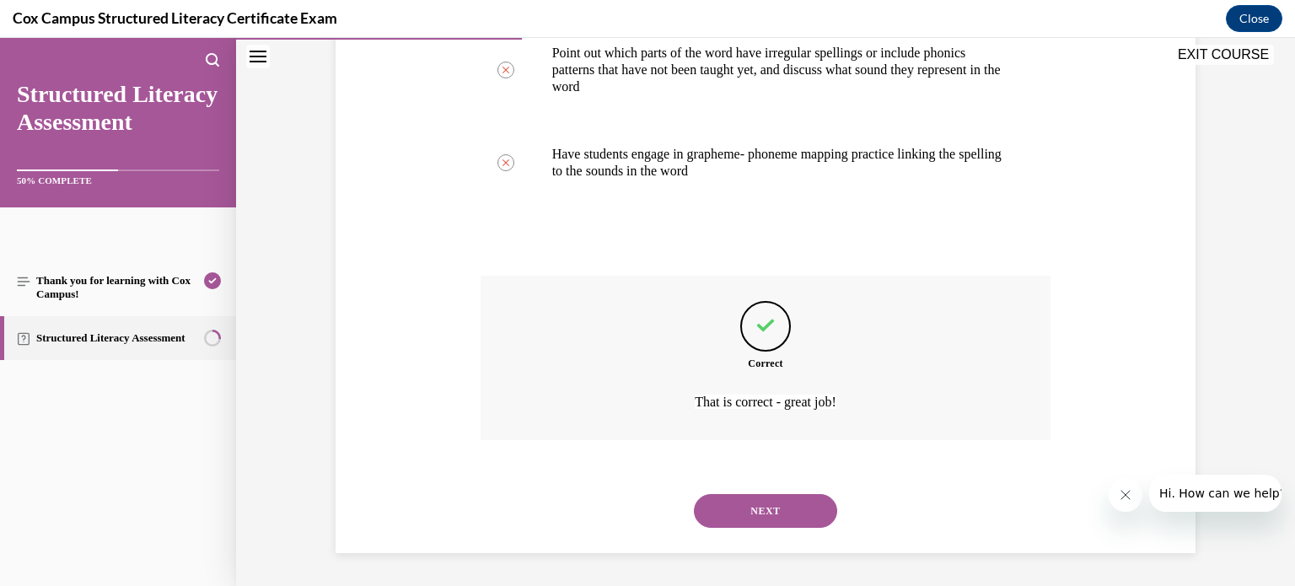
click at [762, 512] on button "NEXT" at bounding box center [765, 511] width 143 height 34
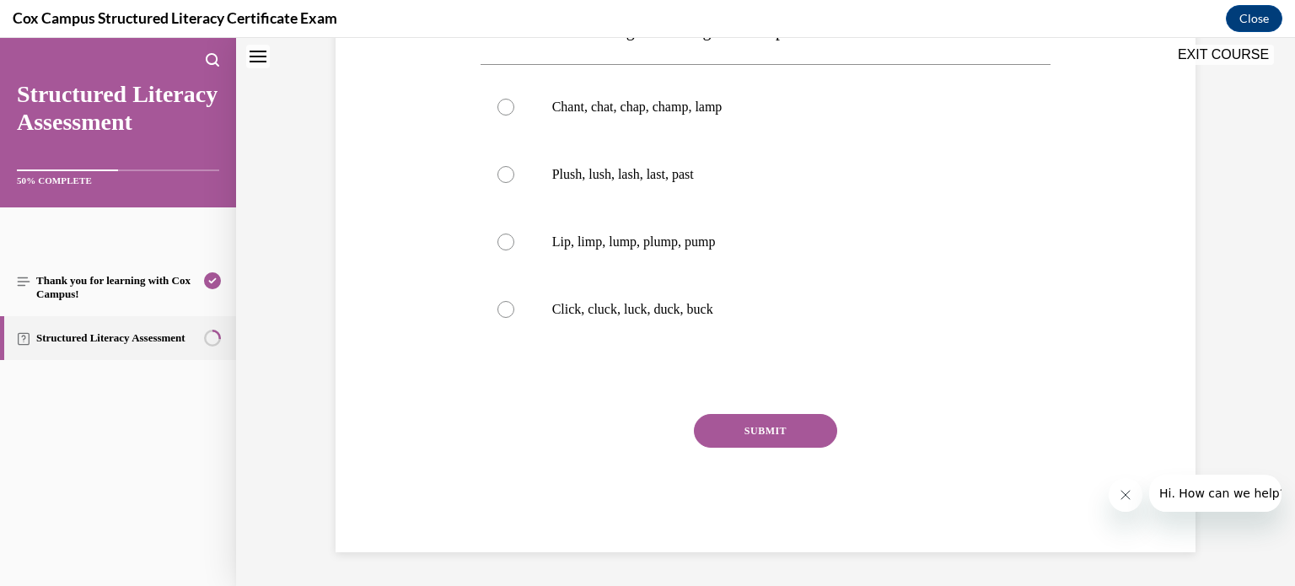
scroll to position [0, 0]
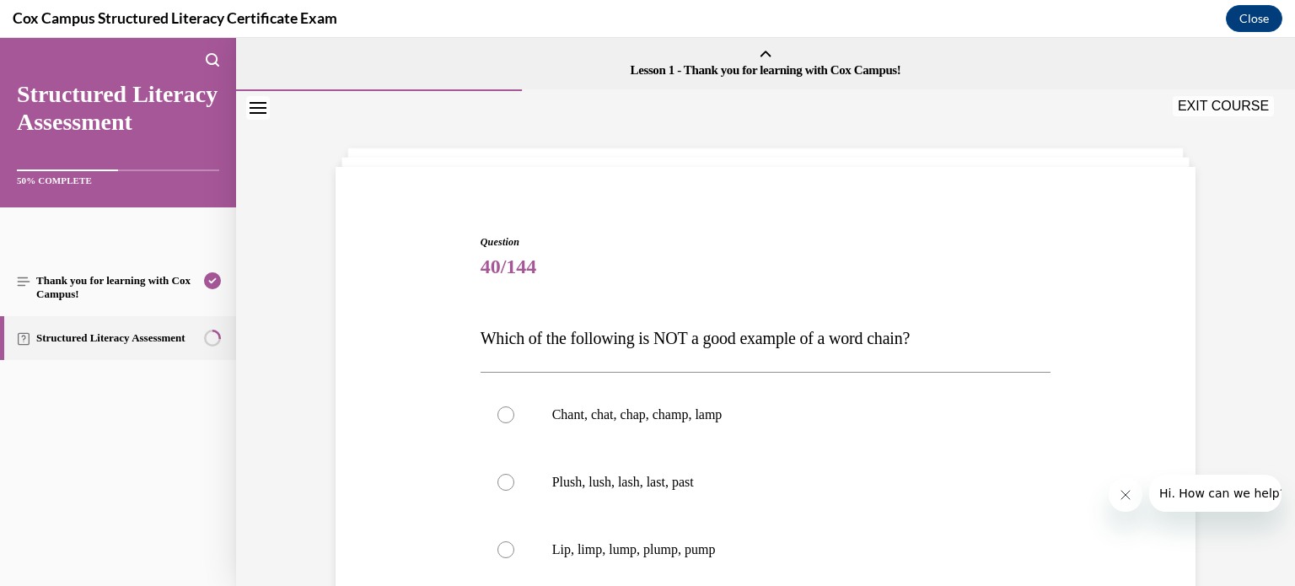
click at [762, 516] on label "Lip, limp, lump, plump, pump" at bounding box center [766, 549] width 571 height 67
click at [514, 541] on input "Lip, limp, lump, plump, pump" at bounding box center [505, 549] width 17 height 17
radio input "true"
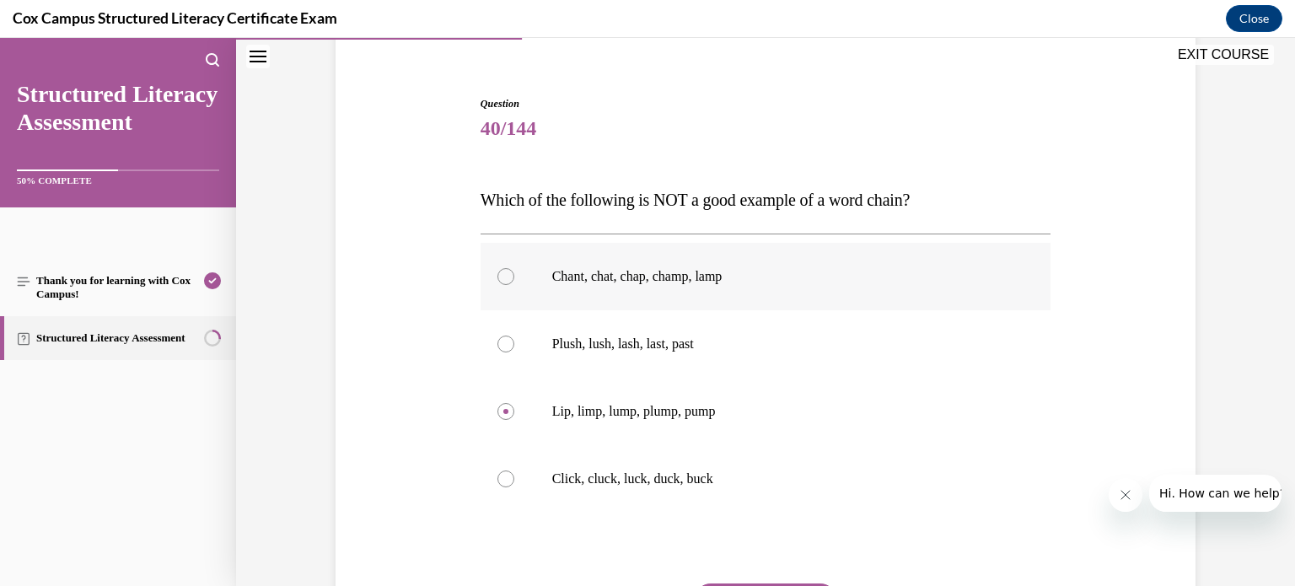
scroll to position [136, 0]
click at [505, 278] on div at bounding box center [505, 279] width 17 height 17
click at [505, 278] on input "Chant, chat, chap, champ, lamp" at bounding box center [505, 279] width 17 height 17
radio input "true"
click at [507, 345] on div at bounding box center [505, 346] width 17 height 17
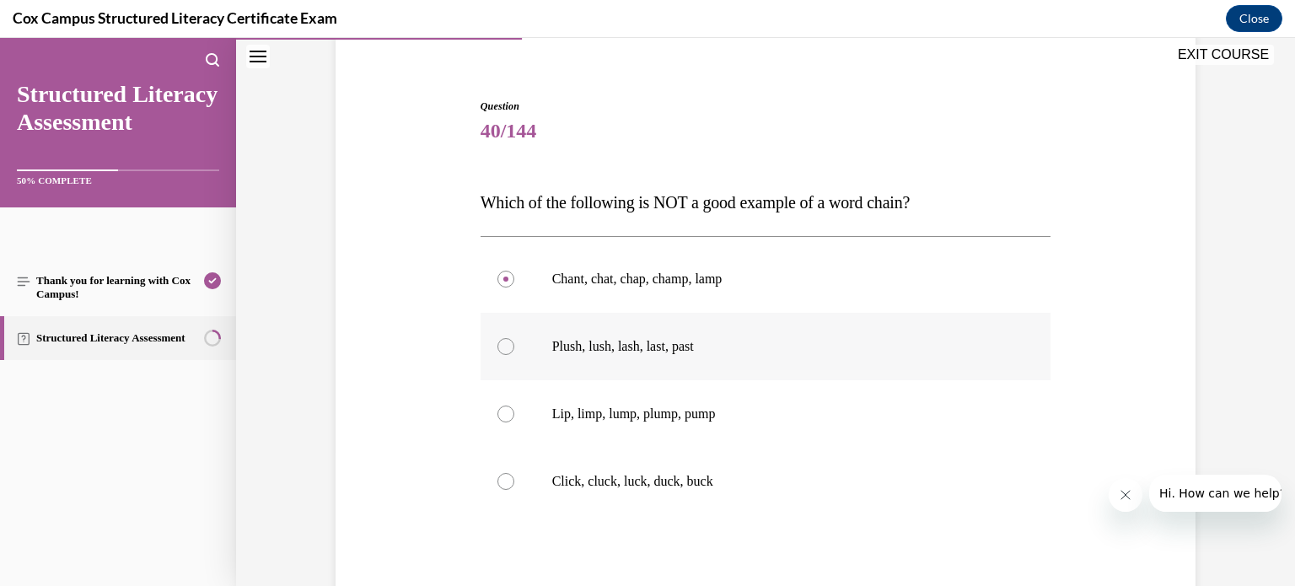
click at [507, 345] on input "Plush, lush, lash, last, past" at bounding box center [505, 346] width 17 height 17
radio input "true"
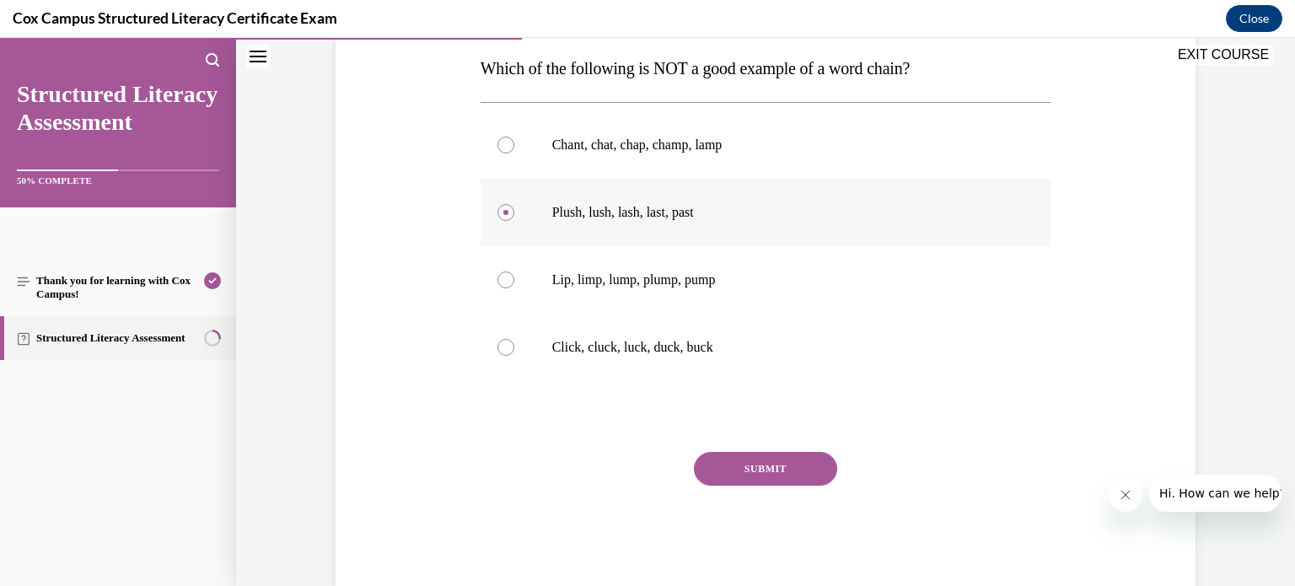
scroll to position [275, 0]
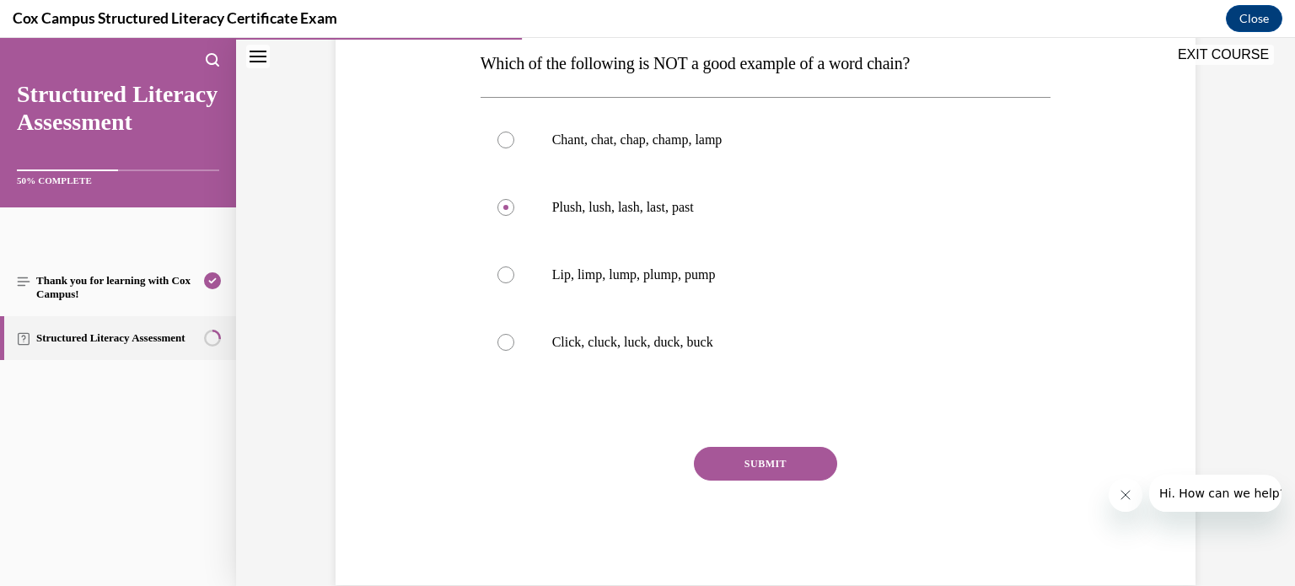
click at [778, 459] on button "SUBMIT" at bounding box center [765, 464] width 143 height 34
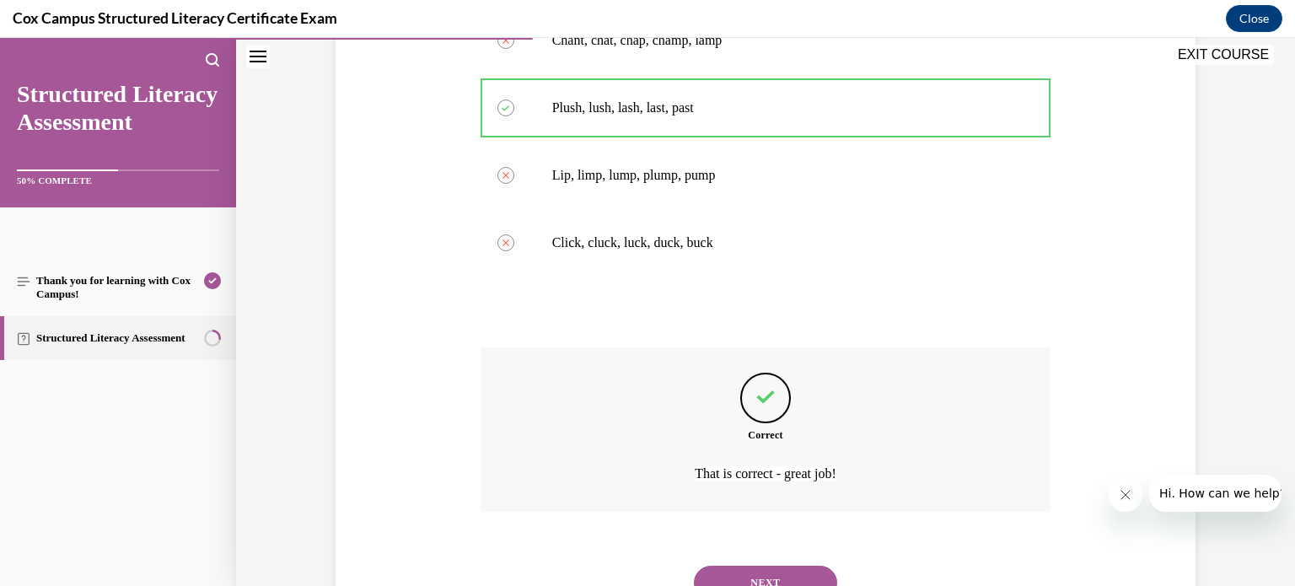
scroll to position [446, 0]
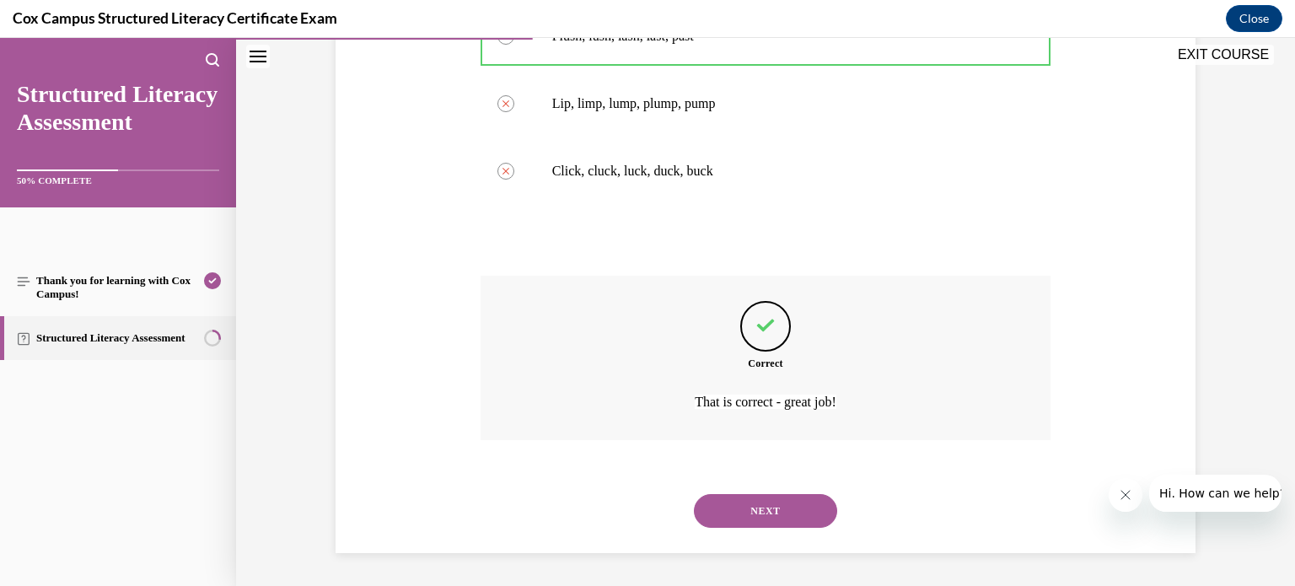
click at [767, 509] on button "NEXT" at bounding box center [765, 511] width 143 height 34
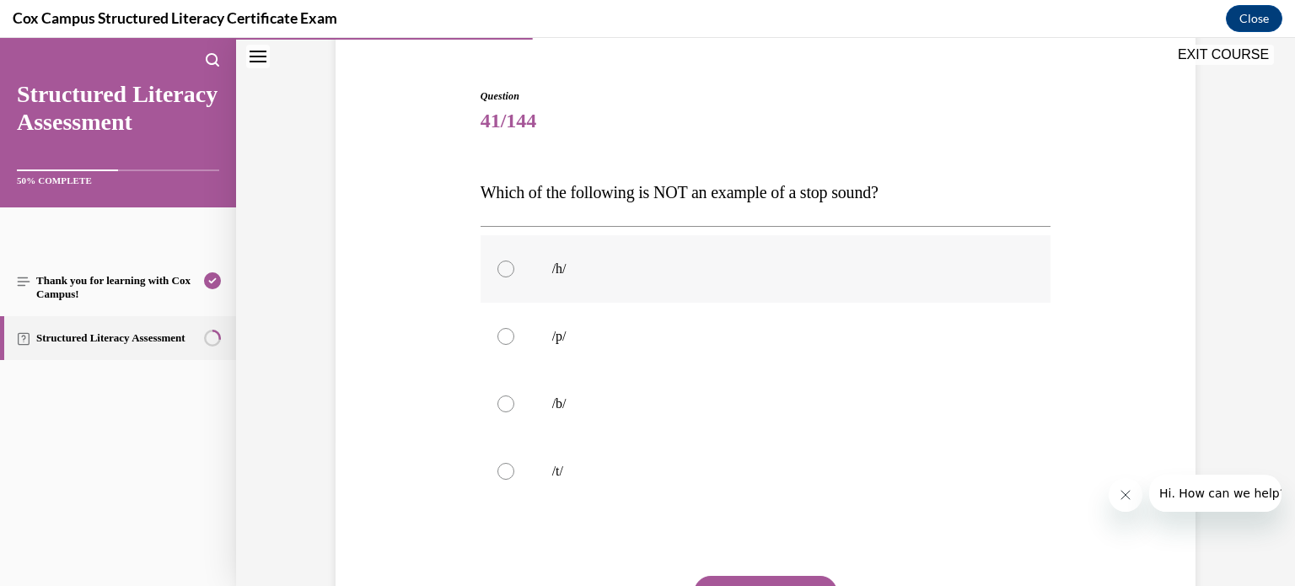
scroll to position [145, 0]
click at [503, 270] on div at bounding box center [505, 269] width 17 height 17
click at [503, 270] on input "/h/" at bounding box center [505, 269] width 17 height 17
radio input "true"
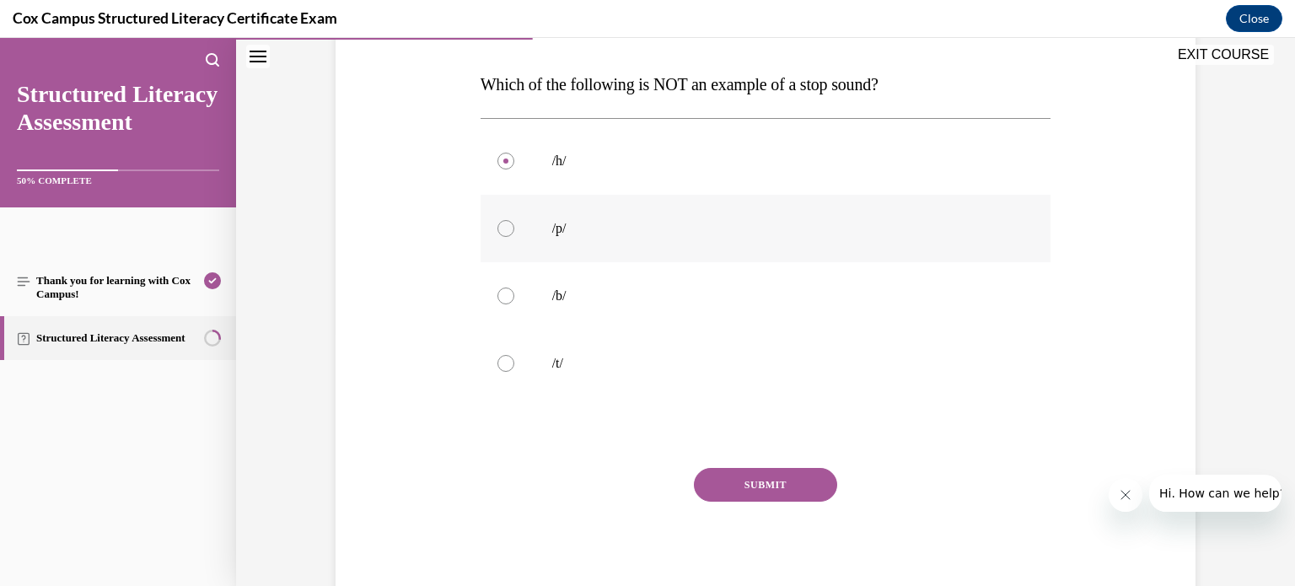
scroll to position [273, 0]
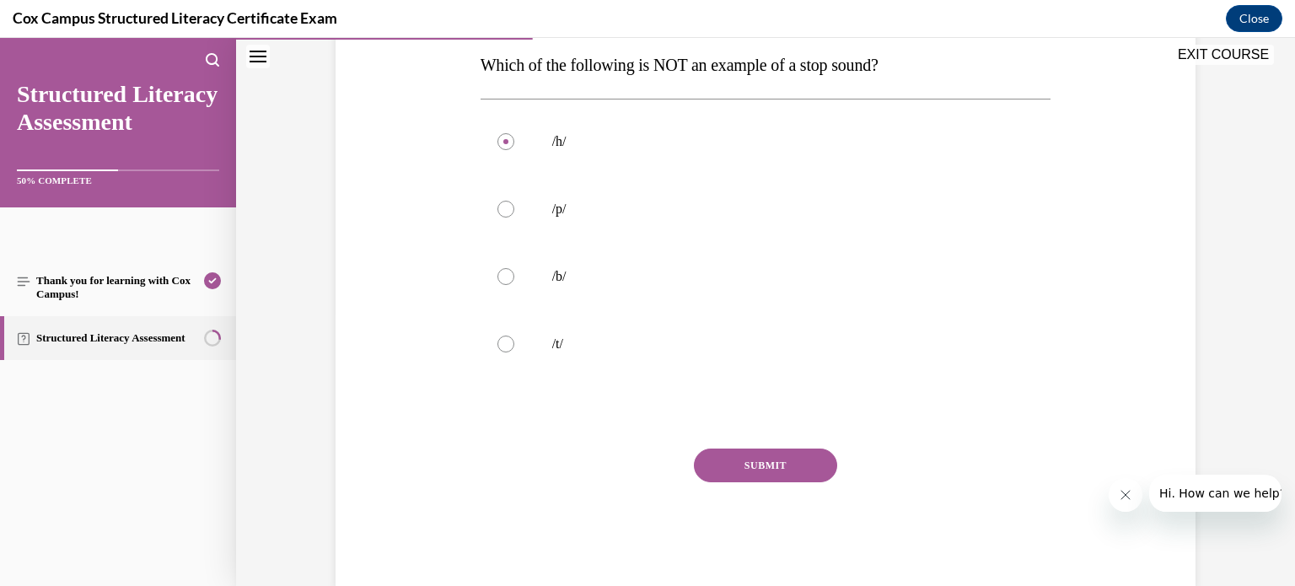
click at [760, 466] on button "SUBMIT" at bounding box center [765, 466] width 143 height 34
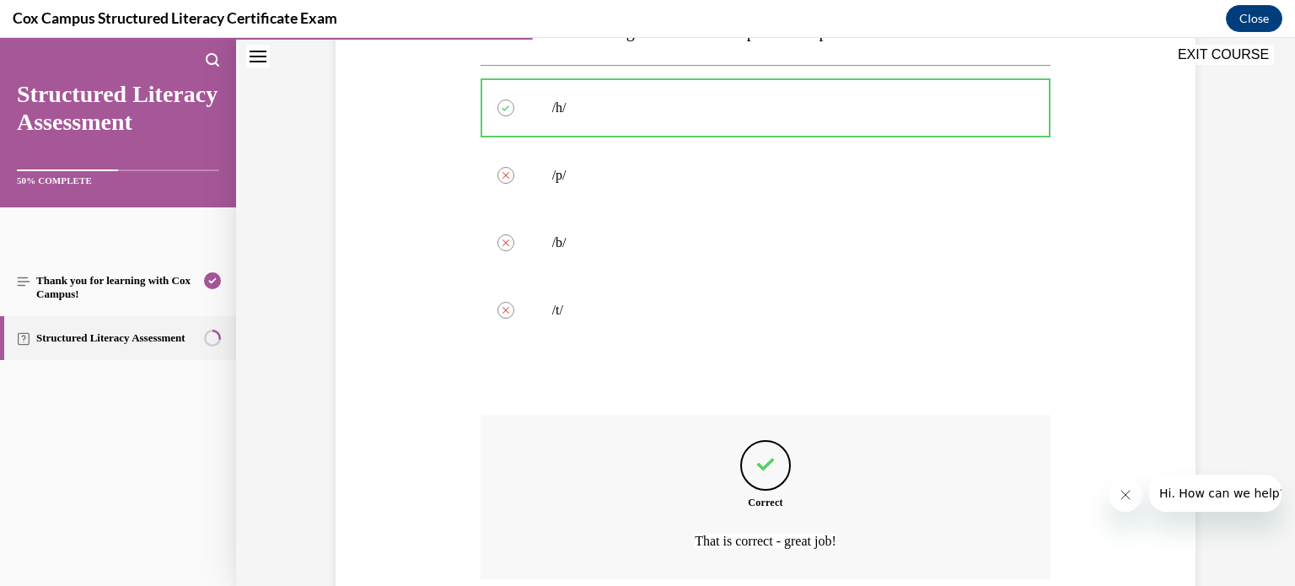
scroll to position [446, 0]
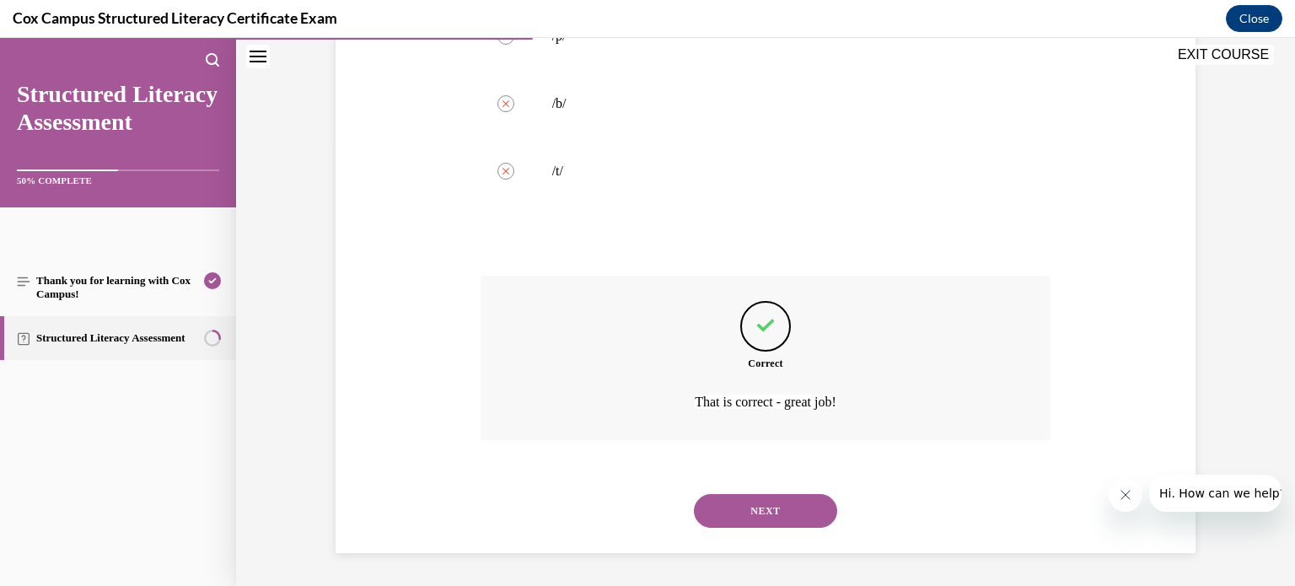
click at [768, 502] on button "NEXT" at bounding box center [765, 511] width 143 height 34
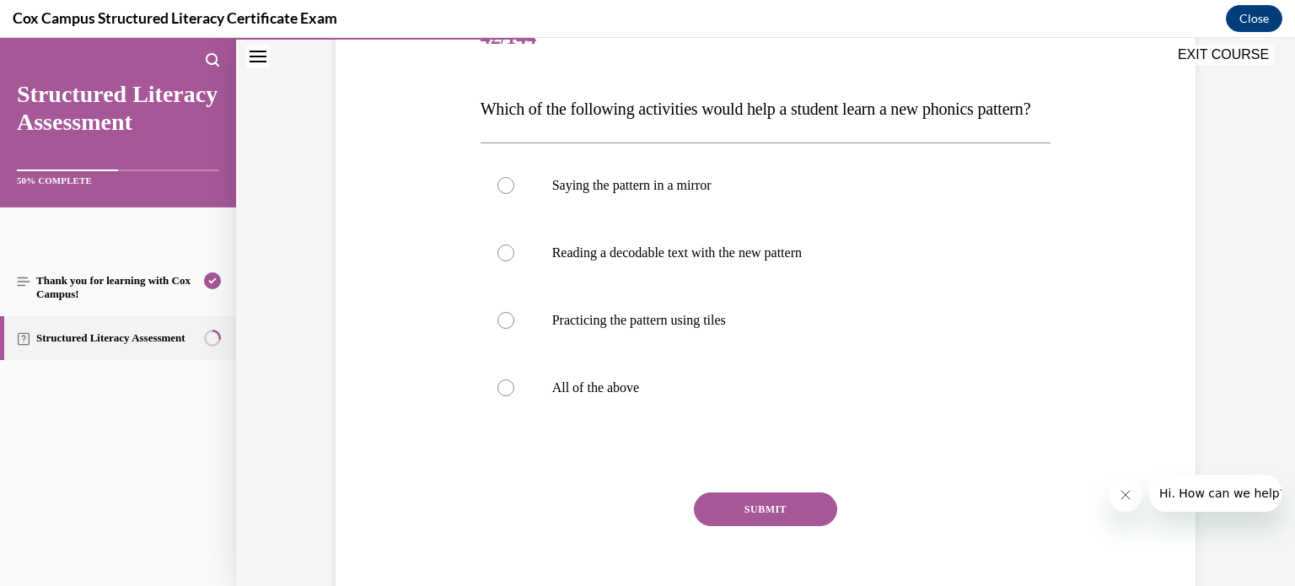
scroll to position [231, 0]
click at [499, 395] on div at bounding box center [505, 386] width 17 height 17
click at [499, 395] on input "All of the above" at bounding box center [505, 386] width 17 height 17
radio input "true"
click at [737, 524] on button "SUBMIT" at bounding box center [765, 508] width 143 height 34
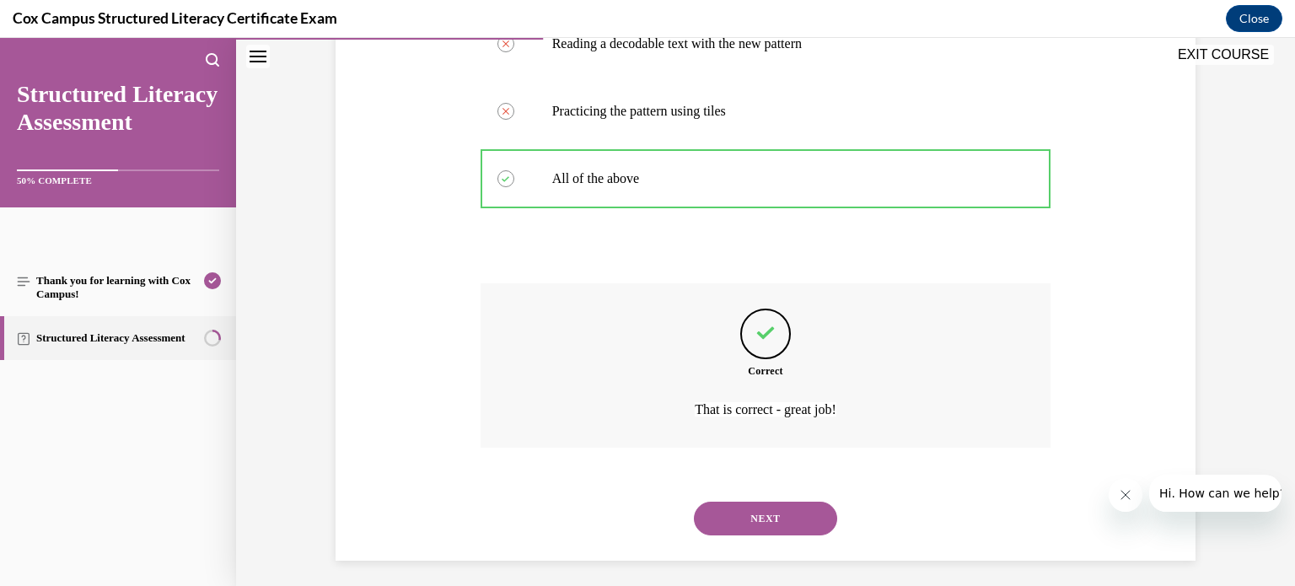
scroll to position [480, 0]
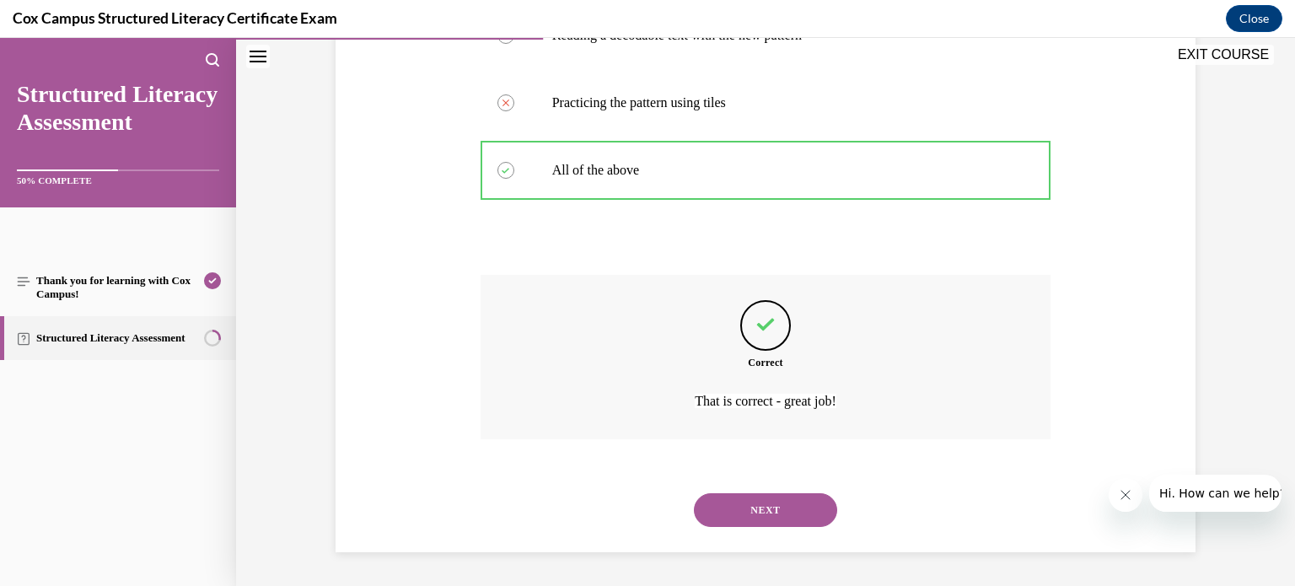
click at [771, 506] on button "NEXT" at bounding box center [765, 510] width 143 height 34
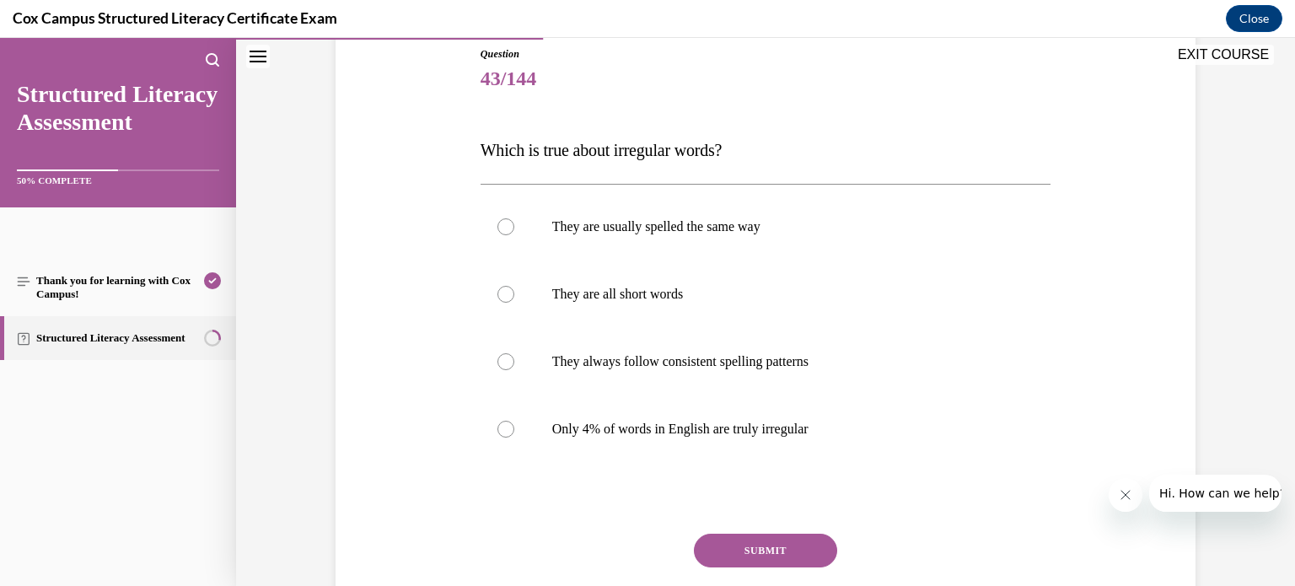
scroll to position [185, 0]
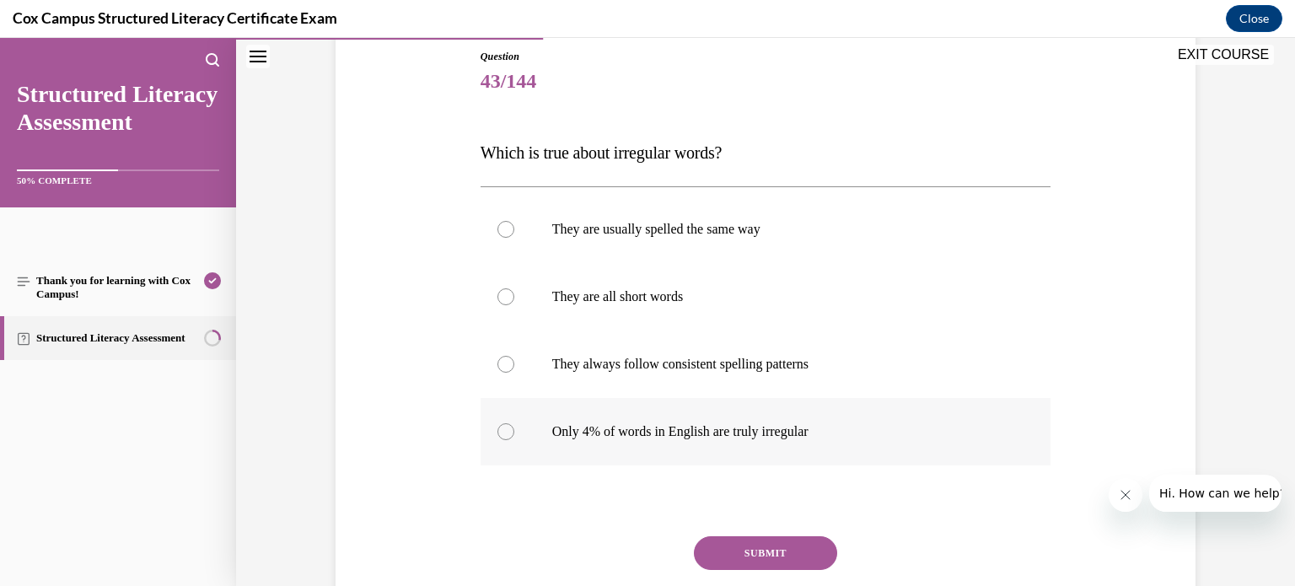
click at [504, 427] on div at bounding box center [505, 431] width 17 height 17
click at [504, 427] on input "Only 4% of words in English are truly irregular" at bounding box center [505, 431] width 17 height 17
radio input "true"
click at [761, 550] on button "SUBMIT" at bounding box center [765, 553] width 143 height 34
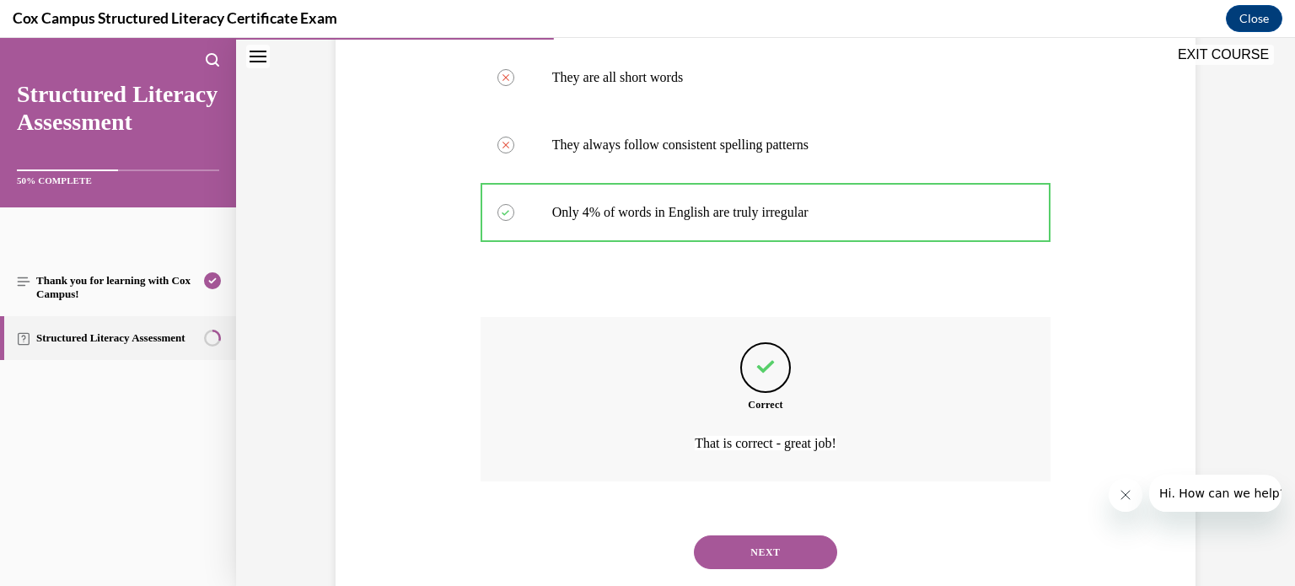
scroll to position [446, 0]
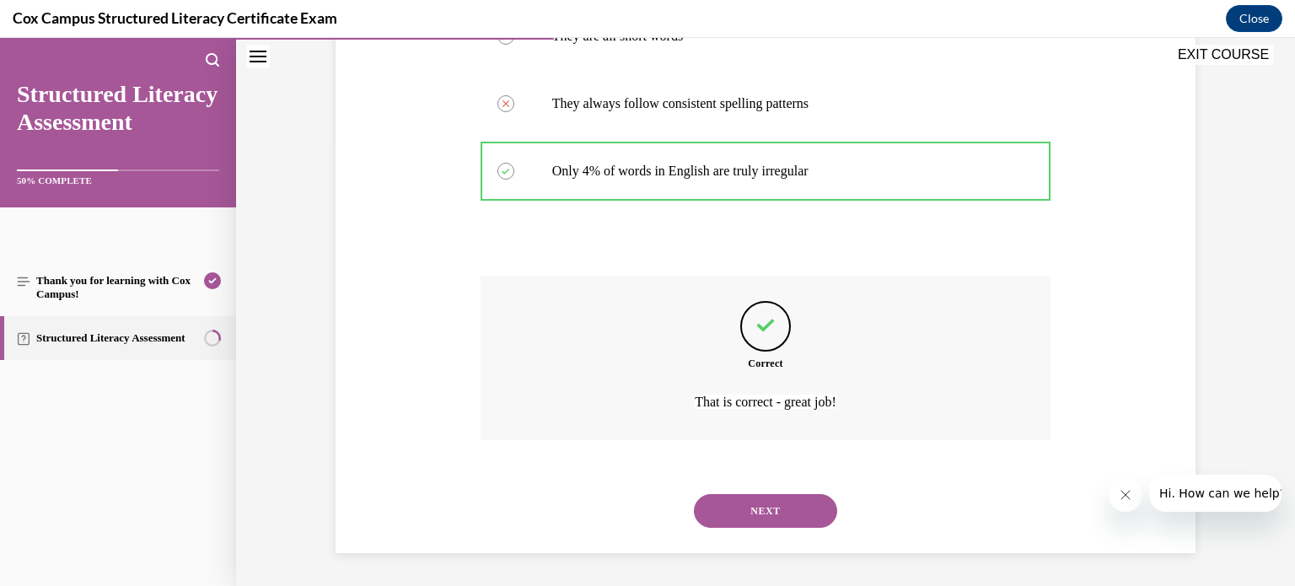
click at [778, 508] on button "NEXT" at bounding box center [765, 511] width 143 height 34
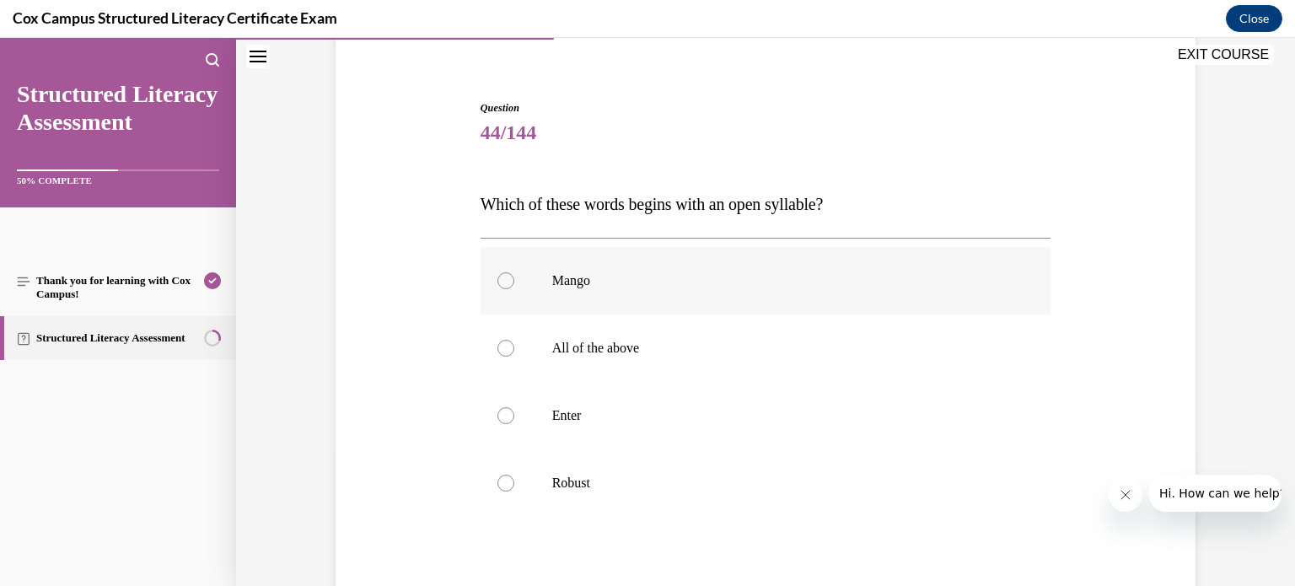
scroll to position [139, 0]
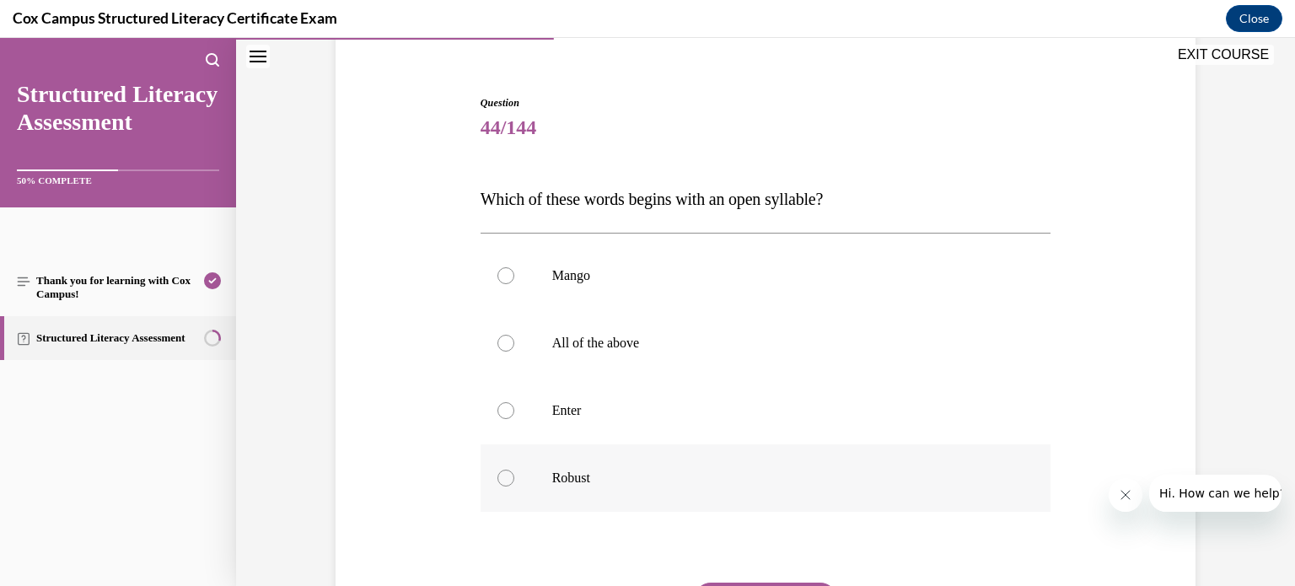
click at [505, 482] on div at bounding box center [505, 478] width 17 height 17
click at [505, 482] on input "Robust" at bounding box center [505, 478] width 17 height 17
radio input "true"
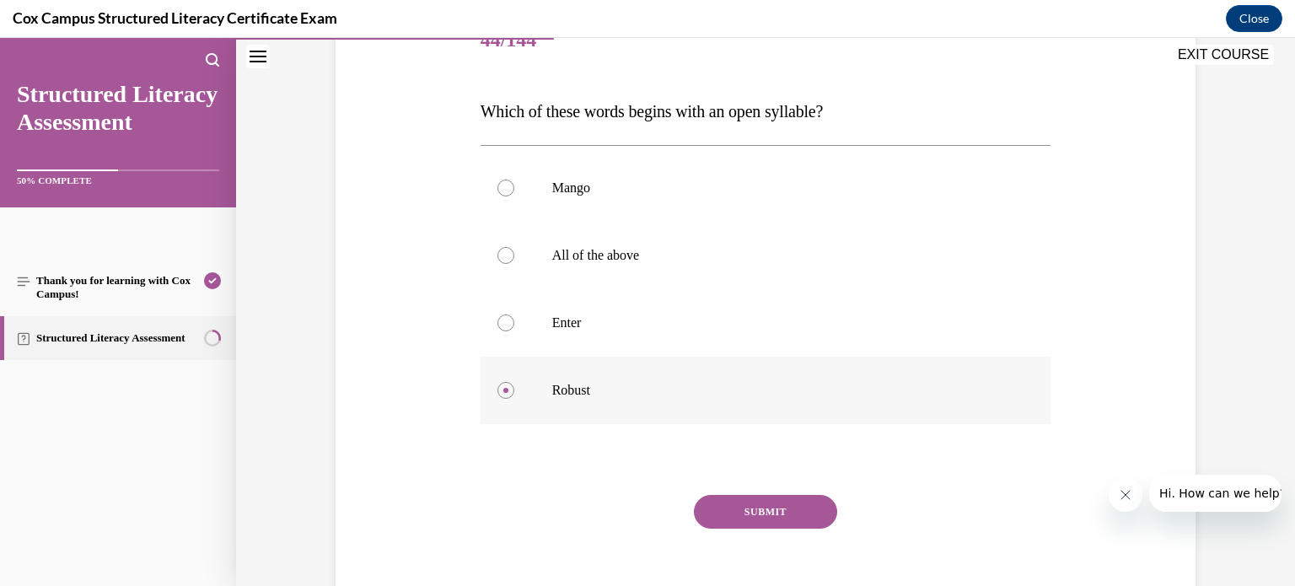
scroll to position [224, 0]
click at [724, 510] on button "SUBMIT" at bounding box center [765, 514] width 143 height 34
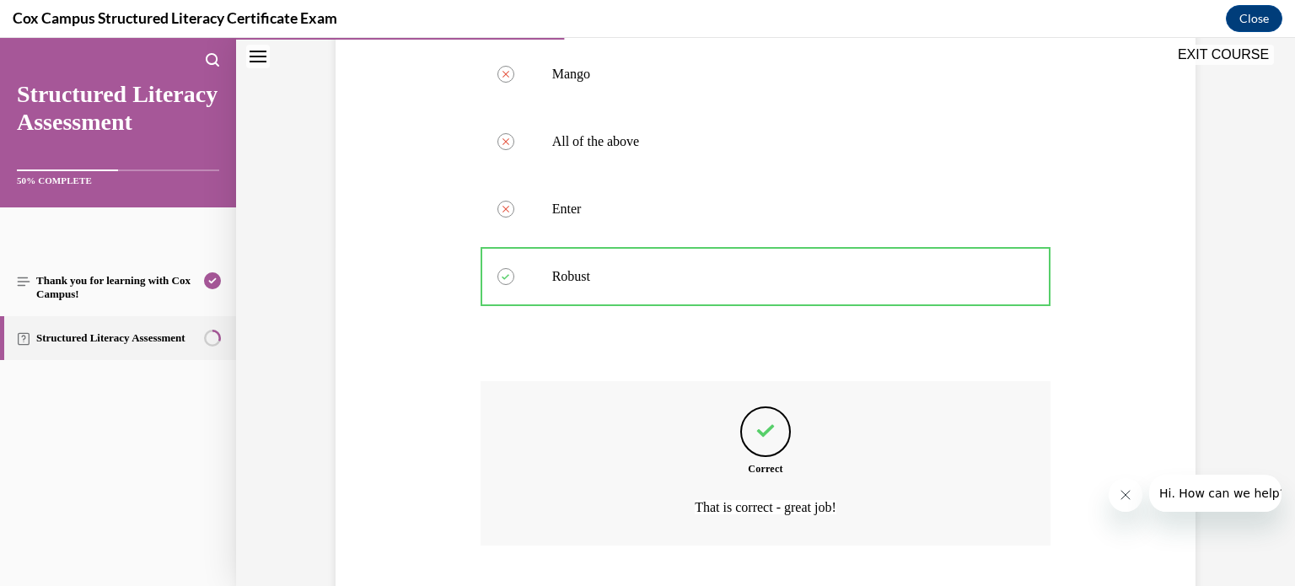
scroll to position [446, 0]
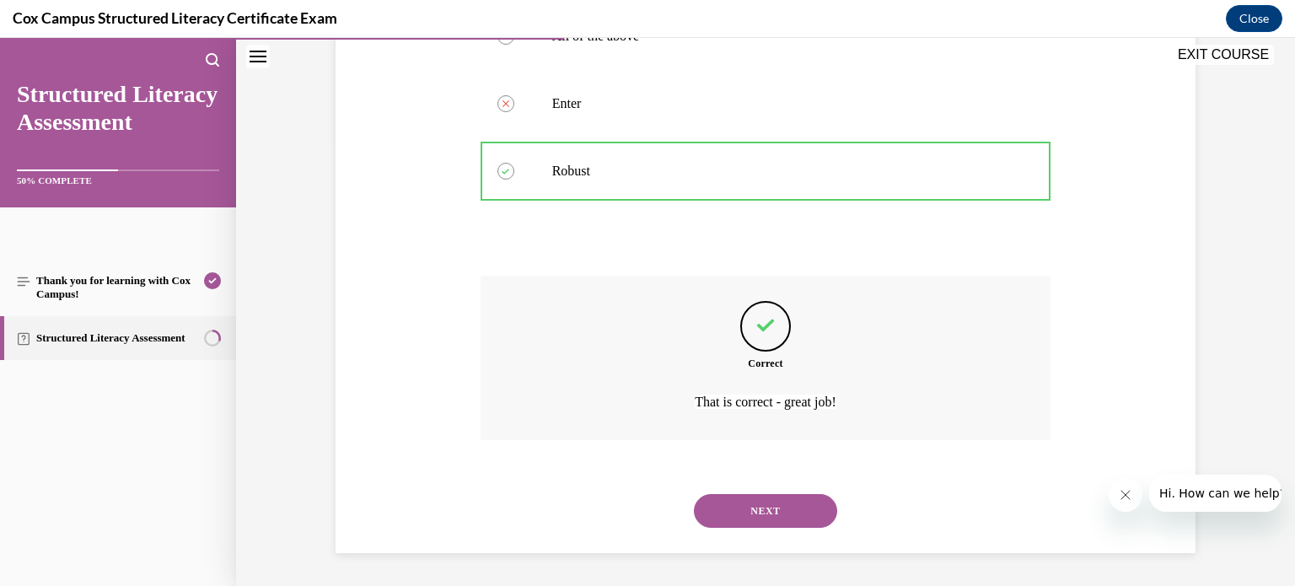
click at [757, 522] on button "NEXT" at bounding box center [765, 511] width 143 height 34
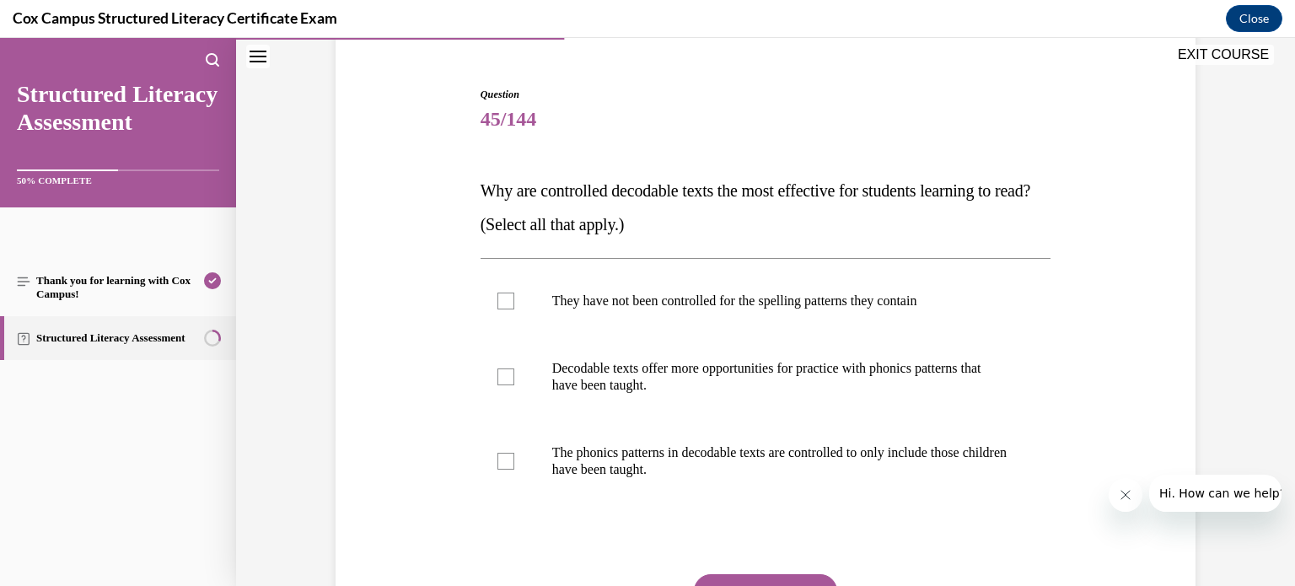
scroll to position [143, 0]
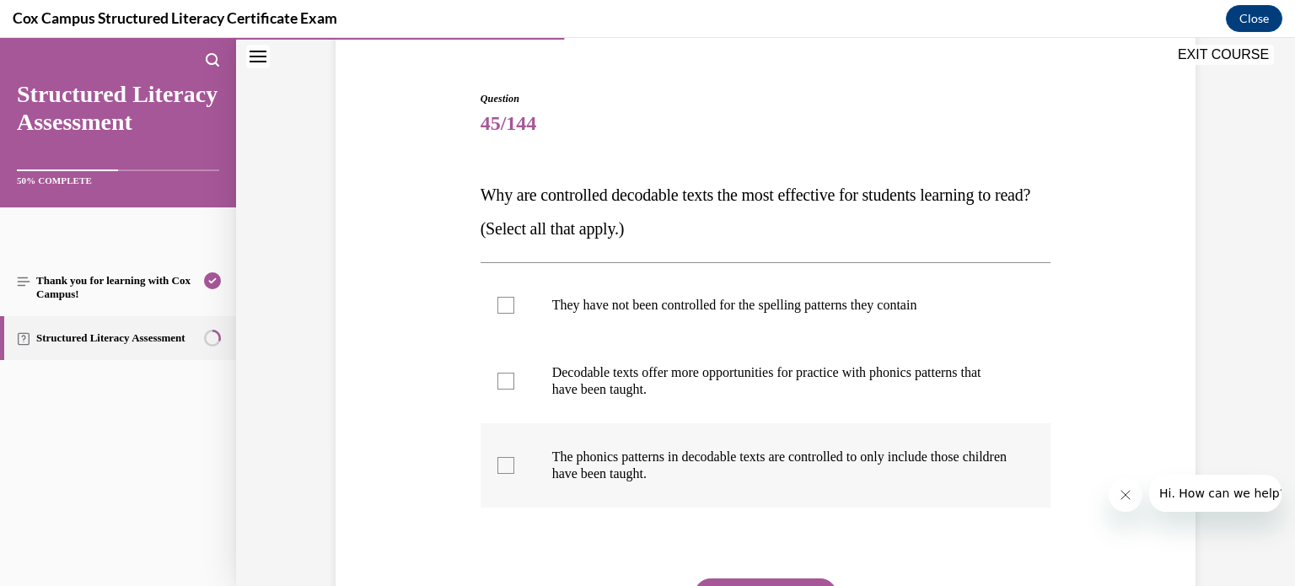
click at [506, 467] on div at bounding box center [505, 465] width 17 height 17
click at [506, 467] on input "The phonics patterns in decodable texts are controlled to only include those ch…" at bounding box center [505, 465] width 17 height 17
checkbox input "true"
click at [506, 381] on div at bounding box center [505, 381] width 17 height 17
click at [506, 381] on input "Decodable texts offer more opportunities for practice with phonics patterns tha…" at bounding box center [505, 381] width 17 height 17
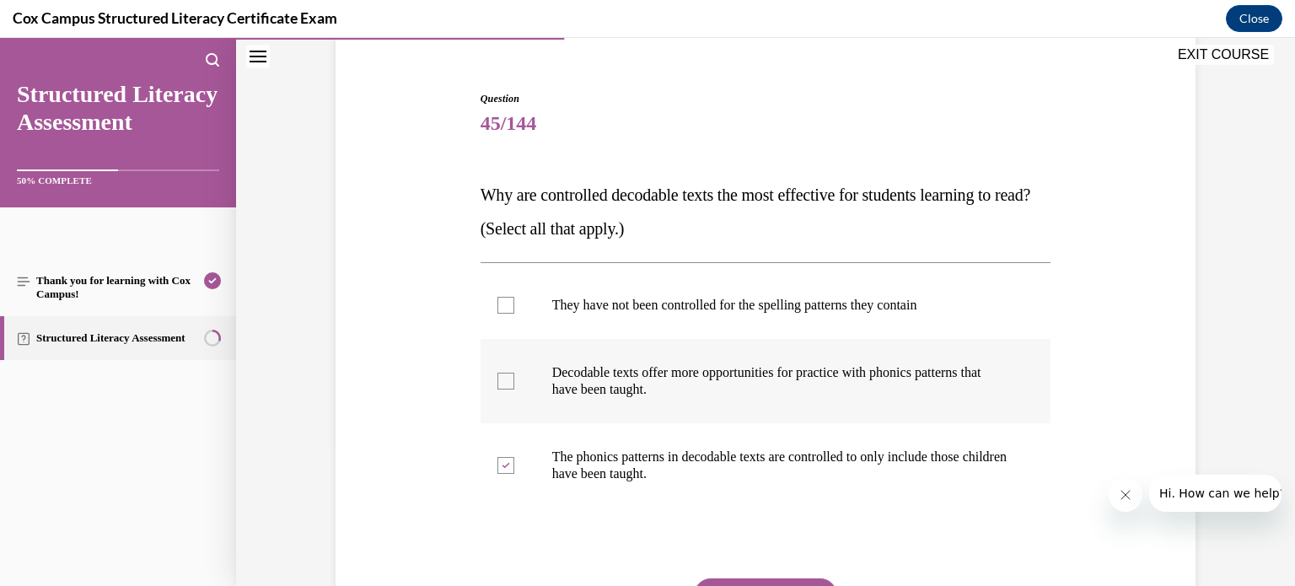
checkbox input "true"
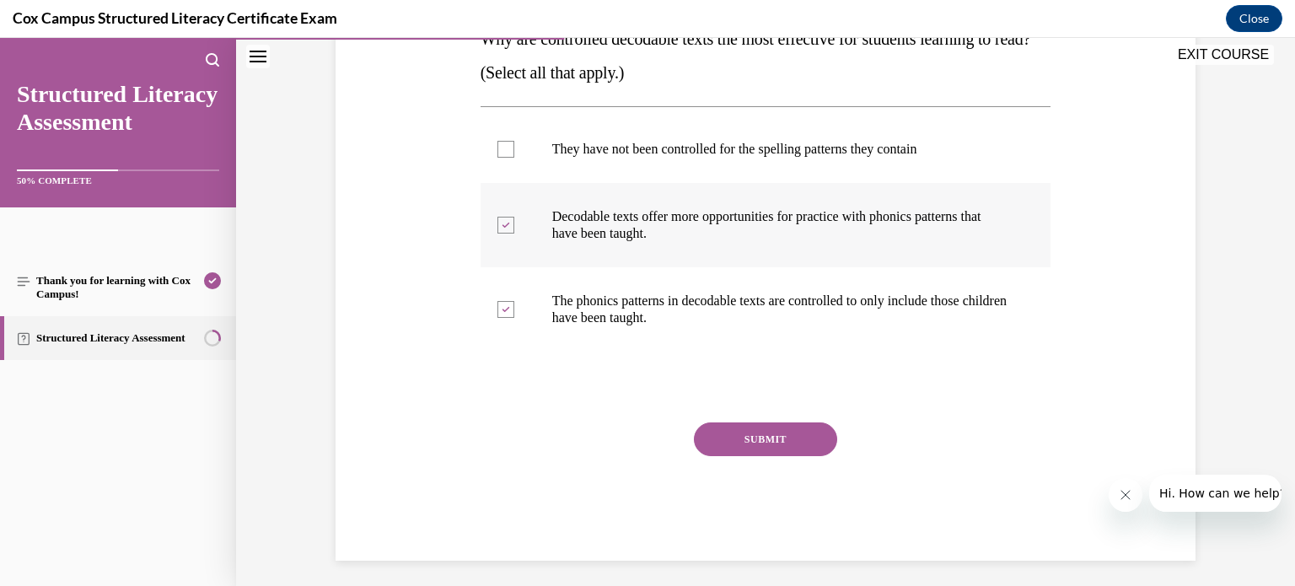
scroll to position [307, 0]
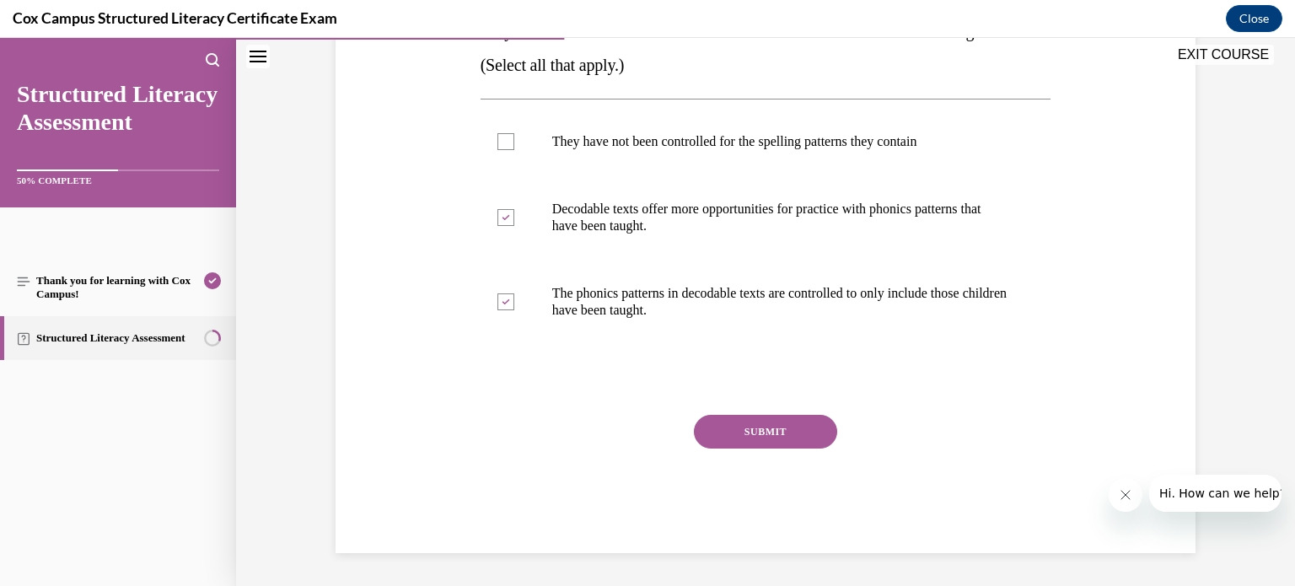
click at [757, 429] on button "SUBMIT" at bounding box center [765, 432] width 143 height 34
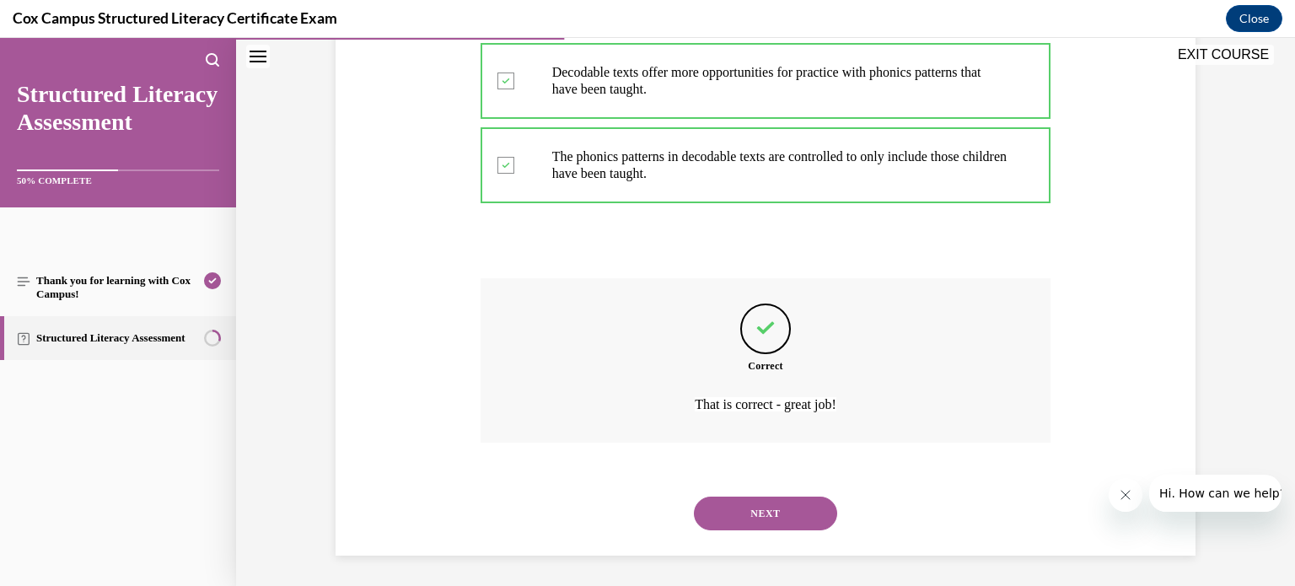
scroll to position [446, 0]
click at [771, 509] on button "NEXT" at bounding box center [765, 511] width 143 height 34
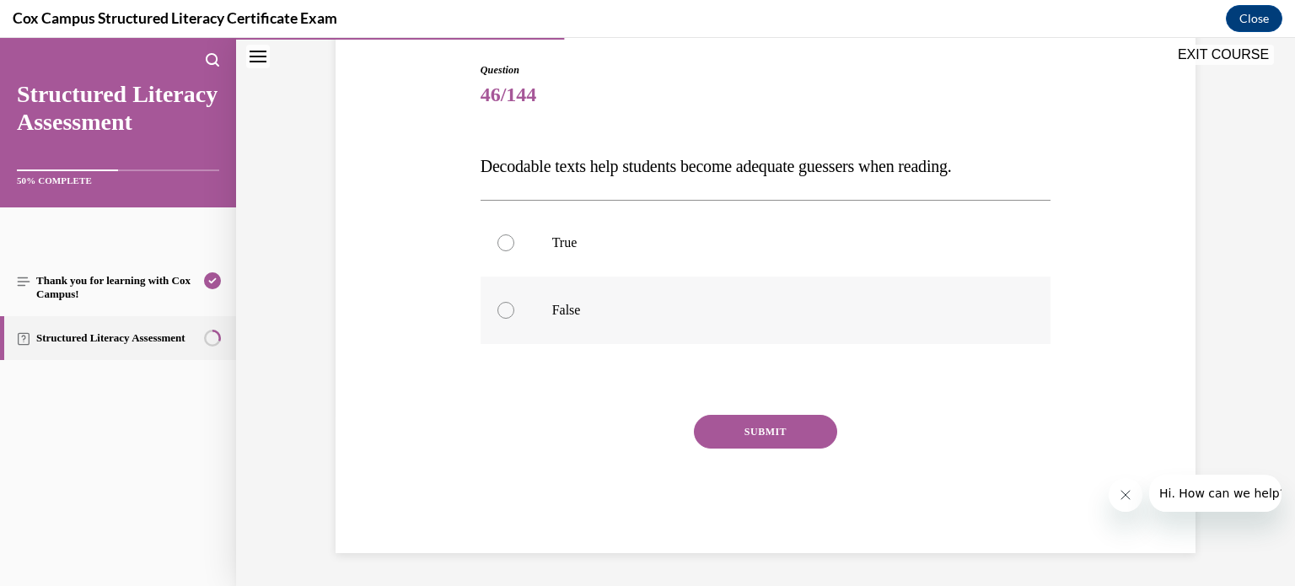
click at [503, 309] on div at bounding box center [505, 310] width 17 height 17
click at [503, 309] on input "False" at bounding box center [505, 310] width 17 height 17
radio input "true"
click at [770, 427] on button "SUBMIT" at bounding box center [765, 432] width 143 height 34
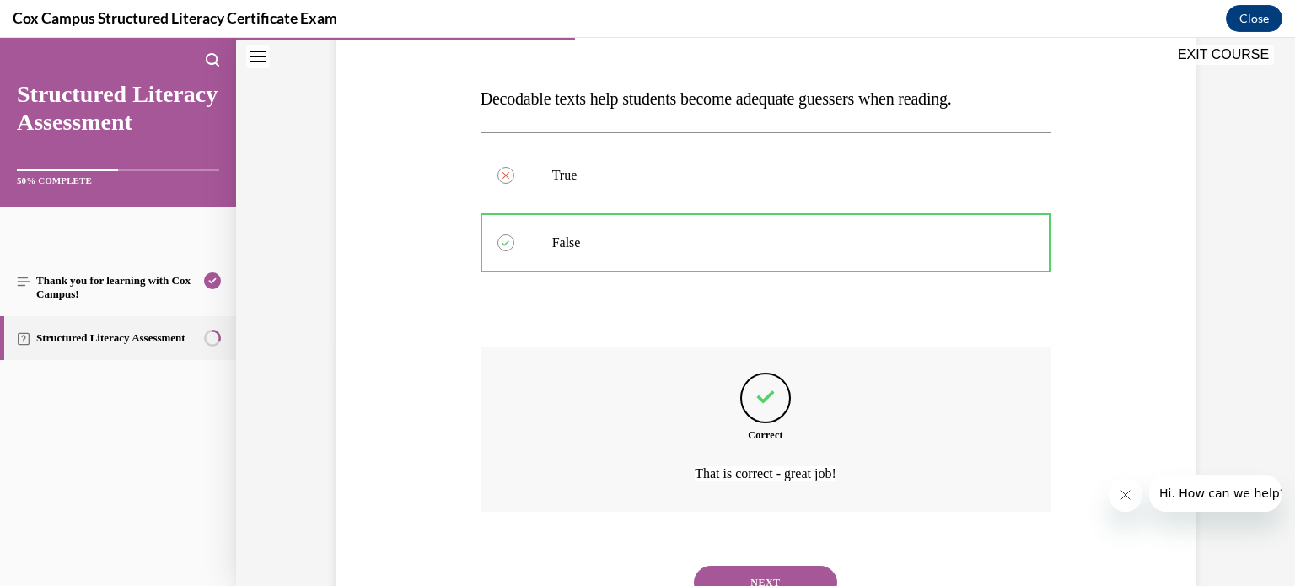
scroll to position [311, 0]
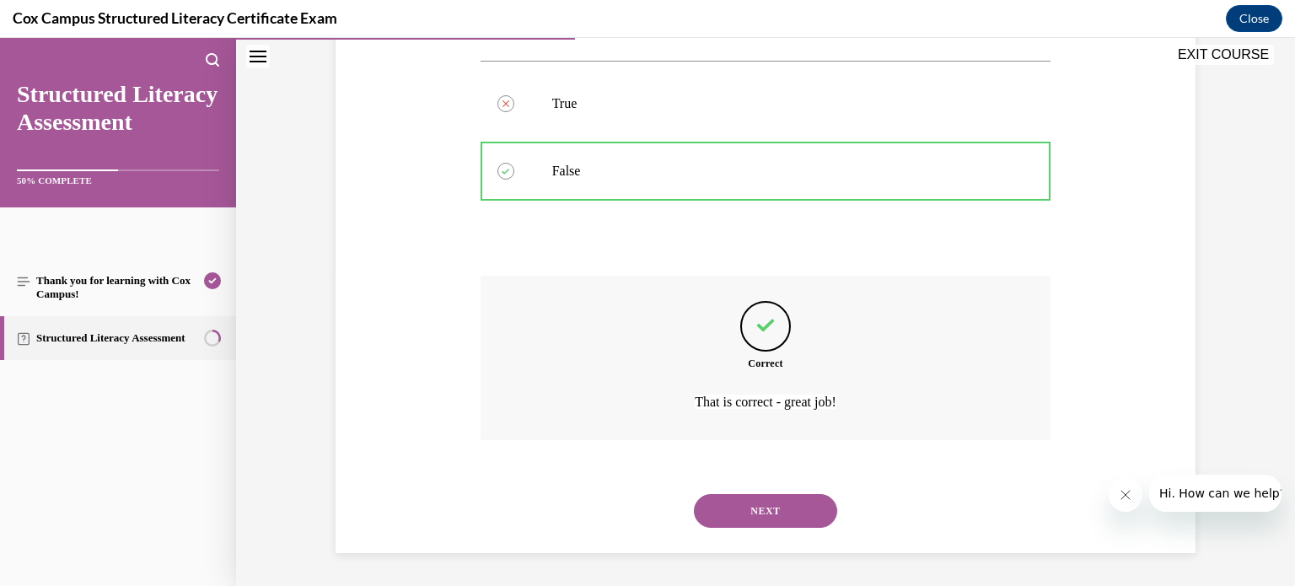
click at [757, 508] on button "NEXT" at bounding box center [765, 511] width 143 height 34
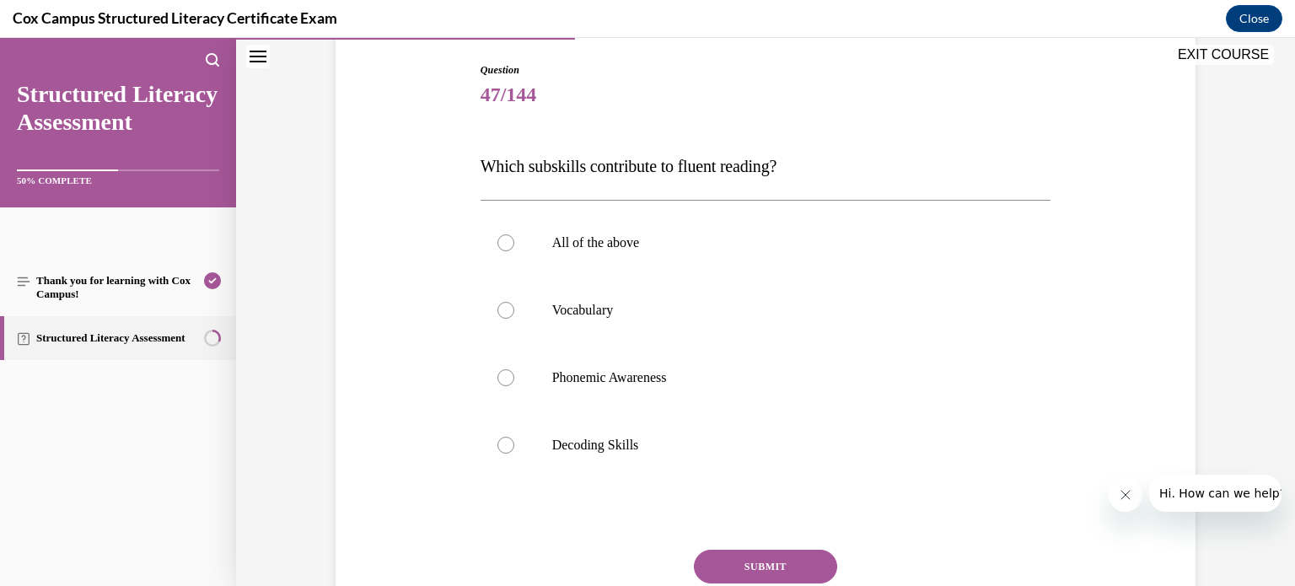
scroll to position [163, 0]
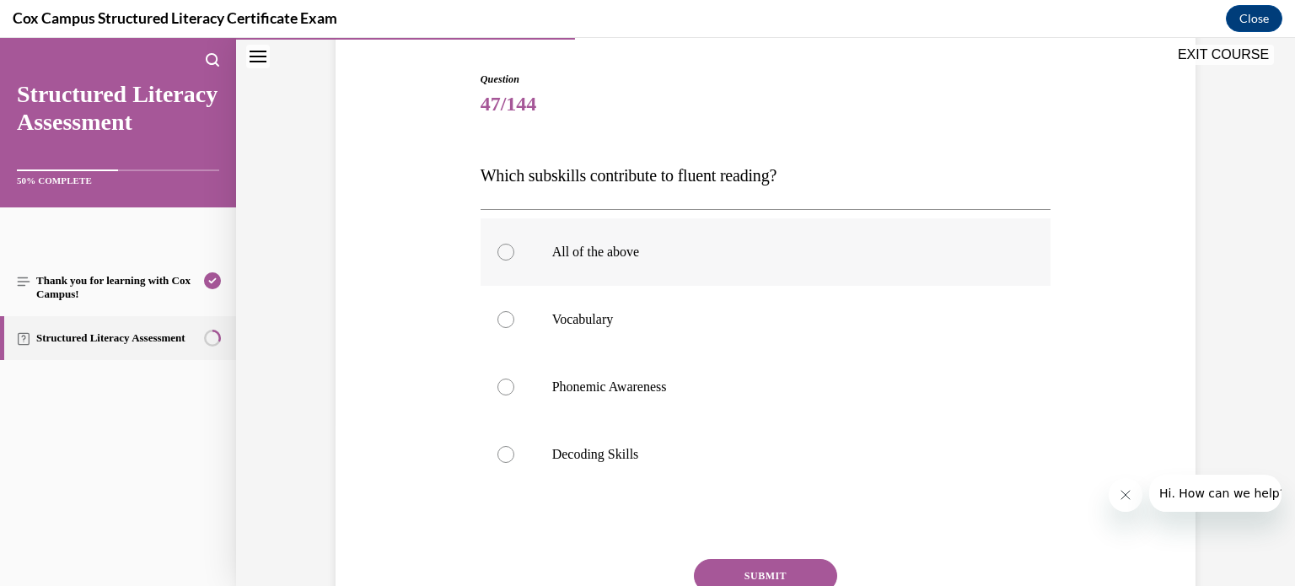
click at [509, 251] on div at bounding box center [505, 252] width 17 height 17
click at [509, 251] on input "All of the above" at bounding box center [505, 252] width 17 height 17
radio input "true"
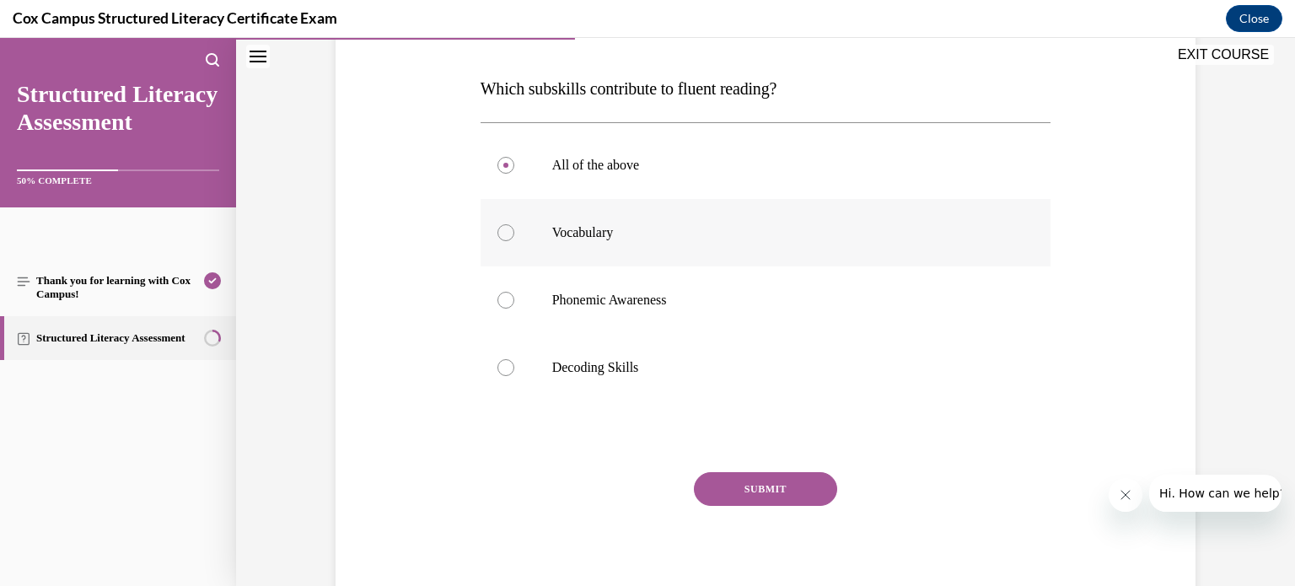
scroll to position [246, 0]
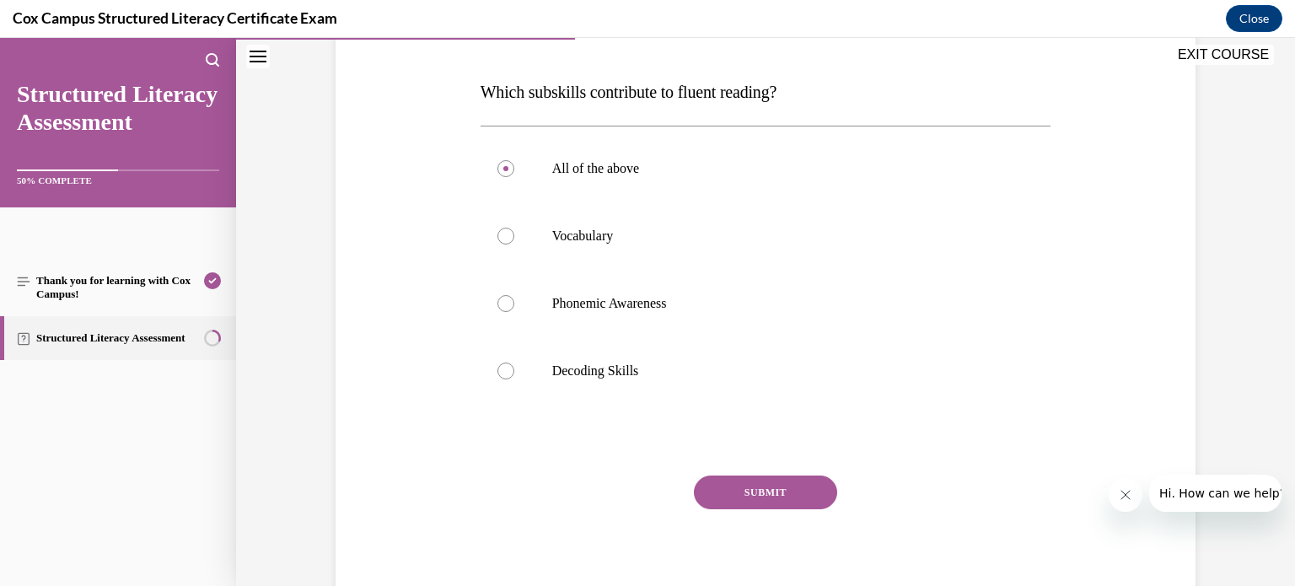
click at [768, 486] on button "SUBMIT" at bounding box center [765, 493] width 143 height 34
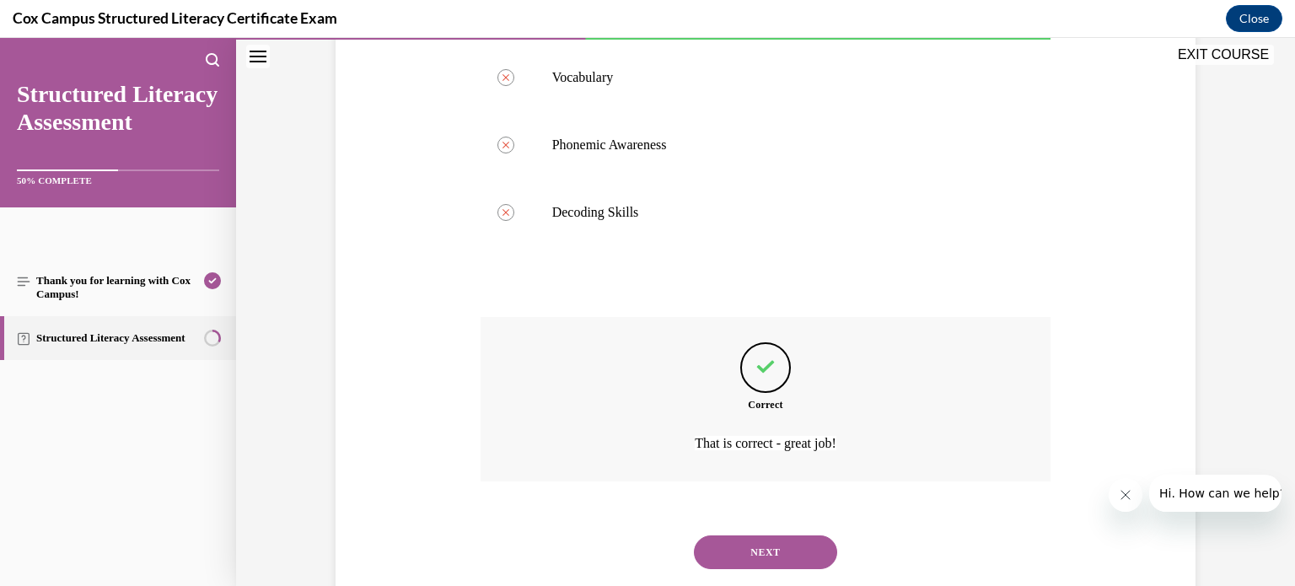
scroll to position [446, 0]
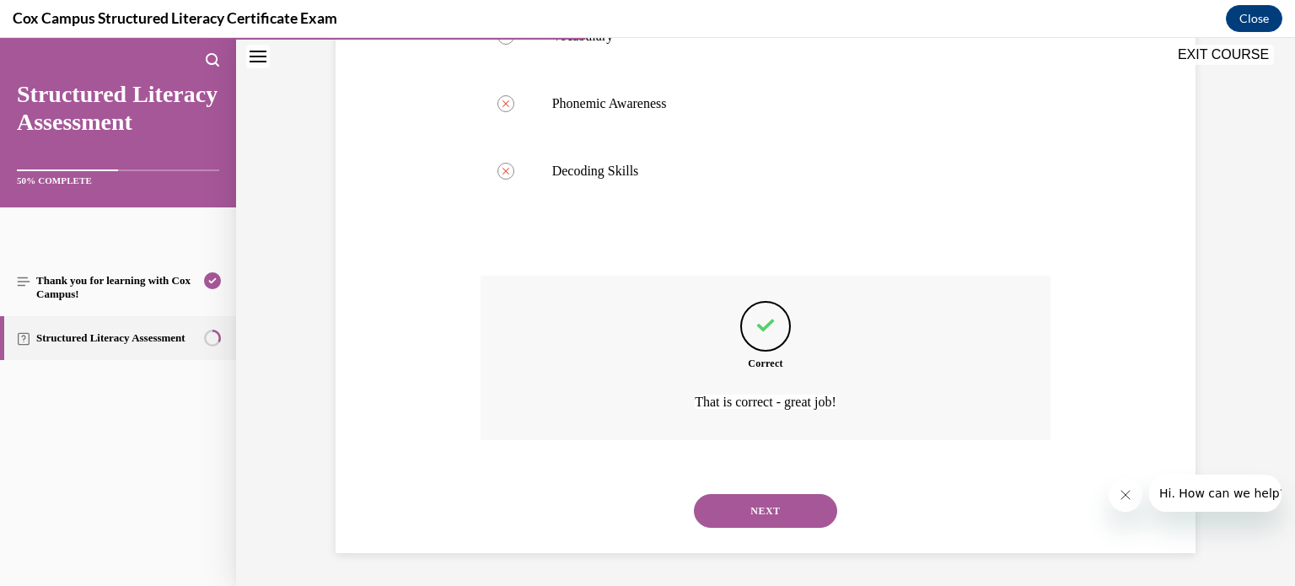
click at [769, 502] on button "NEXT" at bounding box center [765, 511] width 143 height 34
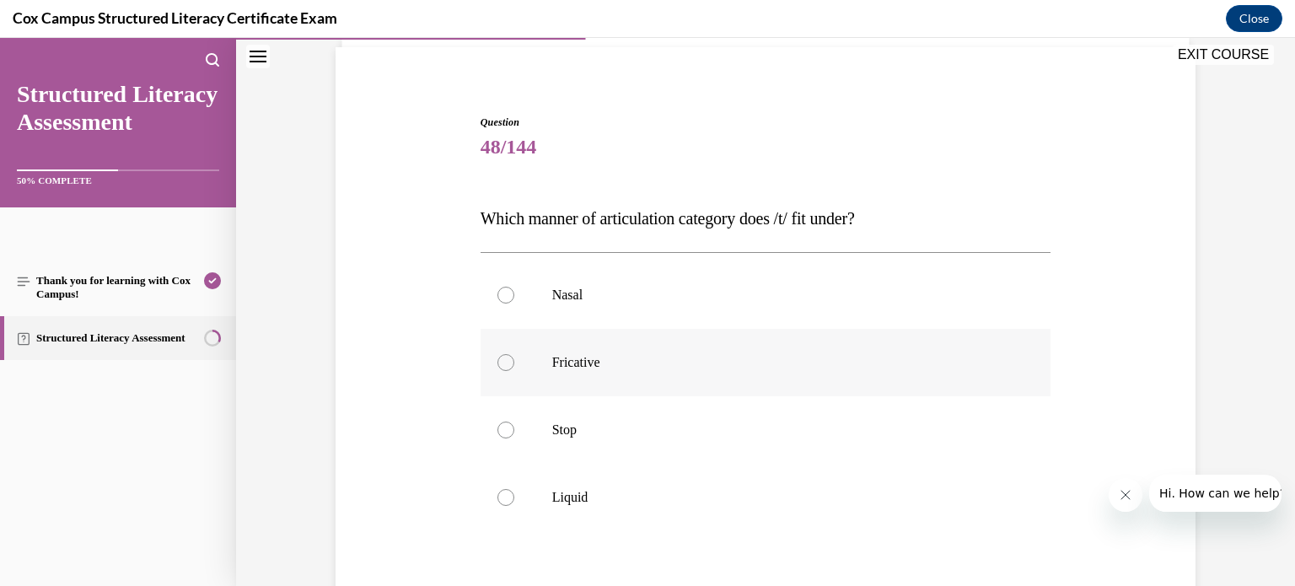
scroll to position [133, 0]
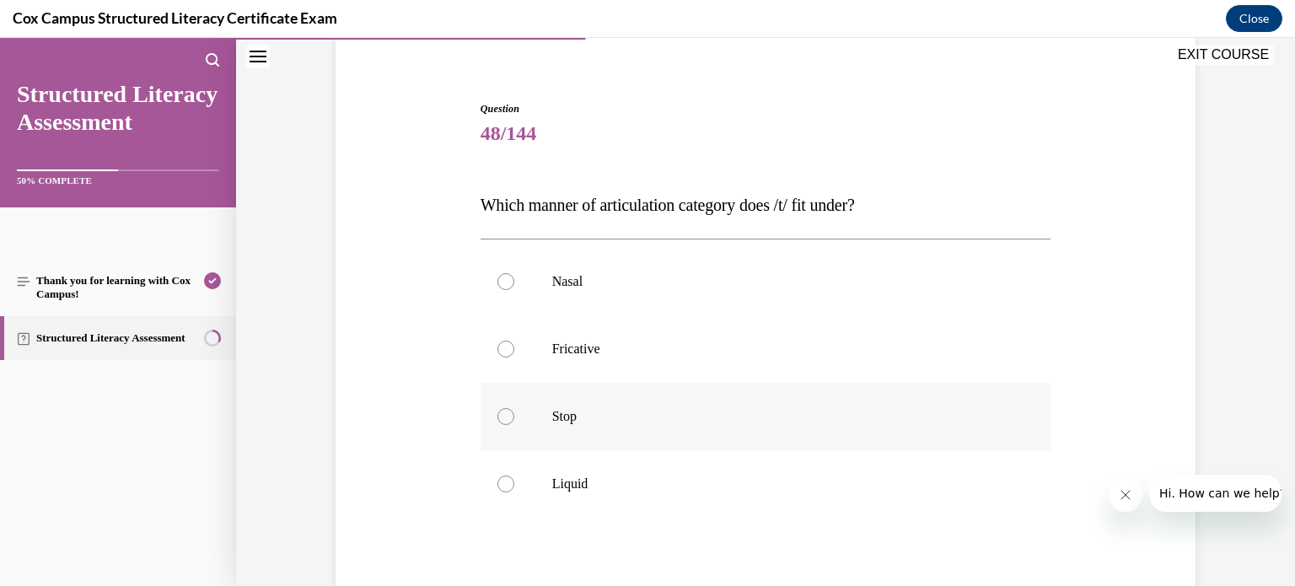
click at [508, 418] on div at bounding box center [505, 416] width 17 height 17
click at [508, 418] on input "Stop" at bounding box center [505, 416] width 17 height 17
radio input "true"
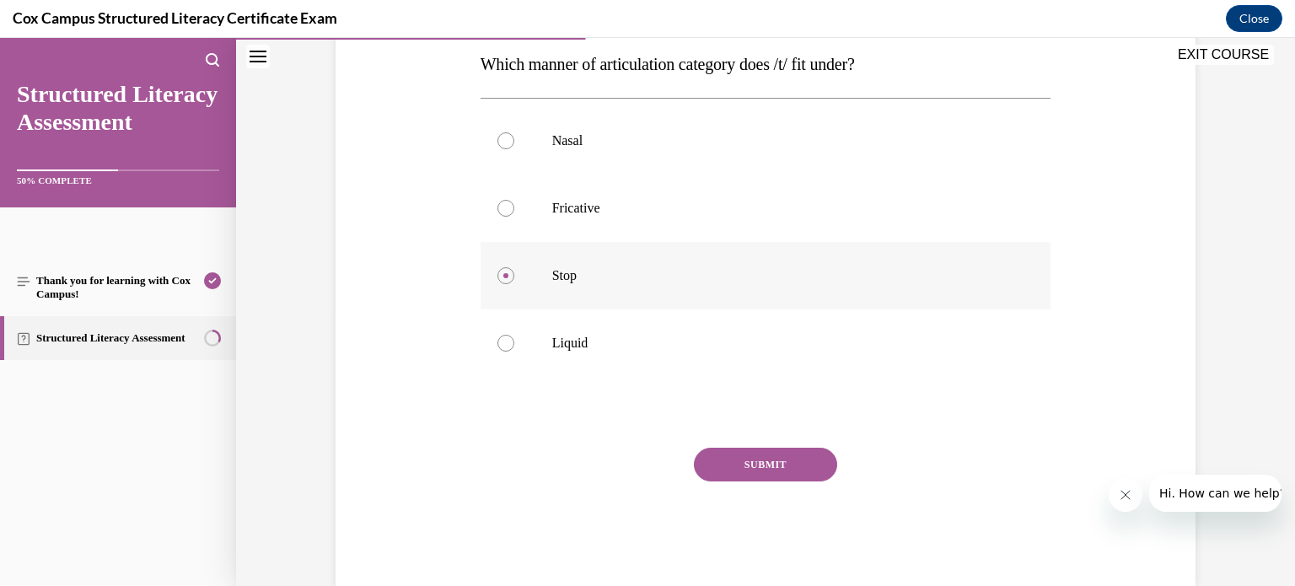
scroll to position [266, 0]
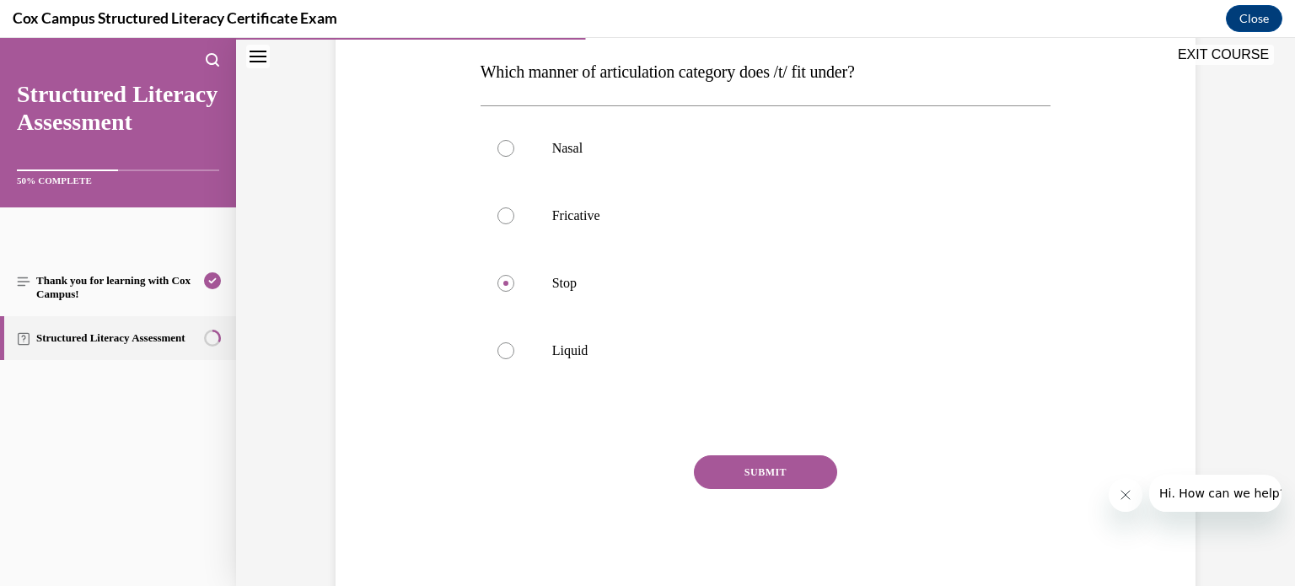
click at [761, 465] on button "SUBMIT" at bounding box center [765, 472] width 143 height 34
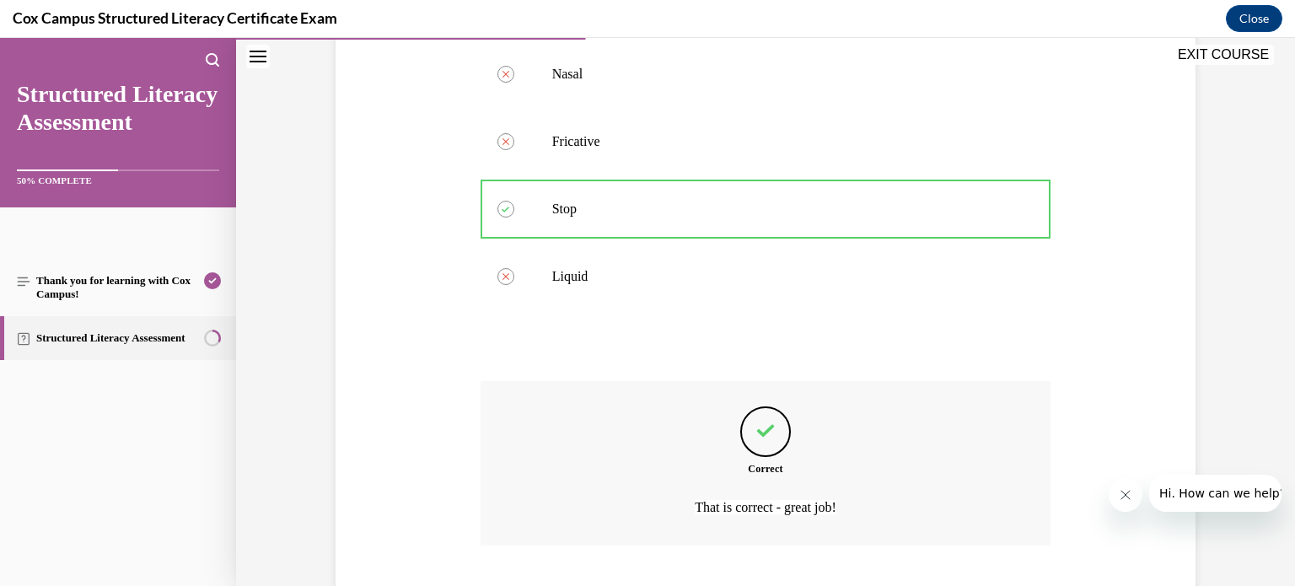
scroll to position [446, 0]
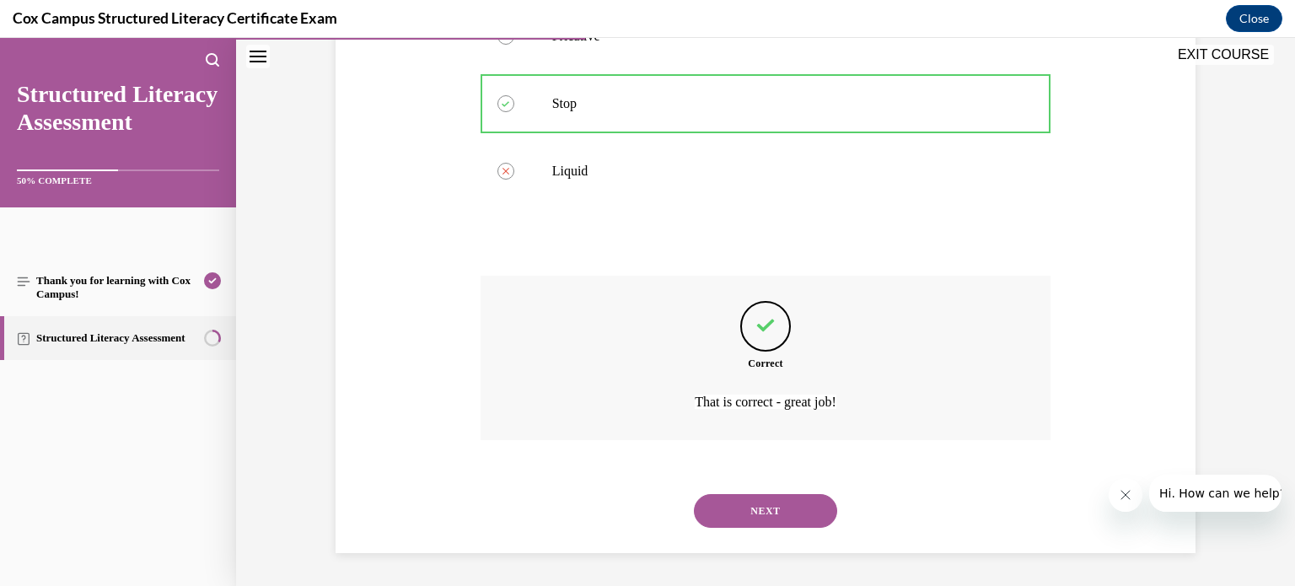
click at [766, 506] on button "NEXT" at bounding box center [765, 511] width 143 height 34
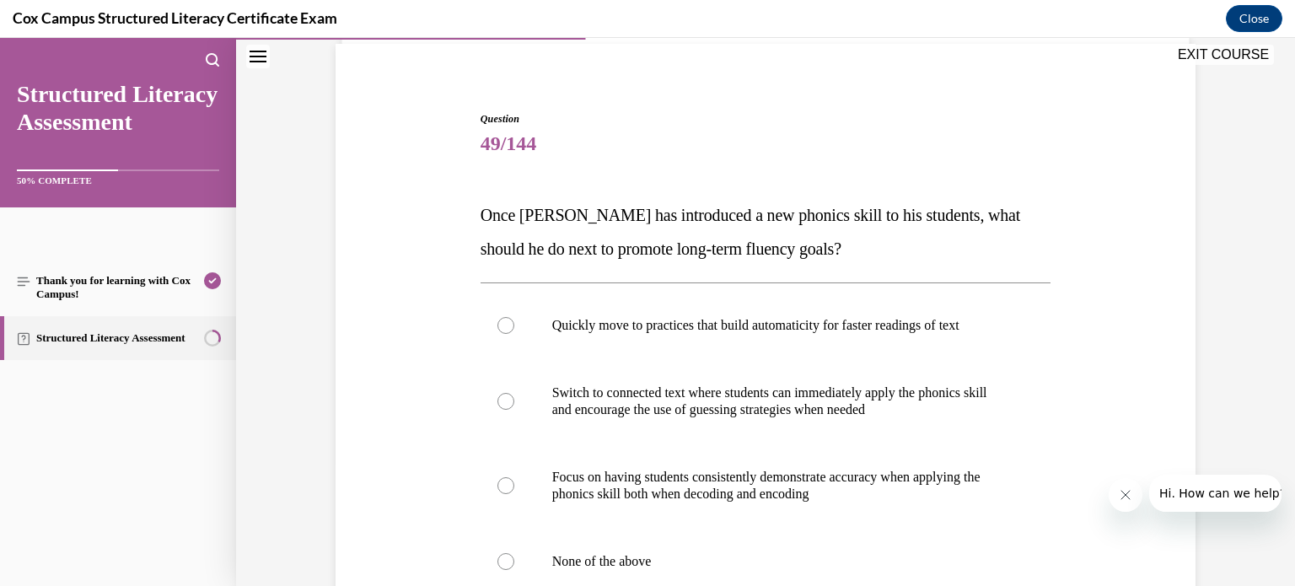
scroll to position [130, 0]
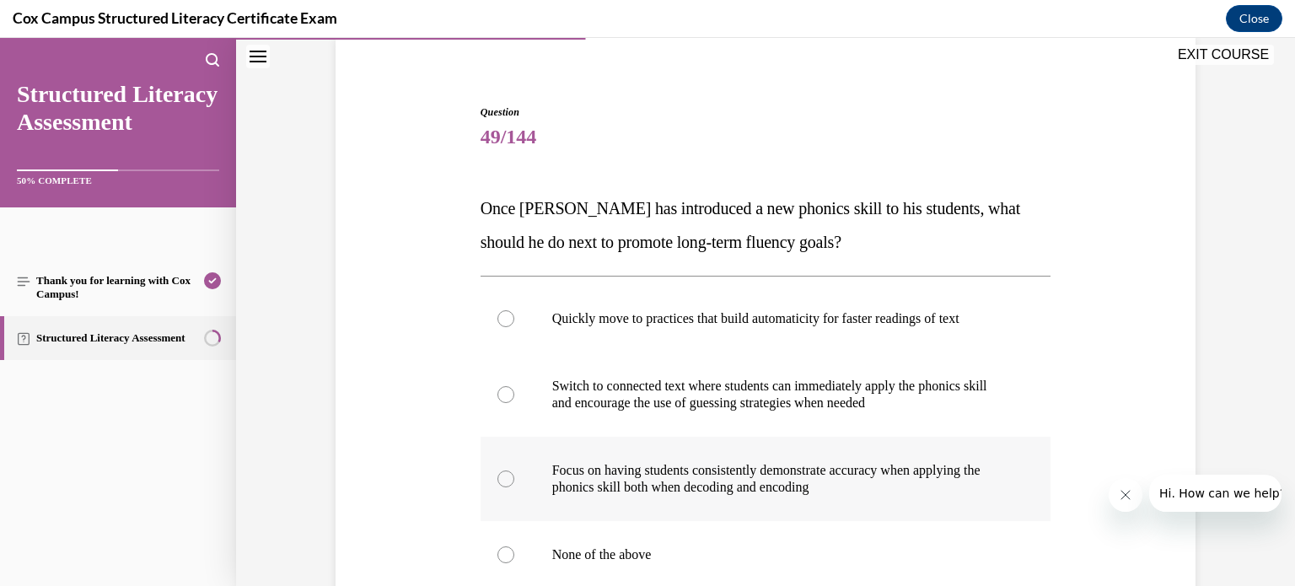
click at [505, 476] on div at bounding box center [505, 478] width 17 height 17
click at [505, 476] on input "Focus on having students consistently demonstrate accuracy when applying the ph…" at bounding box center [505, 478] width 17 height 17
radio input "true"
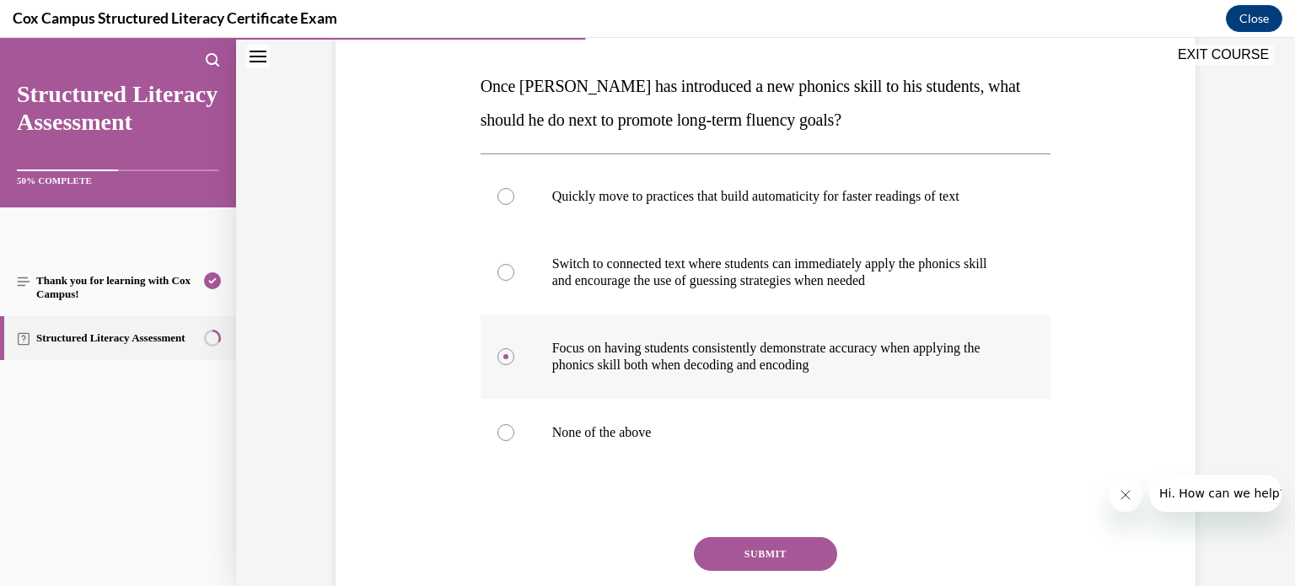
scroll to position [270, 0]
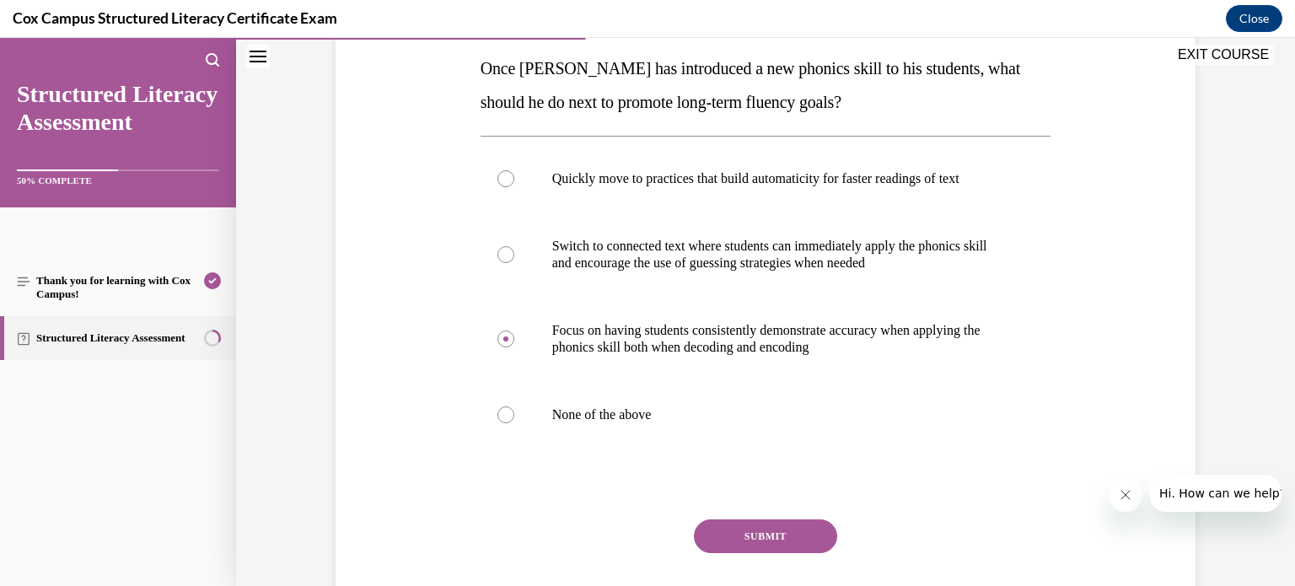
click at [765, 530] on button "SUBMIT" at bounding box center [765, 536] width 143 height 34
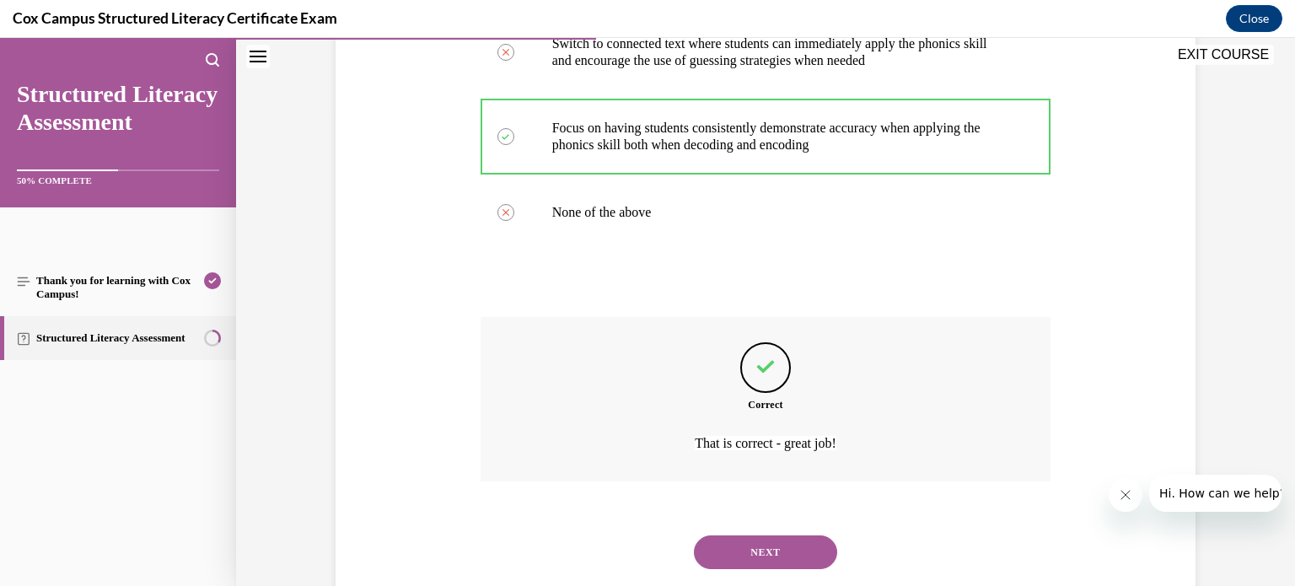
scroll to position [513, 0]
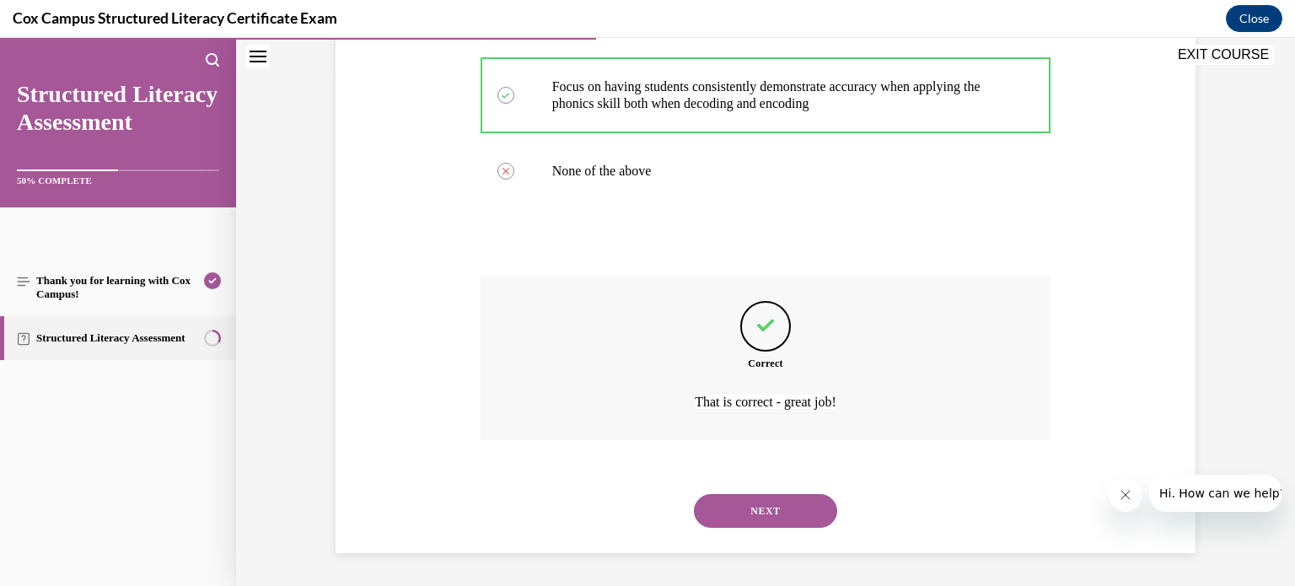
click at [765, 505] on button "NEXT" at bounding box center [765, 511] width 143 height 34
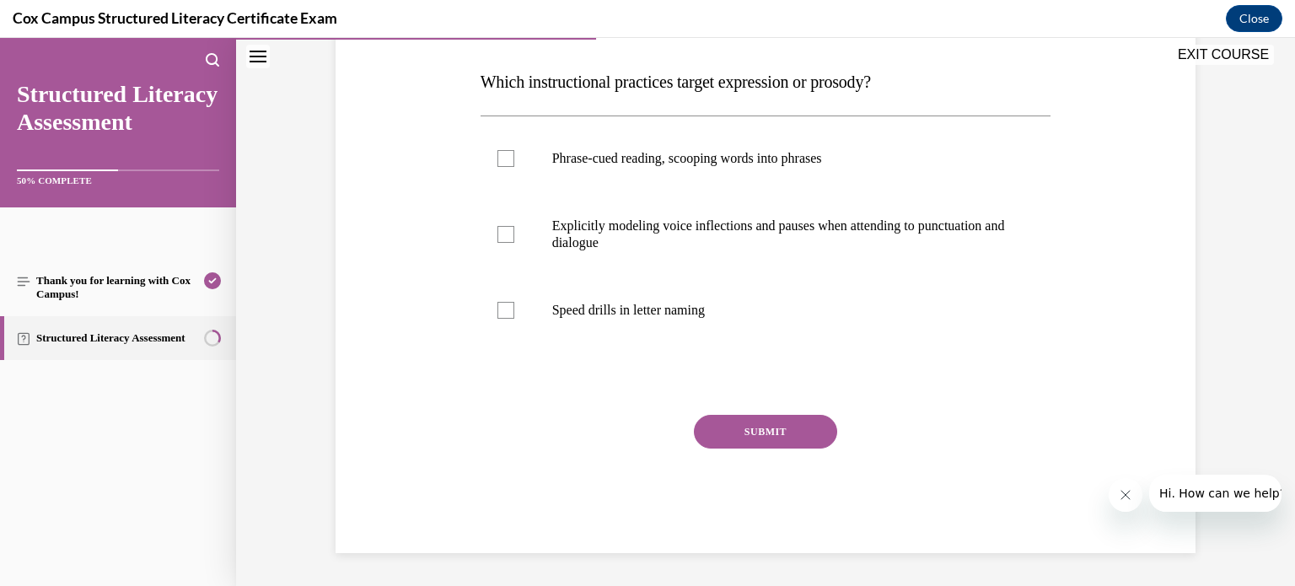
scroll to position [0, 0]
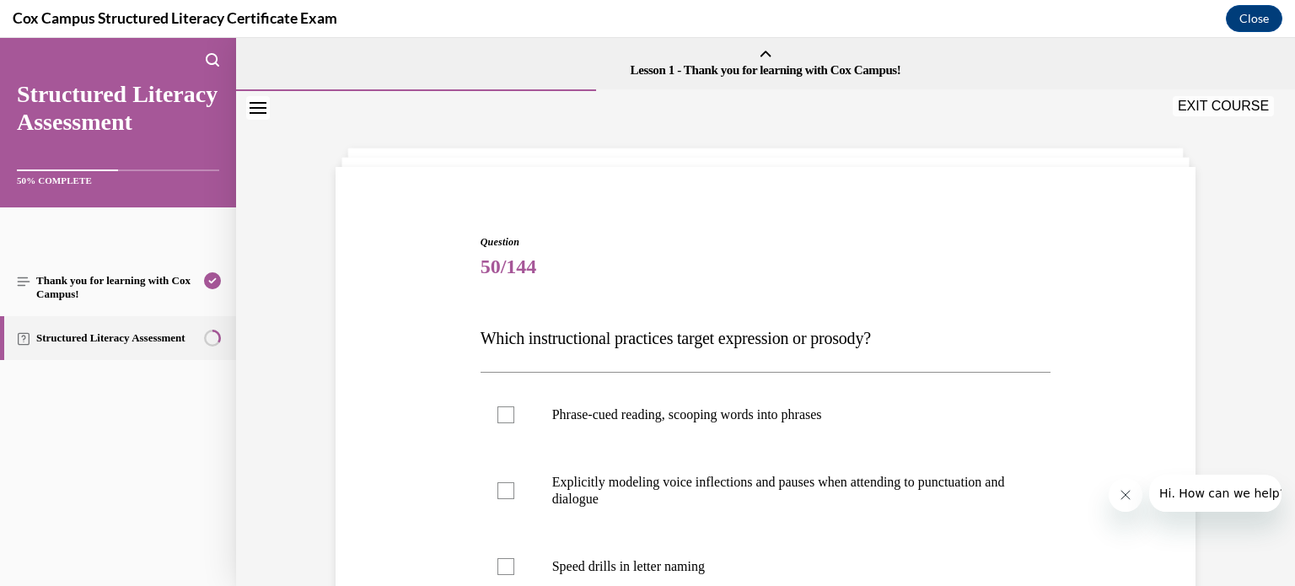
click at [1234, 99] on button "EXIT COURSE" at bounding box center [1223, 106] width 101 height 20
